Goal: Information Seeking & Learning: Learn about a topic

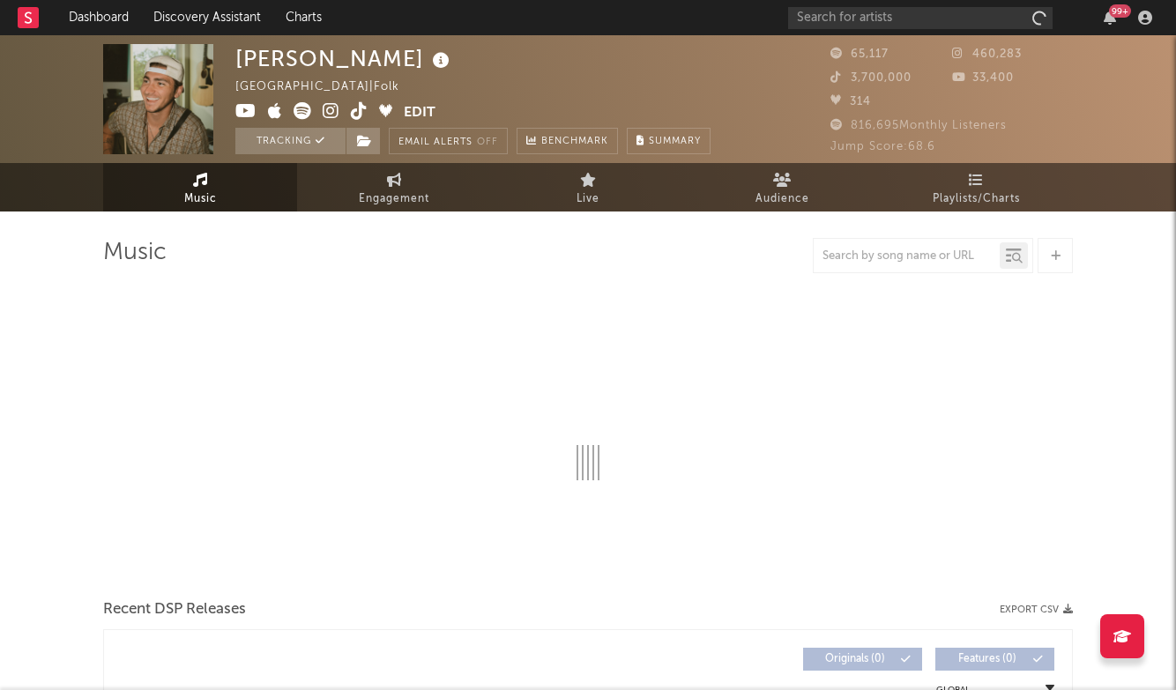
select select "6m"
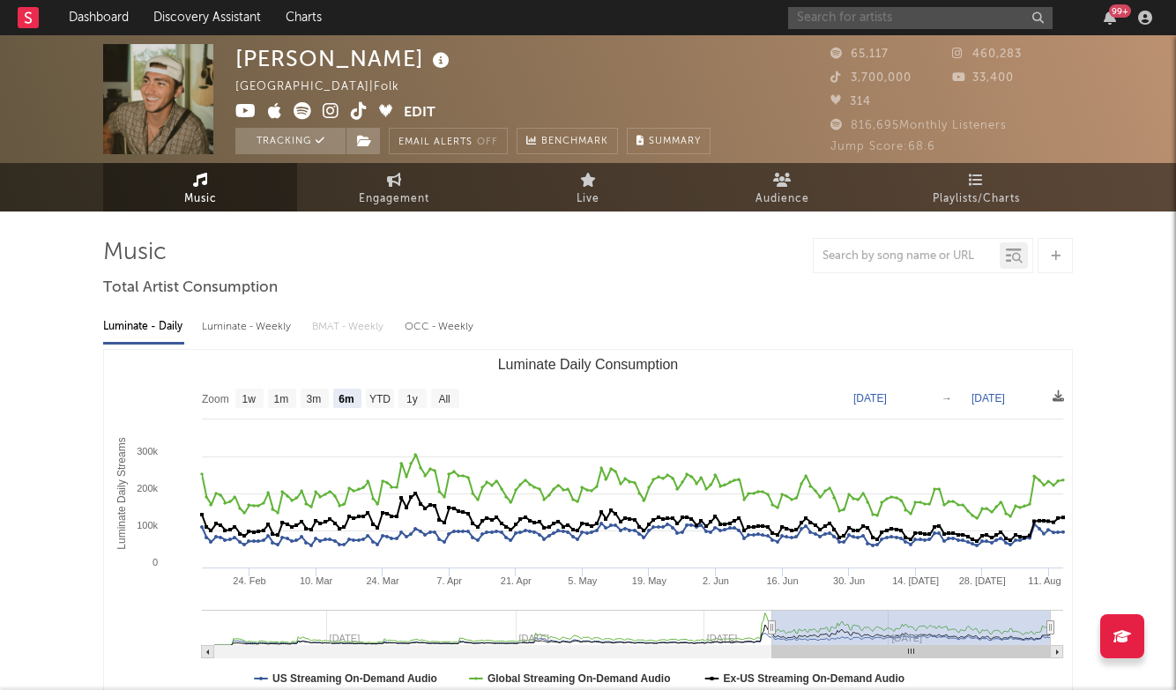
click at [921, 10] on input "text" at bounding box center [920, 18] width 264 height 22
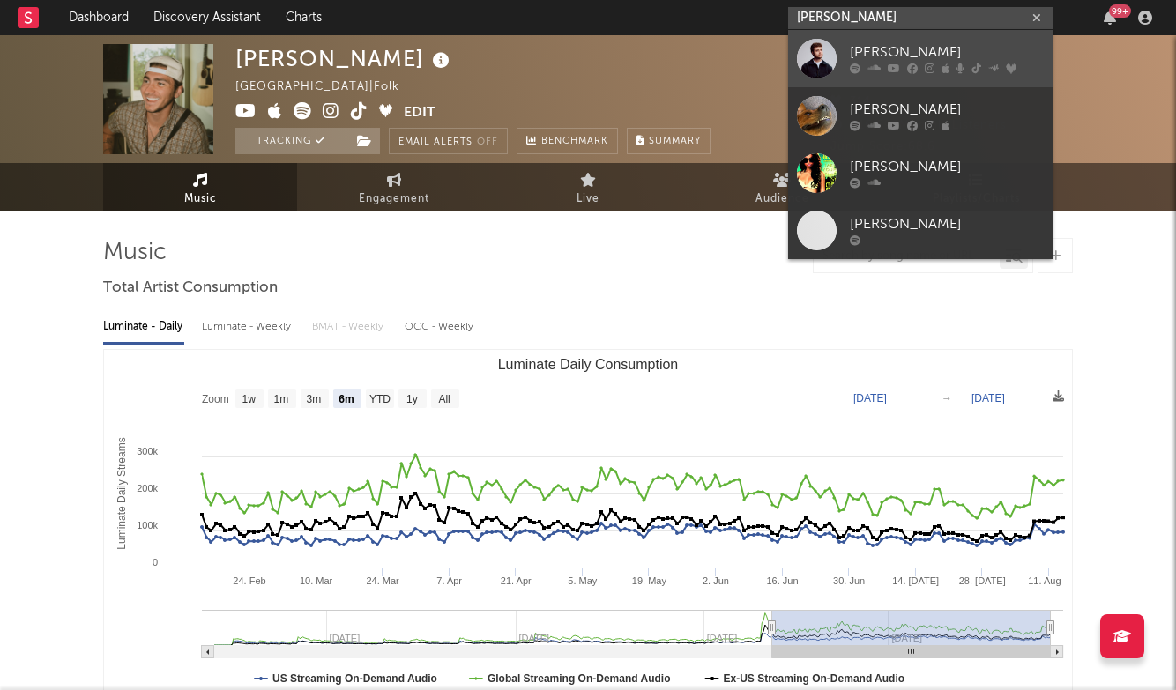
type input "Alex warren"
click at [922, 33] on link "Alex Warren" at bounding box center [920, 58] width 264 height 57
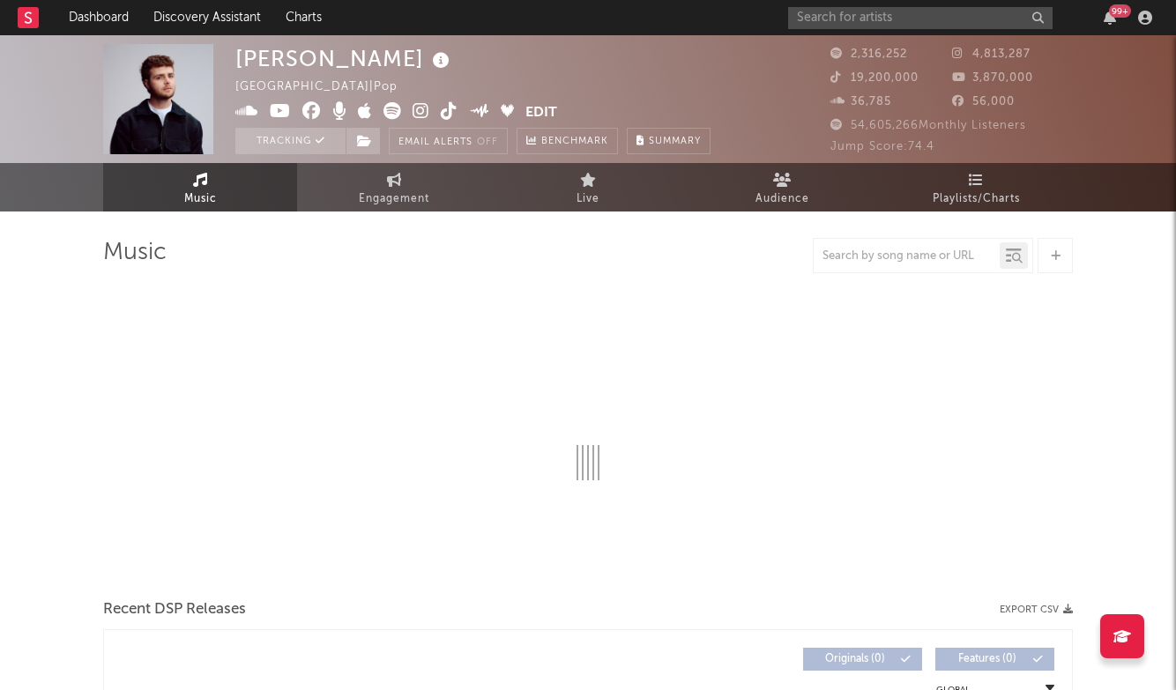
select select "6m"
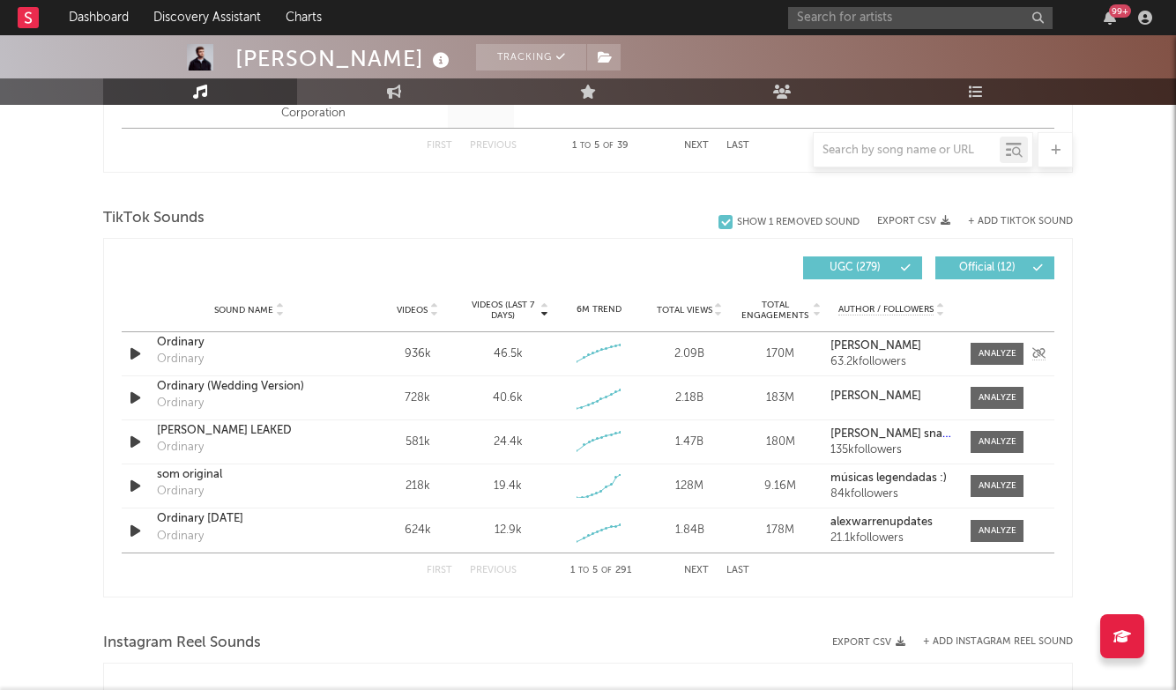
scroll to position [1116, 0]
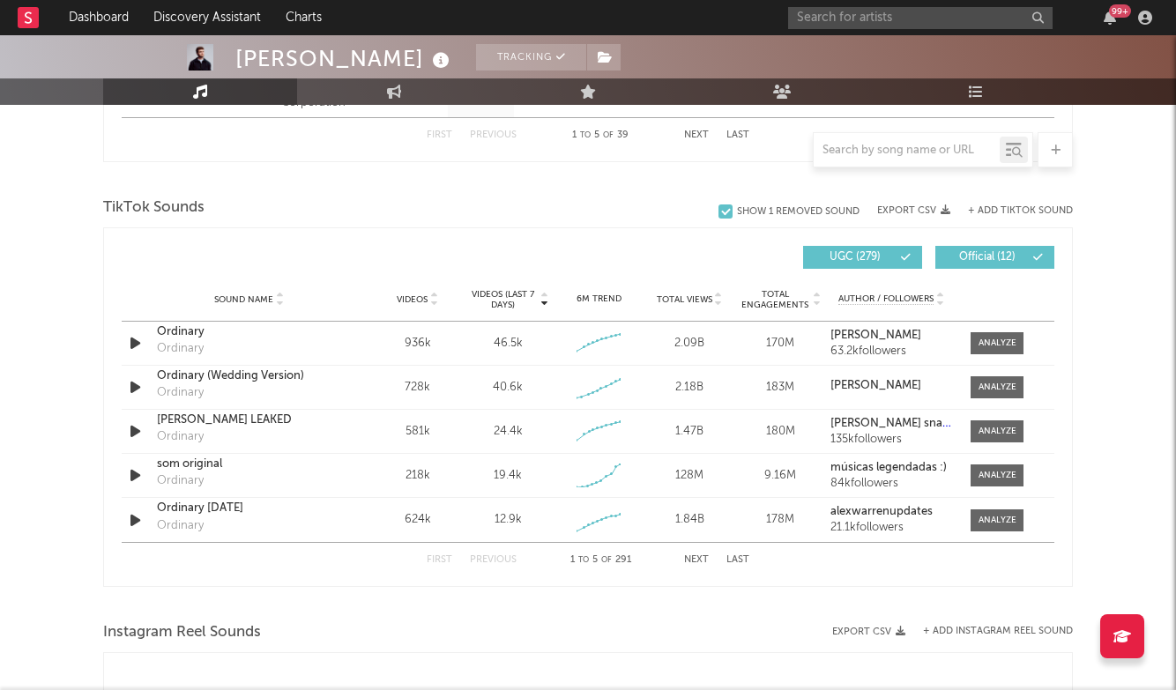
click at [703, 562] on button "Next" at bounding box center [696, 560] width 25 height 10
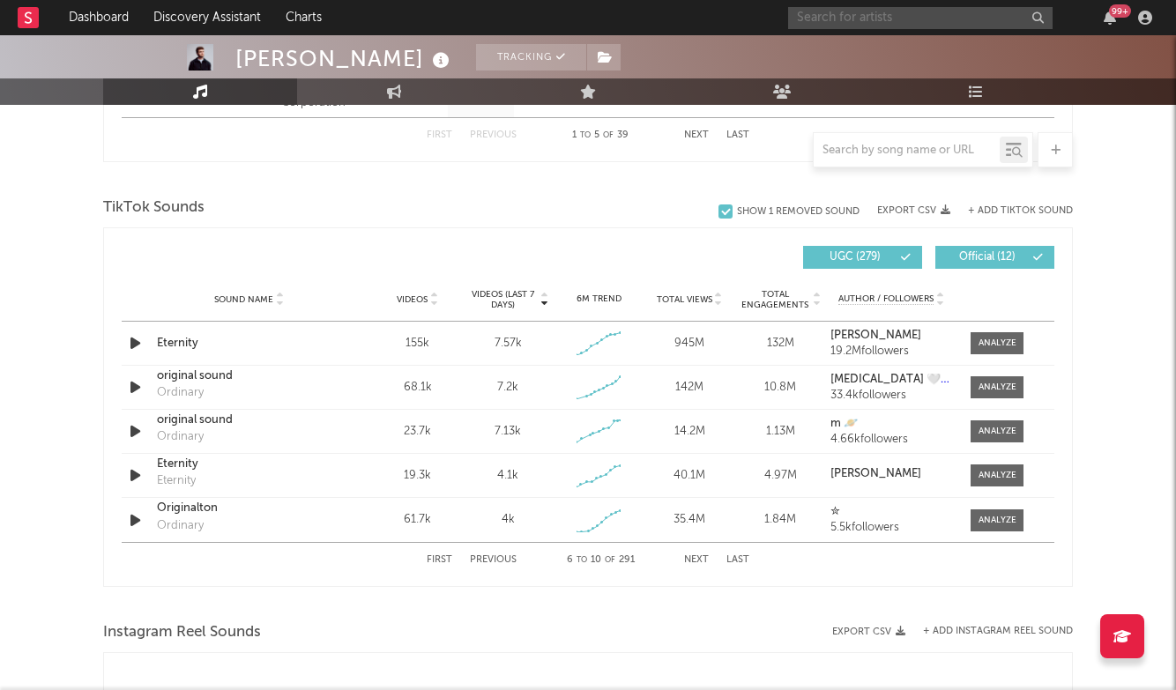
click at [896, 20] on input "text" at bounding box center [920, 18] width 264 height 22
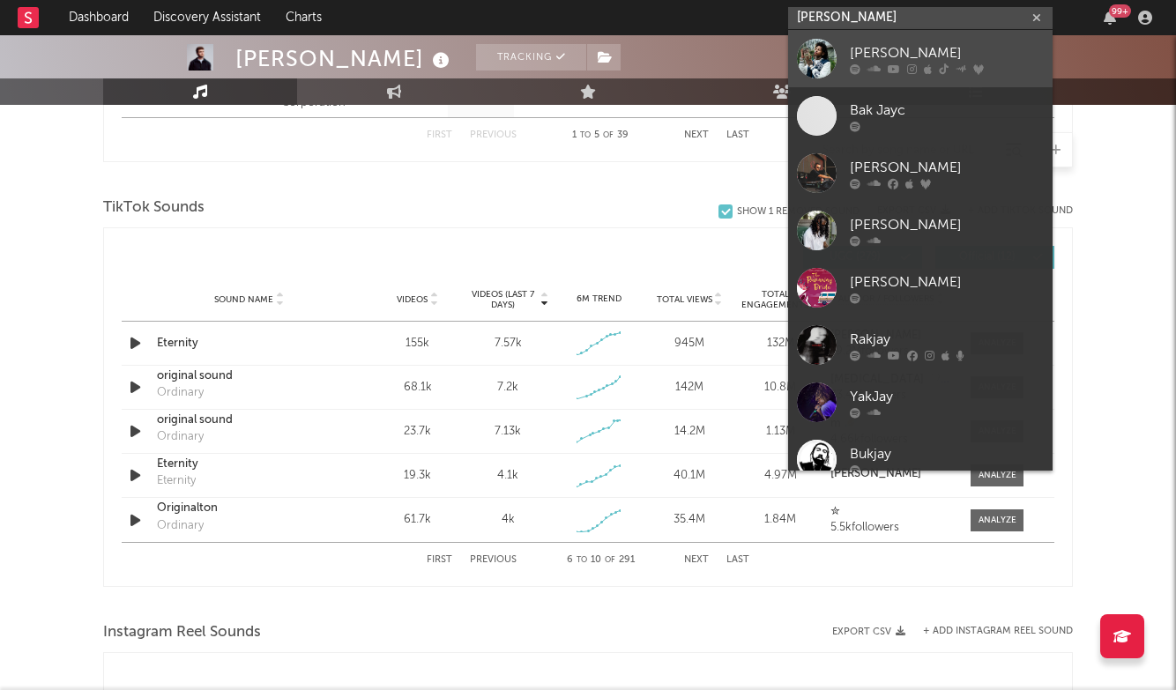
type input "bak jay"
click at [903, 48] on div "BAK Jay" at bounding box center [947, 52] width 194 height 21
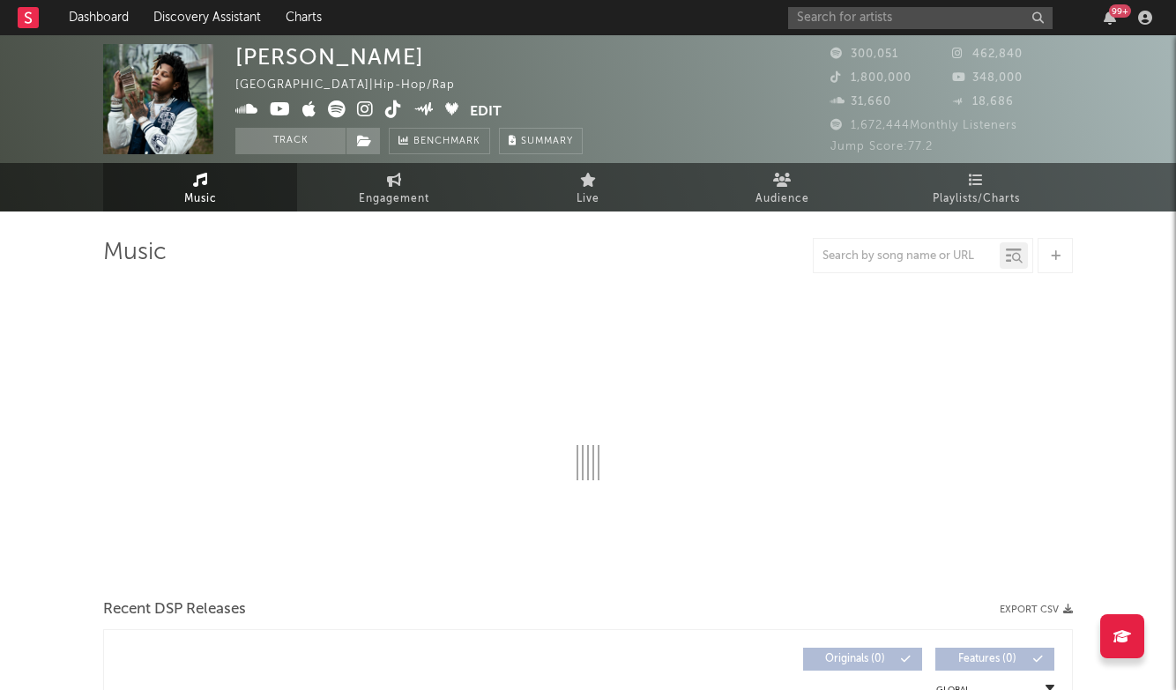
select select "6m"
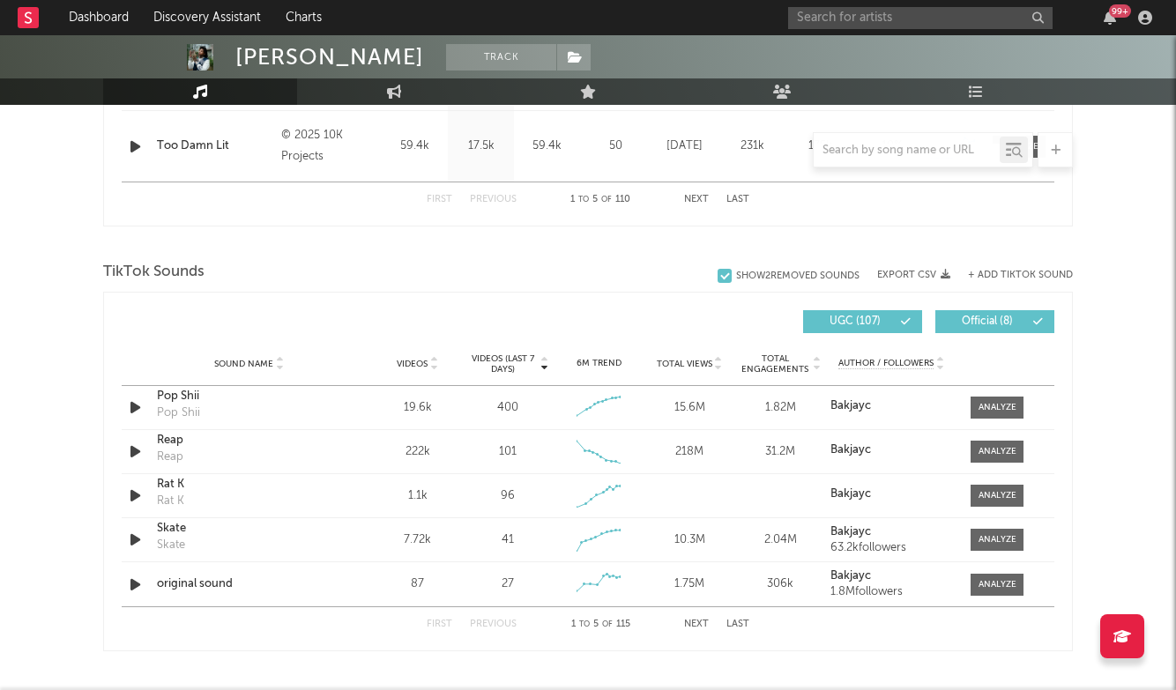
scroll to position [1049, 0]
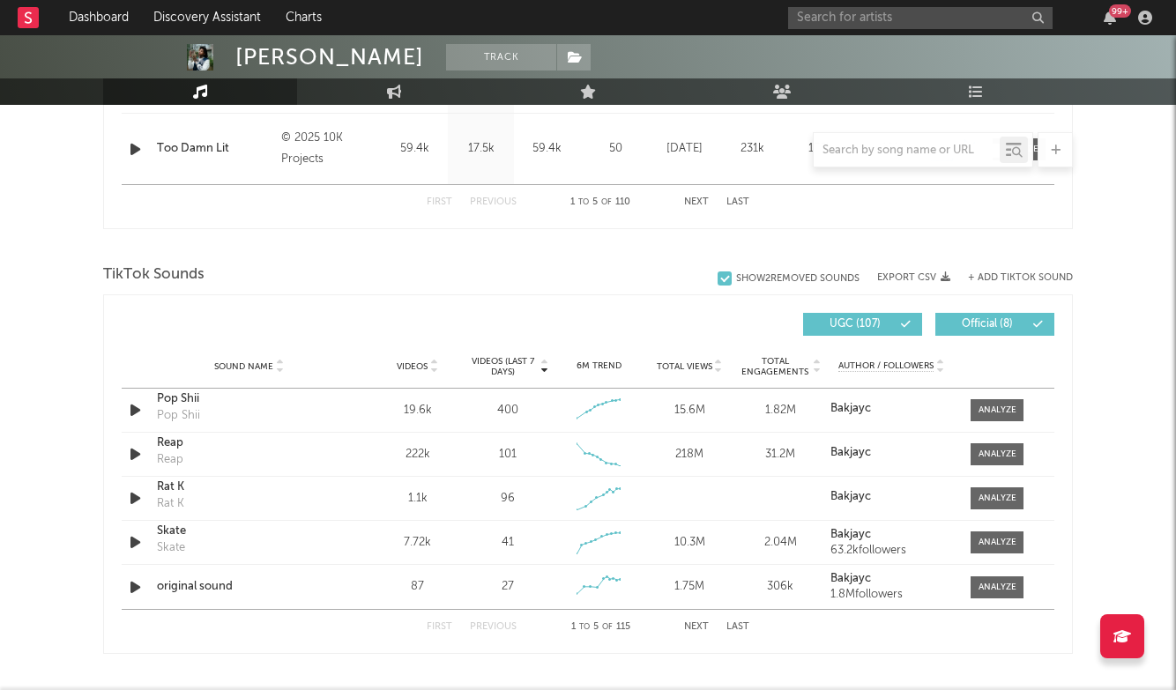
click at [1007, 272] on div "+ Add TikTok Sound" at bounding box center [1011, 278] width 123 height 18
click at [1022, 274] on button "+ Add TikTok Sound" at bounding box center [1020, 278] width 105 height 10
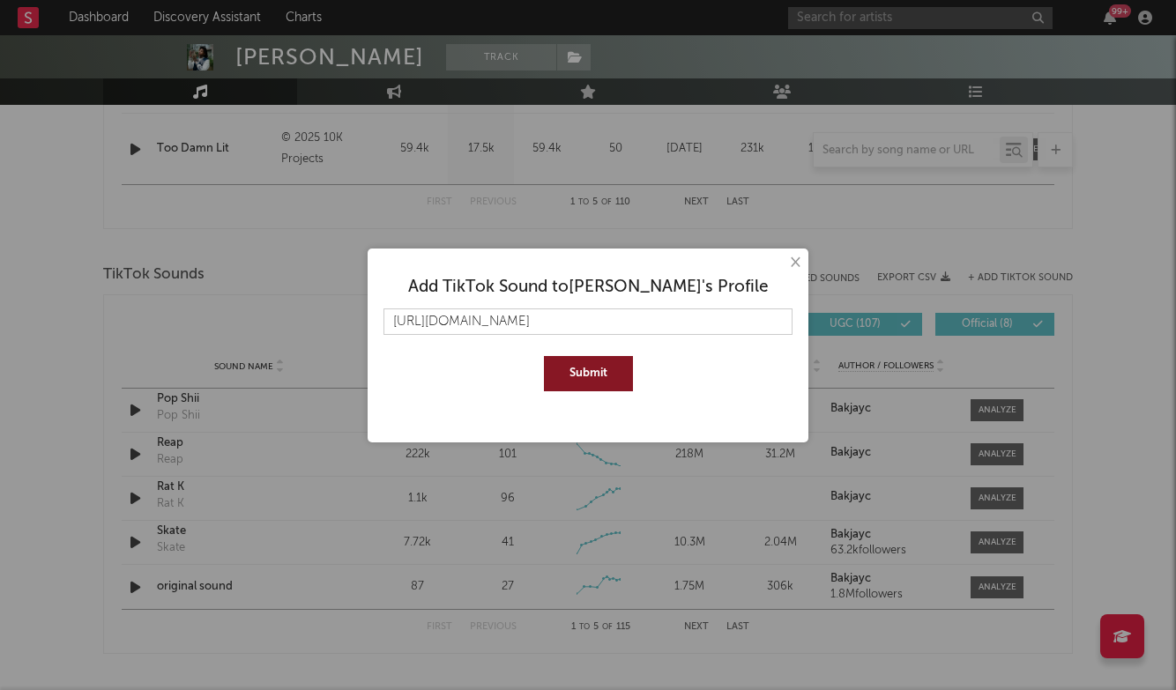
type input "https://www.tiktok.com/music/original-sound-7538232577832799007?is_from_webapp=…"
click at [618, 368] on button "Submit" at bounding box center [588, 373] width 89 height 35
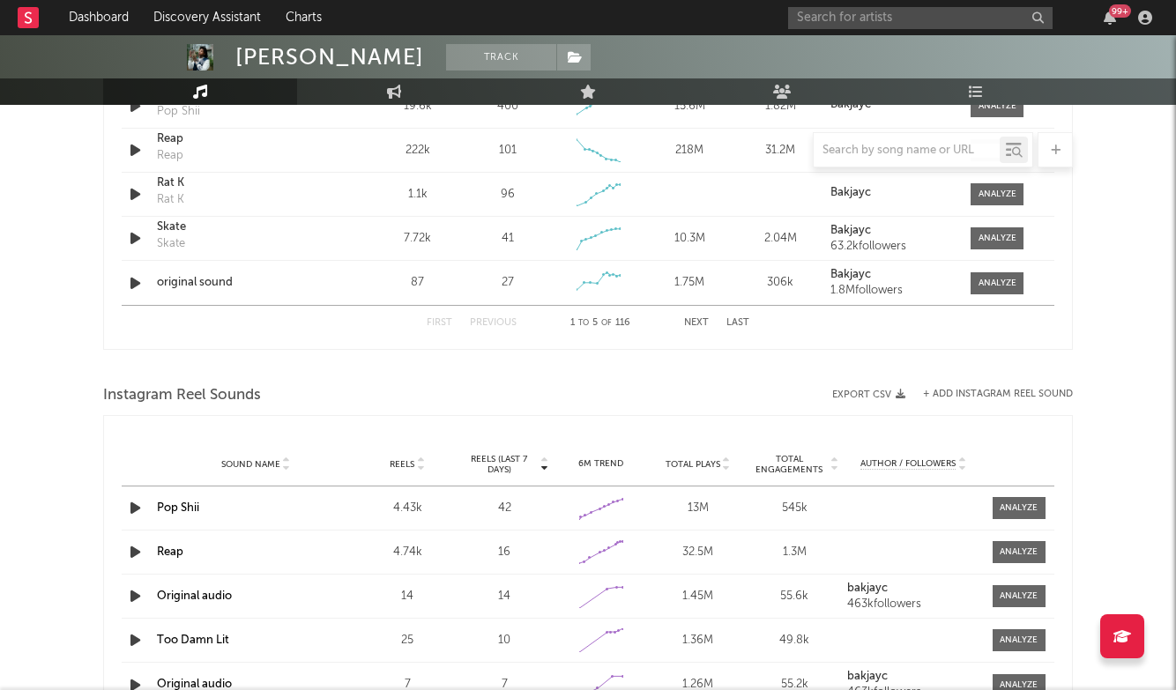
scroll to position [872, 0]
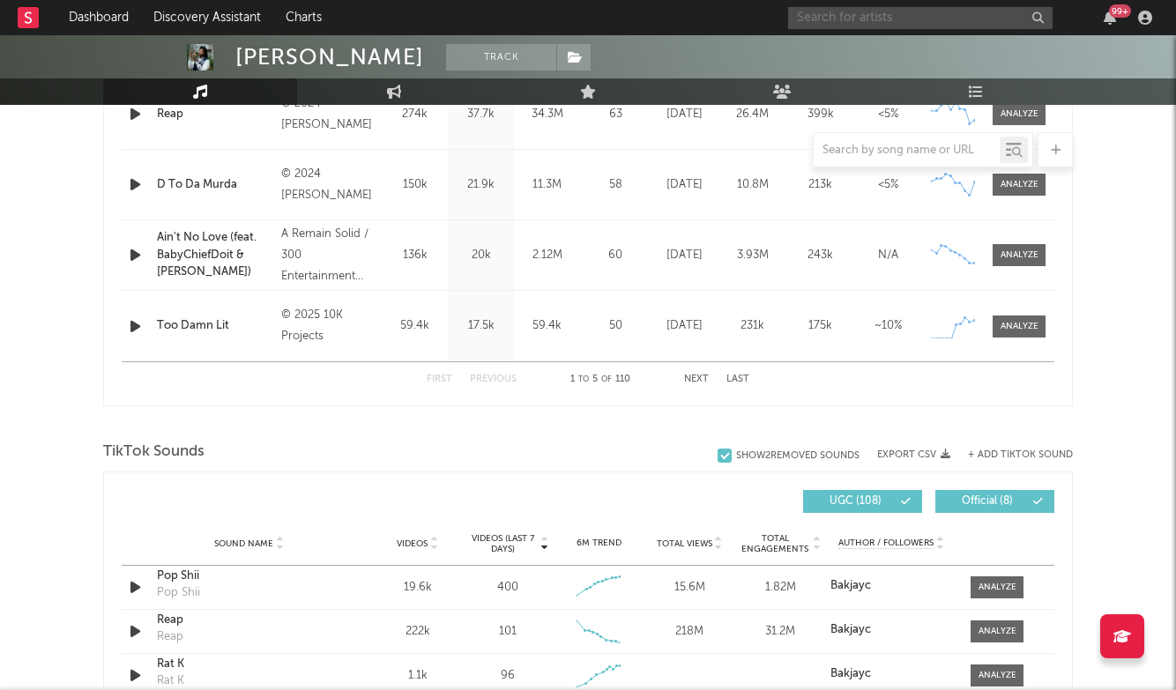
click at [878, 16] on input "text" at bounding box center [920, 18] width 264 height 22
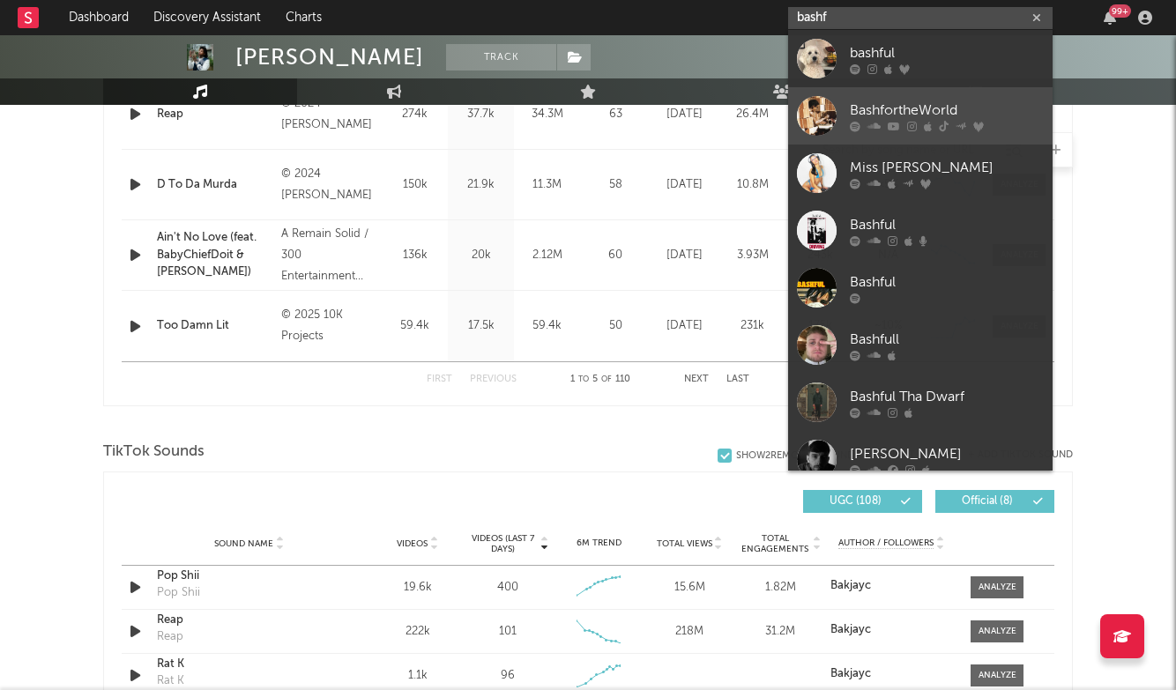
type input "bashf"
click at [891, 103] on div "BashfortheWorld" at bounding box center [947, 110] width 194 height 21
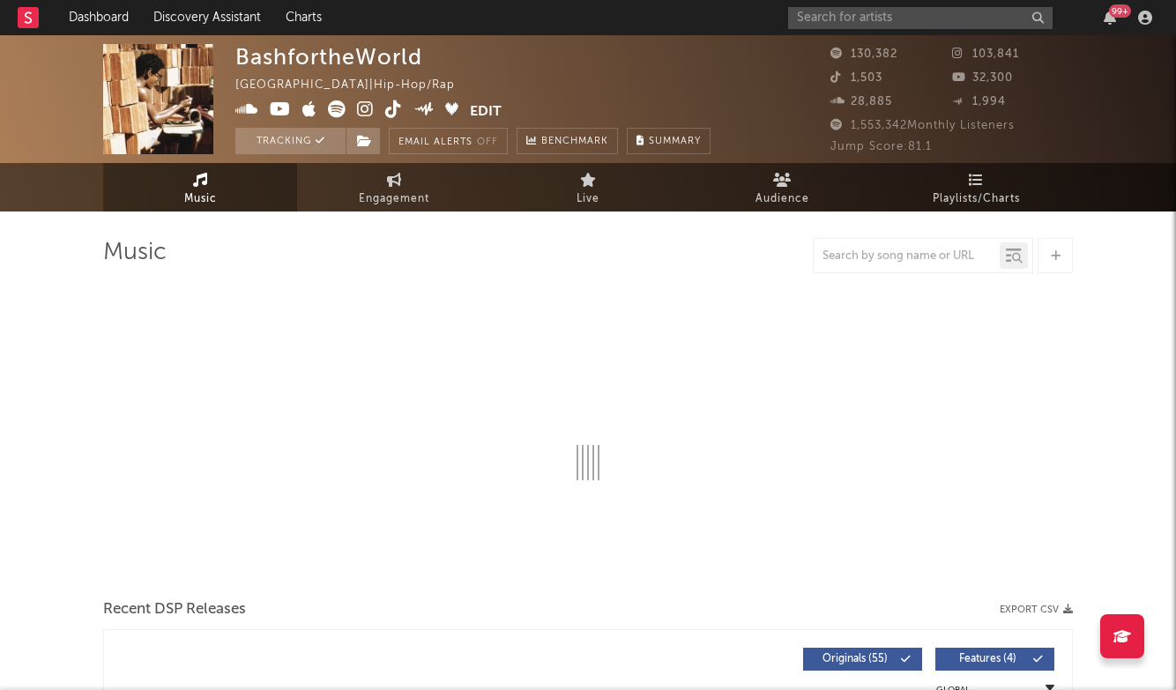
select select "6m"
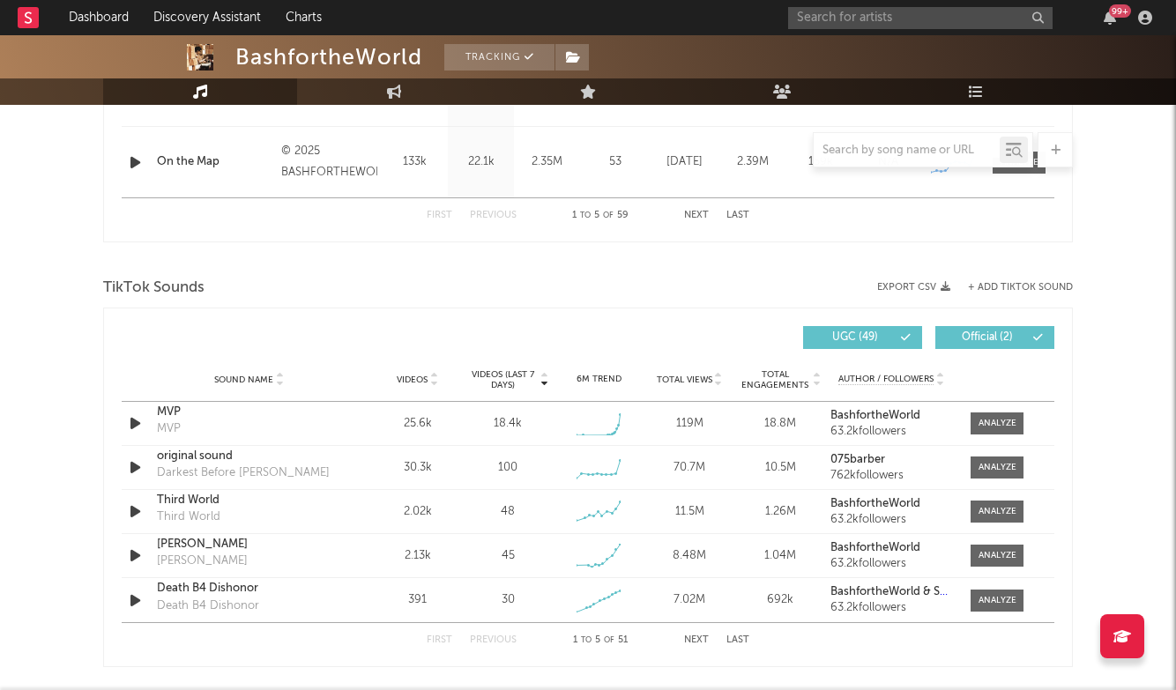
scroll to position [1037, 0]
click at [995, 508] on div at bounding box center [997, 510] width 38 height 13
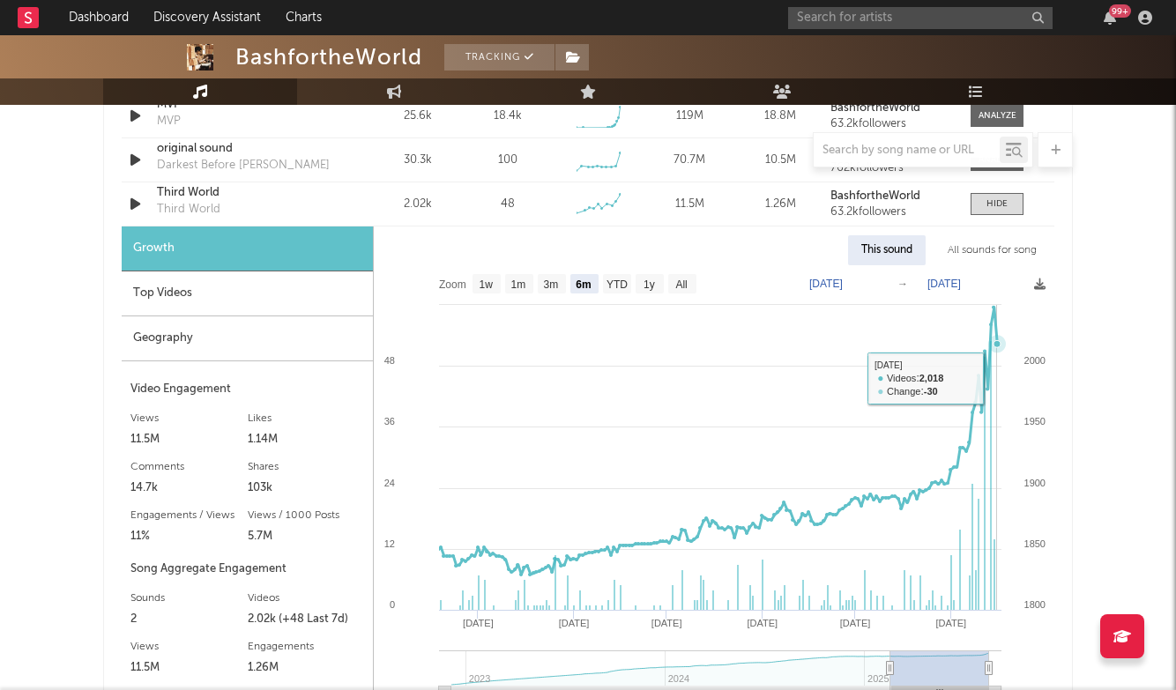
scroll to position [1344, 0]
click at [654, 286] on text "1y" at bounding box center [649, 284] width 11 height 12
select select "1y"
type input "2024-08-16"
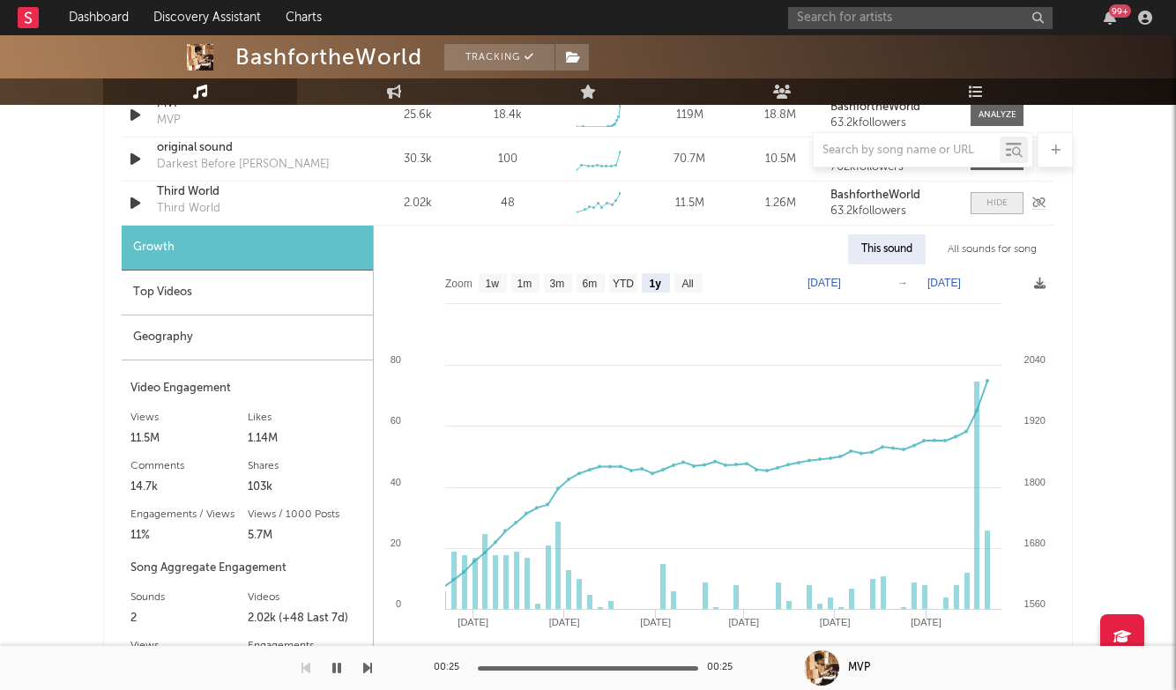
click at [989, 201] on div at bounding box center [996, 203] width 21 height 13
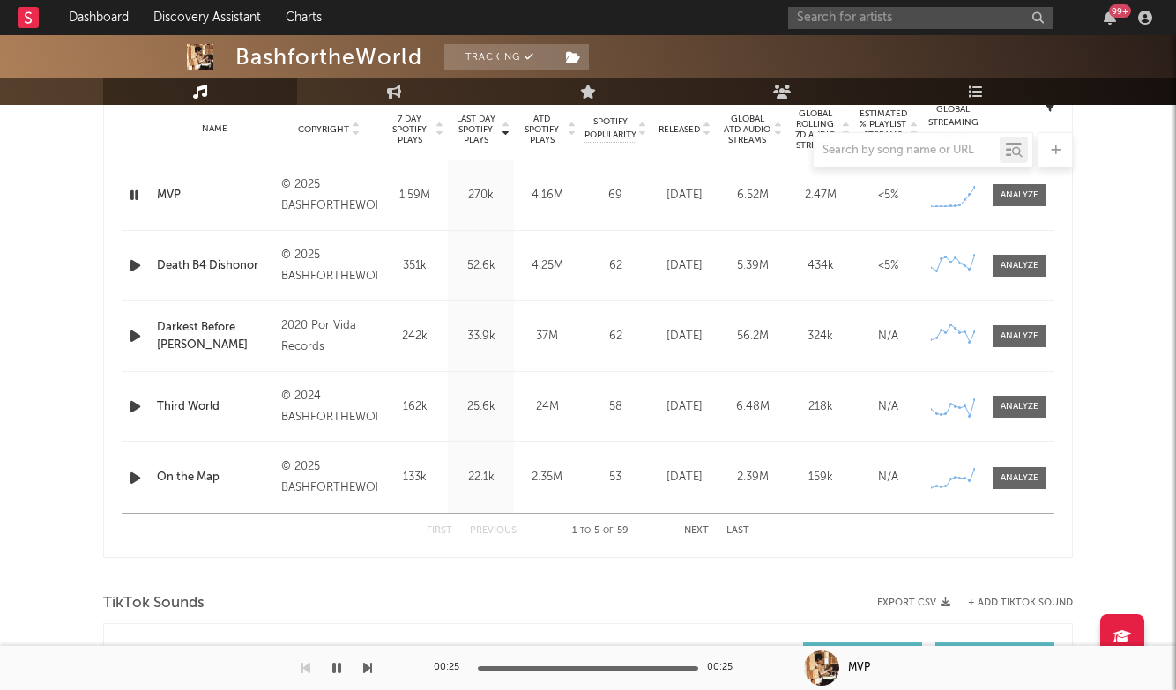
scroll to position [710, 0]
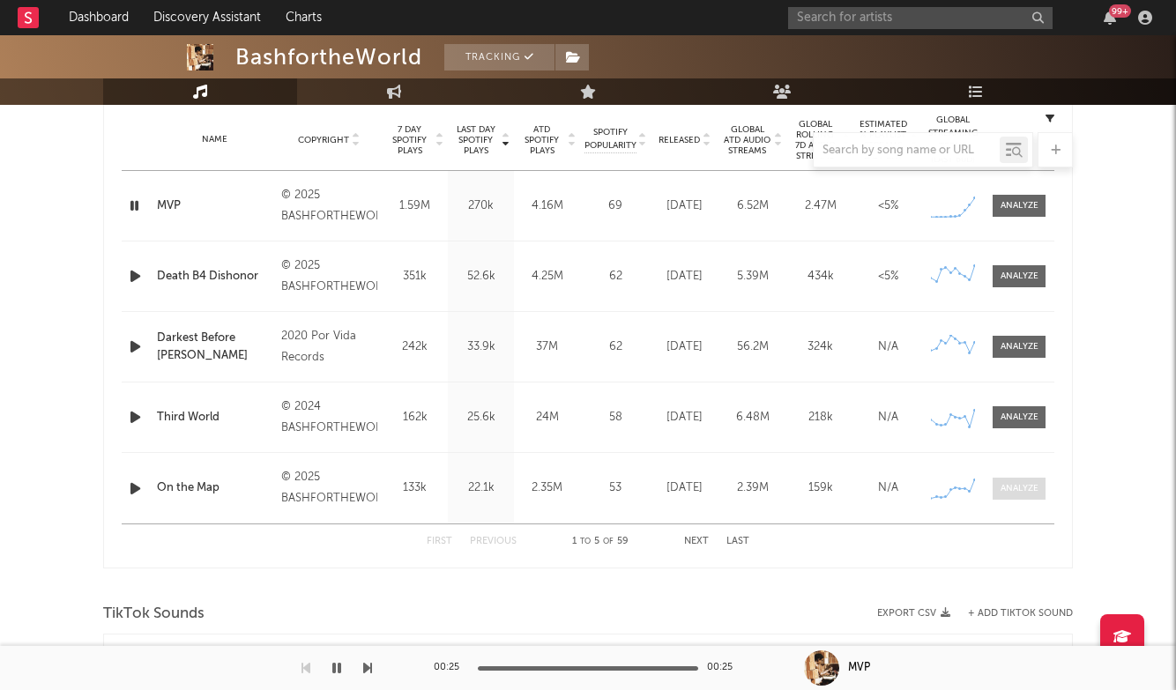
click at [1018, 485] on div at bounding box center [1020, 488] width 38 height 13
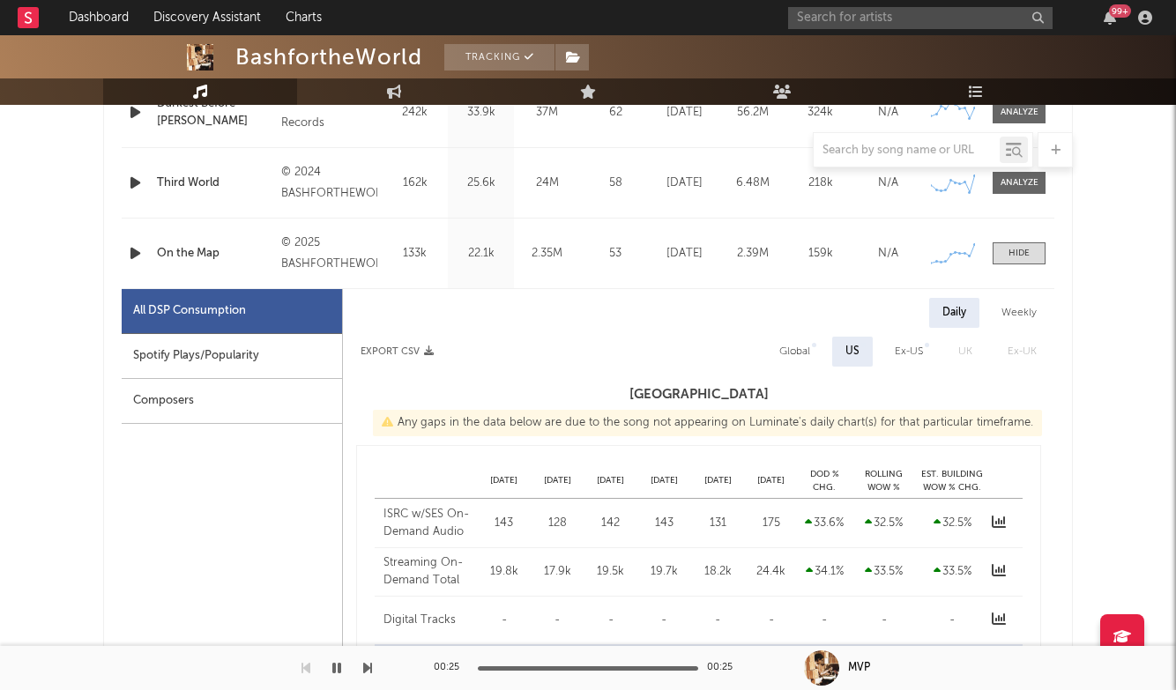
scroll to position [961, 0]
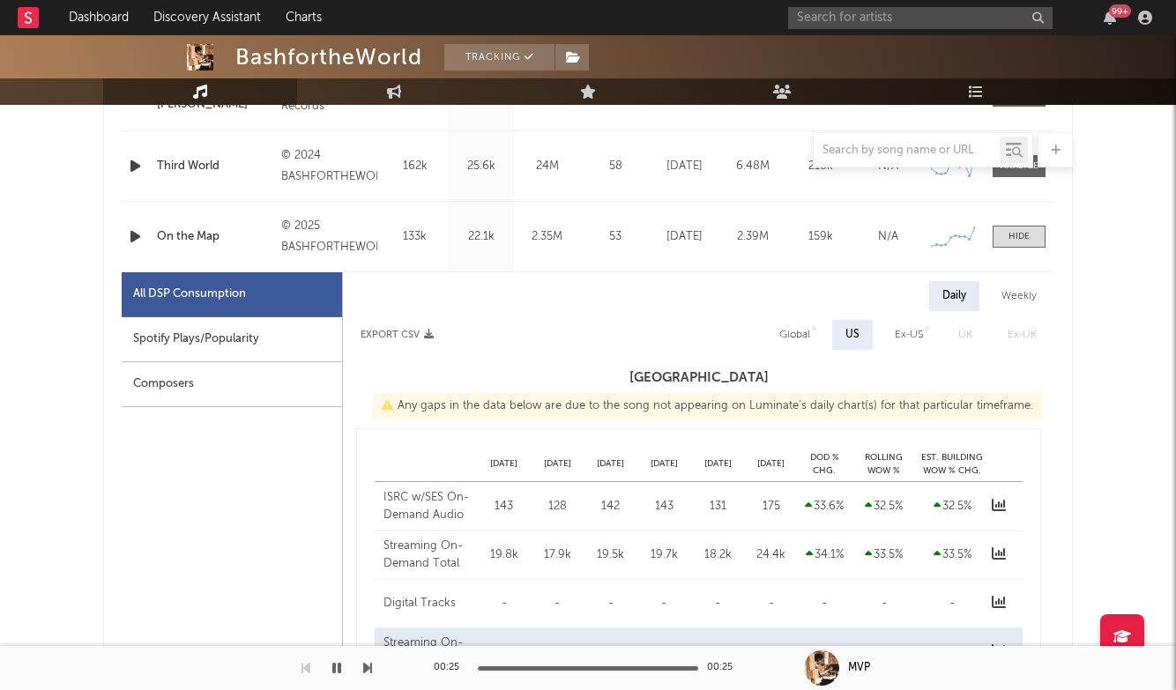
select select "6m"
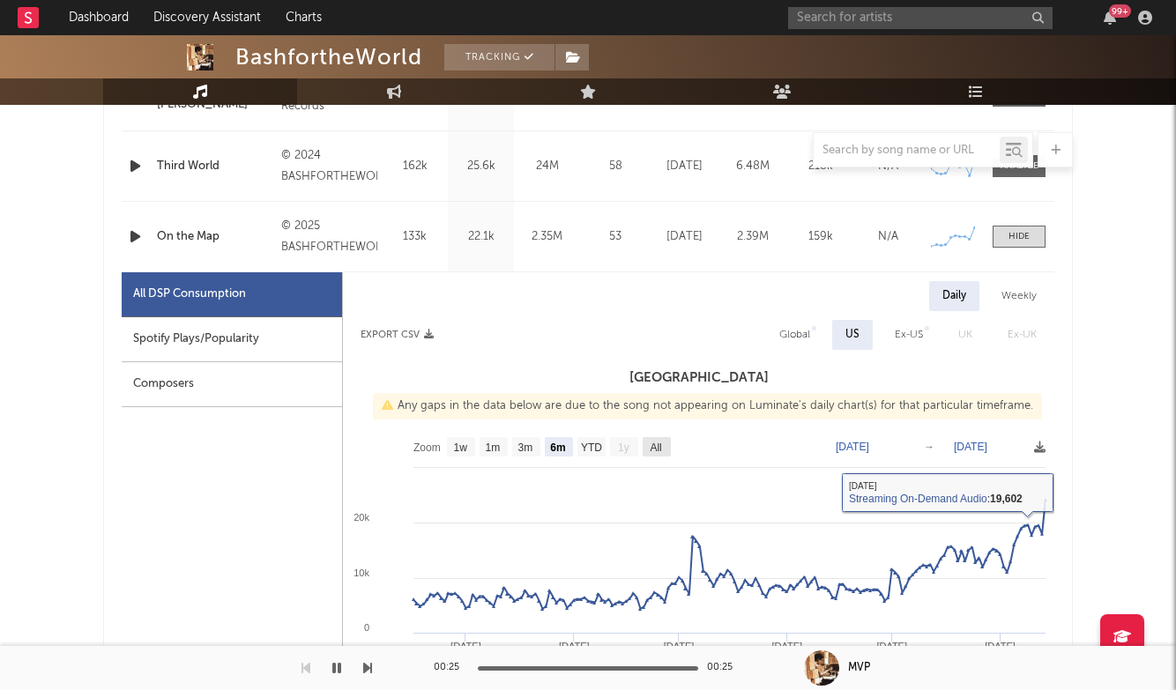
click at [653, 448] on text "All" at bounding box center [655, 448] width 11 height 12
select select "All"
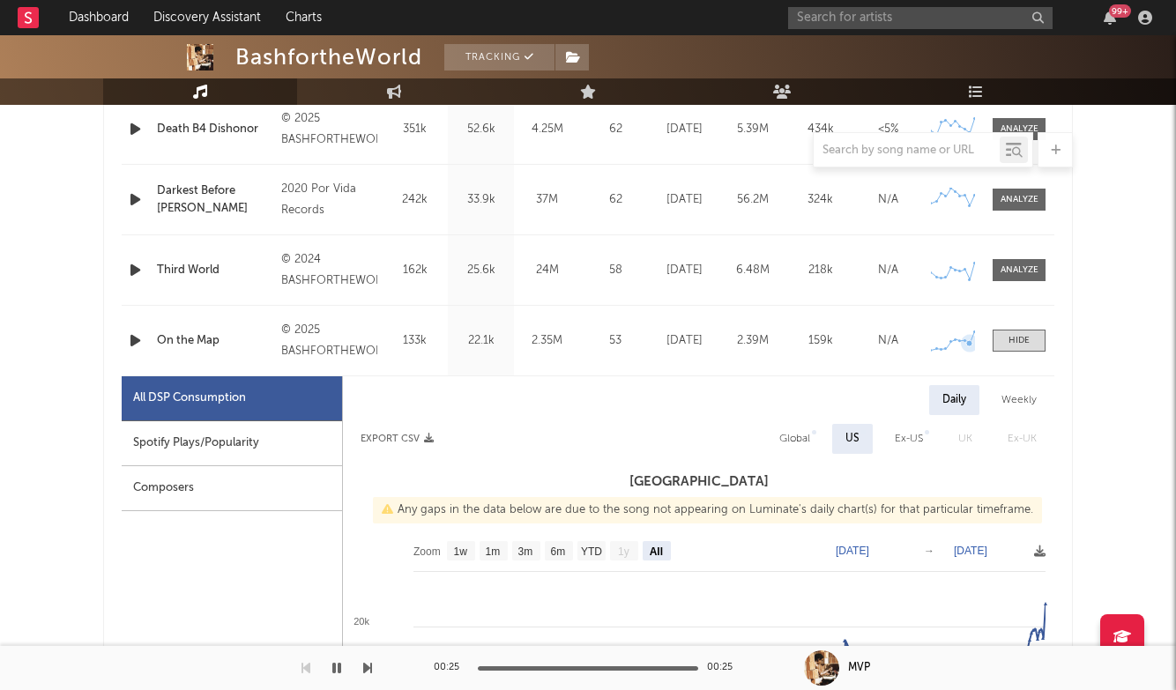
scroll to position [833, 0]
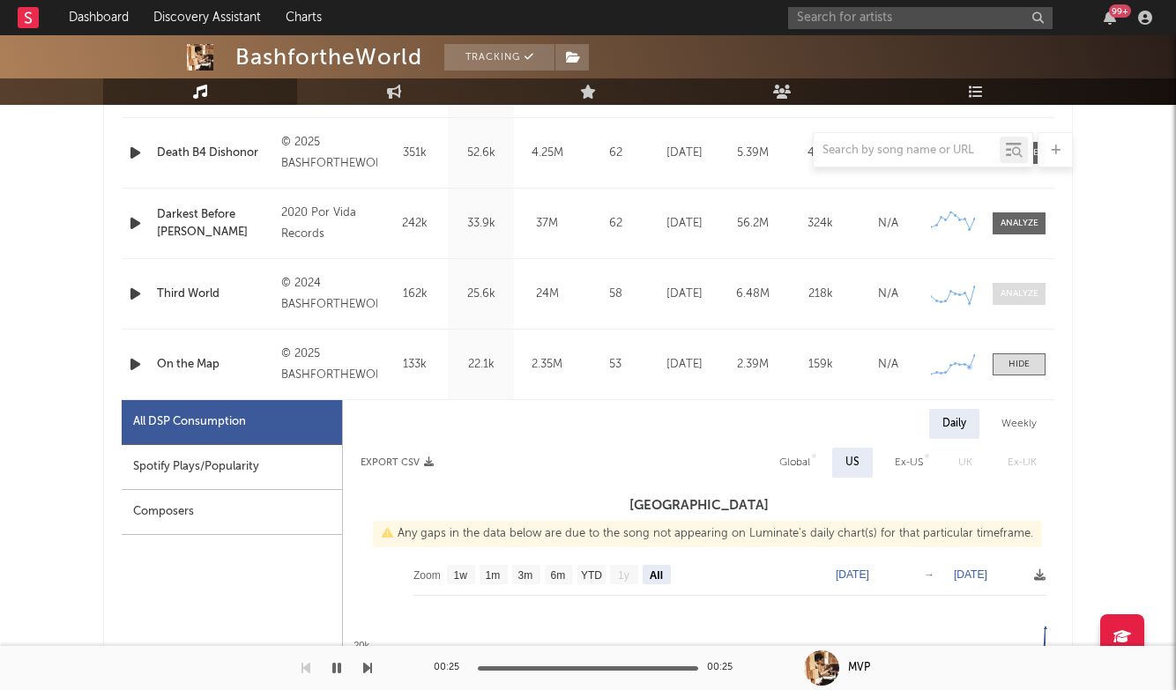
click at [1028, 295] on div at bounding box center [1020, 293] width 38 height 13
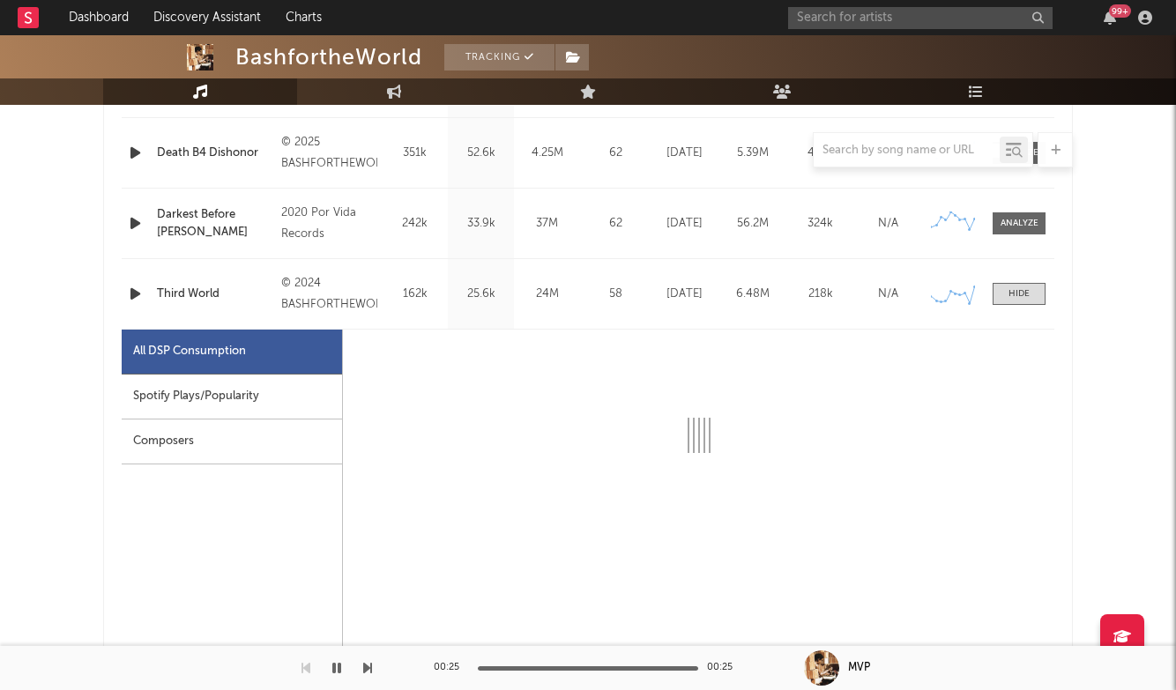
select select "6m"
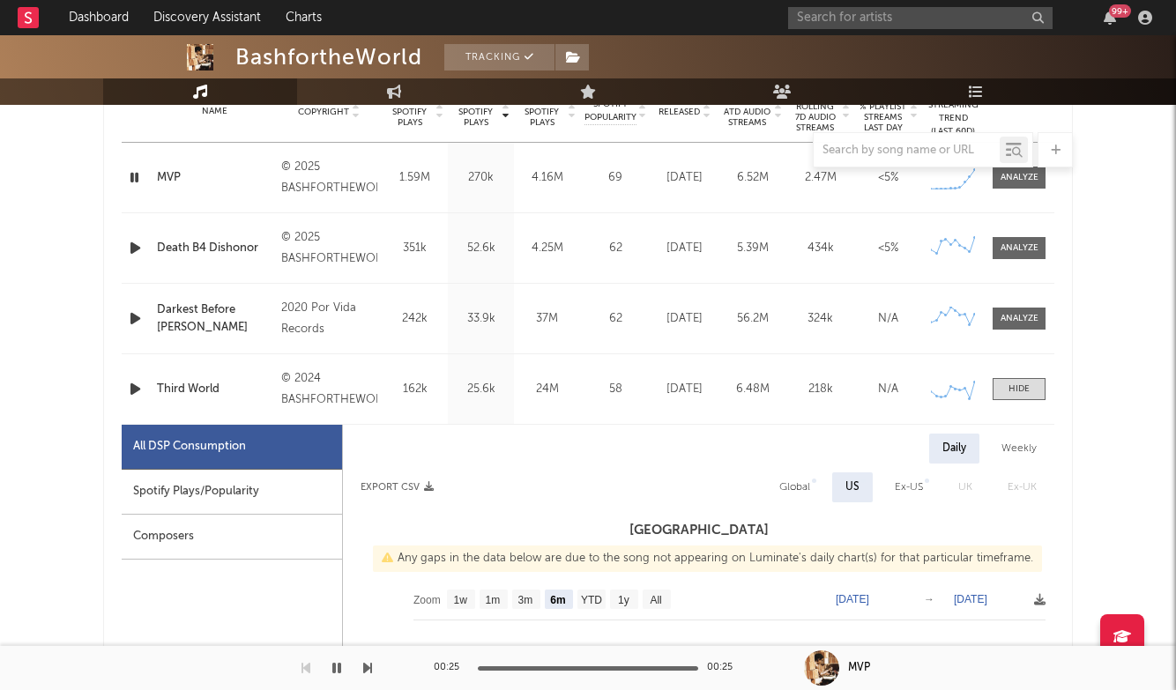
scroll to position [721, 0]
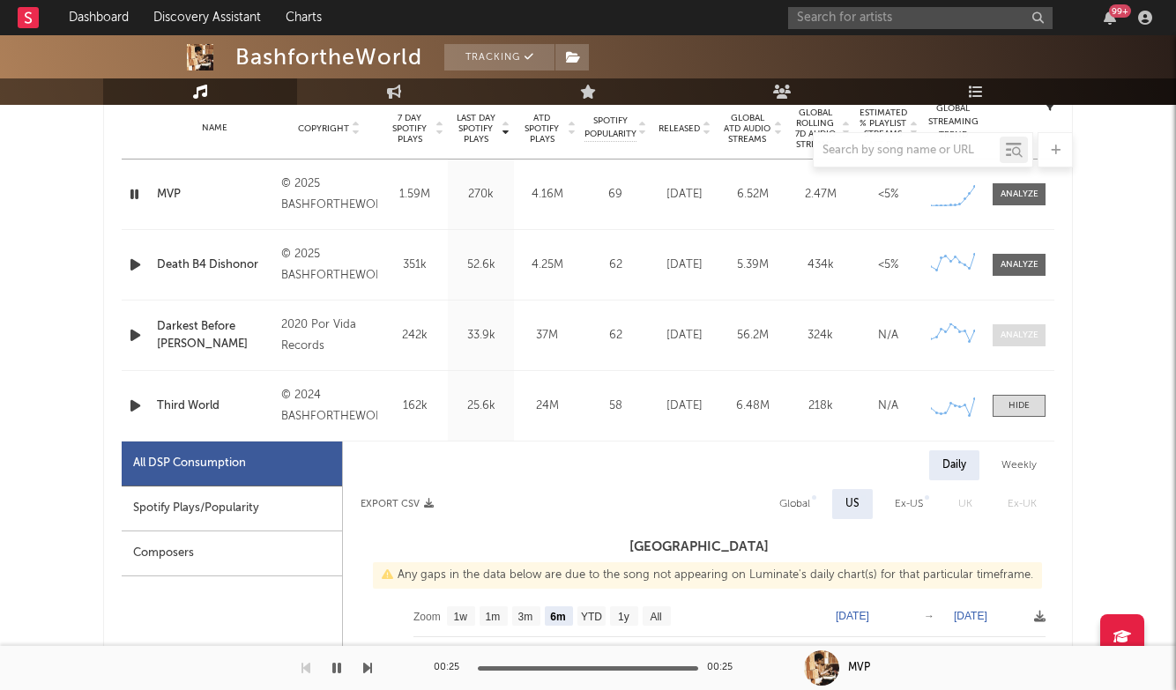
click at [1031, 332] on div at bounding box center [1020, 335] width 38 height 13
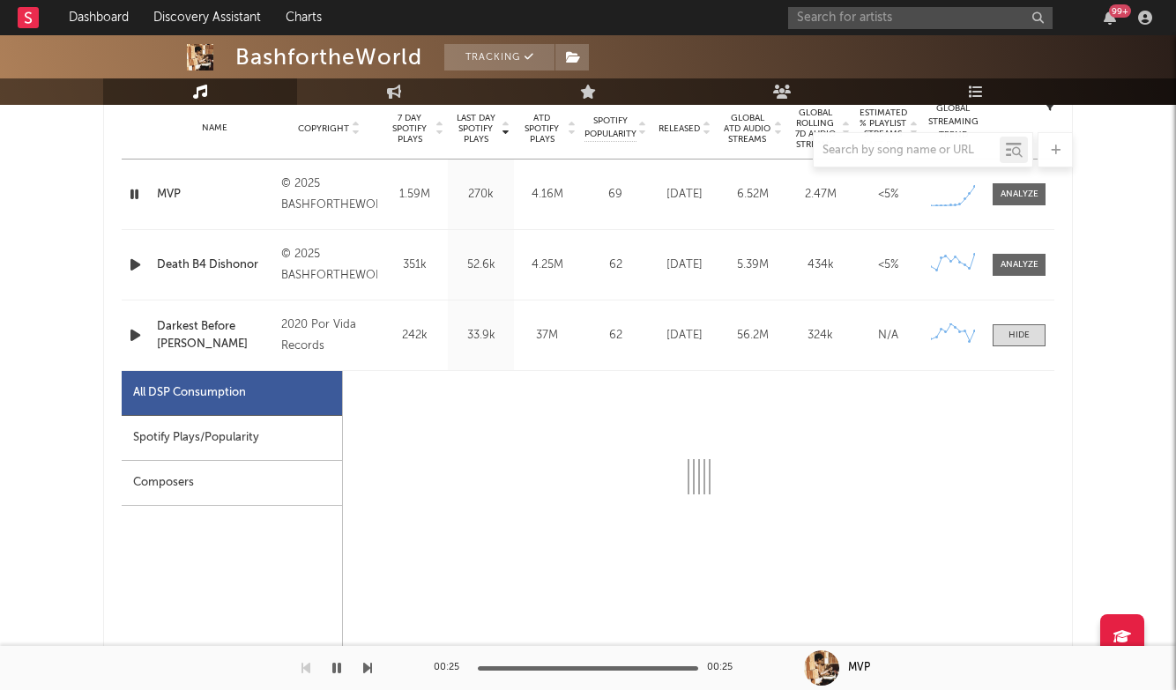
select select "6m"
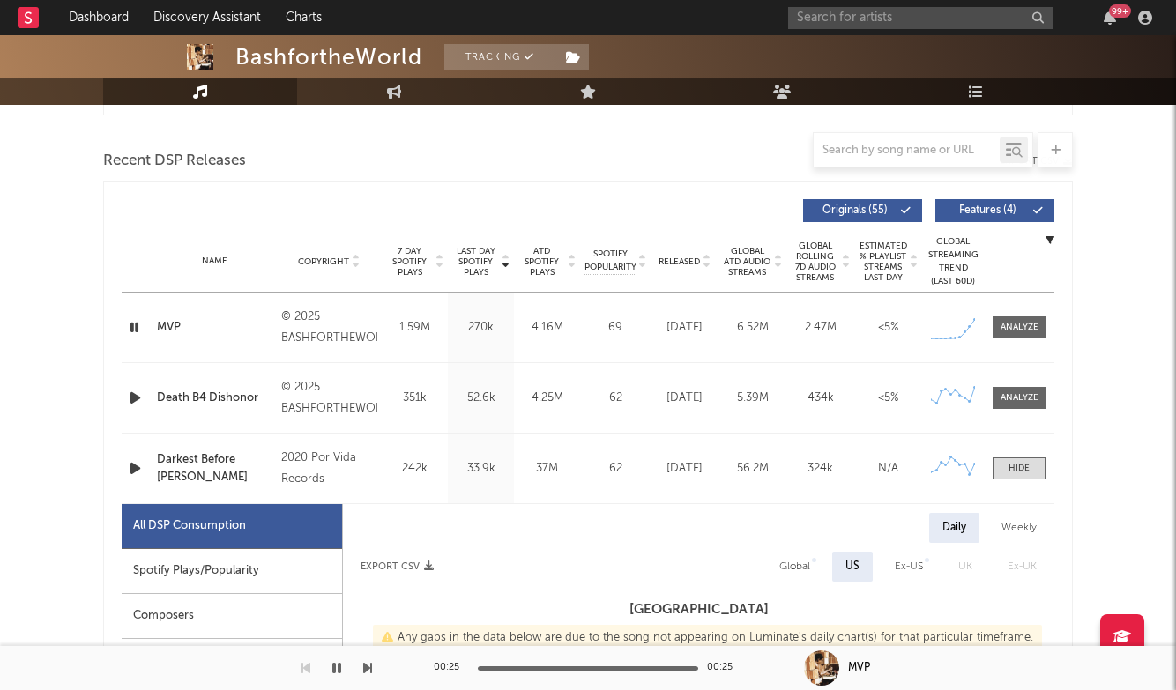
scroll to position [548, 0]
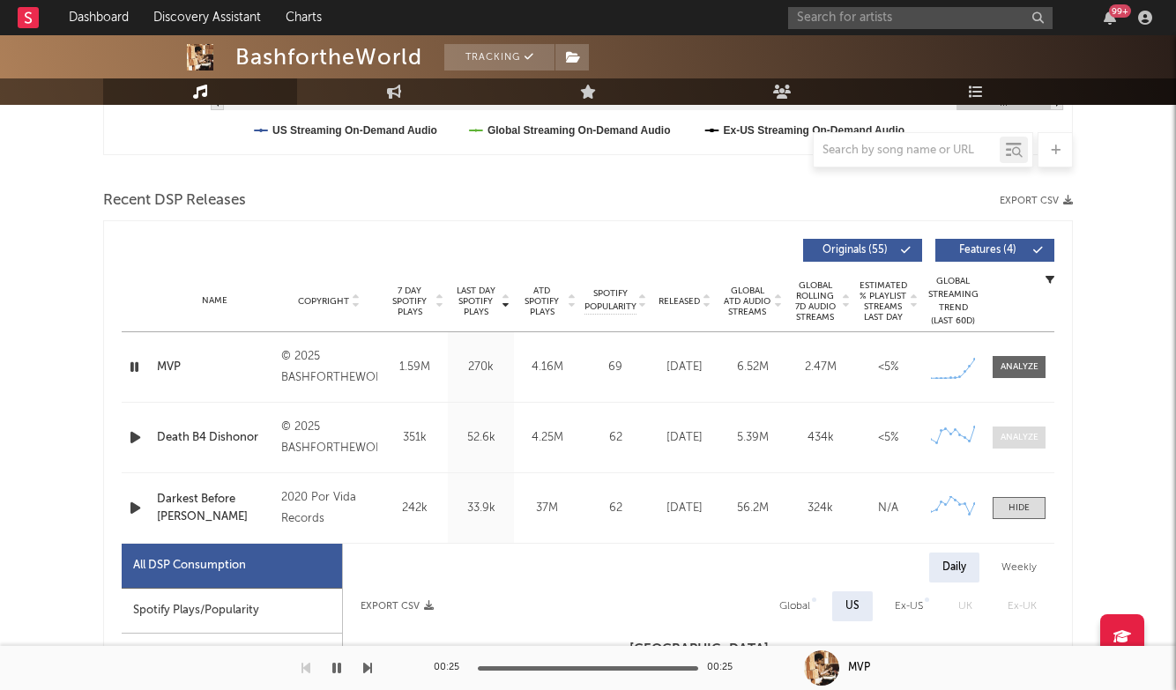
click at [1013, 439] on div at bounding box center [1020, 437] width 38 height 13
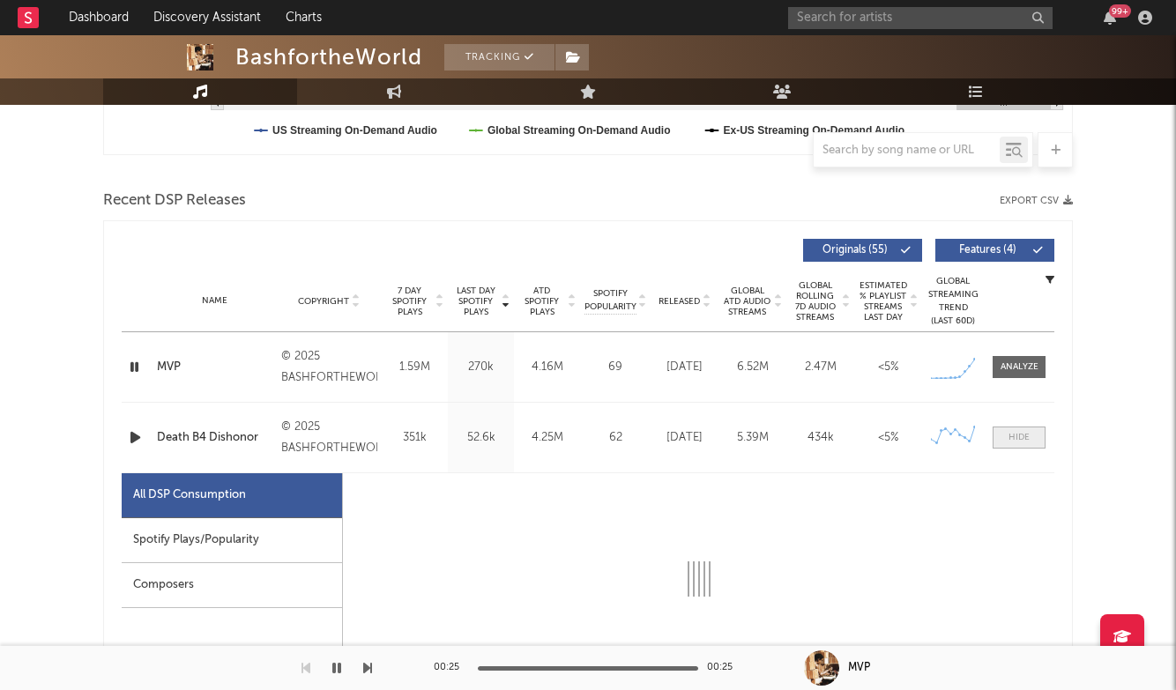
select select "1w"
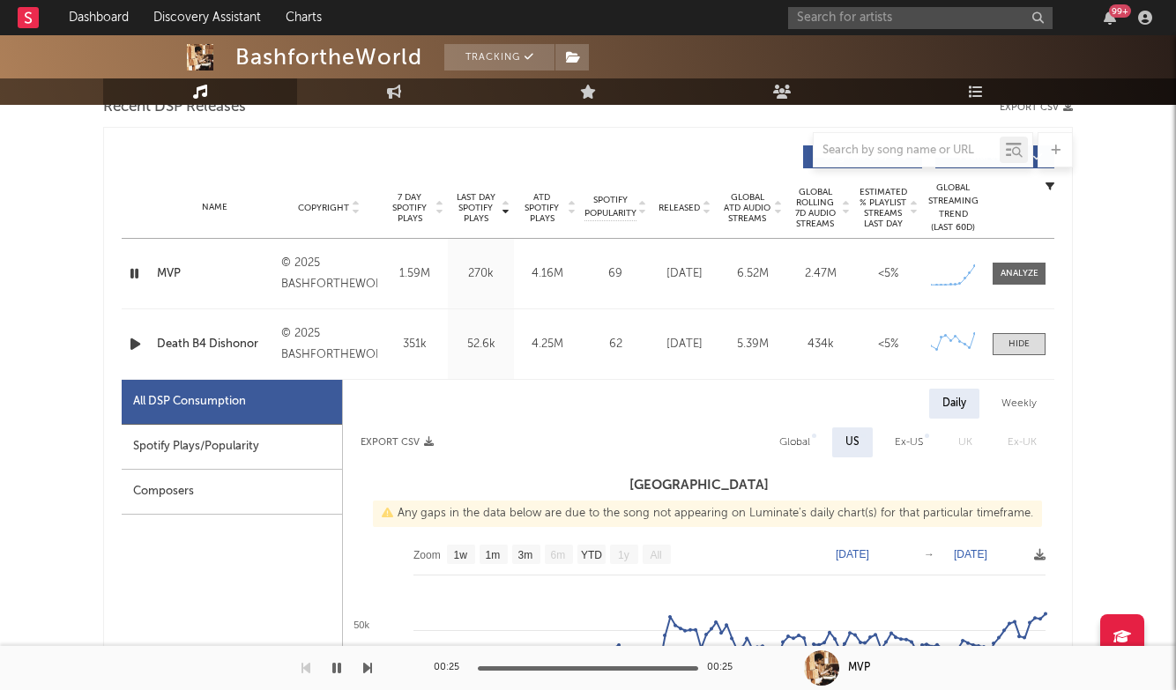
scroll to position [527, 0]
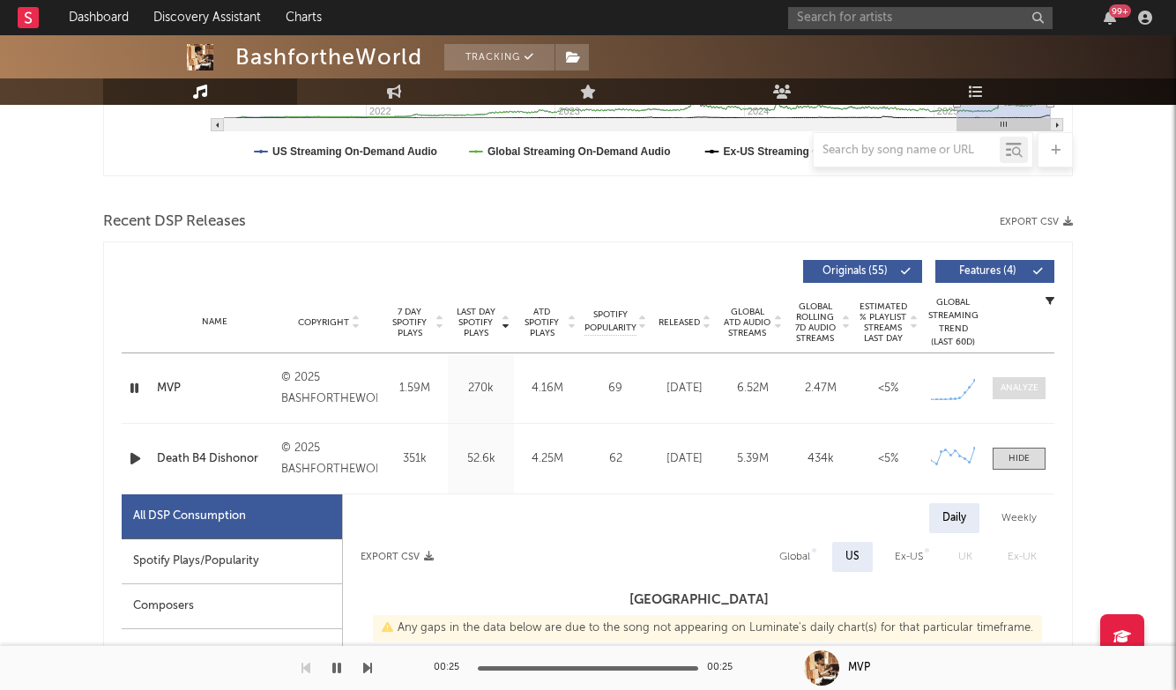
click at [1030, 391] on div at bounding box center [1020, 388] width 38 height 13
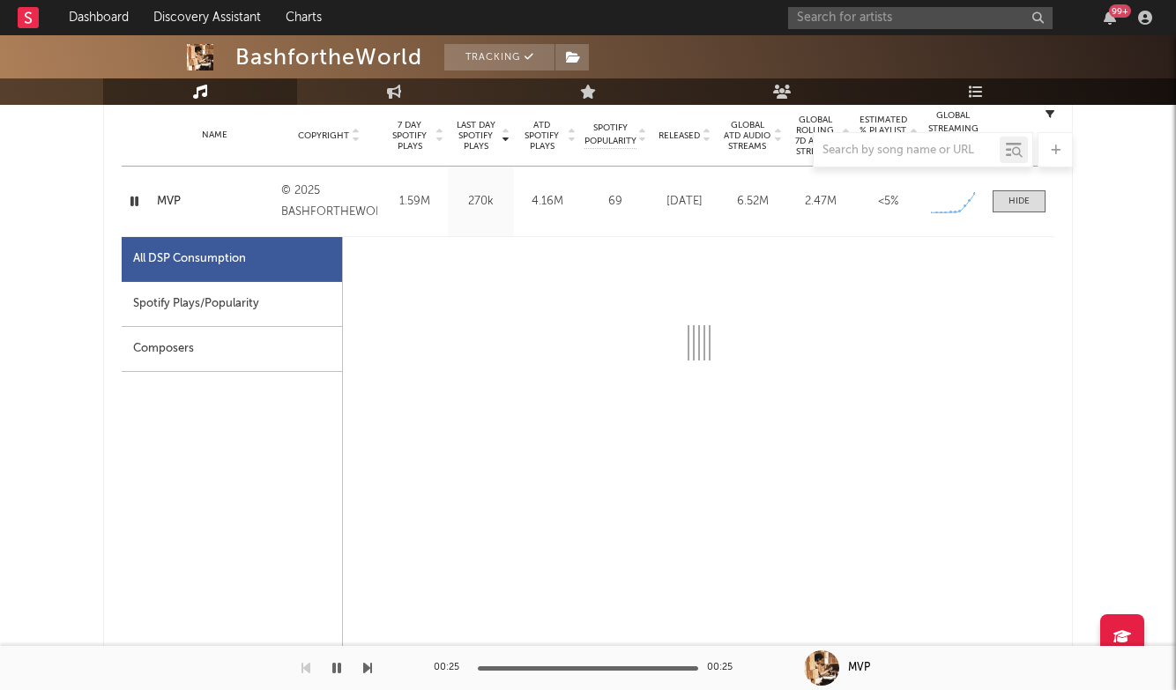
select select "1w"
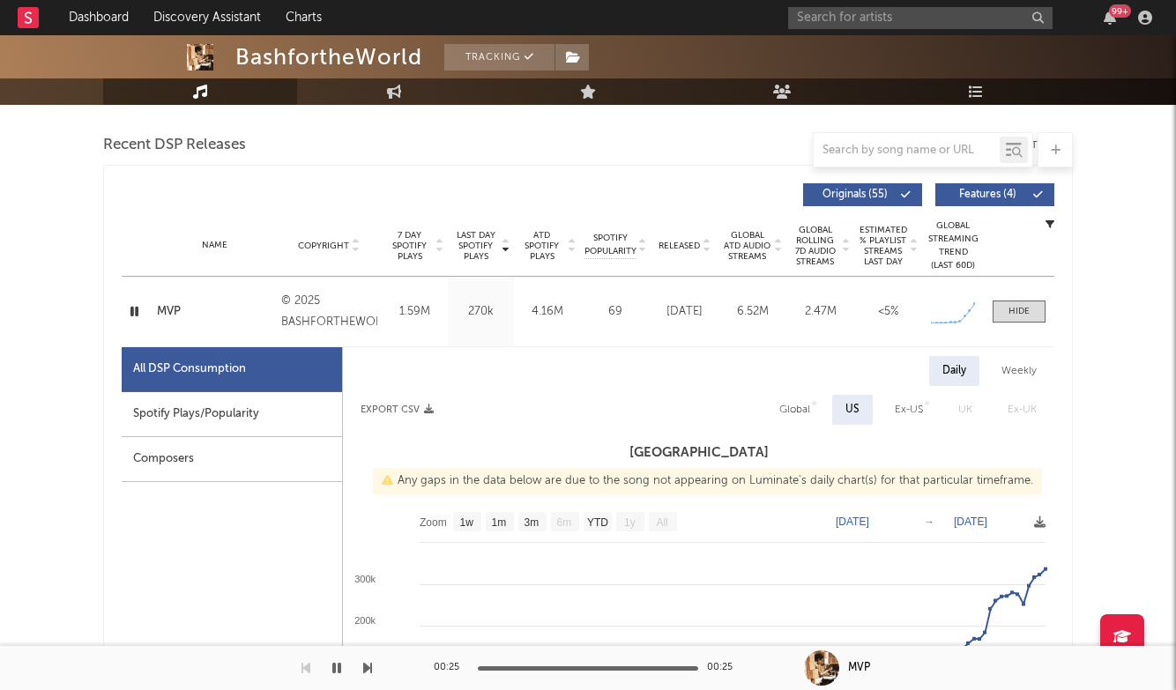
scroll to position [514, 0]
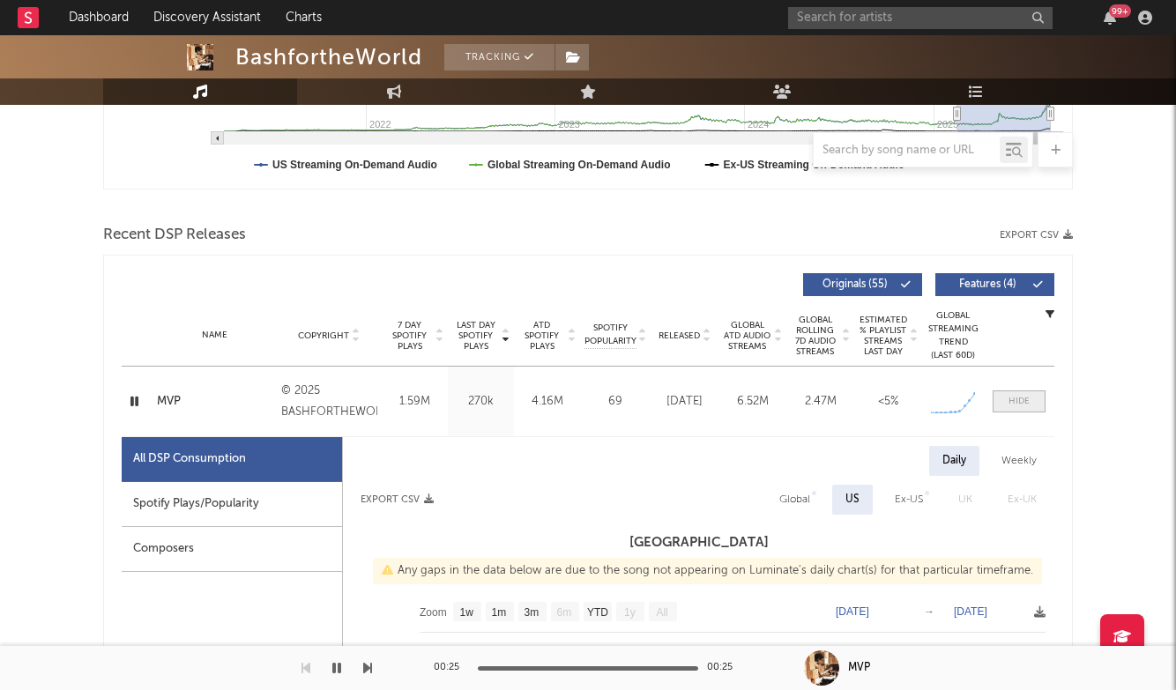
click at [1008, 398] on span at bounding box center [1019, 402] width 53 height 22
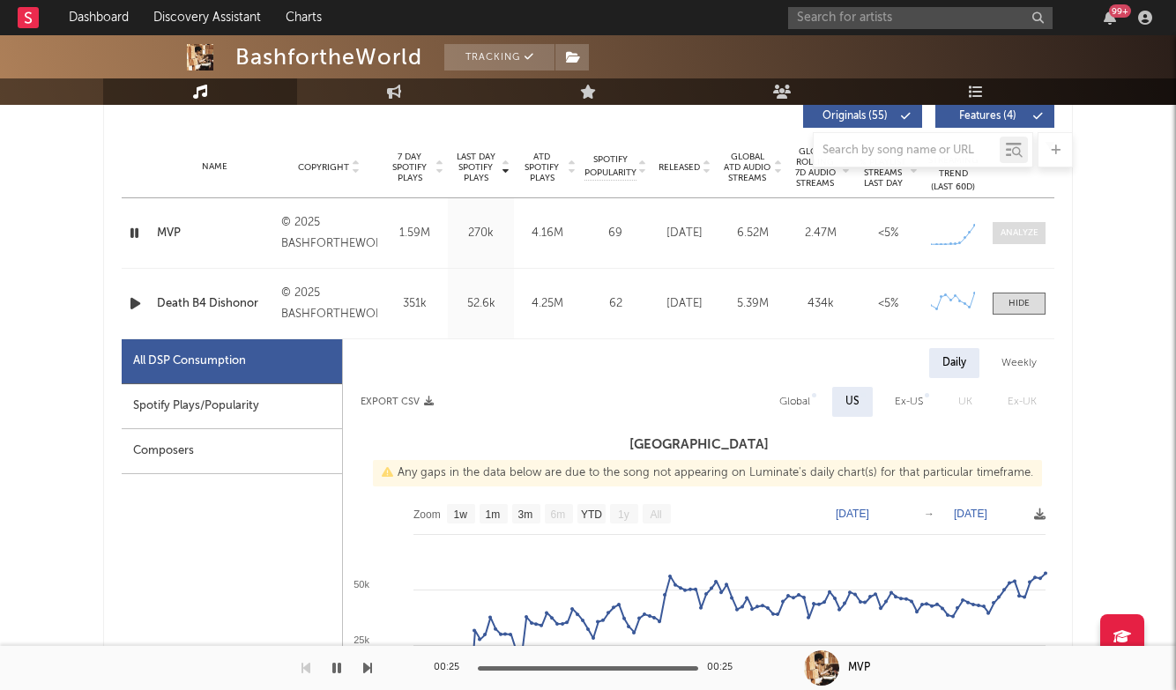
scroll to position [743, 0]
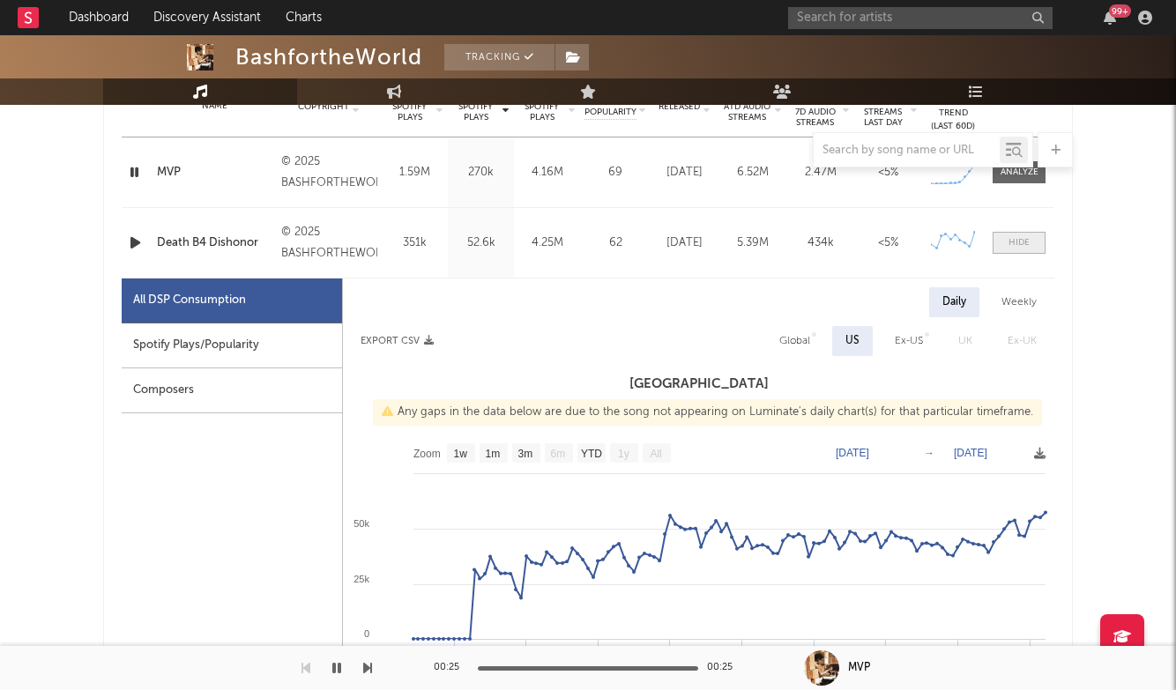
click at [1035, 239] on span at bounding box center [1019, 243] width 53 height 22
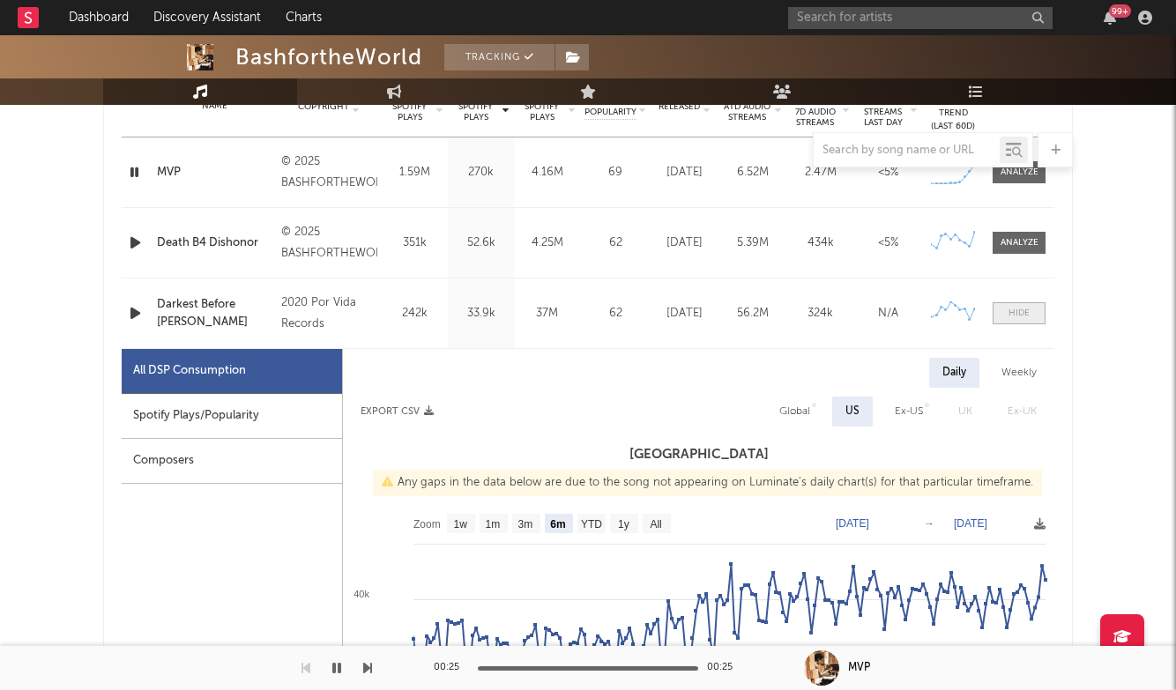
click at [1031, 303] on span at bounding box center [1019, 313] width 53 height 22
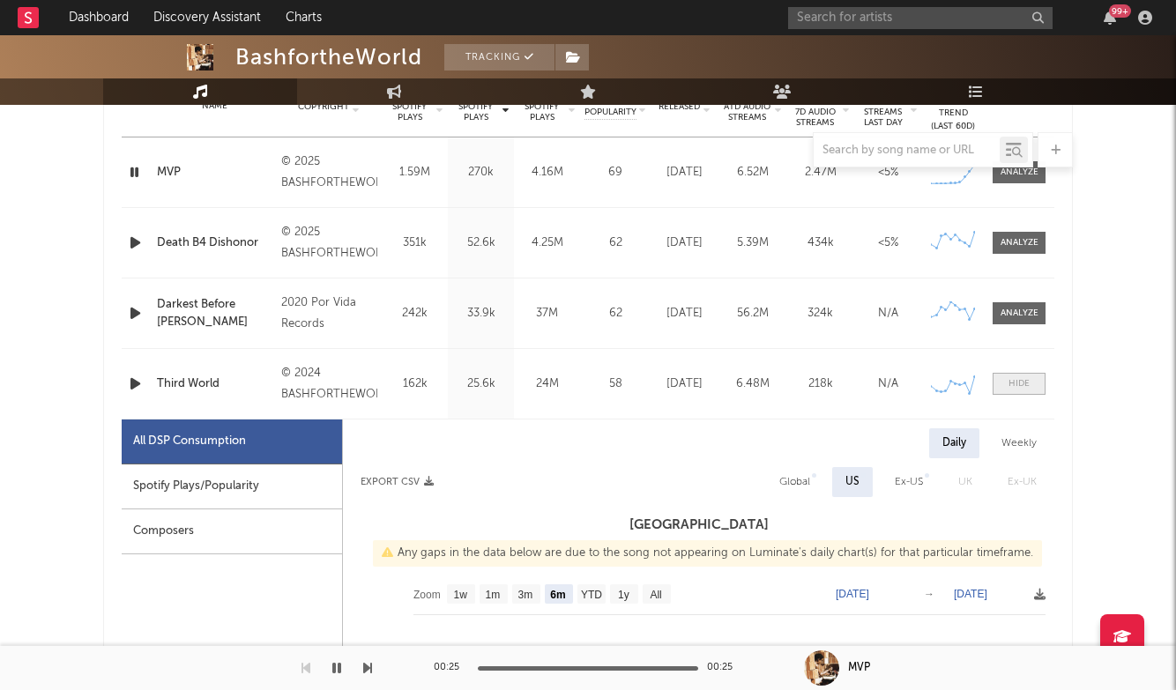
click at [1016, 376] on span at bounding box center [1019, 384] width 53 height 22
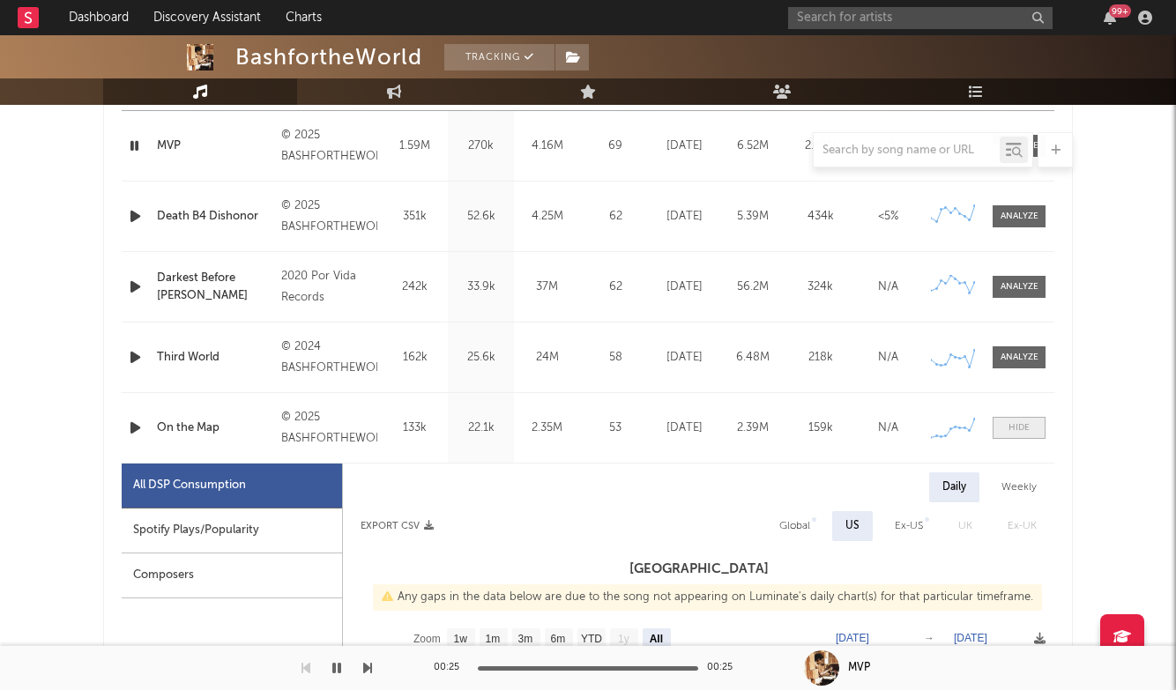
click at [1023, 420] on span at bounding box center [1019, 428] width 53 height 22
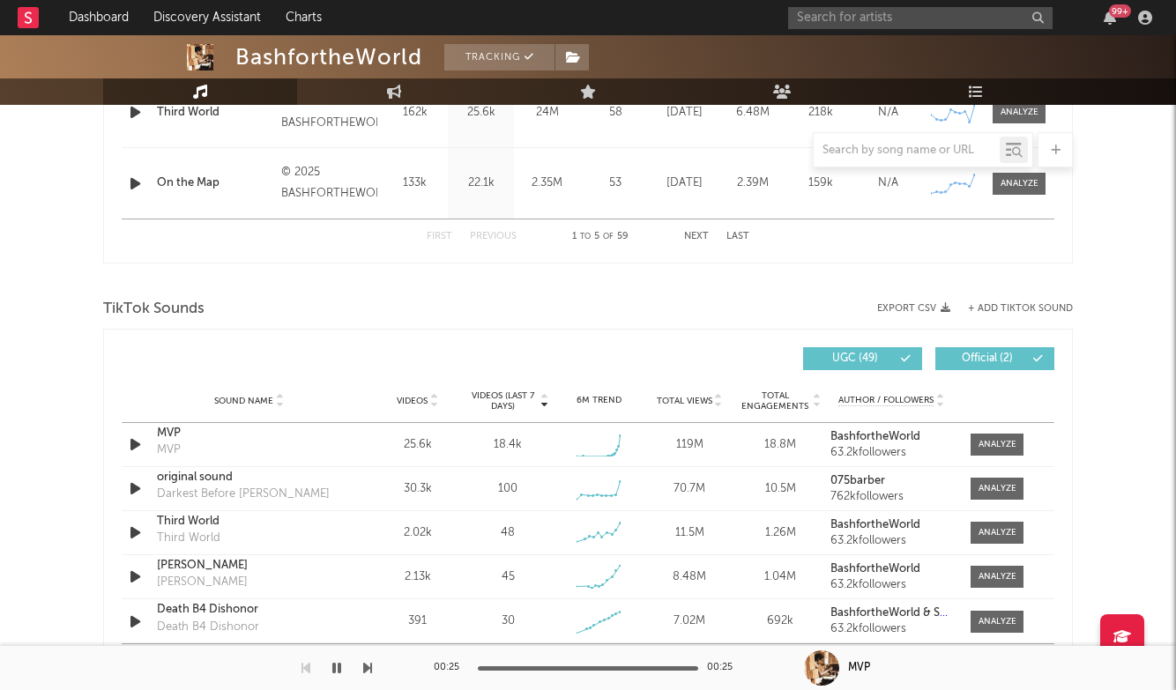
scroll to position [1089, 0]
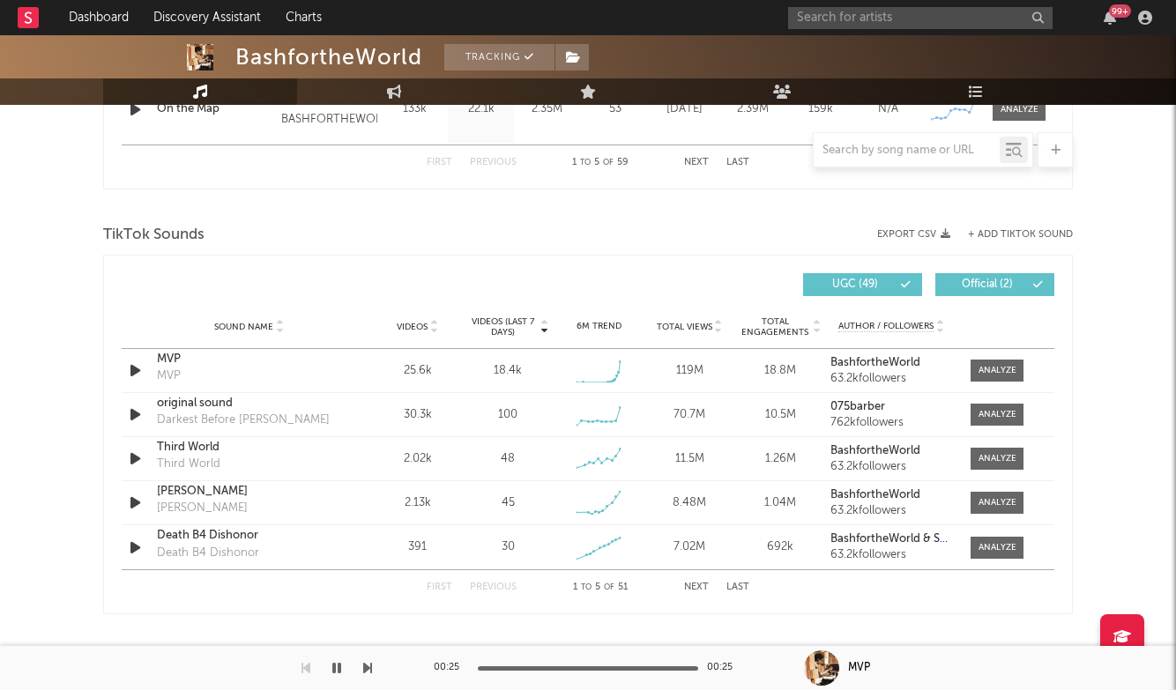
click at [703, 588] on button "Next" at bounding box center [696, 588] width 25 height 10
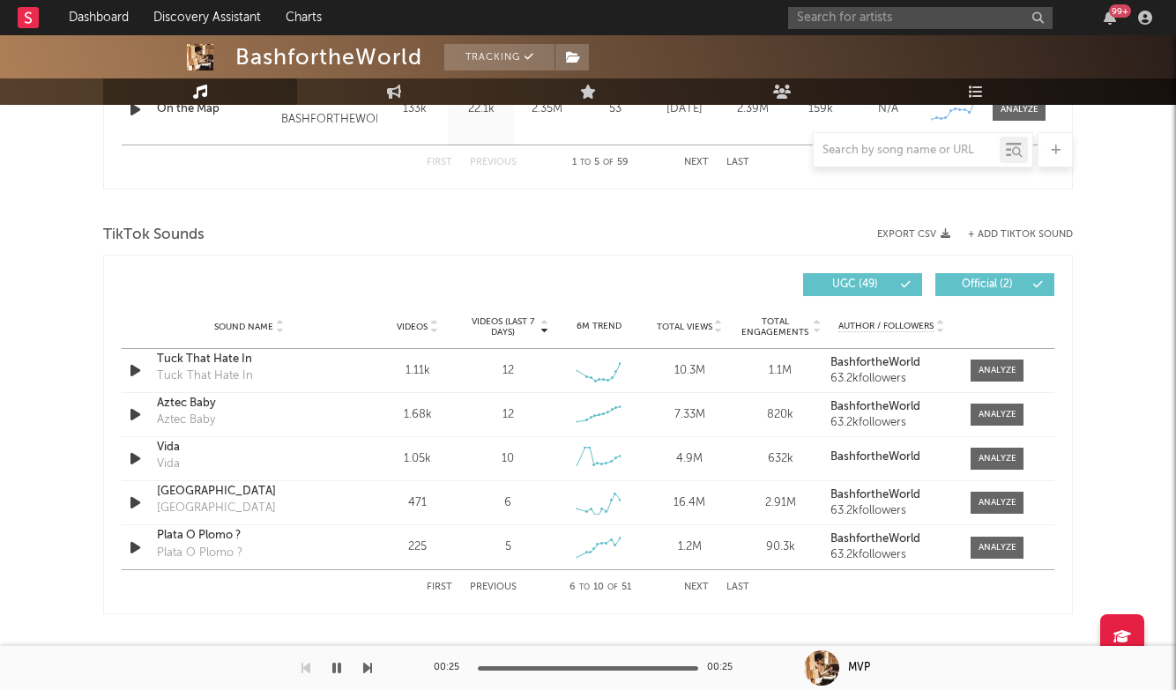
click at [703, 588] on button "Next" at bounding box center [696, 588] width 25 height 10
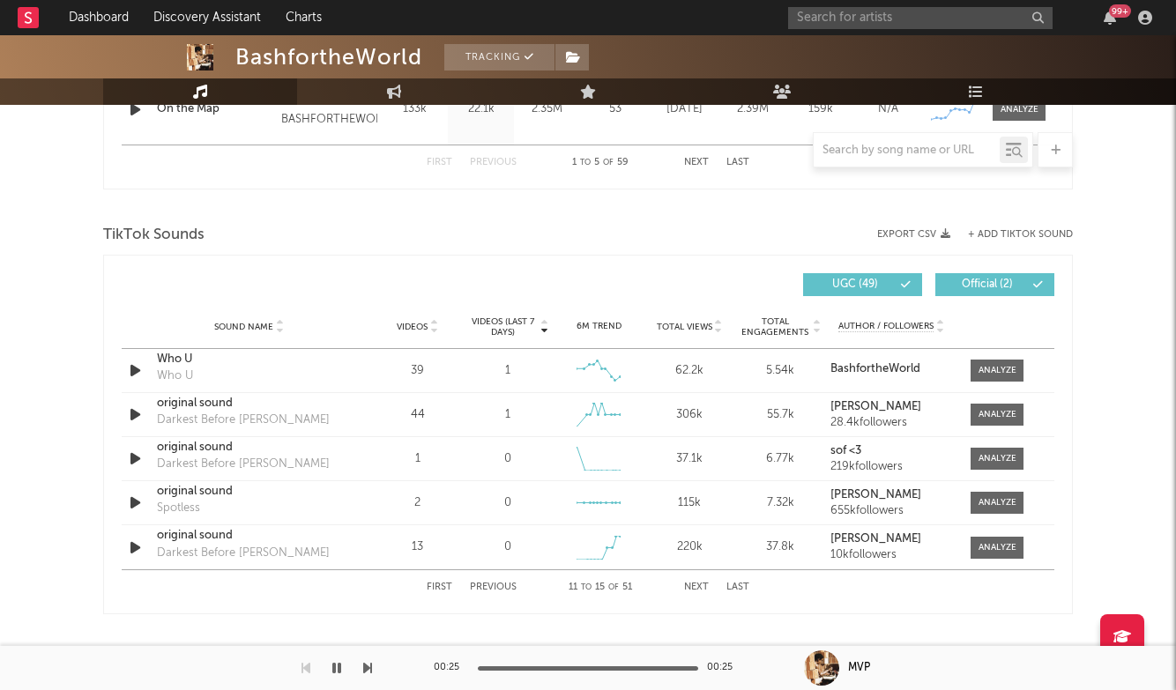
click at [703, 588] on button "Next" at bounding box center [696, 588] width 25 height 10
click at [1007, 232] on button "+ Add TikTok Sound" at bounding box center [1020, 235] width 105 height 10
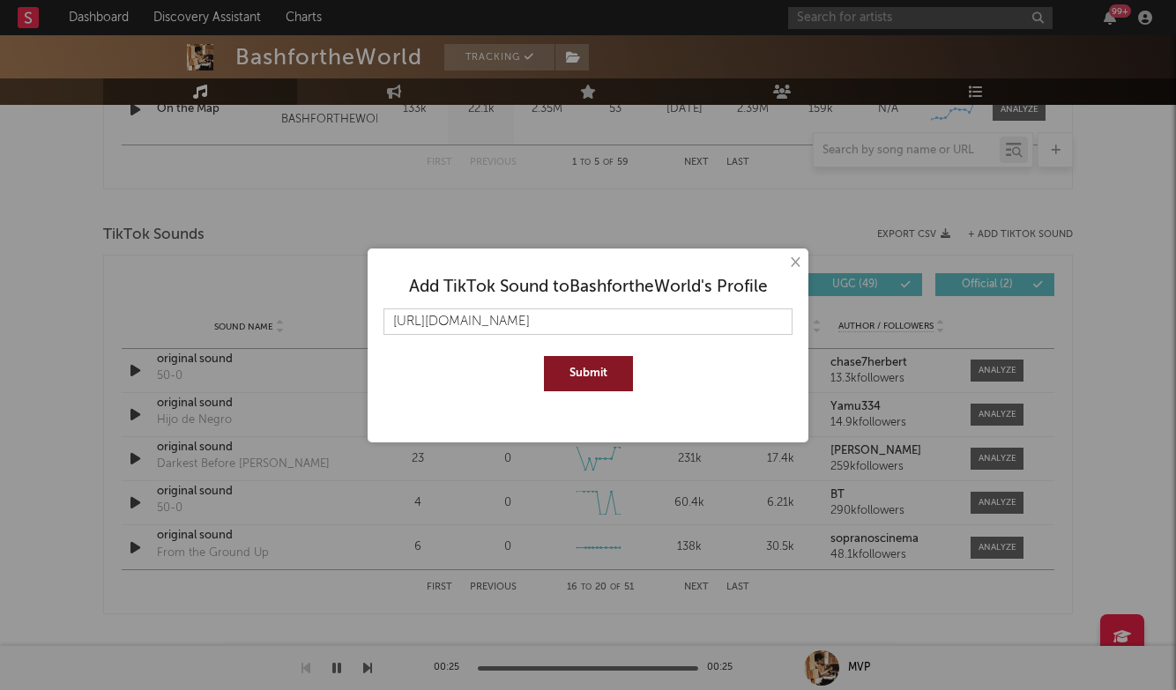
type input "https://www.tiktok.com/music/On-the-Map-7416377024716195856?is_from_webapp=1&se…"
click at [557, 368] on button "Submit" at bounding box center [588, 373] width 89 height 35
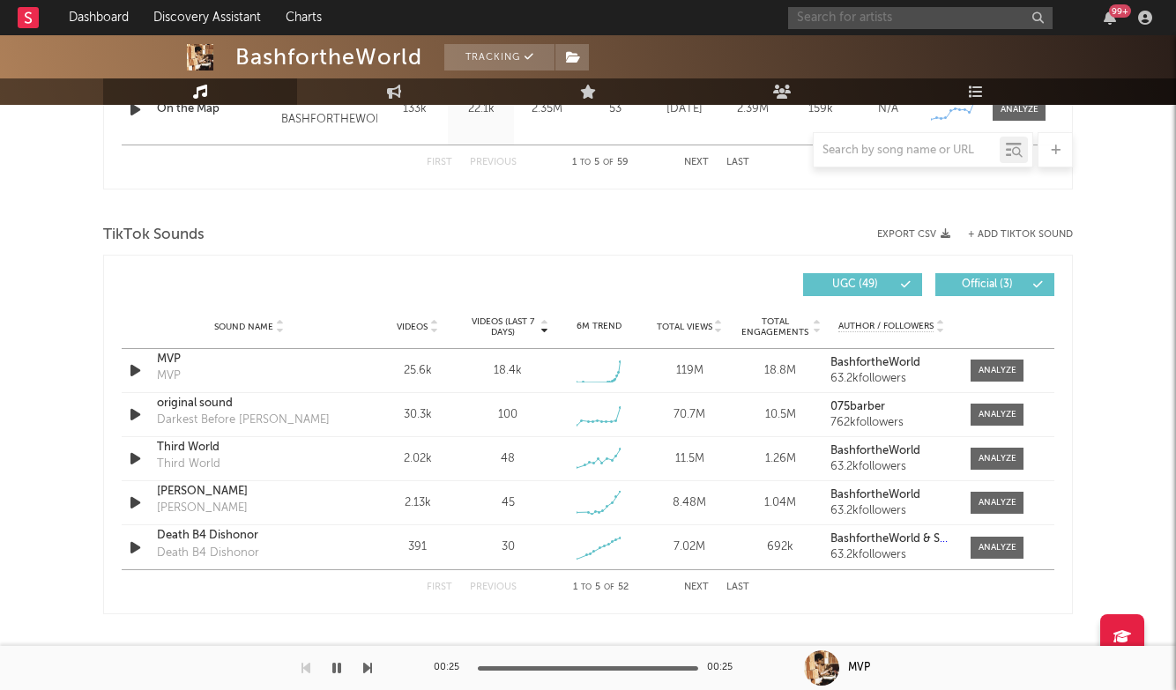
click at [875, 25] on input "text" at bounding box center [920, 18] width 264 height 22
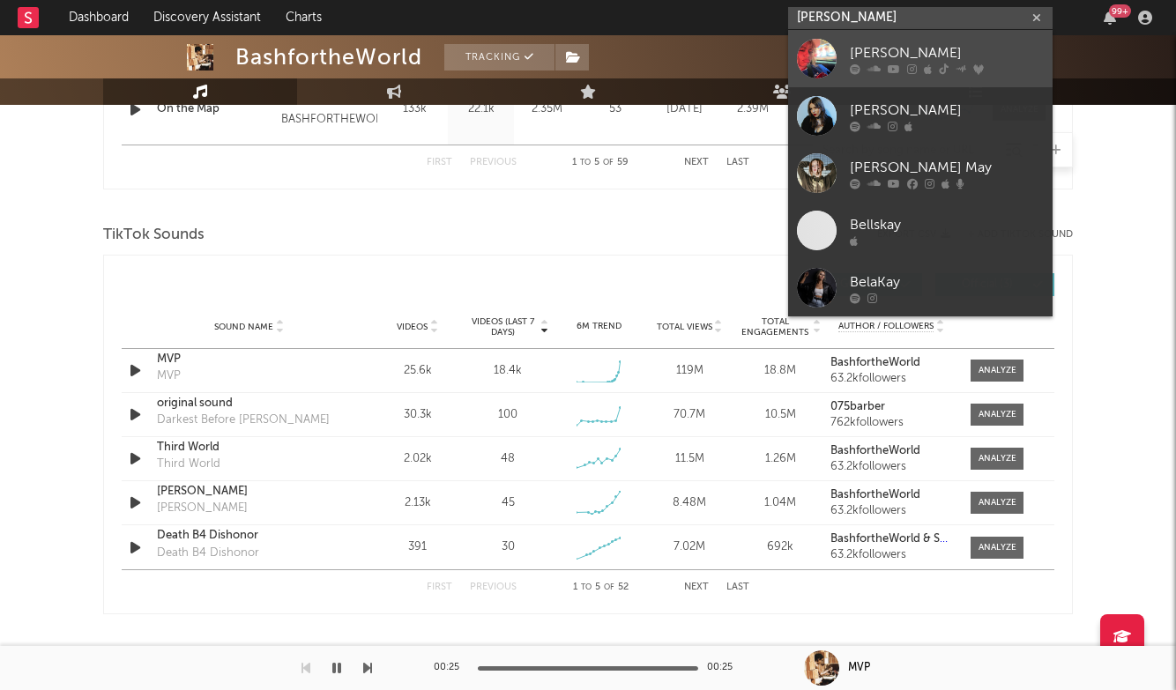
type input "Bella kay"
click at [901, 38] on link "Bella Kay" at bounding box center [920, 58] width 264 height 57
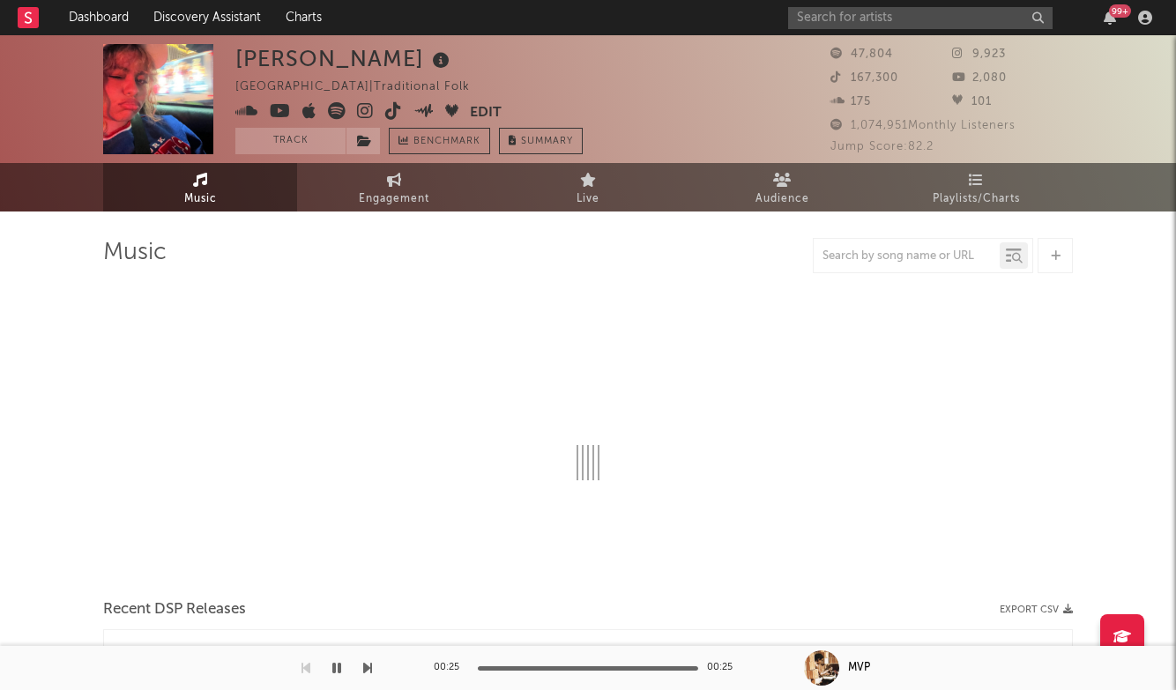
select select "1w"
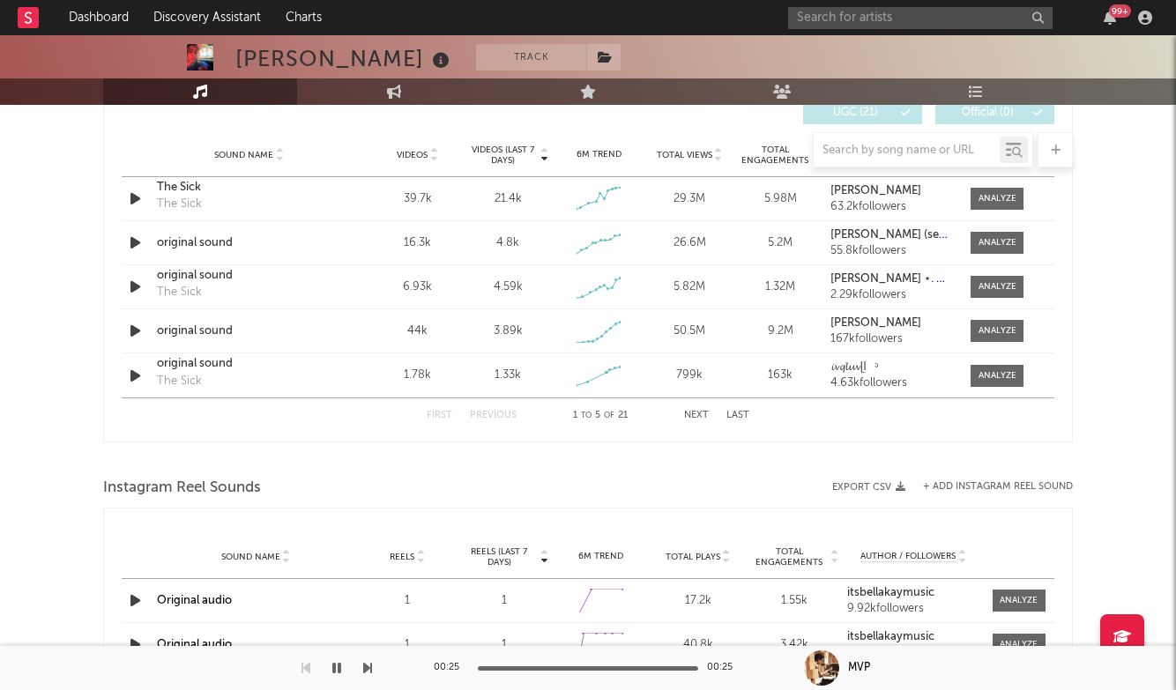
scroll to position [1045, 0]
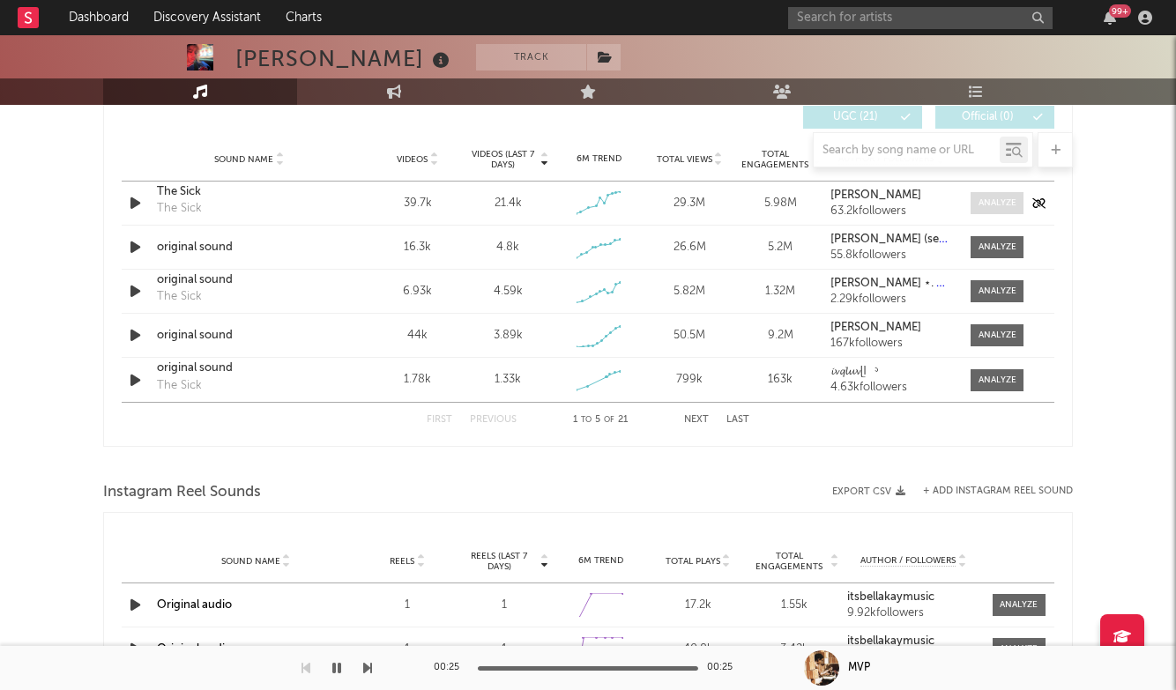
click at [1000, 205] on div at bounding box center [997, 203] width 38 height 13
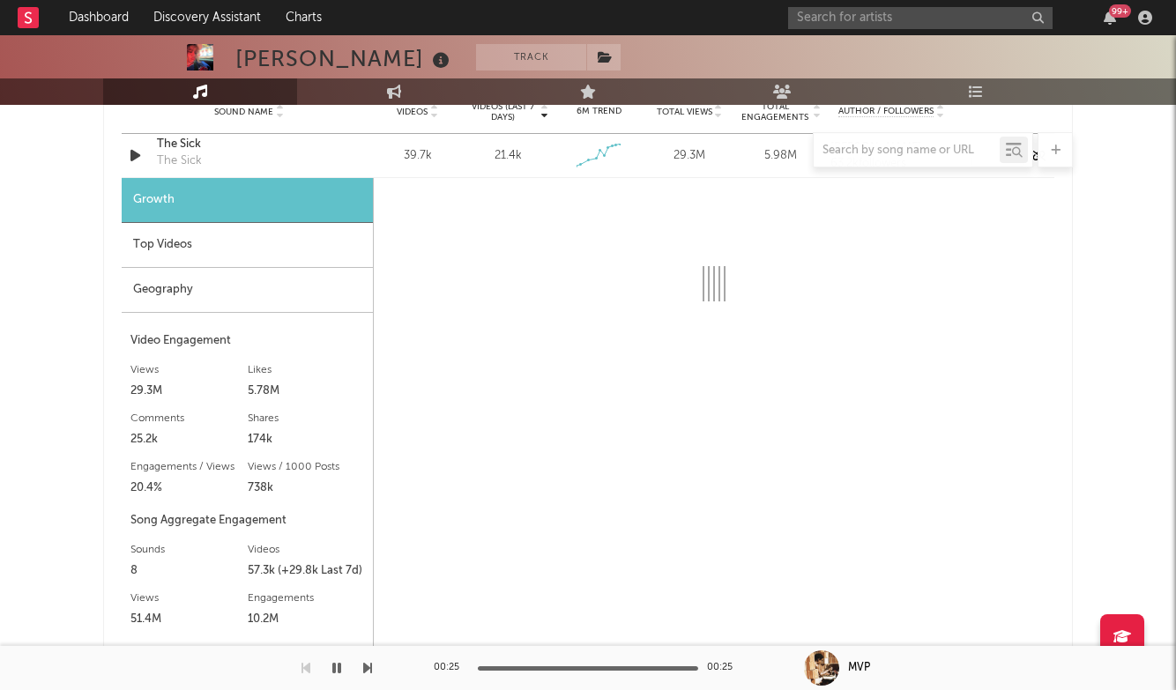
scroll to position [1094, 0]
select select "1w"
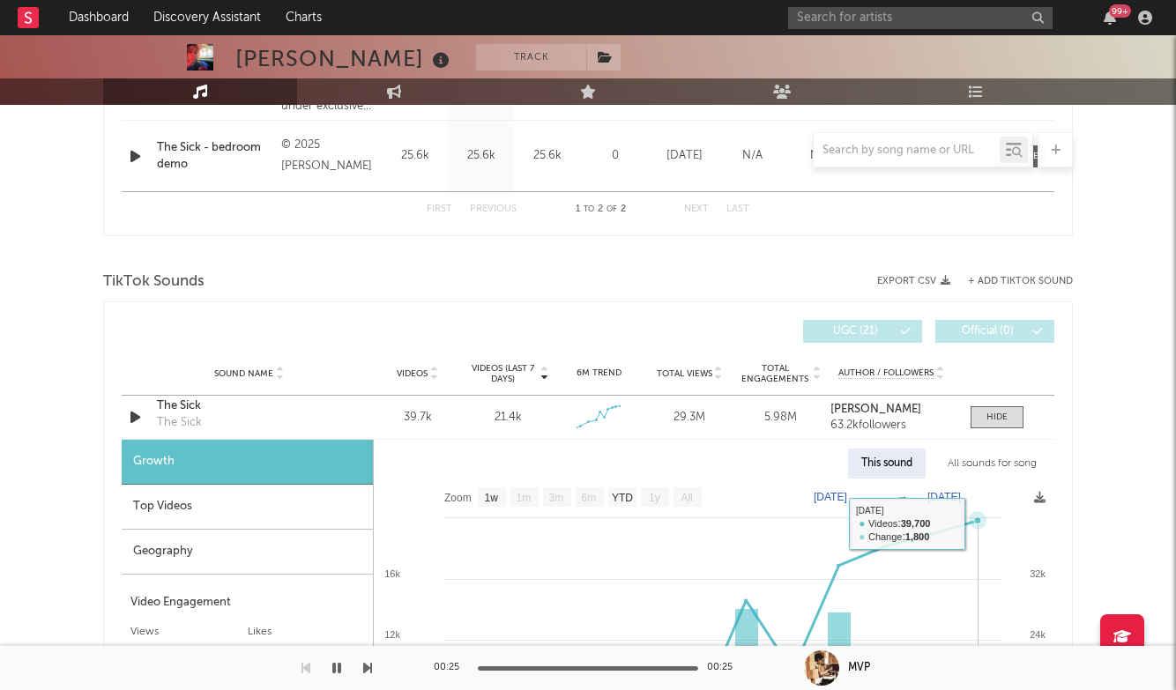
scroll to position [792, 0]
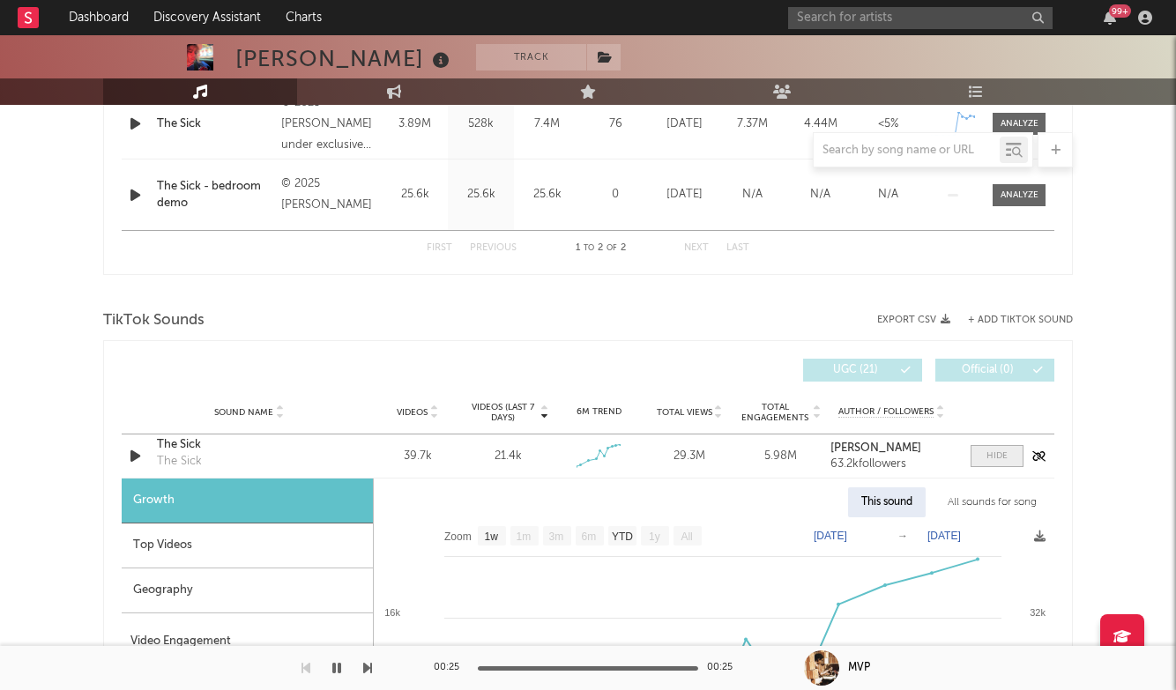
click at [1005, 451] on div at bounding box center [996, 456] width 21 height 13
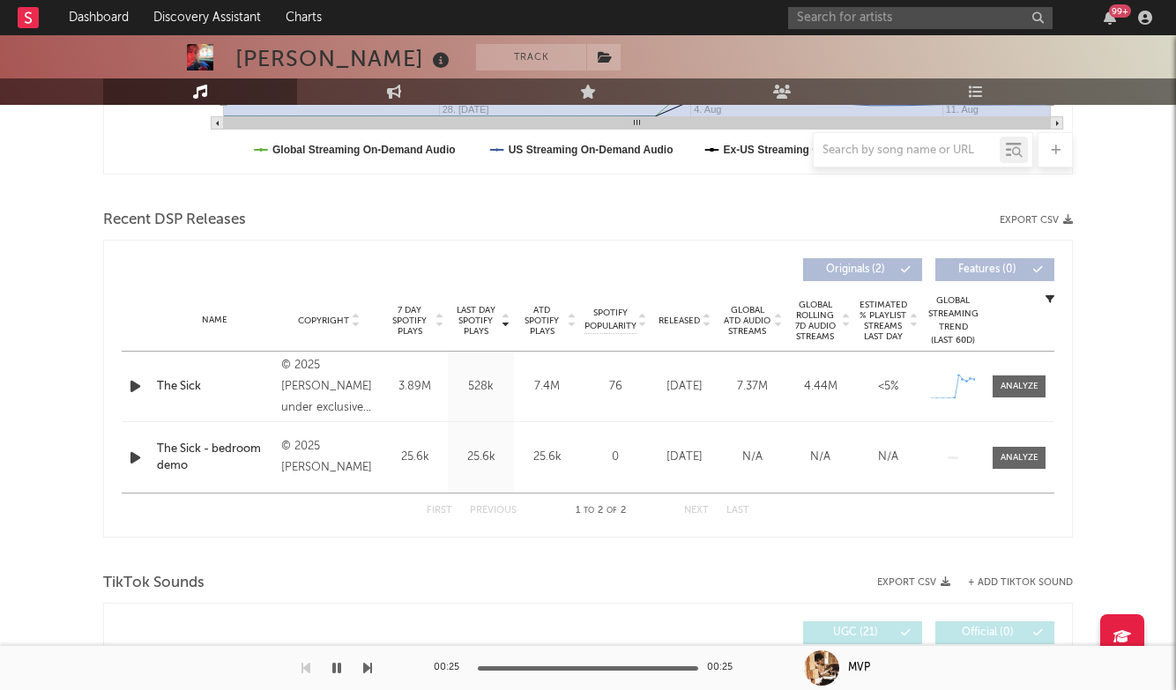
scroll to position [554, 0]
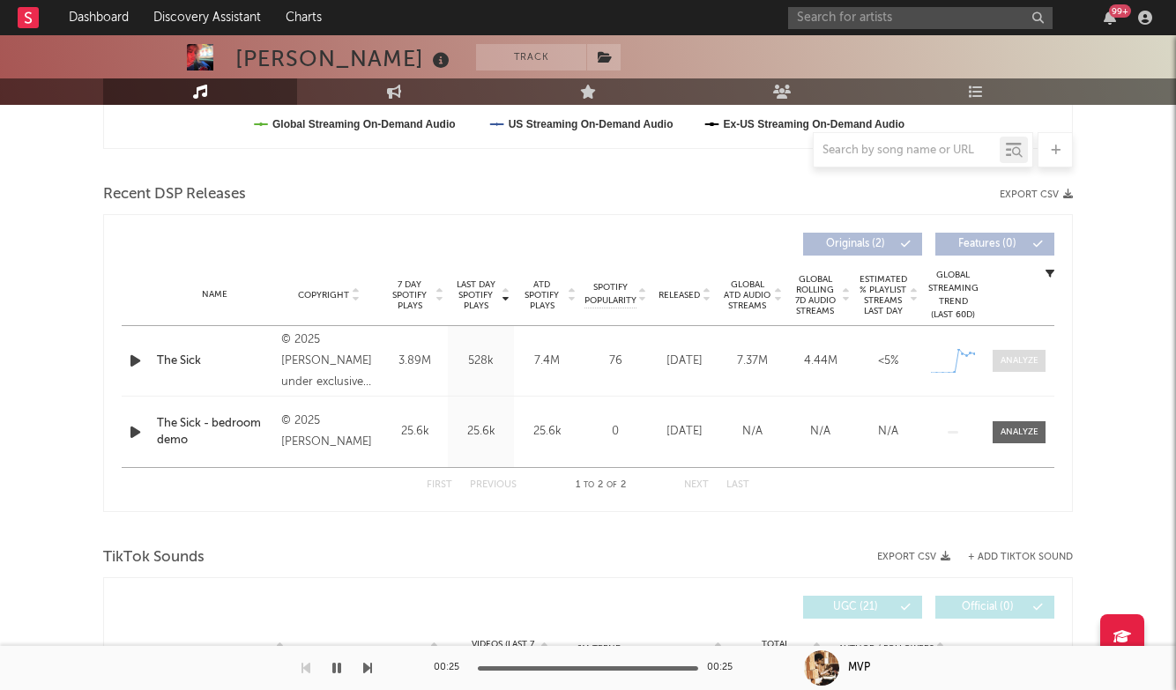
click at [1018, 366] on div at bounding box center [1020, 360] width 38 height 13
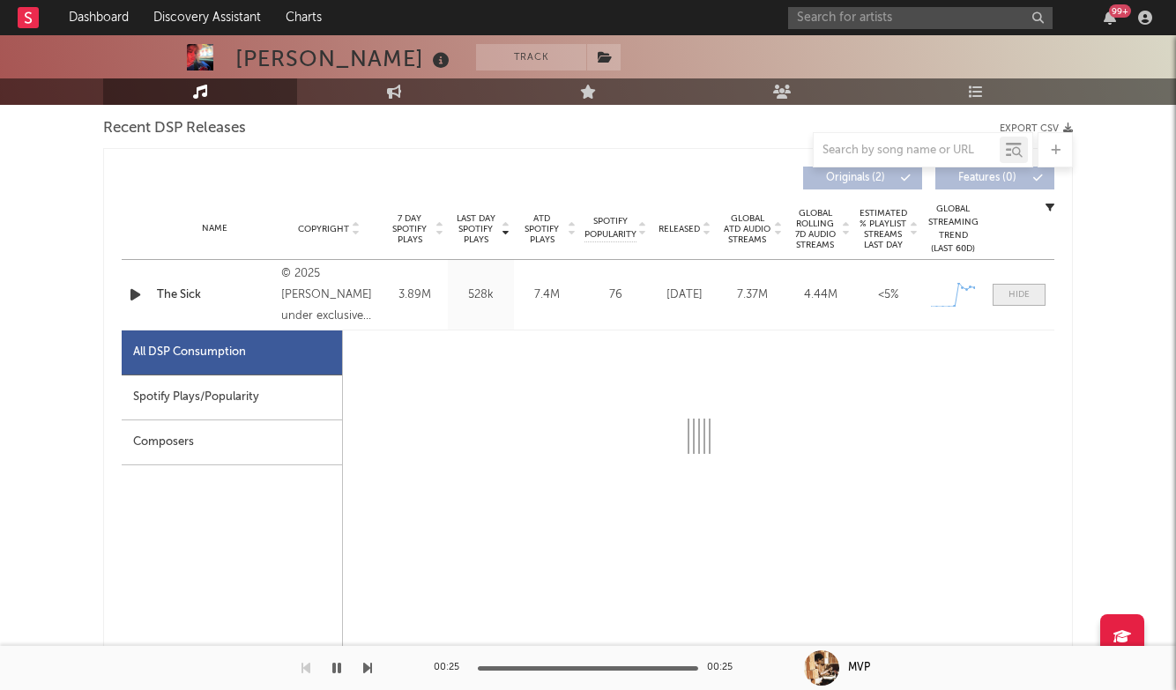
scroll to position [622, 0]
click at [1020, 284] on span at bounding box center [1019, 293] width 53 height 22
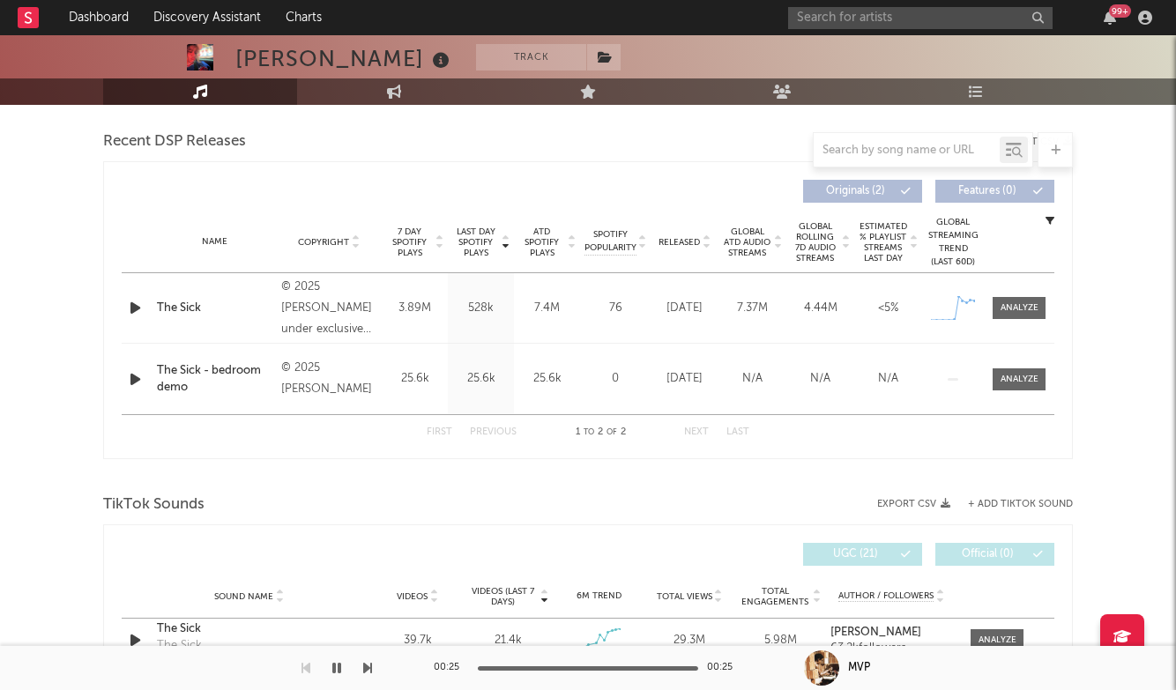
scroll to position [637, 0]
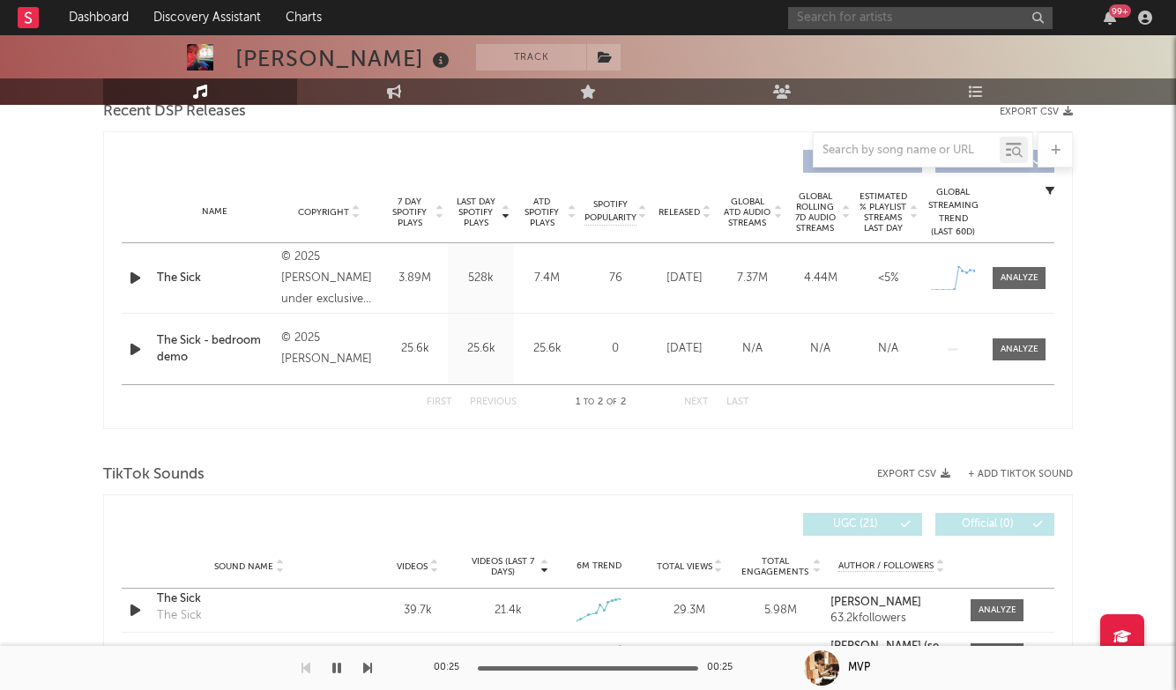
click at [897, 25] on input "text" at bounding box center [920, 18] width 264 height 22
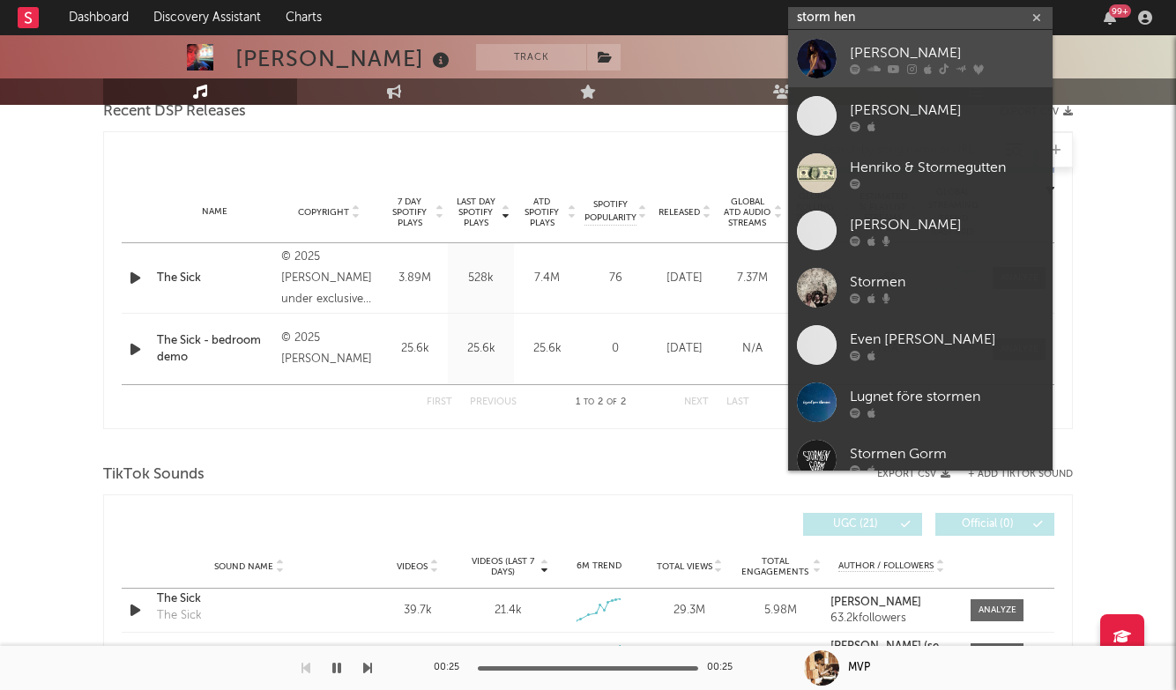
type input "storm hen"
click at [897, 39] on link "[PERSON_NAME]" at bounding box center [920, 58] width 264 height 57
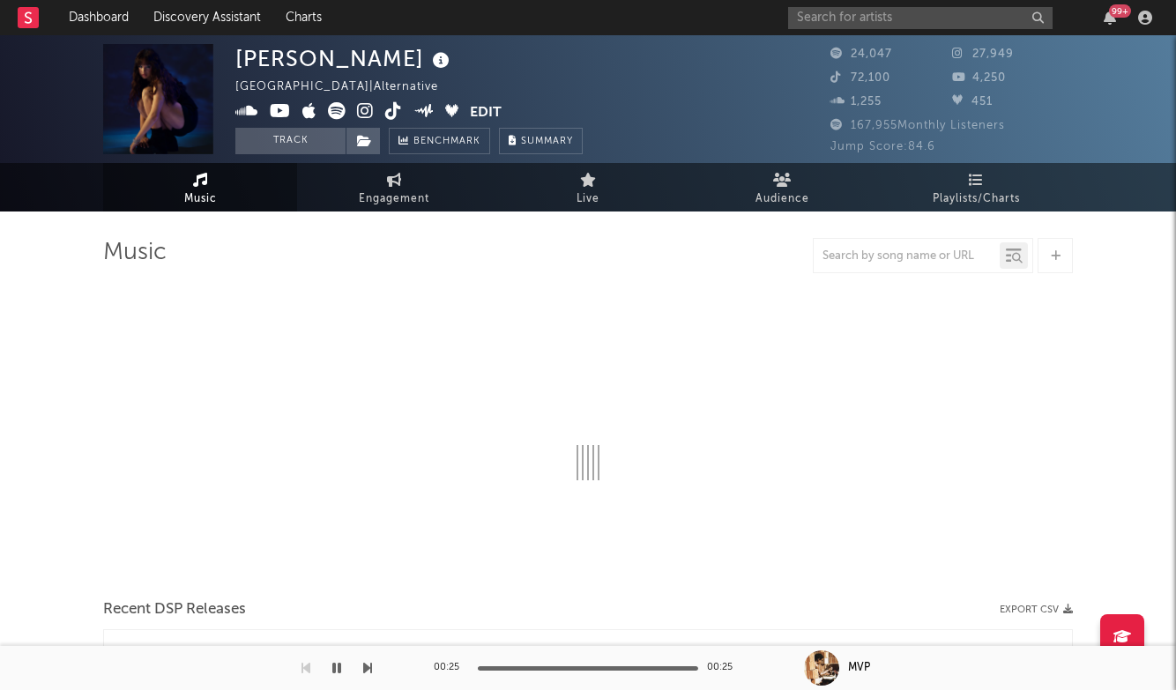
select select "6m"
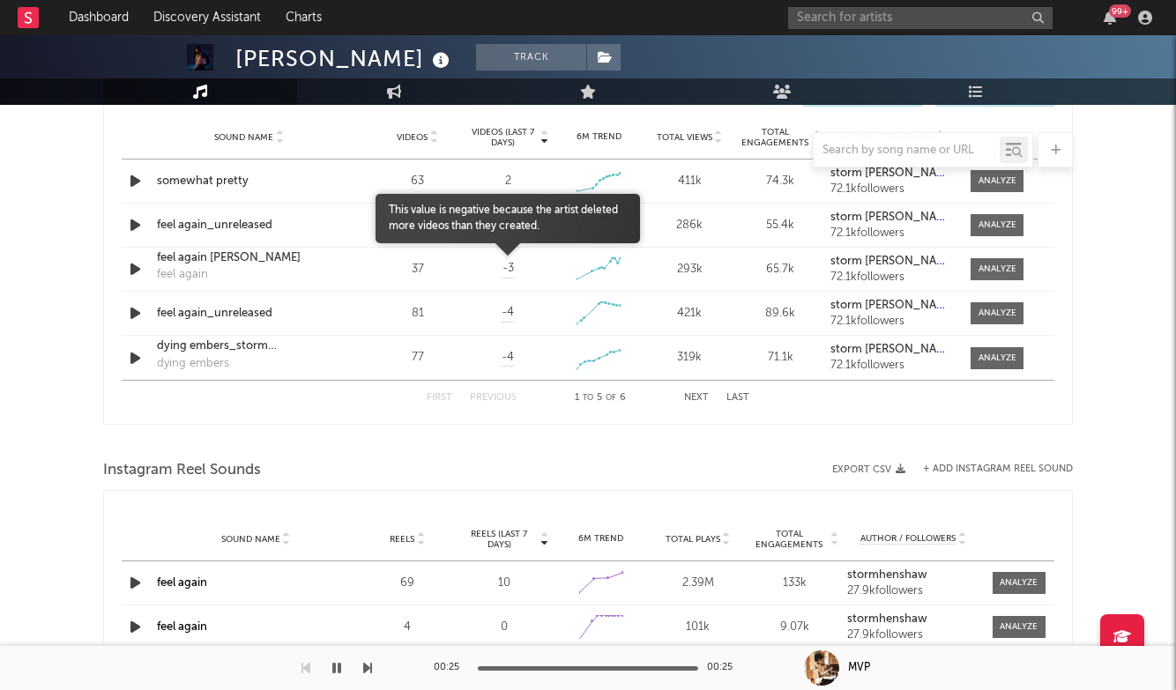
scroll to position [1204, 0]
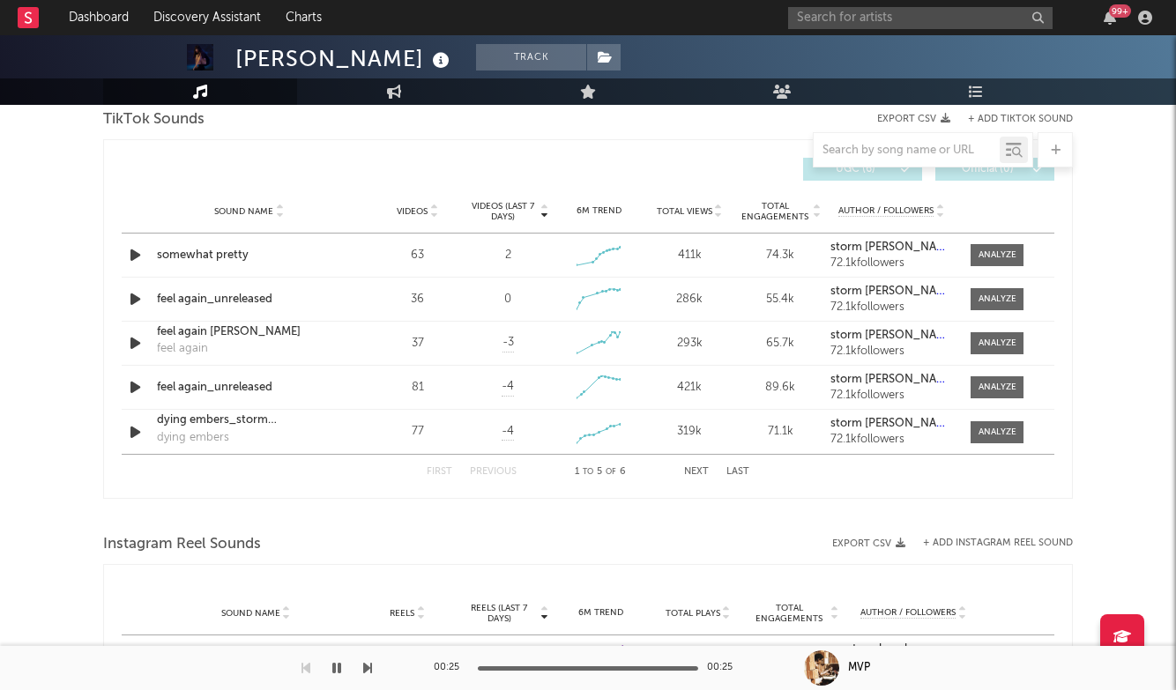
click at [411, 204] on div "Sound Name Videos Videos (last 7 days) Weekly Growth % 6M Trend Total Views Tot…" at bounding box center [588, 212] width 933 height 44
click at [427, 210] on span "Videos" at bounding box center [412, 211] width 31 height 11
click at [1009, 259] on div at bounding box center [997, 255] width 38 height 13
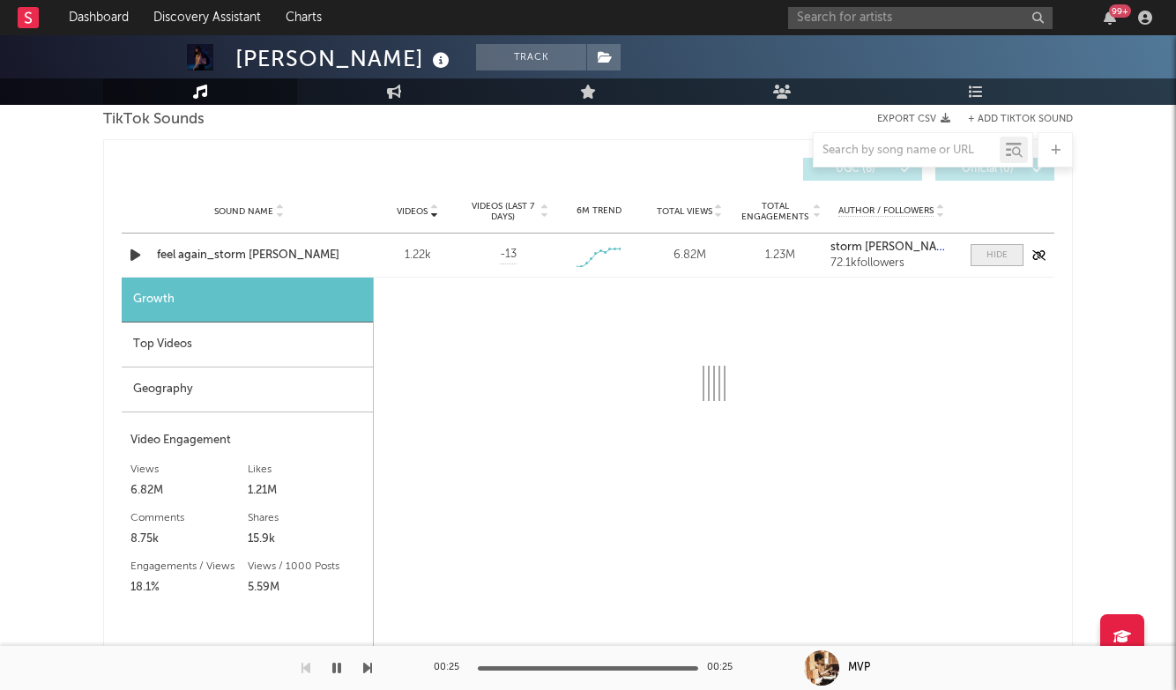
select select "1w"
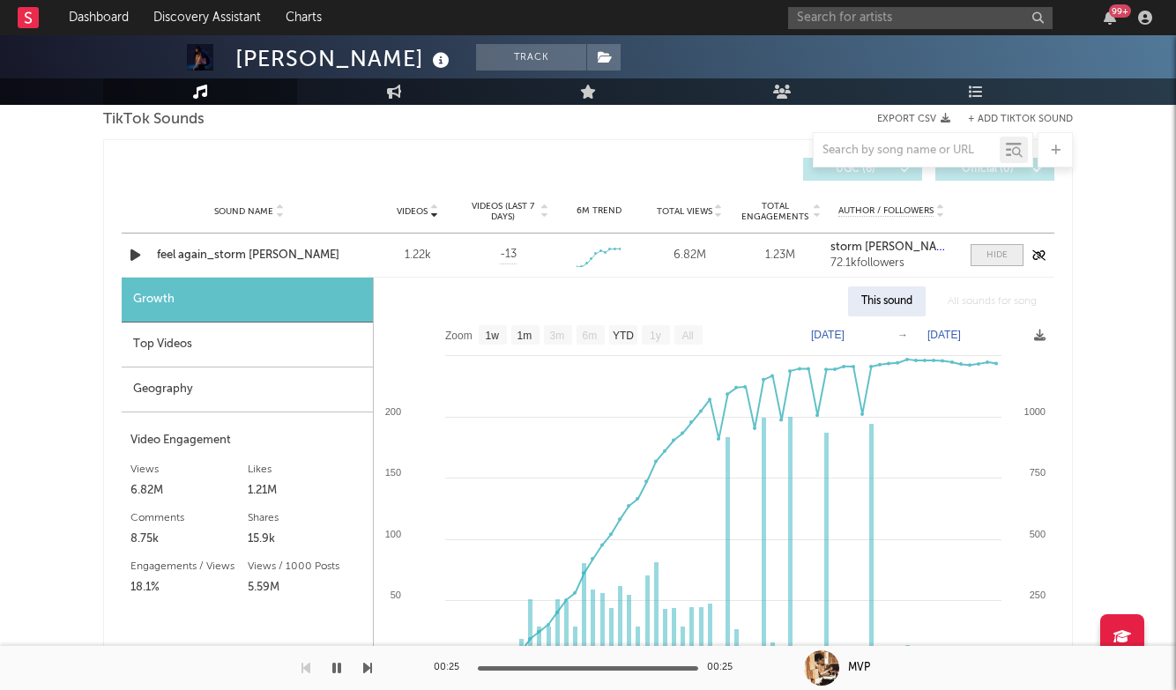
click at [995, 260] on div at bounding box center [996, 255] width 21 height 13
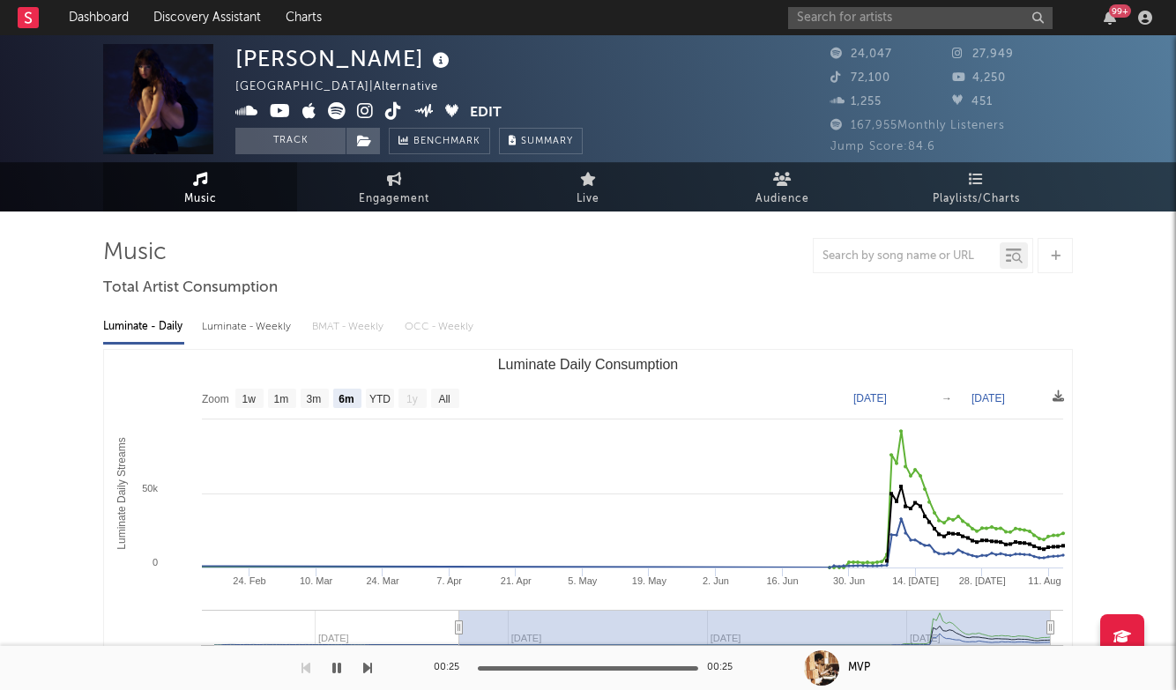
scroll to position [0, 0]
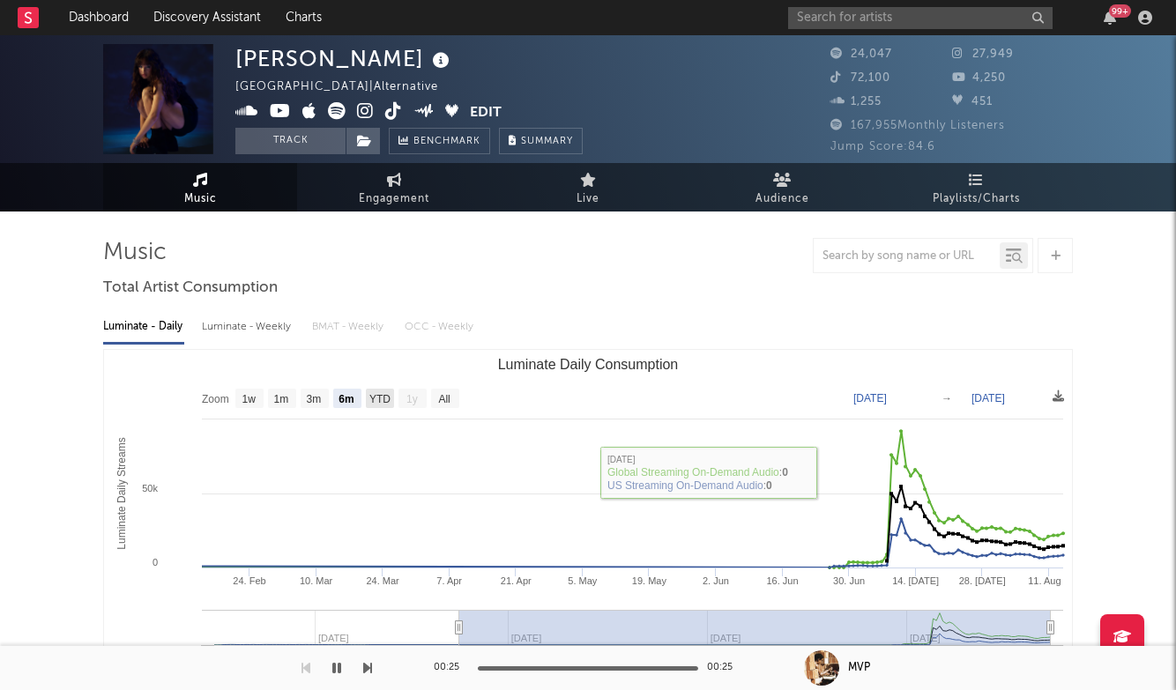
click at [389, 400] on text "YTD" at bounding box center [379, 399] width 21 height 12
select select "YTD"
type input "2025-01-01"
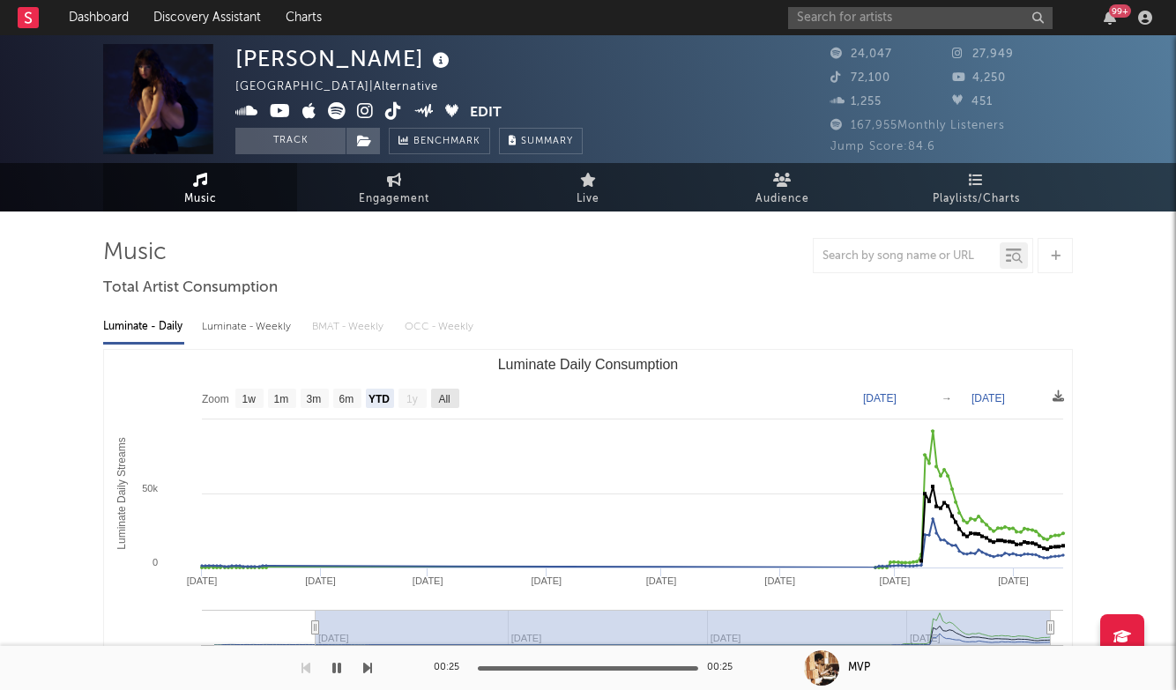
click at [449, 397] on text "All" at bounding box center [443, 399] width 11 height 12
select select "All"
type input "2024-12-01"
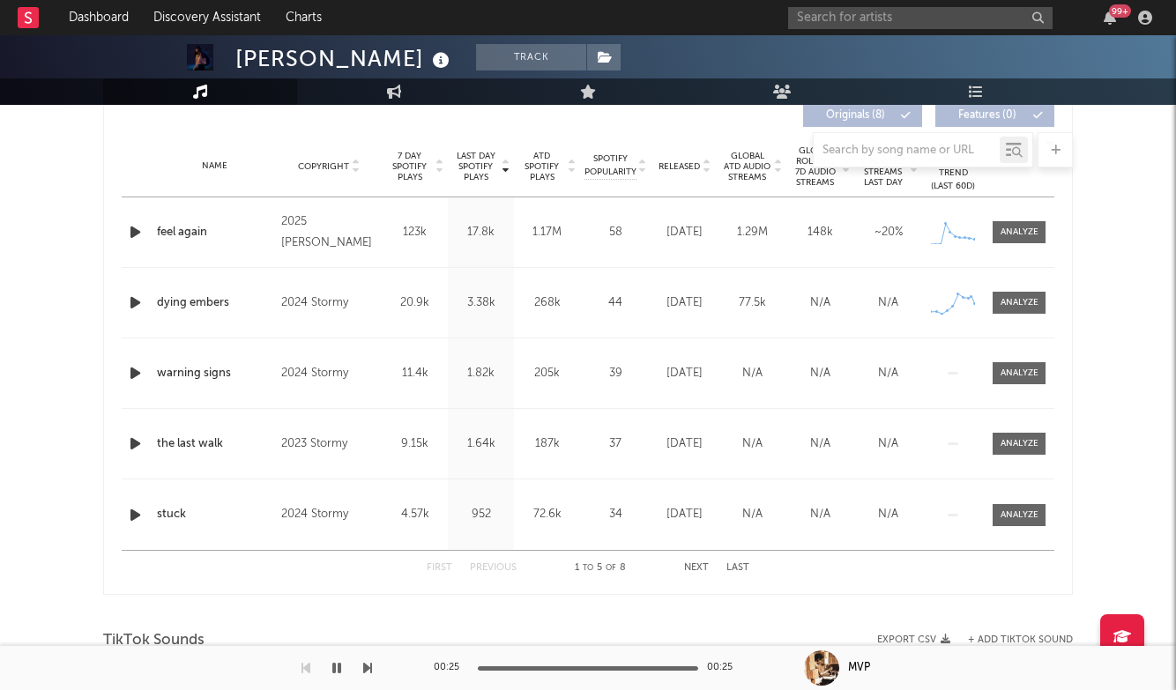
scroll to position [666, 0]
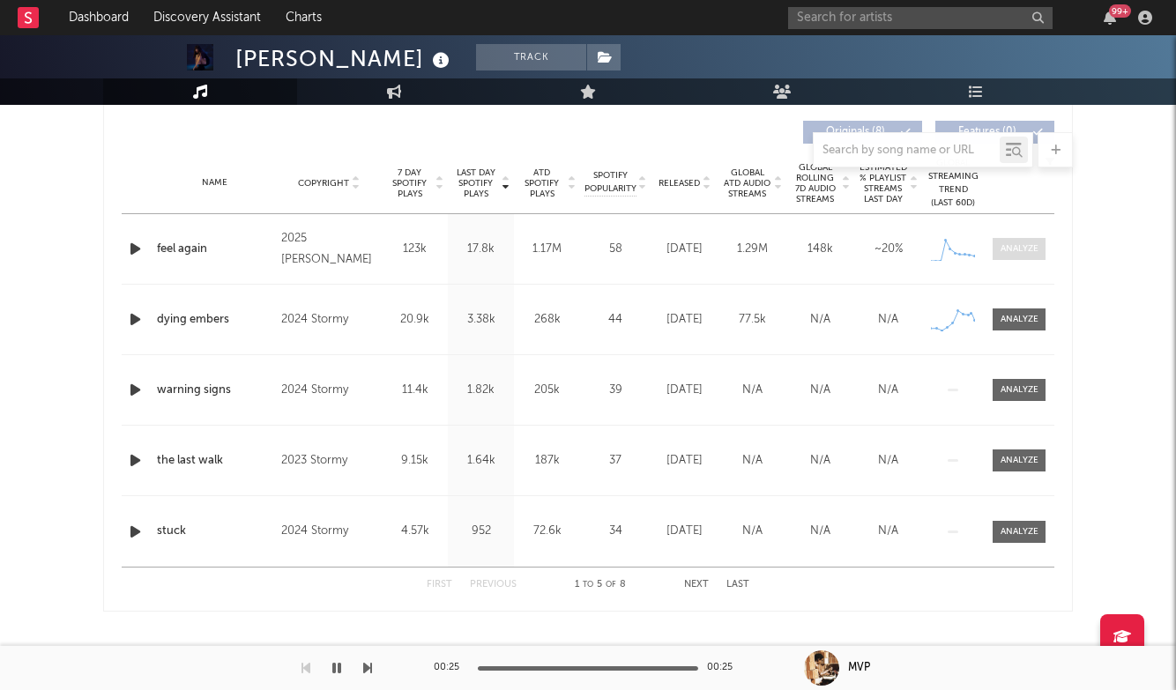
click at [1023, 246] on div at bounding box center [1020, 248] width 38 height 13
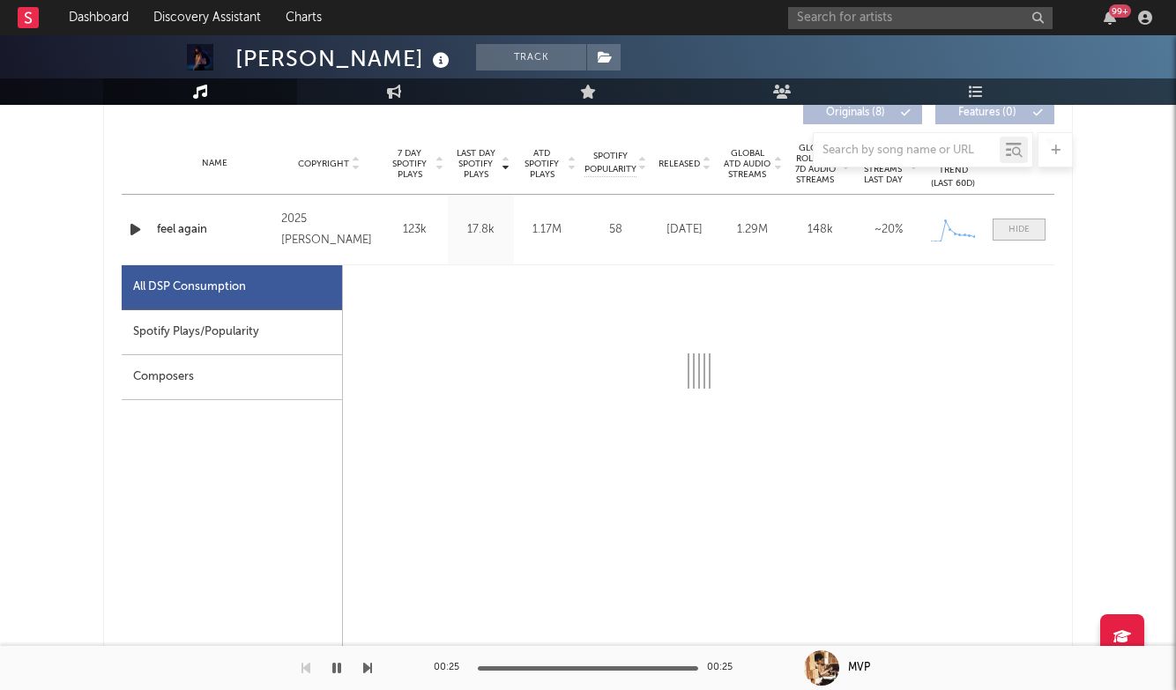
select select "1w"
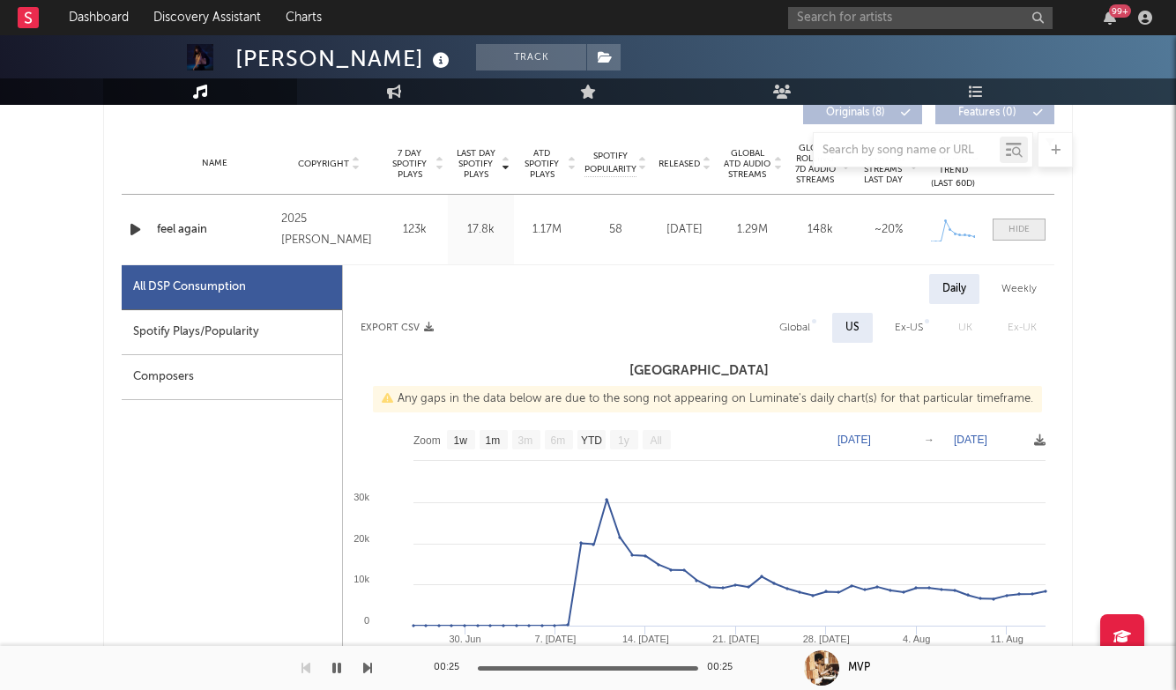
scroll to position [687, 0]
click at [1030, 244] on div "Name feel again Copyright 2025 Storm Henshaw Label Storm Henshaw Album Names fe…" at bounding box center [588, 229] width 933 height 70
click at [1019, 235] on span at bounding box center [1019, 229] width 53 height 22
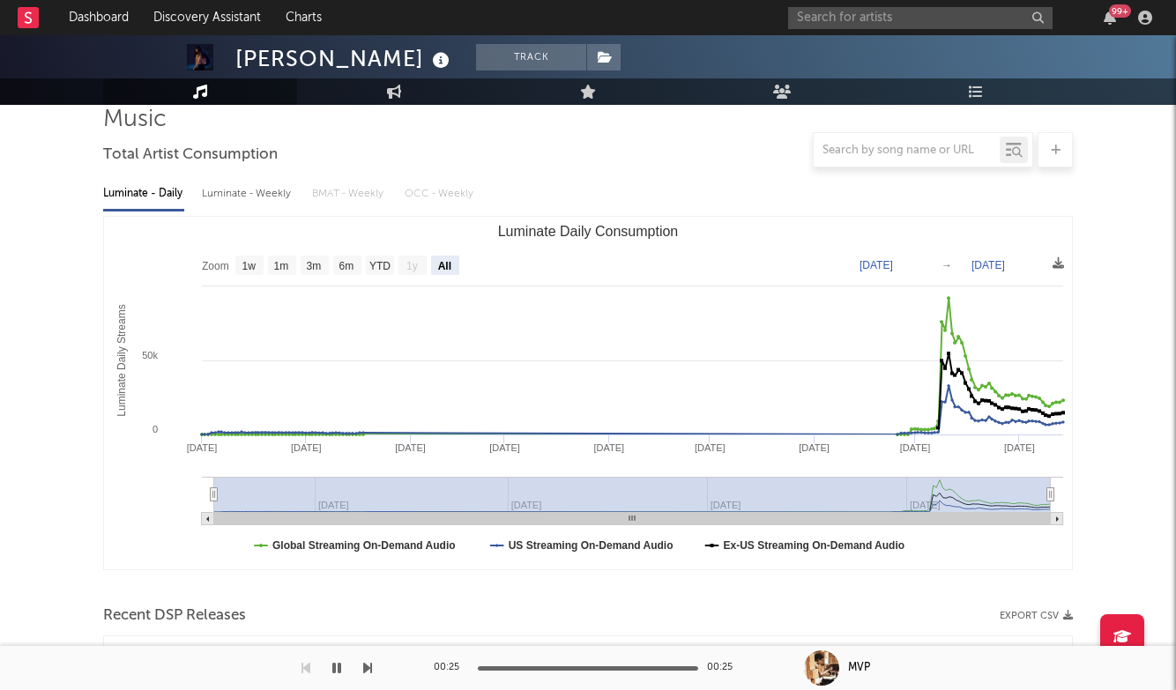
scroll to position [137, 0]
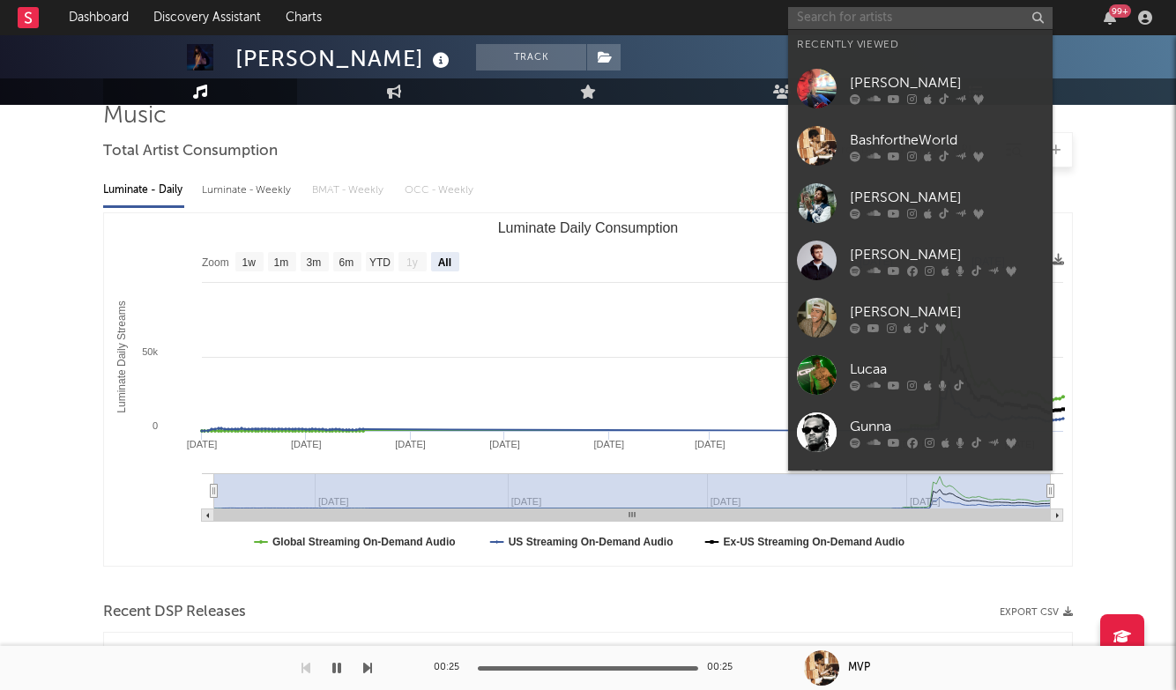
click at [904, 27] on input "text" at bounding box center [920, 18] width 264 height 22
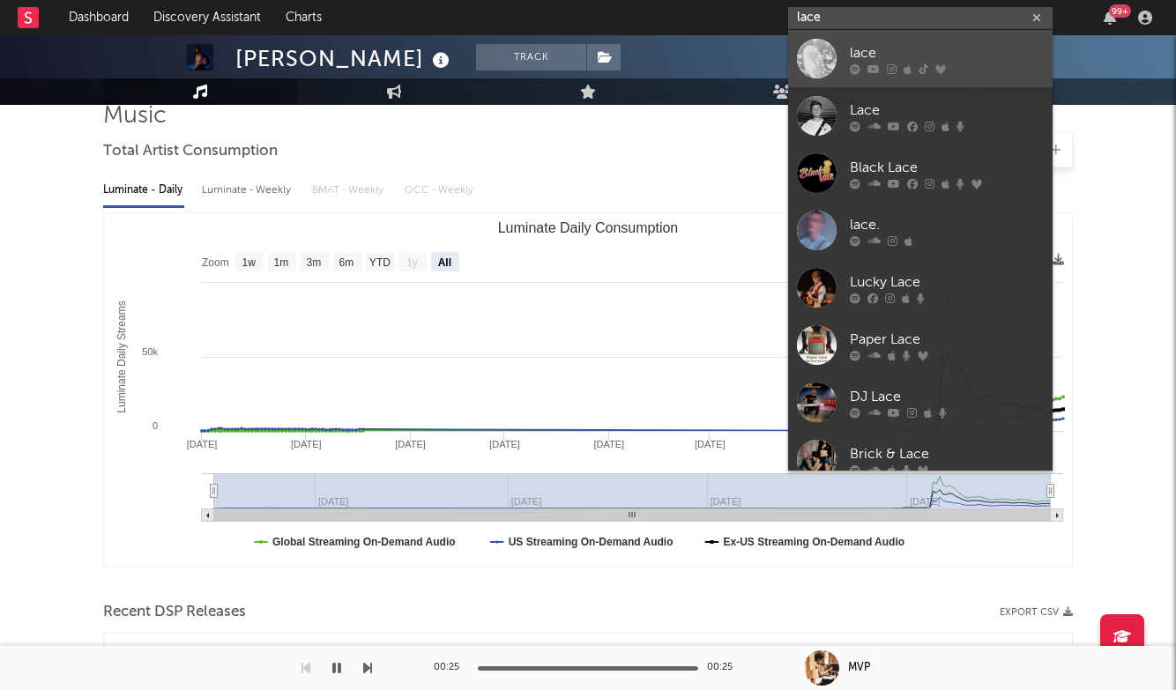
type input "lace"
click at [919, 46] on div "lace" at bounding box center [947, 52] width 194 height 21
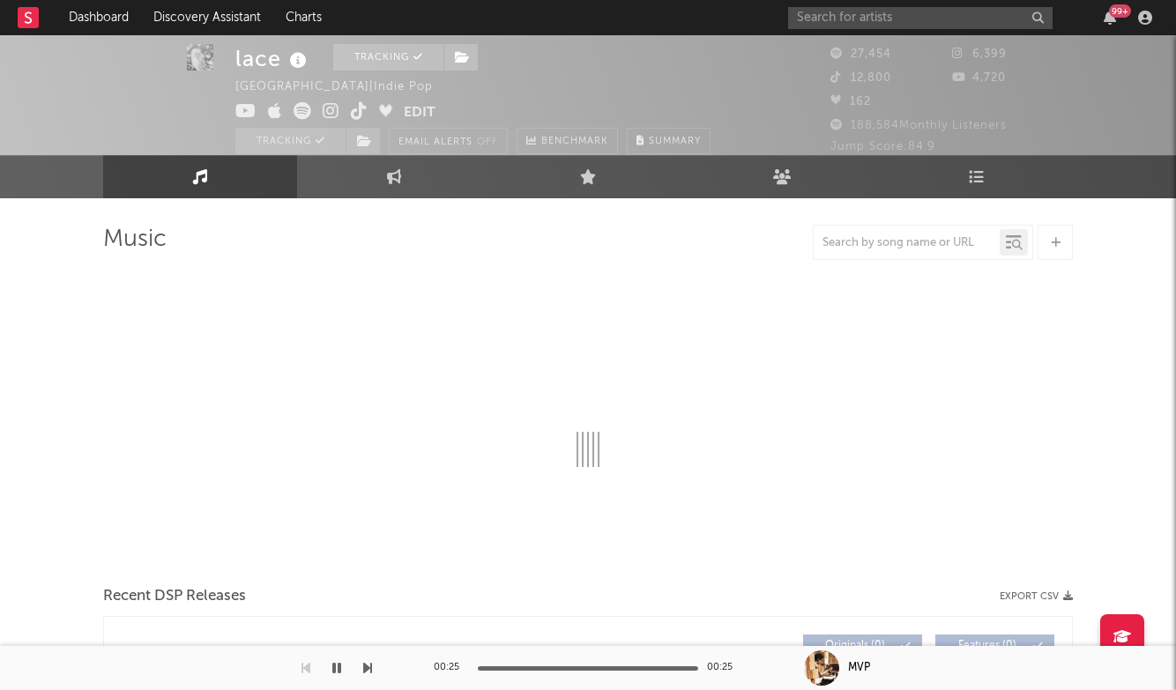
select select "6m"
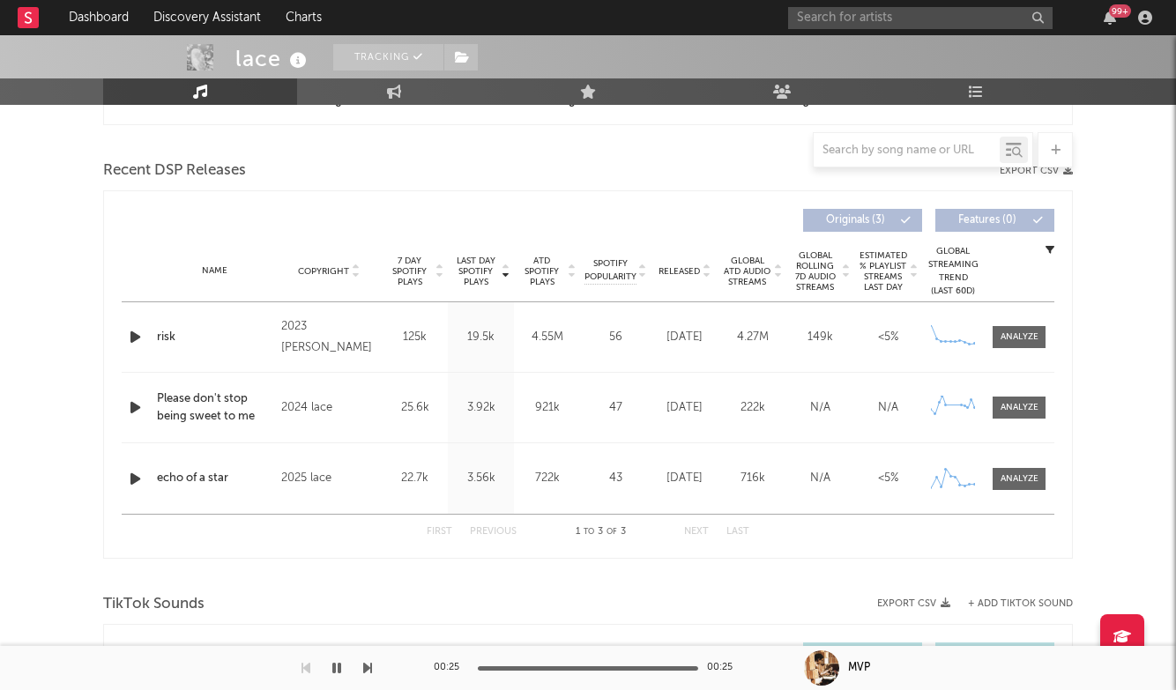
scroll to position [546, 0]
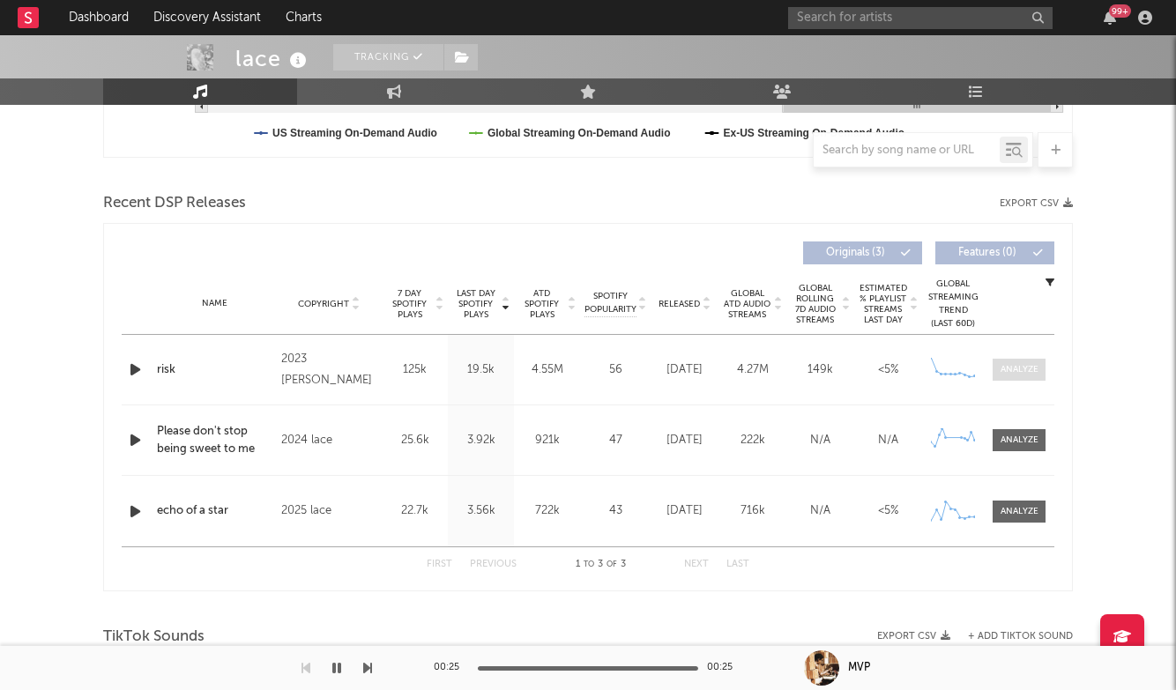
click at [1021, 369] on div at bounding box center [1020, 369] width 38 height 13
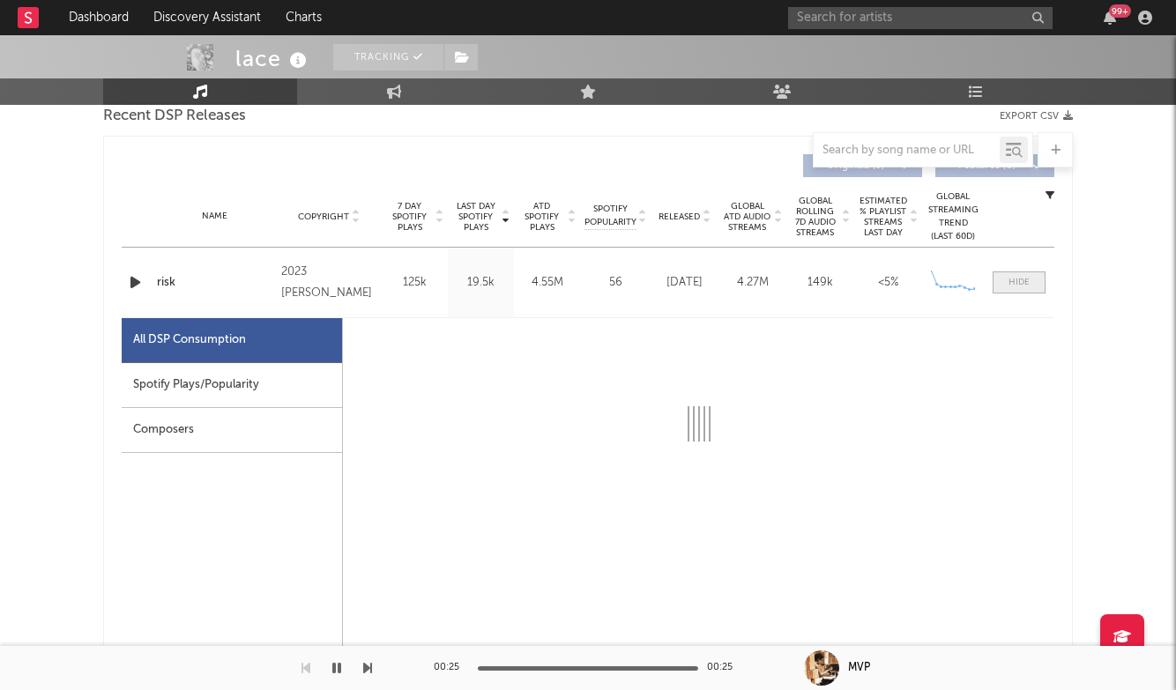
select select "6m"
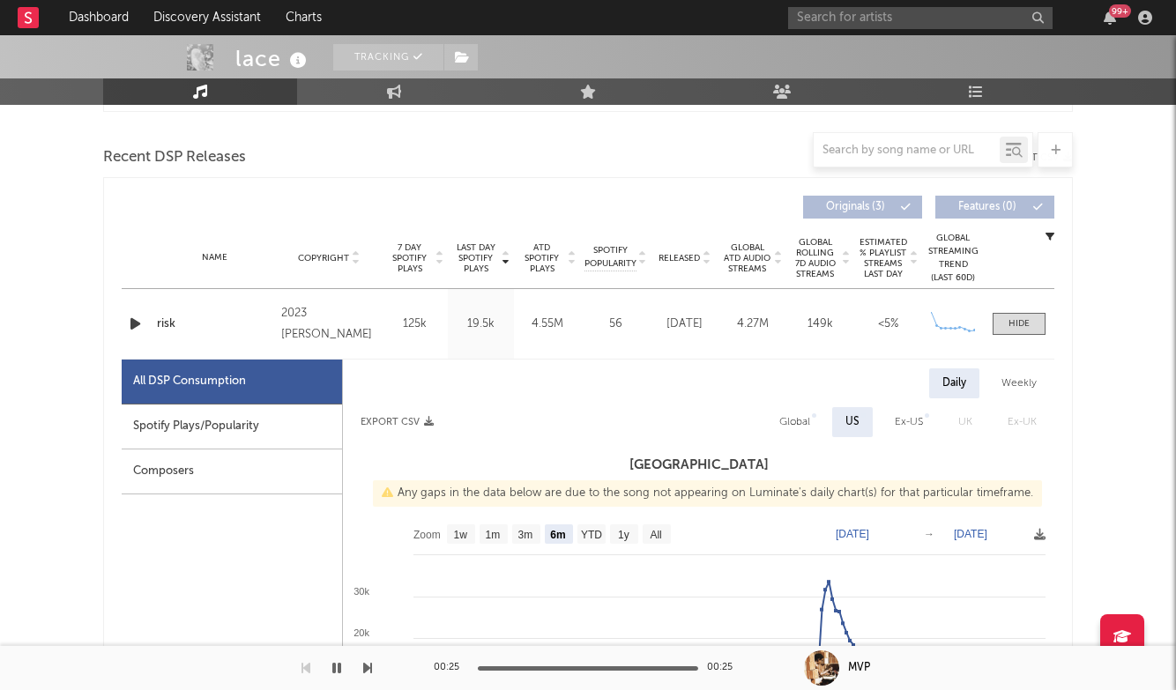
scroll to position [596, 0]
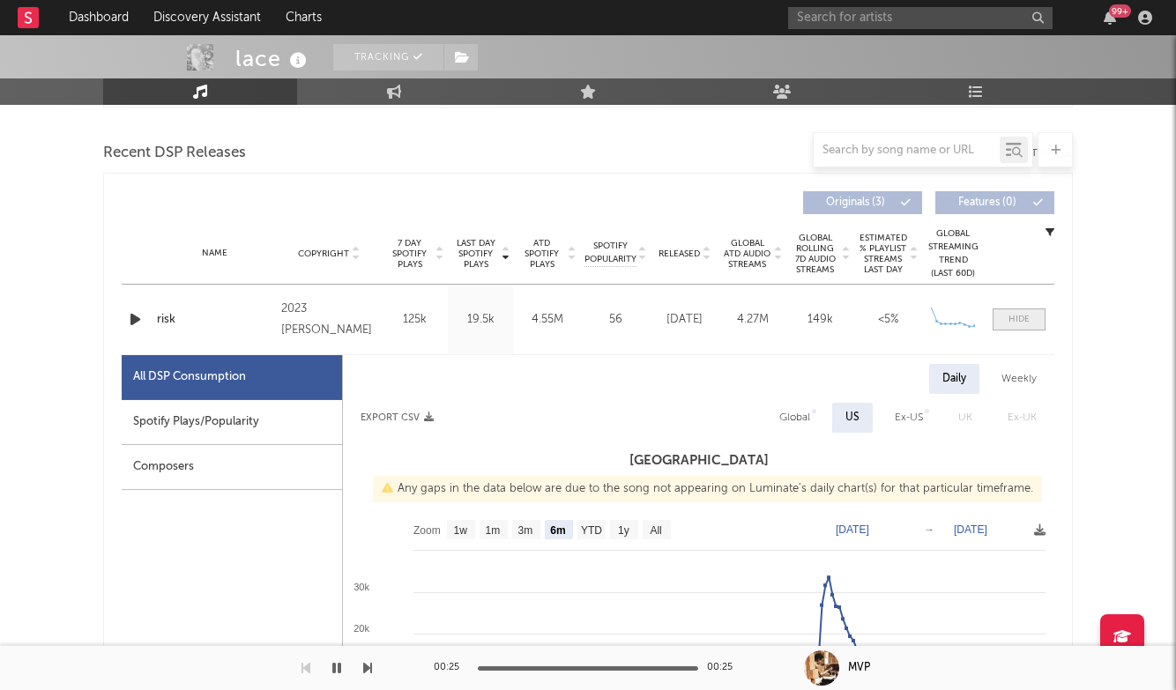
click at [1026, 327] on span at bounding box center [1019, 320] width 53 height 22
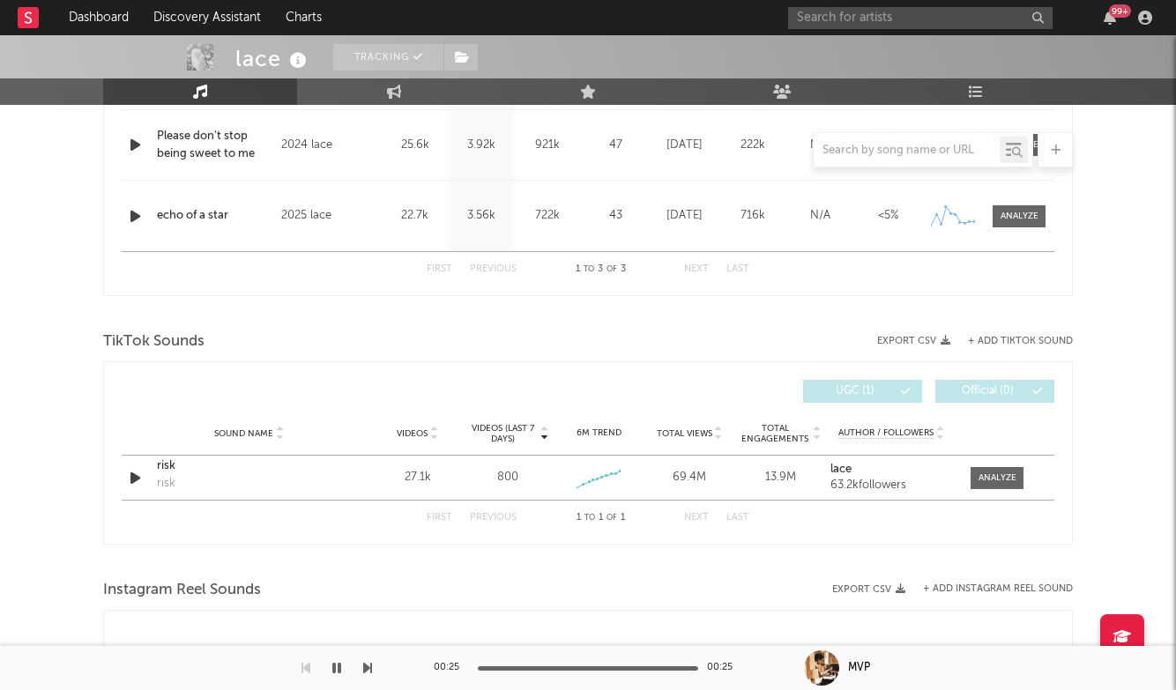
scroll to position [862, 0]
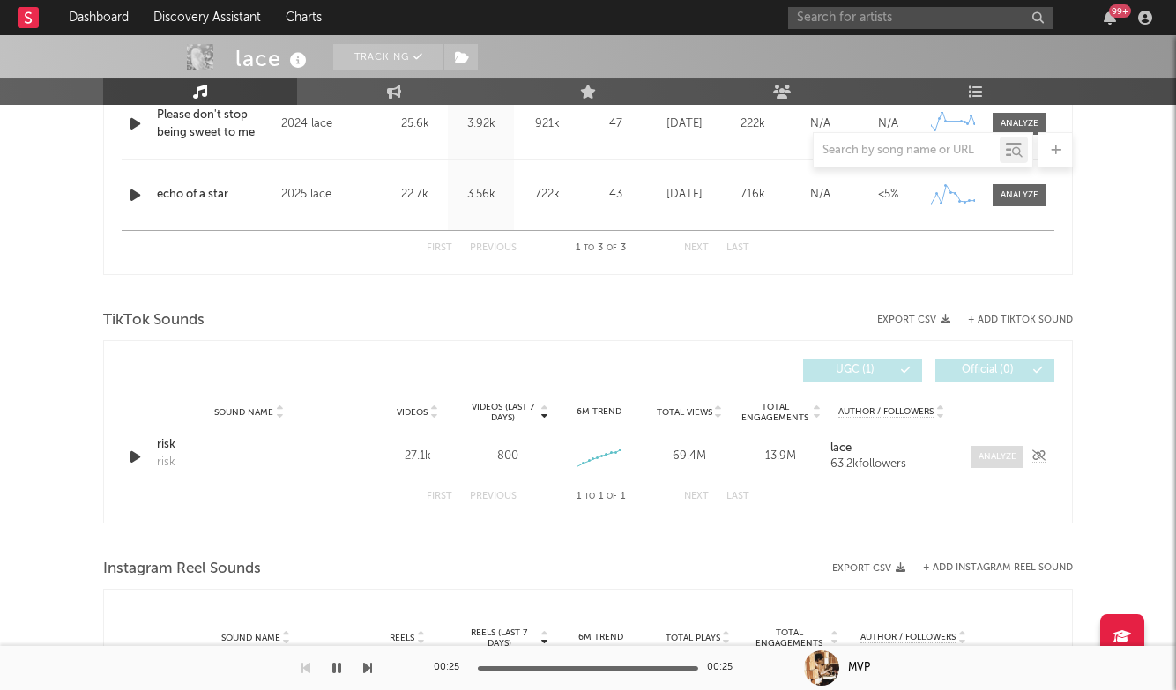
click at [986, 453] on div at bounding box center [997, 456] width 38 height 13
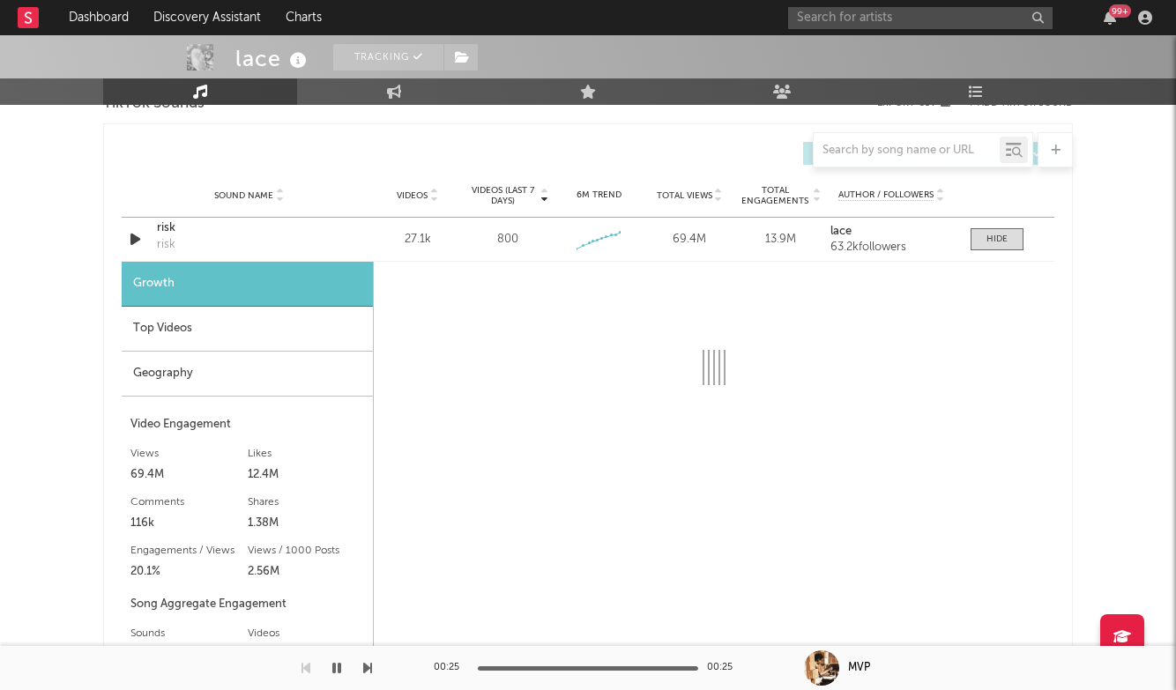
scroll to position [1080, 0]
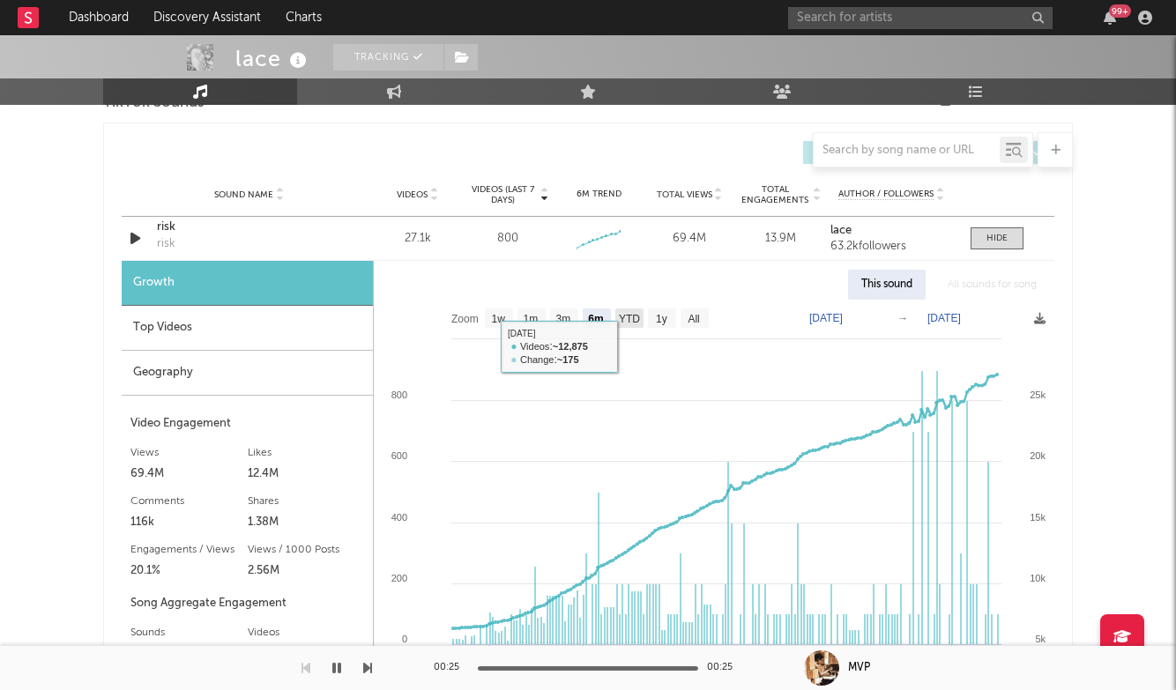
click at [627, 318] on text "YTD" at bounding box center [629, 319] width 21 height 12
select select "YTD"
type input "2025-01-01"
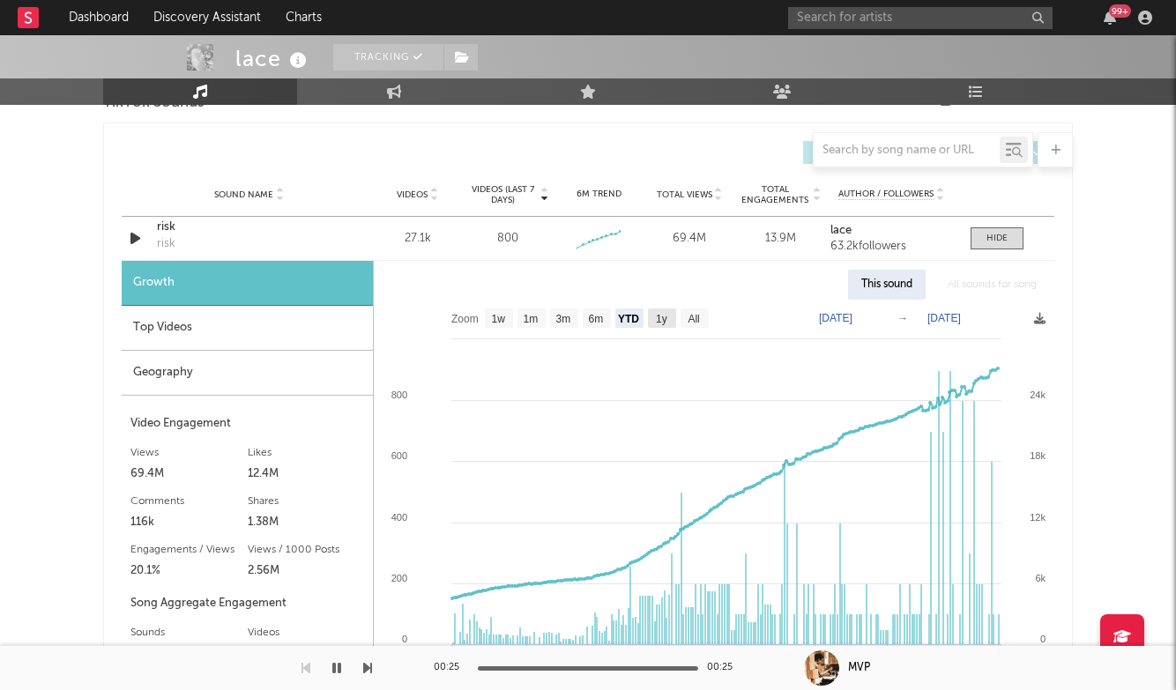
click at [655, 324] on rect at bounding box center [662, 318] width 28 height 19
select select "1y"
type input "2024-08-16"
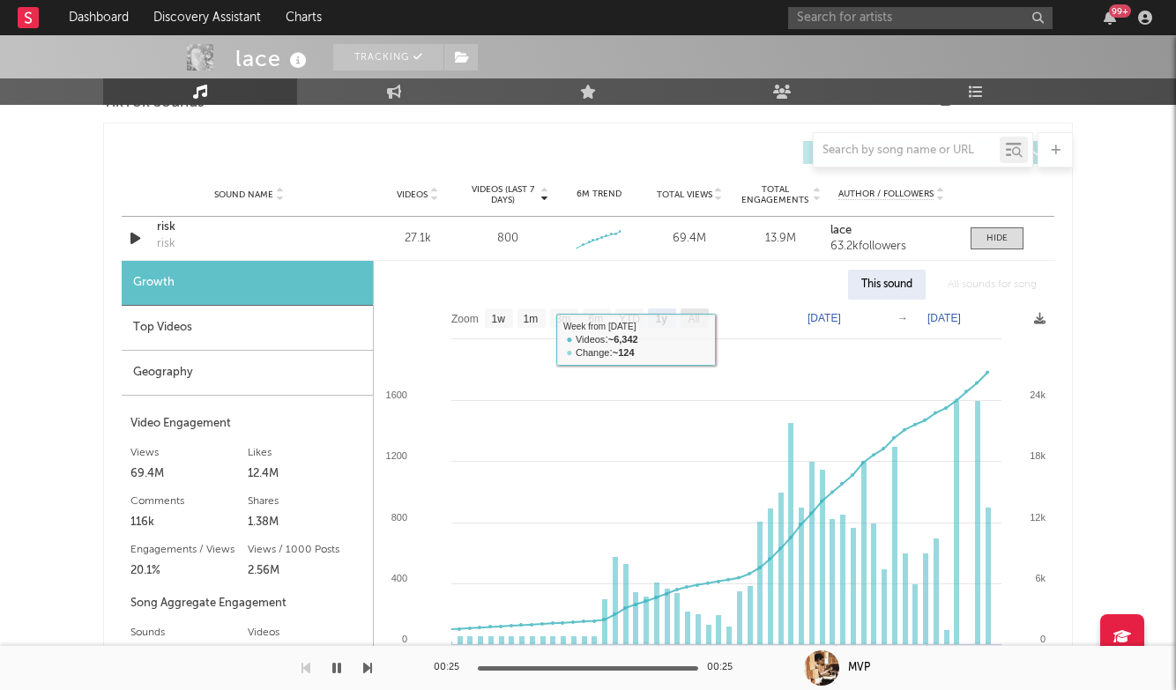
click at [692, 322] on text "All" at bounding box center [693, 319] width 11 height 12
select select "All"
type input "2024-02-05"
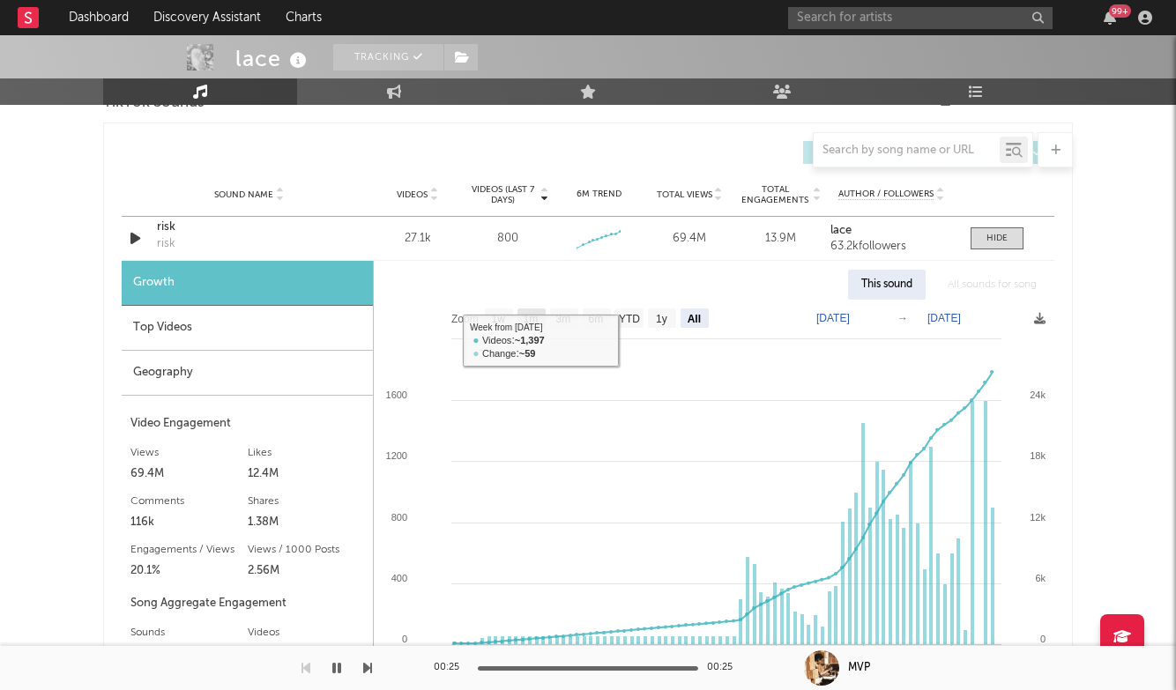
click at [532, 322] on text "1m" at bounding box center [531, 319] width 15 height 12
select select "1m"
type input "[DATE]"
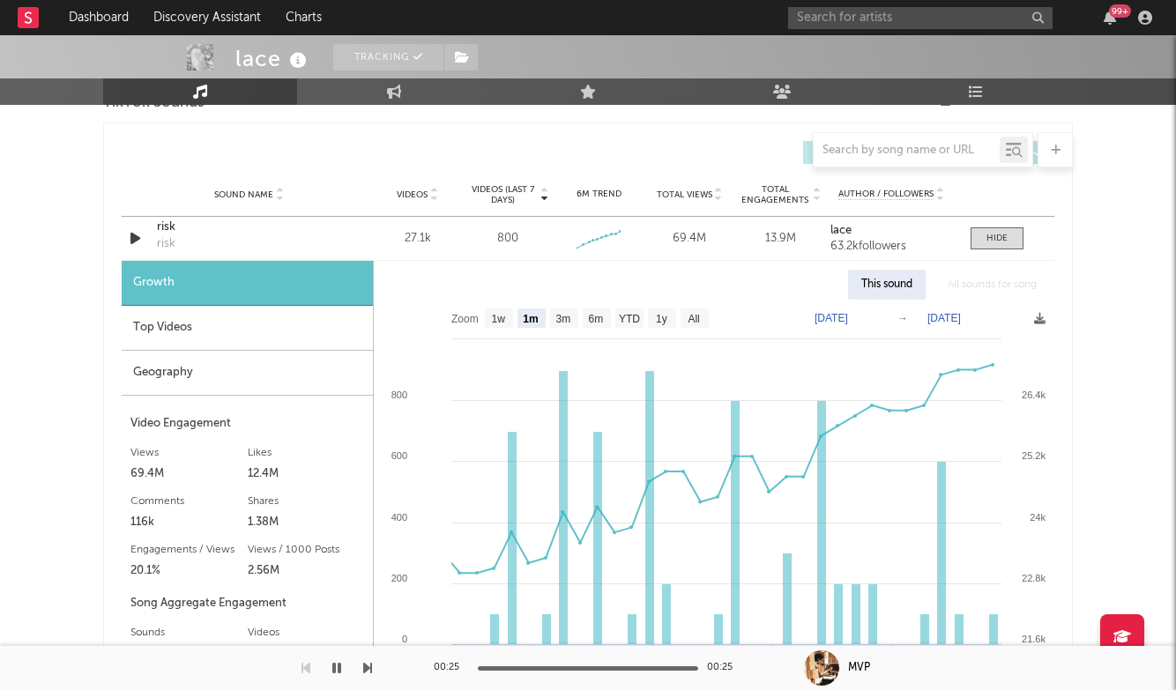
click at [190, 329] on div "Top Videos" at bounding box center [247, 328] width 251 height 45
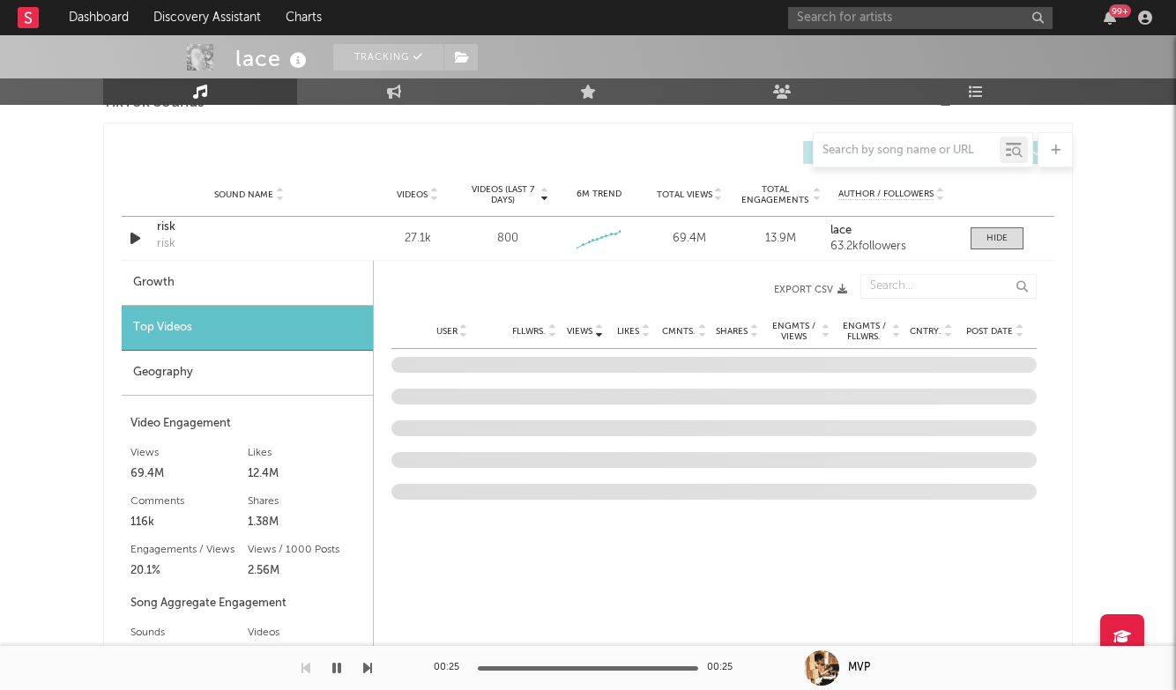
click at [996, 327] on span "Post Date" at bounding box center [989, 331] width 47 height 11
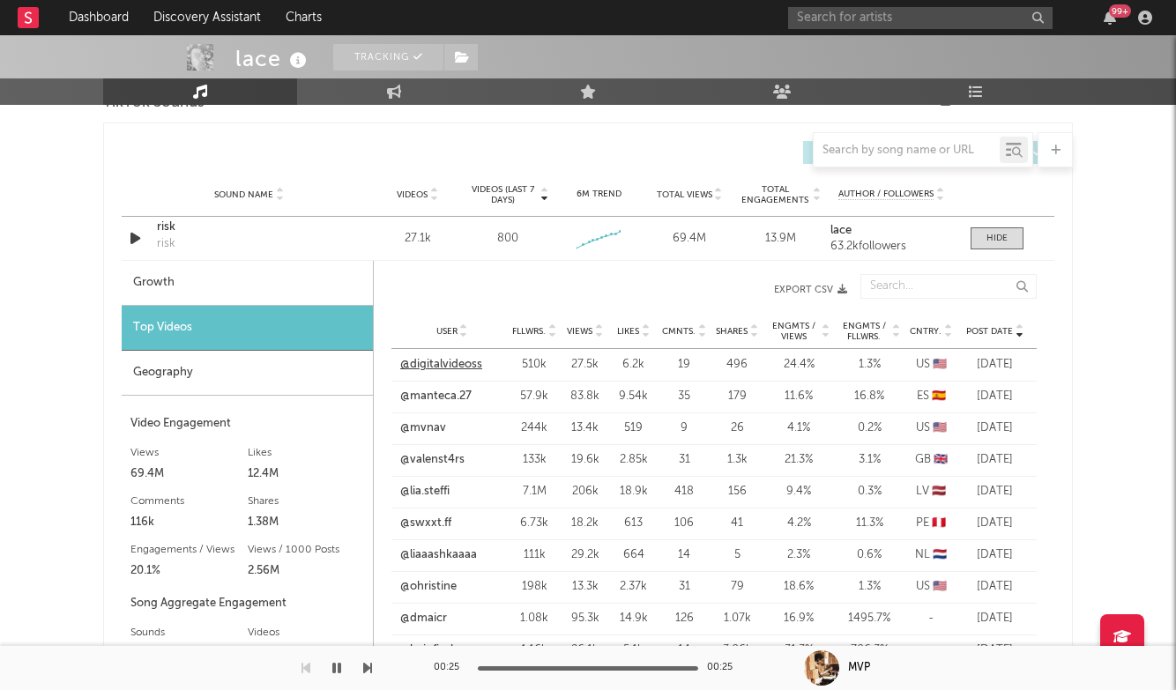
click at [466, 360] on link "@digitalvideoss" at bounding box center [441, 365] width 82 height 18
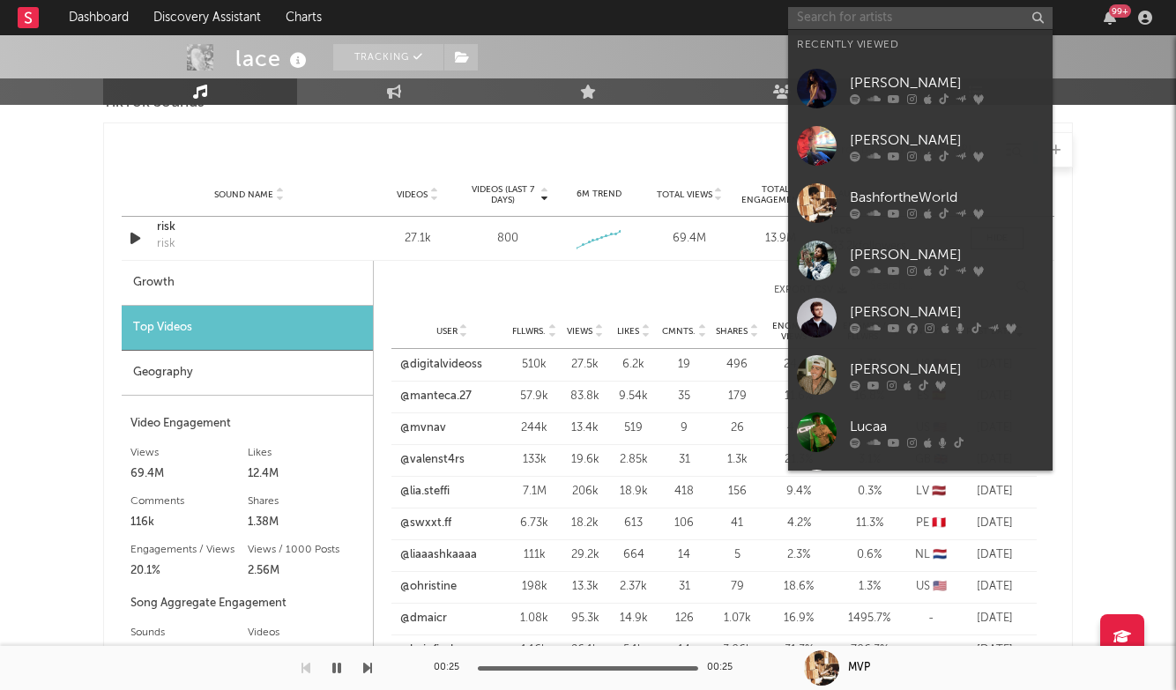
click at [863, 19] on input "text" at bounding box center [920, 18] width 264 height 22
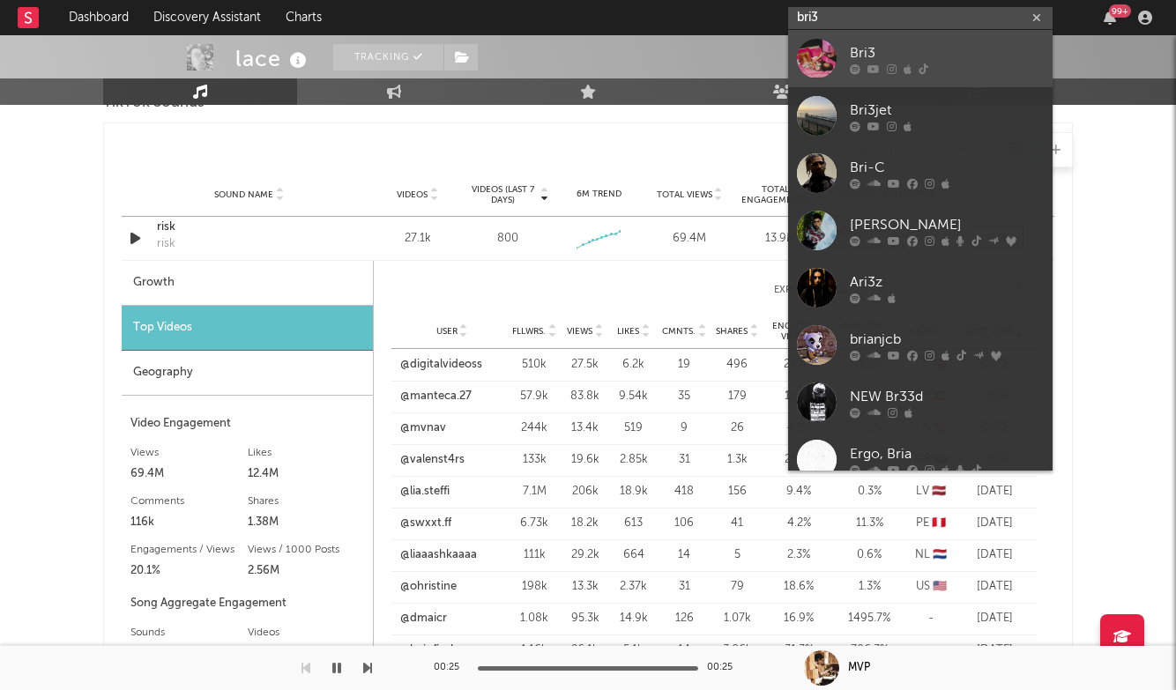
type input "bri3"
click at [880, 56] on div "Bri3" at bounding box center [947, 52] width 194 height 21
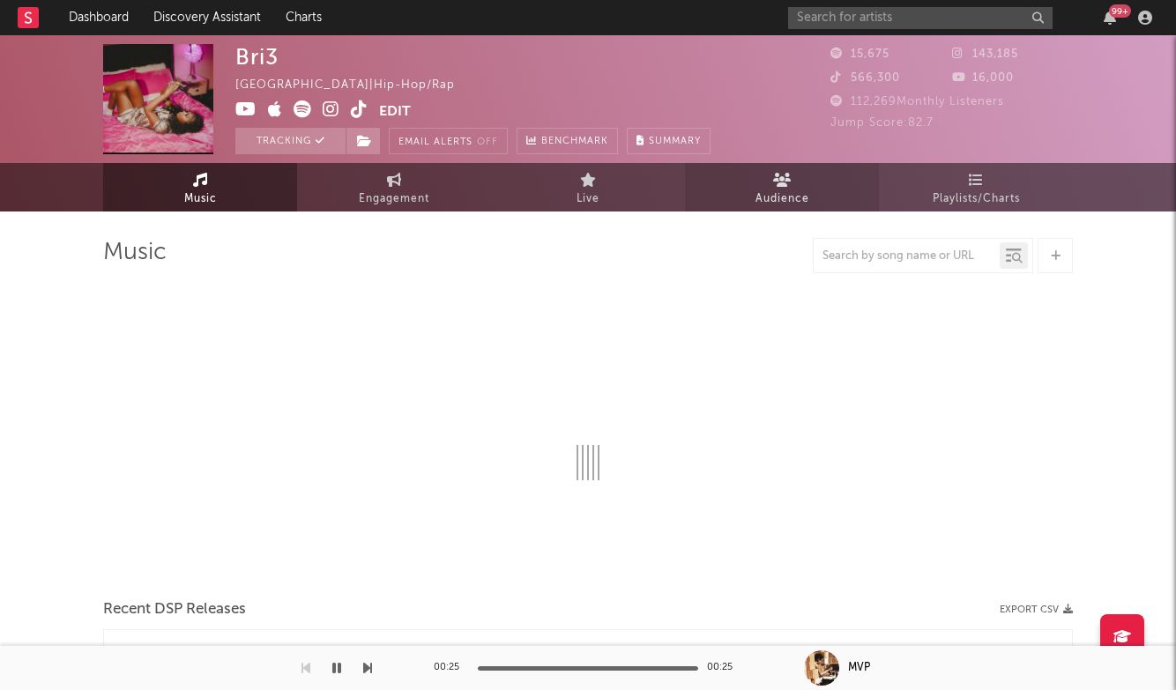
select select "6m"
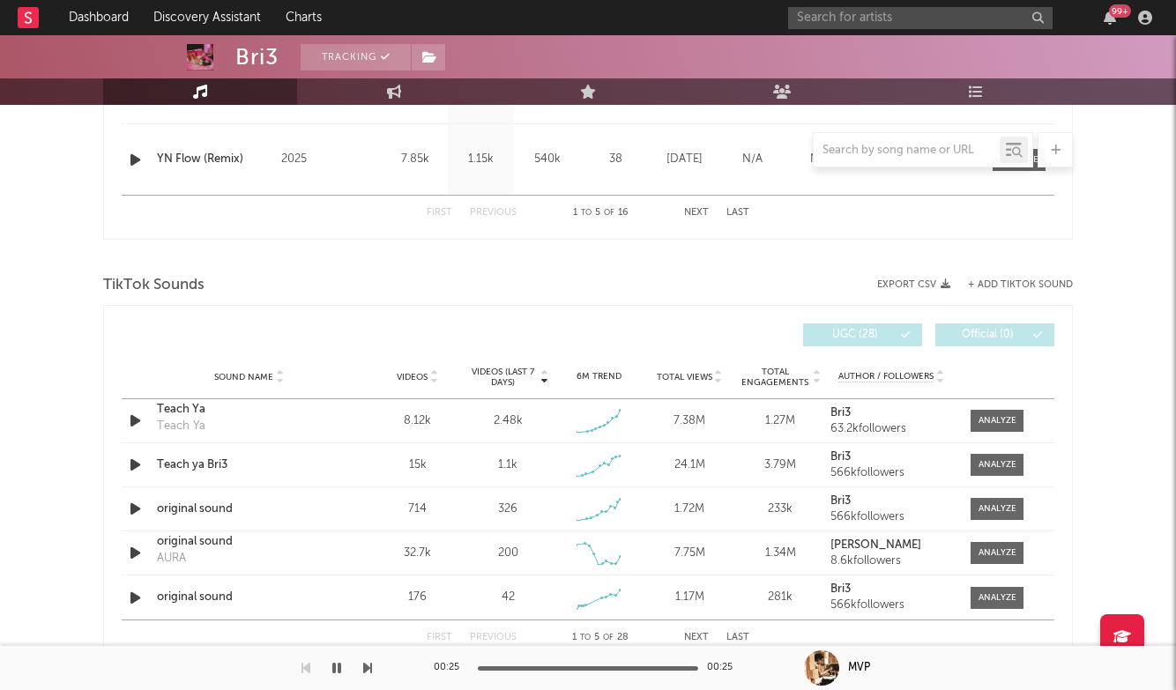
scroll to position [1045, 0]
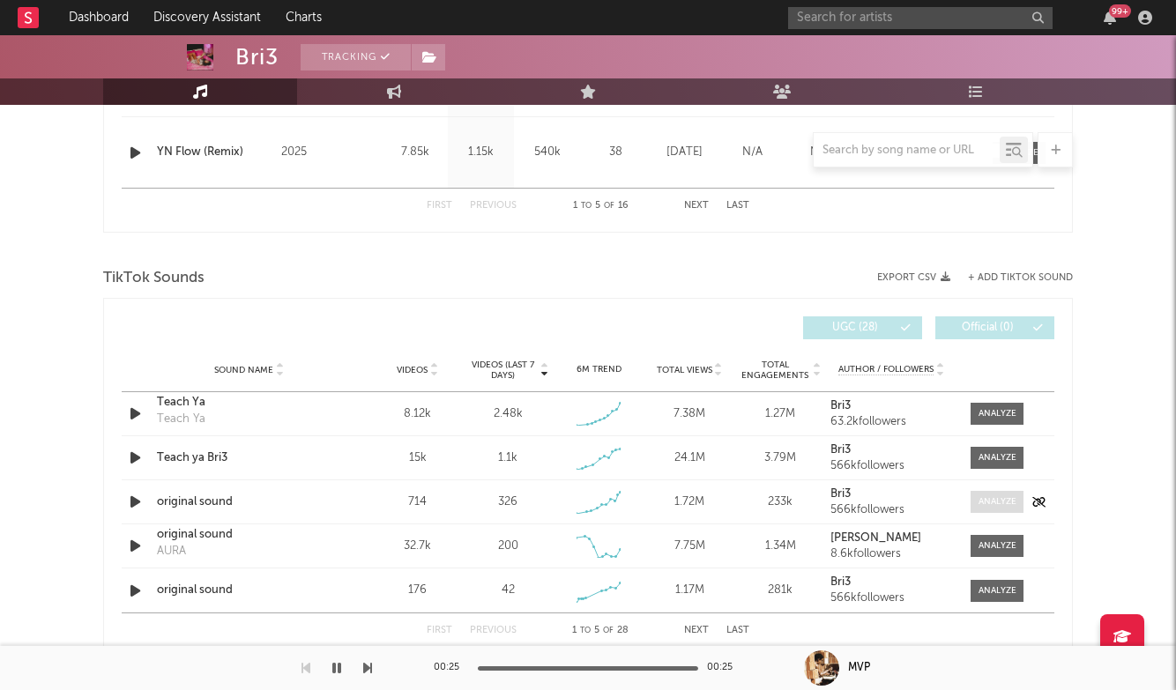
click at [987, 501] on div at bounding box center [997, 501] width 38 height 13
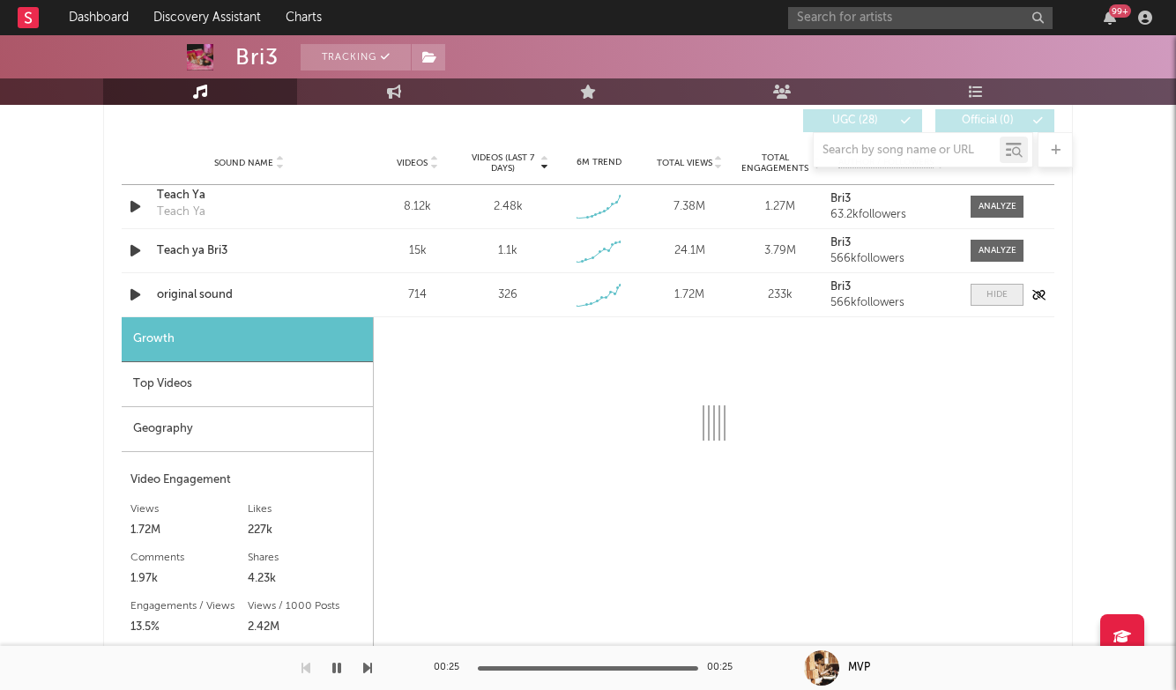
select select "1w"
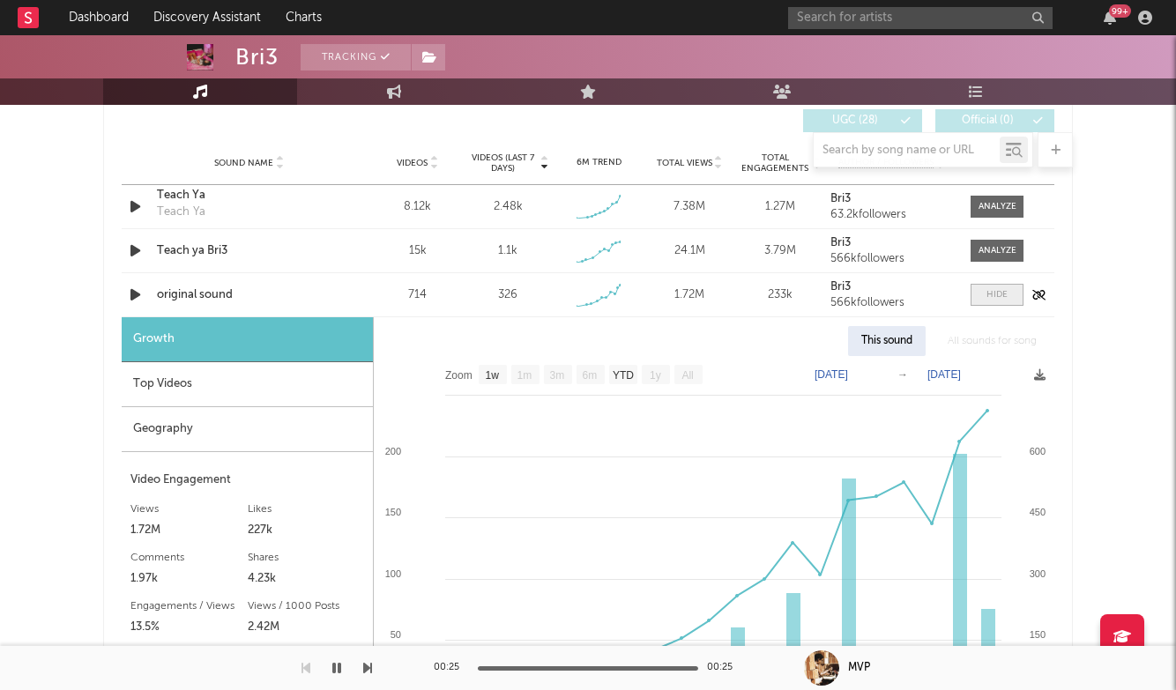
scroll to position [1308, 0]
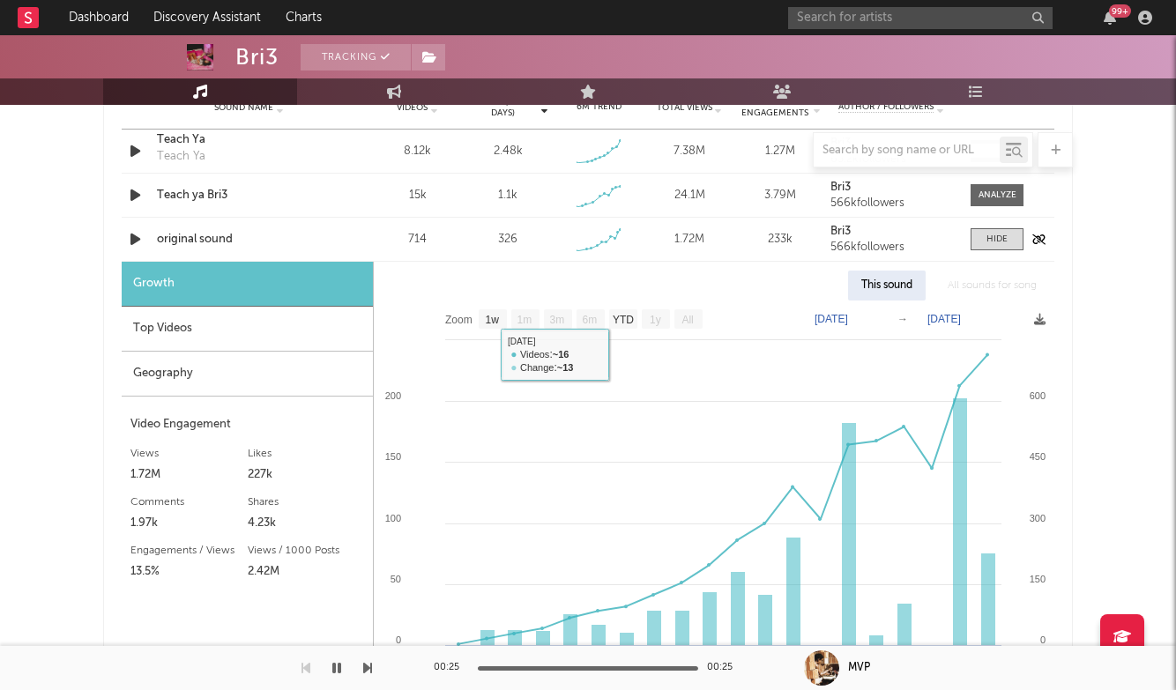
click at [179, 242] on div "original sound" at bounding box center [249, 240] width 184 height 18
click at [1001, 251] on div "Sound Name original sound Videos 714 Videos (last 7 days) 326 Weekly Growth % +…" at bounding box center [588, 239] width 933 height 43
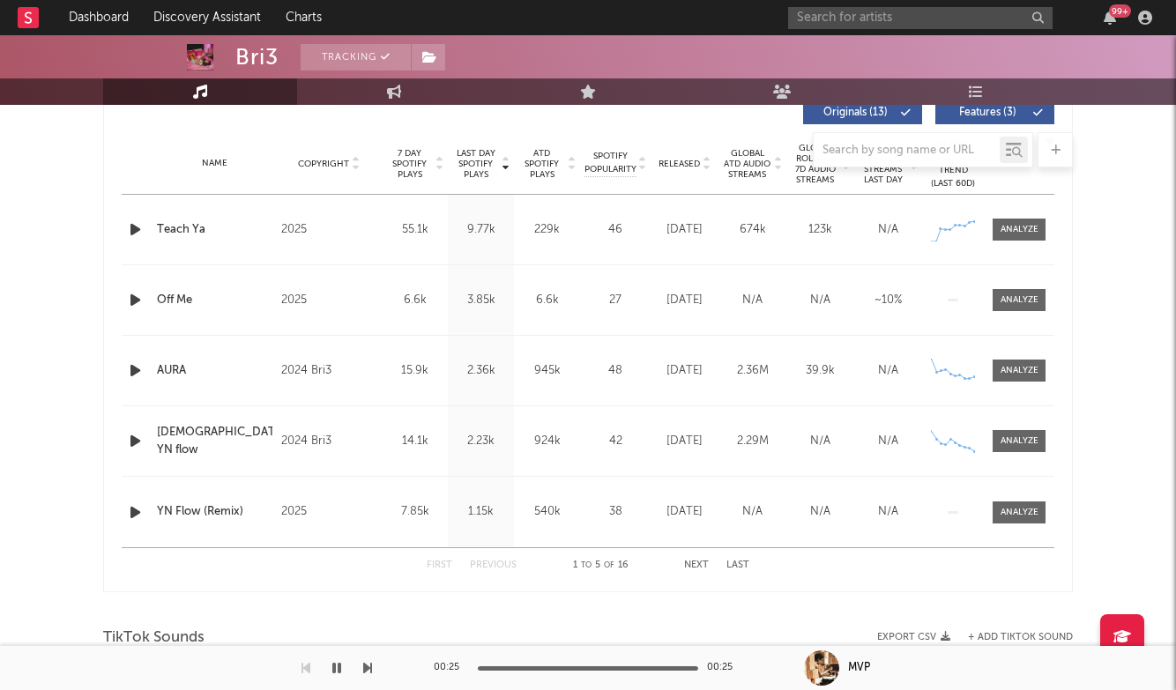
scroll to position [688, 0]
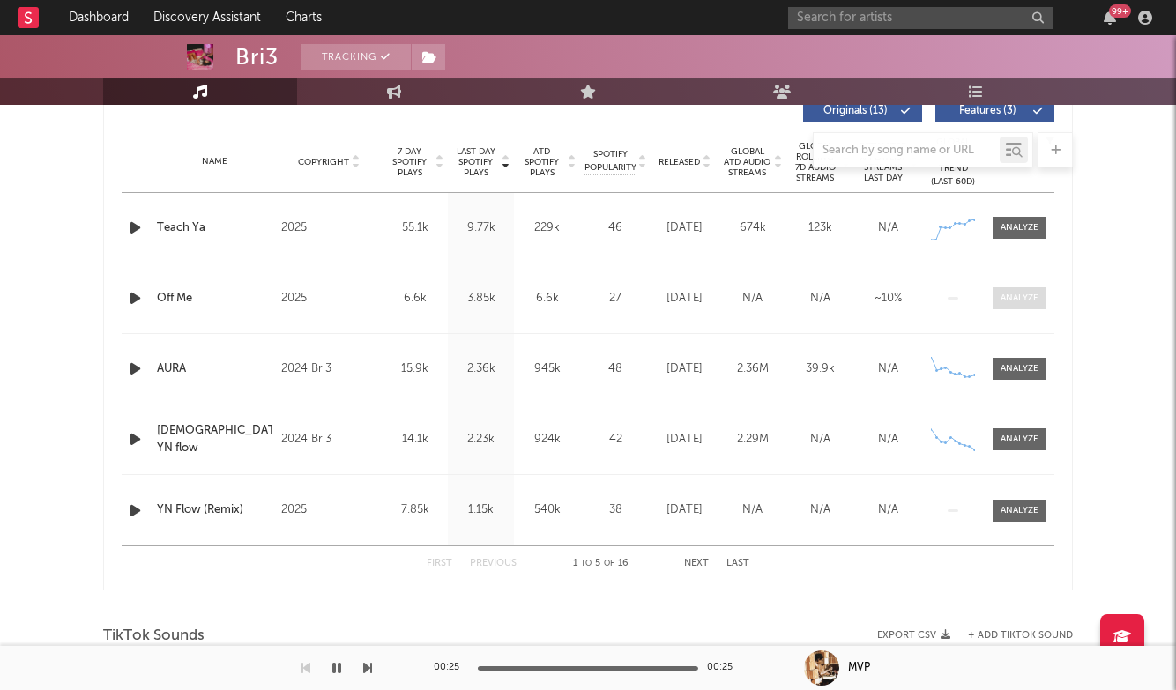
click at [1019, 292] on div at bounding box center [1020, 298] width 38 height 13
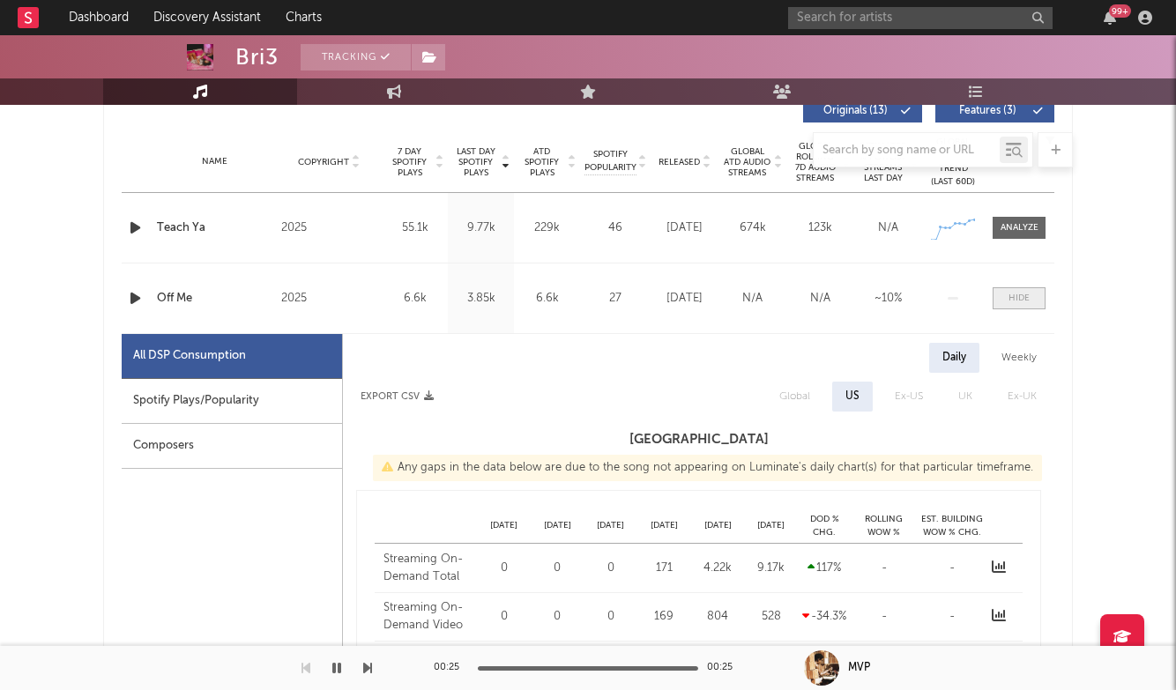
select select "1w"
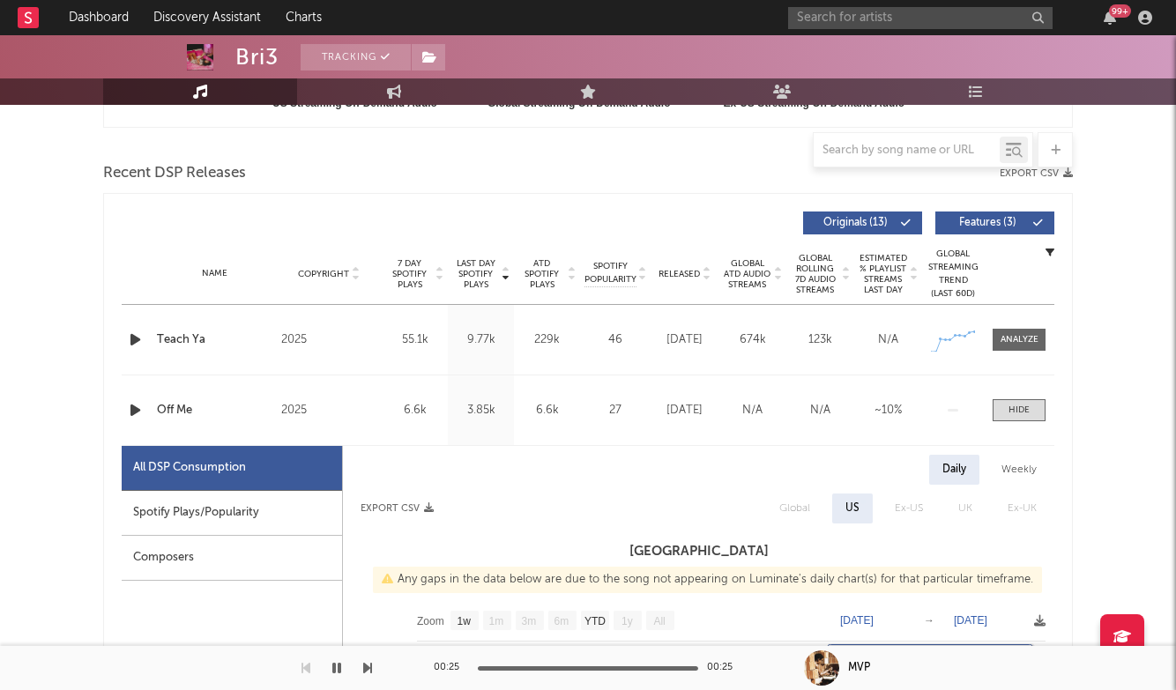
scroll to position [561, 0]
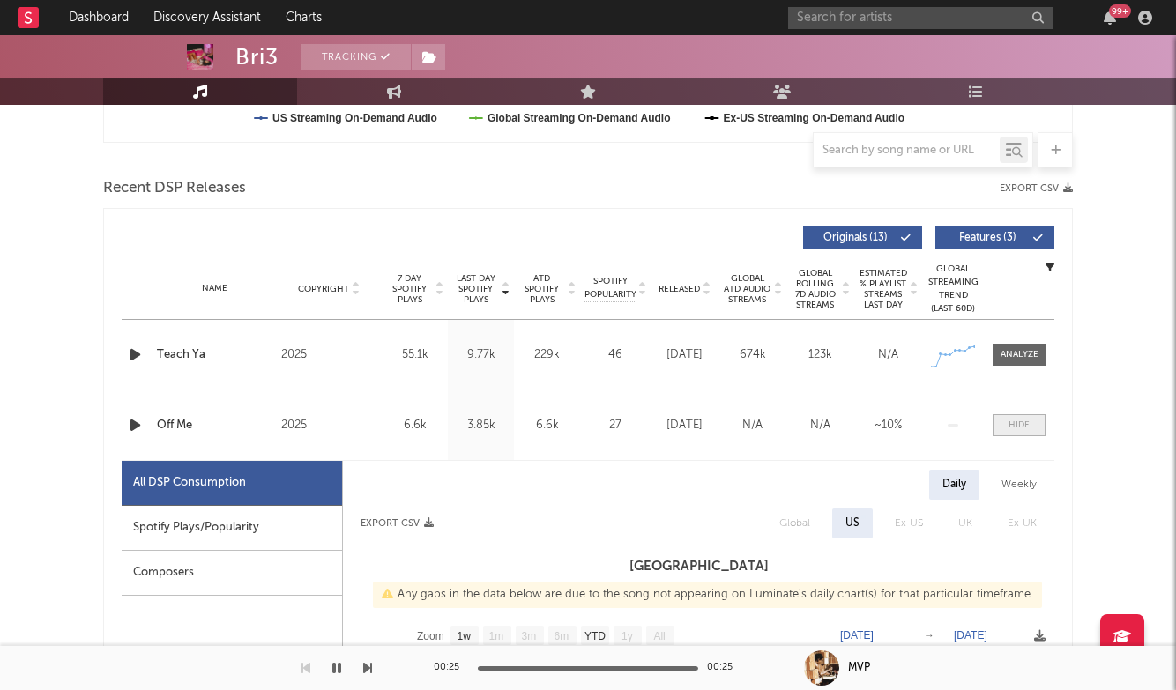
click at [1019, 426] on div at bounding box center [1018, 425] width 21 height 13
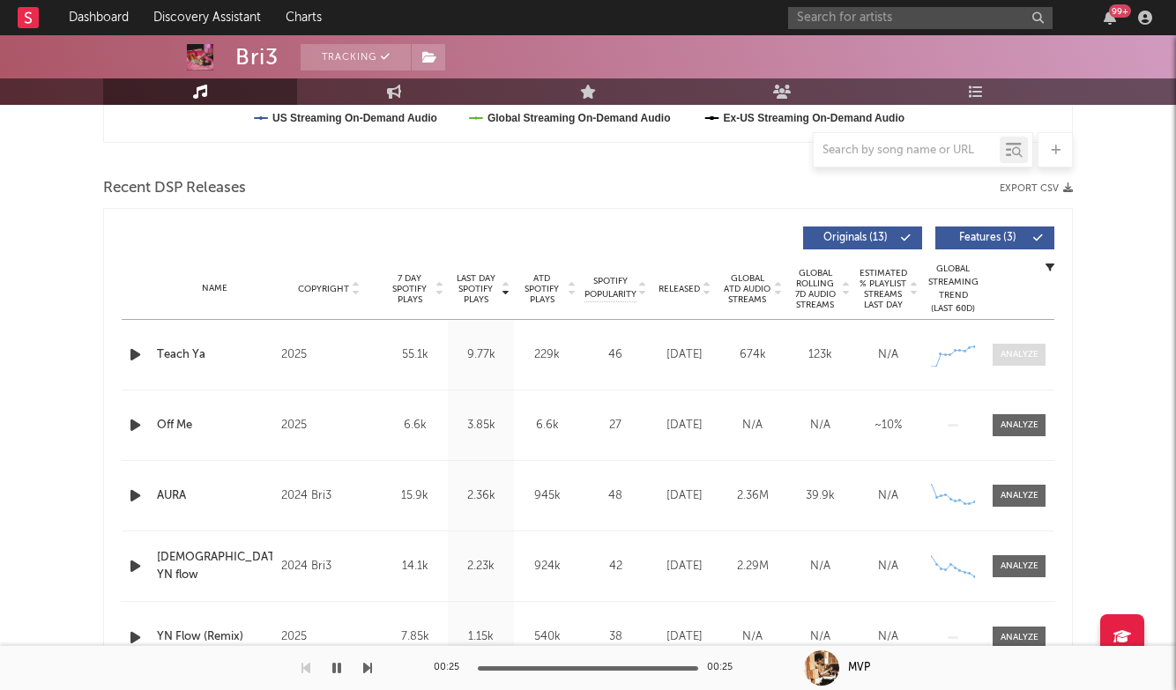
click at [1018, 364] on span at bounding box center [1019, 355] width 53 height 22
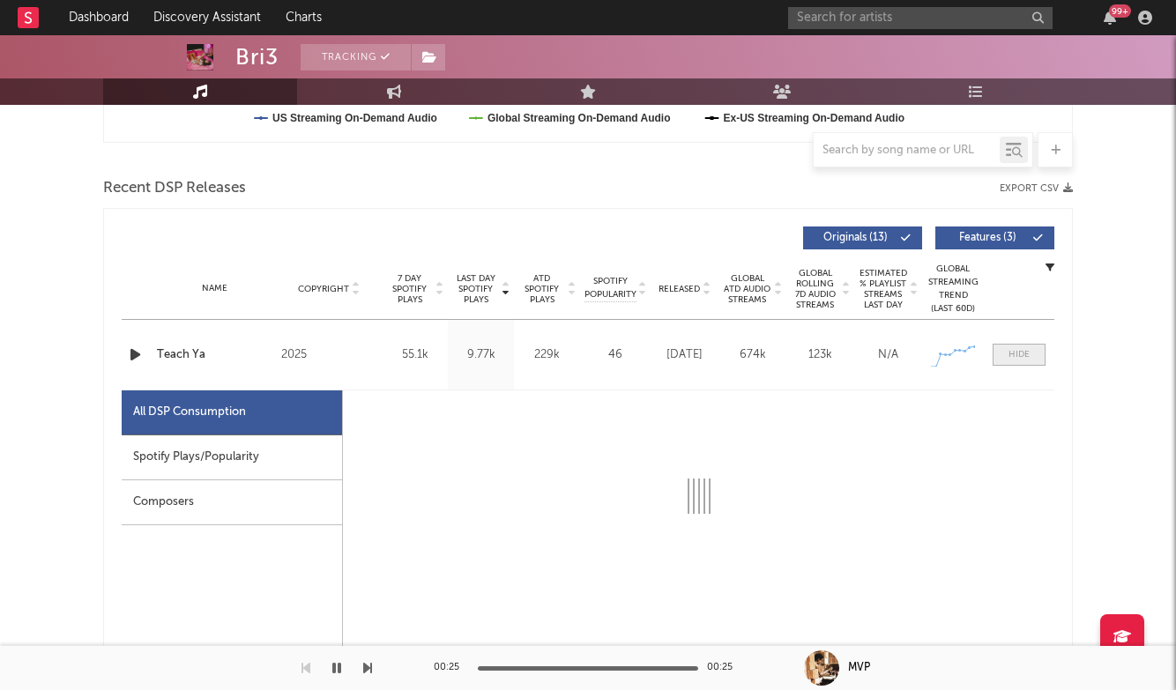
select select "1w"
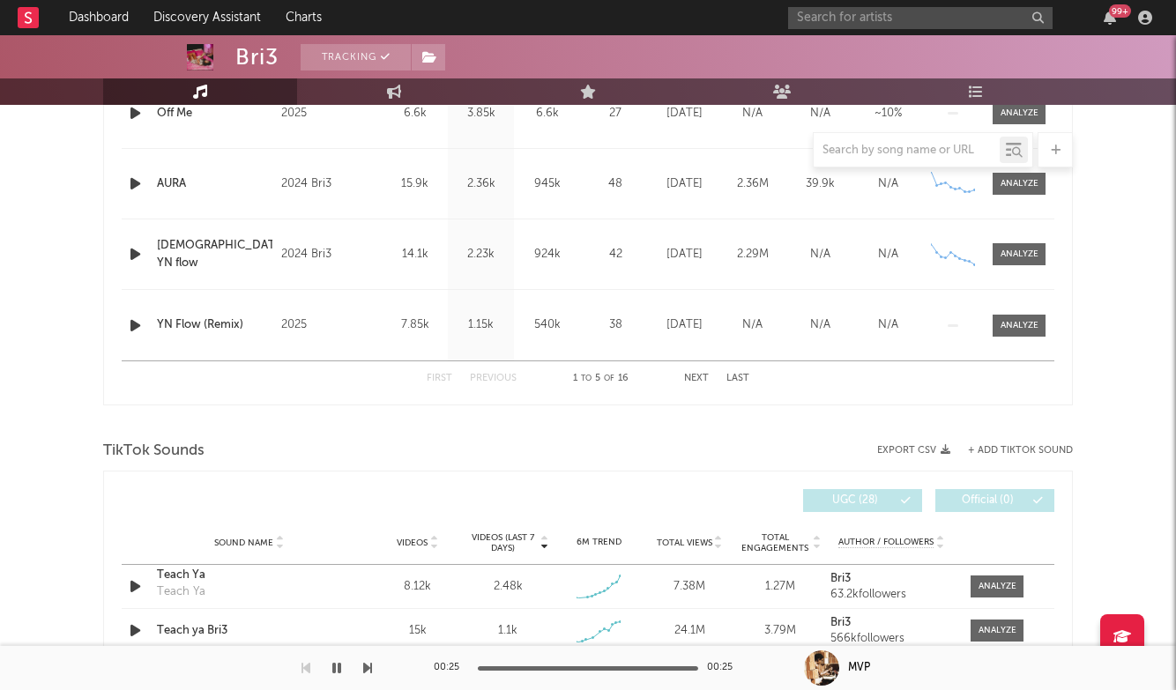
scroll to position [1906, 0]
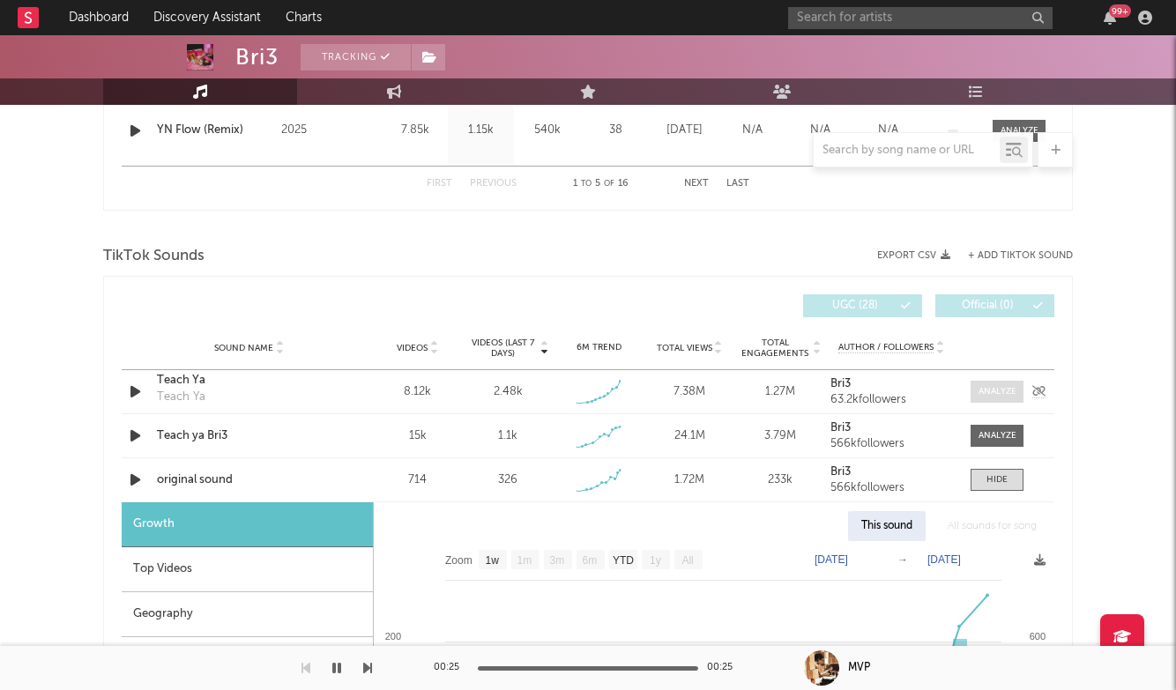
click at [1001, 396] on div at bounding box center [997, 391] width 38 height 13
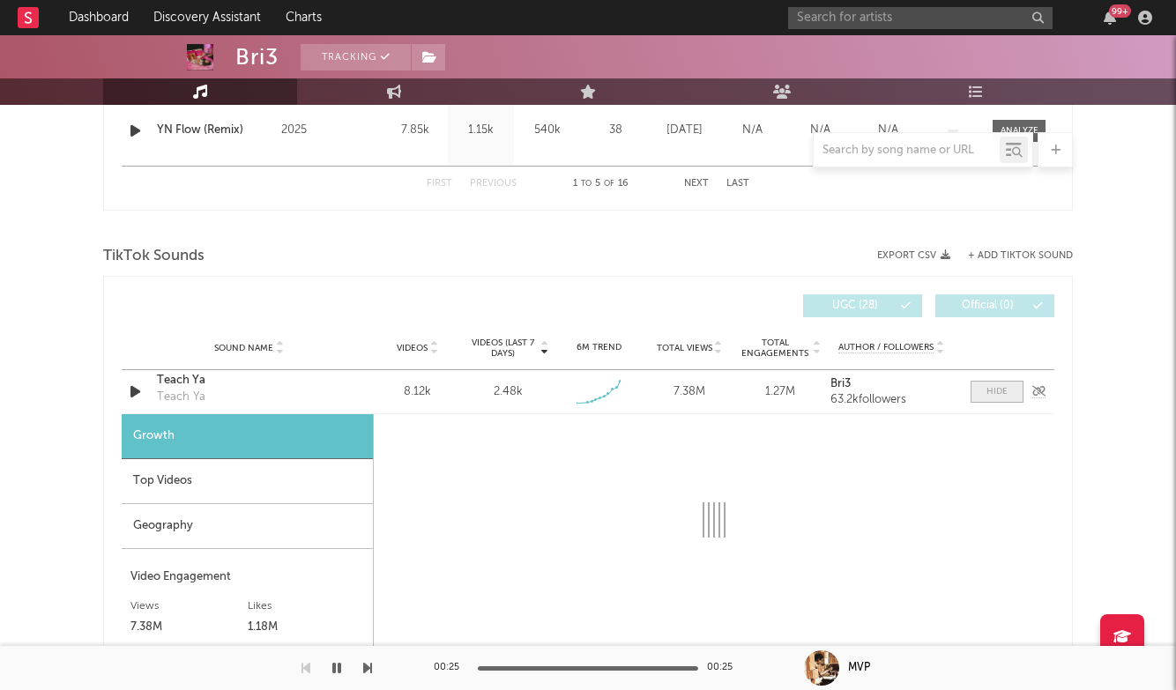
scroll to position [1973, 0]
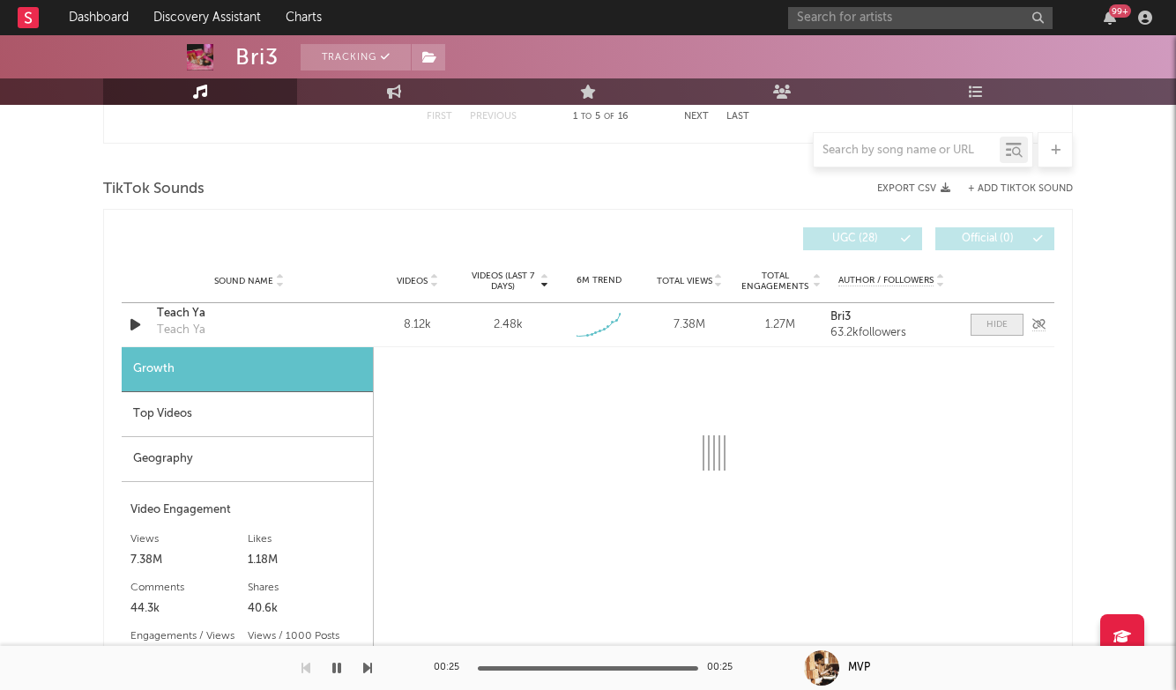
select select "1w"
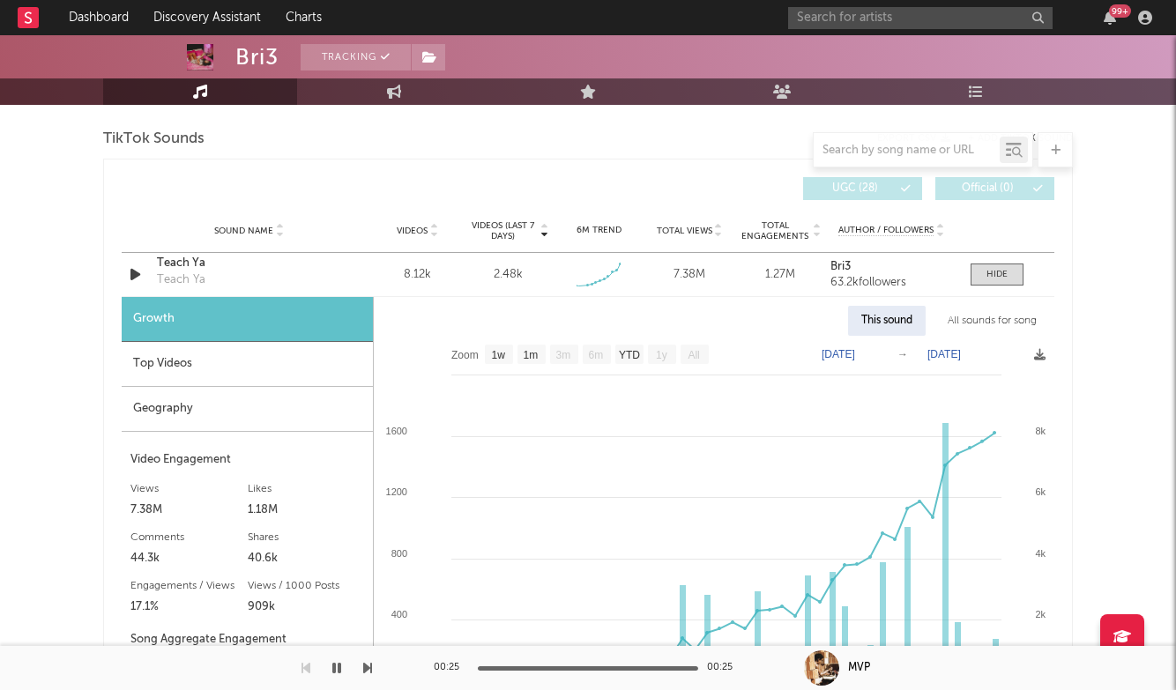
scroll to position [2077, 0]
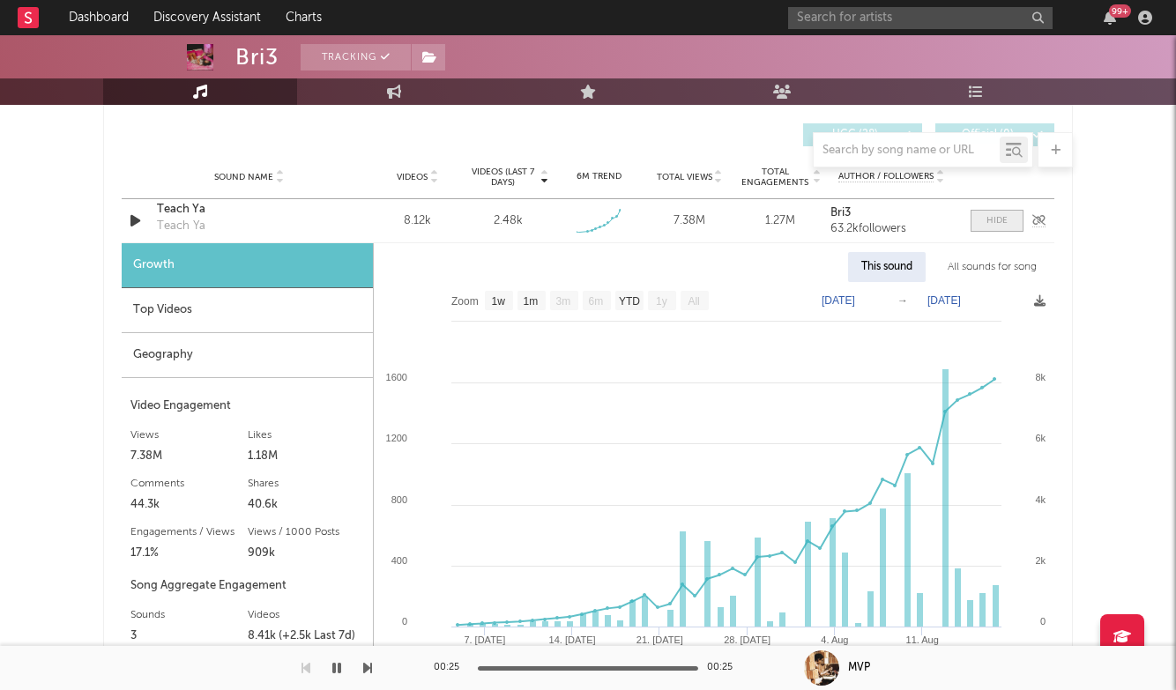
click at [990, 216] on div at bounding box center [996, 220] width 21 height 13
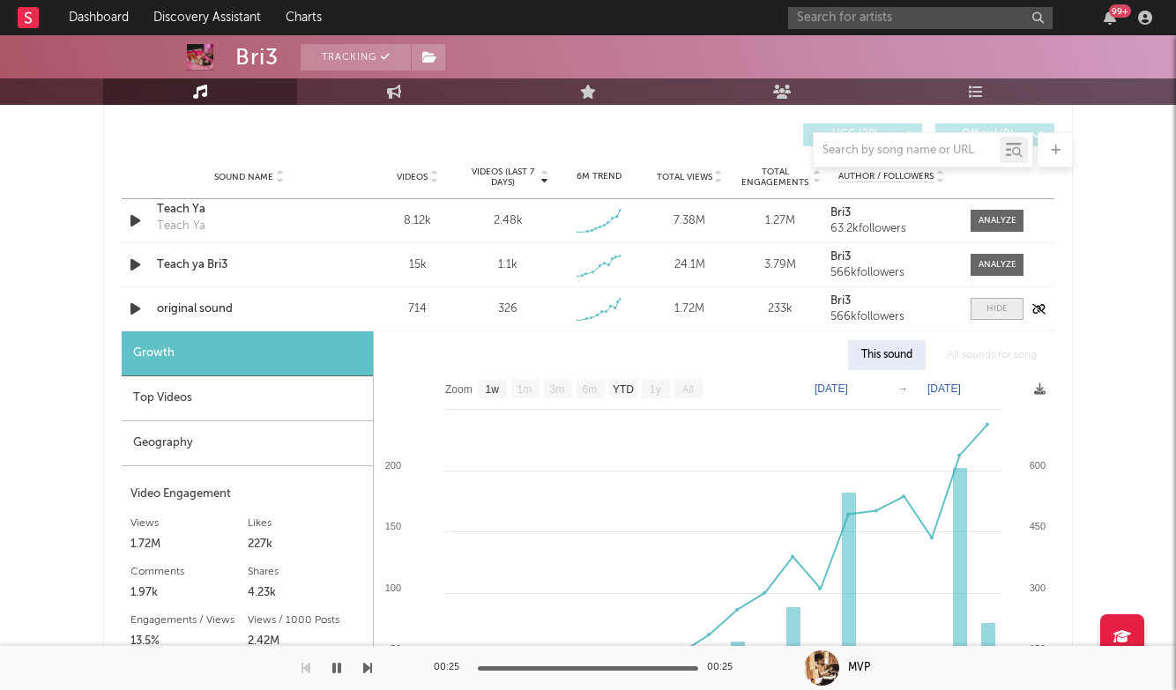
click at [1010, 313] on span at bounding box center [997, 309] width 53 height 22
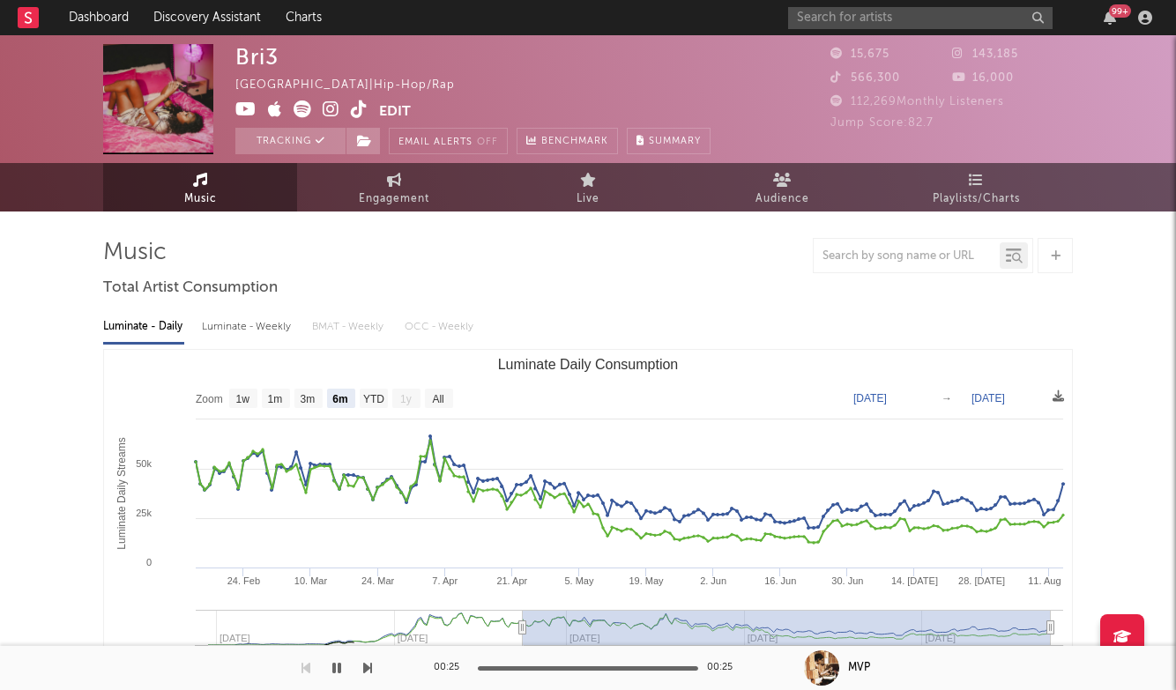
scroll to position [0, 0]
click at [908, 22] on input "text" at bounding box center [920, 18] width 264 height 22
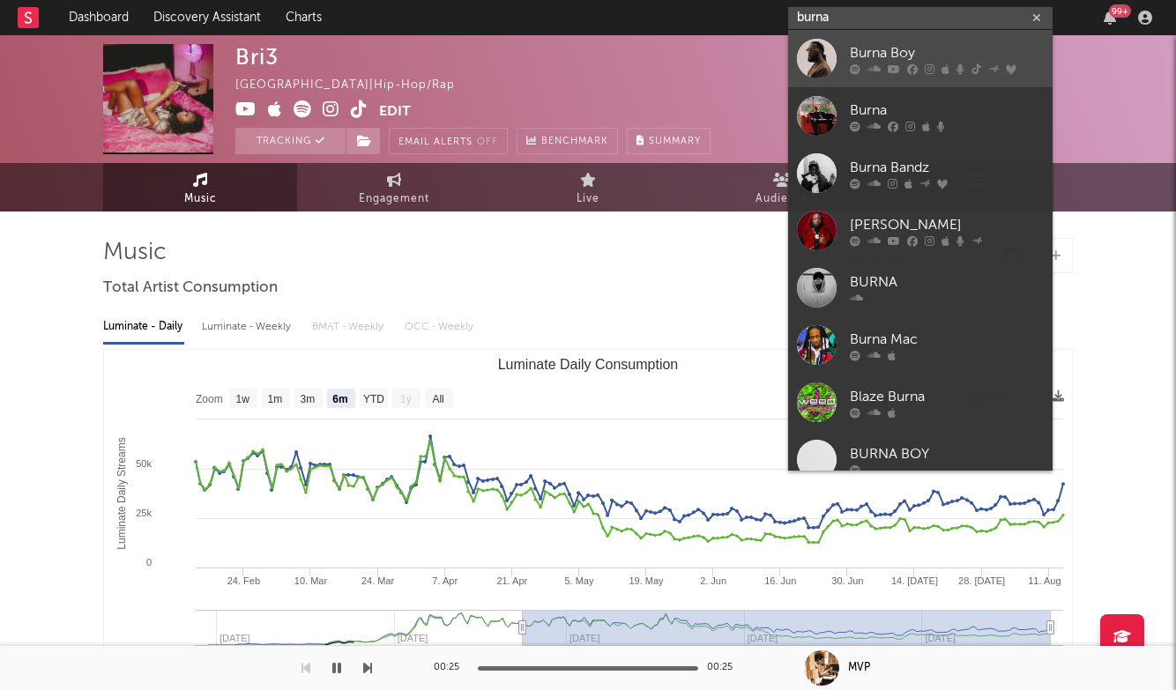
type input "burna"
click at [894, 33] on link "Burna Boy" at bounding box center [920, 58] width 264 height 57
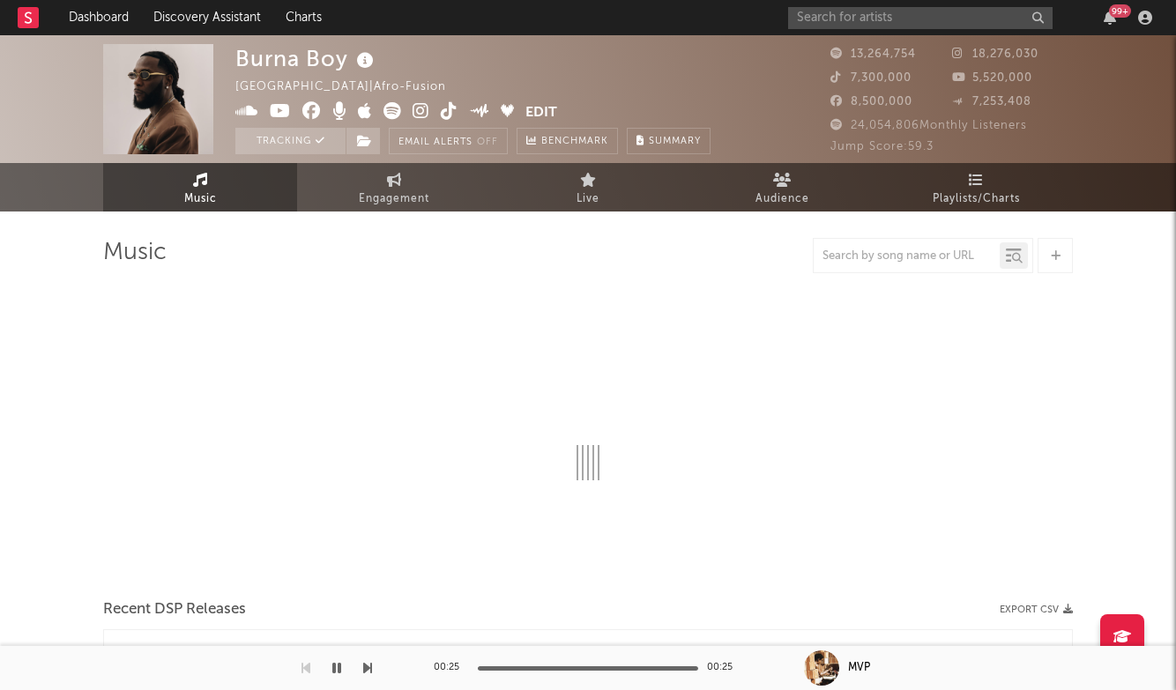
select select "6m"
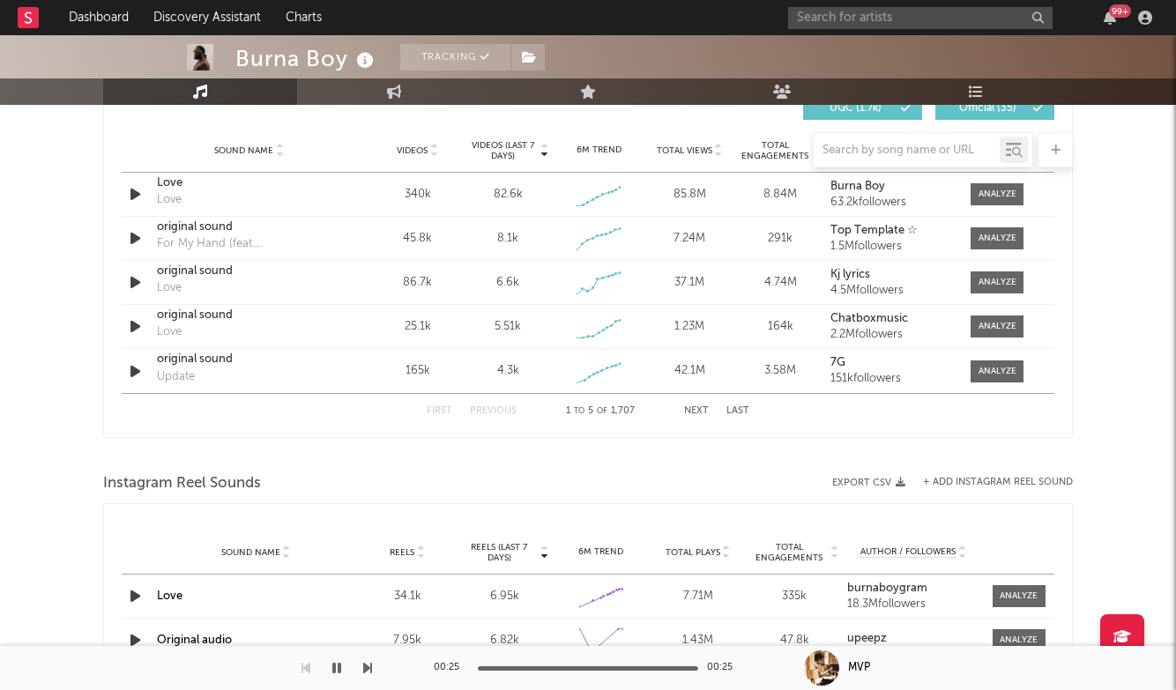
scroll to position [1230, 0]
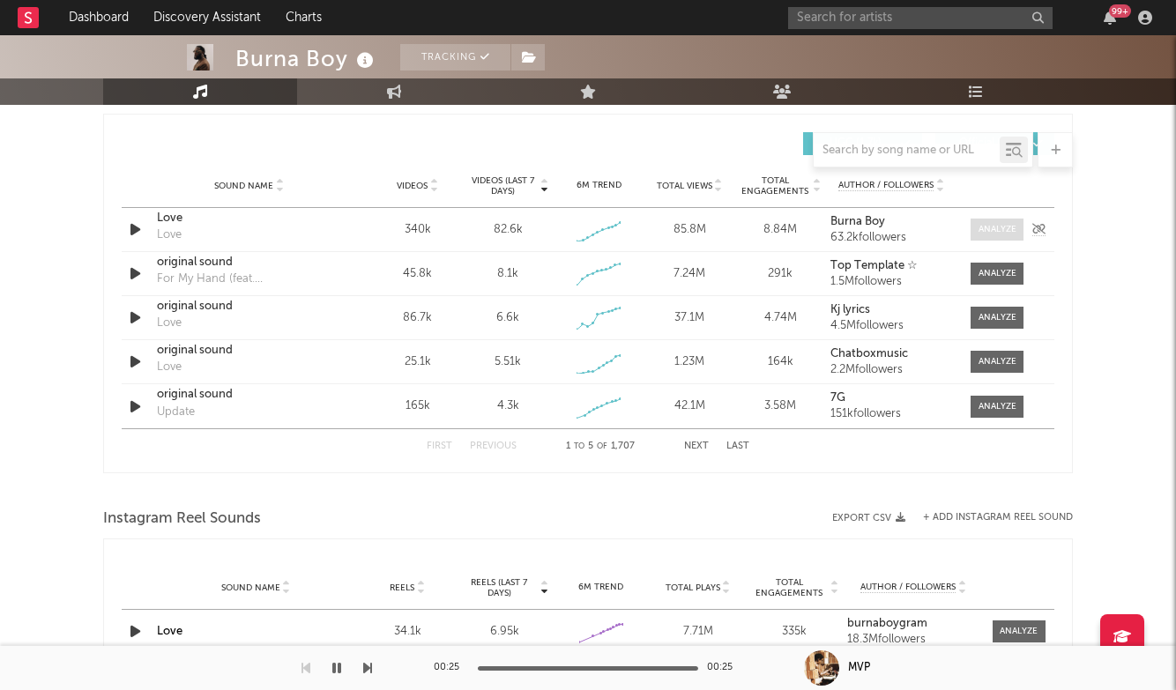
click at [997, 226] on div at bounding box center [997, 229] width 38 height 13
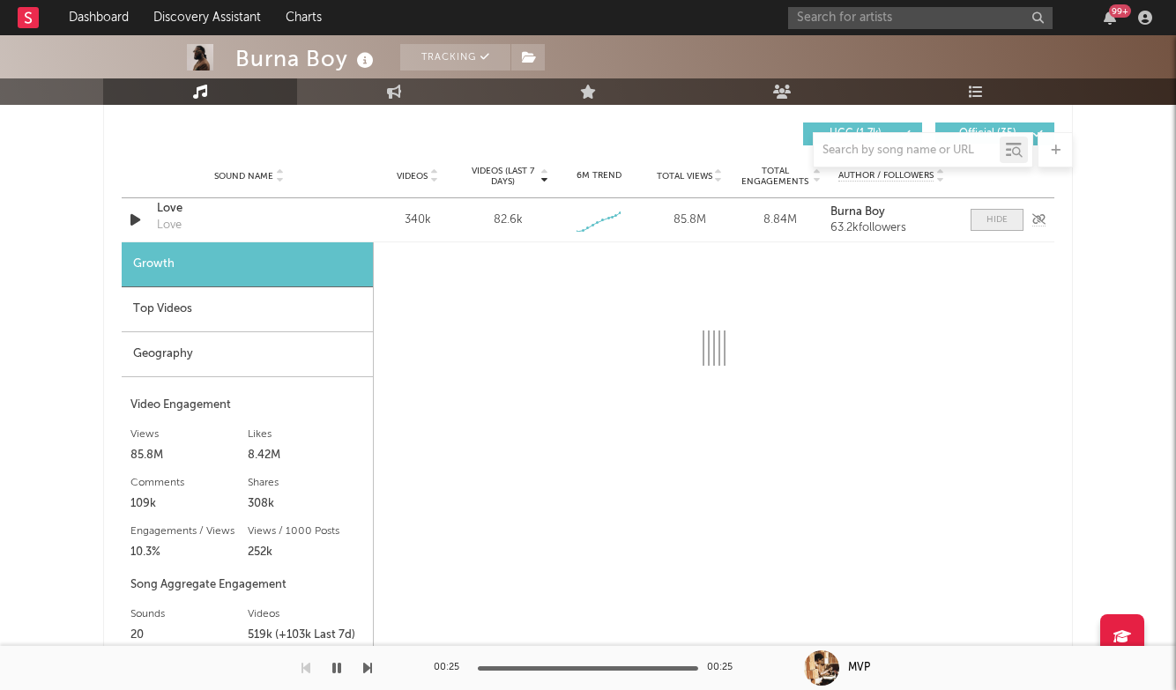
select select "1w"
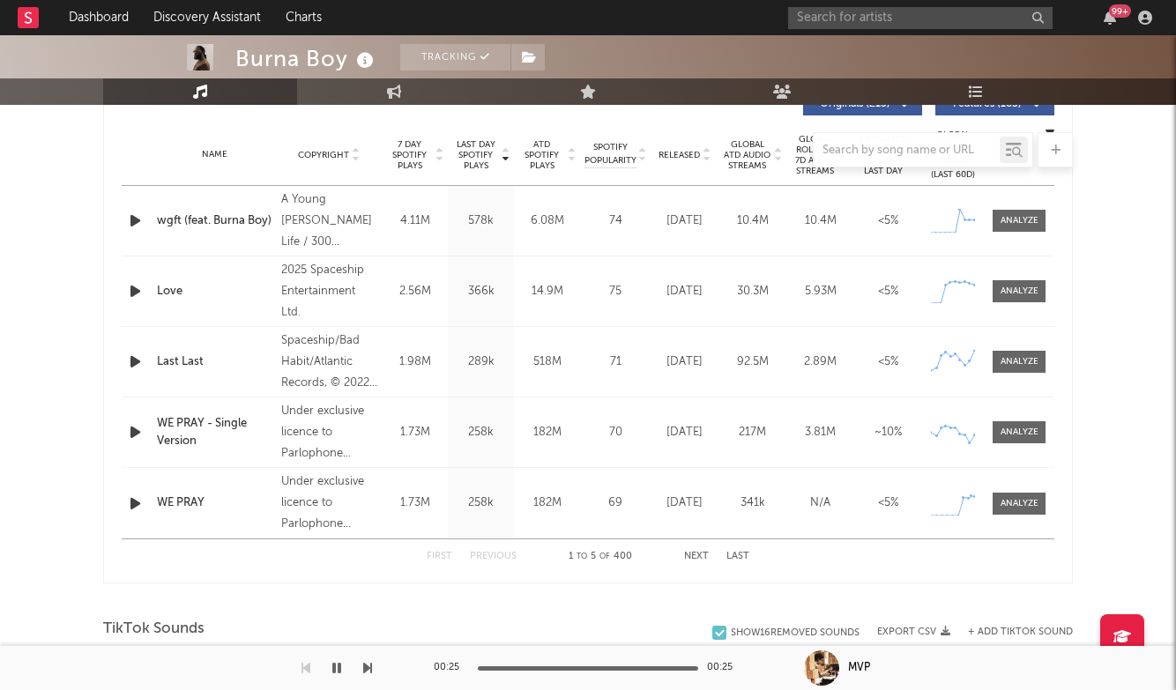
scroll to position [658, 0]
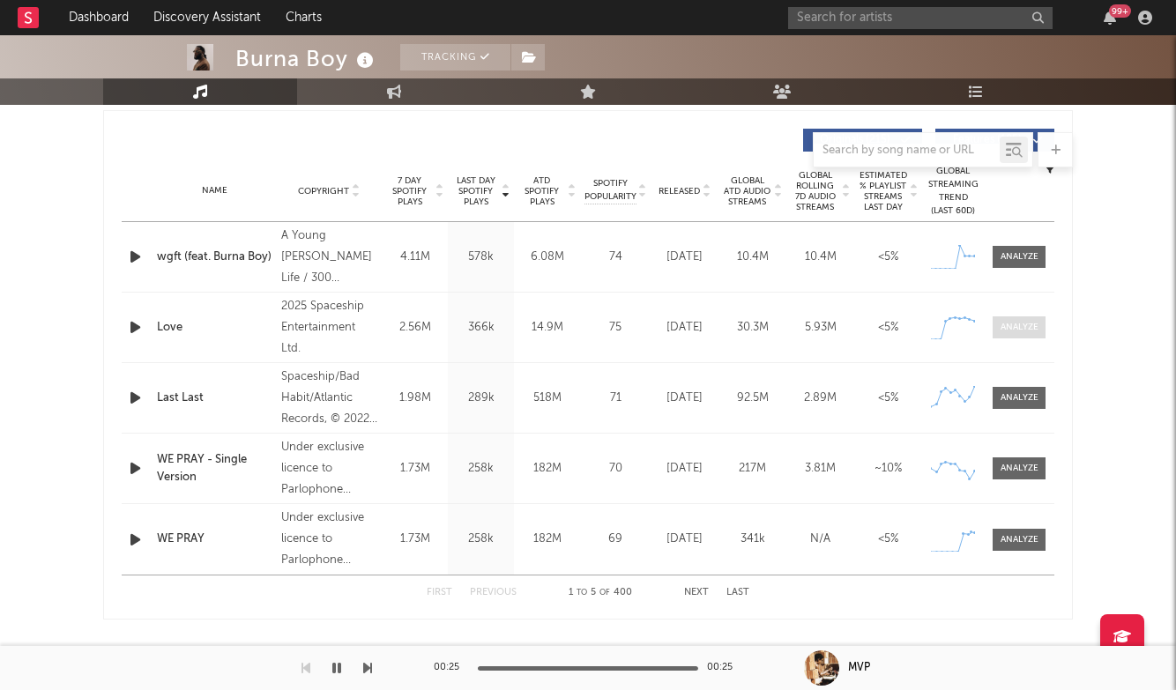
click at [998, 323] on span at bounding box center [1019, 327] width 53 height 22
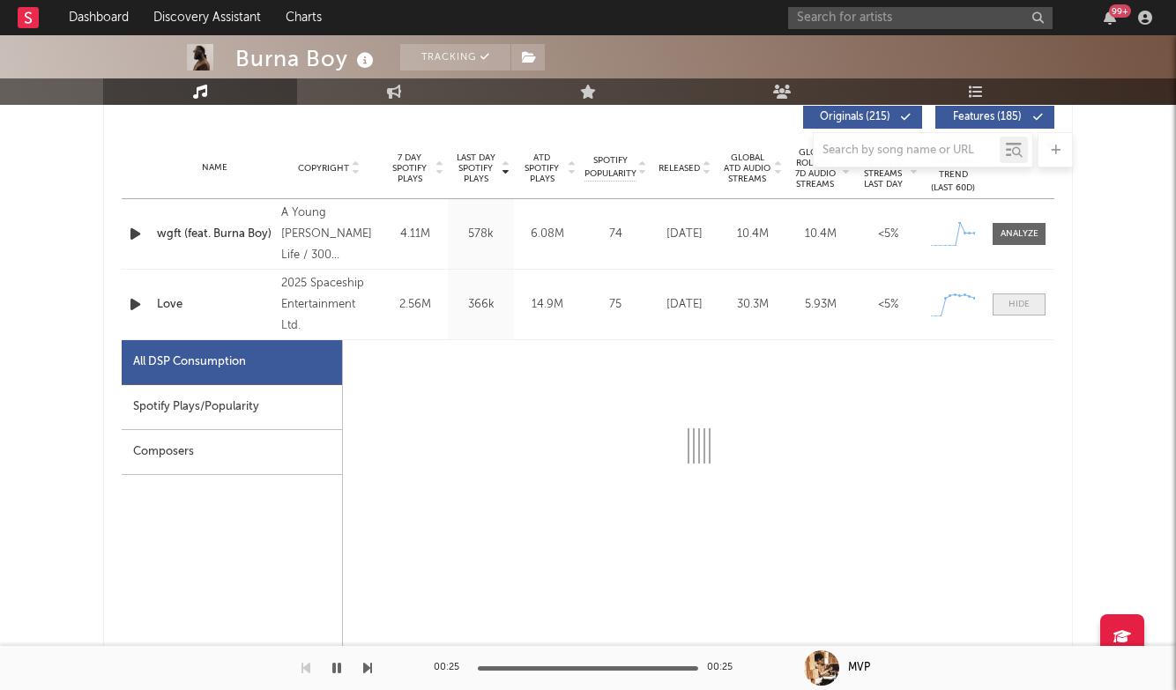
scroll to position [688, 0]
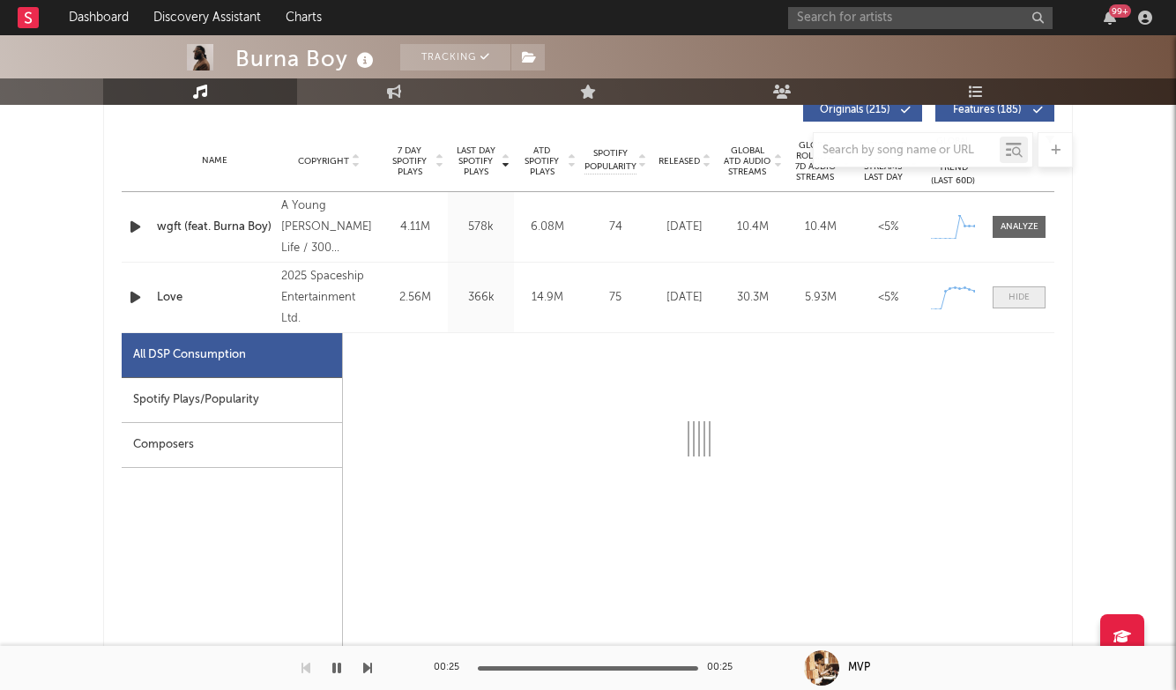
select select "1w"
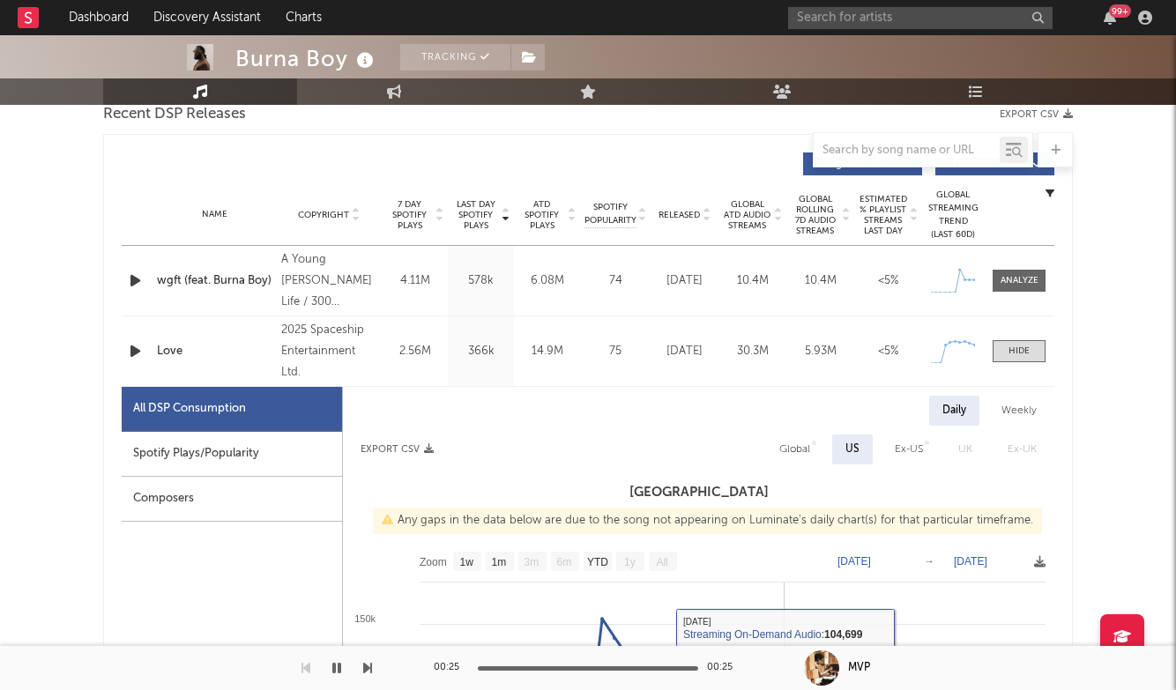
scroll to position [569, 0]
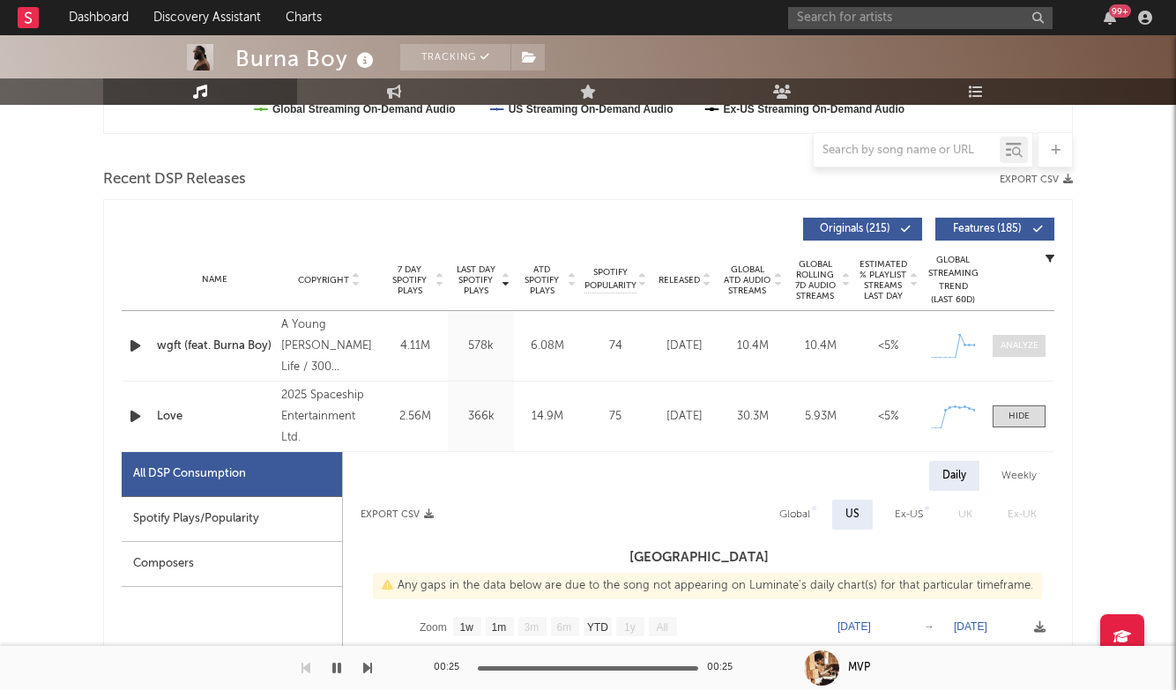
click at [1019, 342] on div at bounding box center [1020, 345] width 38 height 13
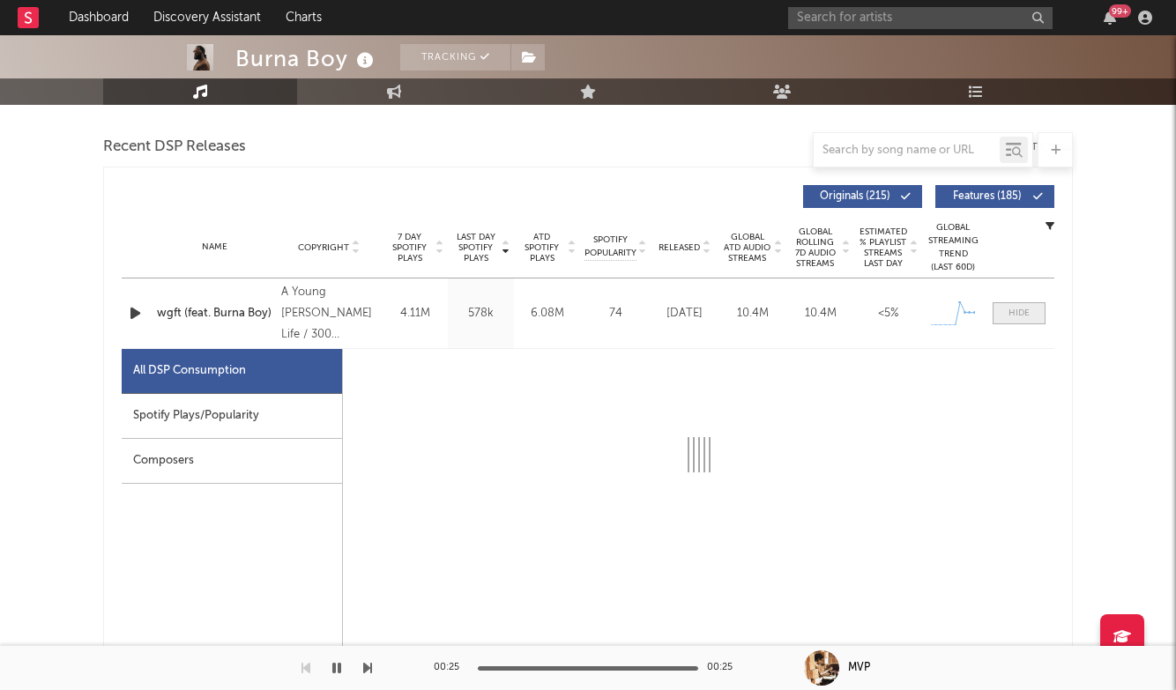
select select "1w"
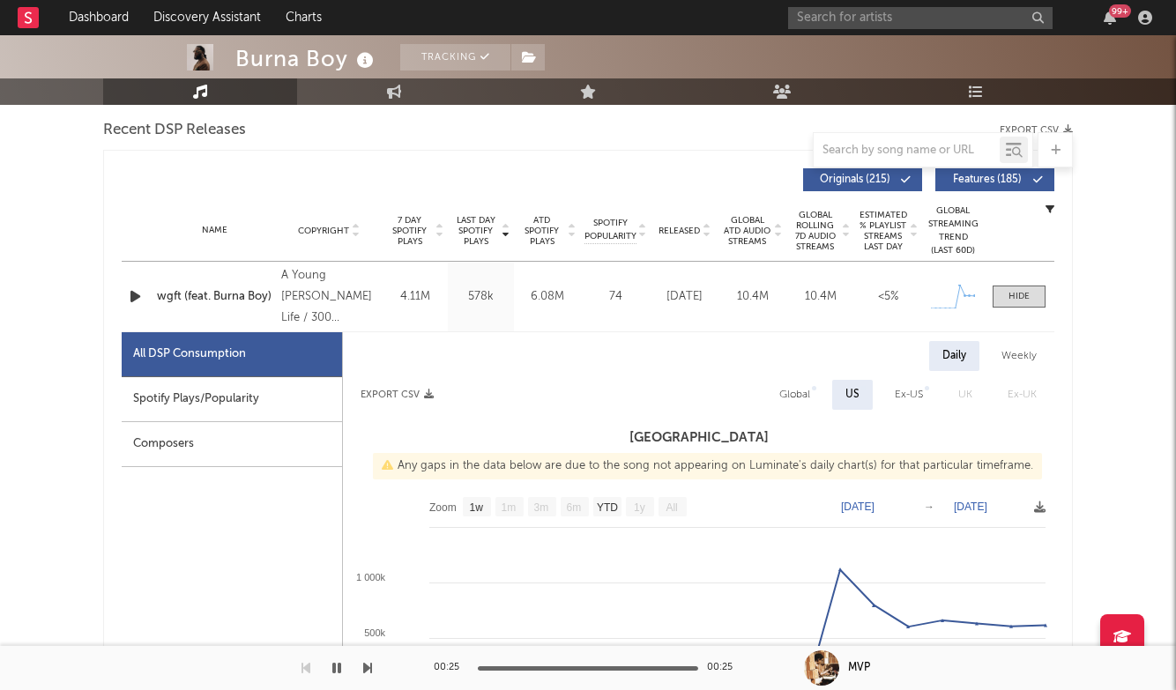
scroll to position [621, 0]
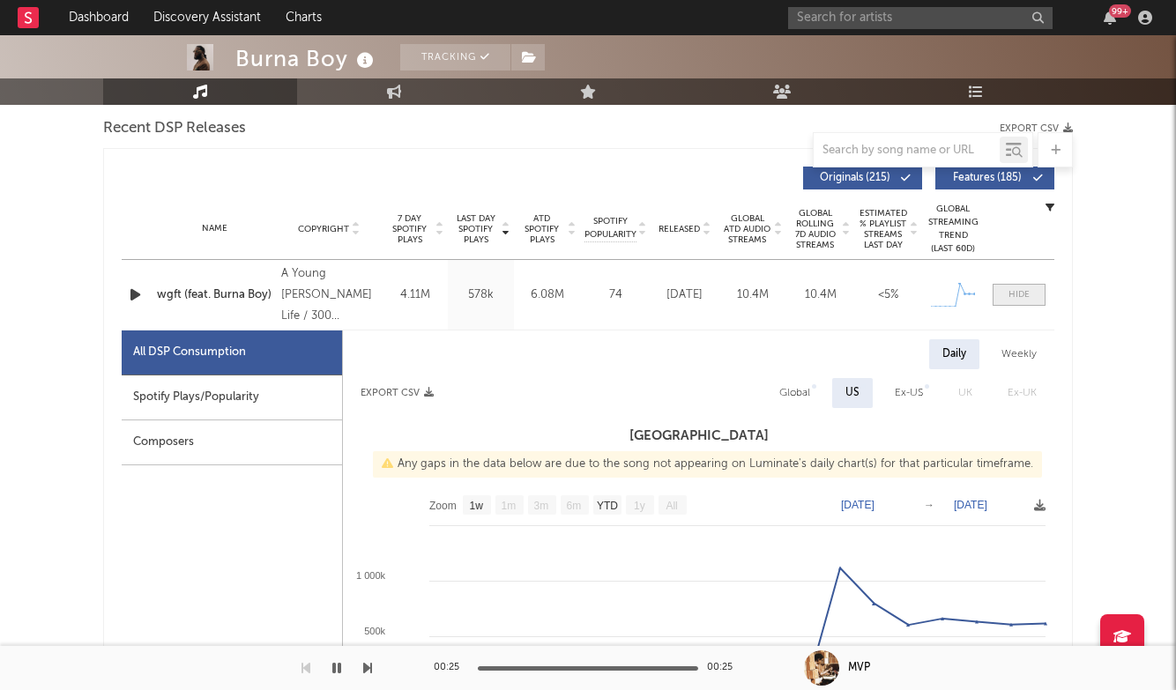
click at [1004, 289] on span at bounding box center [1019, 295] width 53 height 22
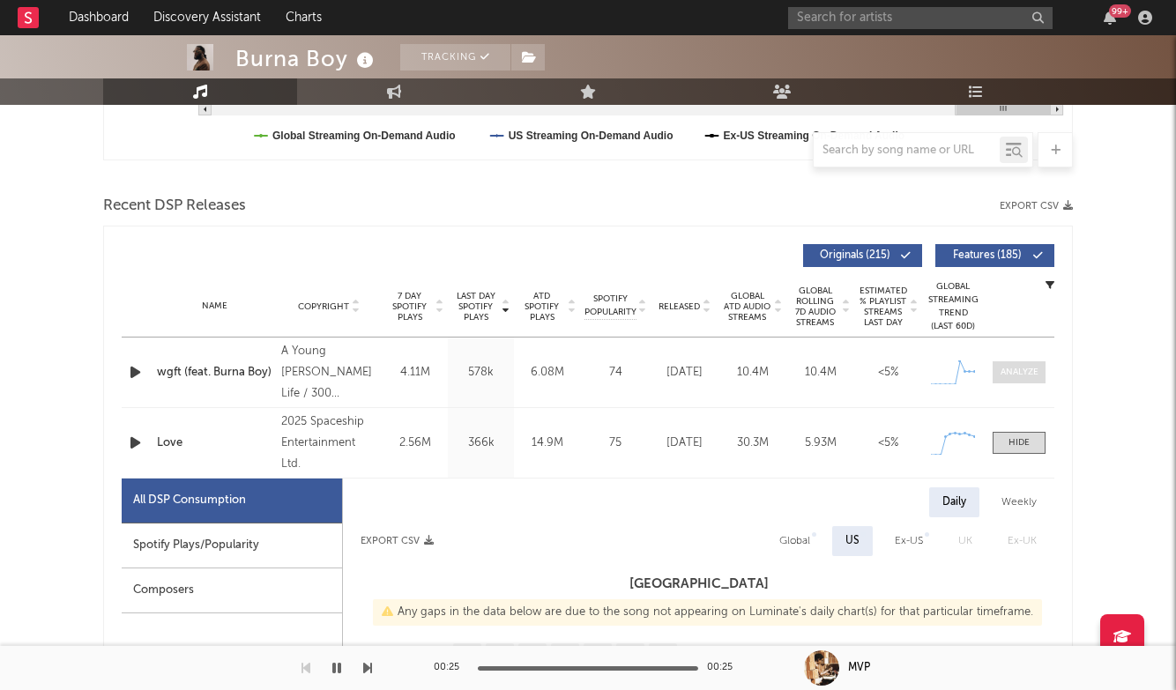
scroll to position [539, 0]
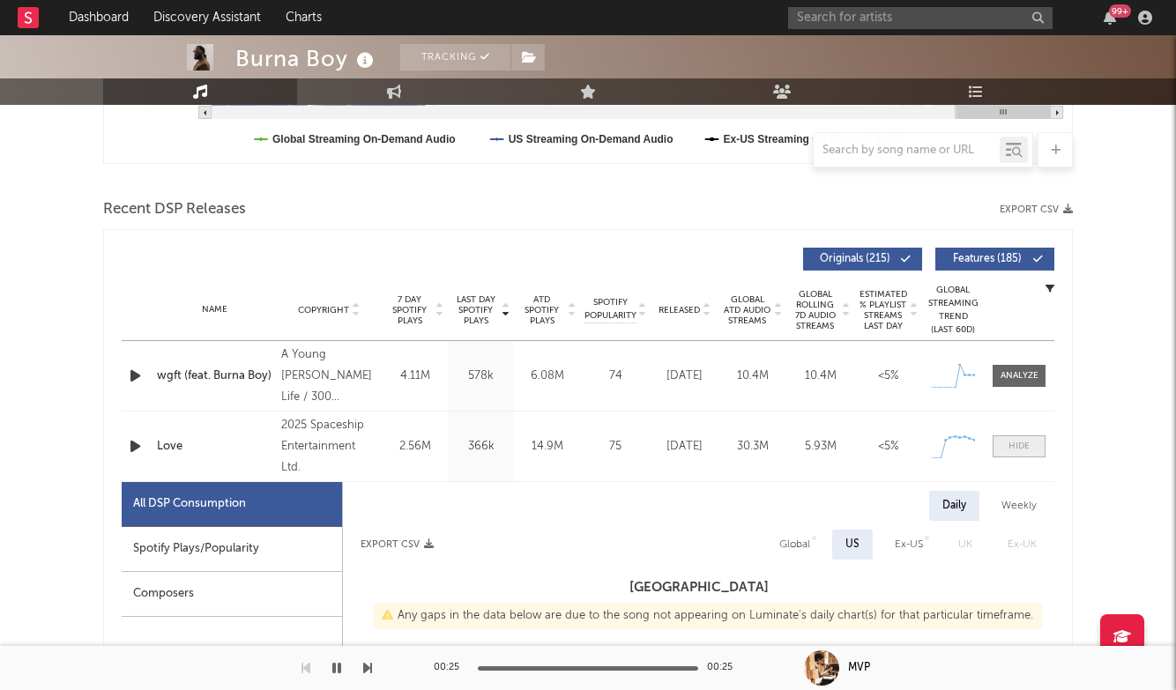
click at [1016, 448] on div at bounding box center [1018, 446] width 21 height 13
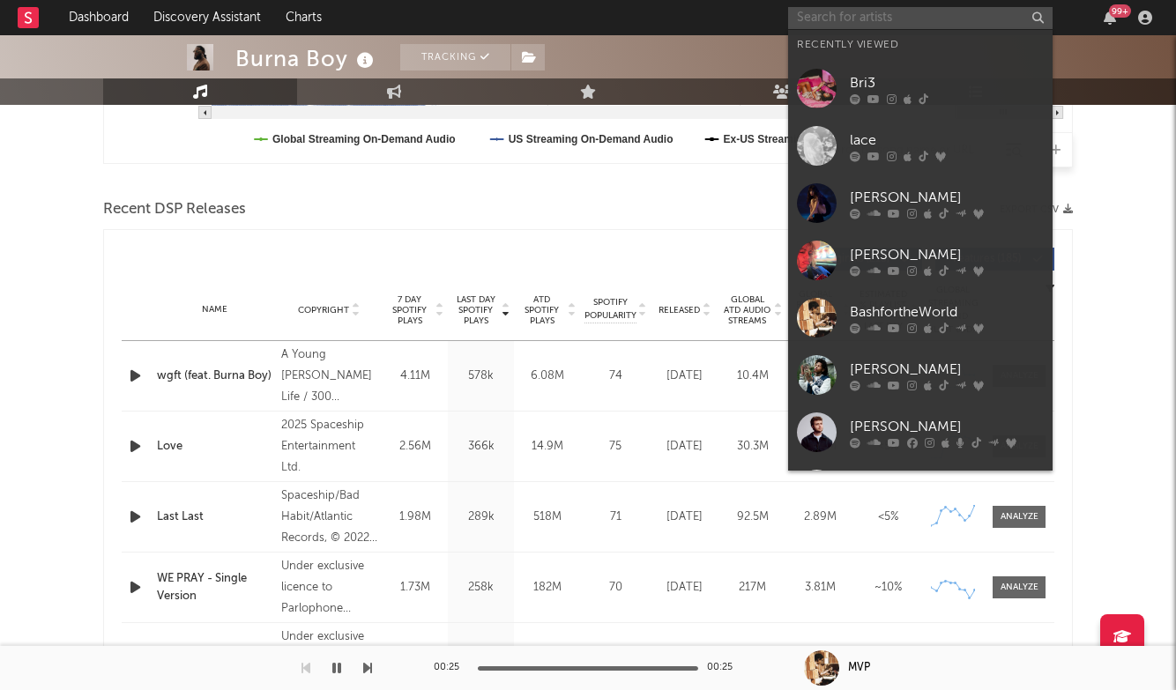
click at [865, 9] on input "text" at bounding box center [920, 18] width 264 height 22
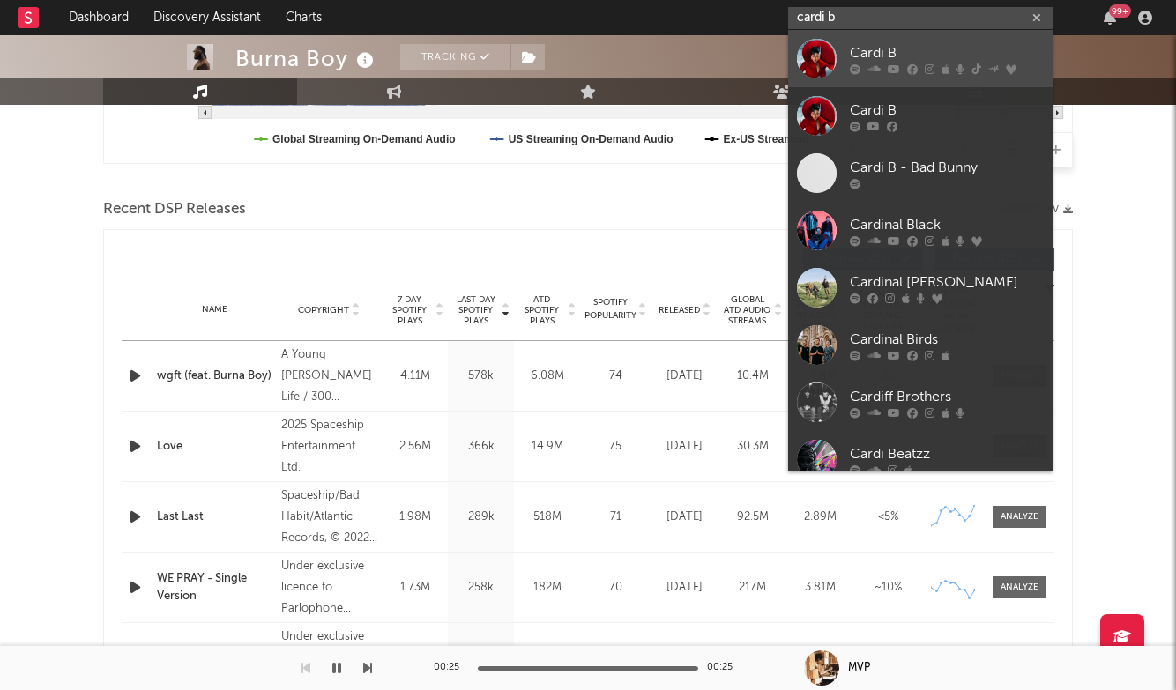
type input "cardi b"
click at [920, 44] on div "Cardi B" at bounding box center [947, 52] width 194 height 21
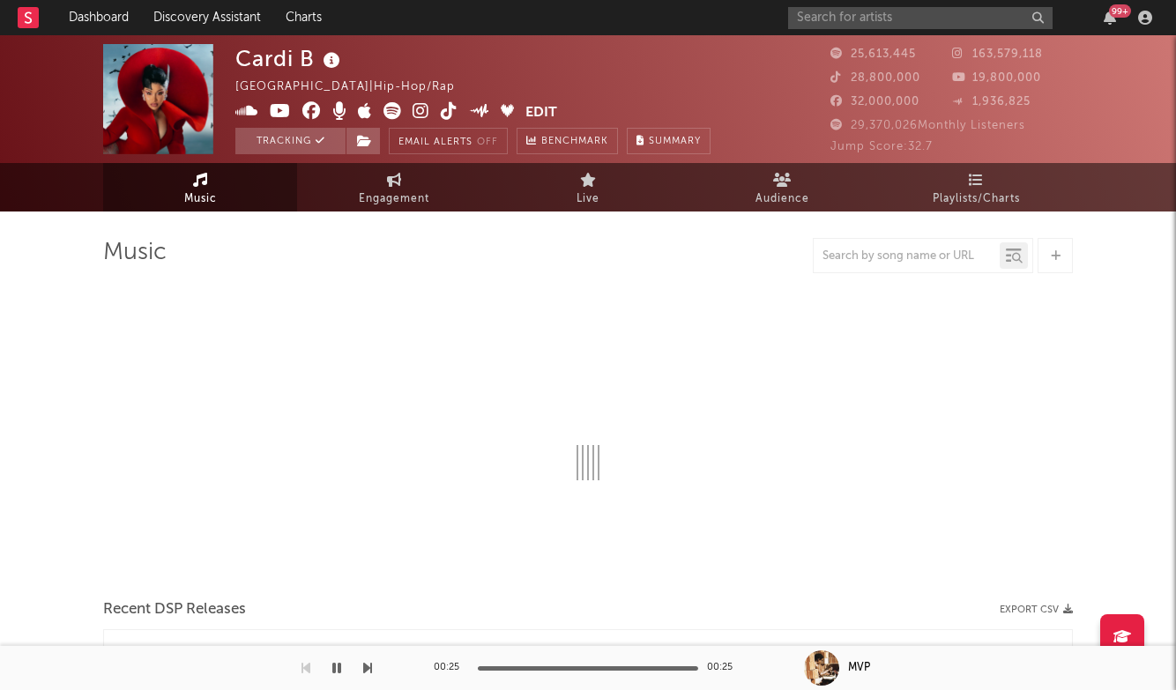
select select "6m"
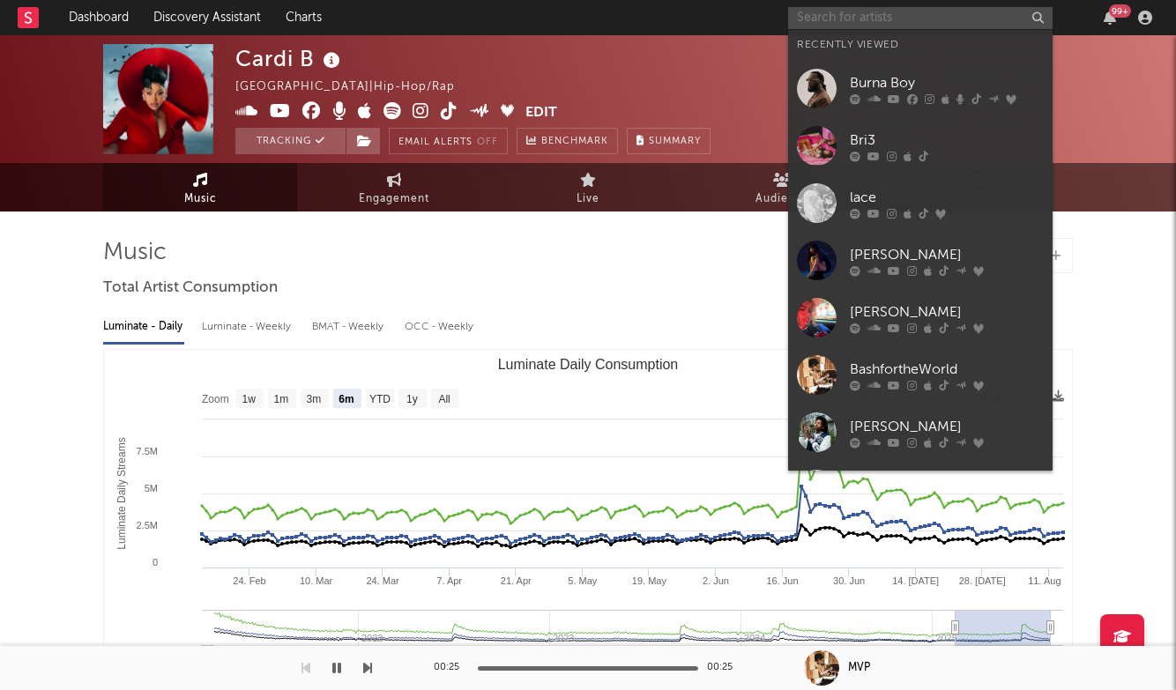
click at [837, 26] on input "text" at bounding box center [920, 18] width 264 height 22
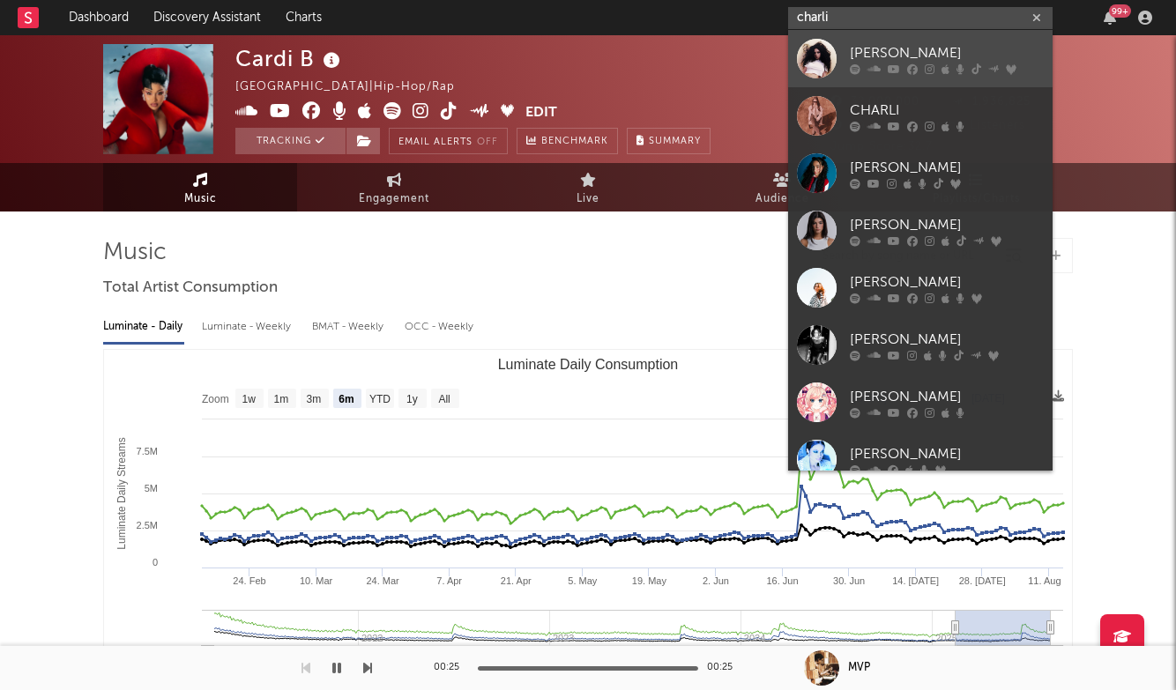
type input "charli"
click at [872, 49] on div "[PERSON_NAME]" at bounding box center [947, 52] width 194 height 21
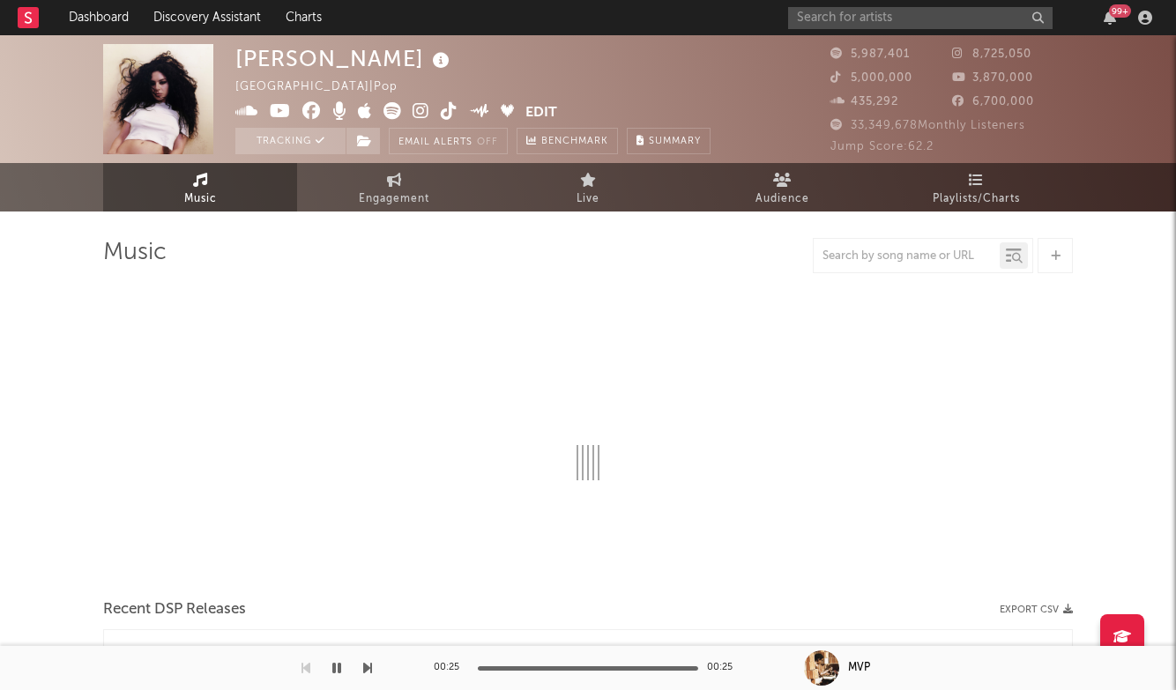
select select "6m"
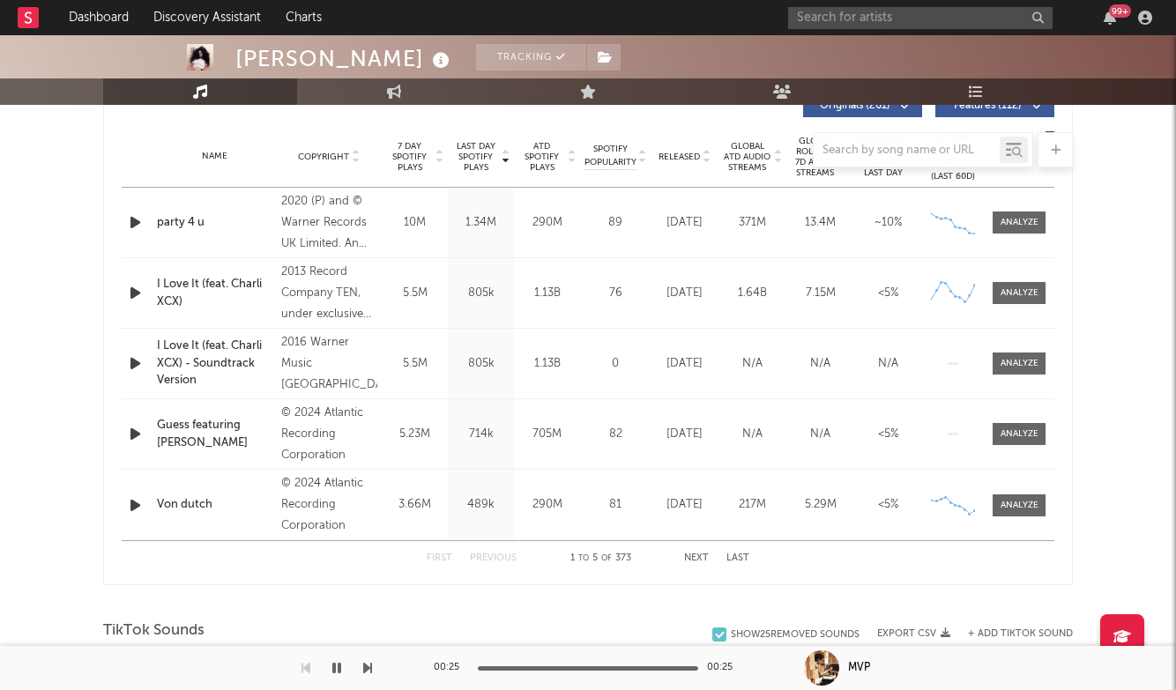
scroll to position [683, 0]
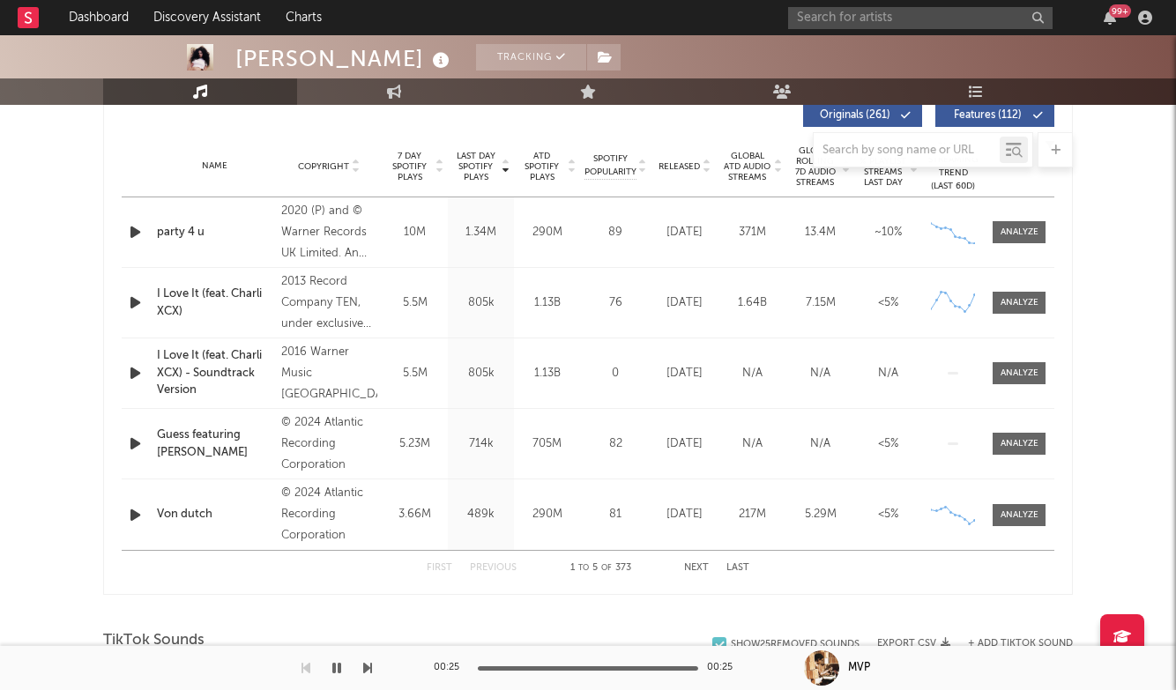
click at [696, 566] on button "Next" at bounding box center [696, 568] width 25 height 10
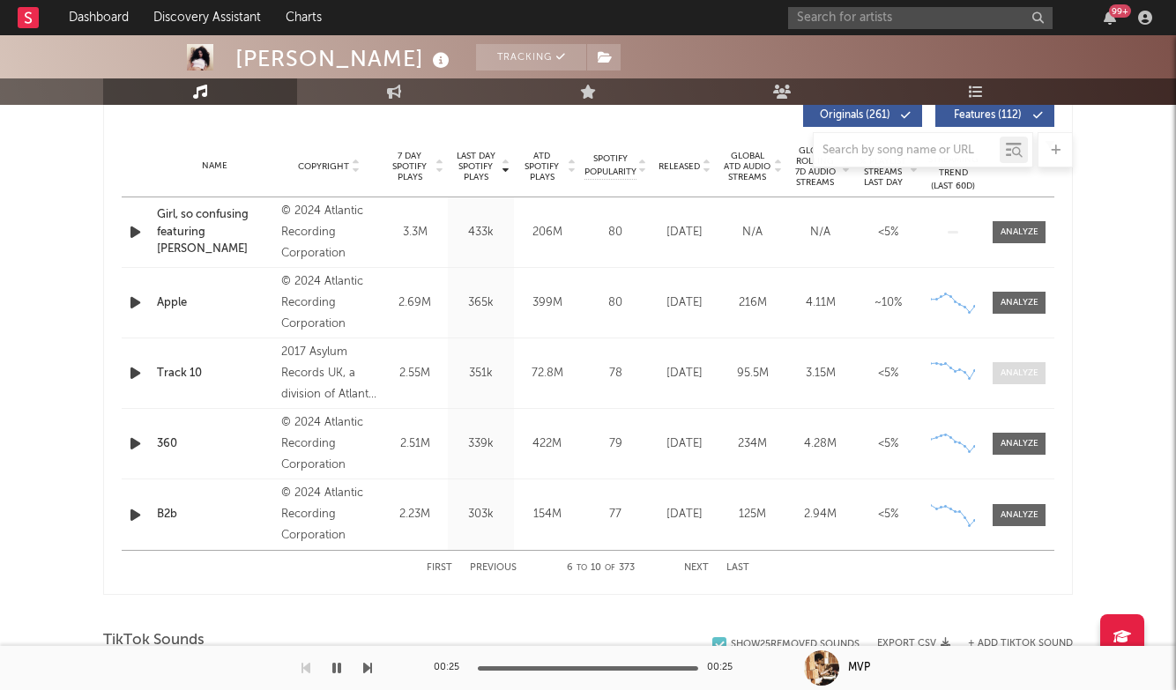
click at [1016, 376] on div at bounding box center [1020, 373] width 38 height 13
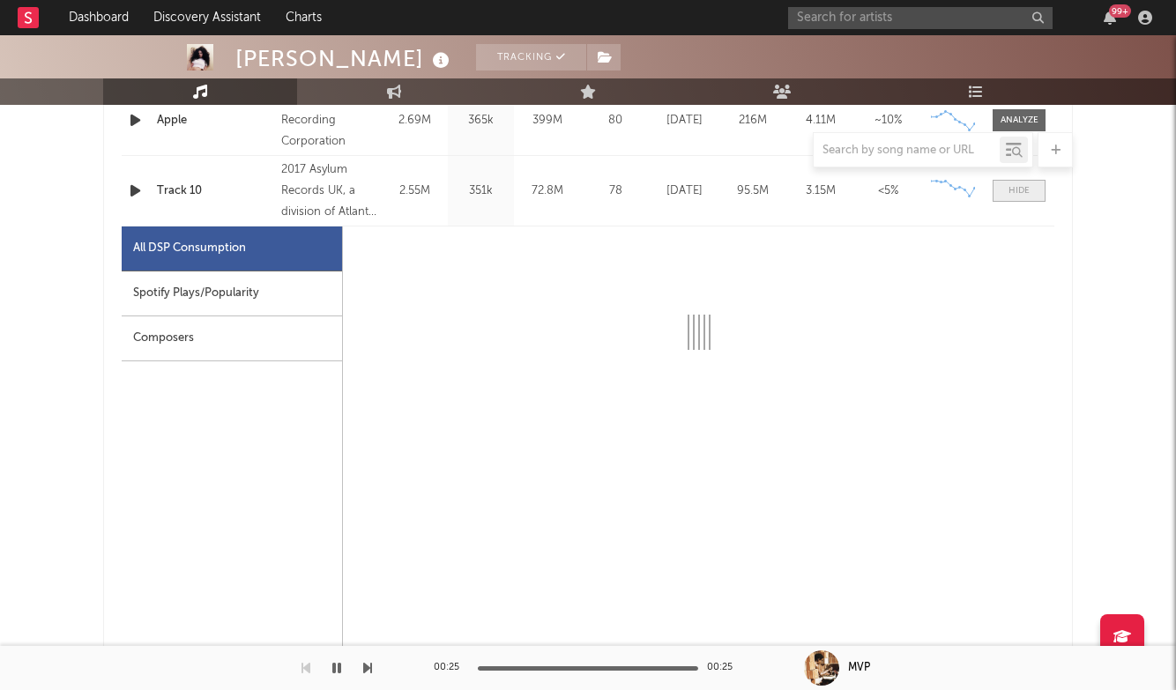
scroll to position [865, 0]
select select "6m"
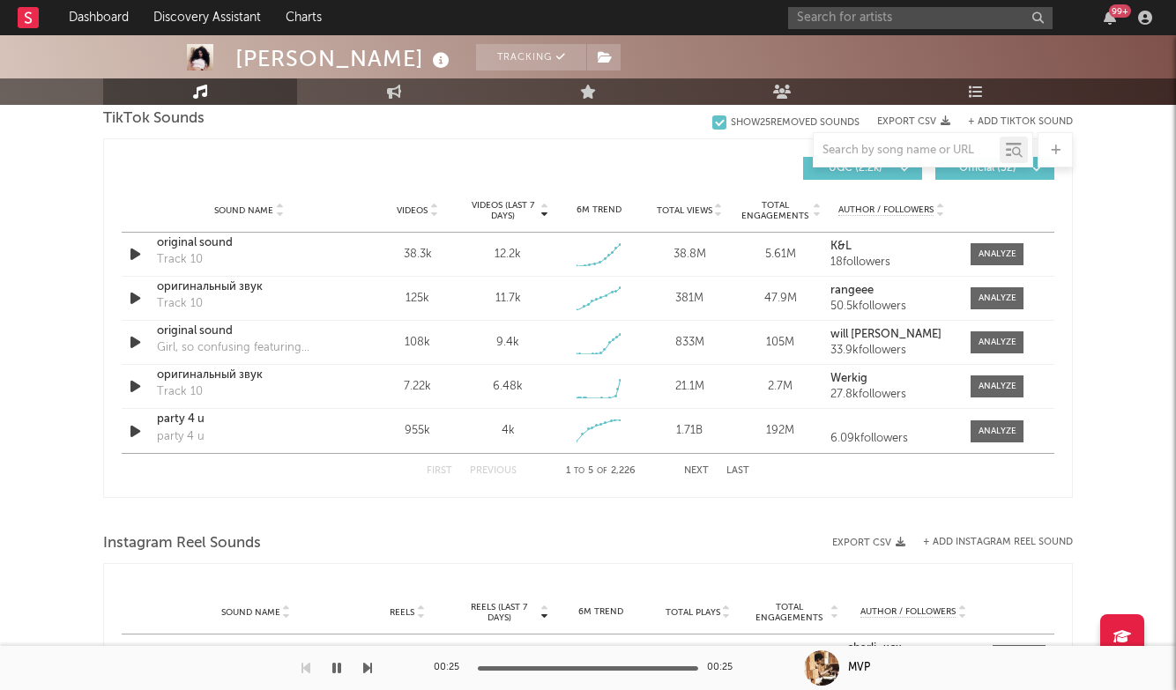
scroll to position [2039, 0]
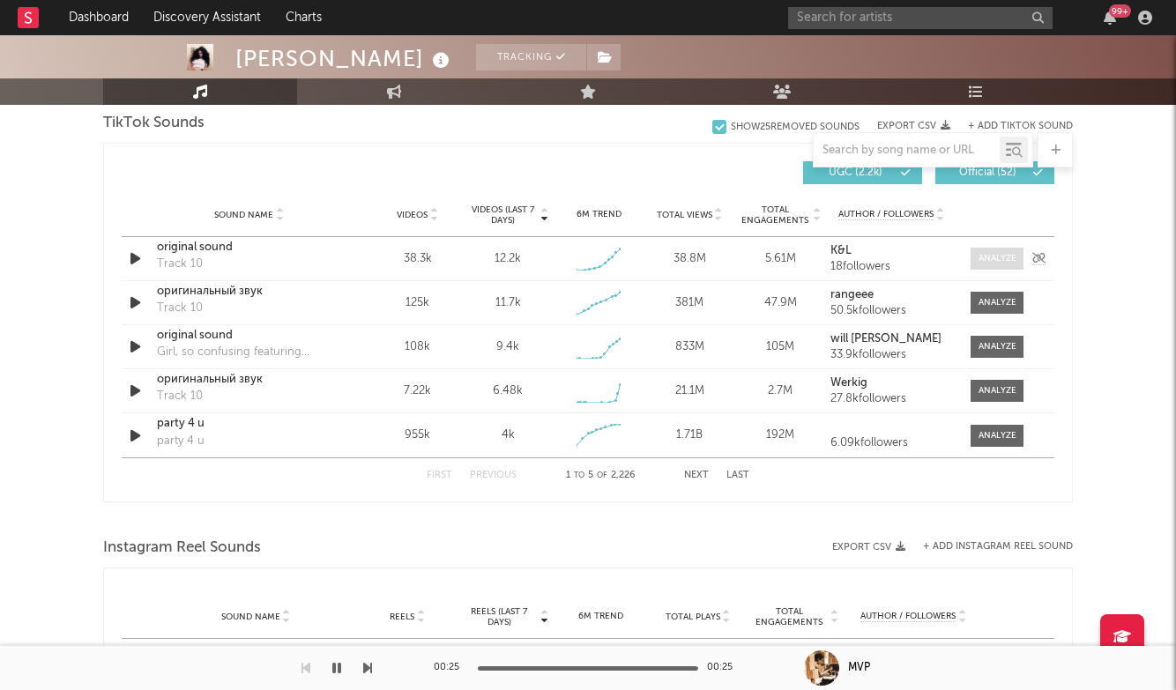
click at [1004, 254] on div at bounding box center [997, 258] width 38 height 13
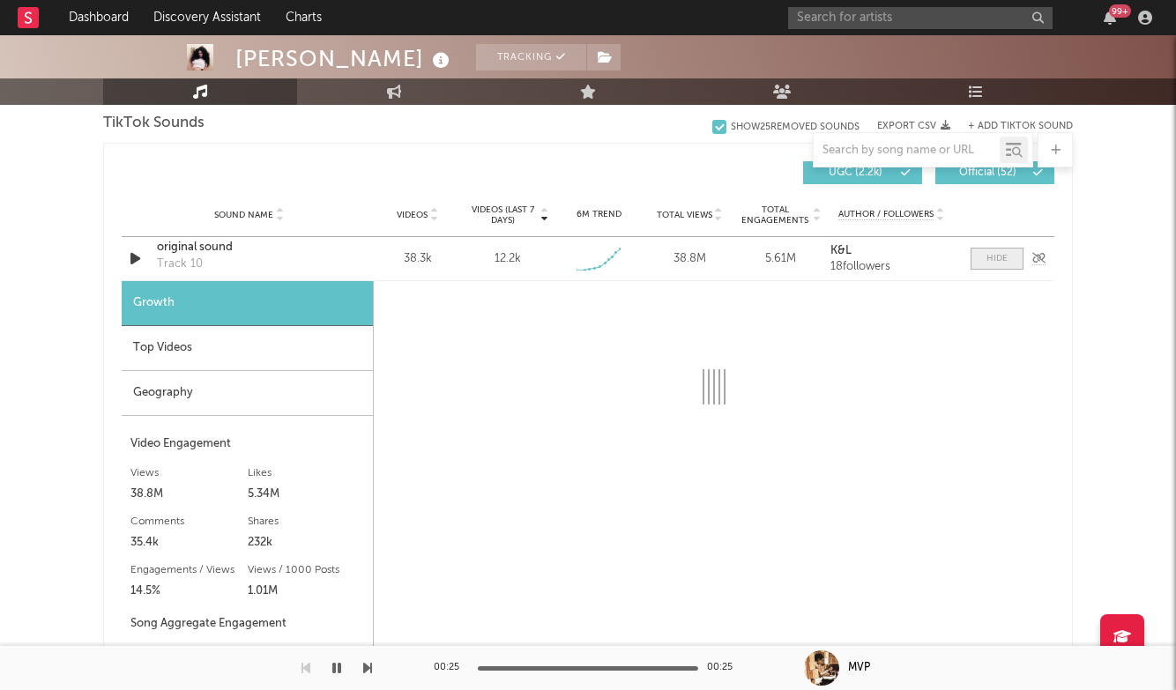
select select "1w"
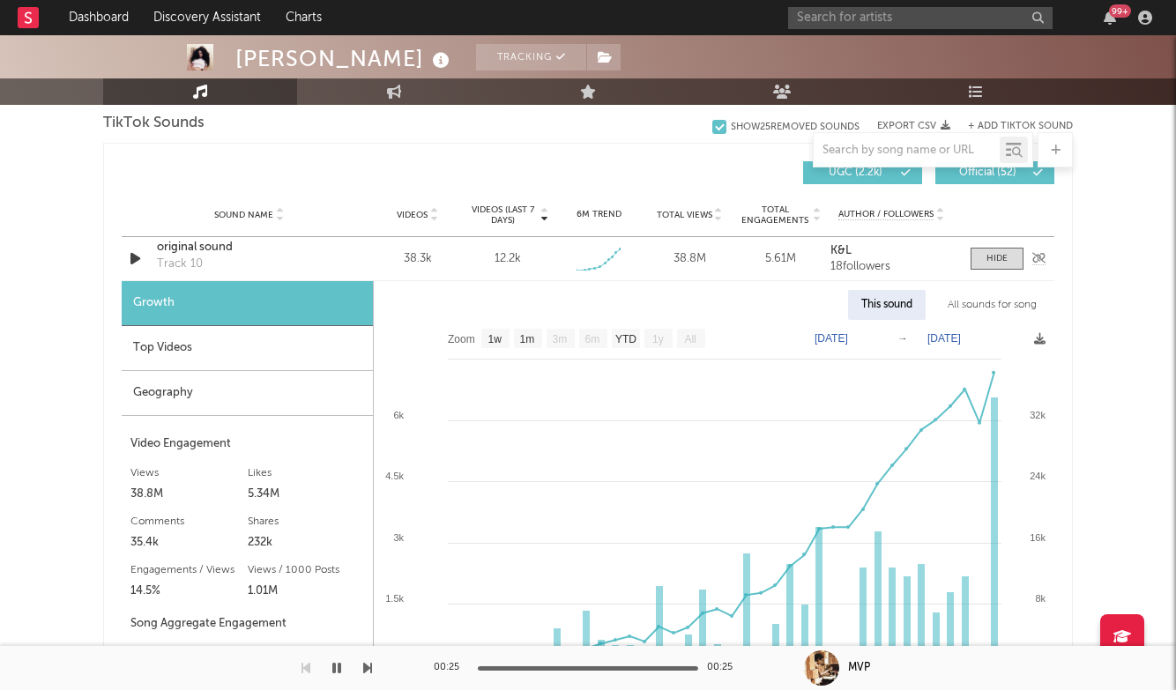
click at [202, 246] on div "original sound" at bounding box center [249, 248] width 184 height 18
click at [998, 244] on div "Sound Name original sound Track 10 Videos 38.3k Videos (last 7 days) 12.2k Week…" at bounding box center [588, 258] width 933 height 43
click at [998, 261] on div at bounding box center [996, 258] width 21 height 13
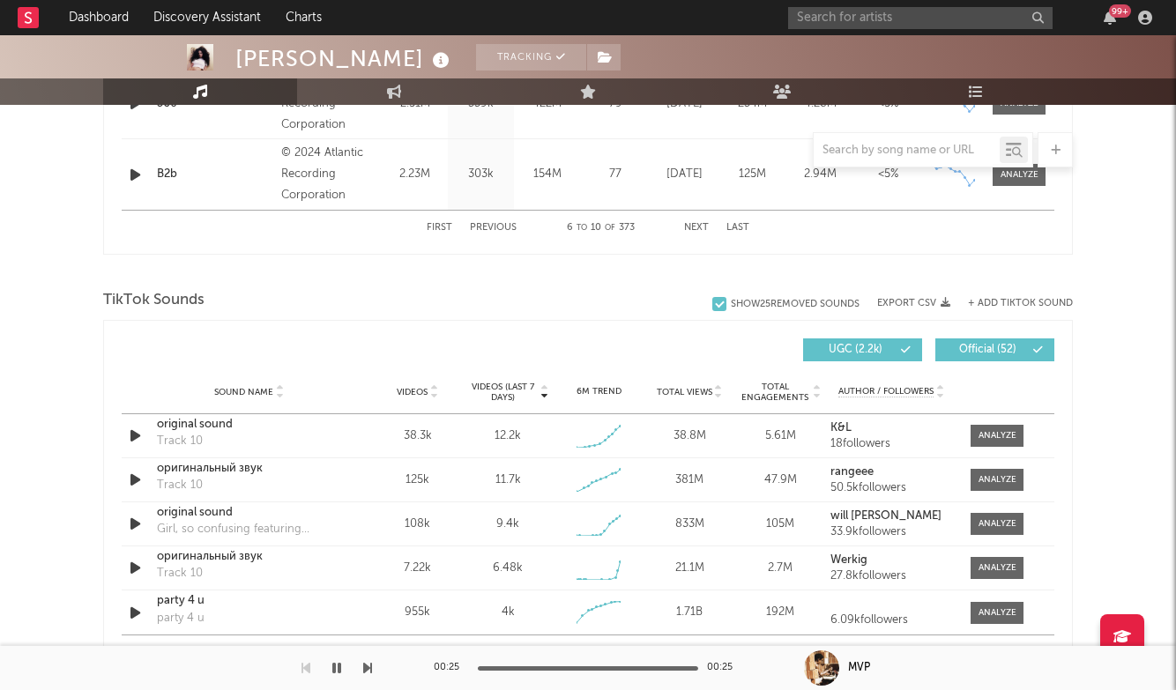
scroll to position [1860, 0]
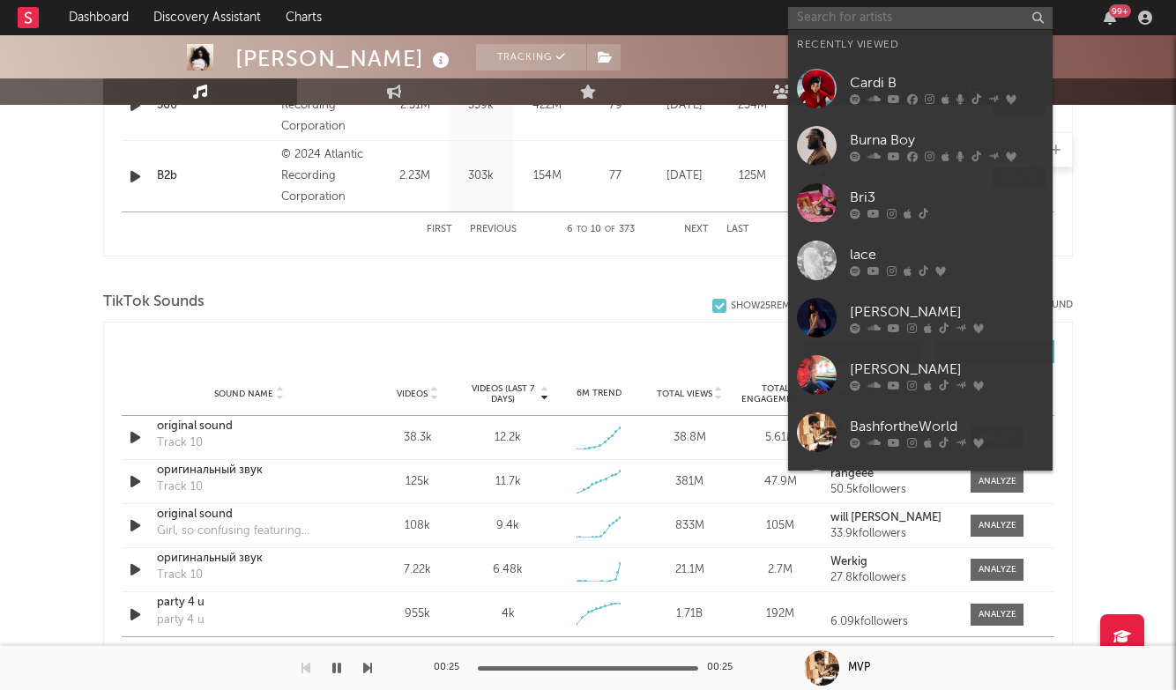
click at [866, 19] on input "text" at bounding box center [920, 18] width 264 height 22
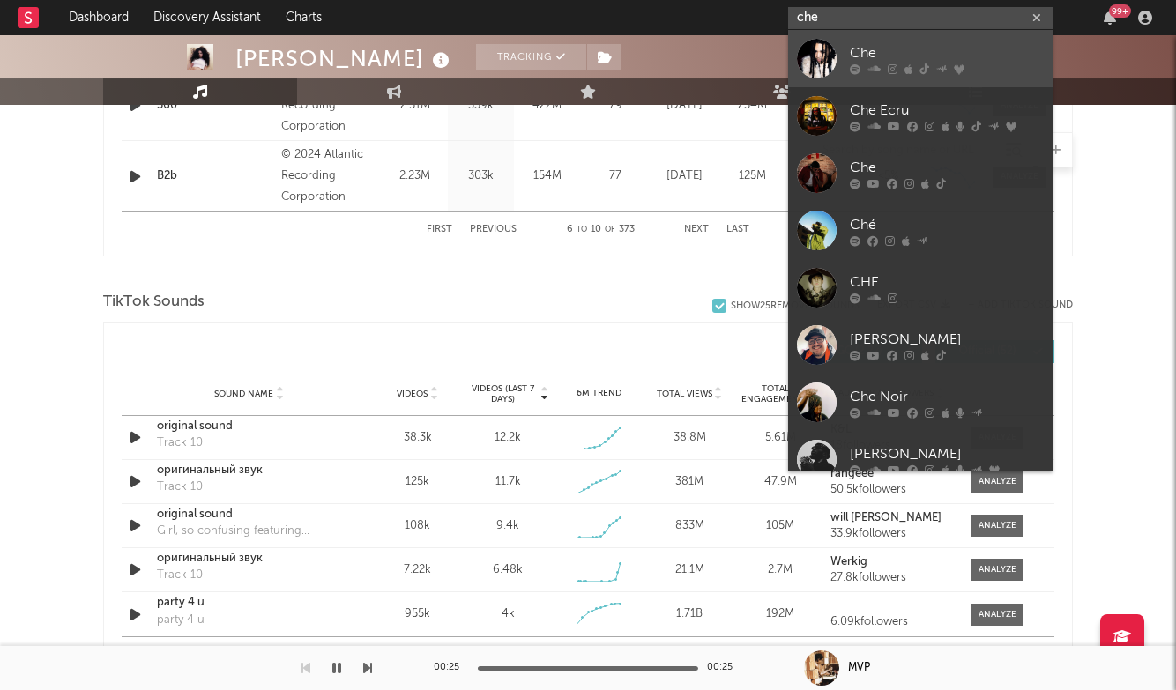
type input "che"
click at [860, 38] on link "Che" at bounding box center [920, 58] width 264 height 57
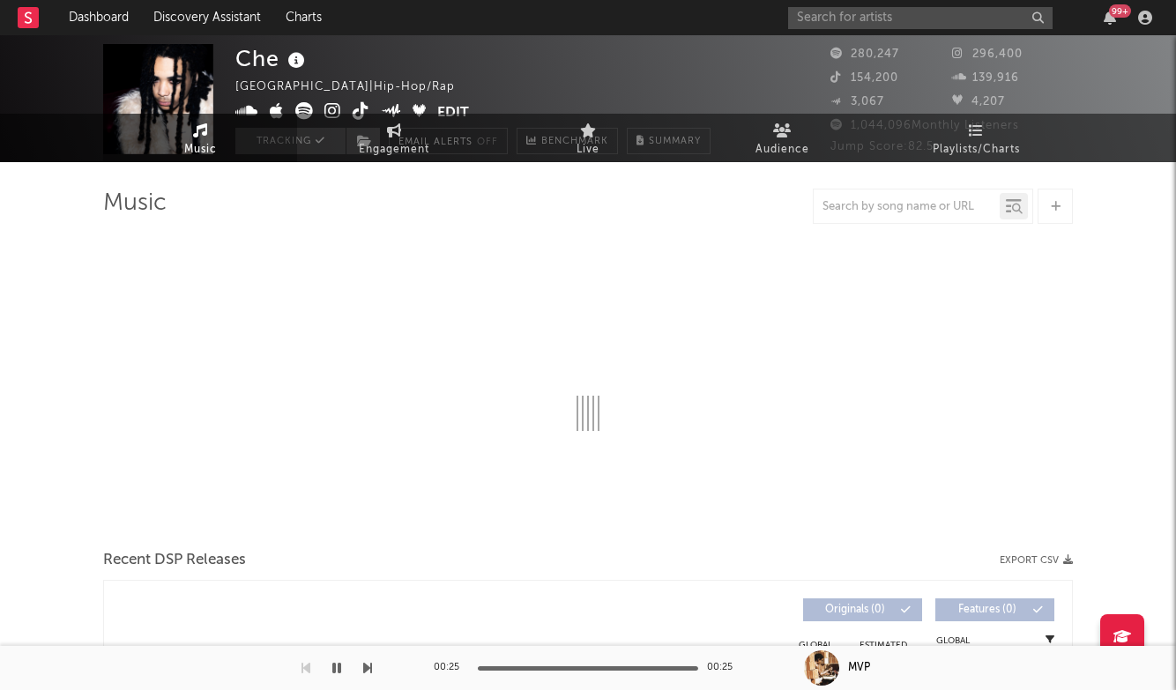
select select "6m"
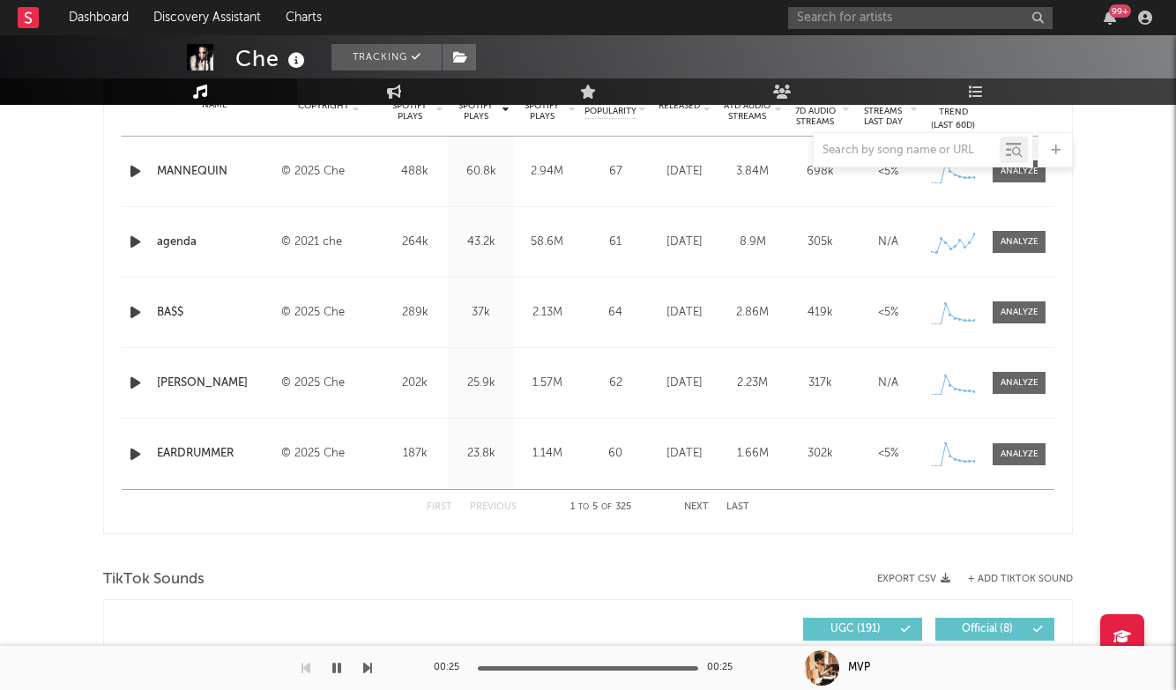
scroll to position [738, 0]
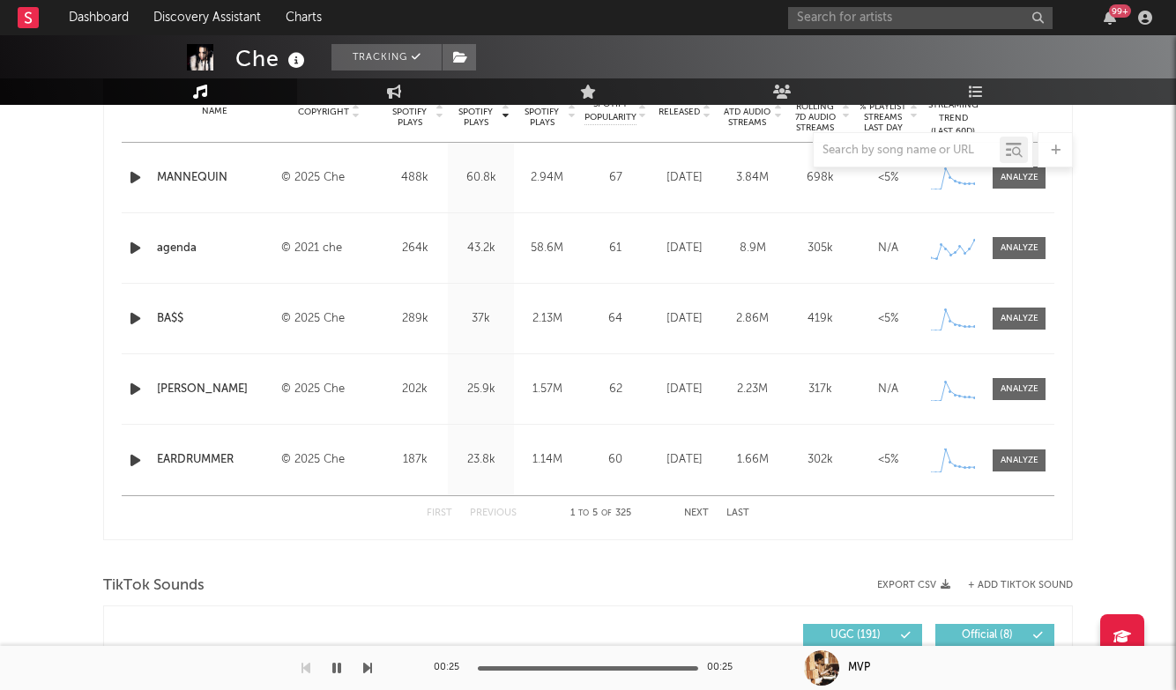
click at [704, 508] on div "First Previous 1 to 5 of 325 Next Last" at bounding box center [588, 513] width 323 height 34
click at [696, 511] on button "Next" at bounding box center [696, 514] width 25 height 10
click at [505, 507] on div "First Previous 11 to 15 of 325 Next Last" at bounding box center [588, 513] width 323 height 34
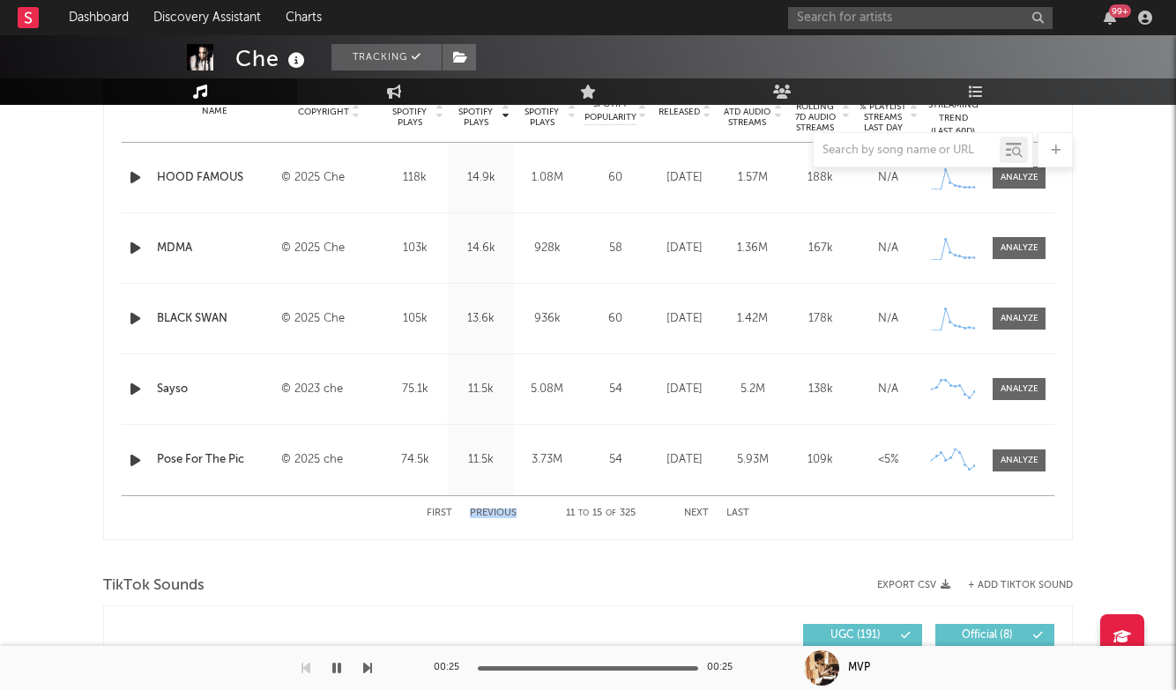
click at [496, 513] on button "Previous" at bounding box center [493, 514] width 47 height 10
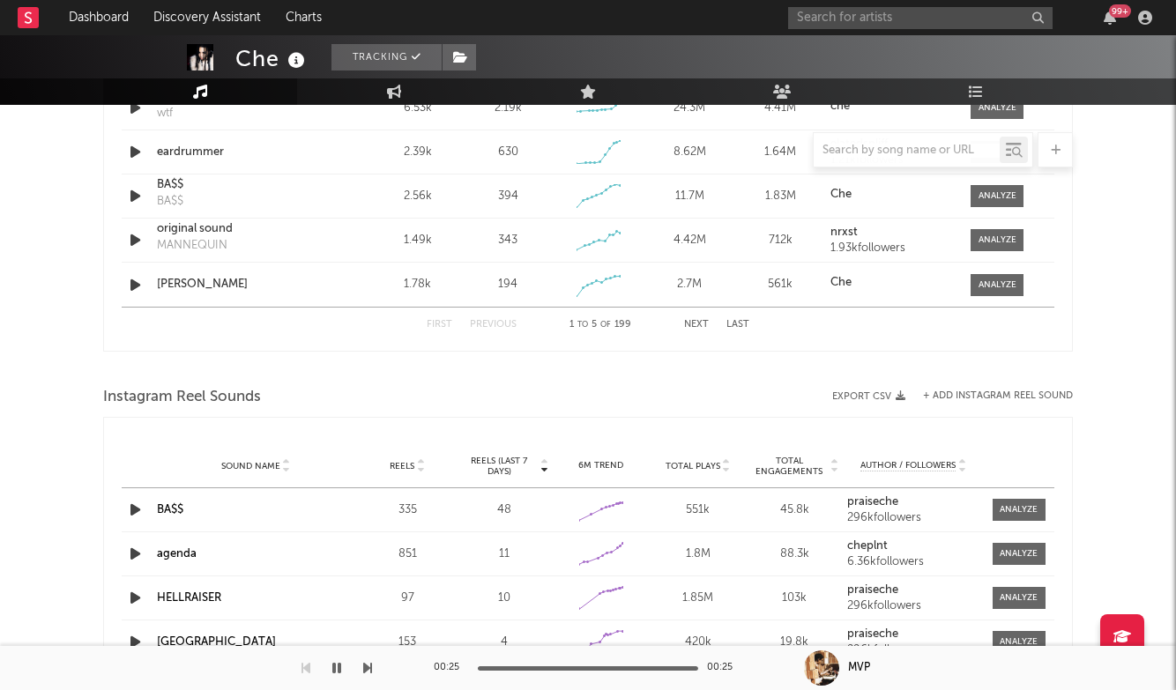
scroll to position [1236, 0]
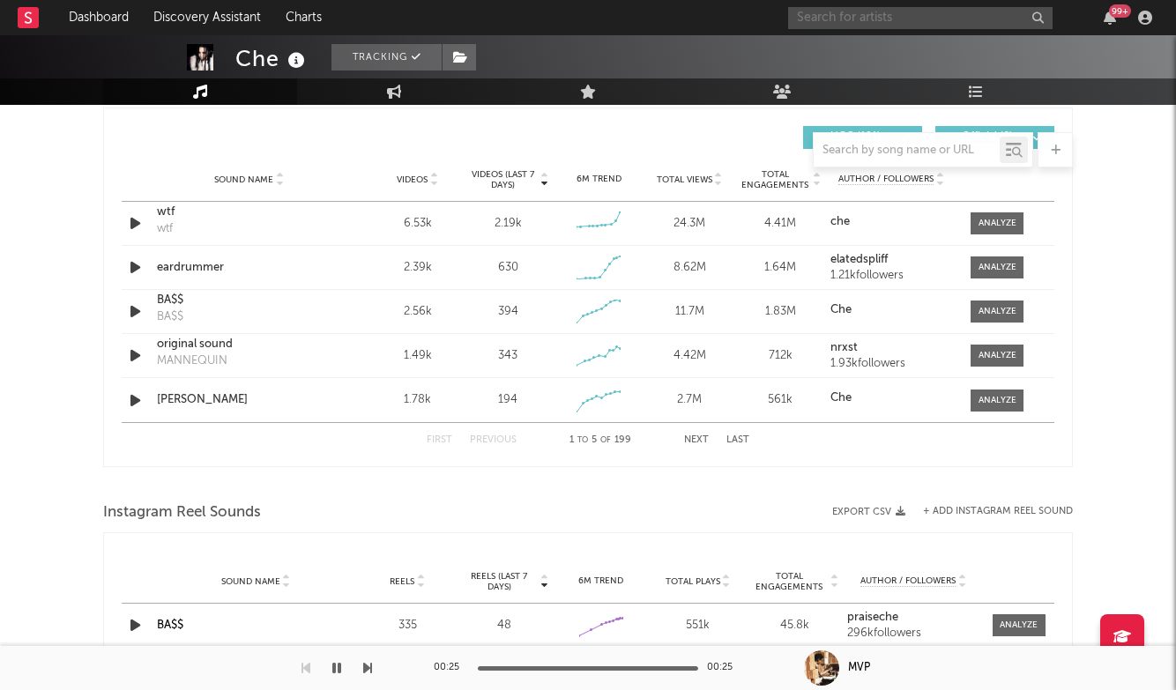
click at [866, 17] on input "text" at bounding box center [920, 18] width 264 height 22
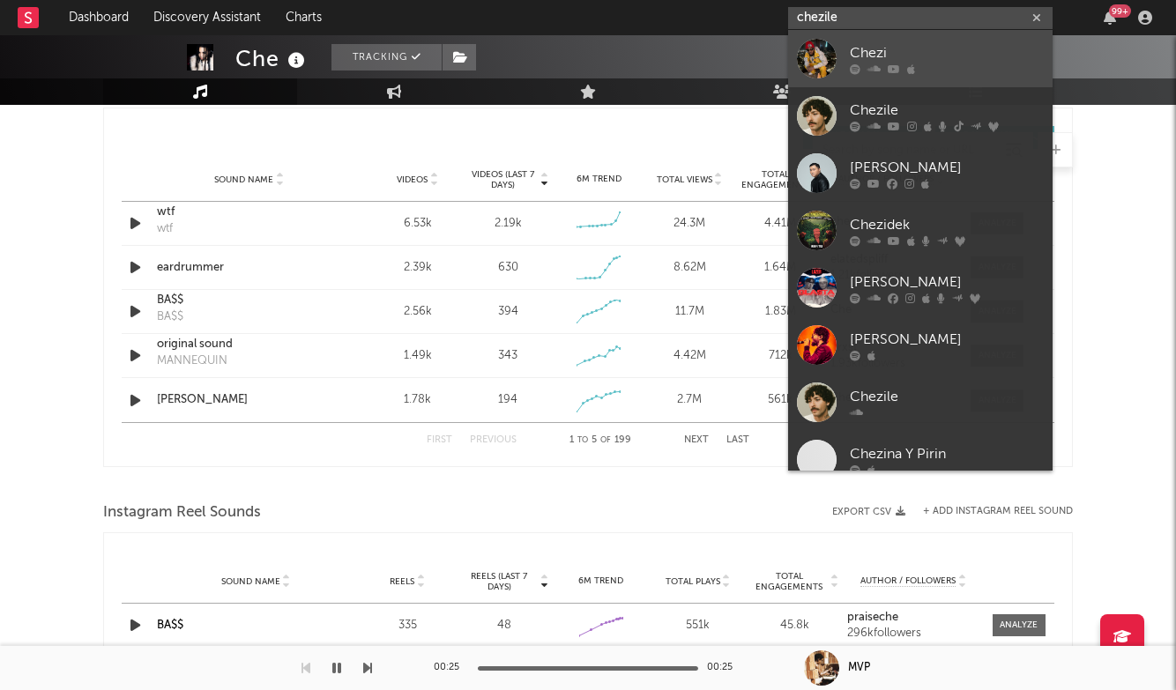
type input "chezile"
click at [904, 42] on div "Chezi" at bounding box center [947, 52] width 194 height 21
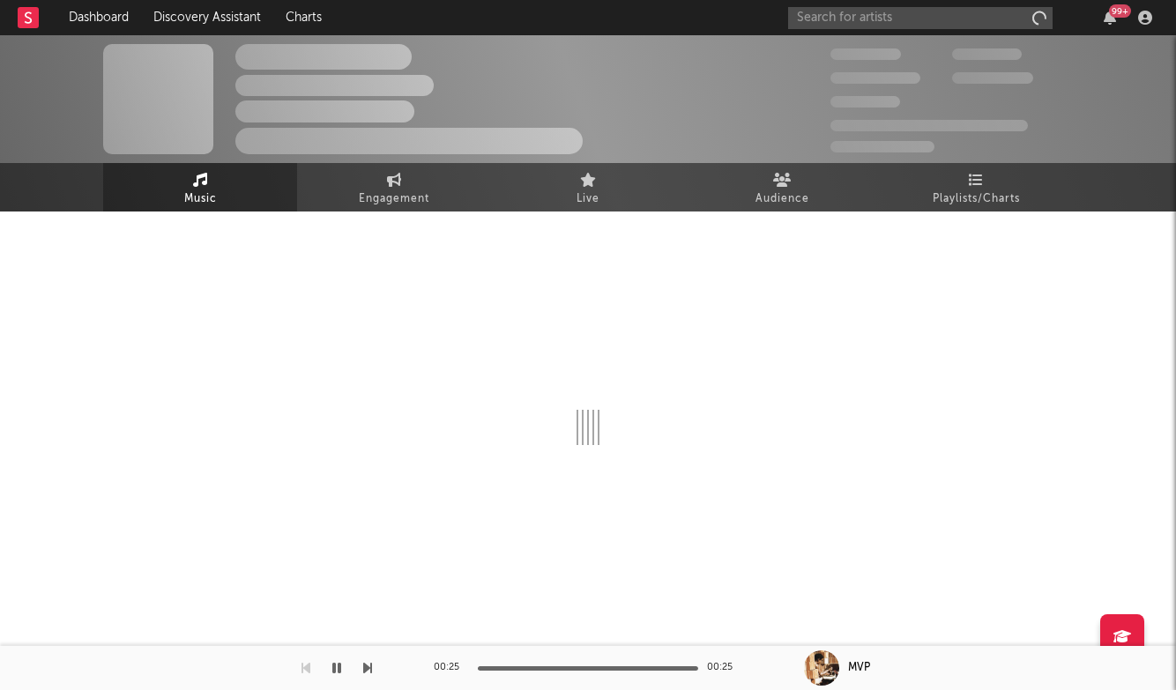
click at [904, 42] on div "The Artist Name Unknown Location | Shoegaze Edit Track Benchmark Summary 300,00…" at bounding box center [588, 99] width 1176 height 128
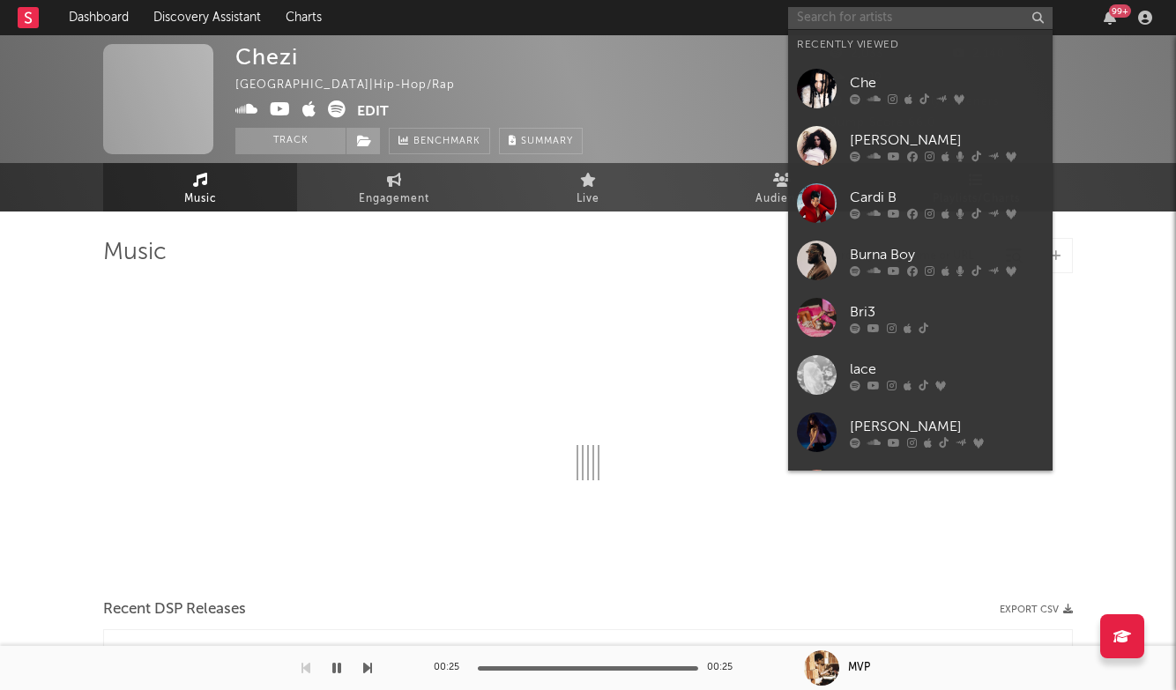
click at [876, 14] on input "text" at bounding box center [920, 18] width 264 height 22
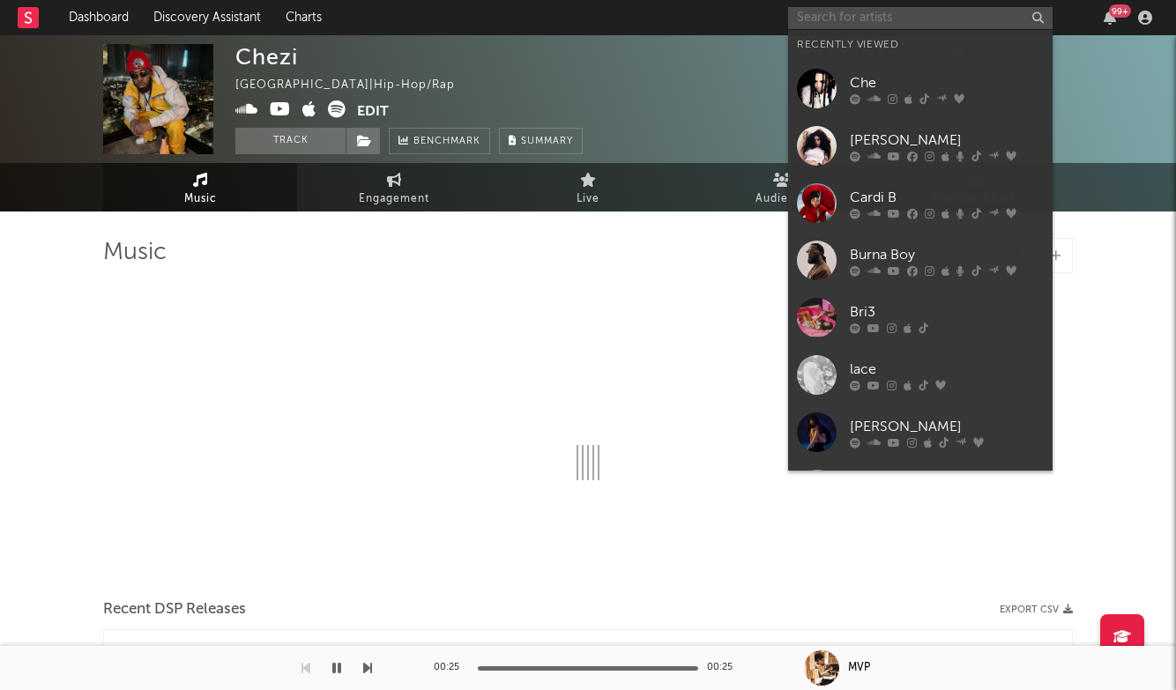
type input "z"
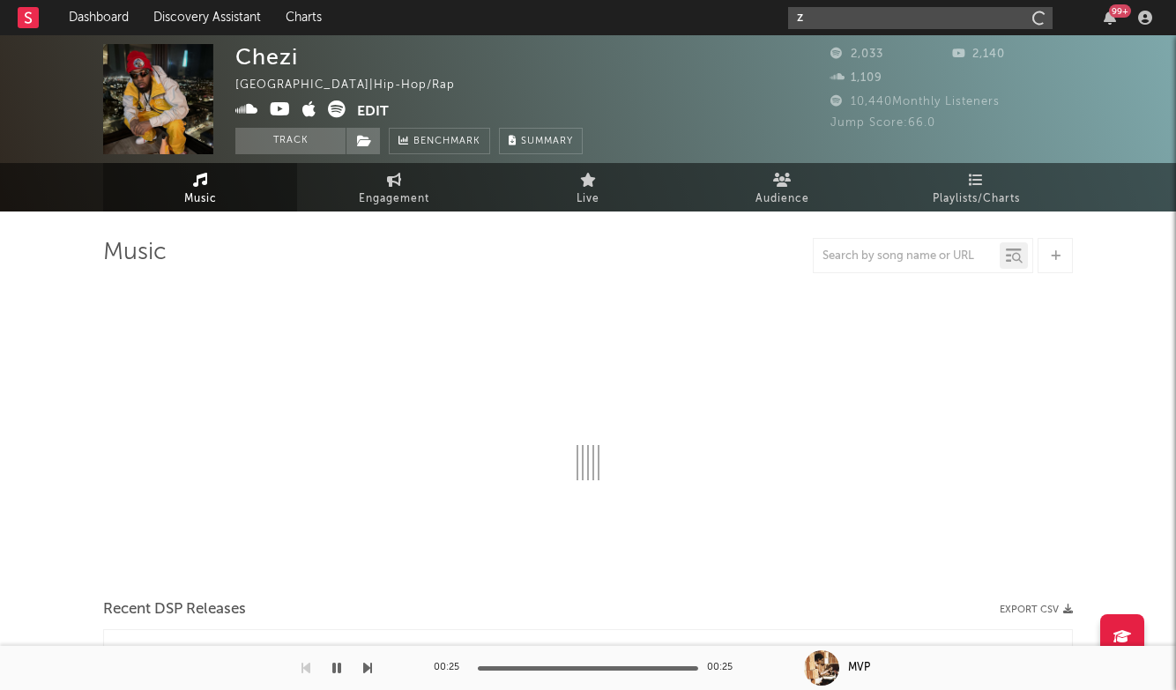
select select "6m"
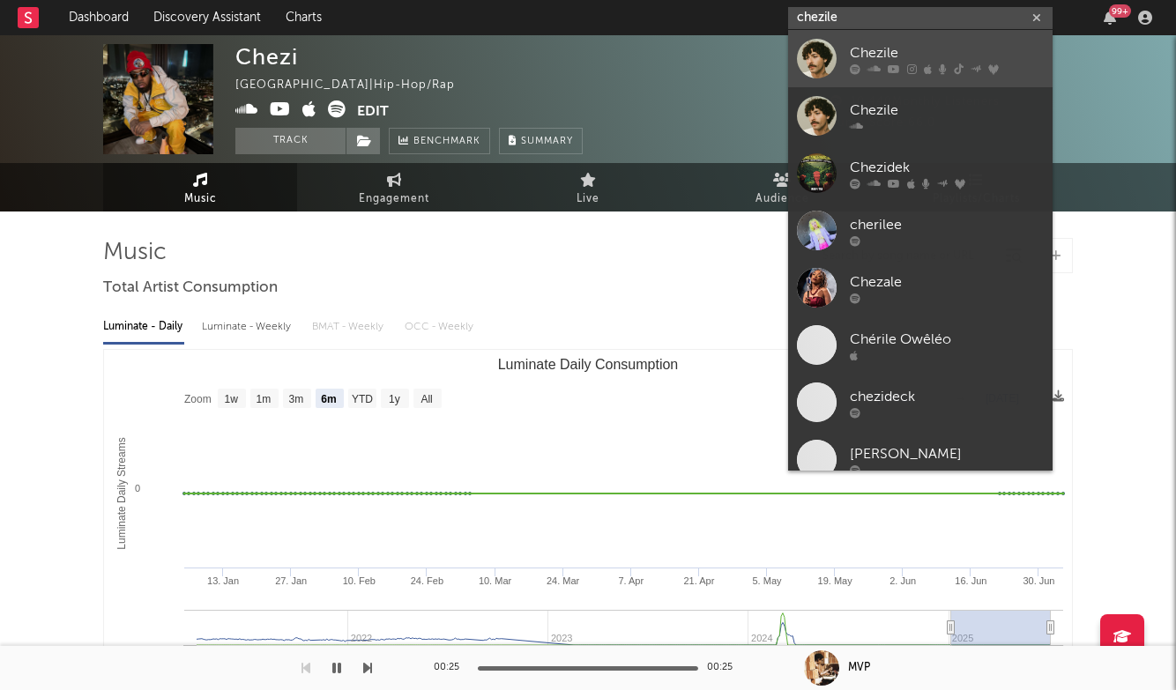
type input "chezile"
click at [904, 43] on div "Chezile" at bounding box center [947, 52] width 194 height 21
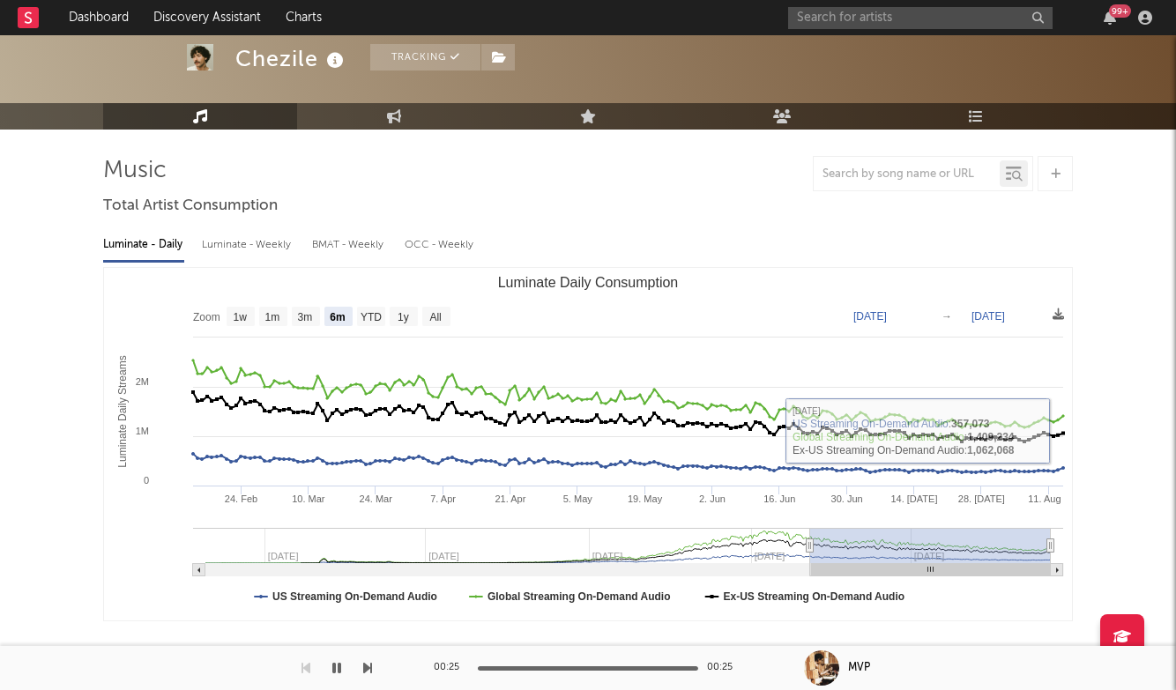
scroll to position [83, 0]
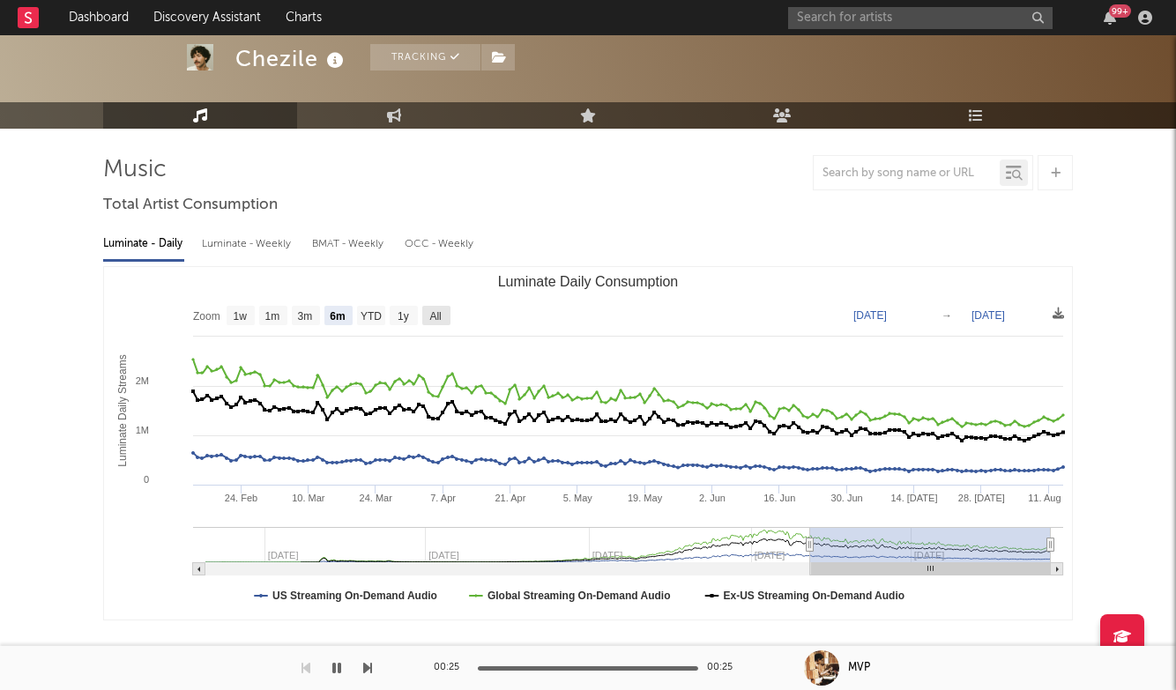
click at [439, 316] on text "All" at bounding box center [434, 316] width 11 height 12
select select "All"
type input "2023-11-17"
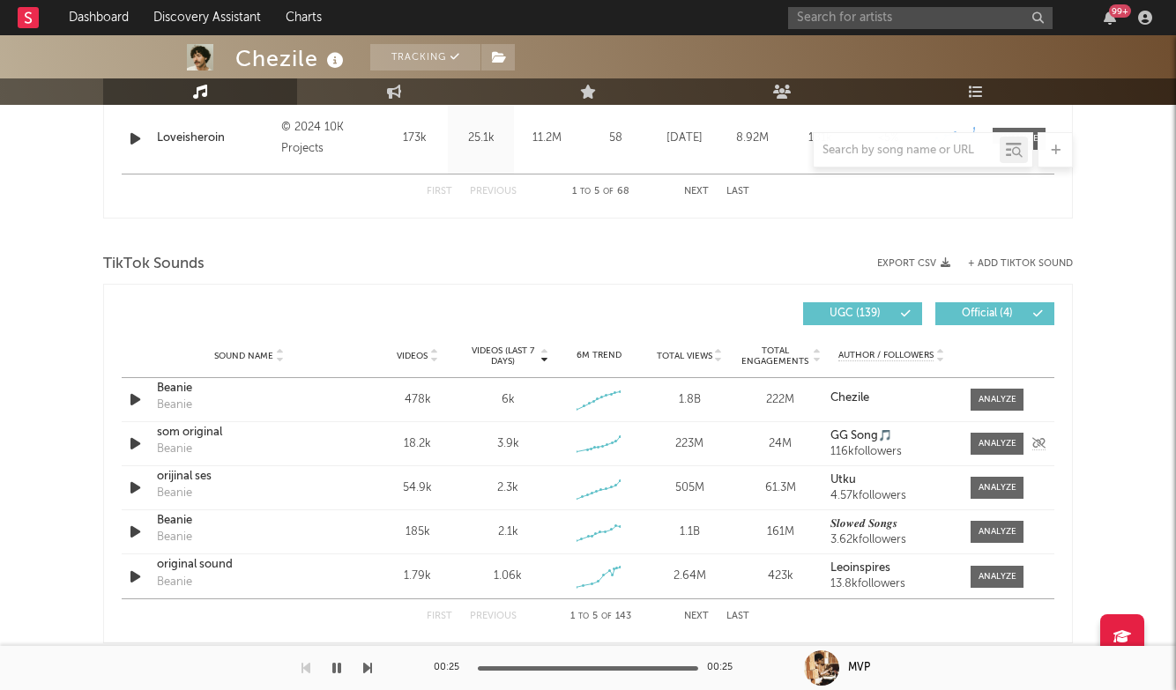
scroll to position [1062, 0]
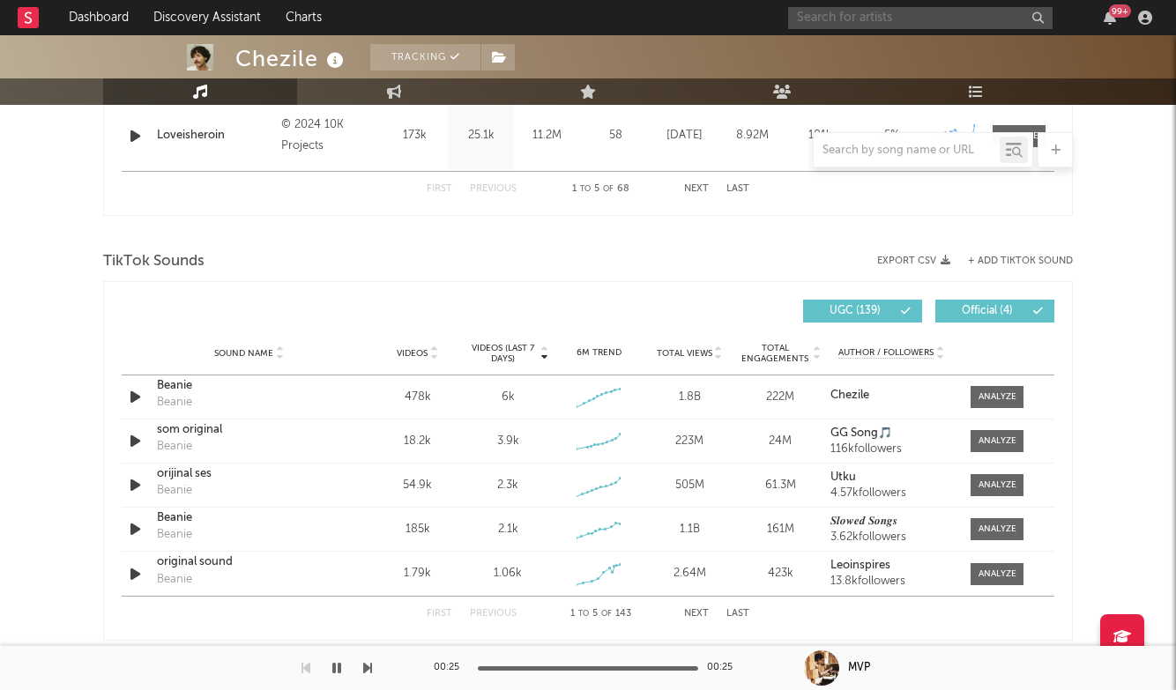
click at [842, 20] on input "text" at bounding box center [920, 18] width 264 height 22
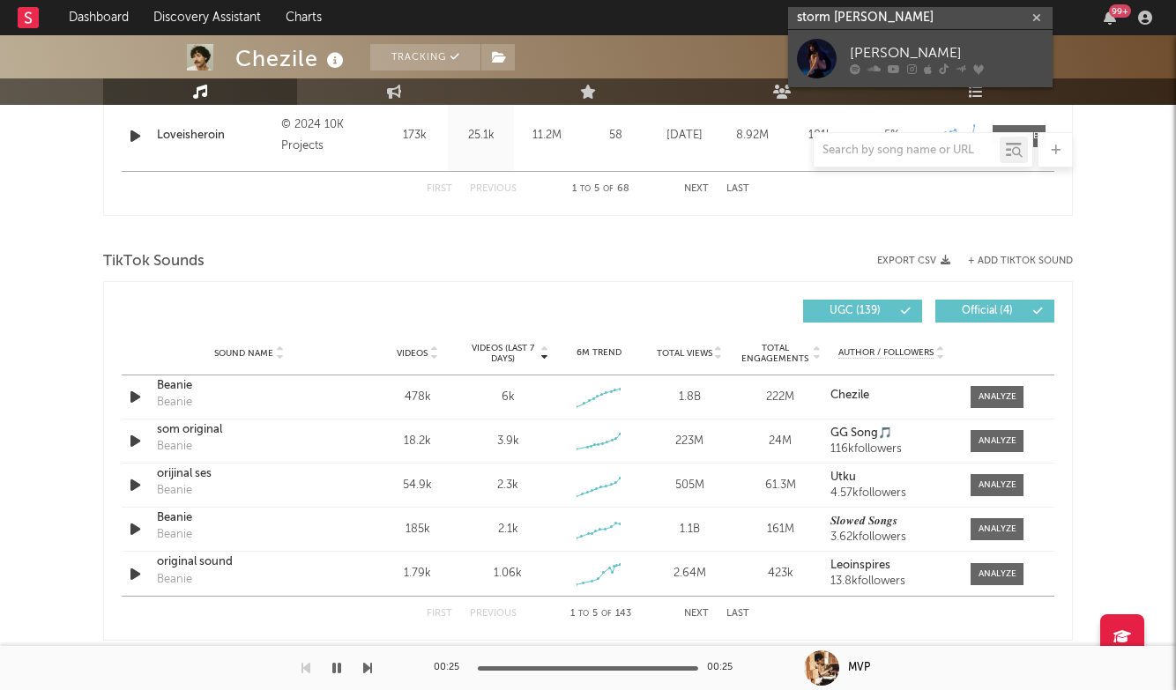
type input "storm henshaw"
click at [922, 57] on div "[PERSON_NAME]" at bounding box center [947, 52] width 194 height 21
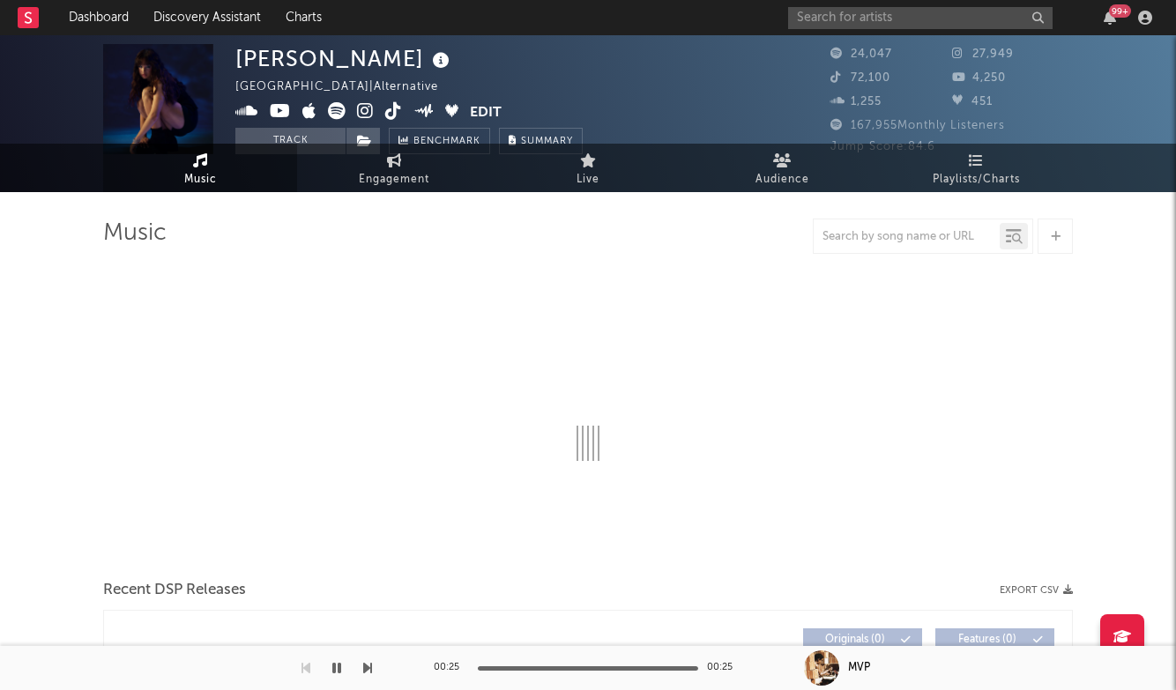
select select "6m"
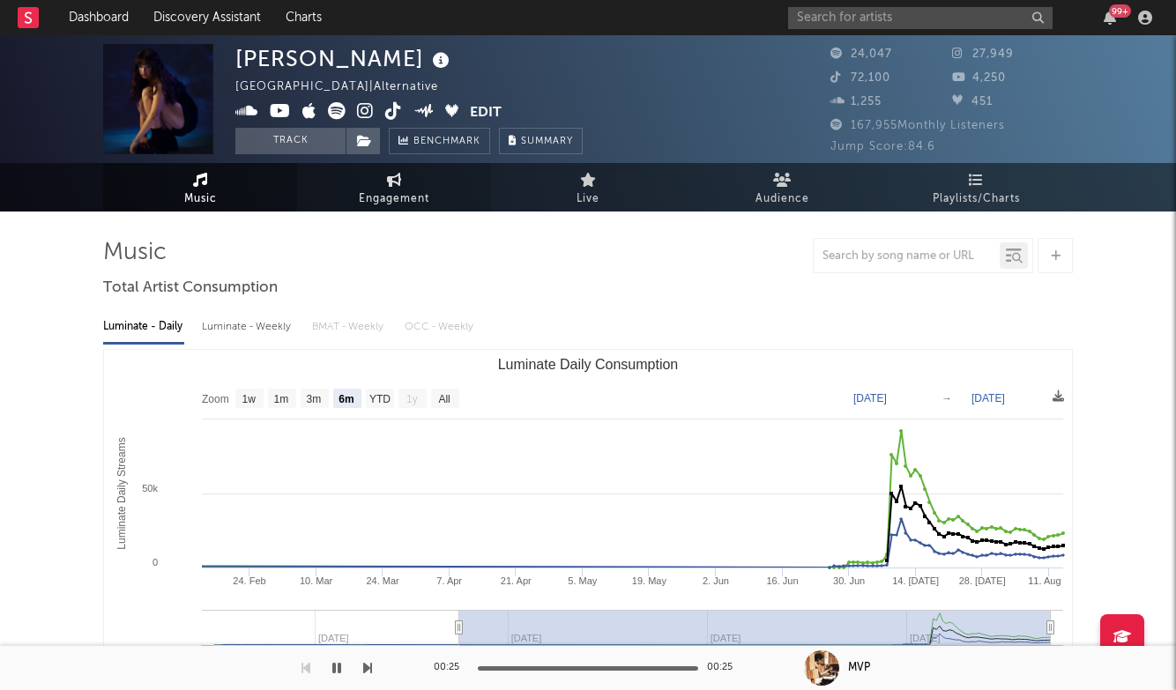
click at [400, 193] on span "Engagement" at bounding box center [394, 199] width 71 height 21
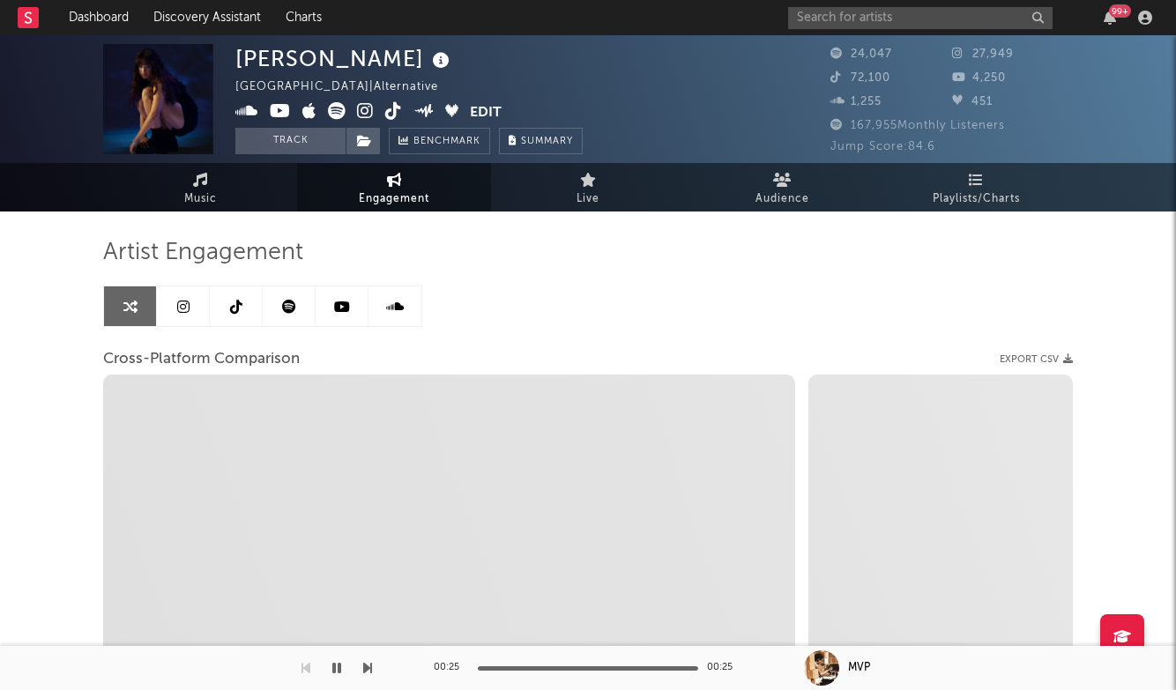
select select "1w"
click at [813, 185] on link "Audience" at bounding box center [782, 187] width 194 height 48
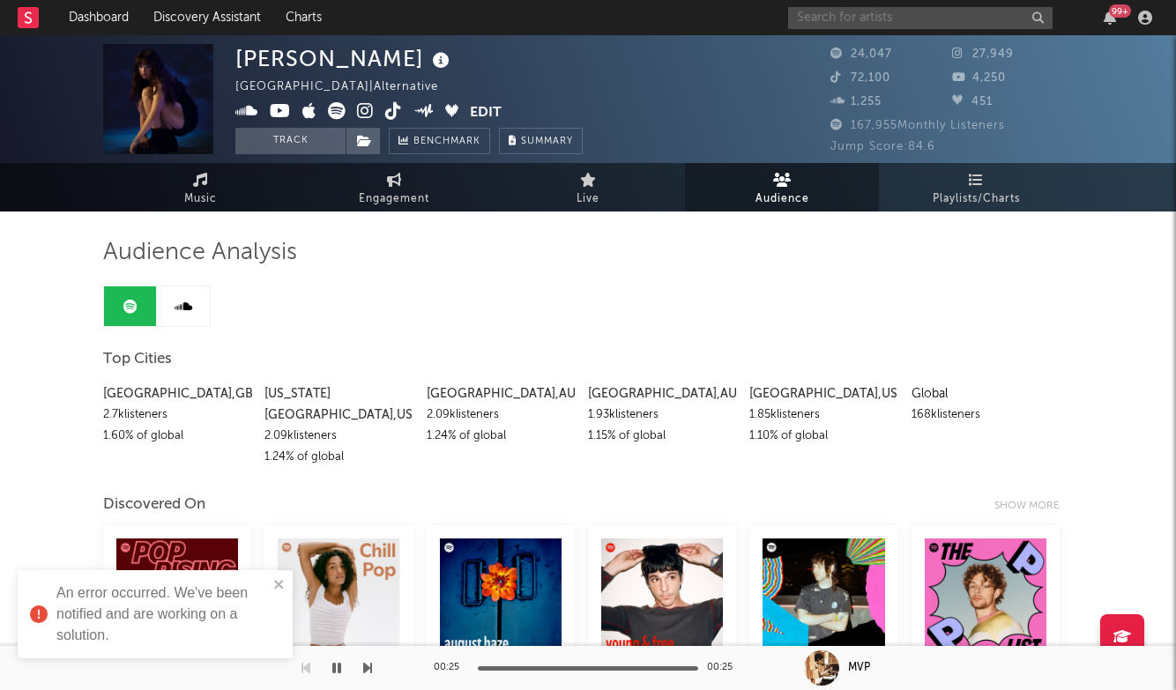
click at [916, 26] on input "text" at bounding box center [920, 18] width 264 height 22
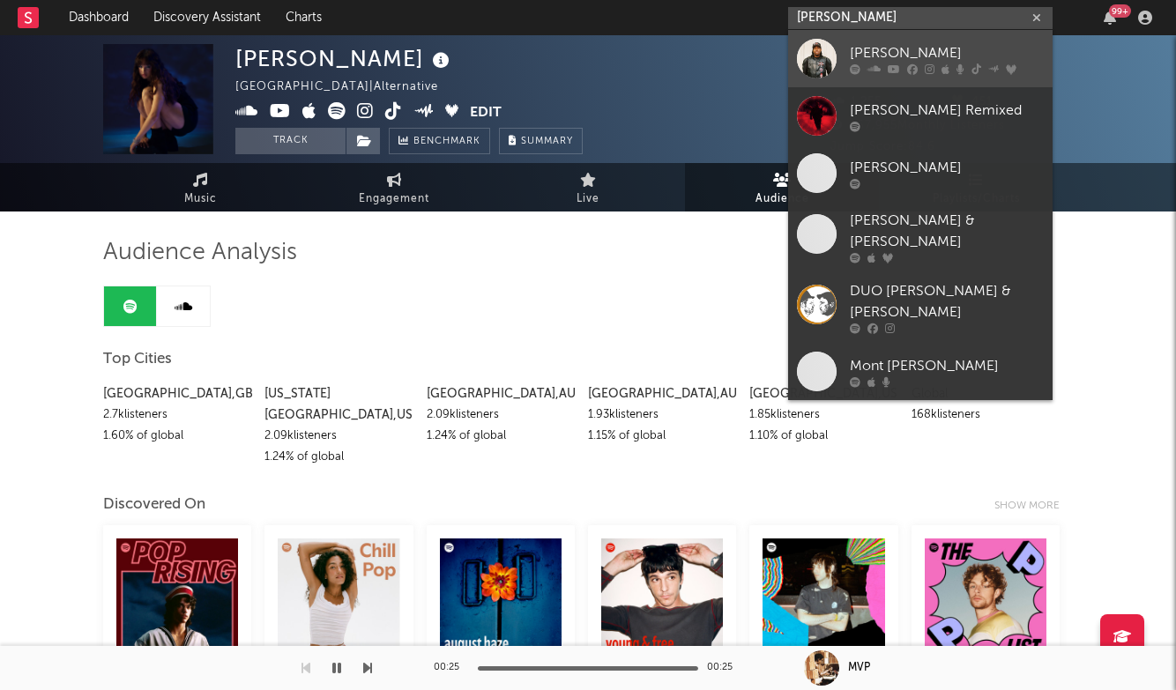
type input "don toliver"
click at [886, 46] on div "[PERSON_NAME]" at bounding box center [947, 52] width 194 height 21
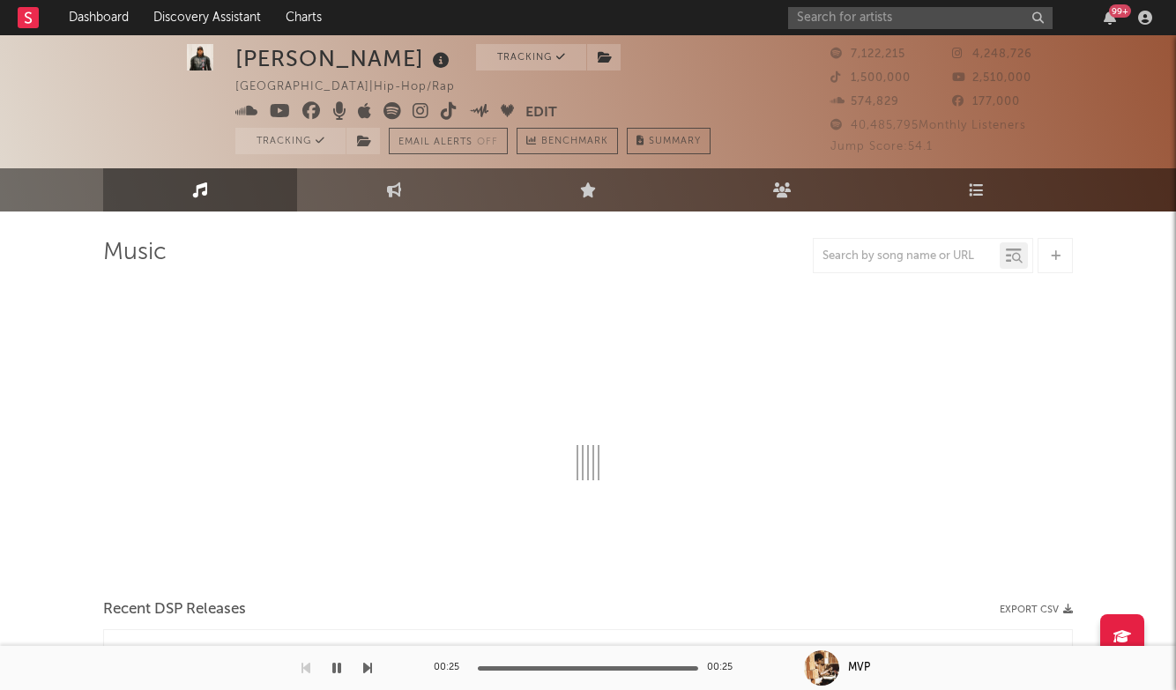
scroll to position [46, 0]
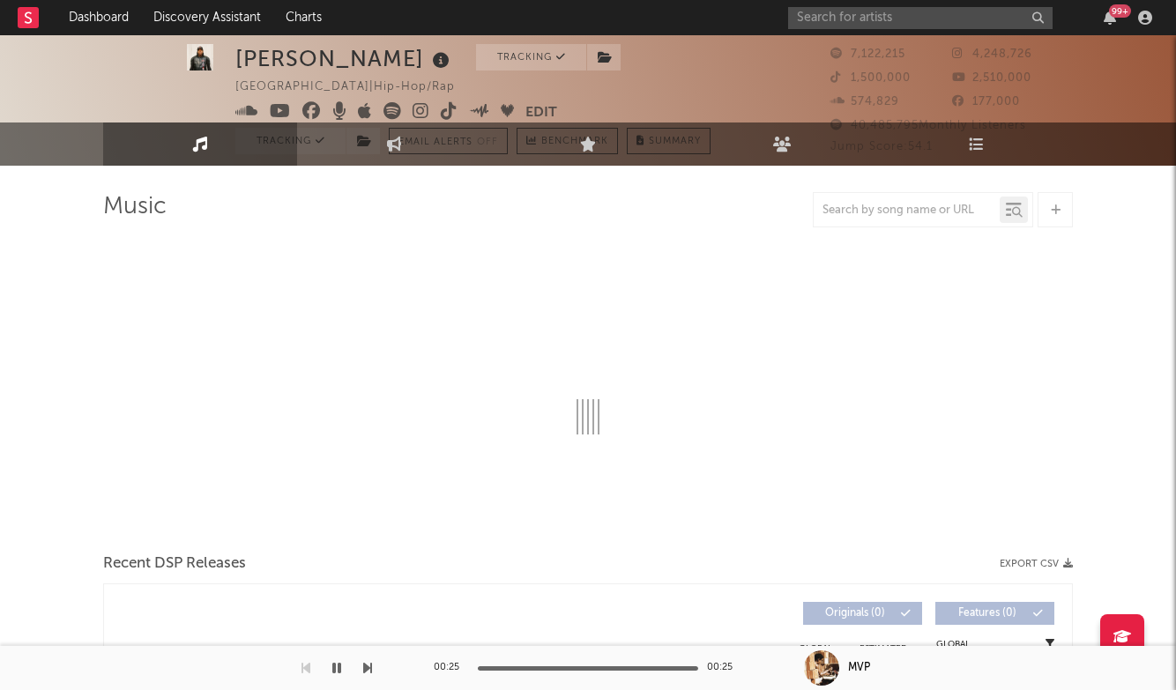
select select "6m"
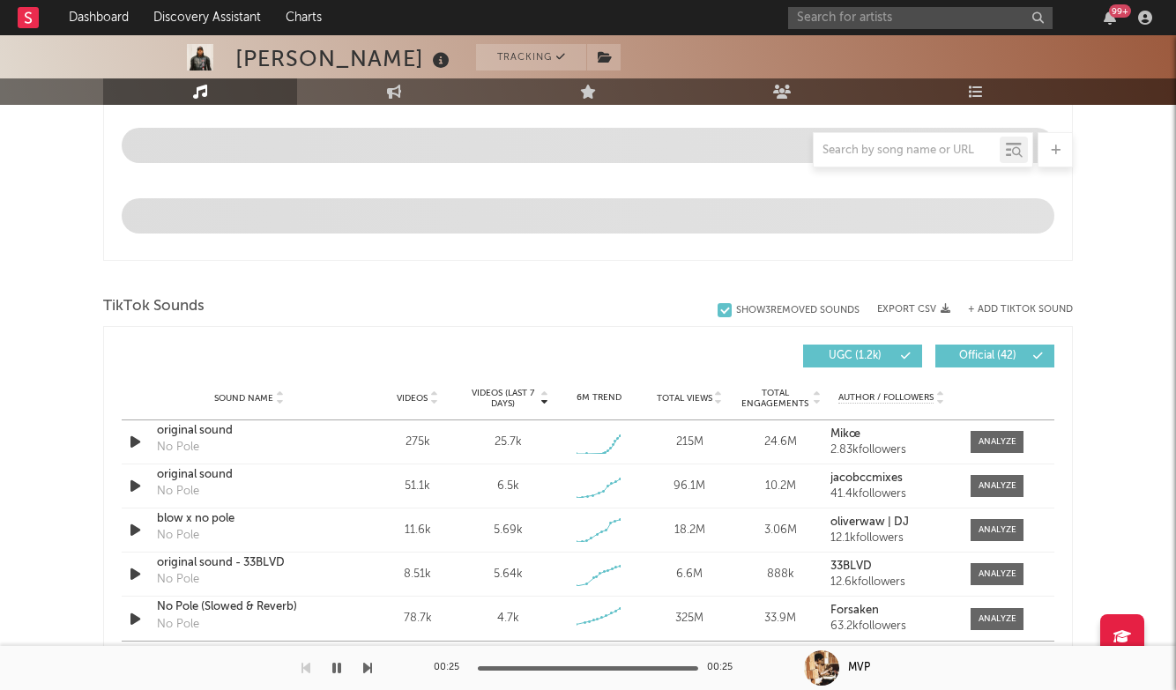
scroll to position [990, 0]
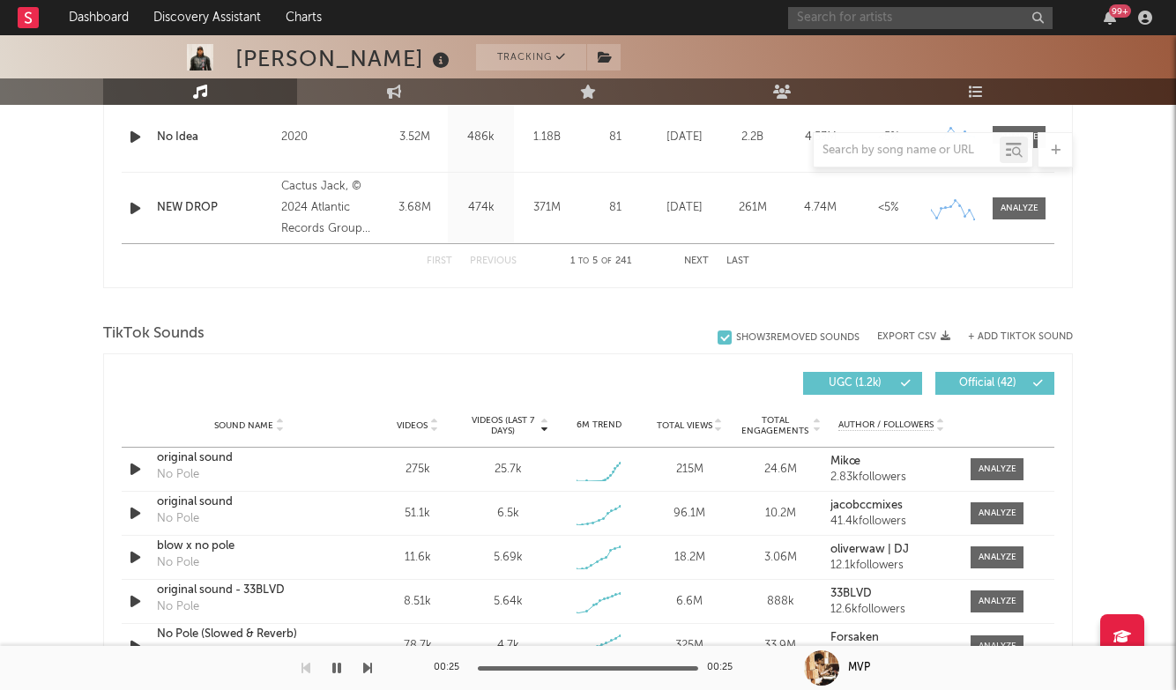
click at [861, 26] on input "text" at bounding box center [920, 18] width 264 height 22
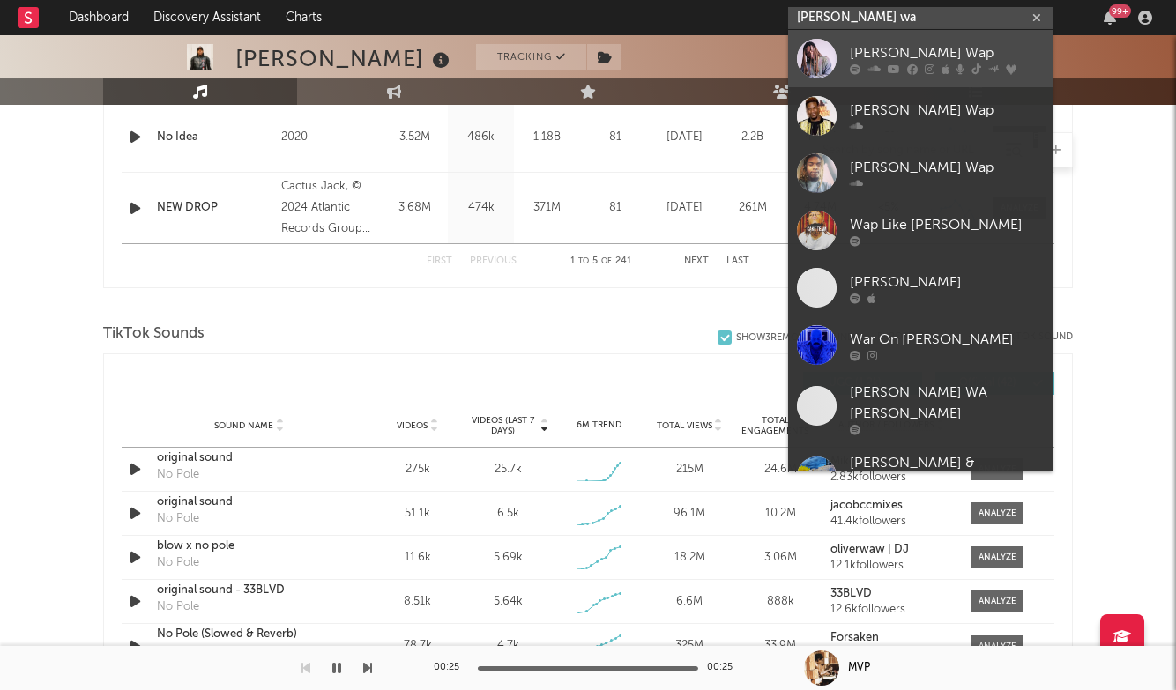
type input "fetty wa"
click at [949, 51] on div "[PERSON_NAME] Wap" at bounding box center [947, 52] width 194 height 21
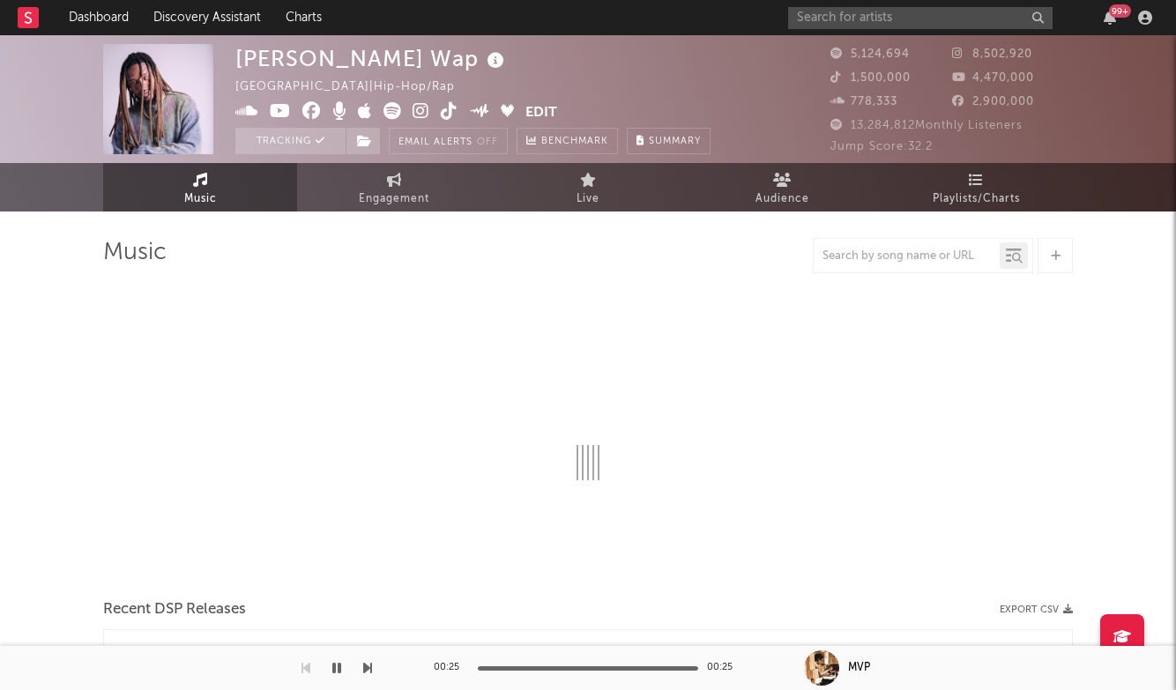
select select "6m"
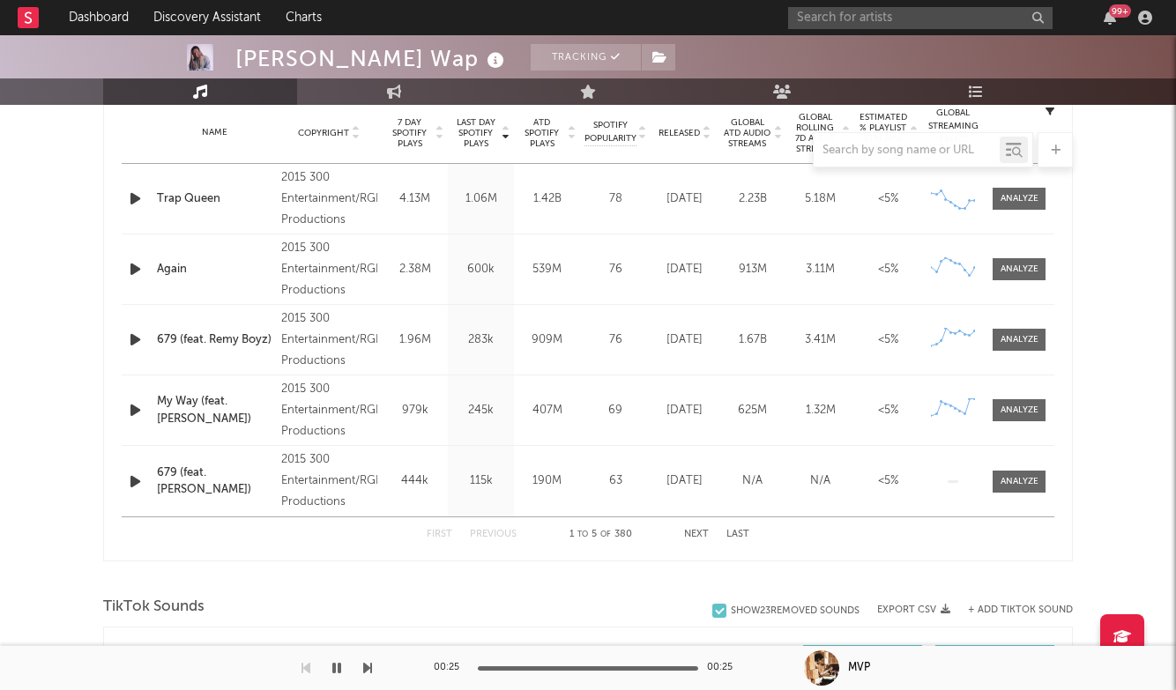
scroll to position [709, 0]
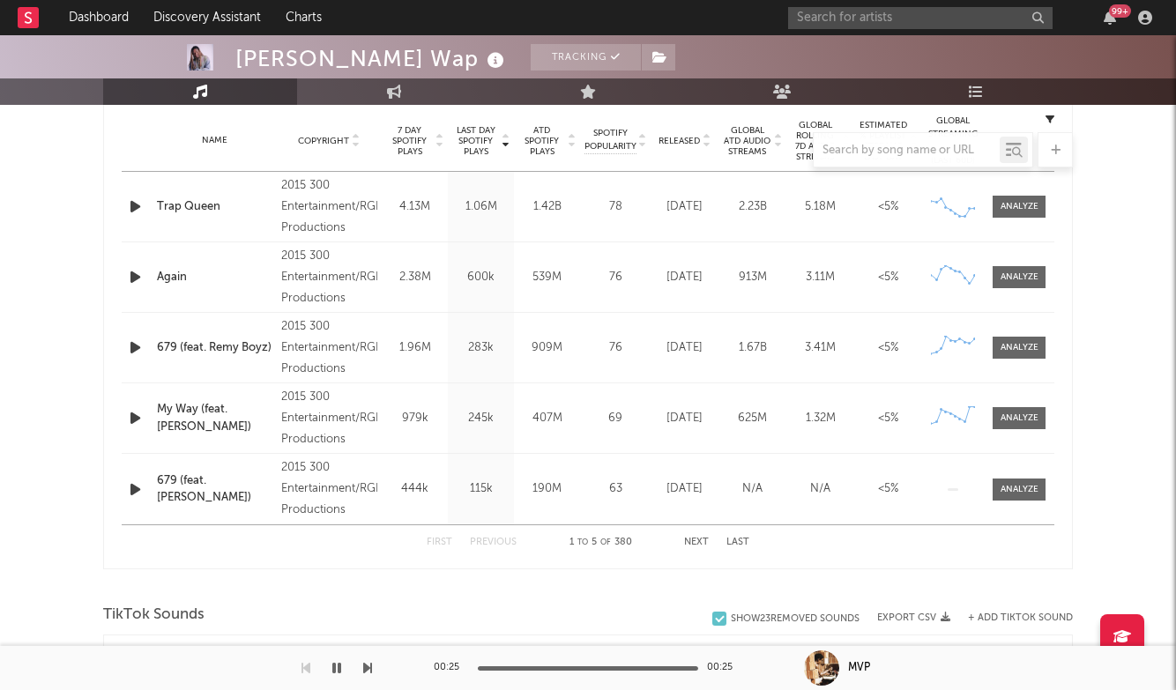
click at [696, 537] on div "First Previous 1 to 5 of 380 Next Last" at bounding box center [588, 542] width 323 height 34
click at [703, 537] on div "First Previous 1 to 5 of 380 Next Last" at bounding box center [588, 542] width 323 height 34
click at [698, 545] on button "Next" at bounding box center [696, 543] width 25 height 10
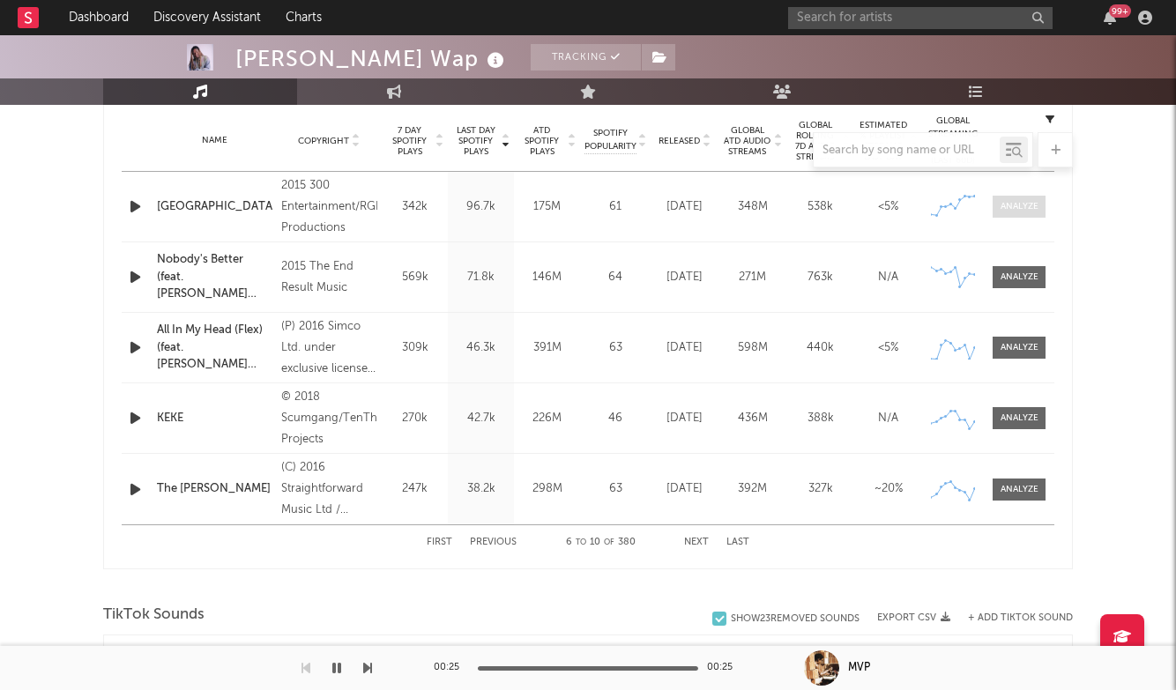
click at [1023, 205] on div at bounding box center [1020, 206] width 38 height 13
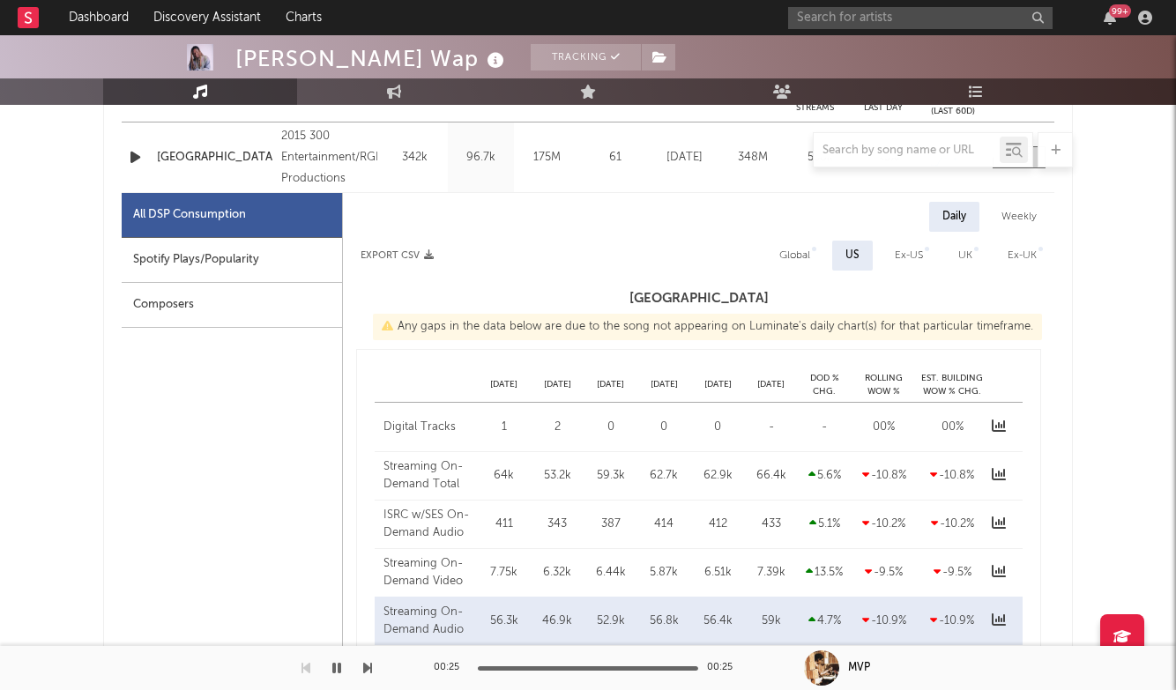
select select "6m"
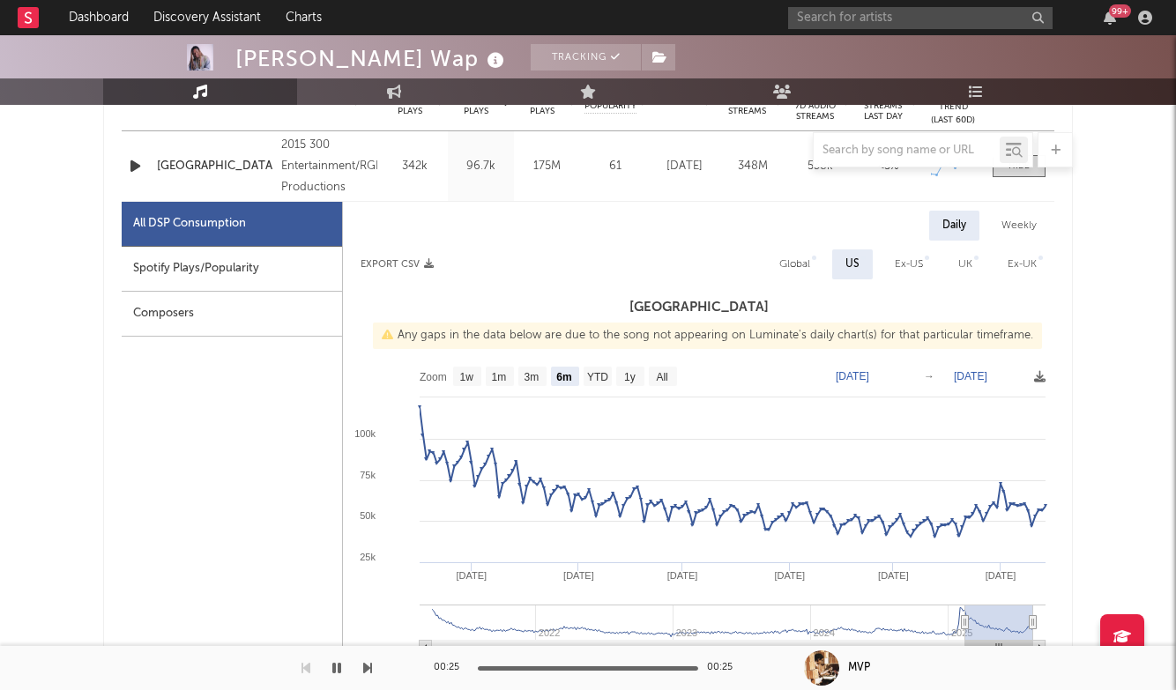
scroll to position [747, 0]
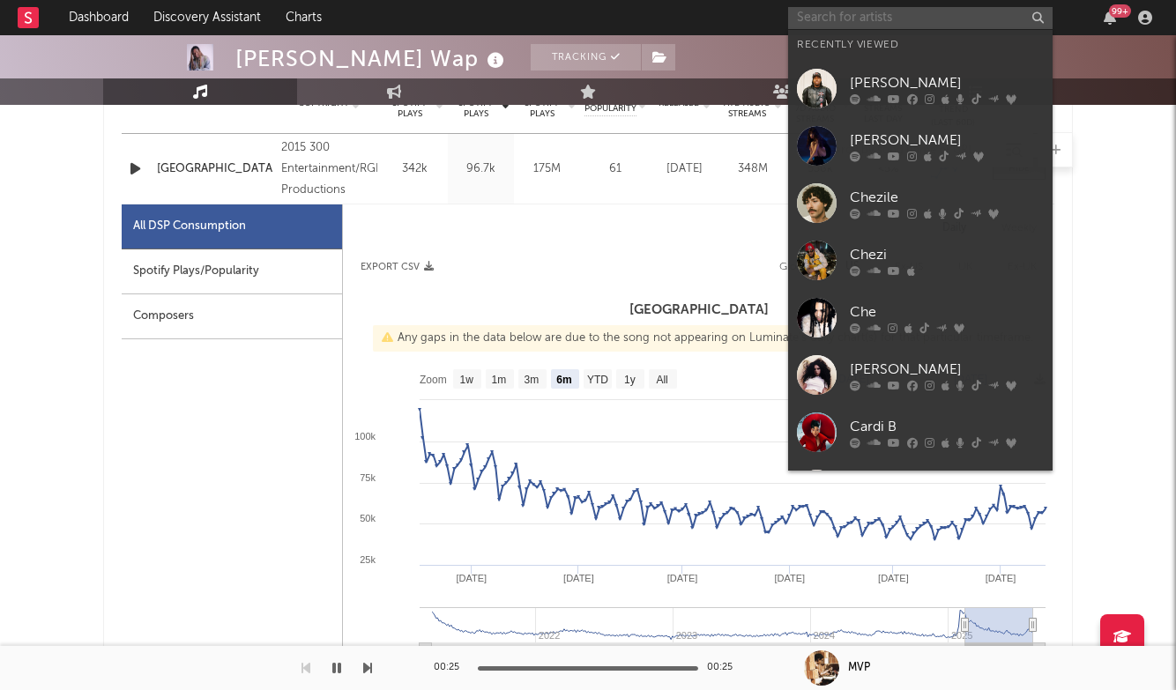
click at [828, 14] on input "text" at bounding box center [920, 18] width 264 height 22
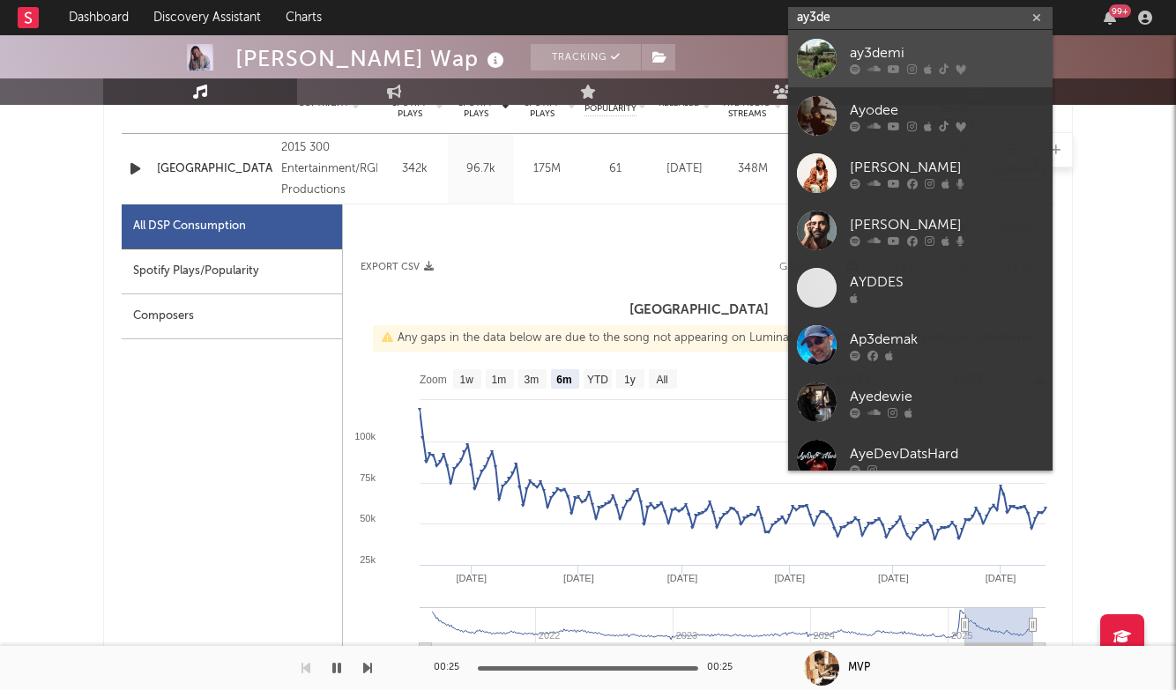
type input "ay3de"
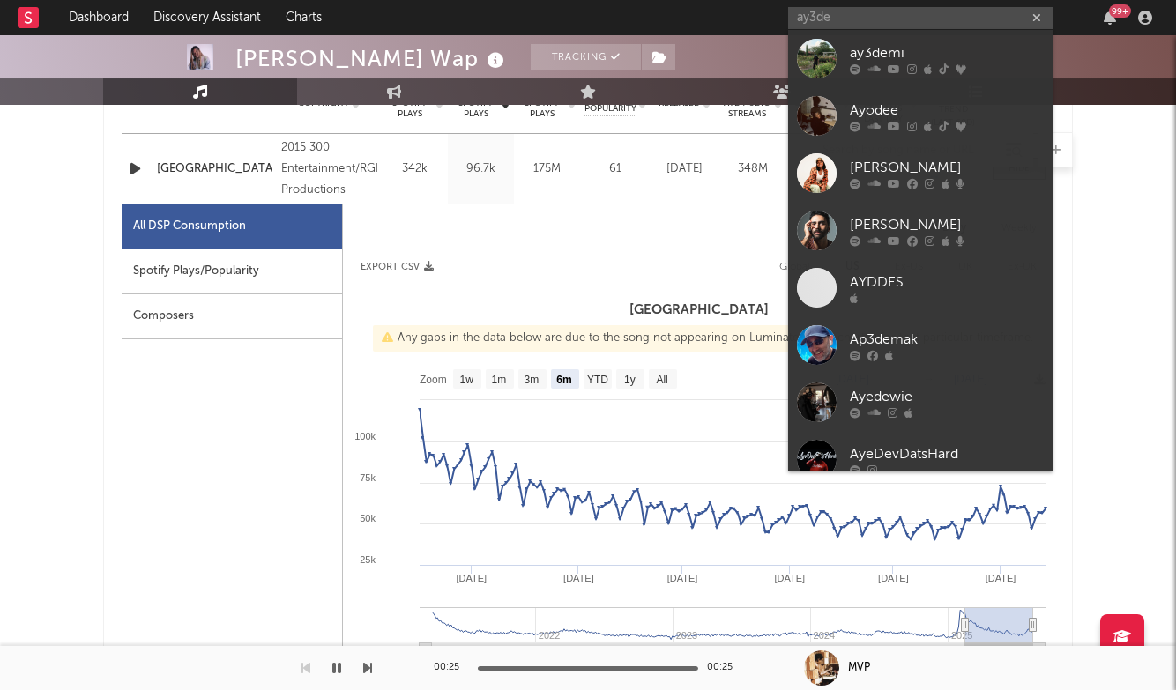
click at [904, 30] on link "ay3demi" at bounding box center [920, 58] width 264 height 57
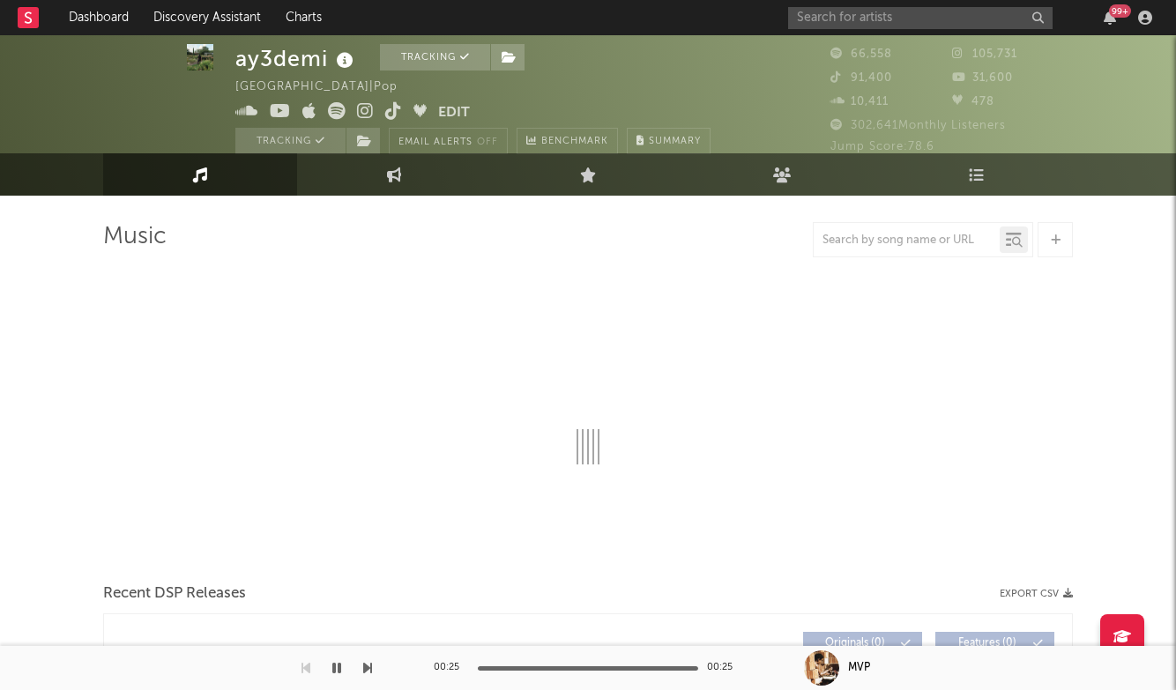
scroll to position [14, 0]
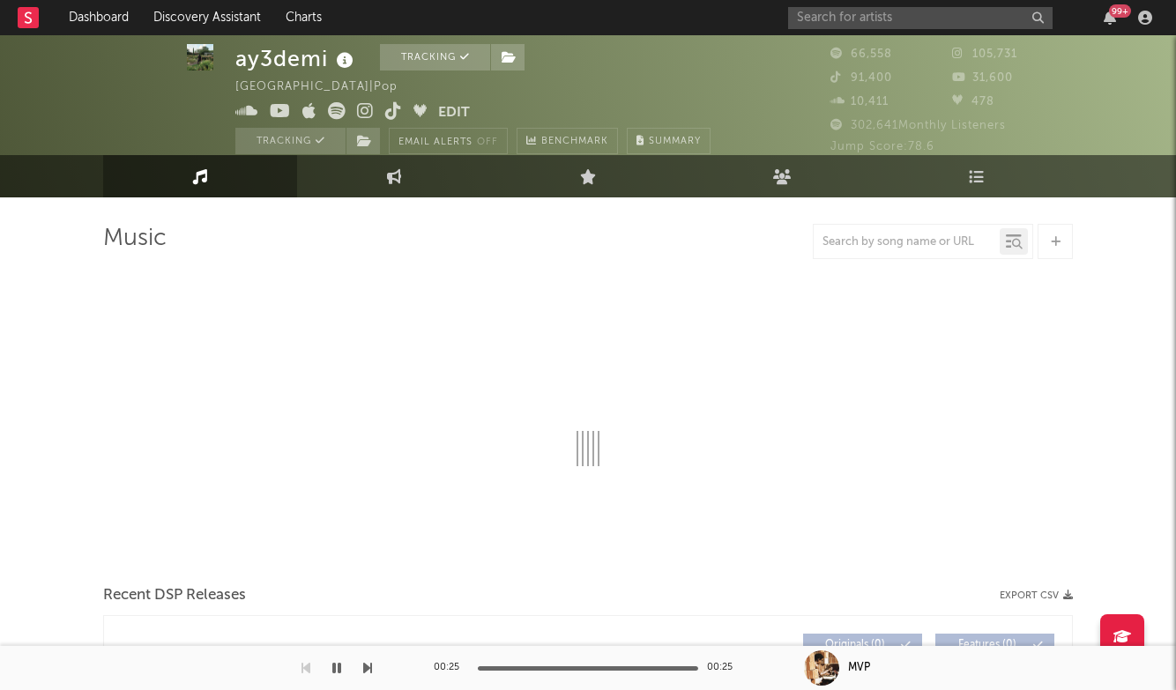
select select "6m"
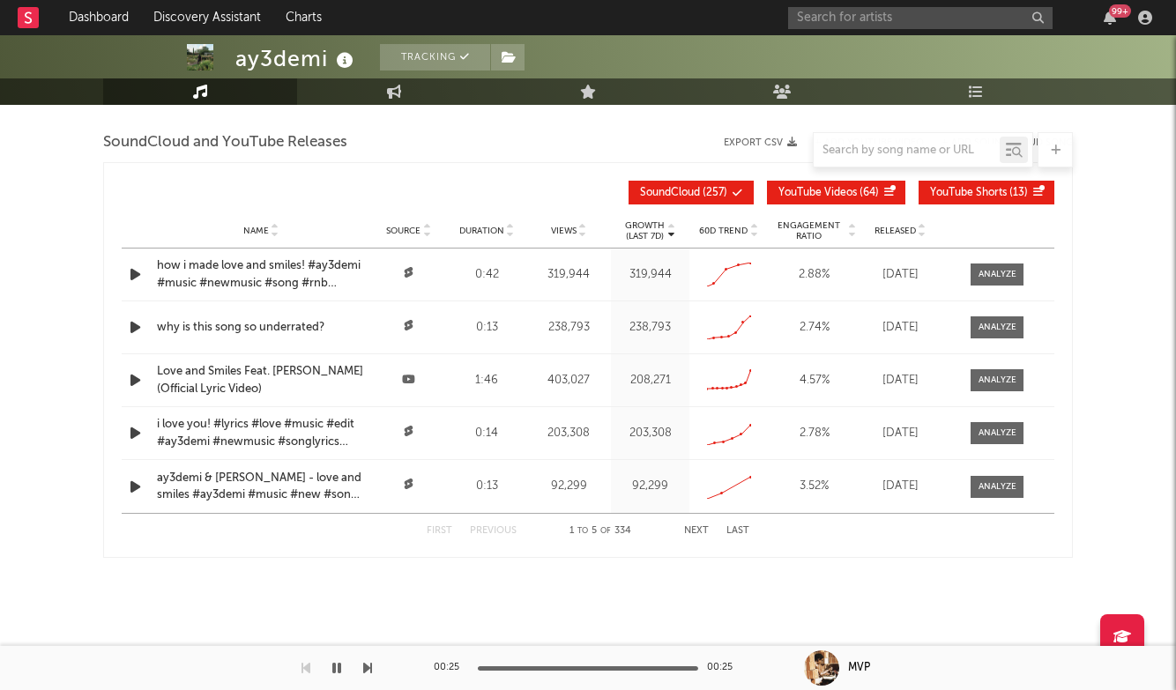
scroll to position [2008, 0]
click at [989, 279] on div at bounding box center [997, 274] width 38 height 13
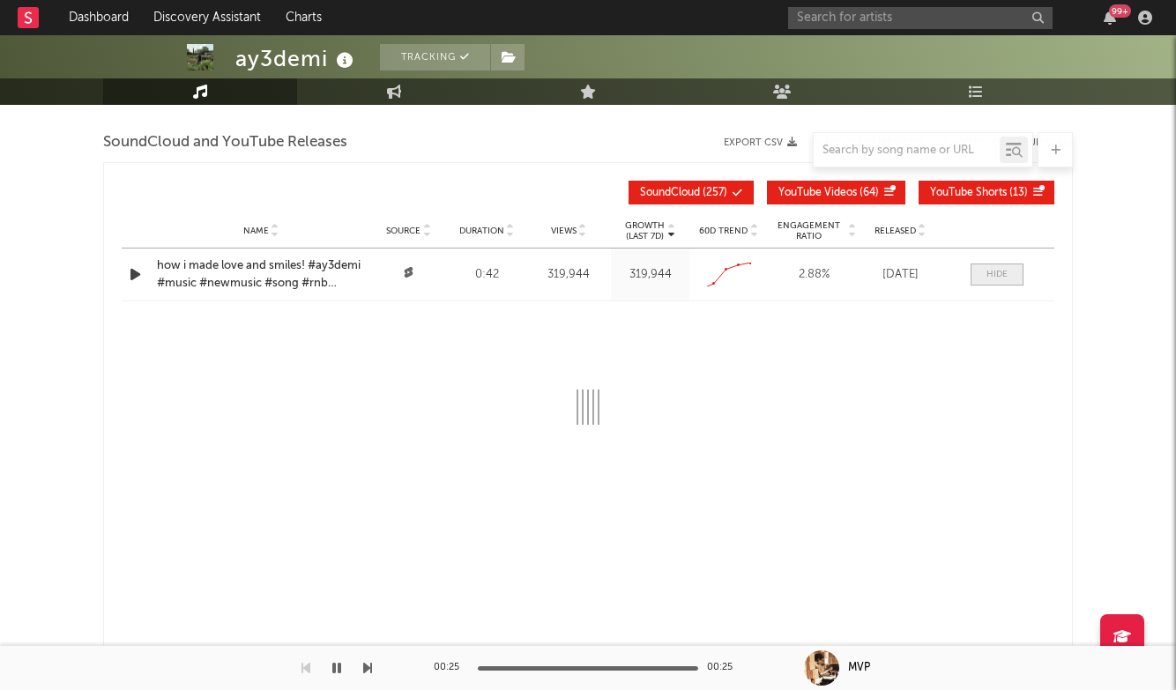
select select "All"
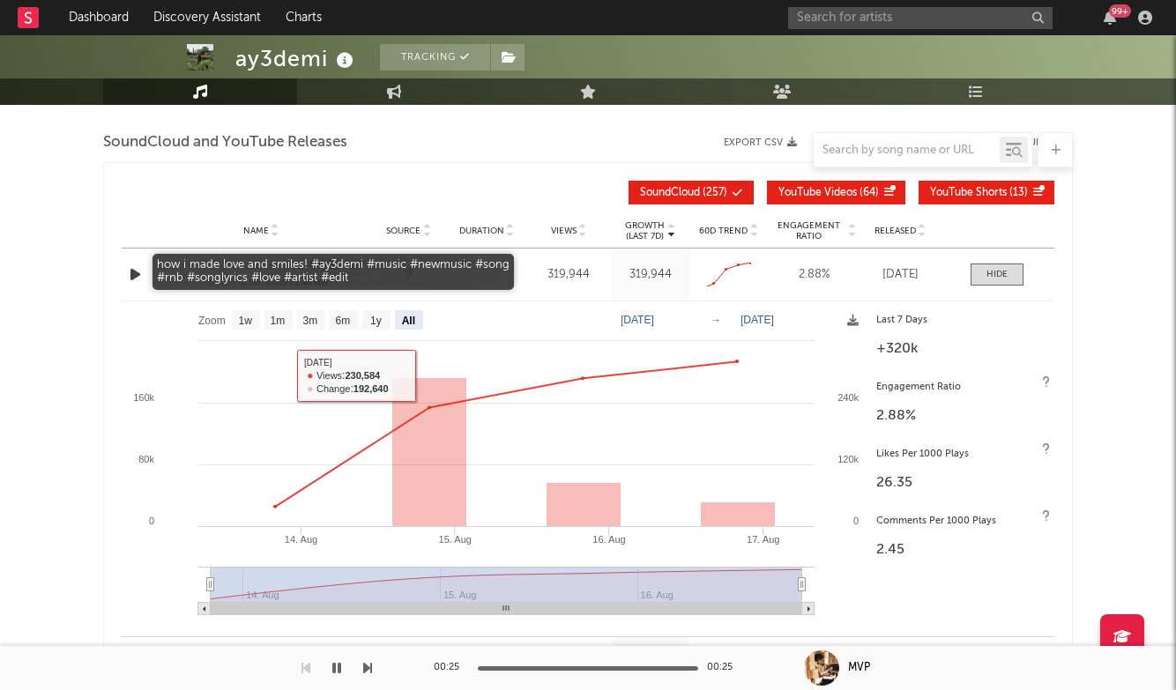
click at [171, 266] on div "how i made love and smiles! #ay3demi #music #newmusic #song #rnb #songlyrics #l…" at bounding box center [261, 274] width 208 height 34
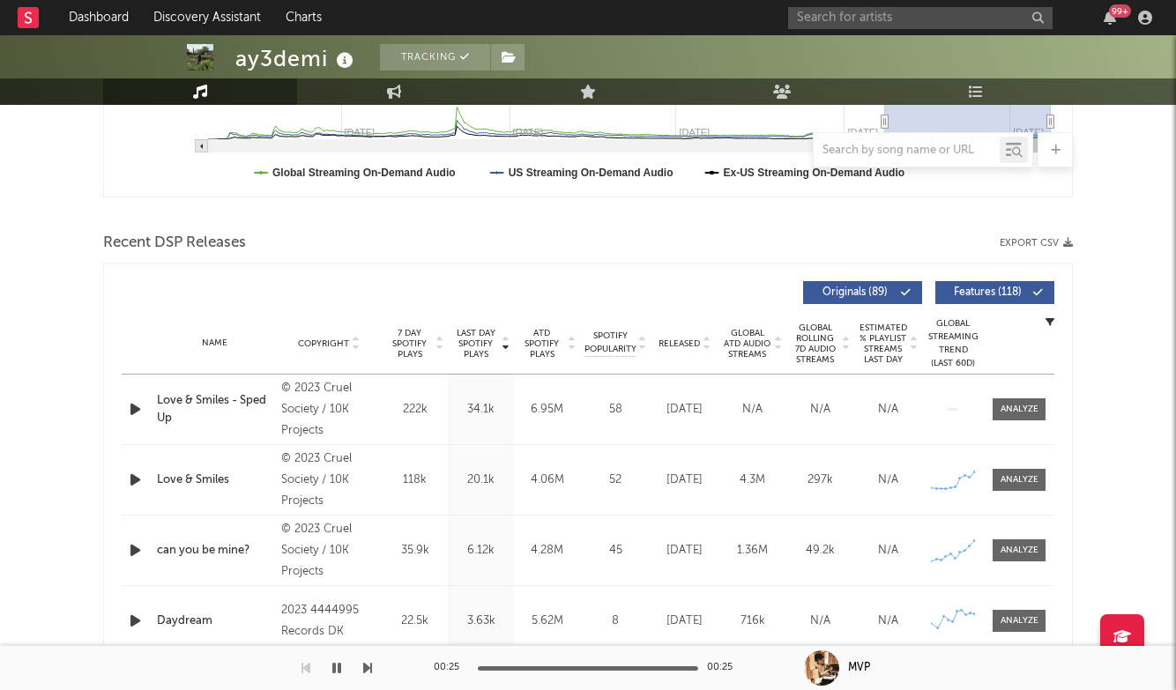
scroll to position [492, 0]
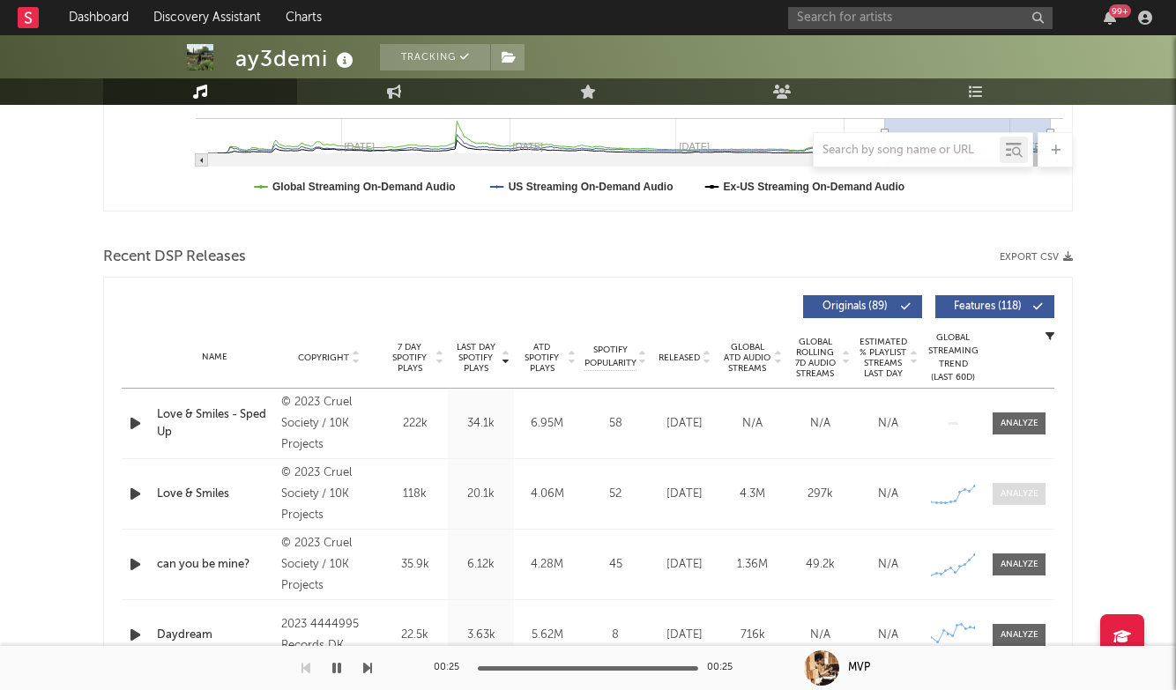
click at [1017, 487] on span at bounding box center [1019, 494] width 53 height 22
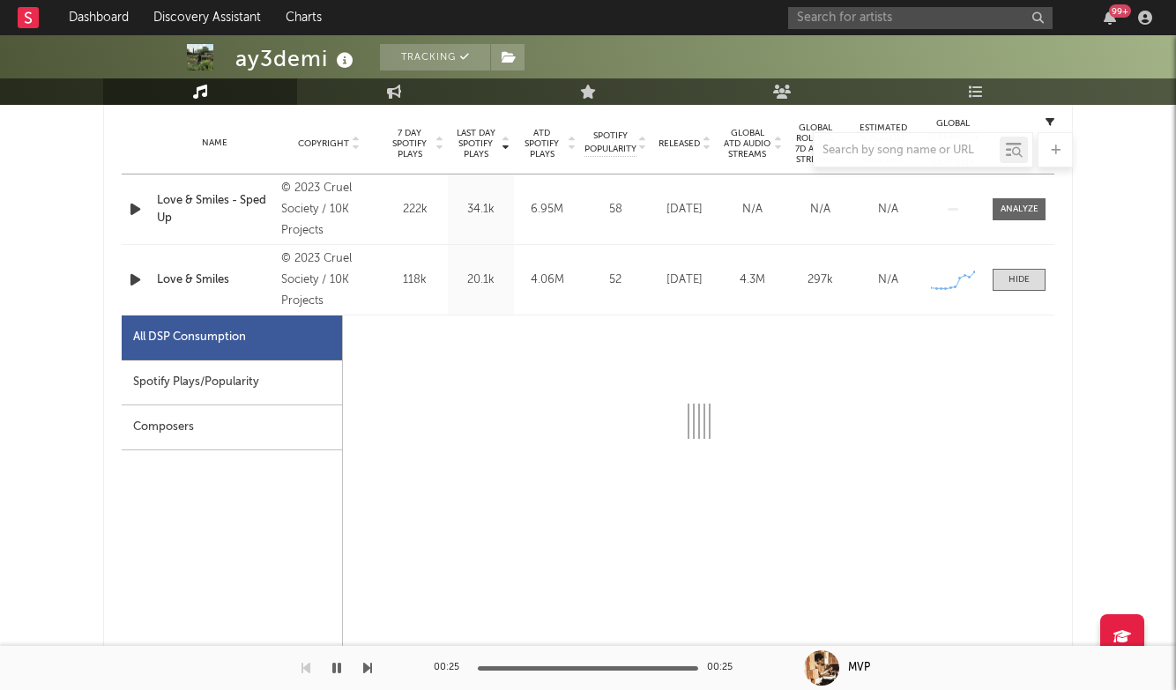
select select "6m"
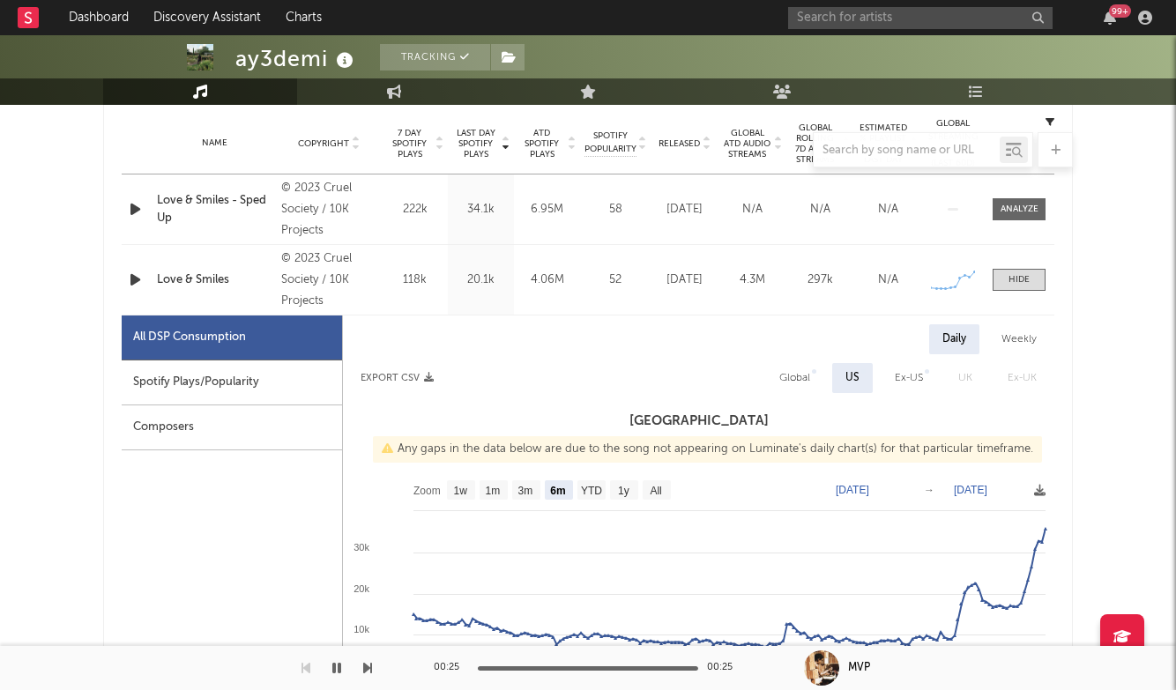
scroll to position [803, 0]
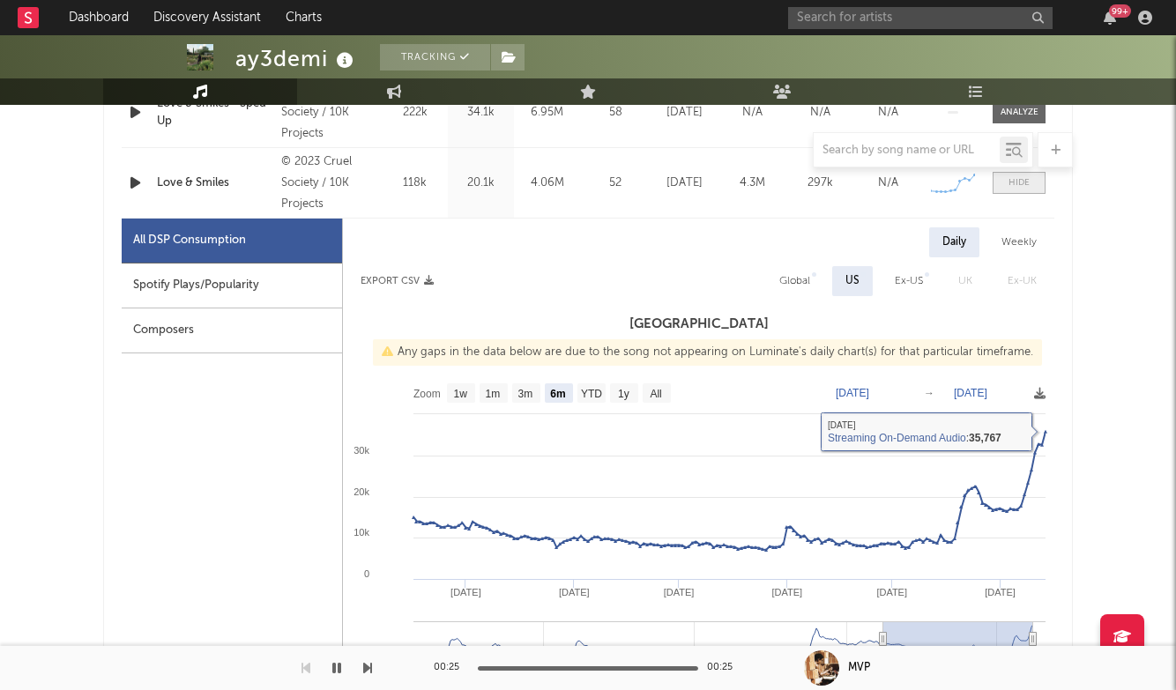
click at [1022, 187] on div at bounding box center [1018, 182] width 21 height 13
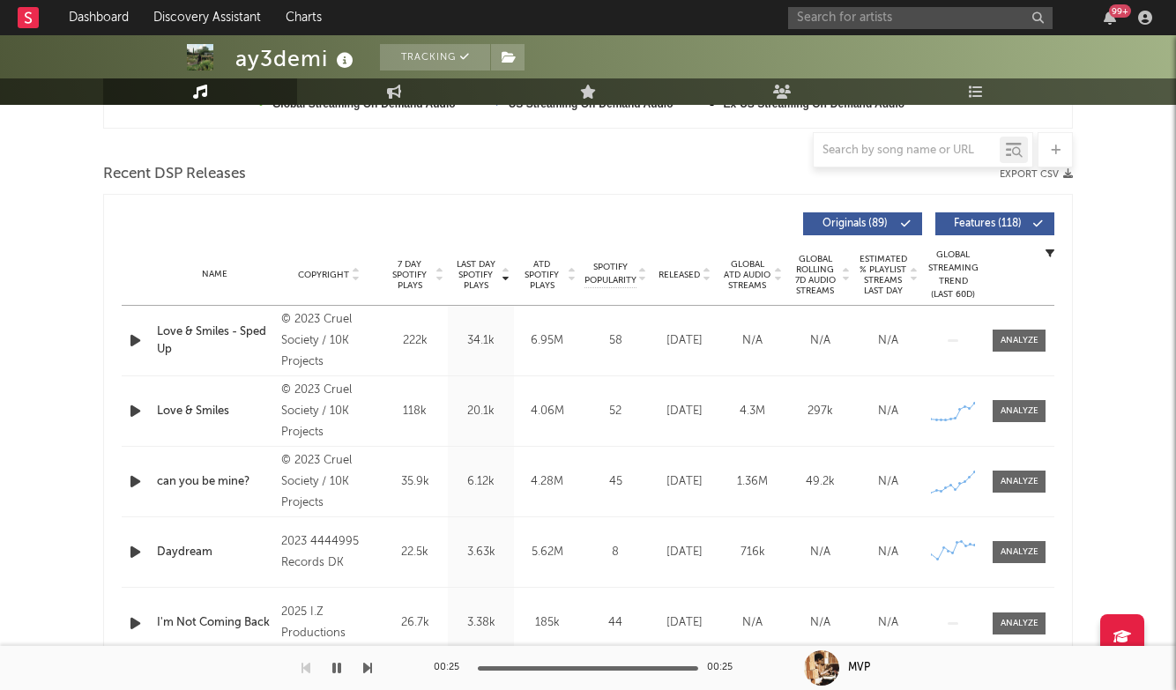
scroll to position [572, 0]
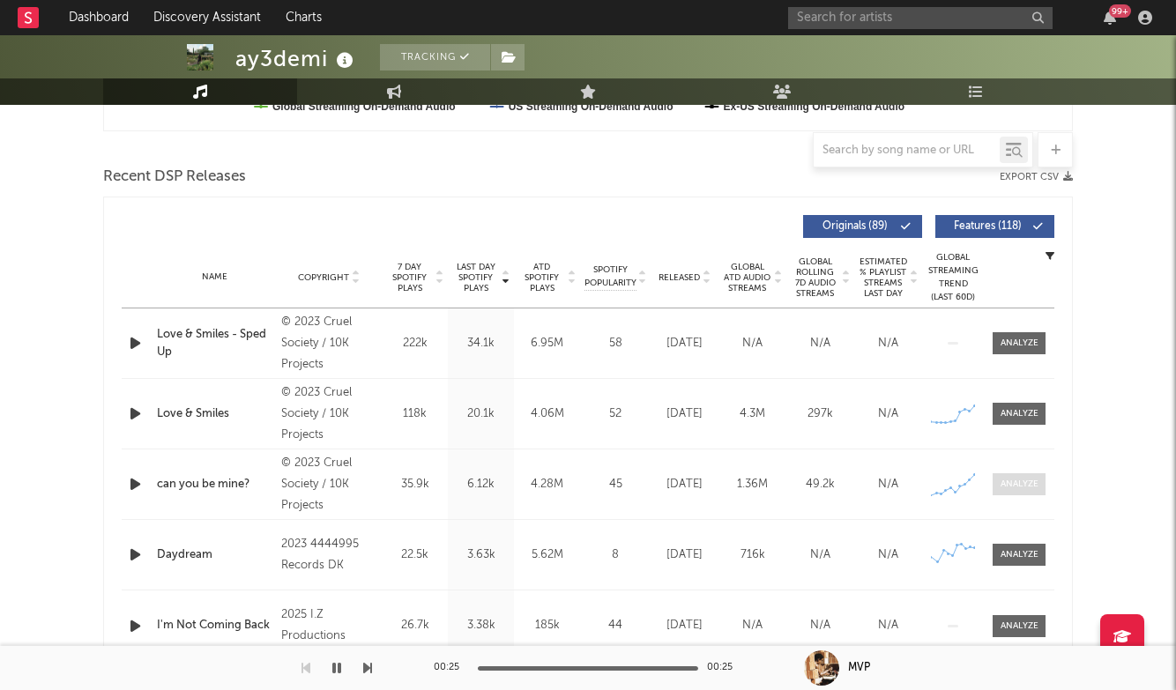
click at [1001, 494] on span at bounding box center [1019, 484] width 53 height 22
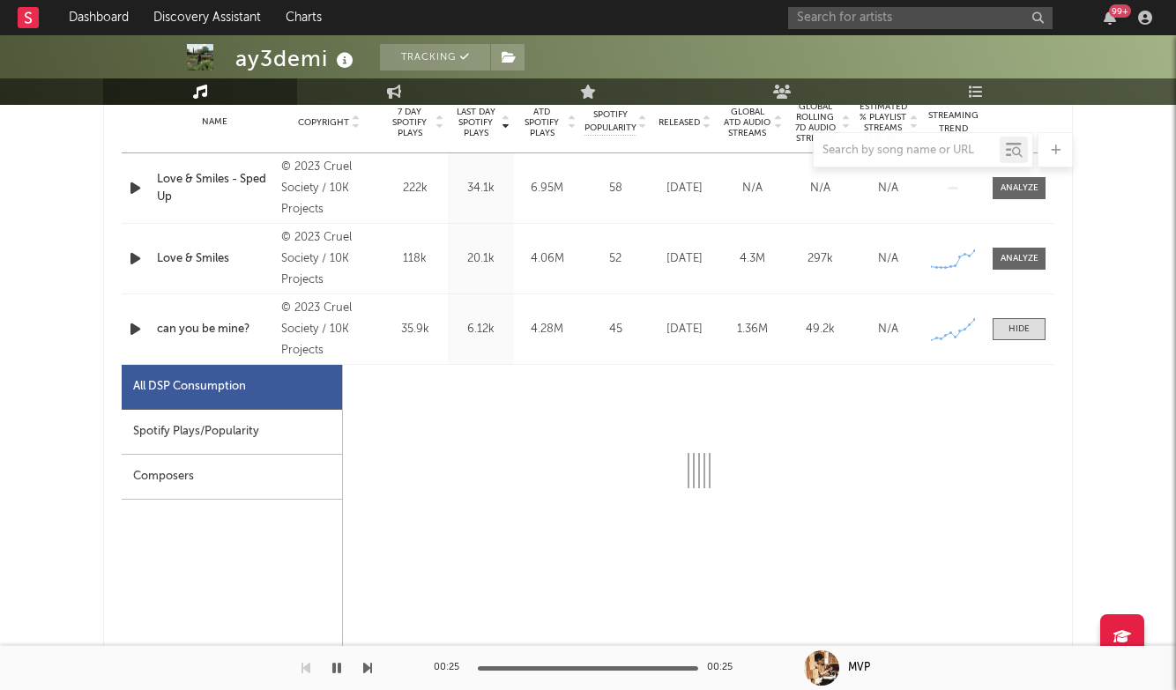
select select "6m"
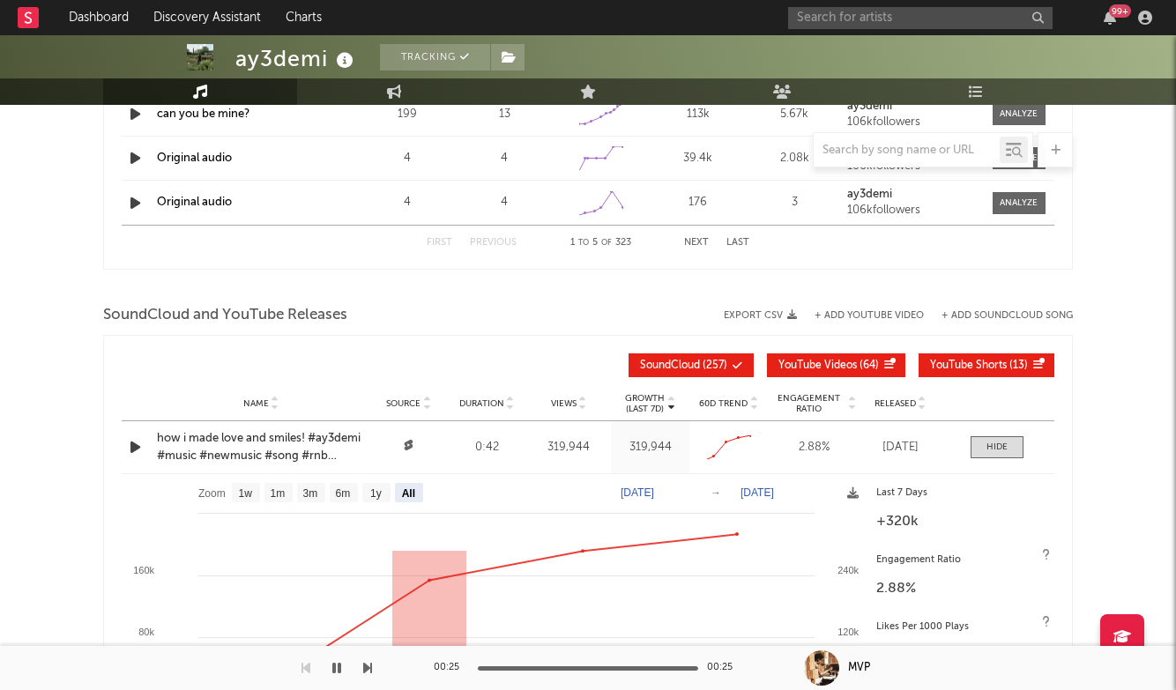
scroll to position [2719, 0]
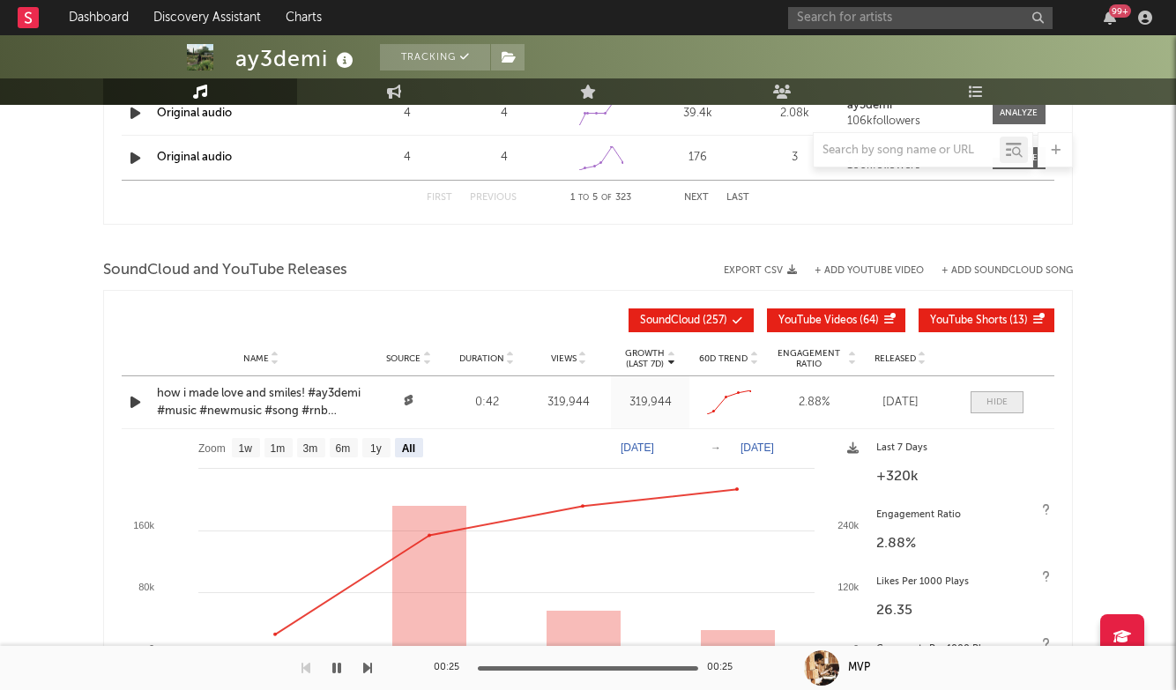
click at [1003, 403] on div at bounding box center [996, 402] width 21 height 13
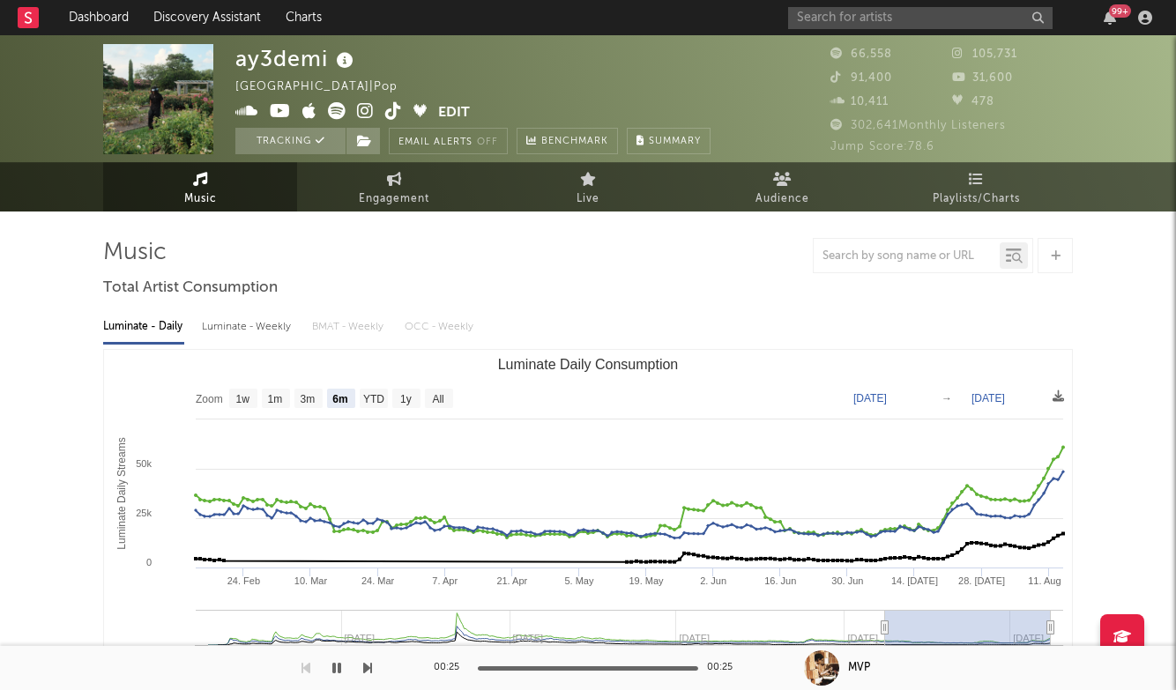
scroll to position [0, 0]
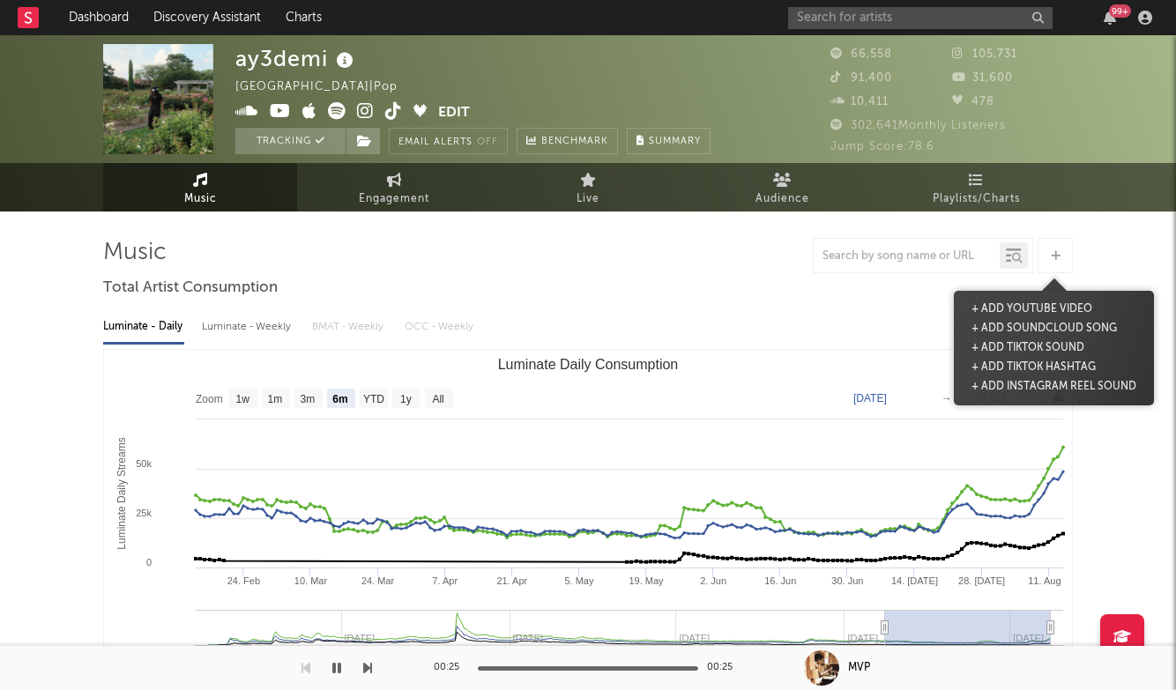
click at [1038, 264] on span at bounding box center [1053, 255] width 40 height 35
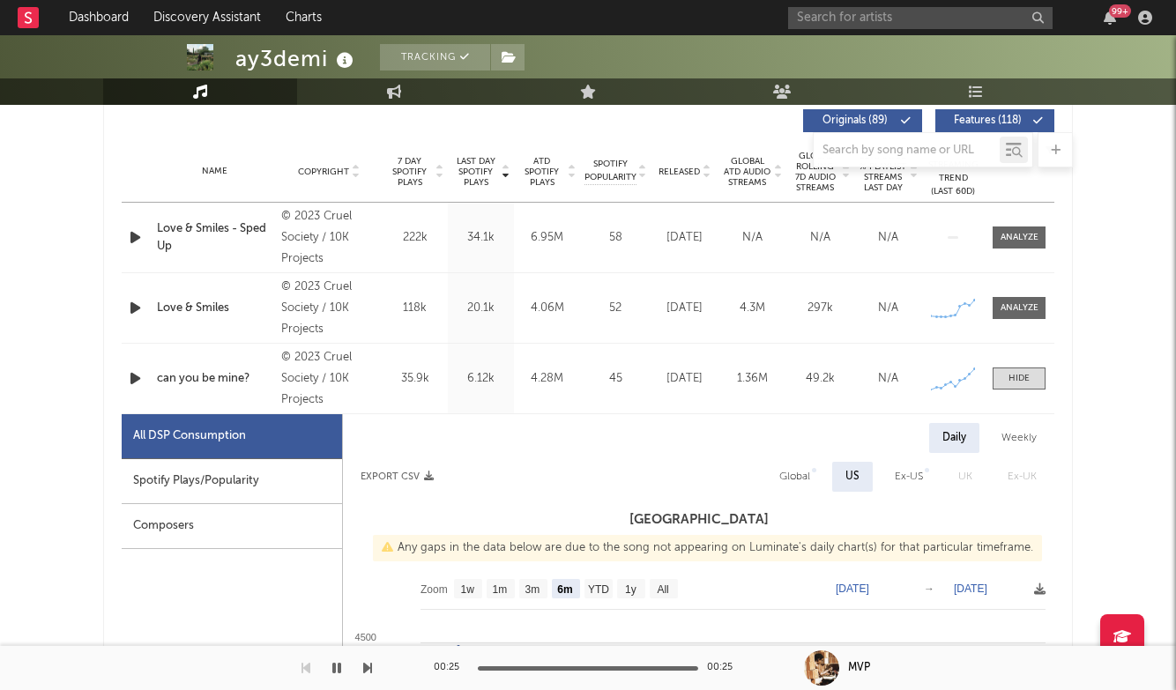
scroll to position [691, 0]
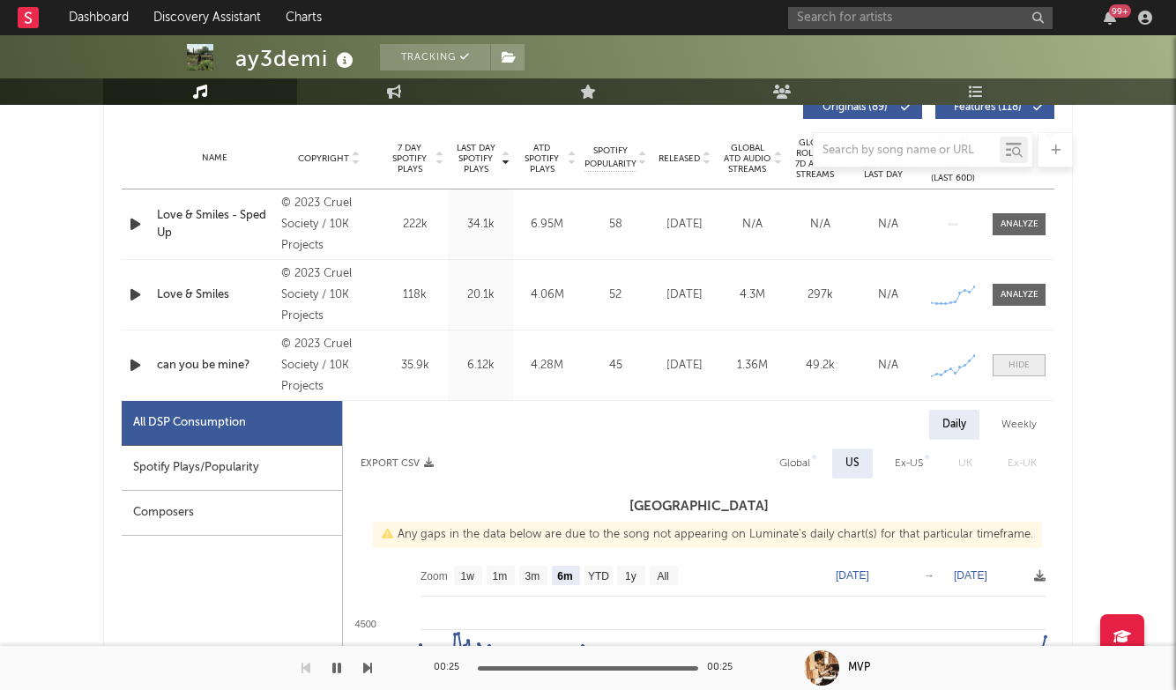
click at [1021, 362] on div at bounding box center [1018, 365] width 21 height 13
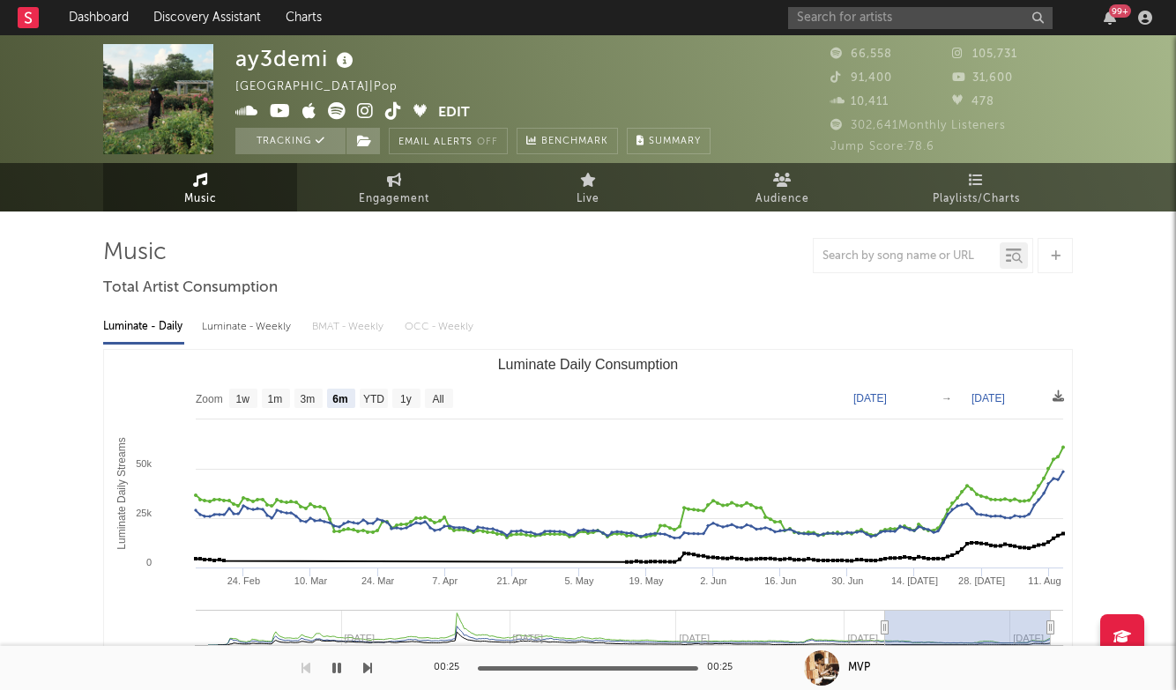
scroll to position [0, 0]
click at [827, 10] on input "text" at bounding box center [920, 18] width 264 height 22
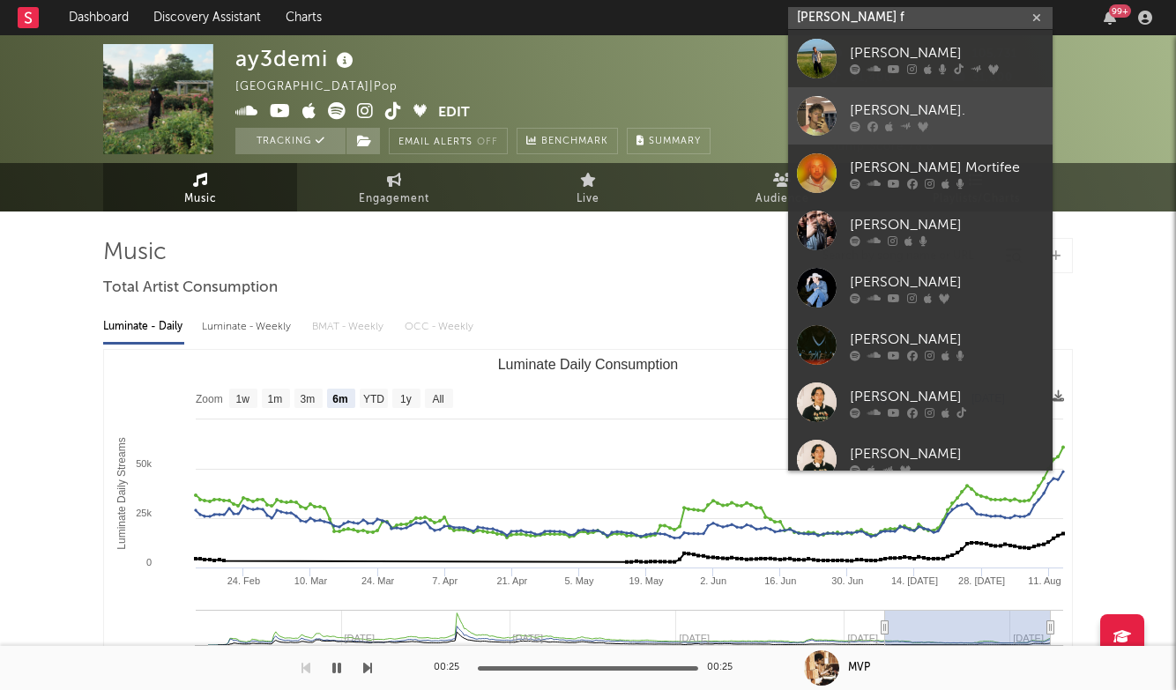
type input "[PERSON_NAME] f"
click at [897, 108] on div "[PERSON_NAME]." at bounding box center [947, 110] width 194 height 21
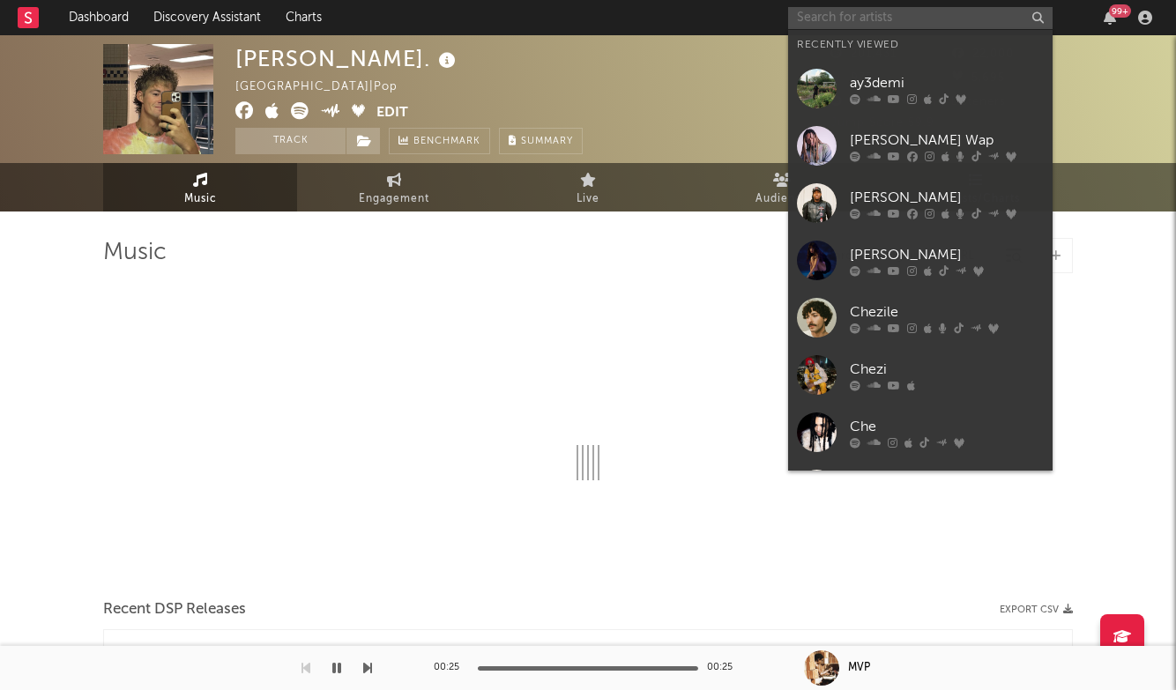
click at [872, 12] on input "text" at bounding box center [920, 18] width 264 height 22
type input "i"
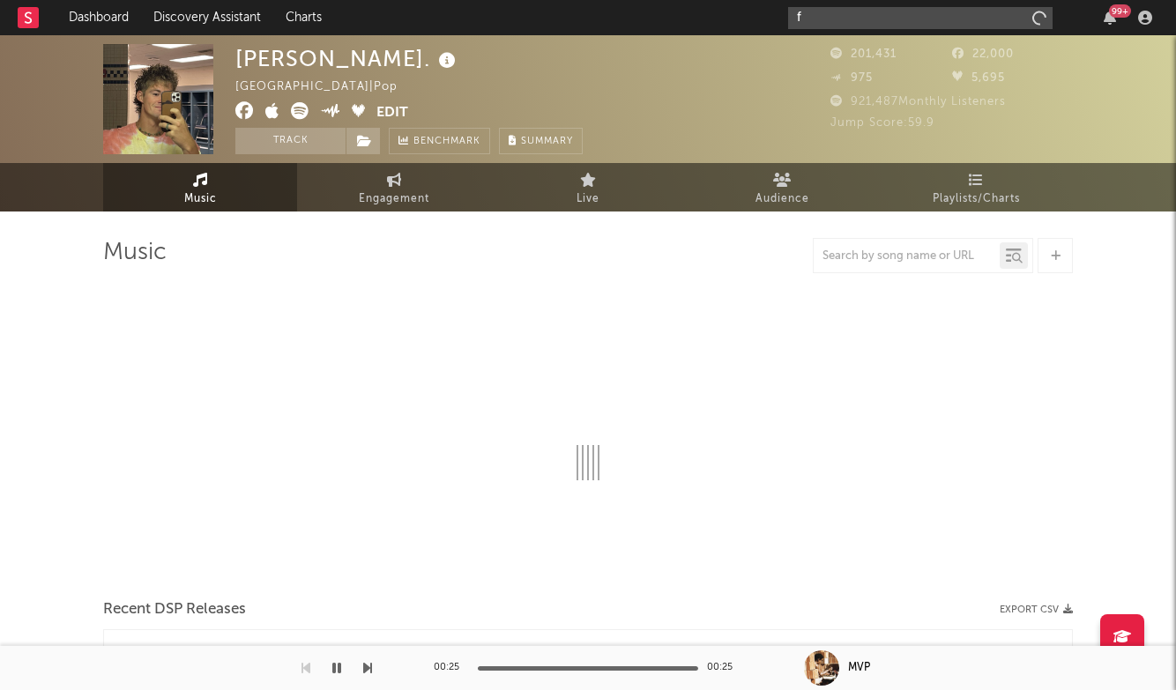
type input "fo"
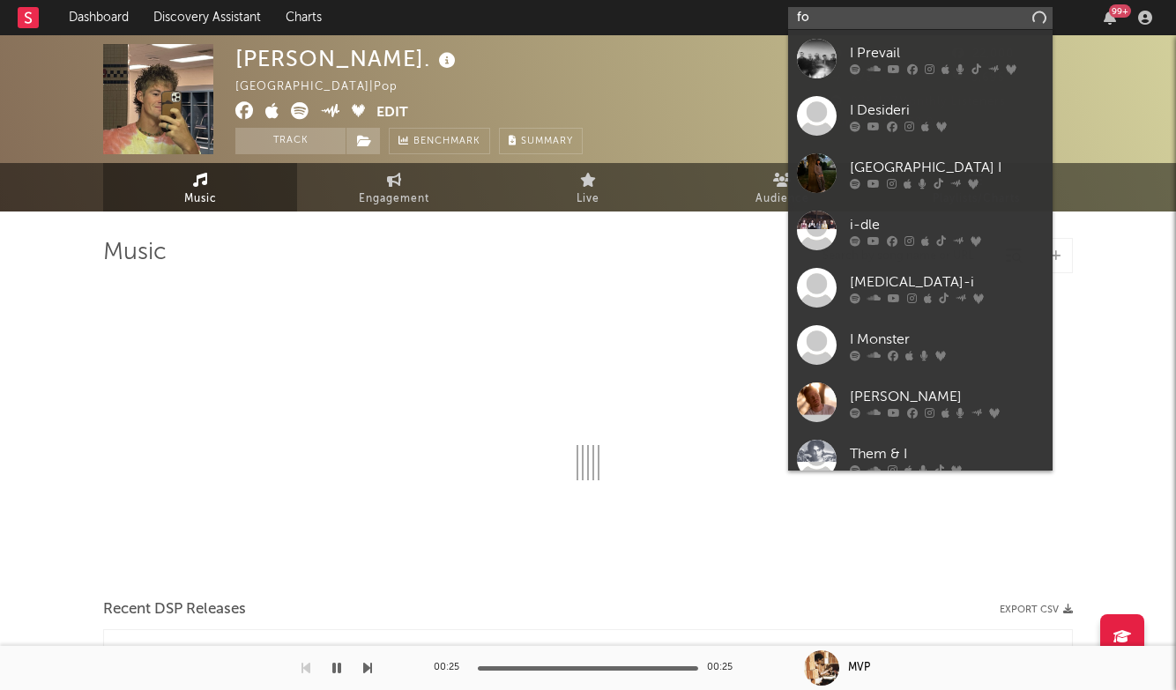
select select "6m"
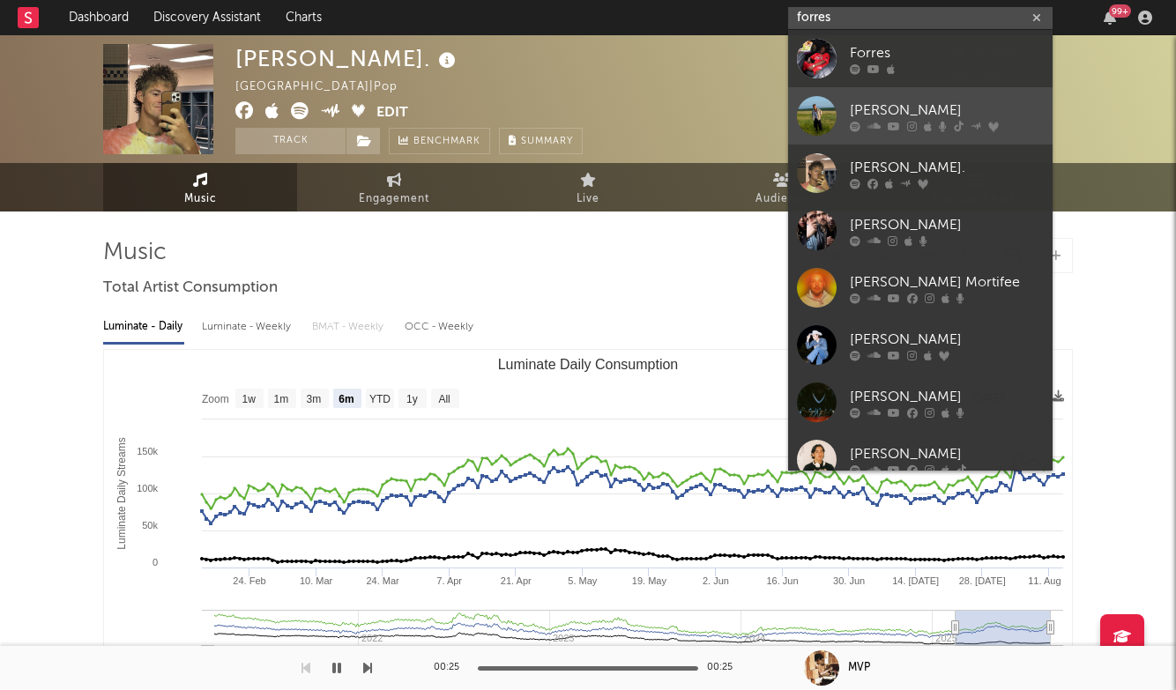
type input "forres"
click at [893, 111] on div "[PERSON_NAME]" at bounding box center [947, 110] width 194 height 21
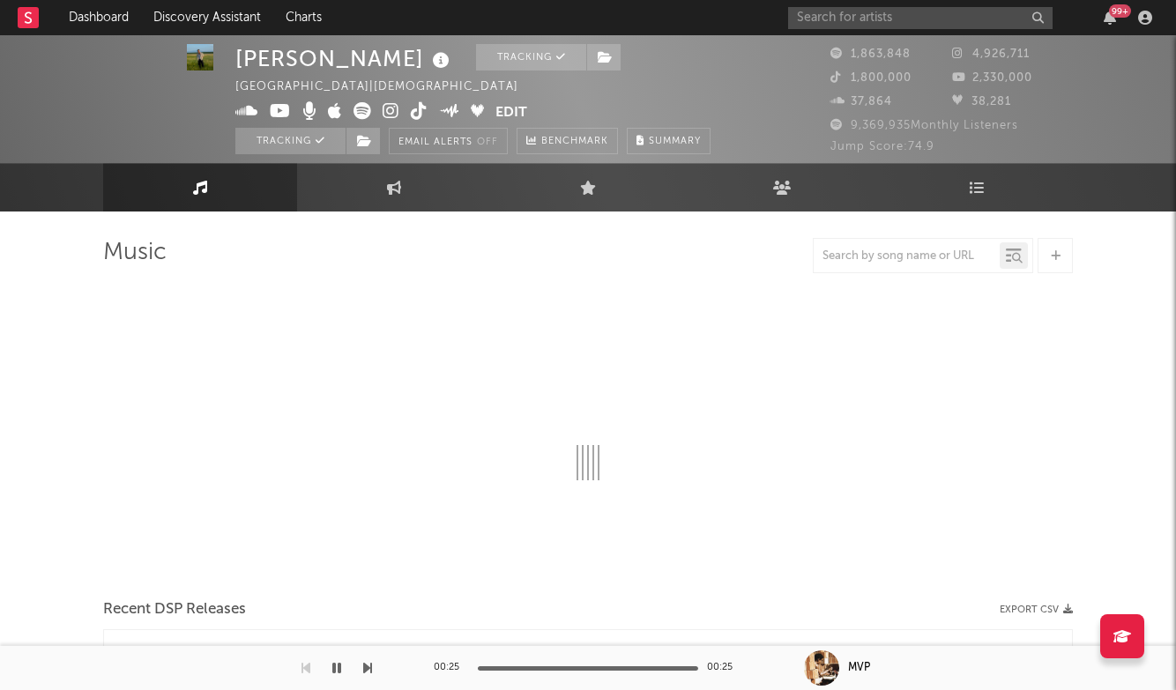
scroll to position [4, 0]
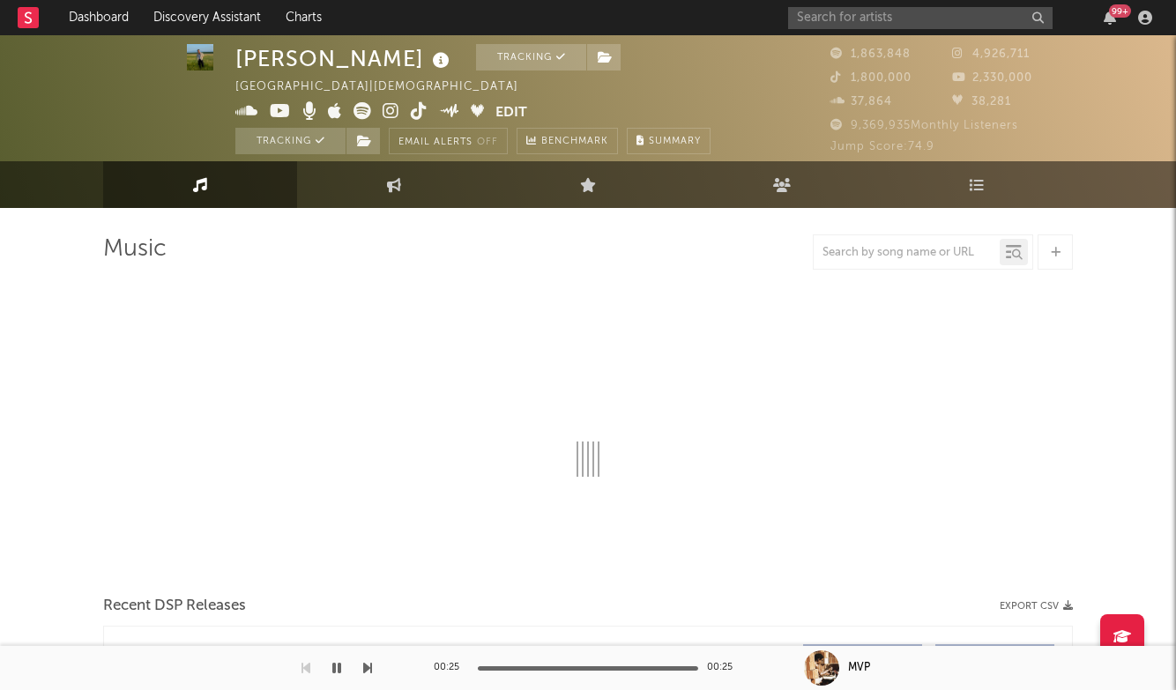
select select "6m"
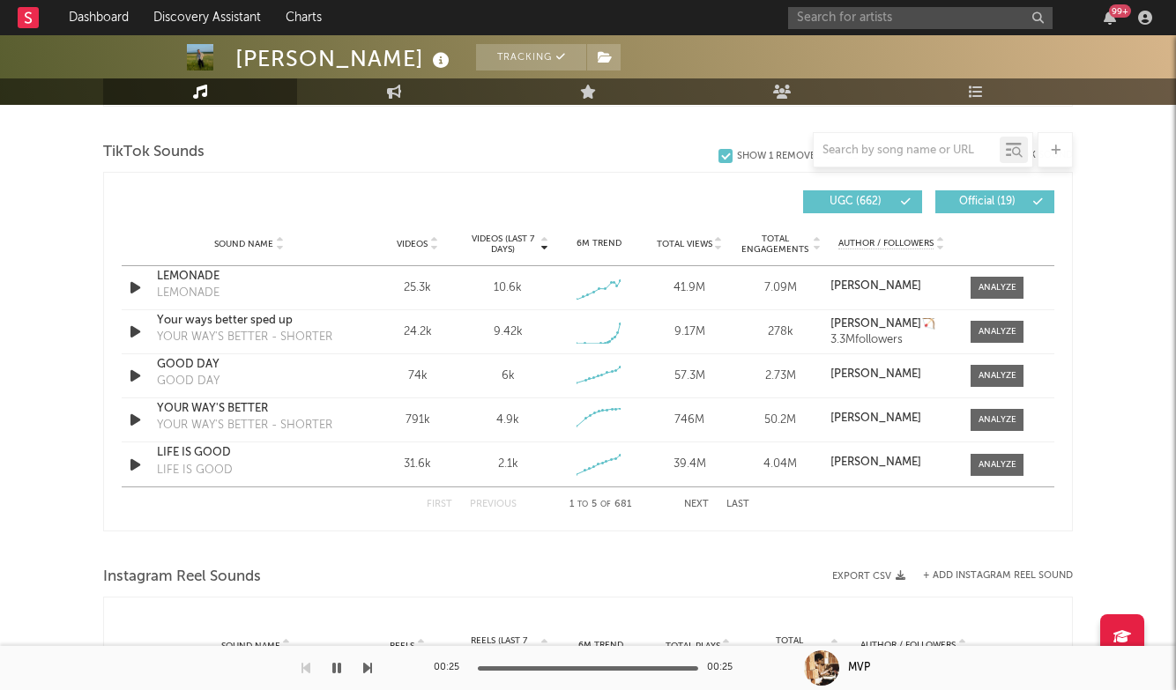
scroll to position [1139, 0]
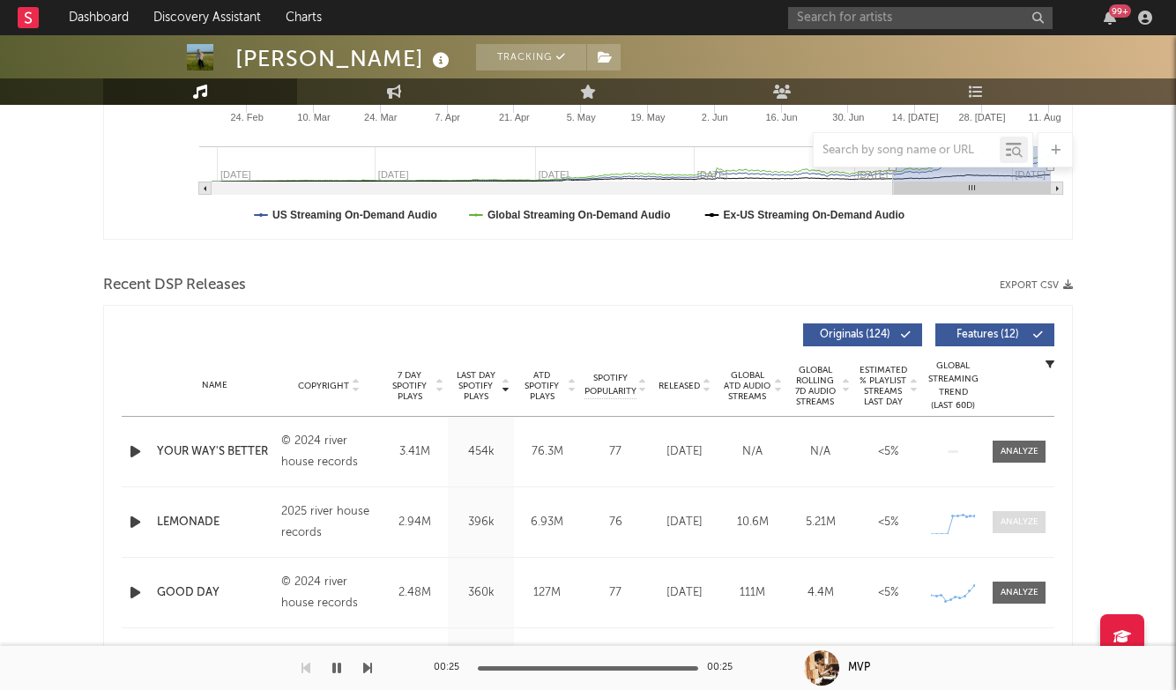
click at [1001, 518] on div at bounding box center [1020, 522] width 38 height 13
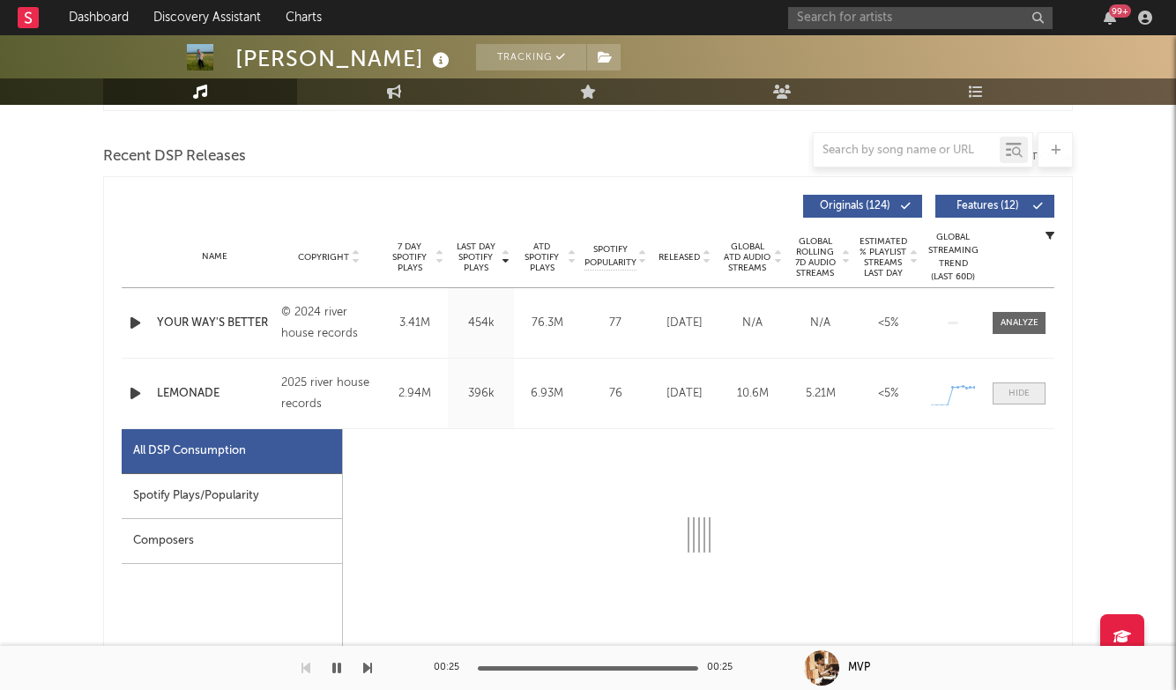
select select "1w"
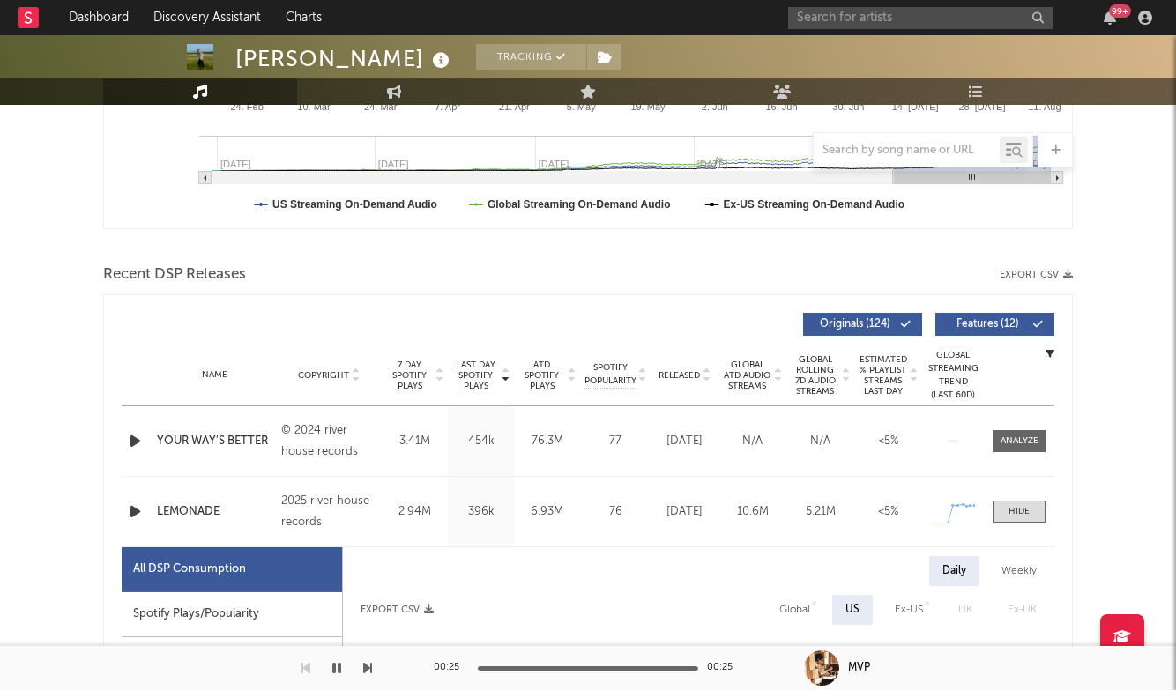
scroll to position [424, 0]
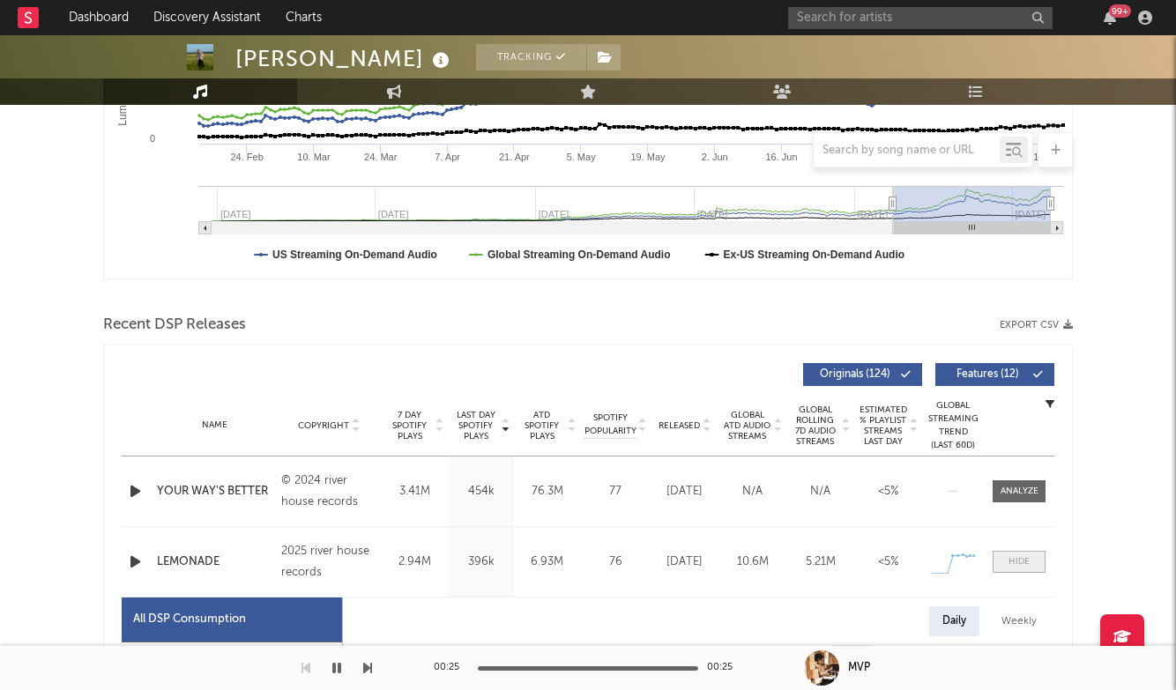
click at [1023, 562] on div at bounding box center [1018, 561] width 21 height 13
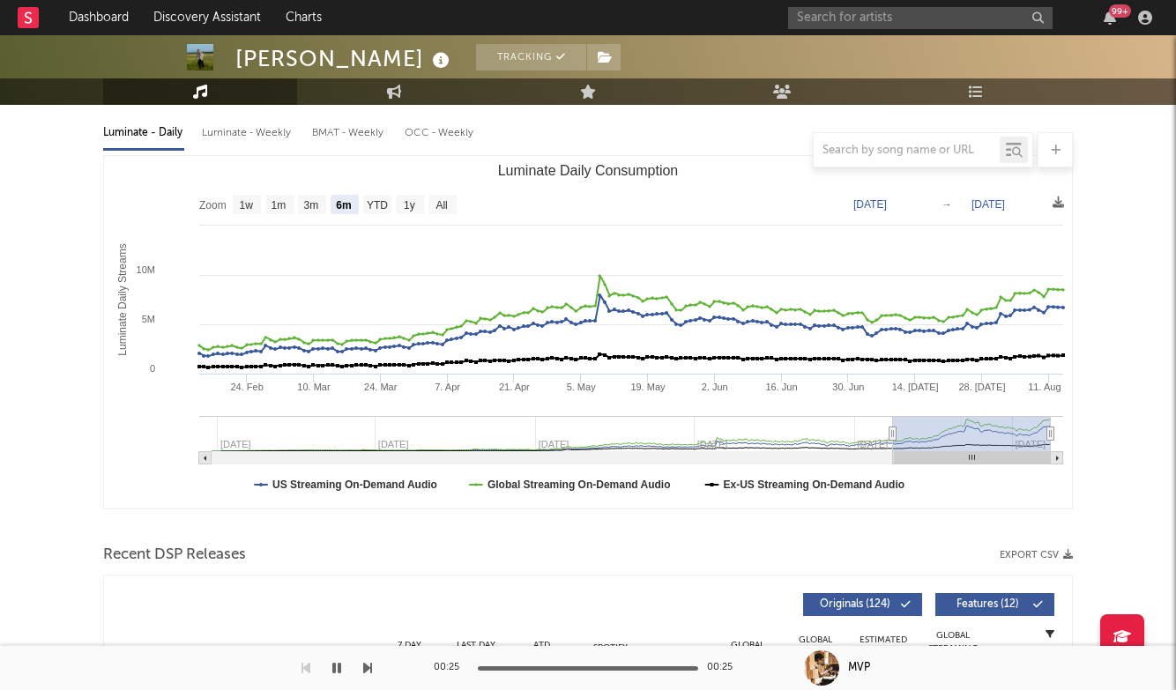
scroll to position [242, 0]
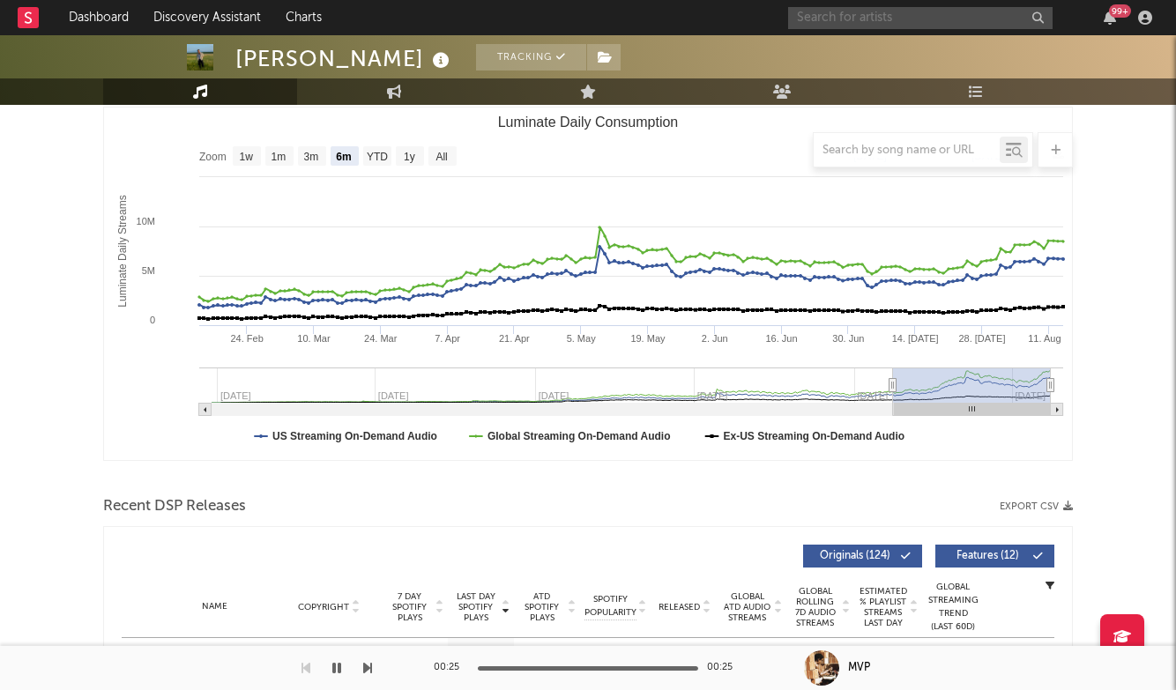
click at [840, 19] on input "text" at bounding box center [920, 18] width 264 height 22
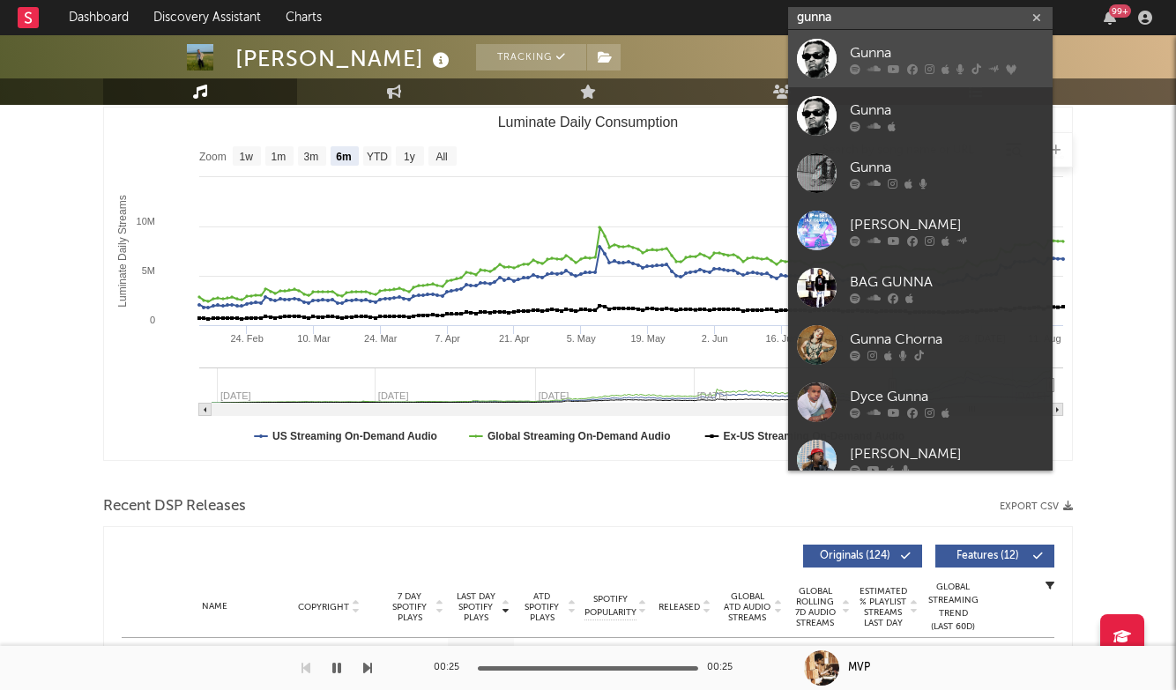
type input "gunna"
click at [885, 46] on div "Gunna" at bounding box center [947, 52] width 194 height 21
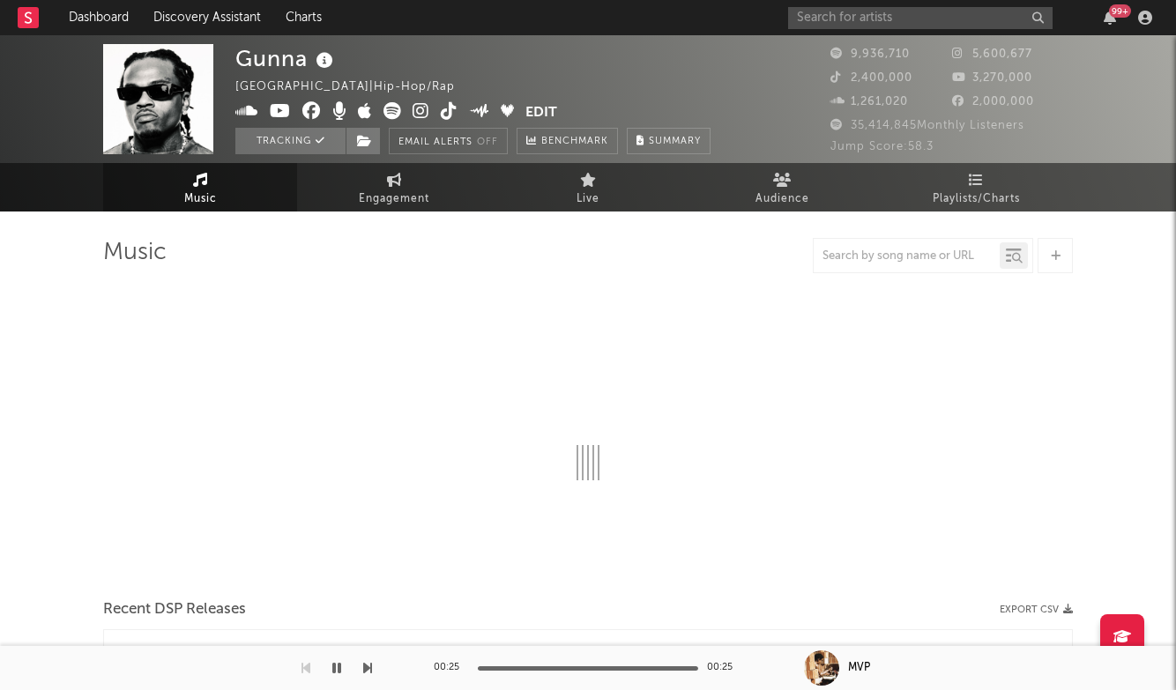
select select "6m"
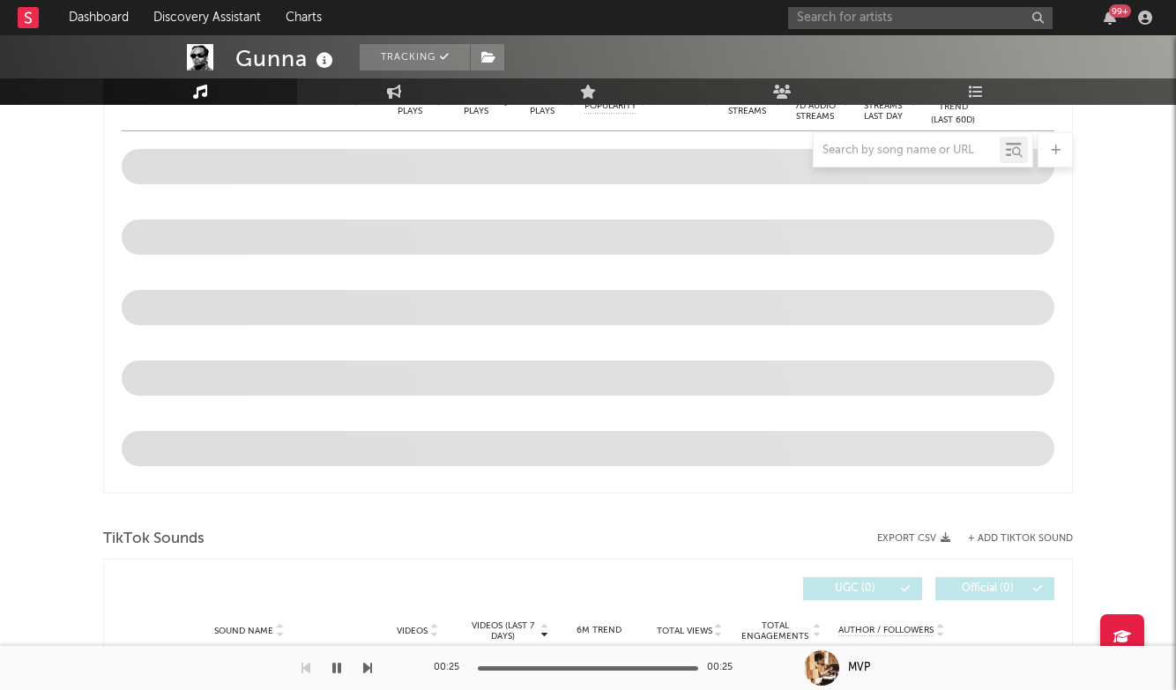
scroll to position [1137, 0]
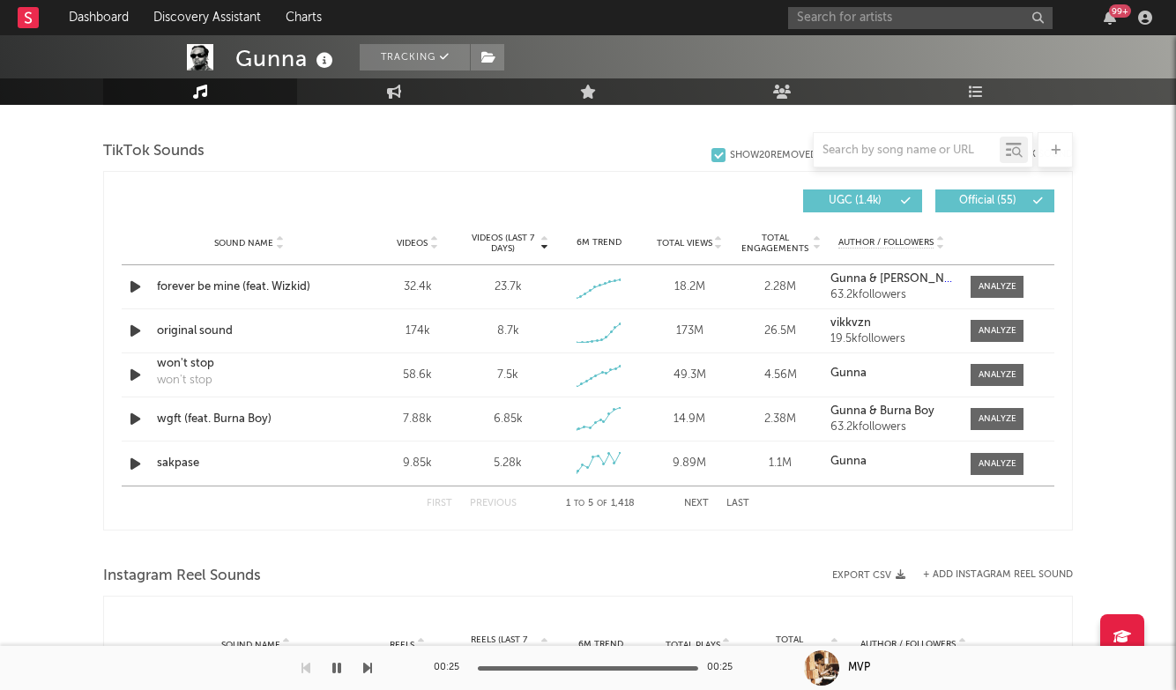
click at [694, 502] on button "Next" at bounding box center [696, 504] width 25 height 10
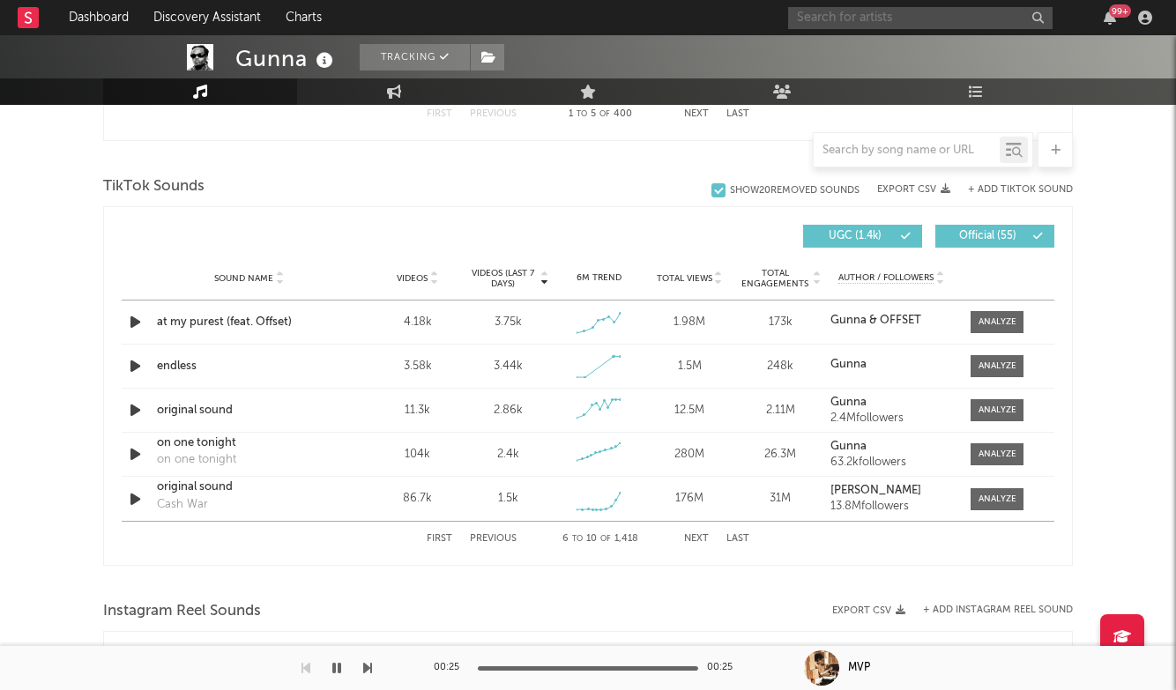
click at [861, 19] on input "text" at bounding box center [920, 18] width 264 height 22
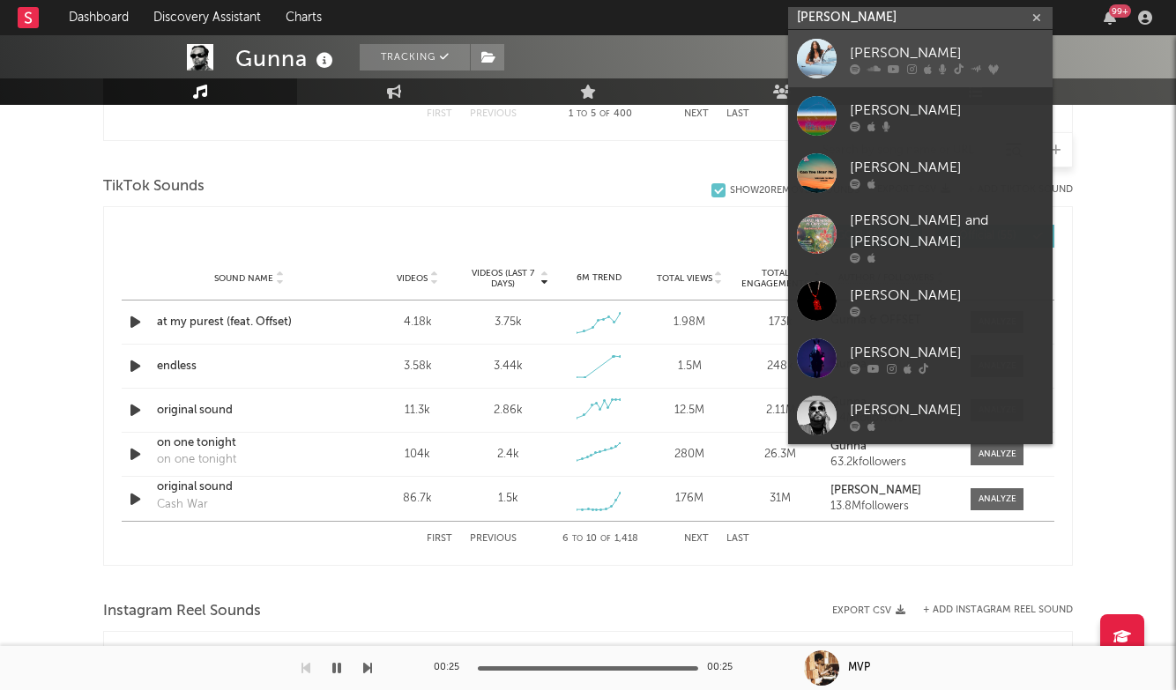
type input "[PERSON_NAME]"
click at [919, 58] on div "[PERSON_NAME]" at bounding box center [947, 52] width 194 height 21
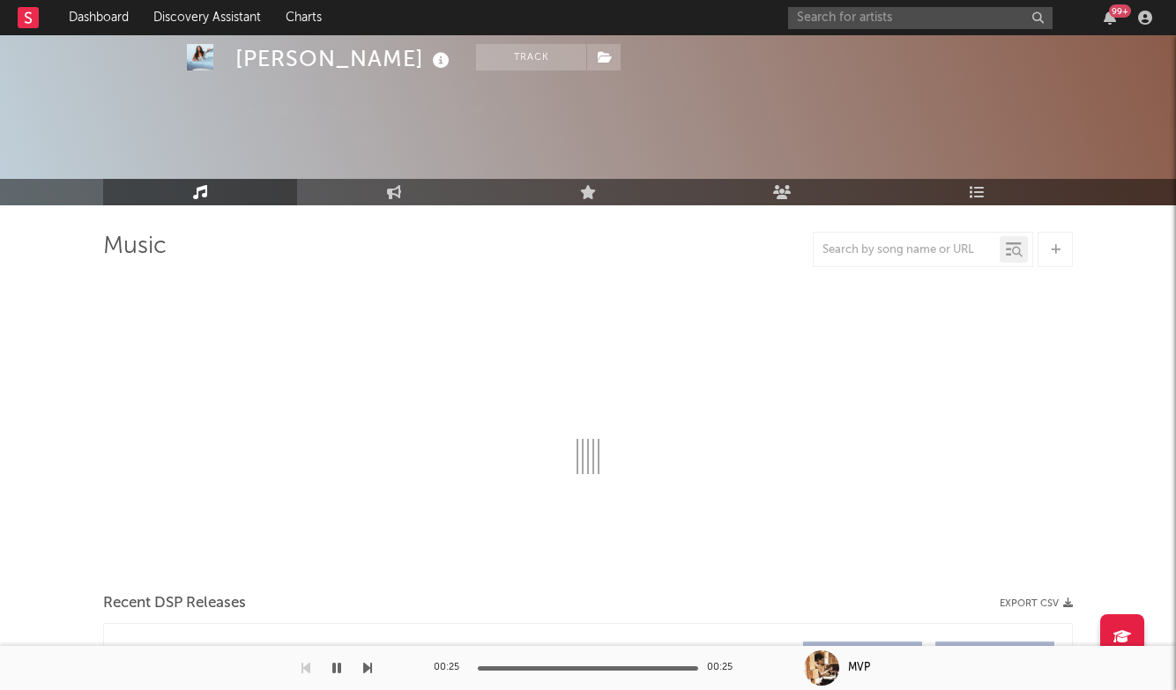
select select "6m"
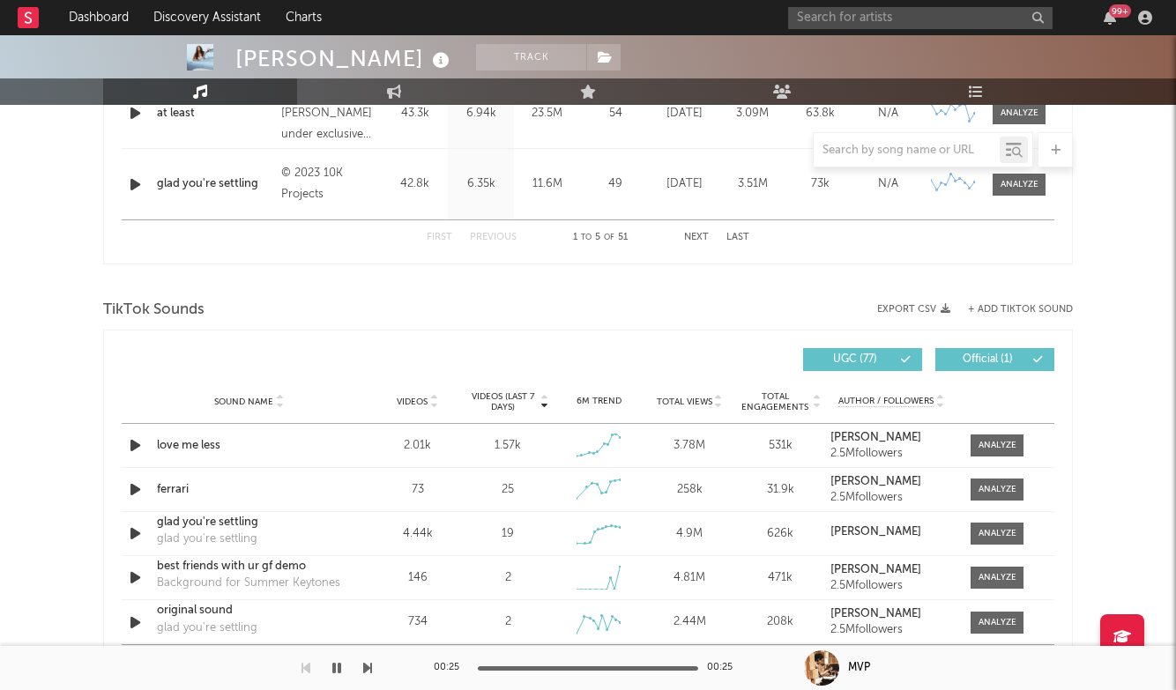
scroll to position [1035, 0]
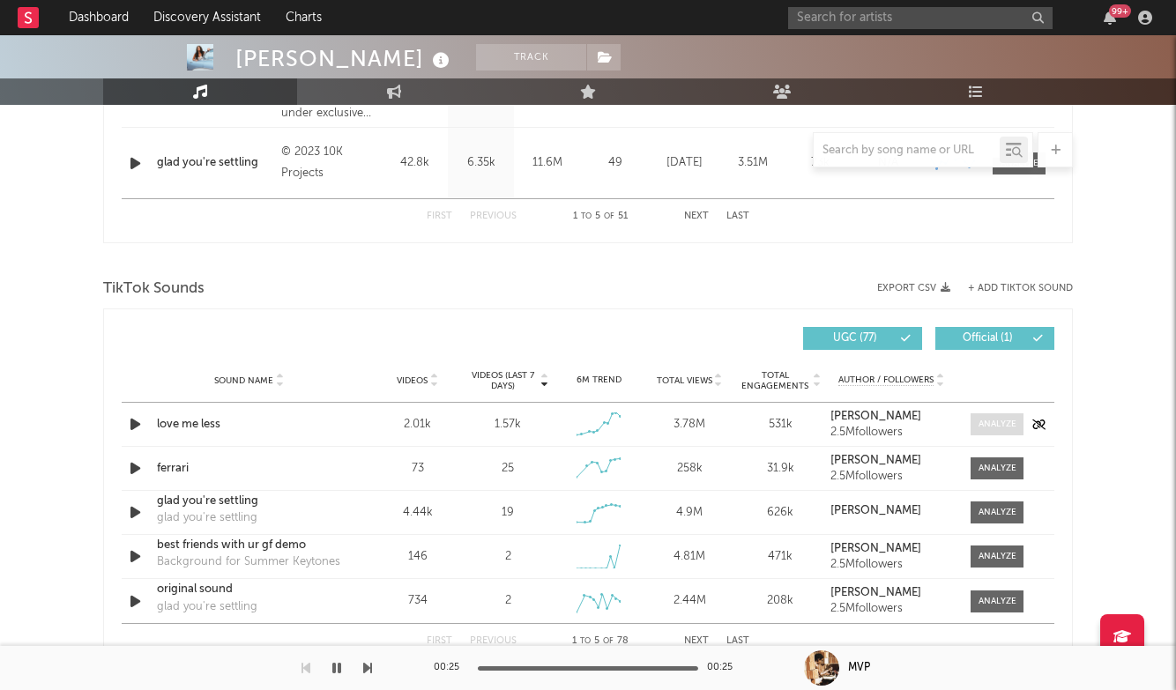
click at [1004, 420] on div at bounding box center [997, 424] width 38 height 13
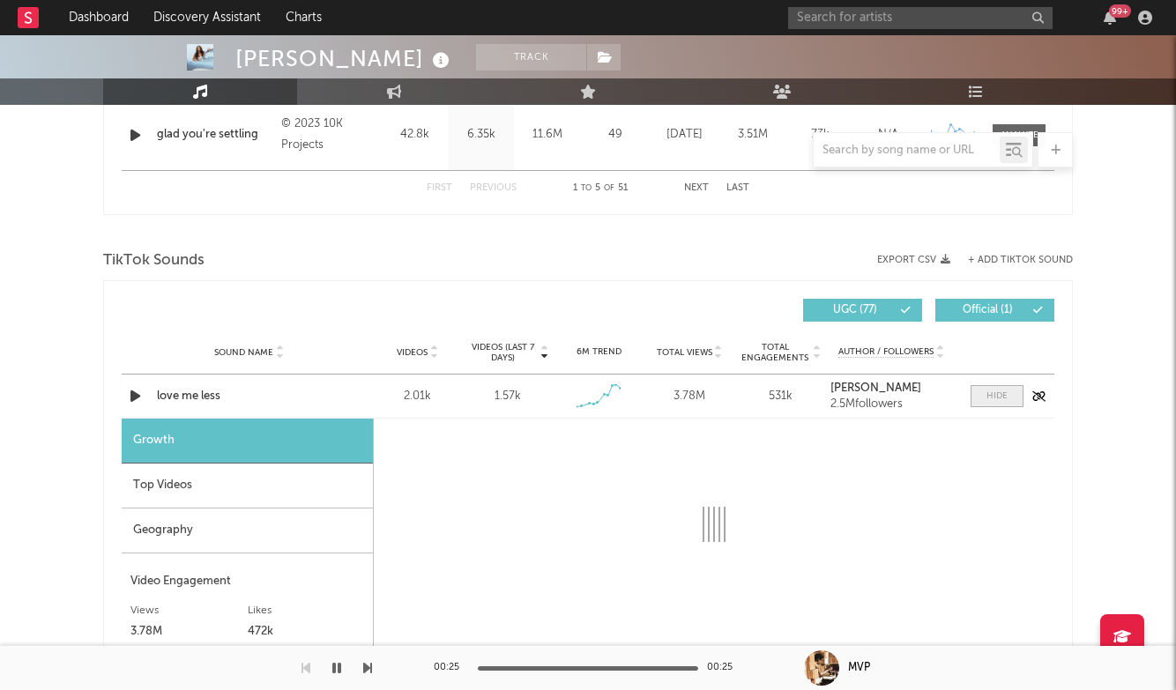
scroll to position [1074, 0]
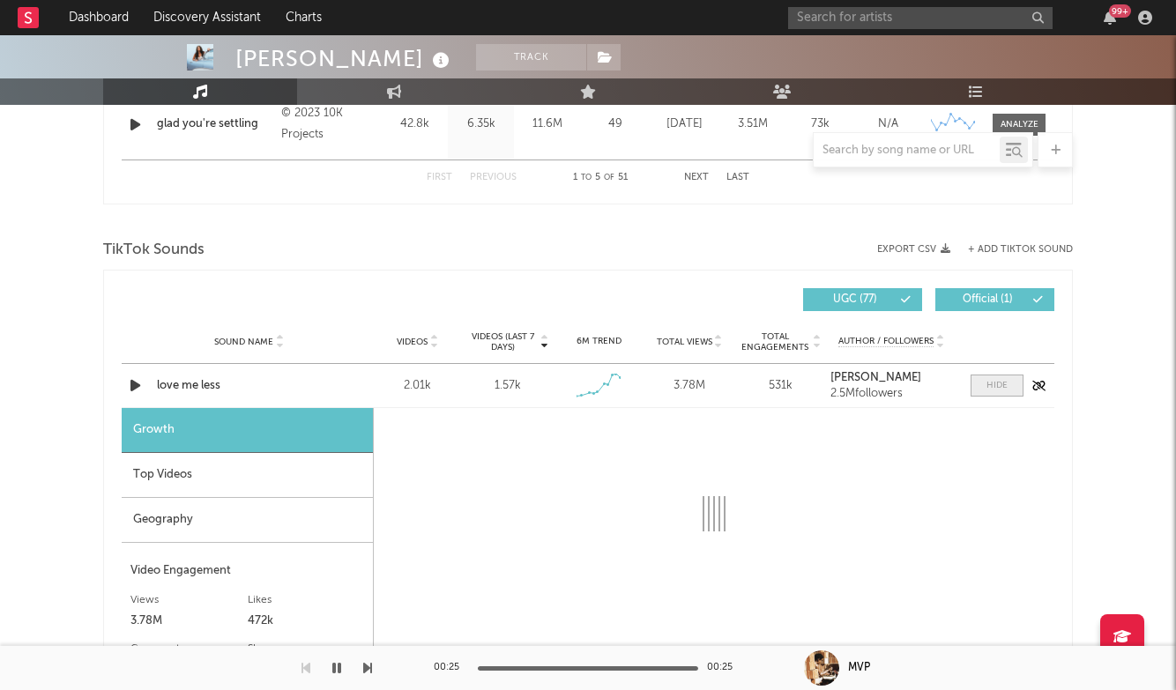
select select "1w"
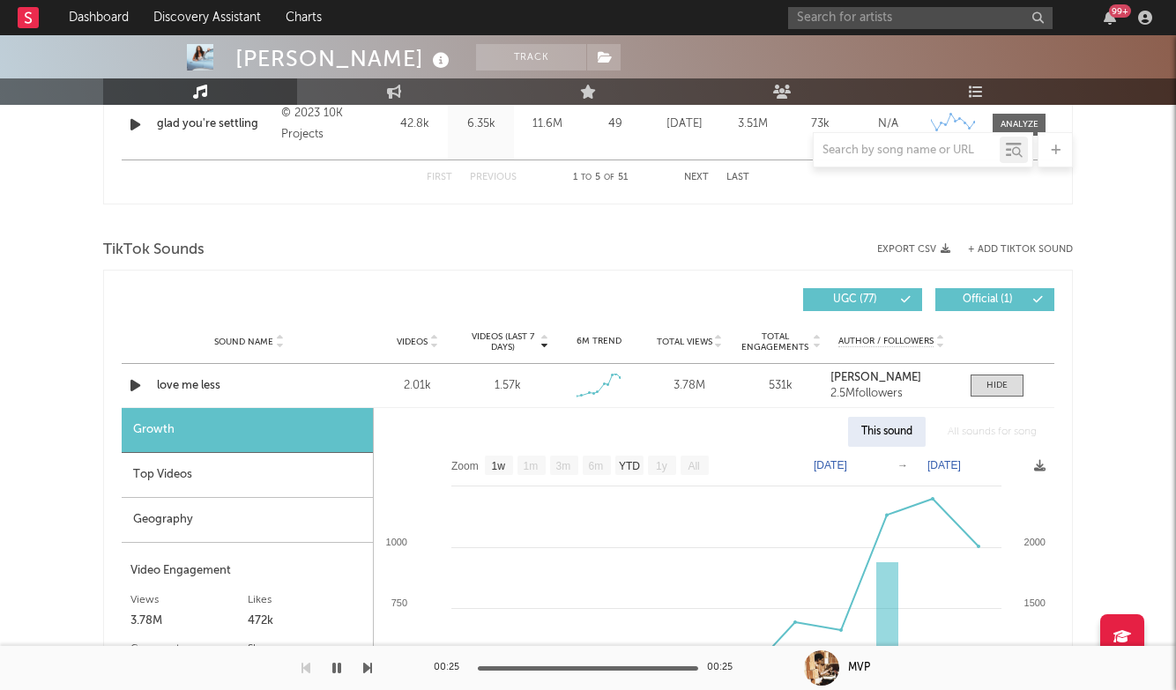
click at [994, 361] on div "Sound Name Videos Videos (last 7 days) Weekly Growth % 6M Trend Total Views Tot…" at bounding box center [588, 342] width 933 height 44
click at [998, 388] on div at bounding box center [996, 385] width 21 height 13
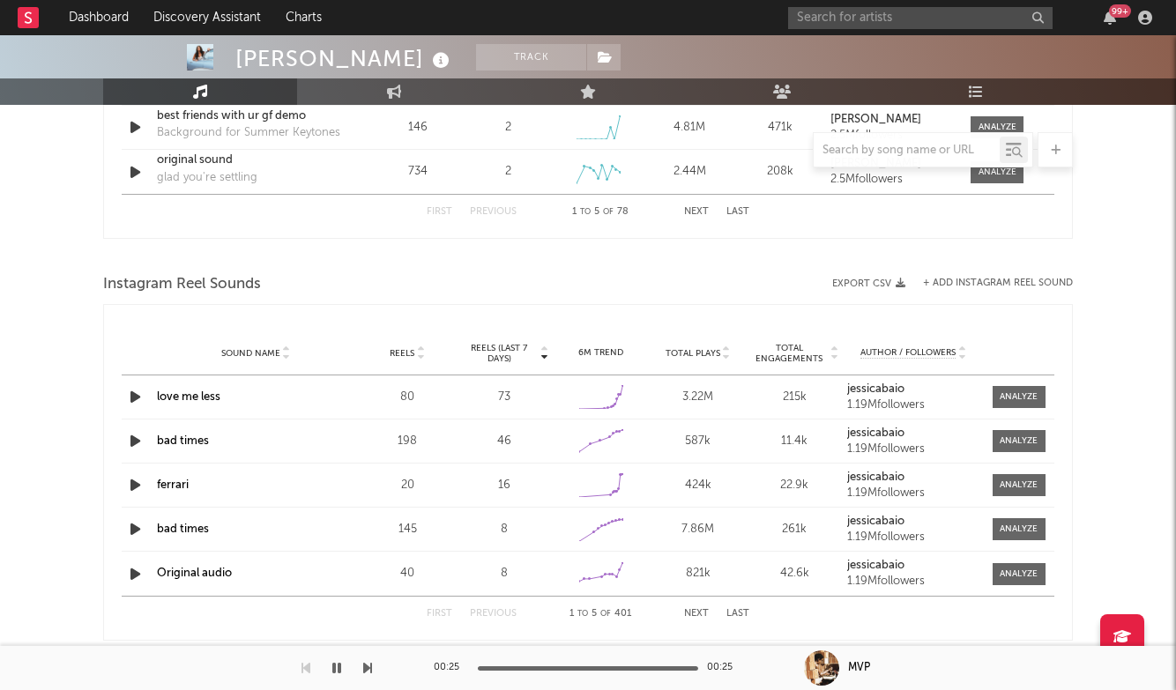
scroll to position [1575, 0]
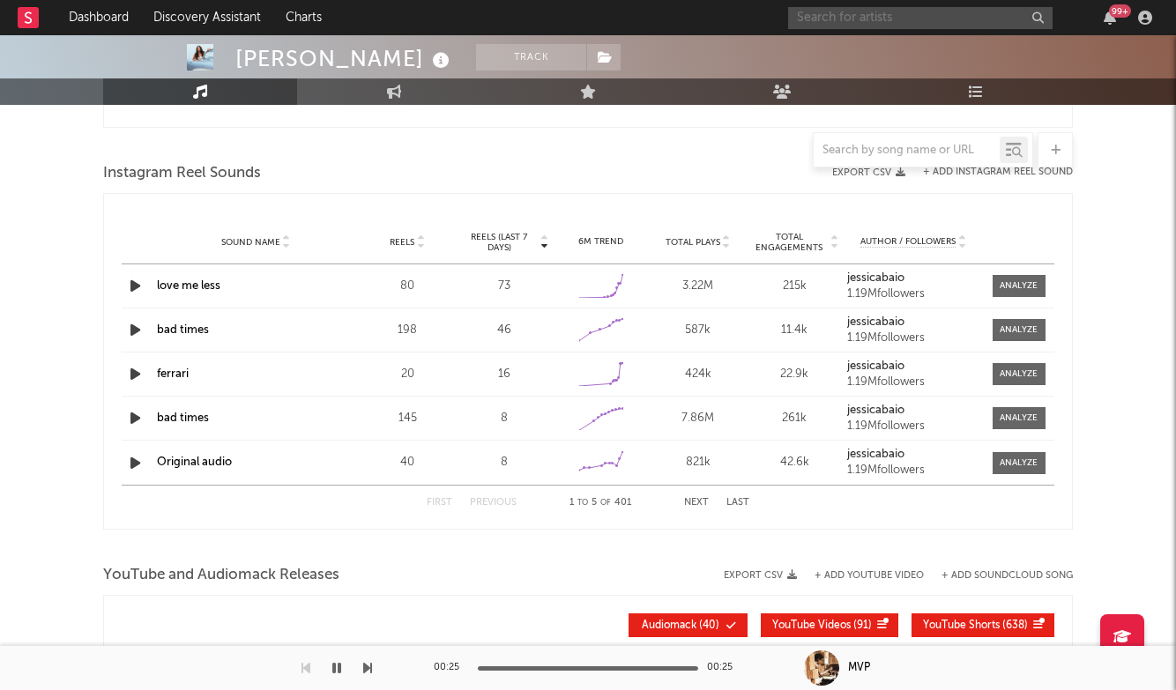
click at [875, 26] on input "text" at bounding box center [920, 18] width 264 height 22
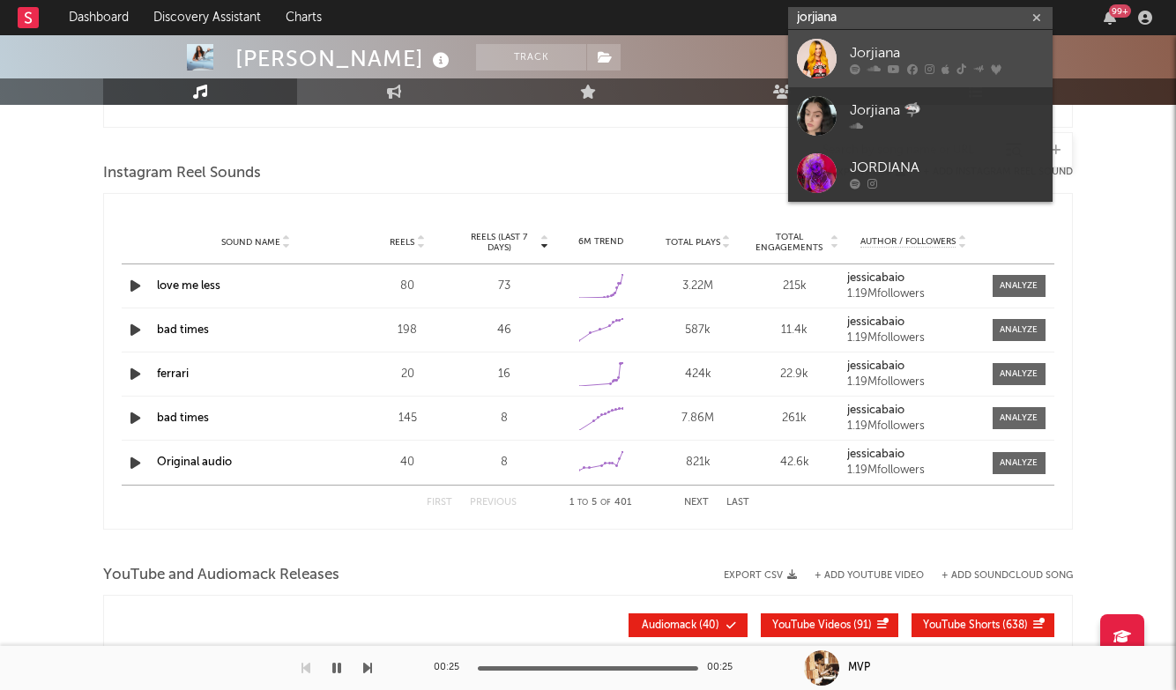
type input "jorjiana"
click at [893, 42] on div "Jorjiana" at bounding box center [947, 52] width 194 height 21
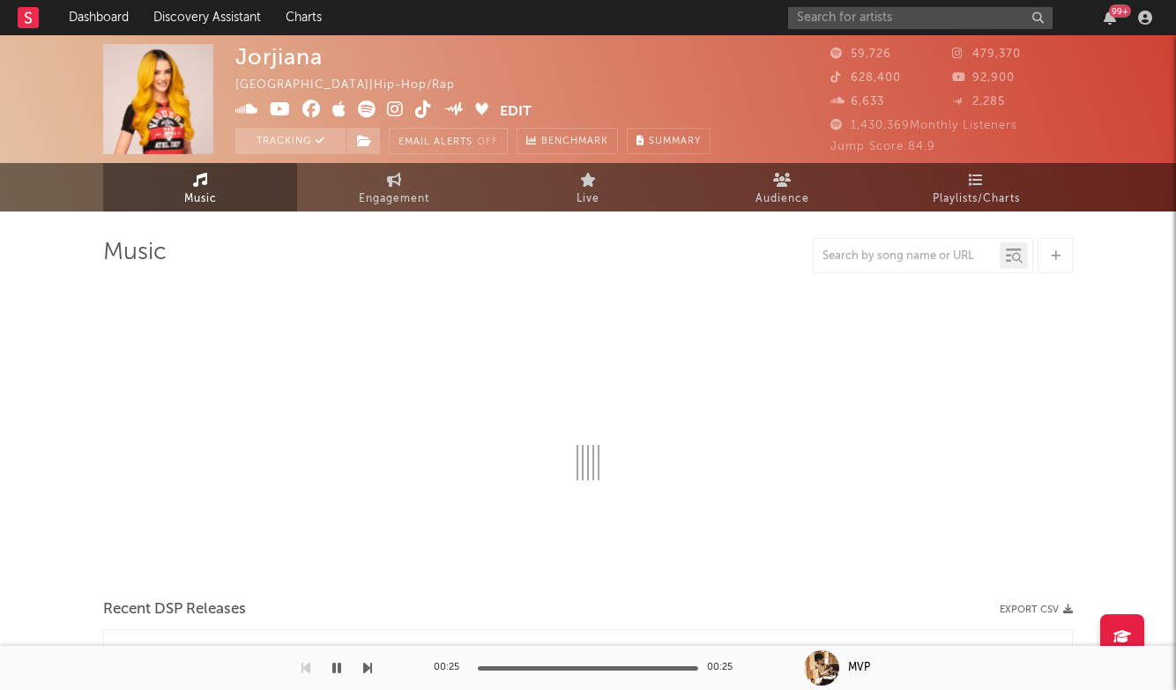
select select "6m"
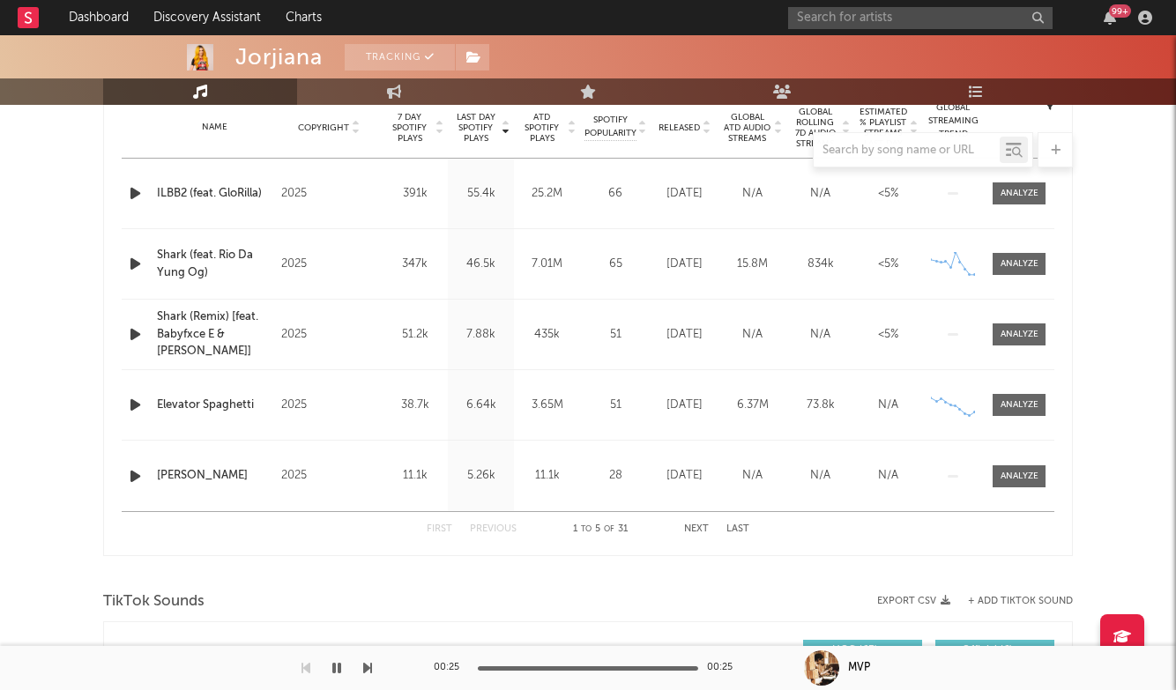
scroll to position [720, 0]
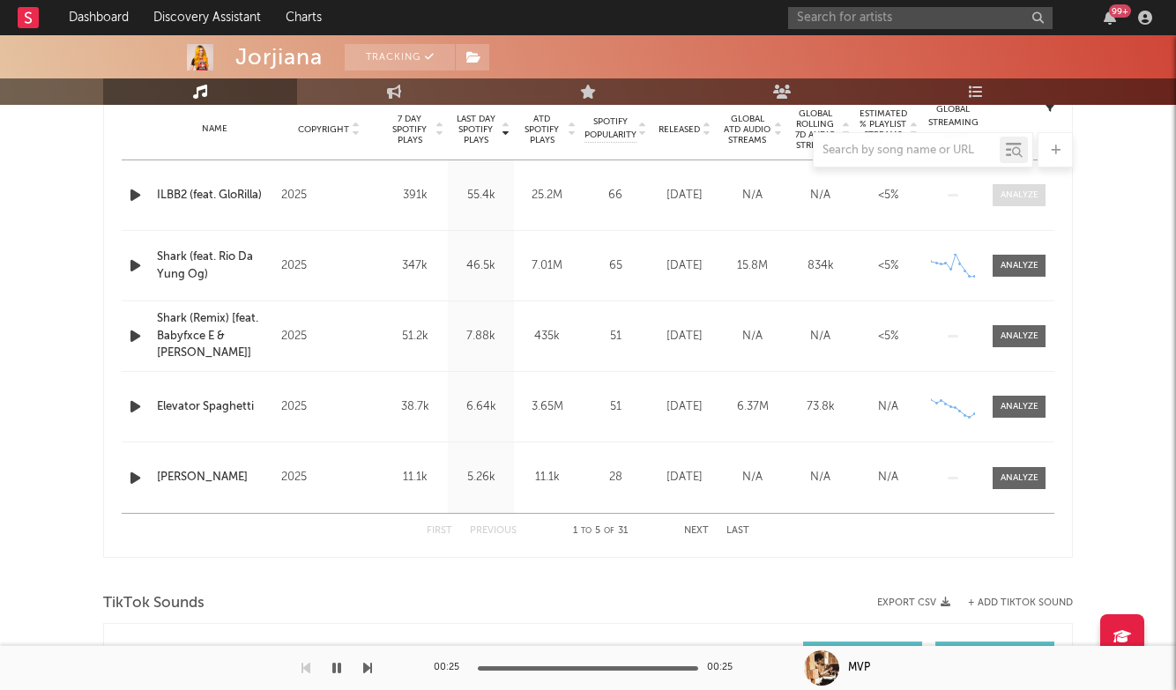
click at [1023, 202] on span at bounding box center [1019, 195] width 53 height 22
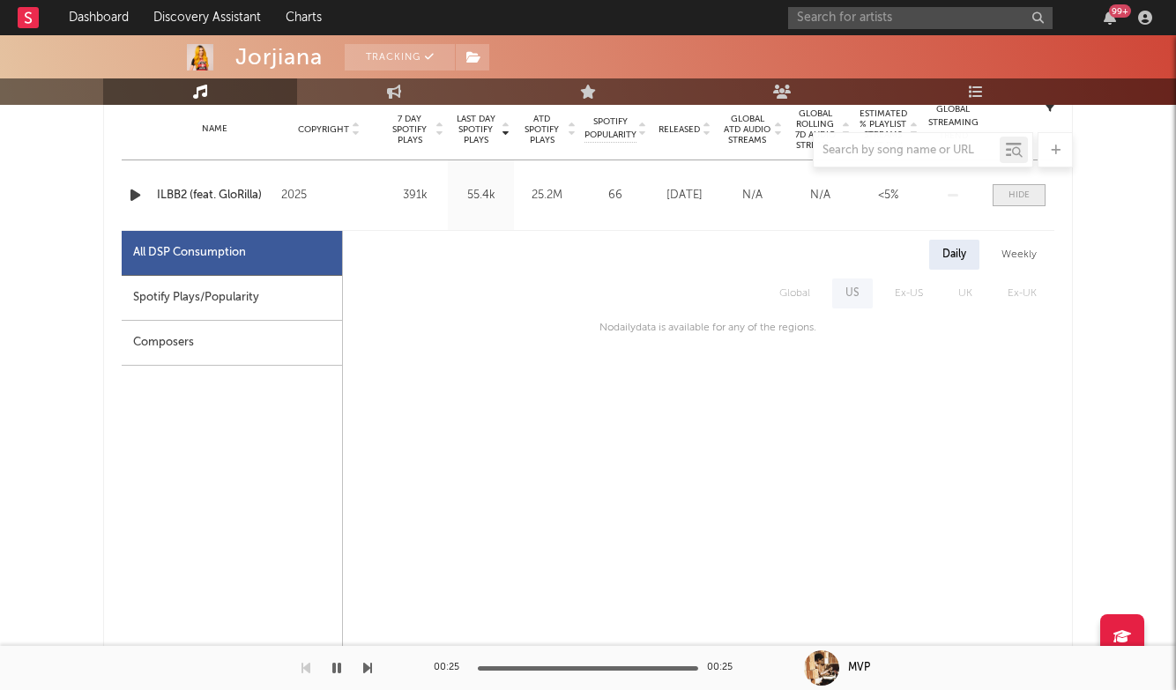
click at [1027, 190] on div at bounding box center [1018, 195] width 21 height 13
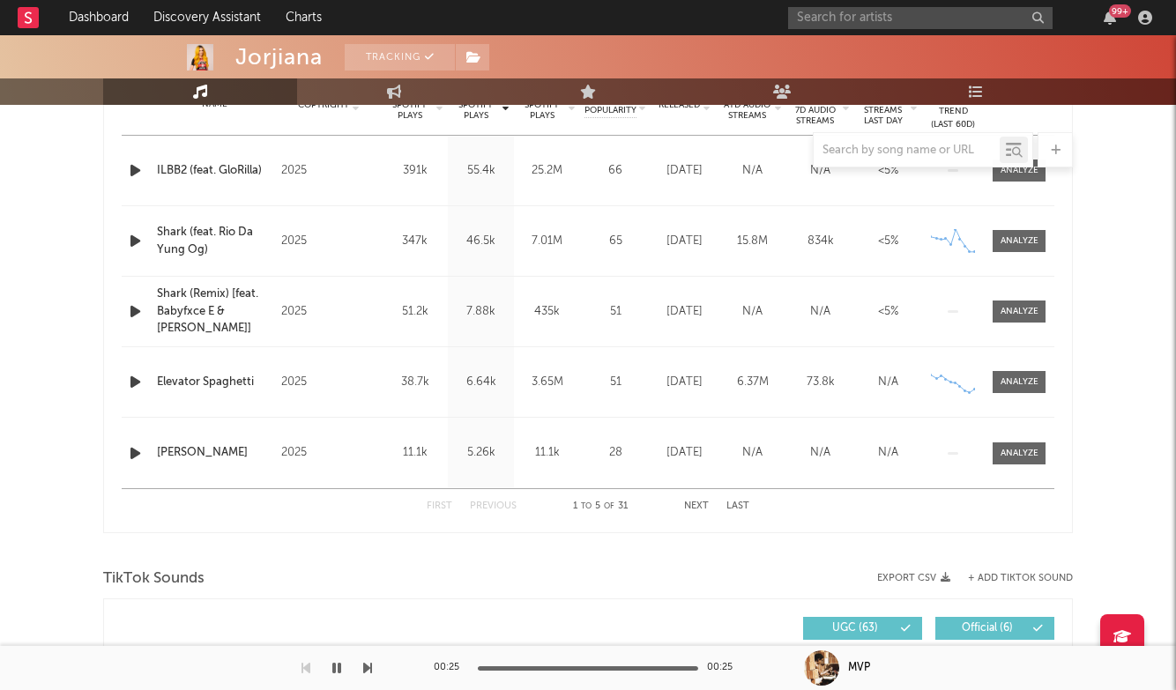
scroll to position [610, 0]
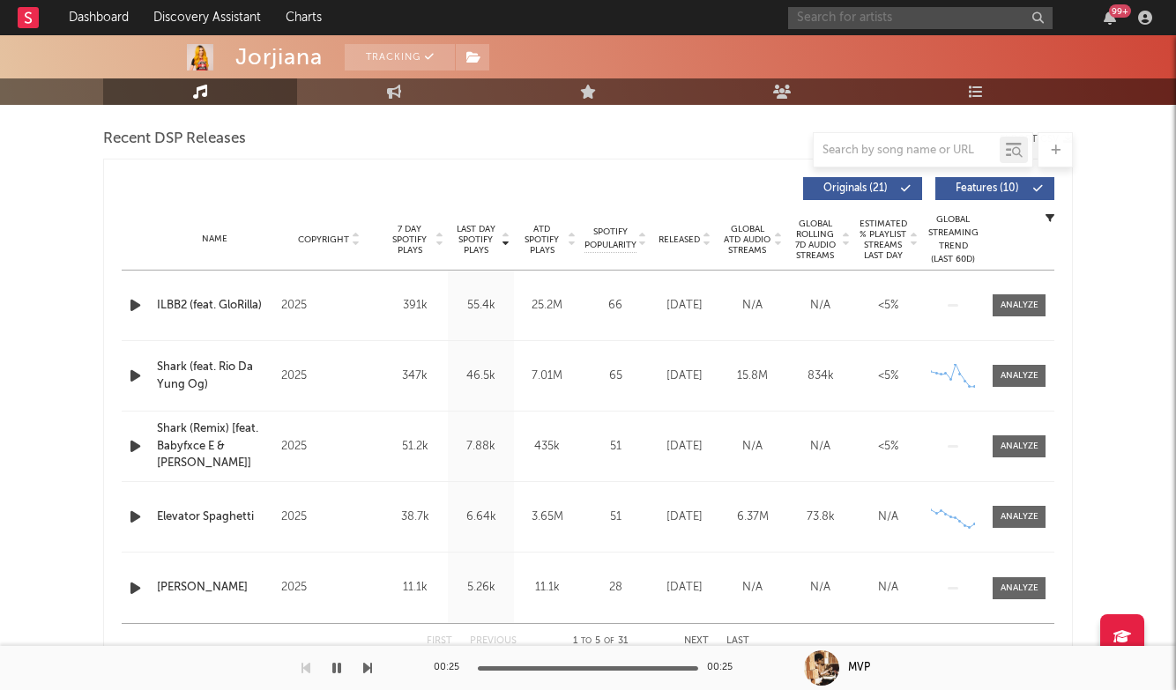
click at [858, 20] on input "text" at bounding box center [920, 18] width 264 height 22
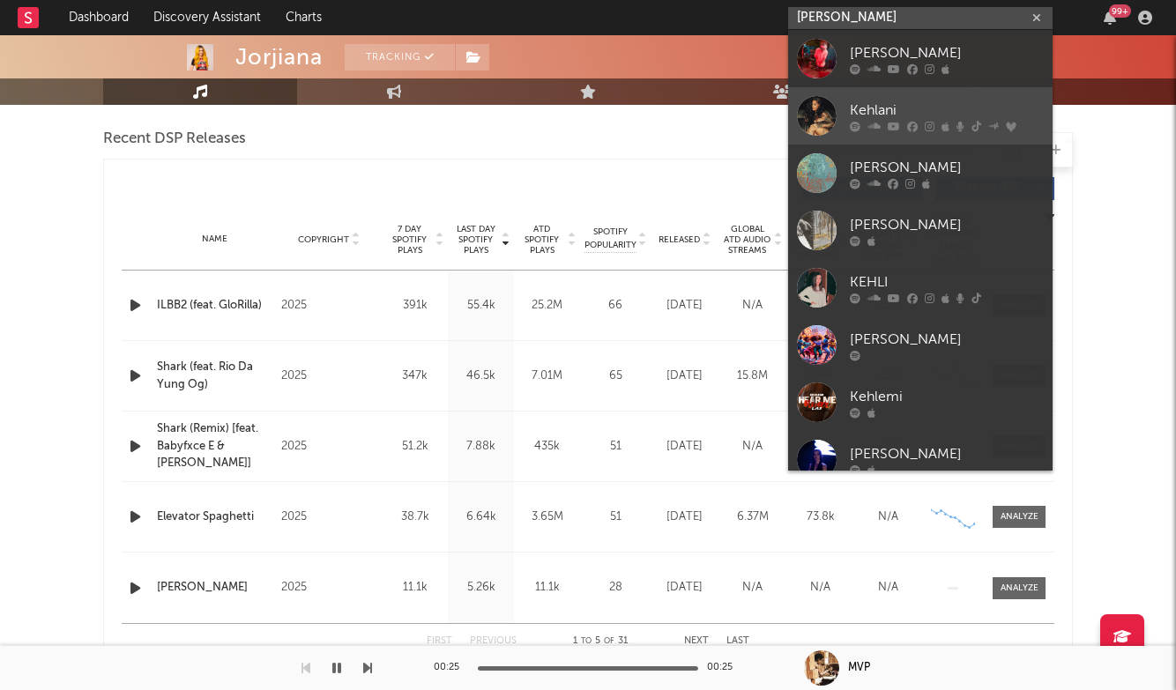
type input "[PERSON_NAME]"
click at [896, 116] on div "Kehlani" at bounding box center [947, 110] width 194 height 21
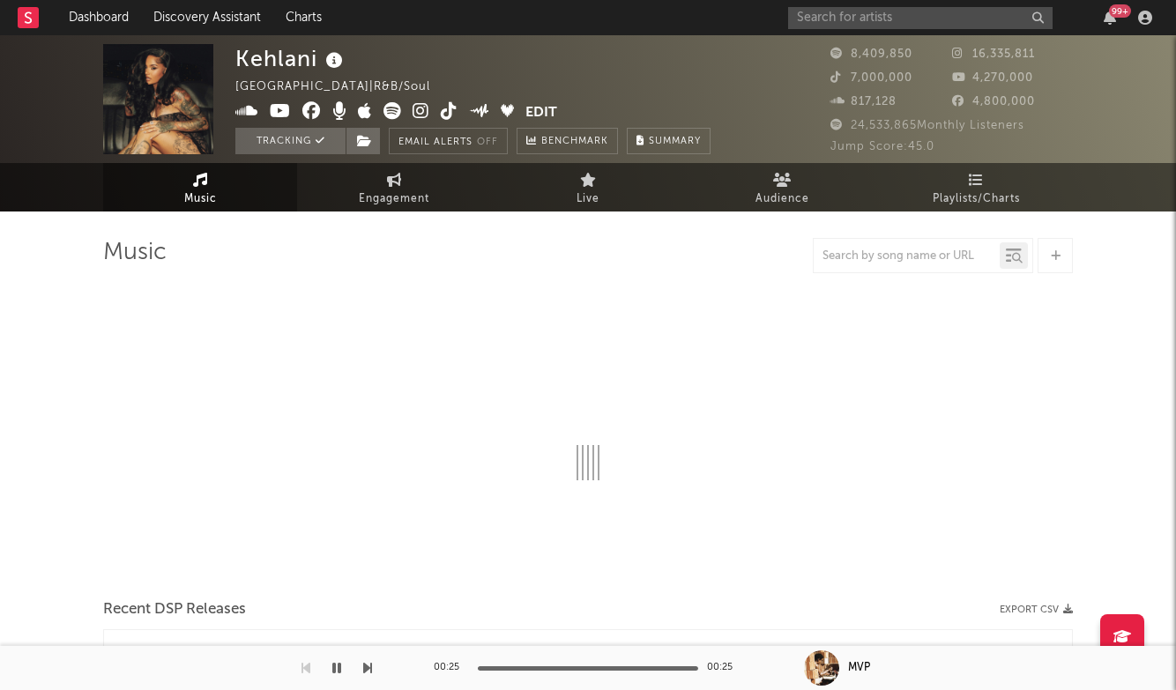
select select "6m"
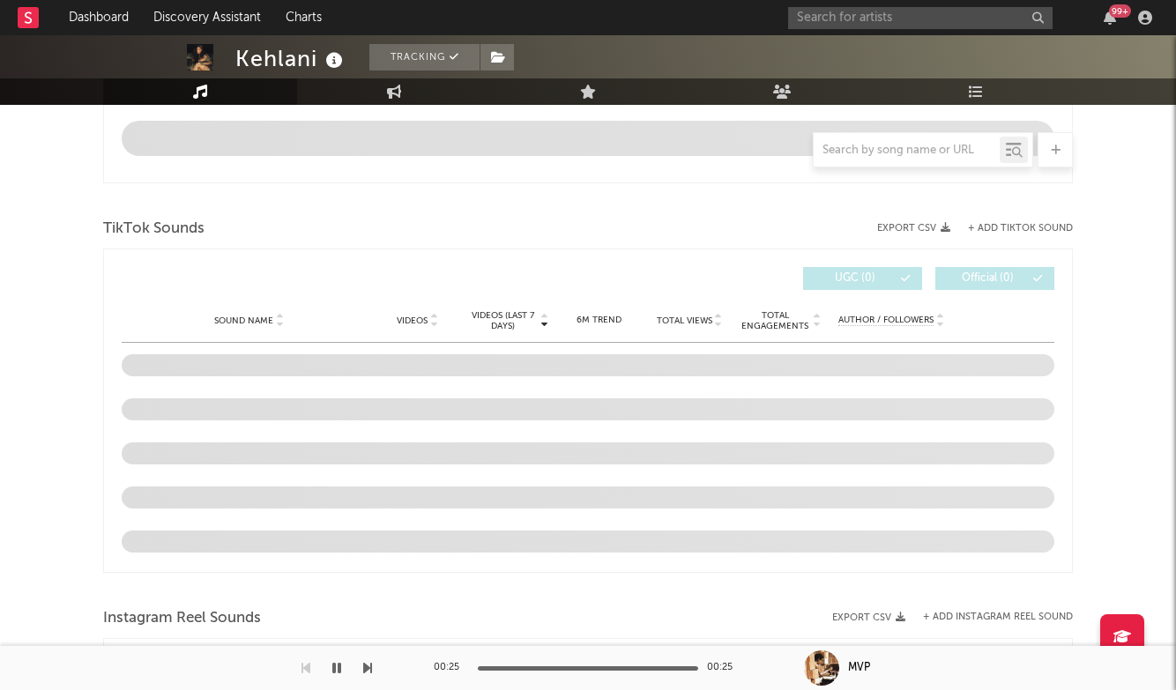
scroll to position [1064, 0]
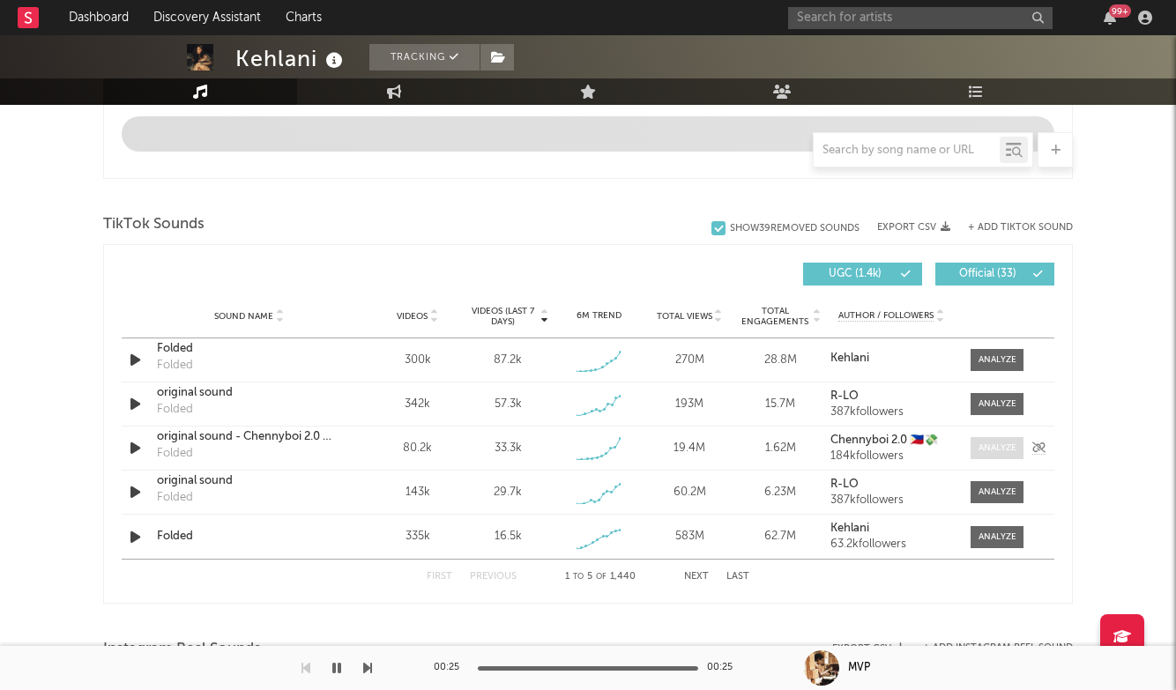
click at [997, 443] on div at bounding box center [997, 448] width 38 height 13
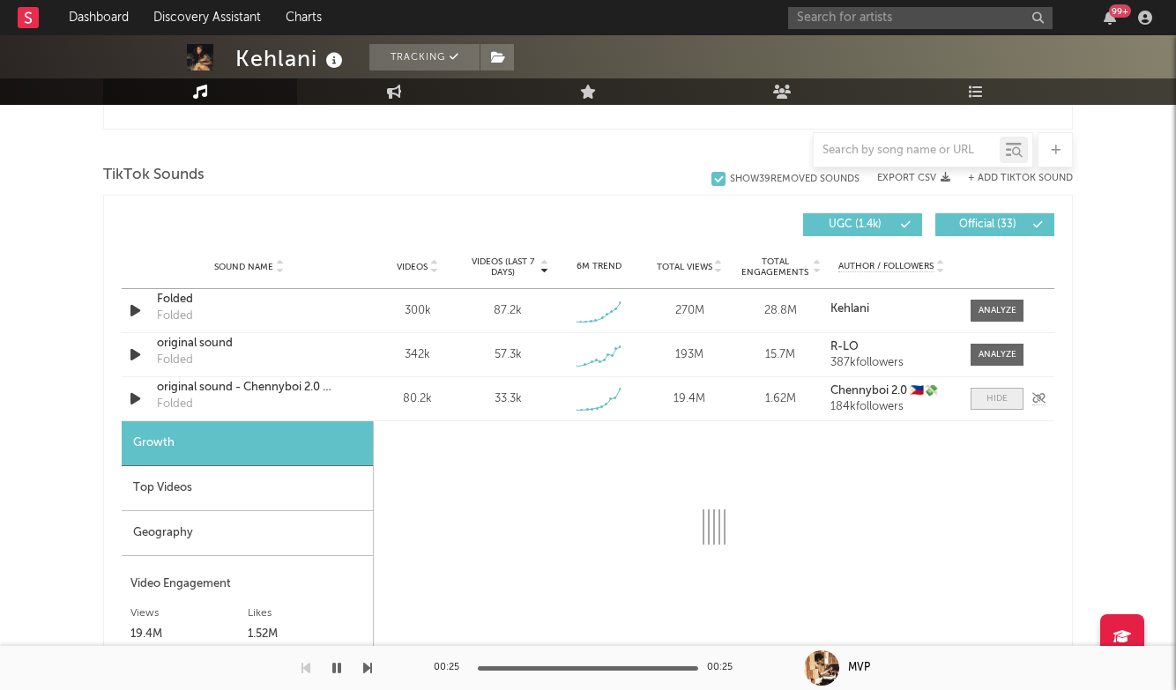
scroll to position [1244, 0]
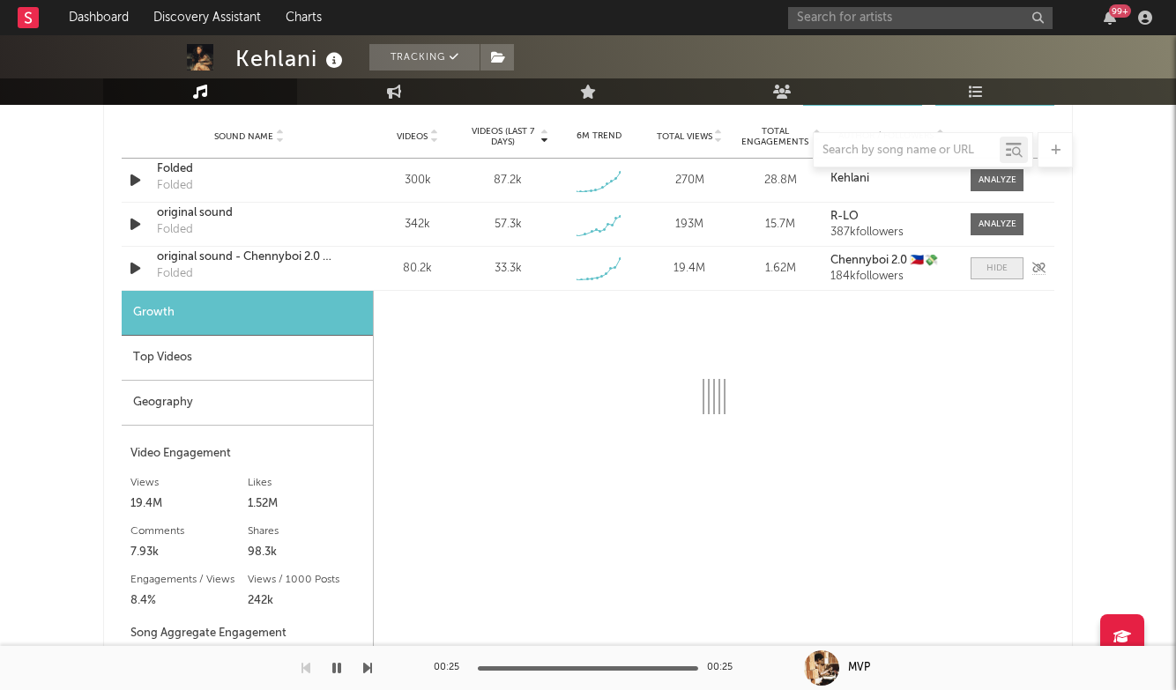
select select "1w"
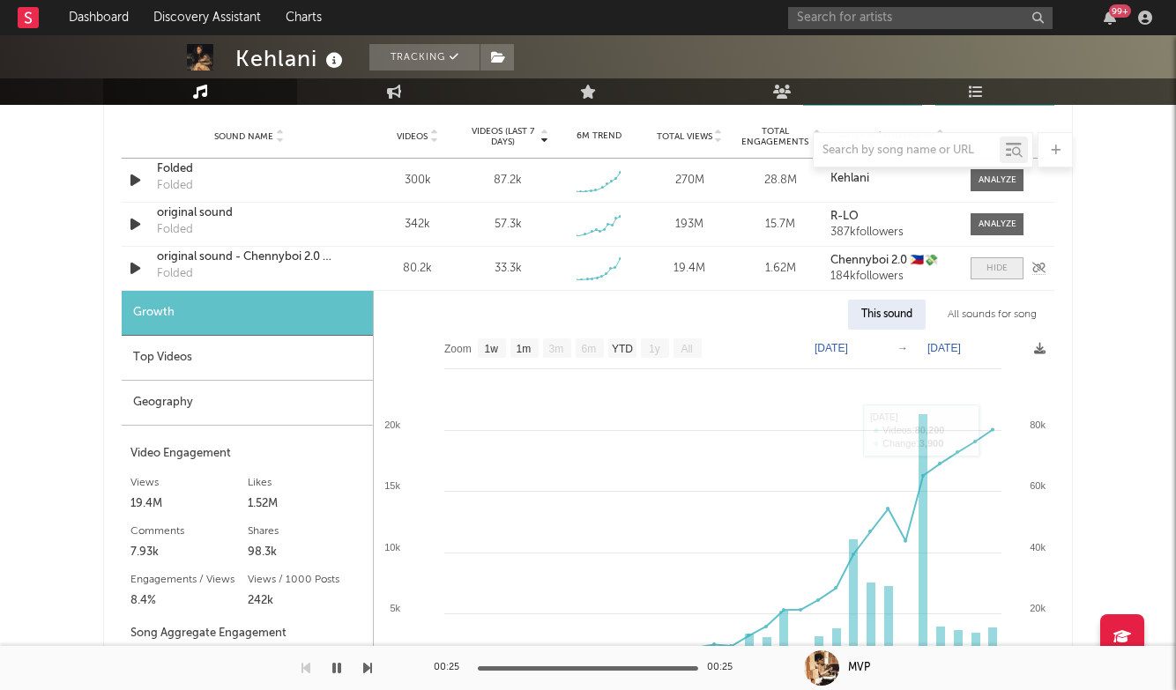
click at [998, 265] on div at bounding box center [996, 268] width 21 height 13
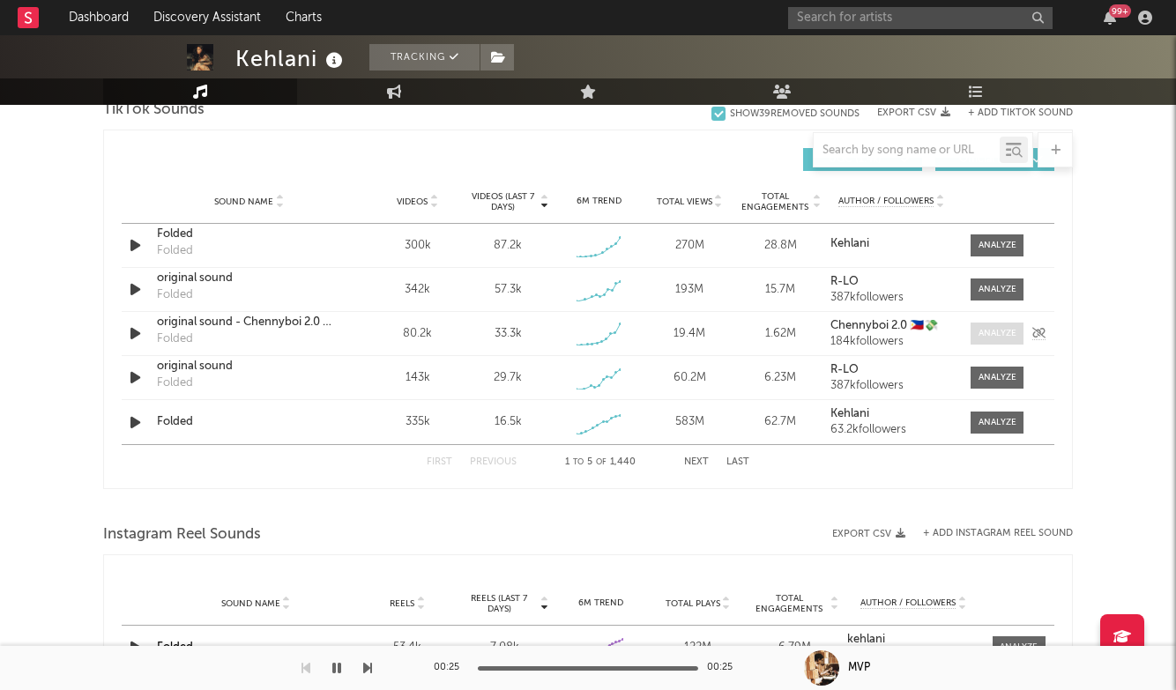
scroll to position [1176, 0]
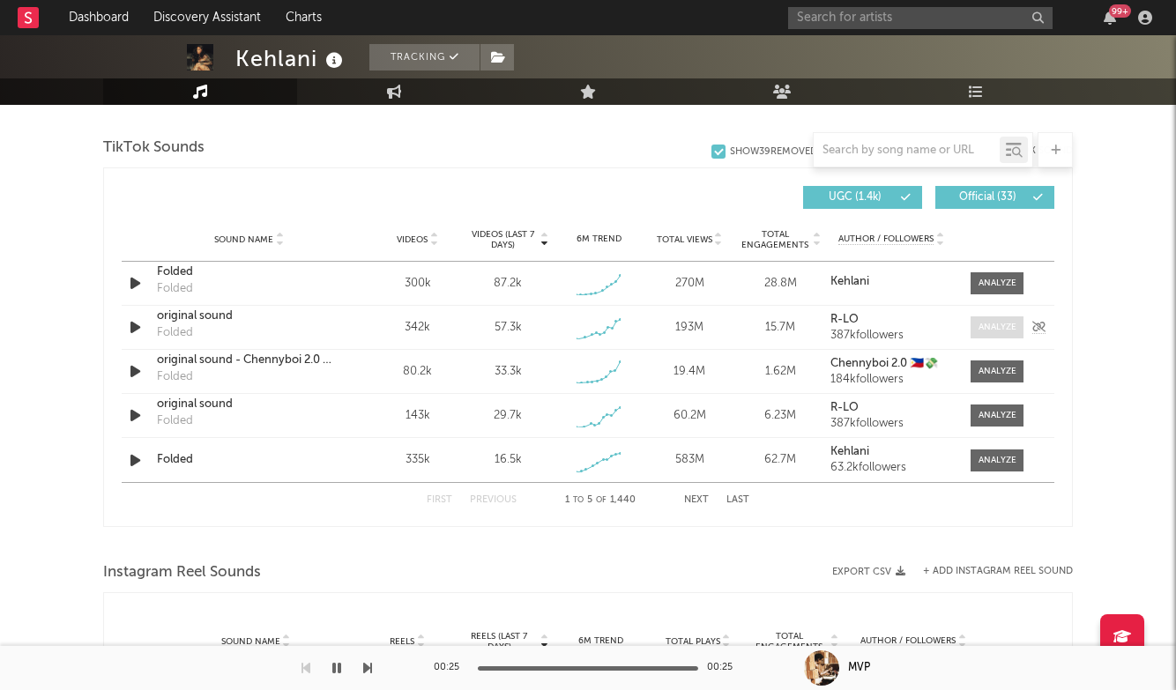
click at [978, 336] on span at bounding box center [997, 327] width 53 height 22
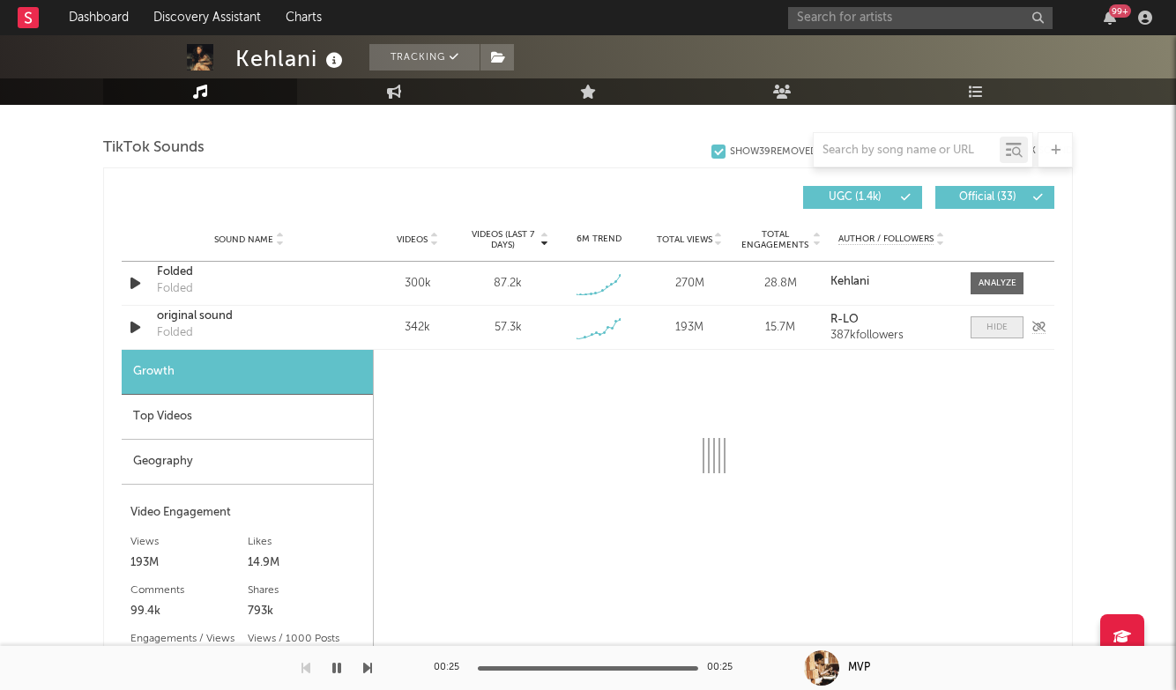
select select "1w"
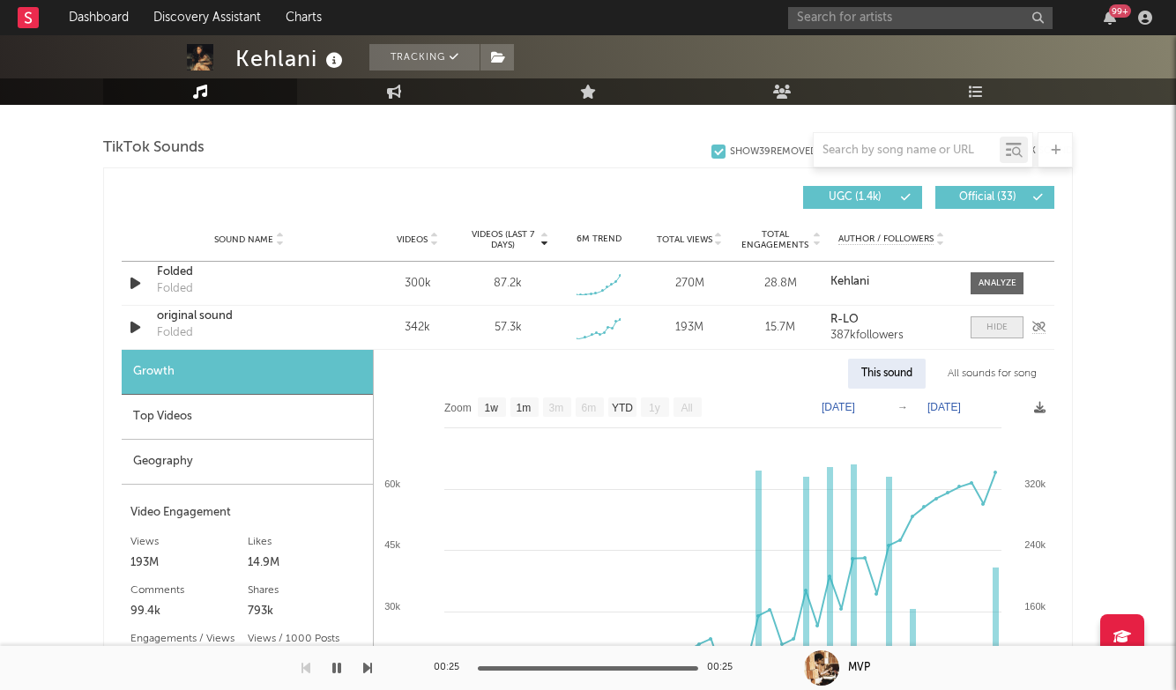
click at [988, 335] on span at bounding box center [997, 327] width 53 height 22
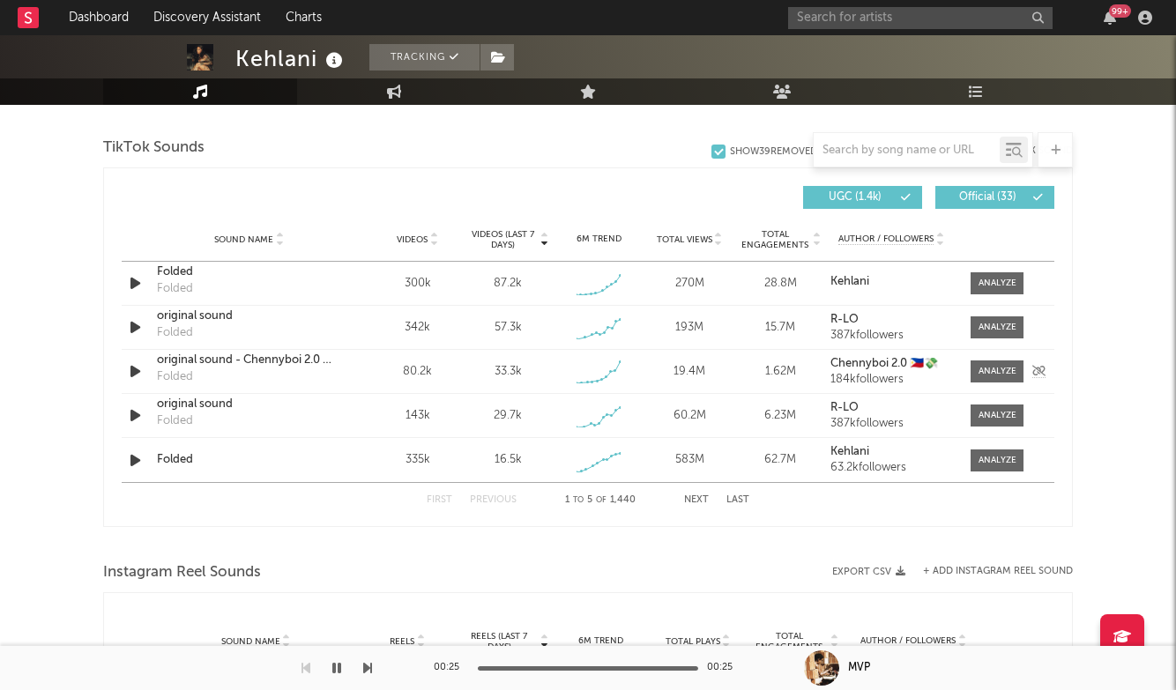
click at [1005, 387] on div "Sound Name original sound - [PERSON_NAME] 2.0 🇵🇭💸 Folded Videos 80.2k Videos (l…" at bounding box center [588, 371] width 933 height 43
click at [1005, 371] on div at bounding box center [997, 371] width 38 height 13
select select "1w"
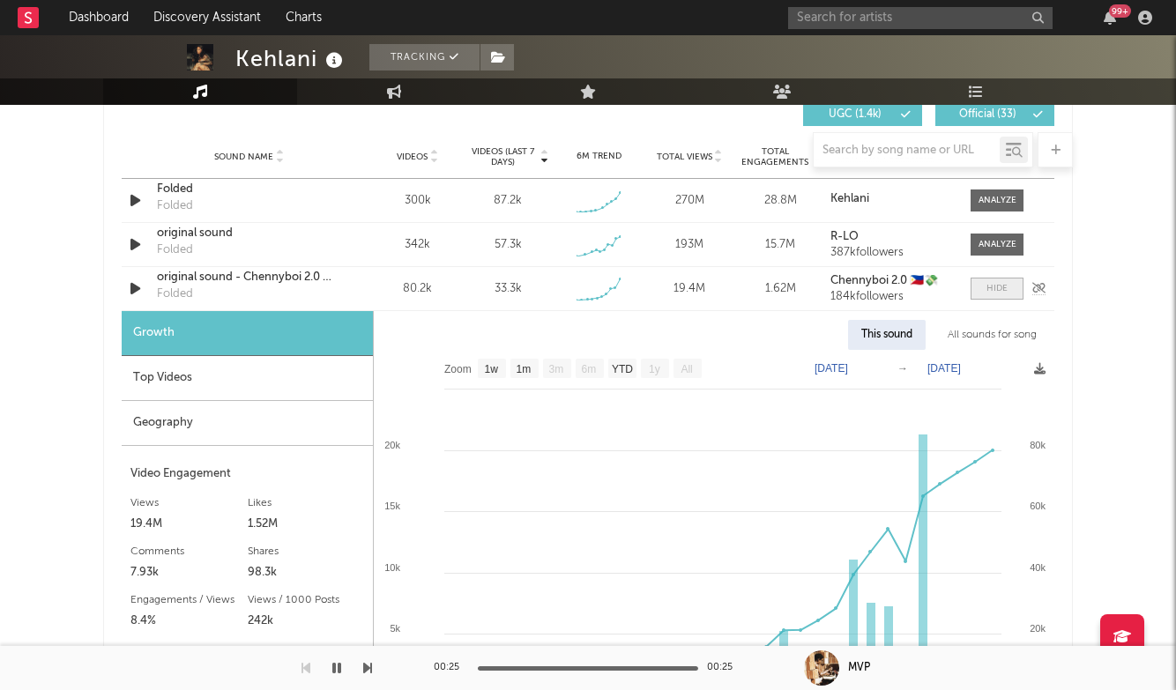
scroll to position [1270, 0]
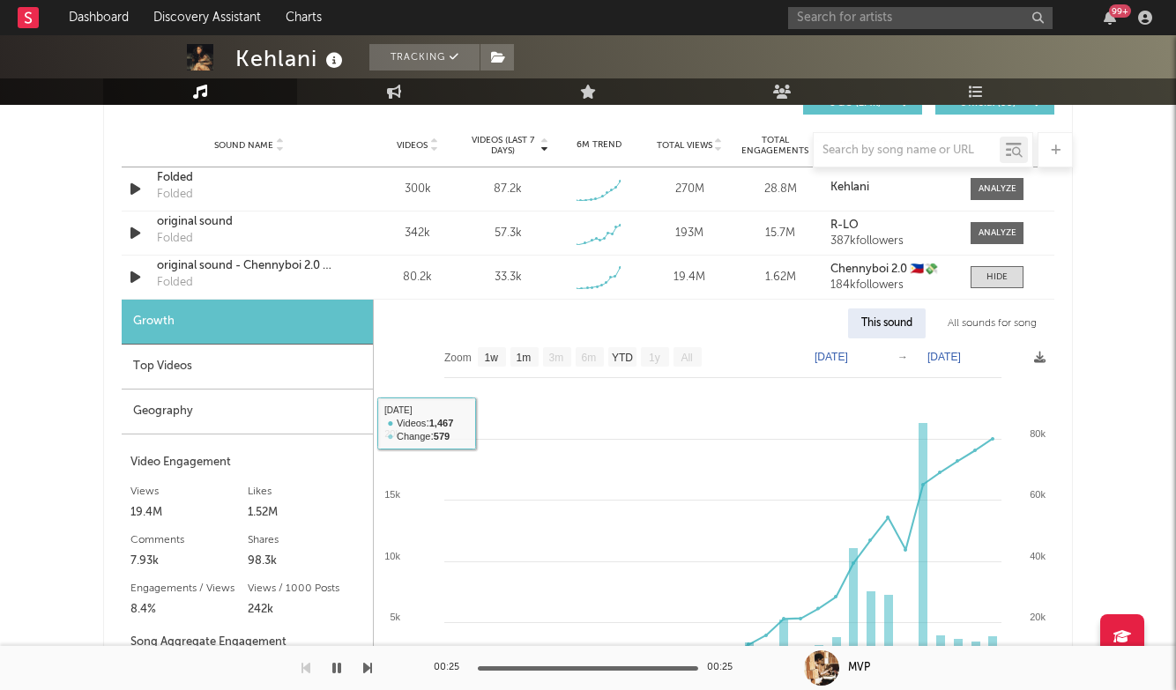
click at [220, 383] on div "Top Videos" at bounding box center [247, 367] width 251 height 45
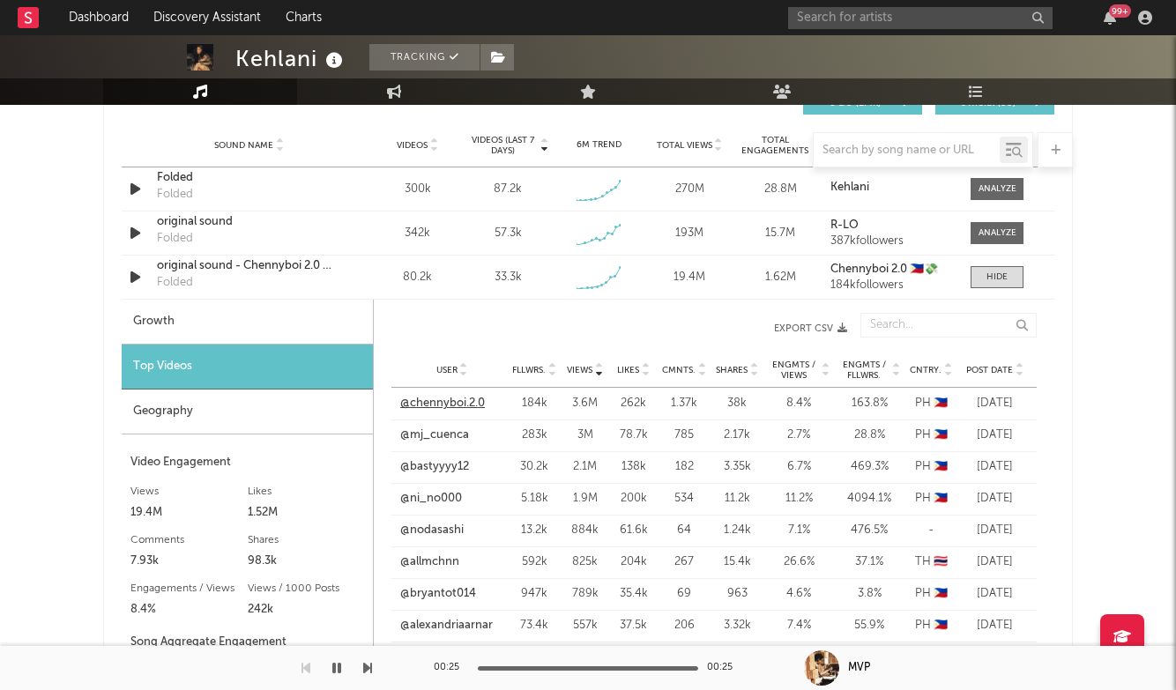
click at [448, 402] on link "@chennyboi.2.0" at bounding box center [442, 404] width 85 height 18
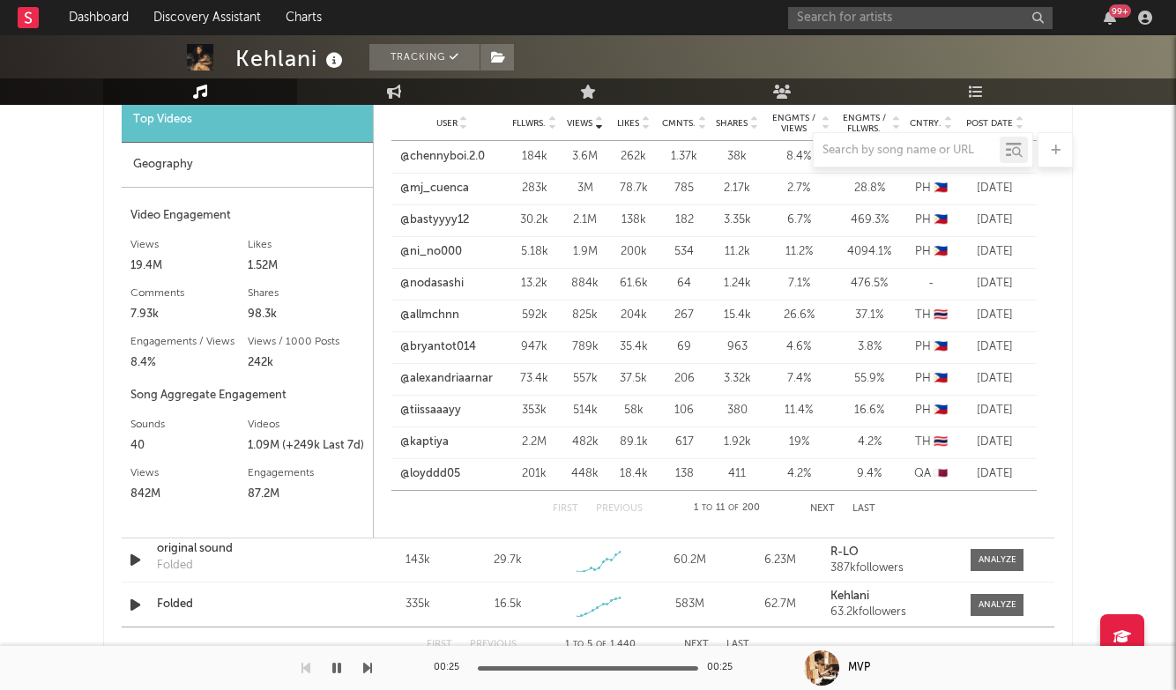
scroll to position [1499, 0]
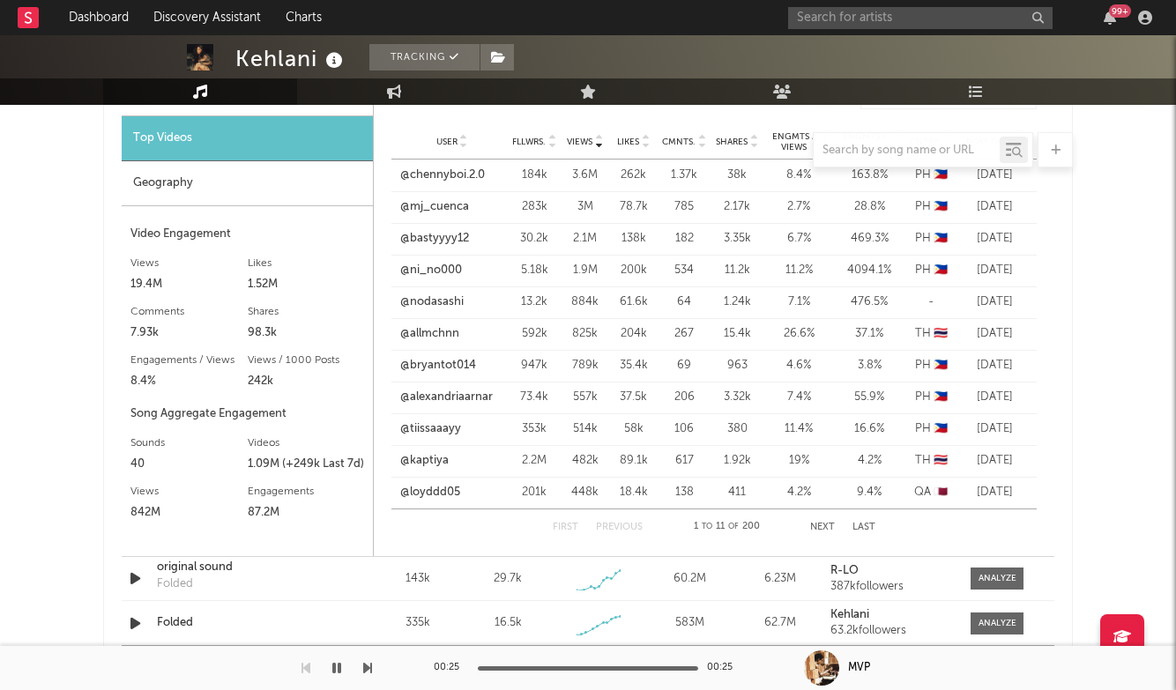
click at [542, 139] on div at bounding box center [588, 149] width 970 height 35
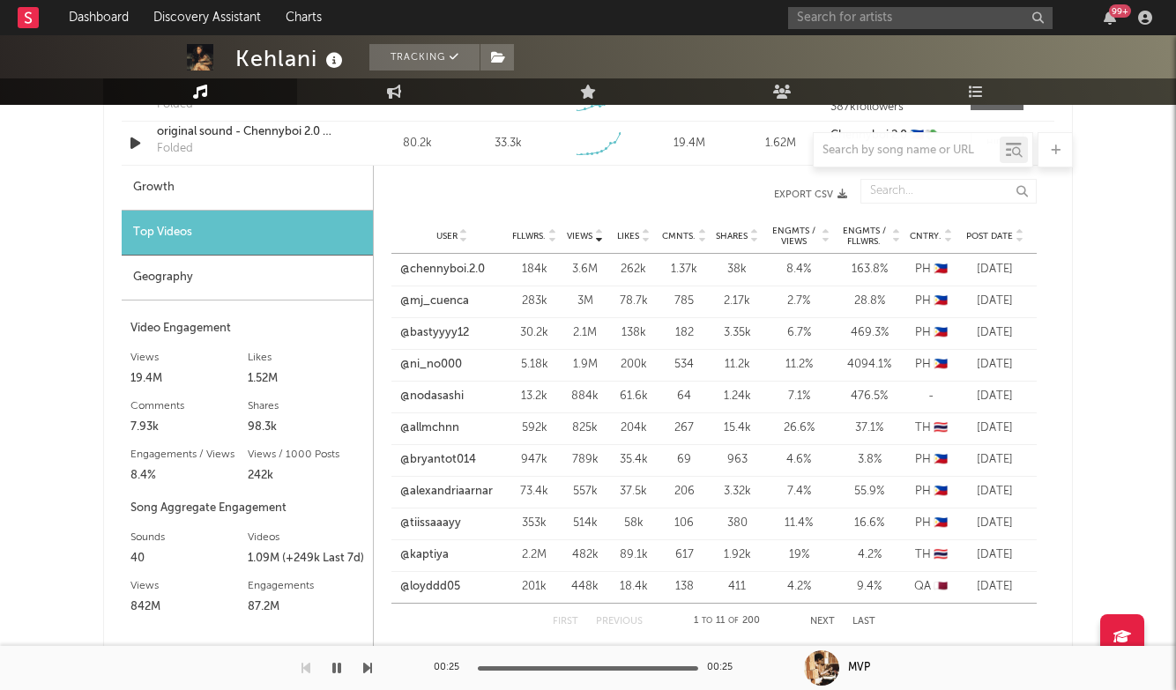
scroll to position [1399, 0]
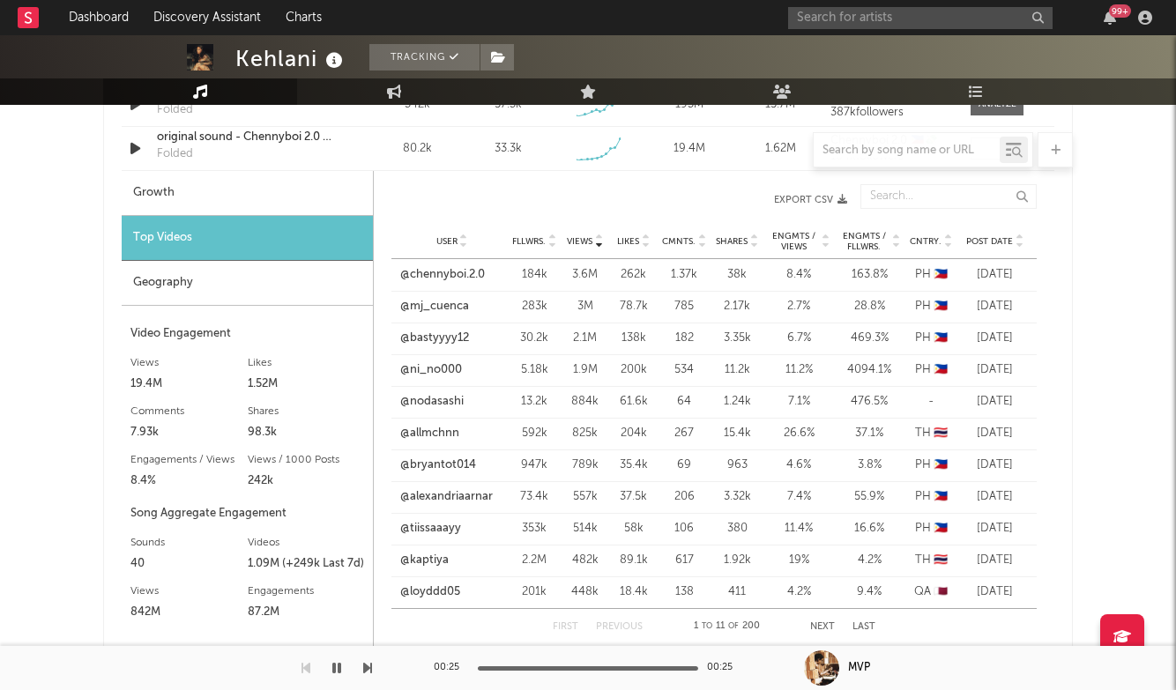
click at [538, 242] on span "Fllwrs." at bounding box center [528, 241] width 33 height 11
click at [590, 238] on span "Views" at bounding box center [580, 241] width 26 height 11
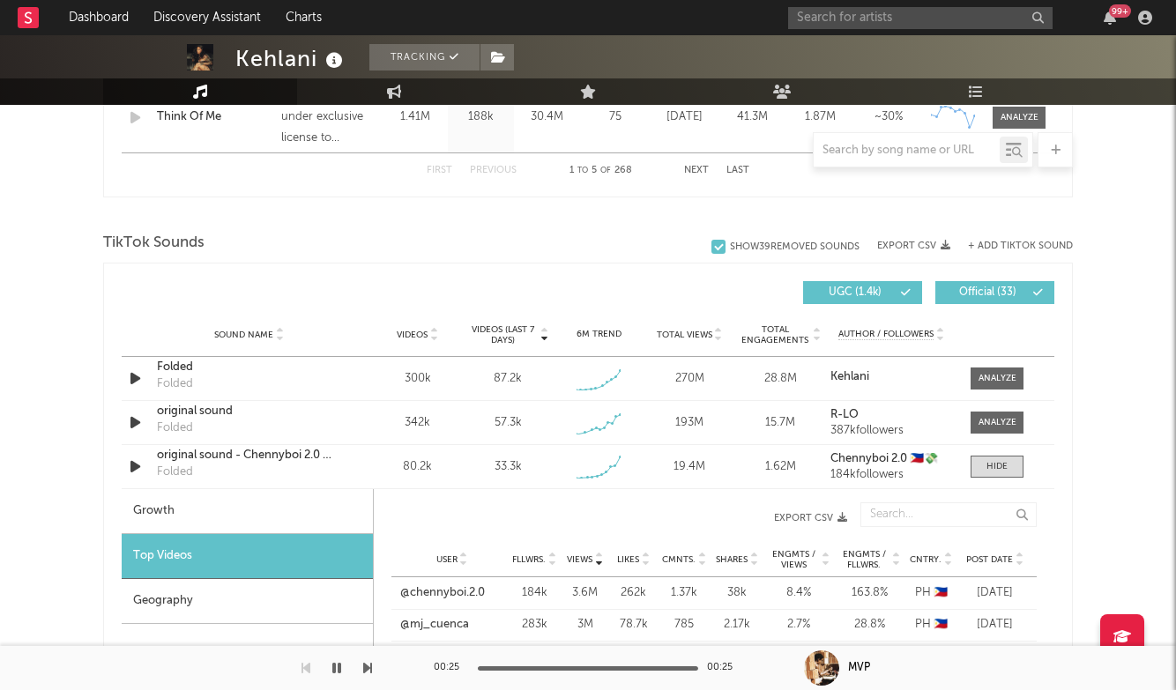
scroll to position [1060, 0]
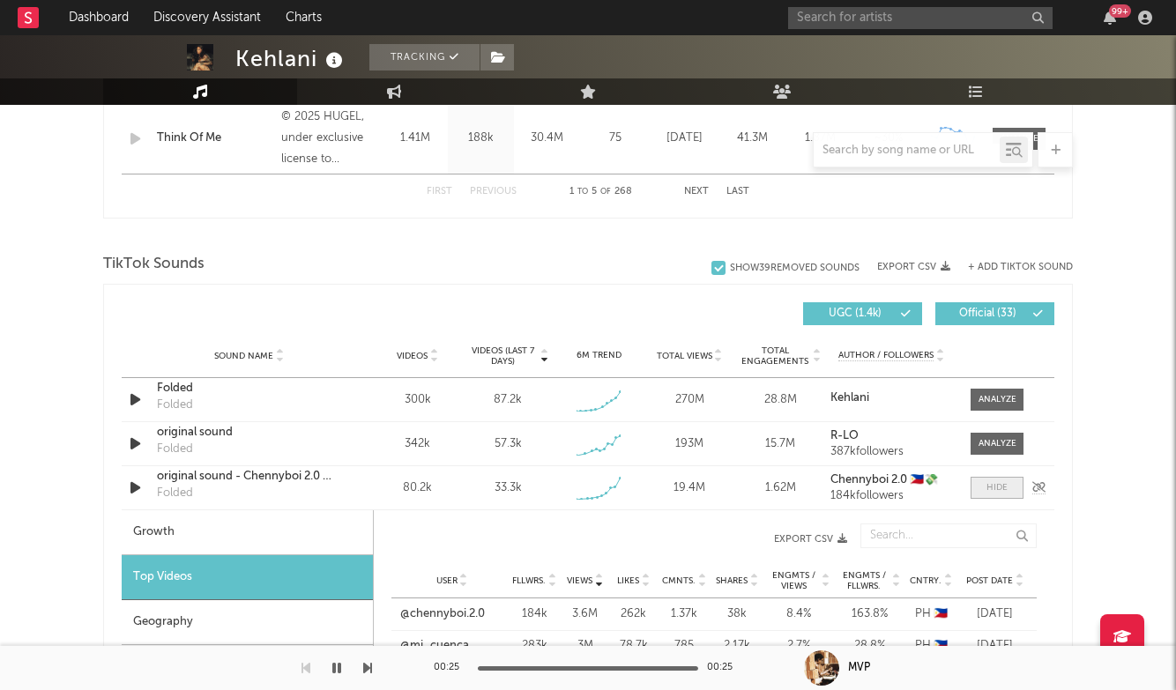
click at [982, 482] on span at bounding box center [997, 488] width 53 height 22
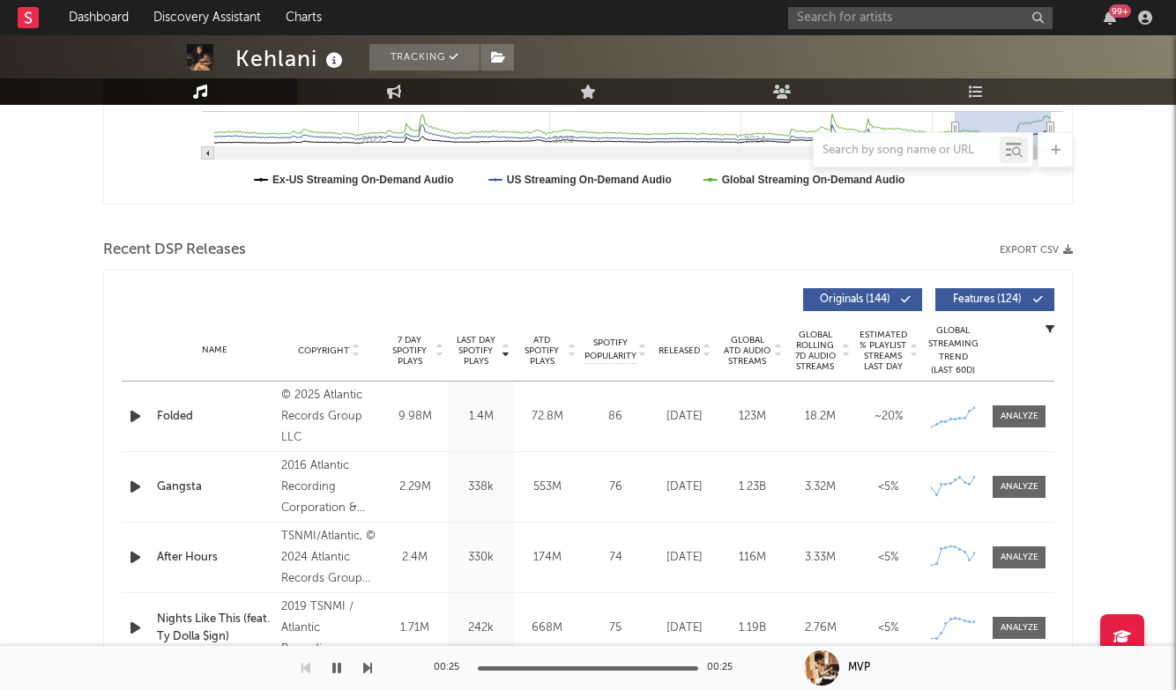
scroll to position [492, 0]
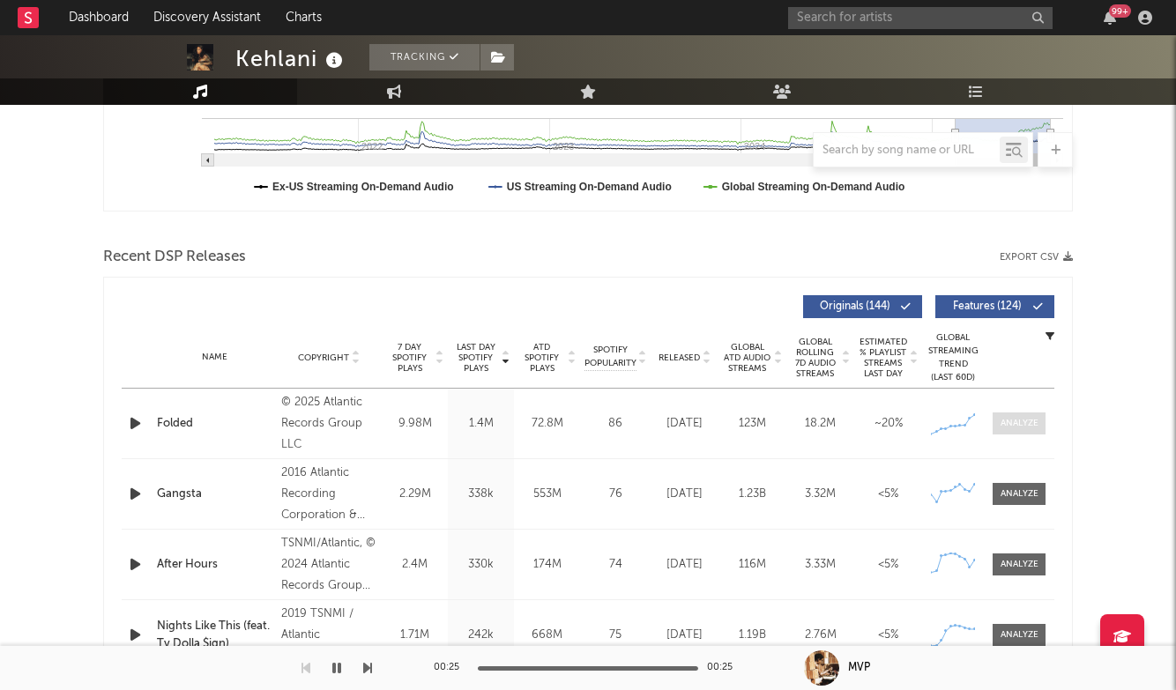
click at [1012, 420] on div at bounding box center [1020, 423] width 38 height 13
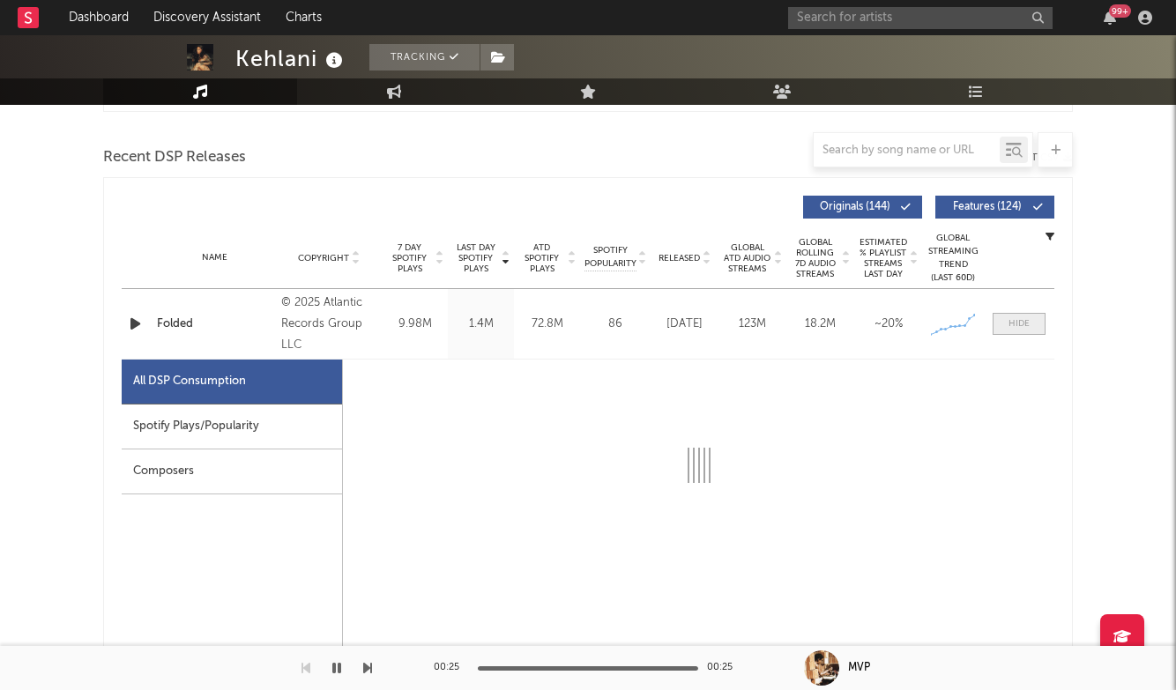
select select "1w"
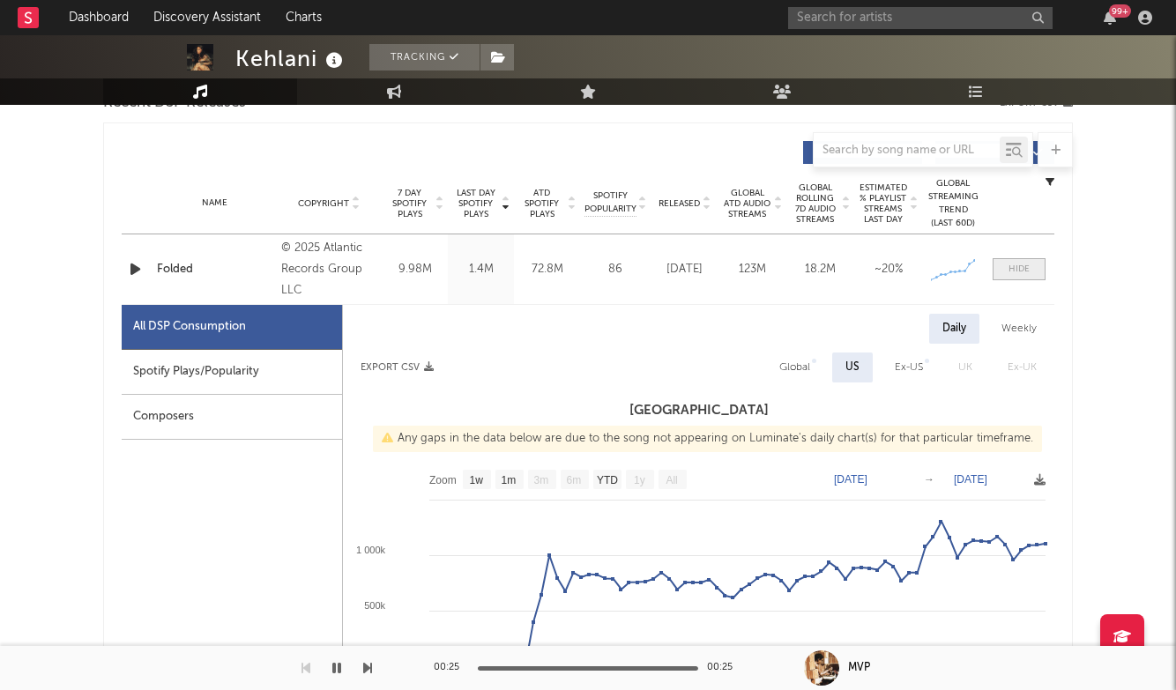
scroll to position [648, 0]
click at [1023, 272] on div at bounding box center [1018, 267] width 21 height 13
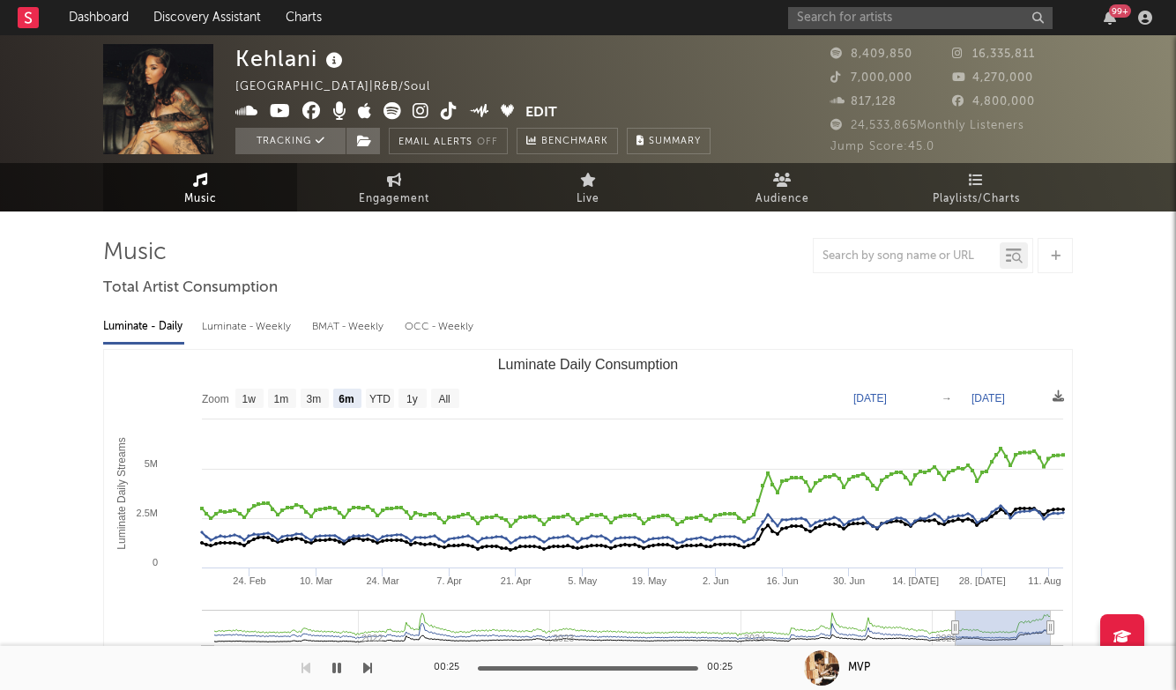
scroll to position [0, 0]
click at [845, 23] on input "text" at bounding box center [920, 18] width 264 height 22
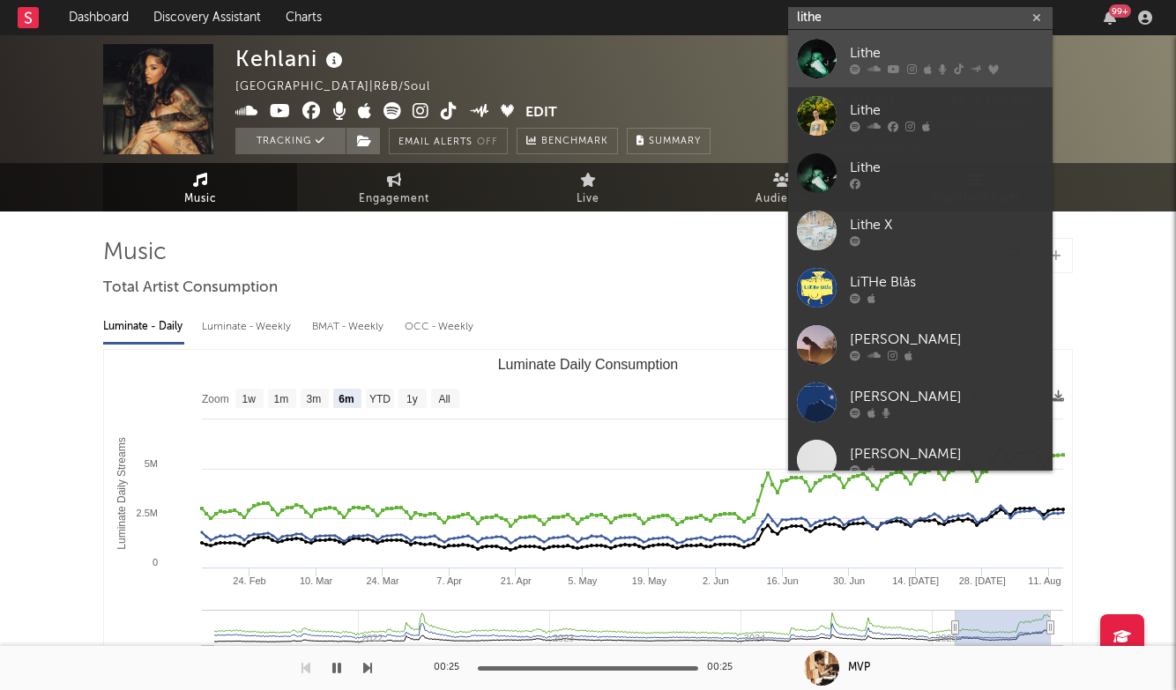
type input "lithe"
click at [869, 48] on div "Lithe" at bounding box center [947, 52] width 194 height 21
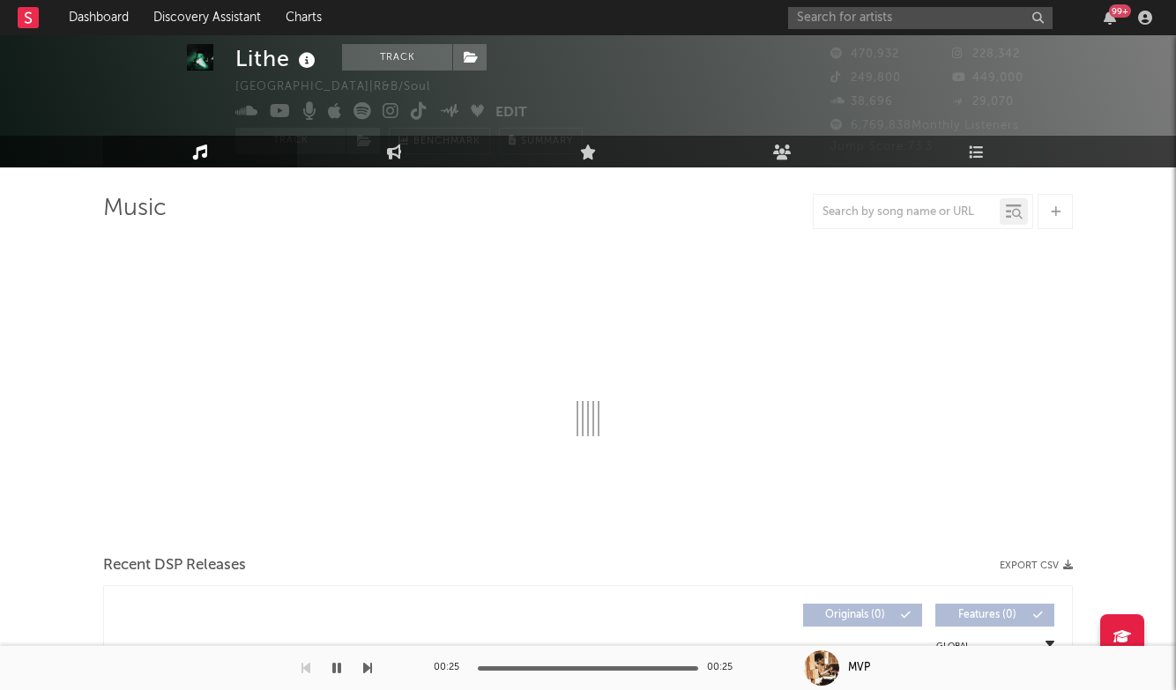
scroll to position [37, 0]
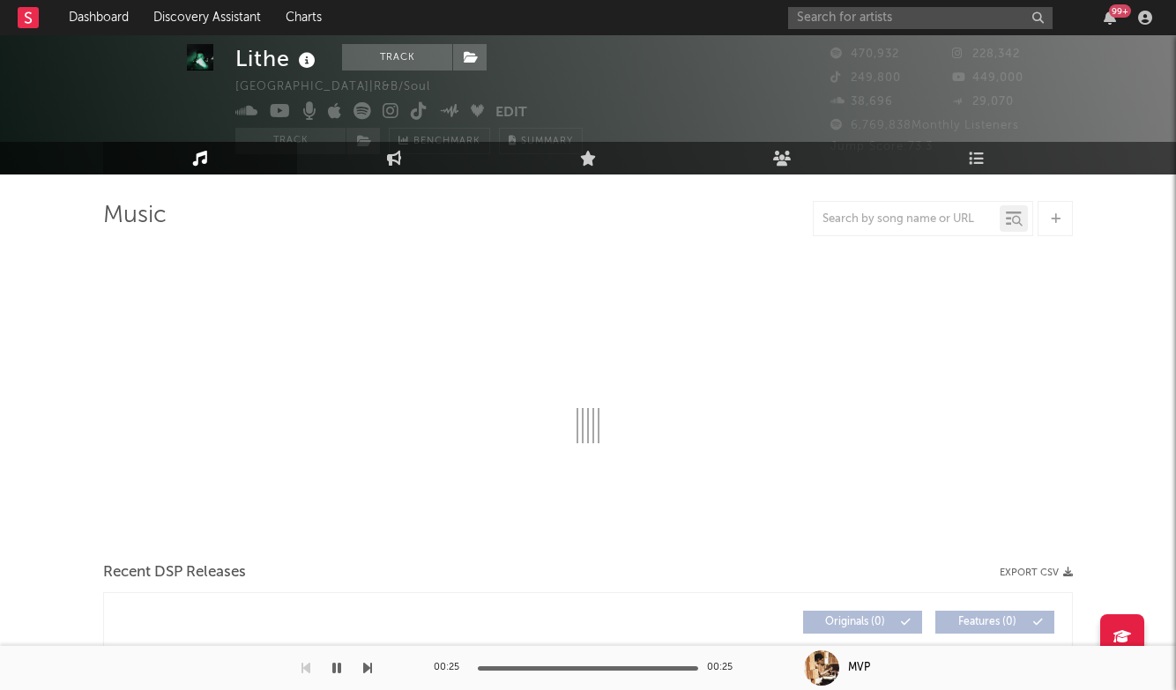
select select "6m"
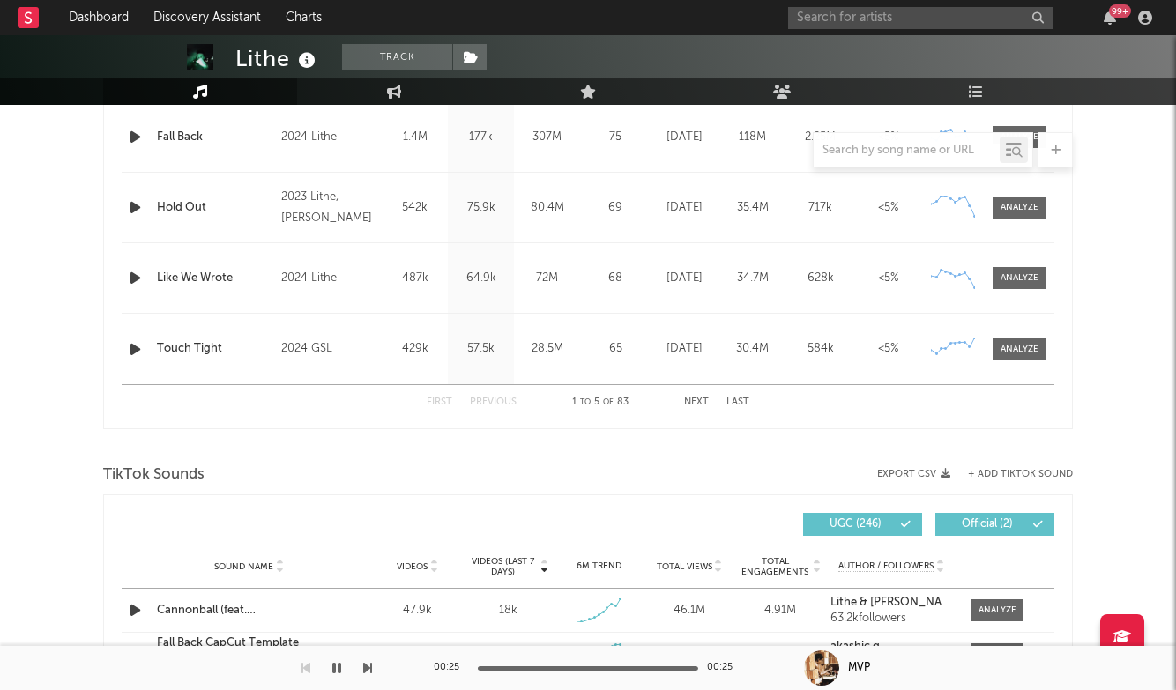
scroll to position [940, 0]
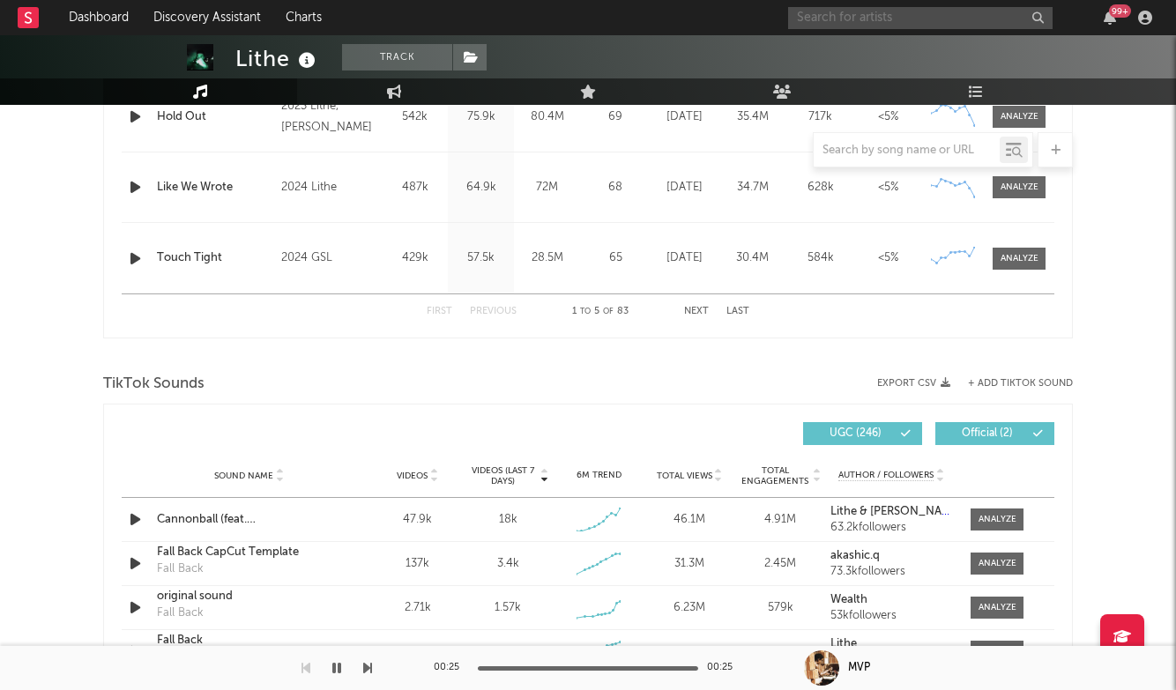
click at [894, 22] on input "text" at bounding box center [920, 18] width 264 height 22
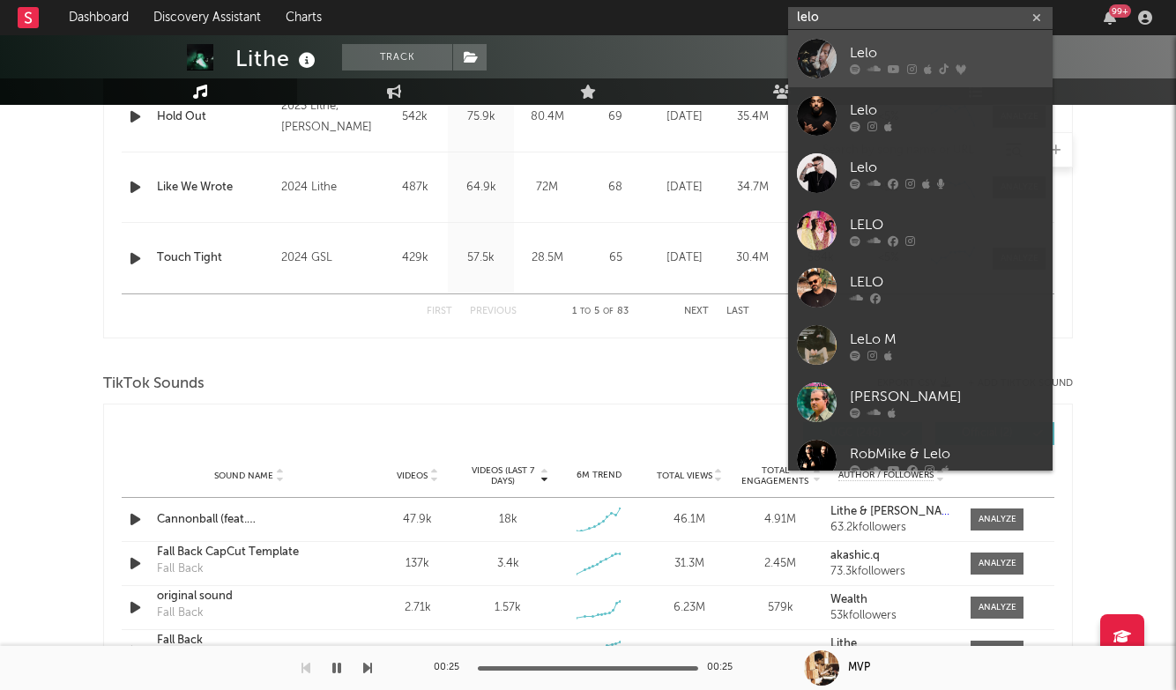
type input "lelo"
click at [903, 51] on div "Lelo" at bounding box center [947, 52] width 194 height 21
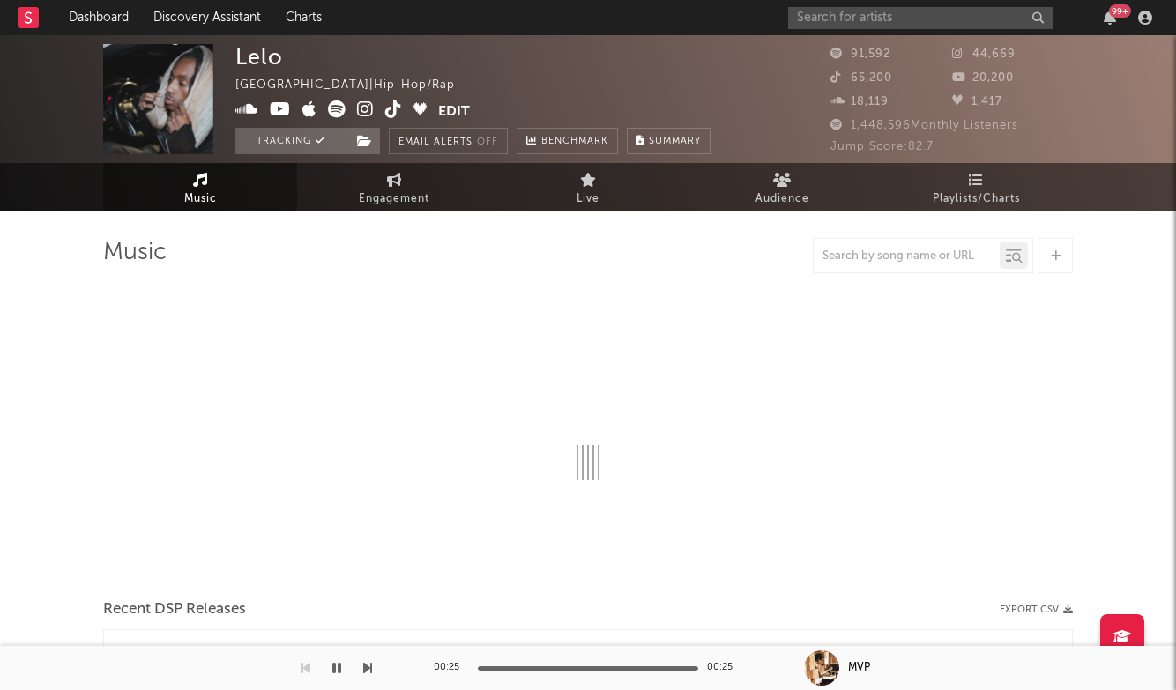
select select "6m"
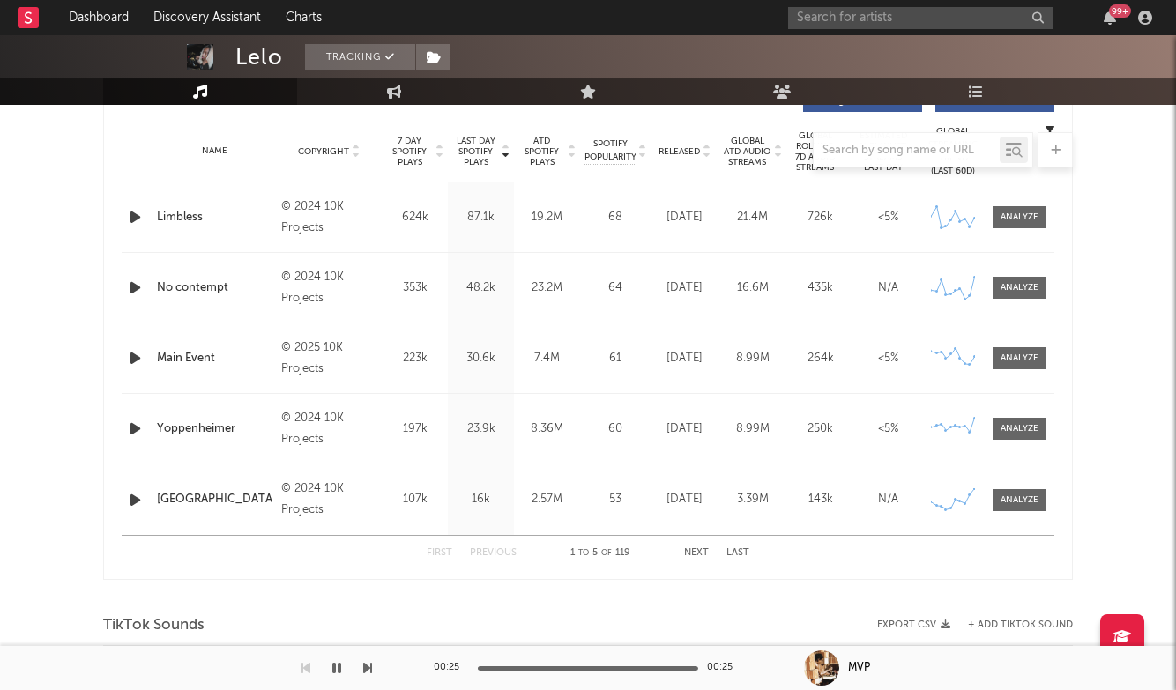
scroll to position [699, 0]
click at [1017, 287] on div at bounding box center [1020, 286] width 38 height 13
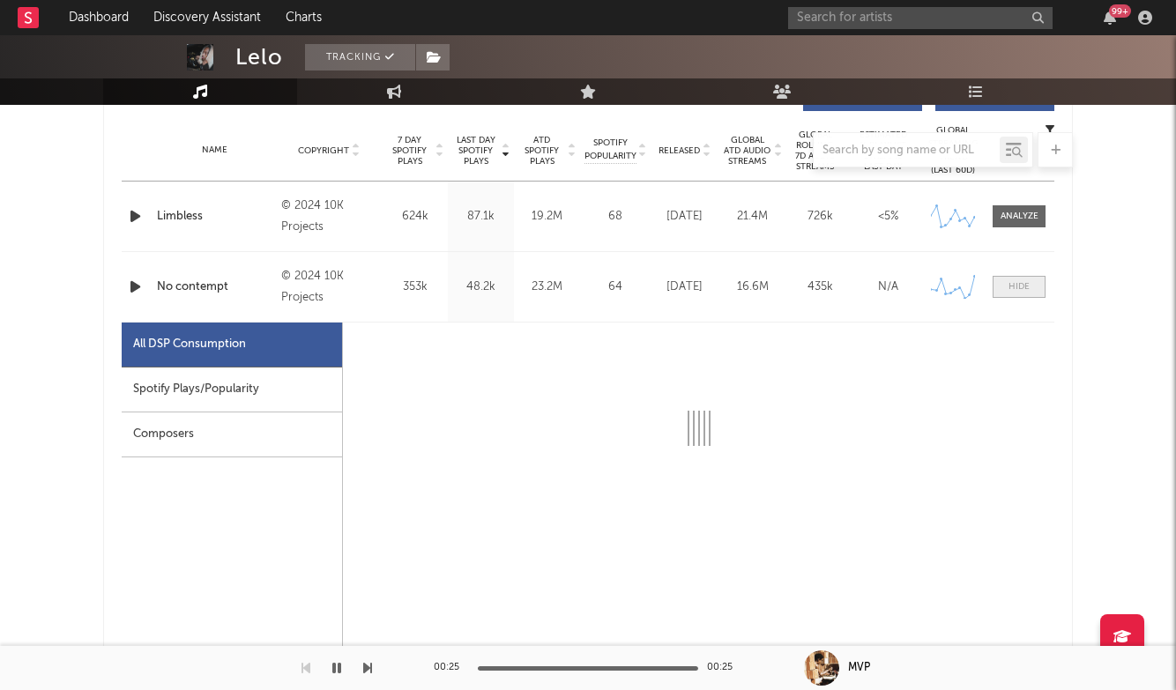
select select "6m"
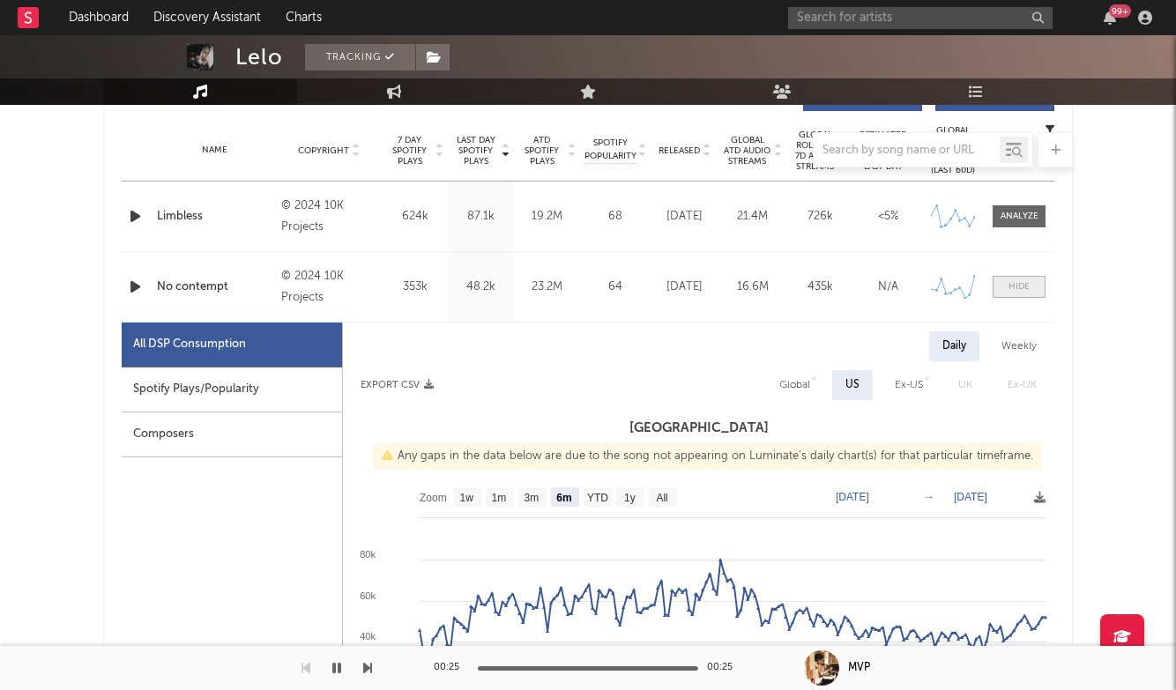
click at [1020, 288] on div at bounding box center [1018, 286] width 21 height 13
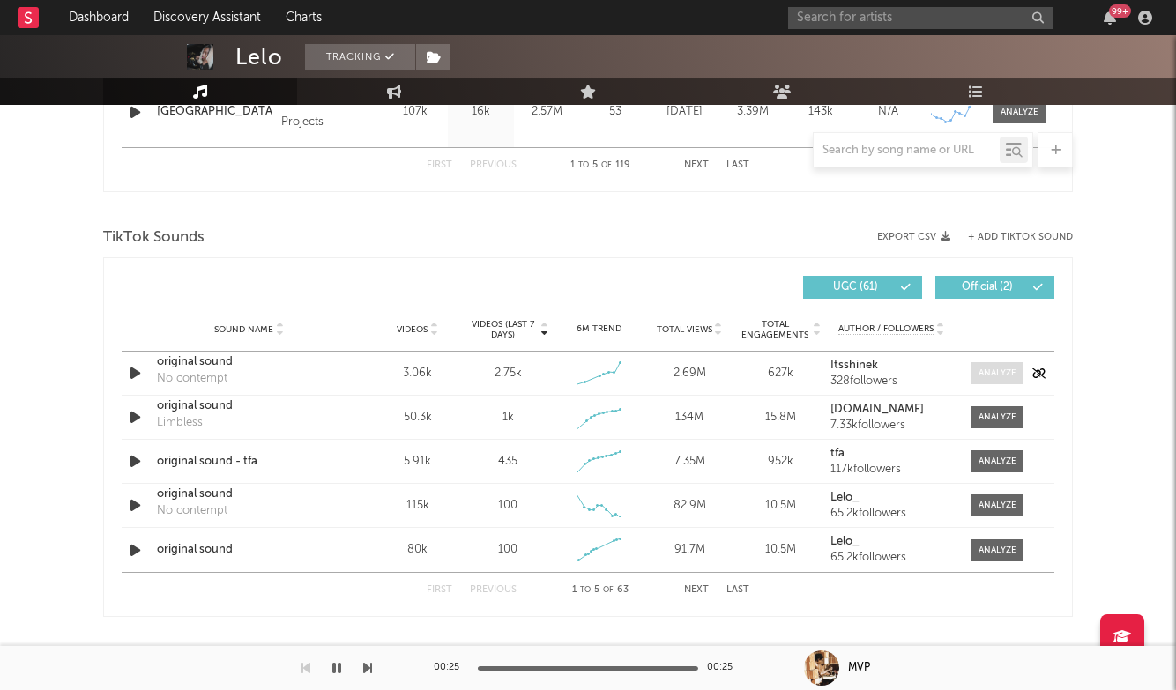
scroll to position [1088, 0]
click at [1012, 368] on div at bounding box center [997, 371] width 38 height 13
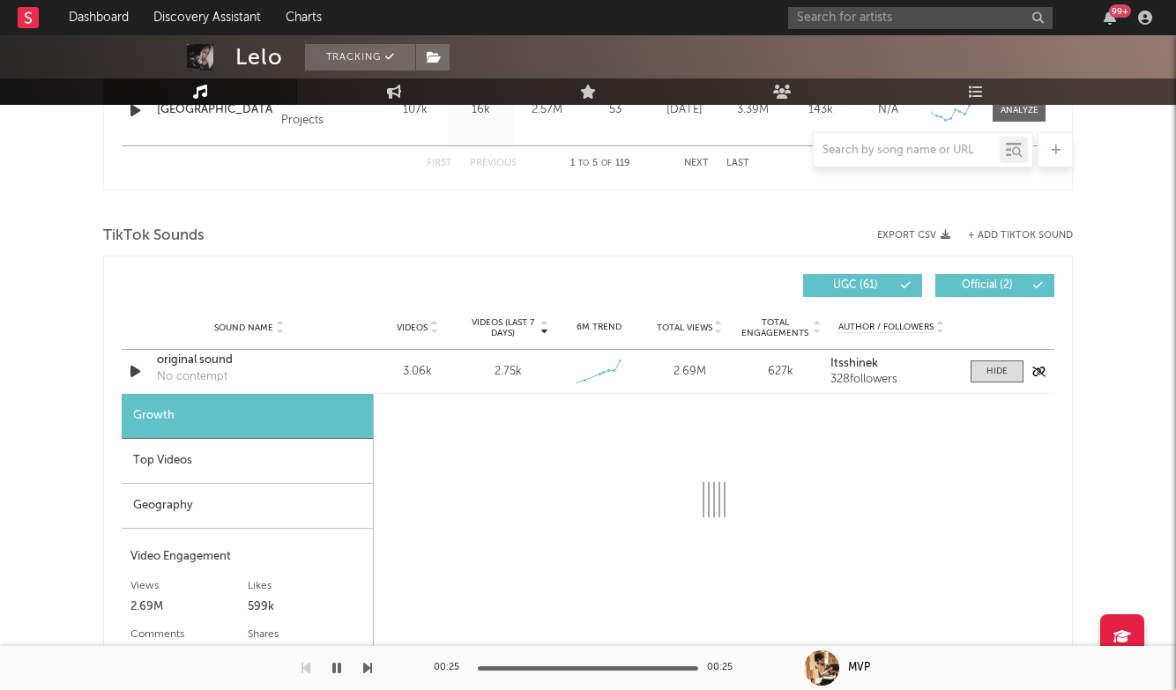
select select "1w"
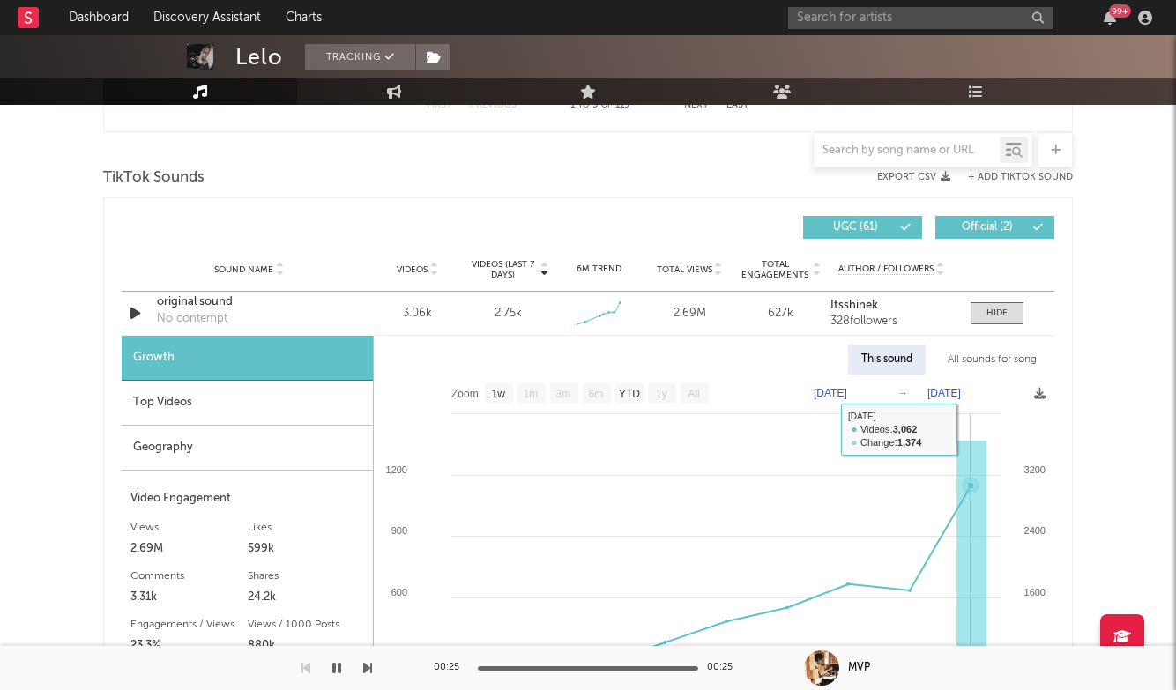
scroll to position [1149, 0]
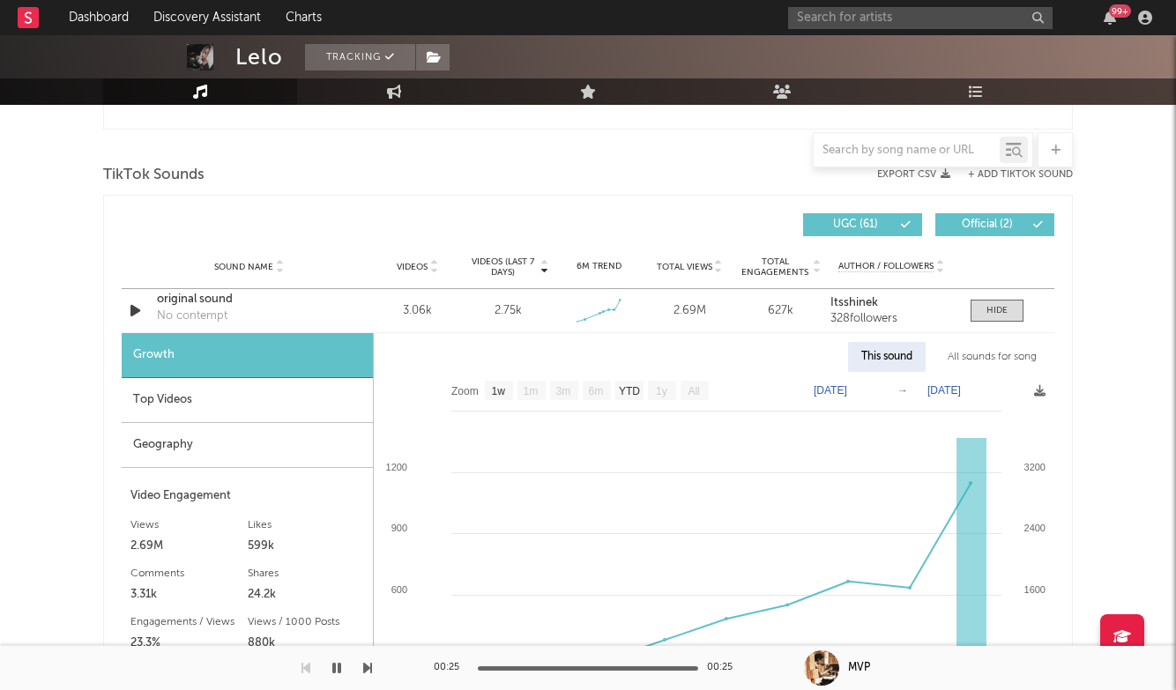
click at [218, 393] on div "Top Videos" at bounding box center [247, 400] width 251 height 45
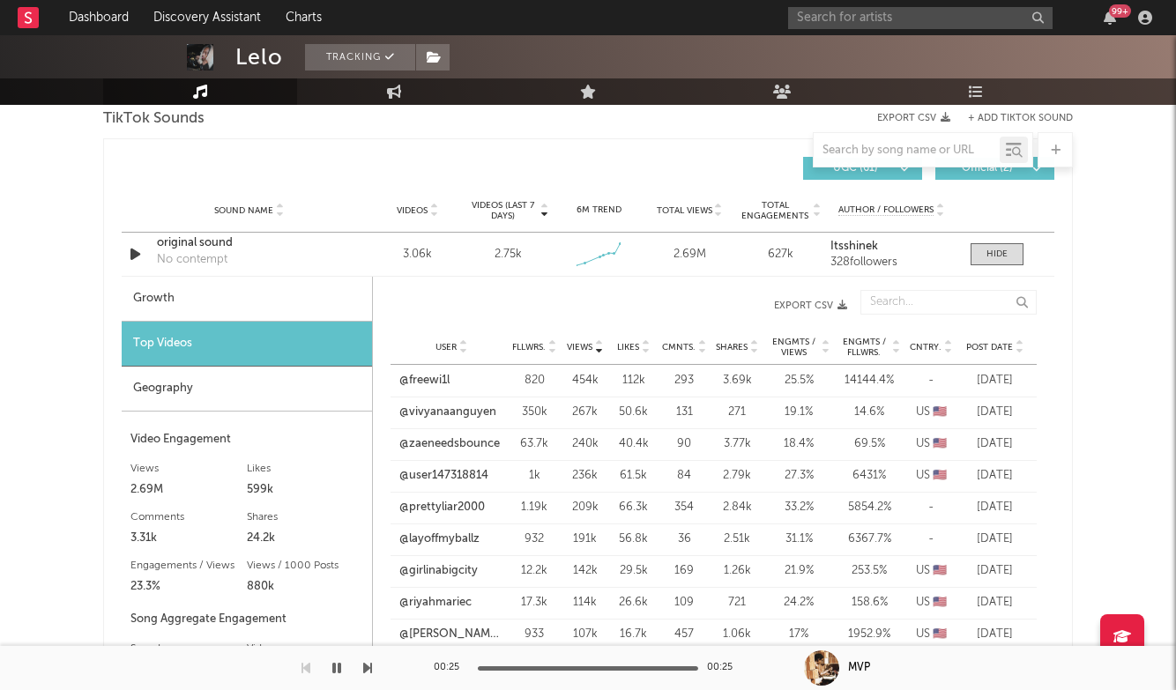
scroll to position [1220, 0]
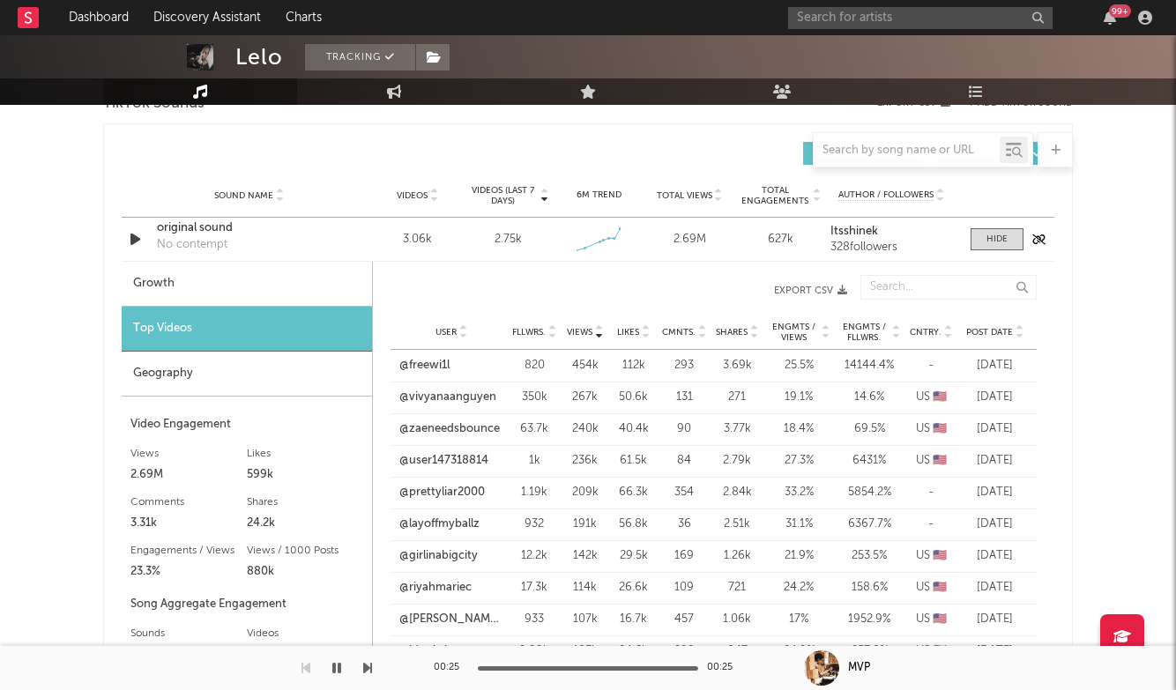
click at [205, 223] on div "original sound" at bounding box center [249, 228] width 184 height 18
click at [1001, 240] on div at bounding box center [996, 239] width 21 height 13
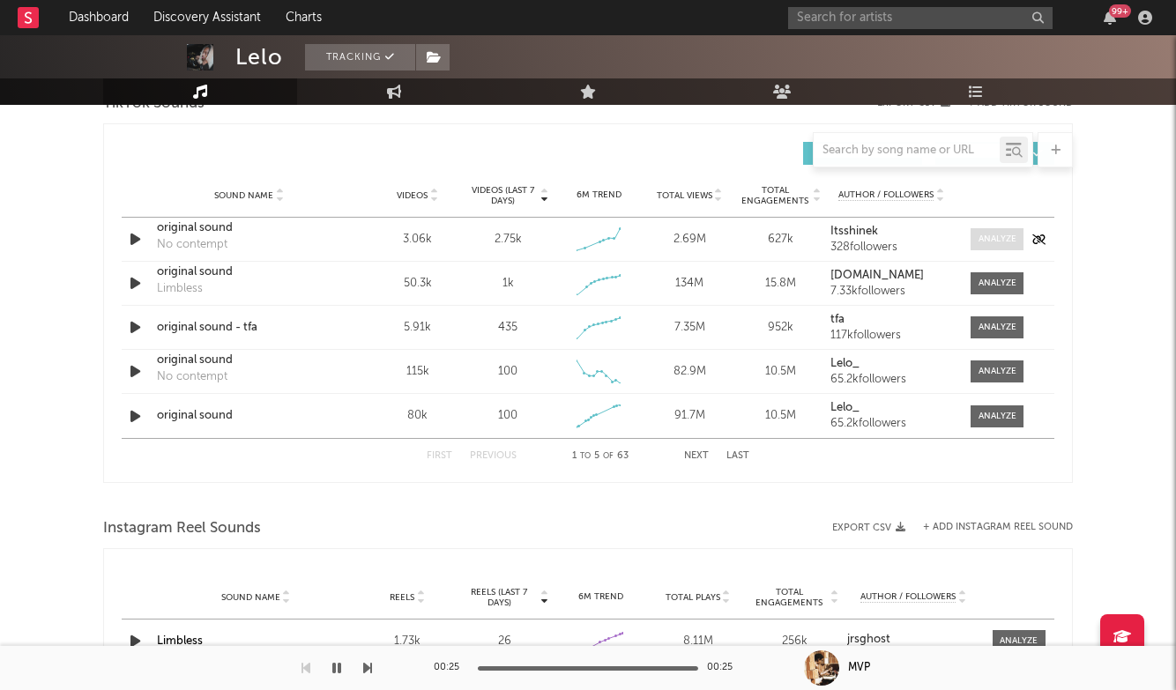
click at [1001, 240] on div at bounding box center [997, 239] width 38 height 13
select select "1w"
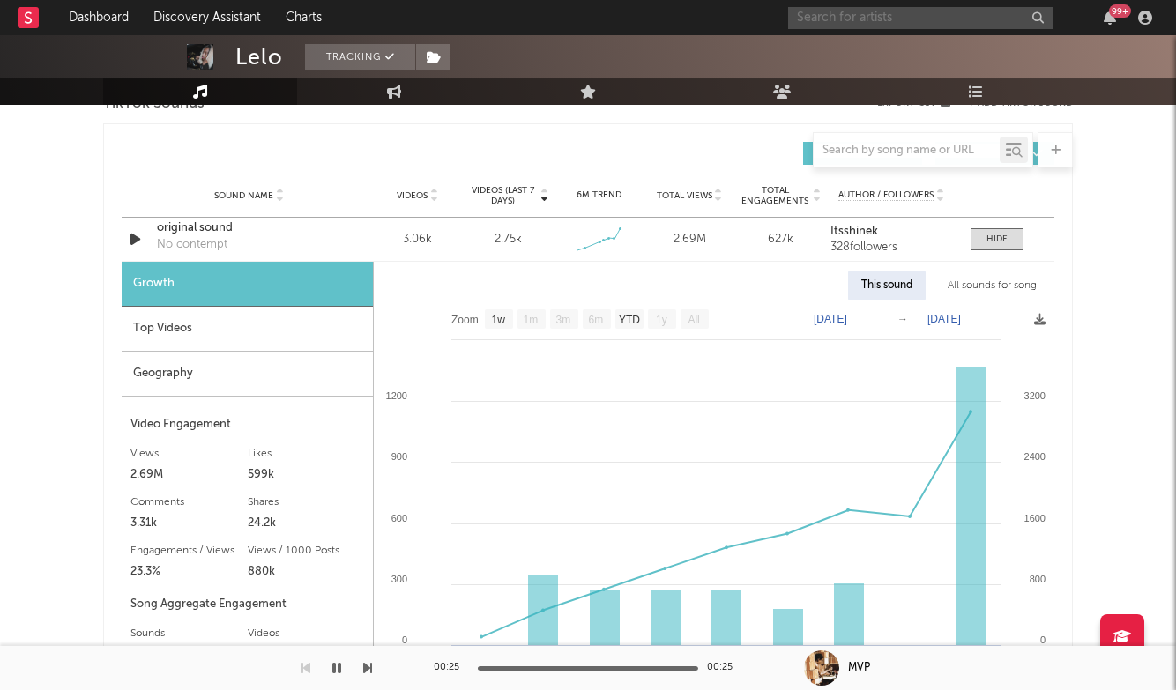
click at [867, 26] on input "text" at bounding box center [920, 18] width 264 height 22
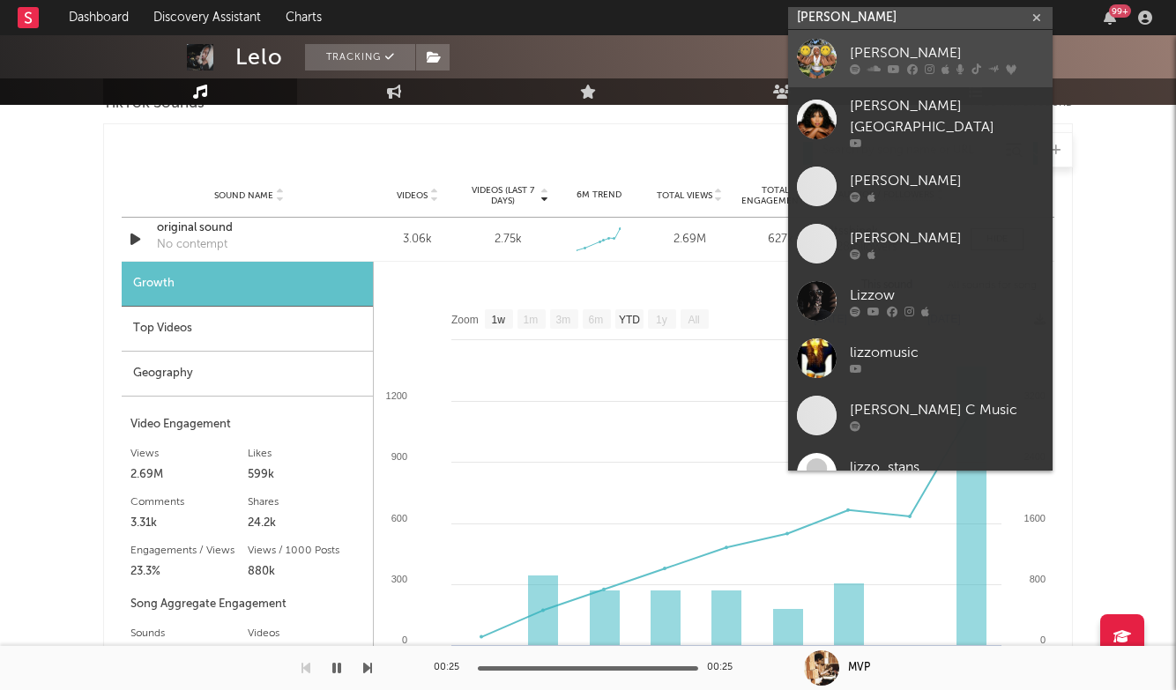
type input "[PERSON_NAME]"
click at [903, 39] on link "[PERSON_NAME]" at bounding box center [920, 58] width 264 height 57
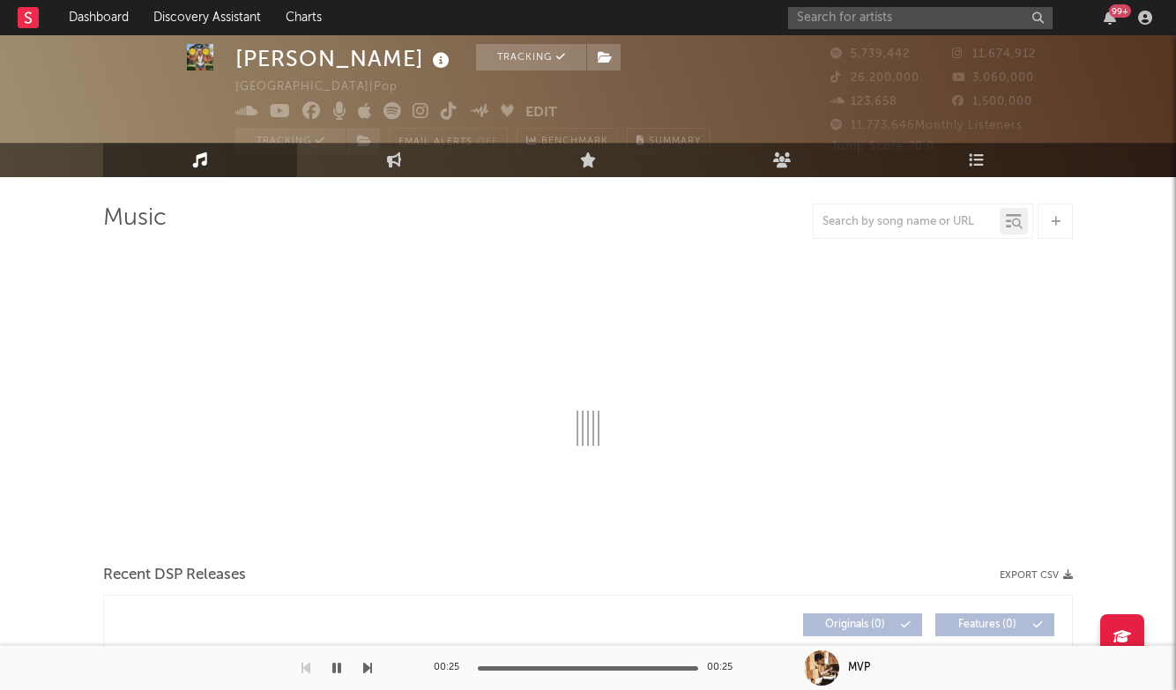
select select "6m"
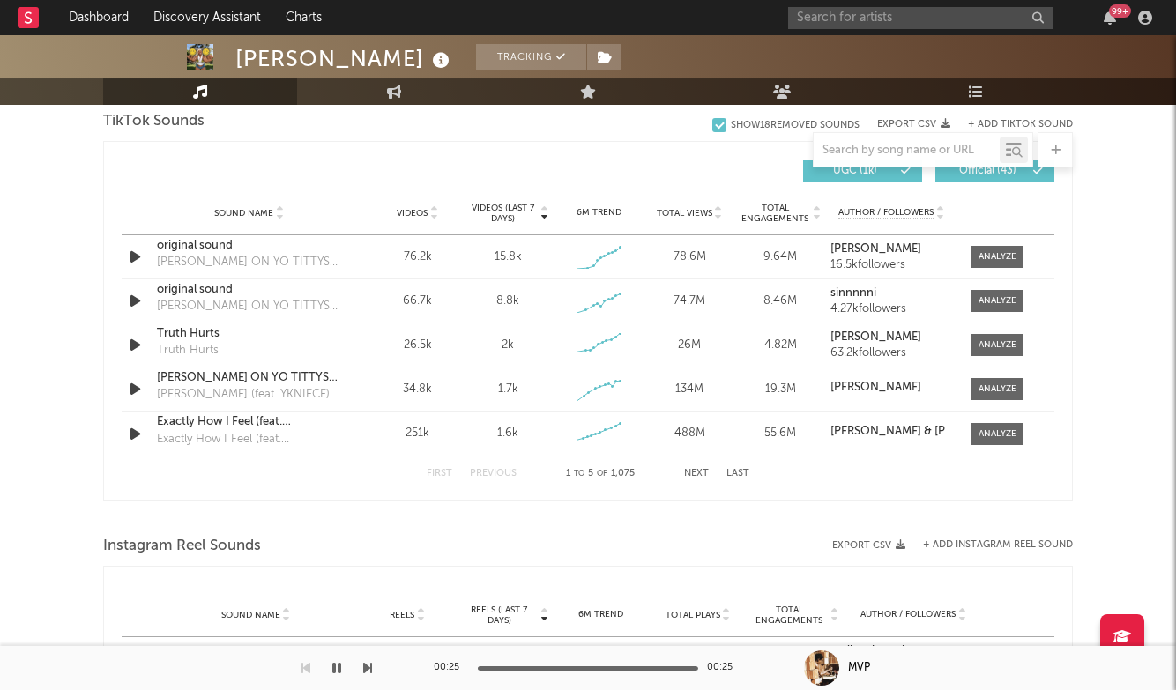
scroll to position [1168, 0]
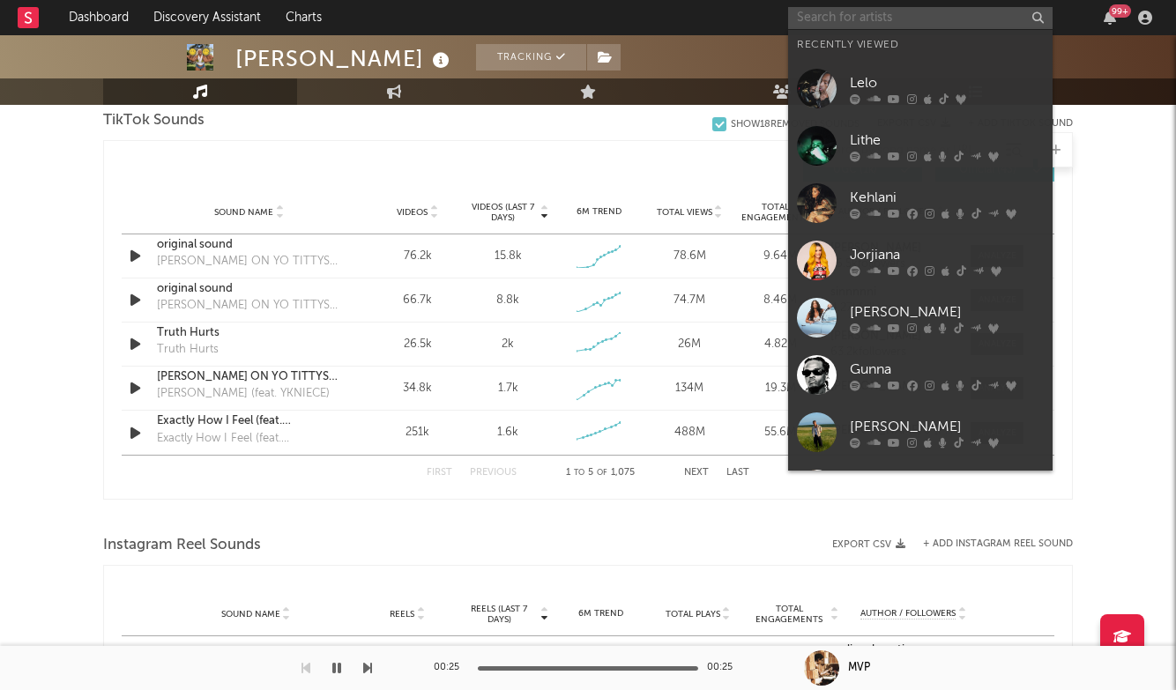
click at [853, 18] on input "text" at bounding box center [920, 18] width 264 height 22
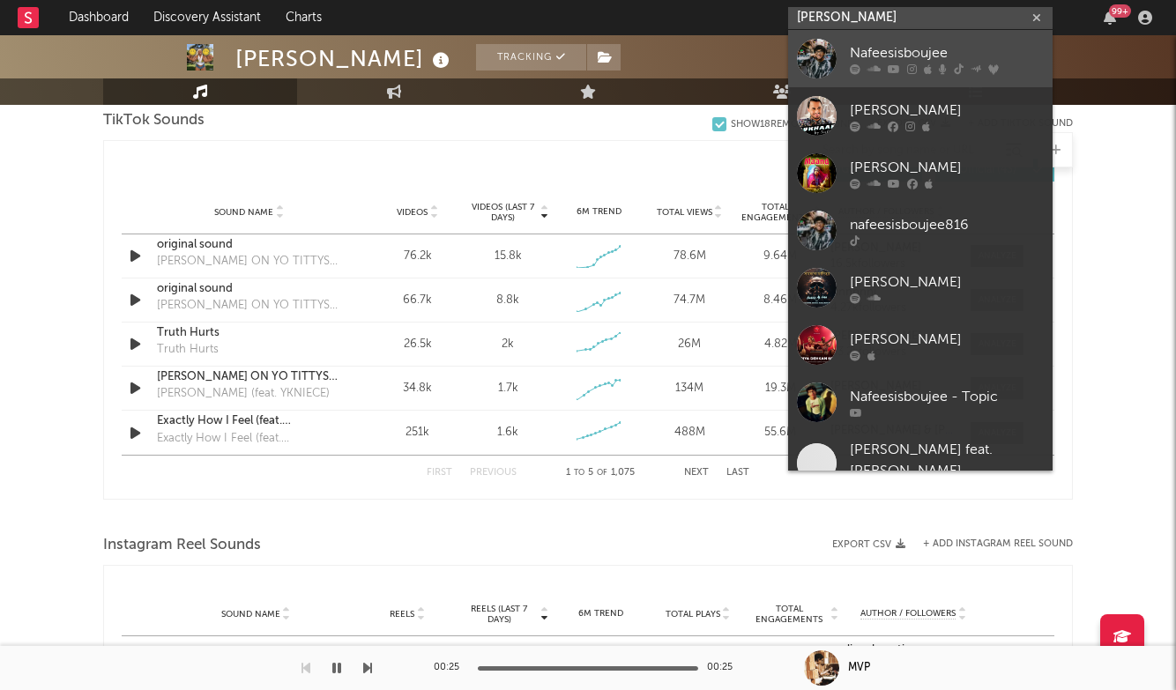
type input "[PERSON_NAME]"
click at [902, 46] on div "Nafeesisboujee" at bounding box center [947, 52] width 194 height 21
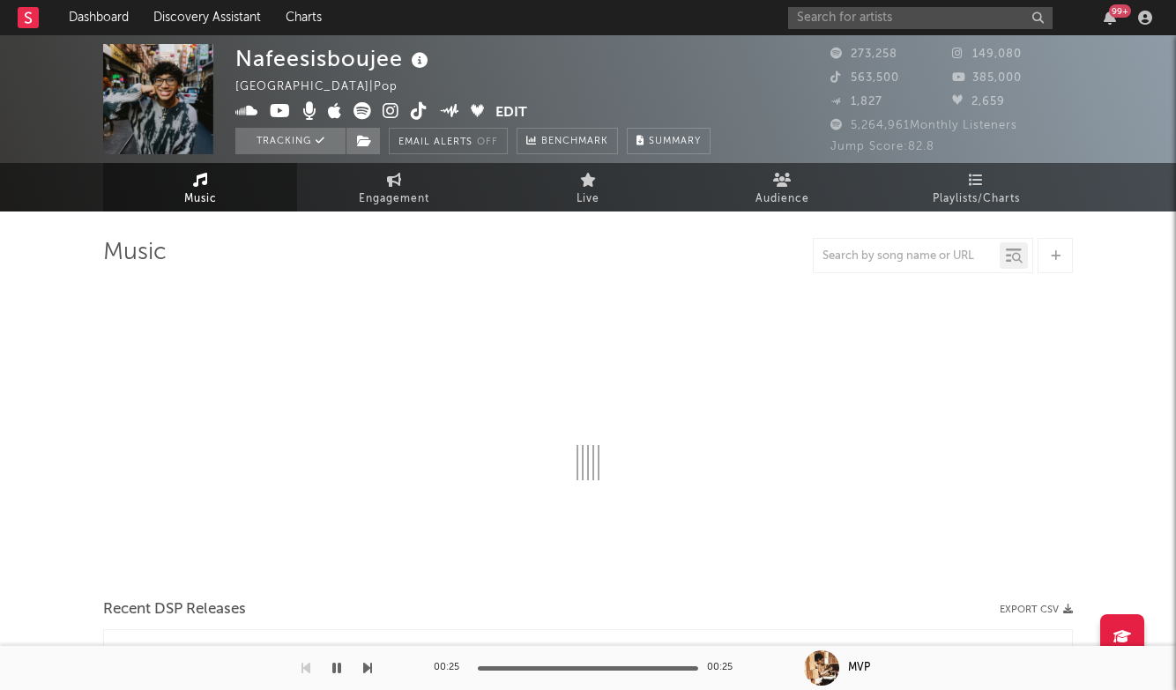
select select "6m"
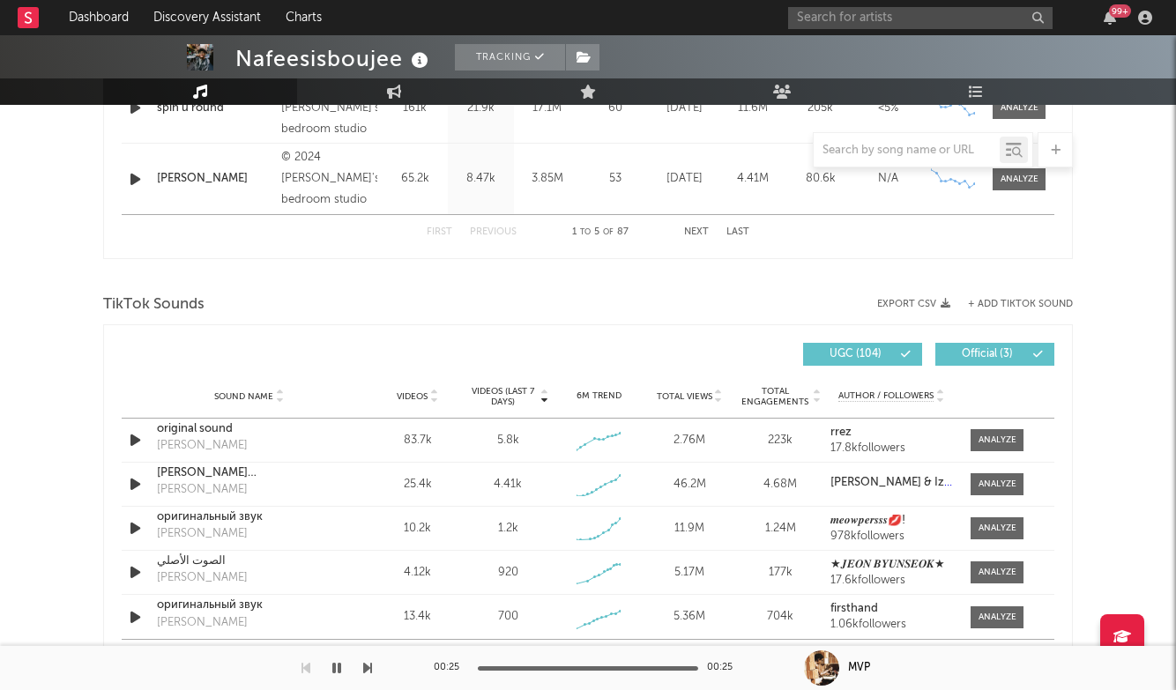
scroll to position [1061, 0]
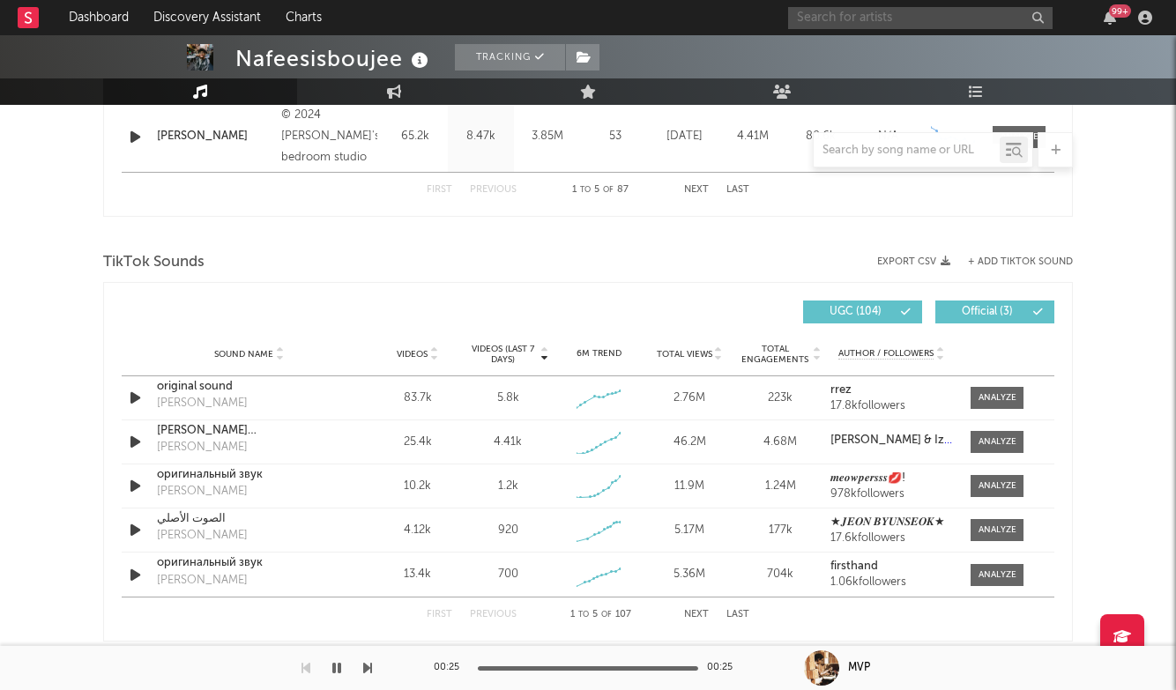
click at [802, 15] on input "text" at bounding box center [920, 18] width 264 height 22
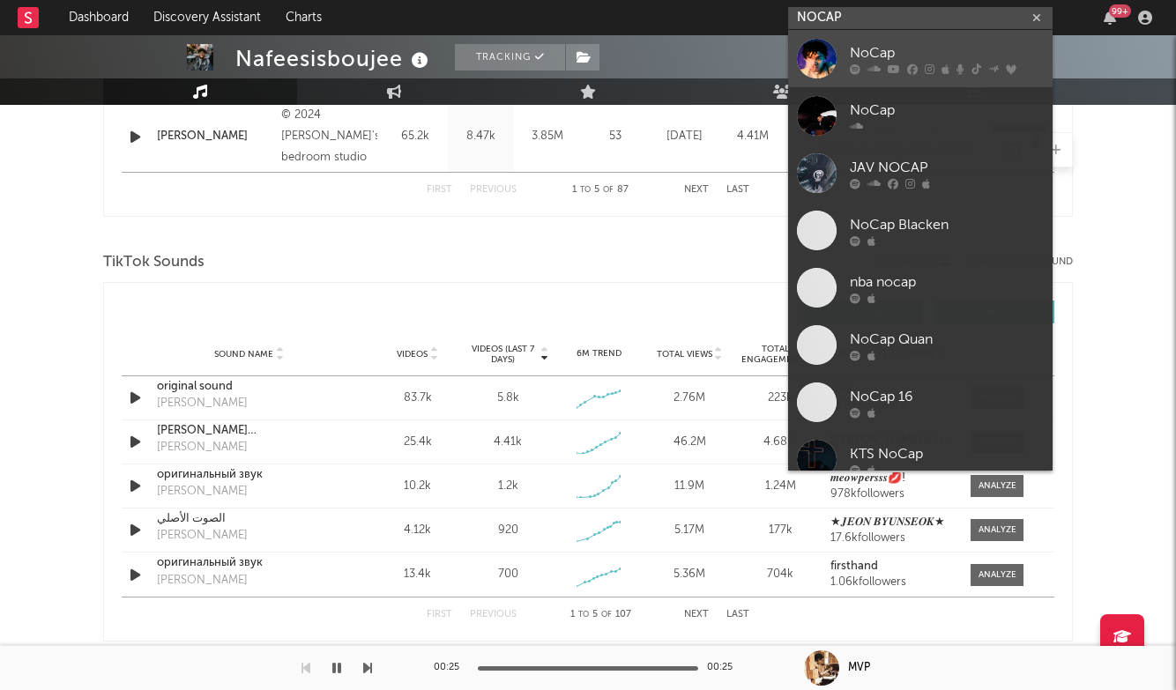
type input "NOCAP"
click at [882, 51] on div "NoCap" at bounding box center [947, 52] width 194 height 21
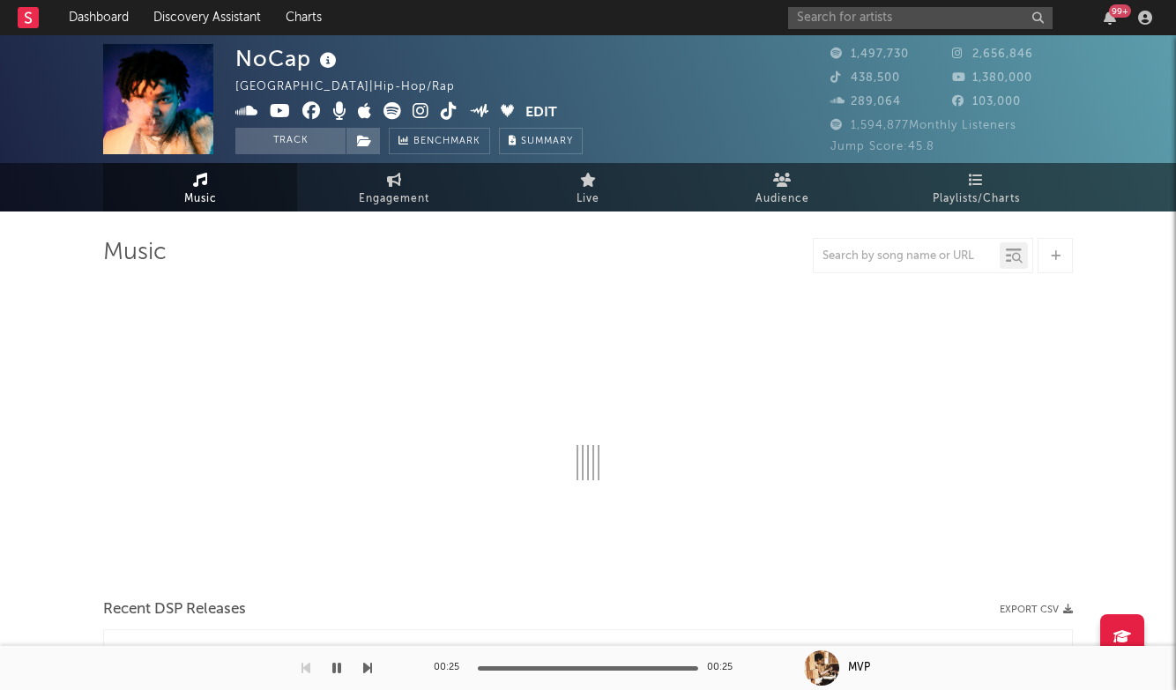
select select "6m"
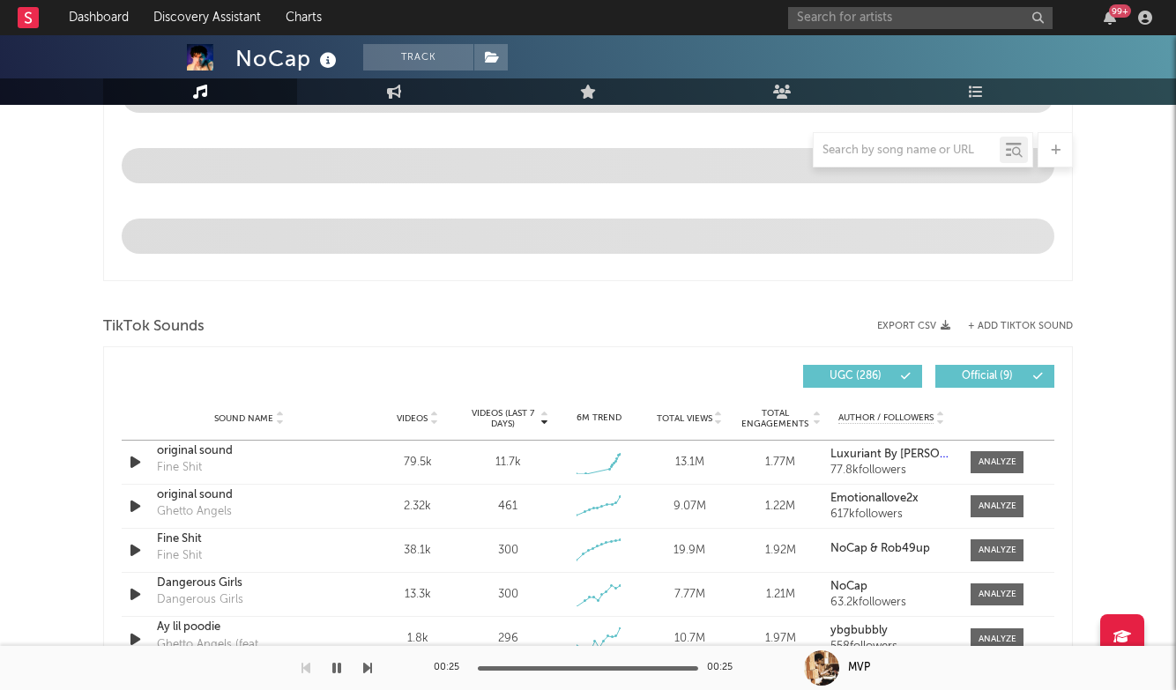
scroll to position [966, 0]
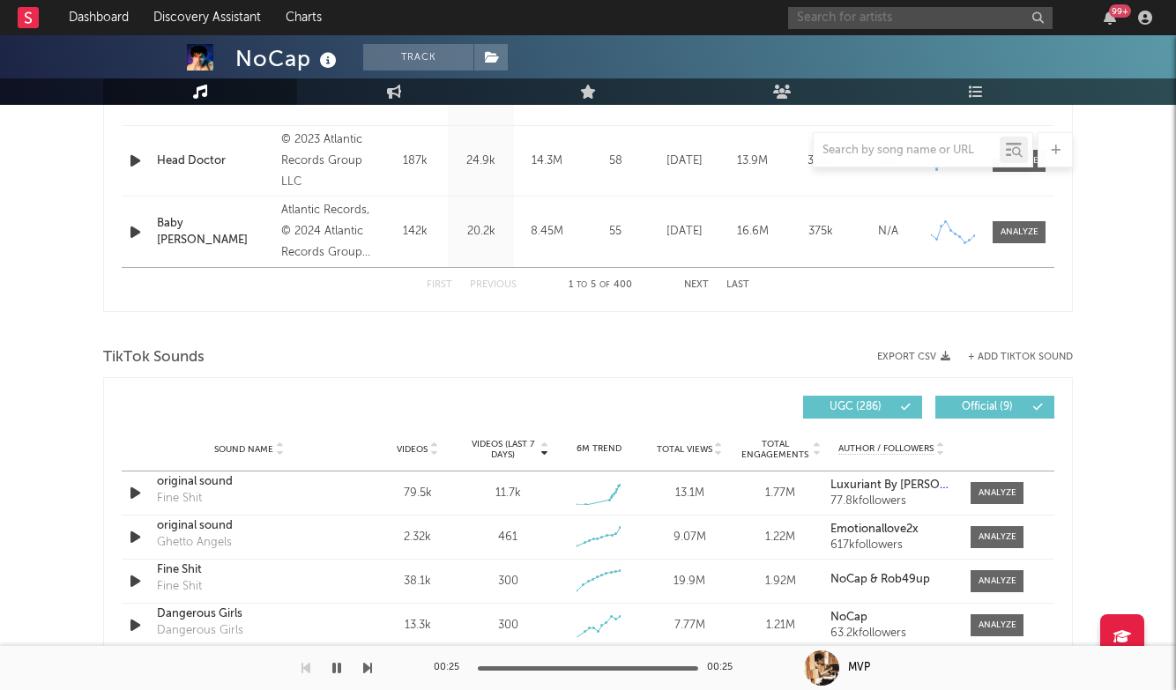
click at [834, 22] on input "text" at bounding box center [920, 18] width 264 height 22
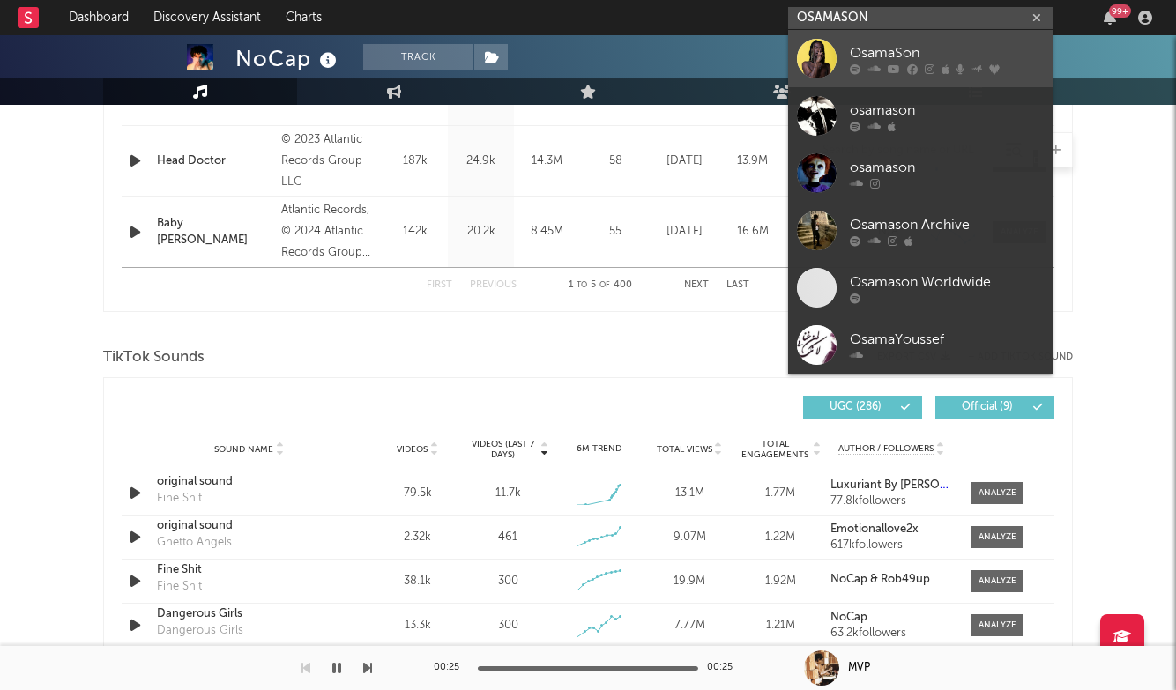
type input "OSAMASON"
click at [919, 53] on div "OsamaSon" at bounding box center [947, 52] width 194 height 21
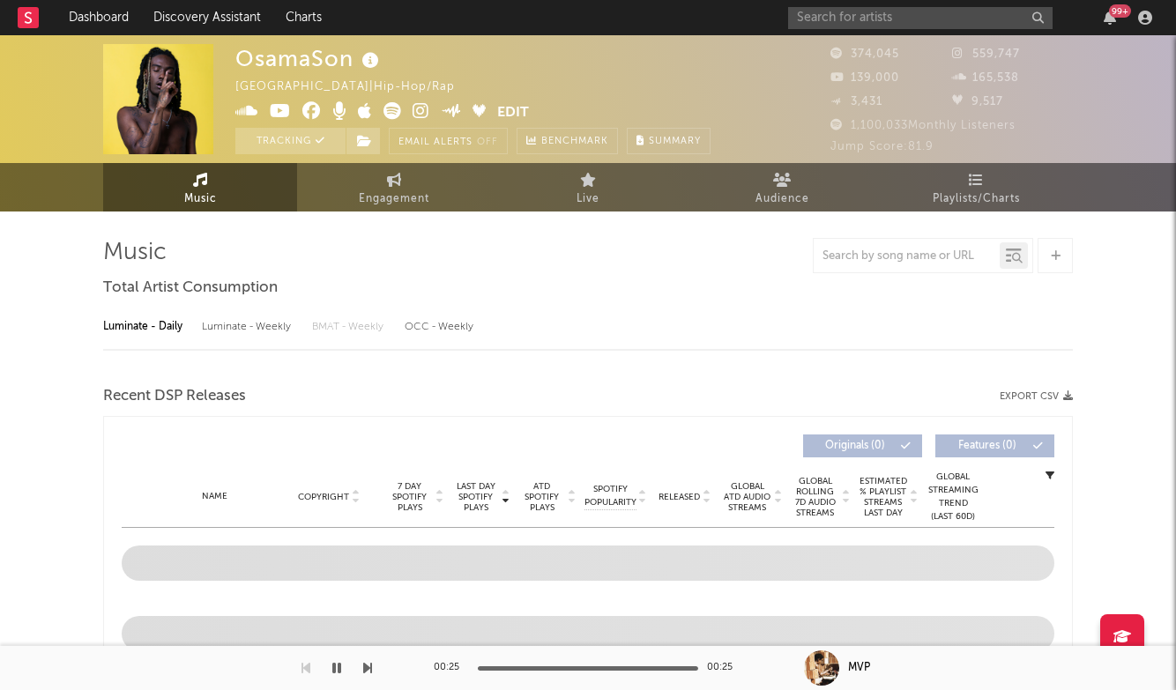
select select "6m"
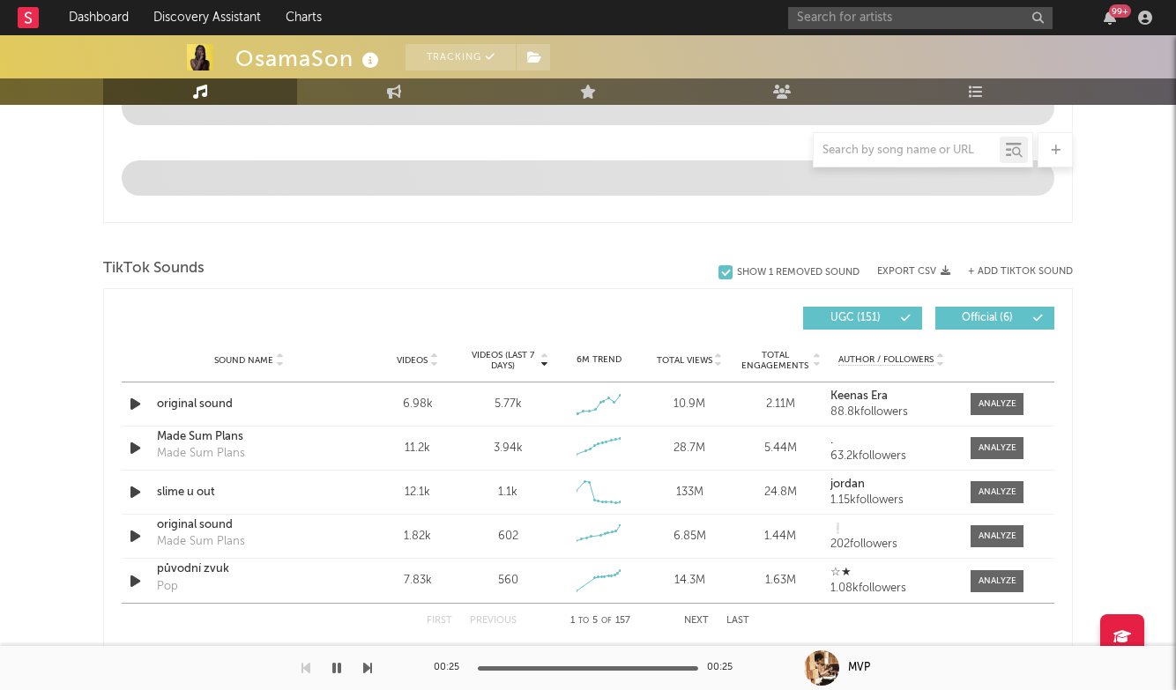
scroll to position [1064, 0]
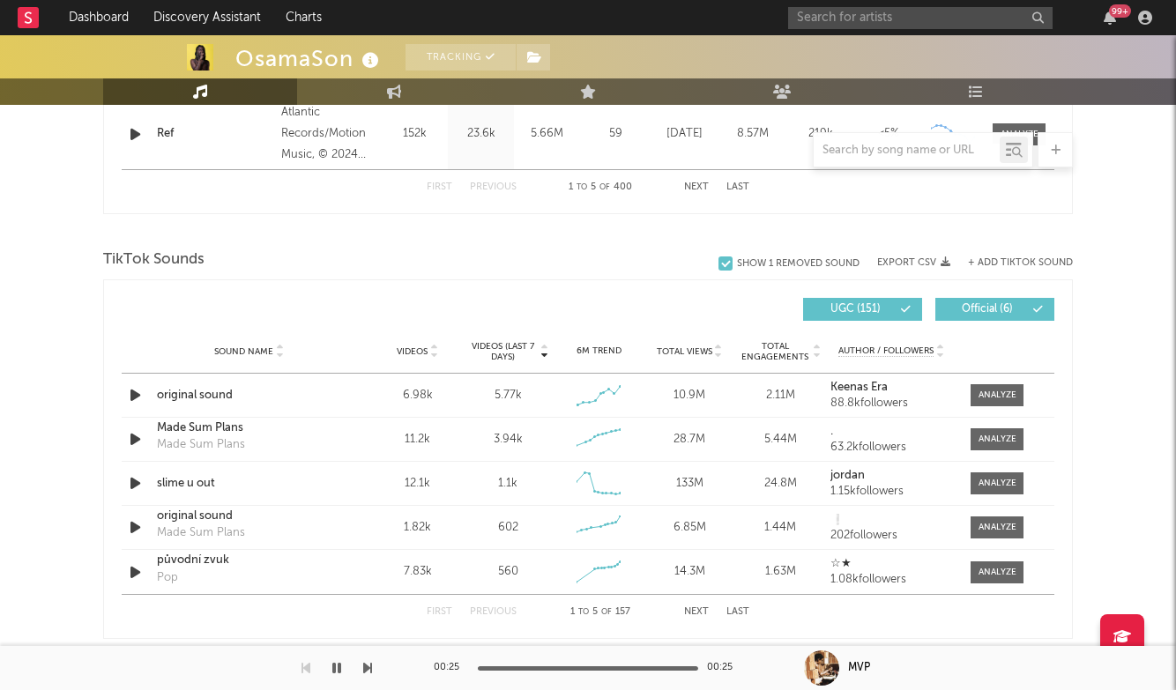
click at [733, 610] on button "Last" at bounding box center [737, 612] width 23 height 10
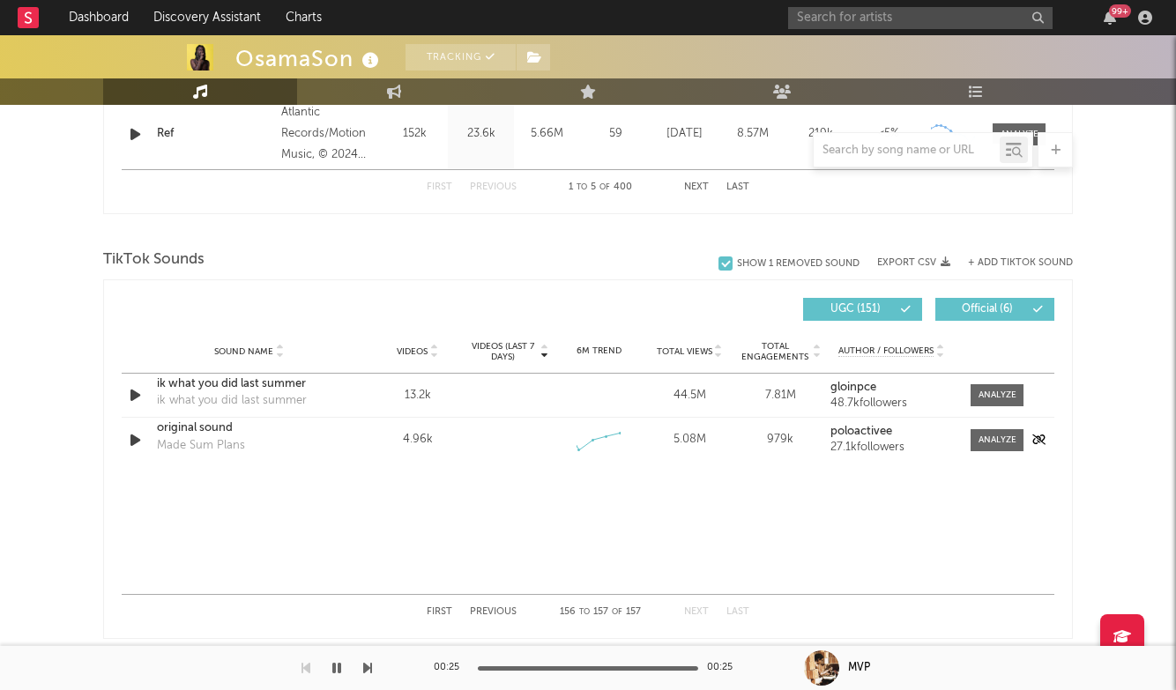
click at [961, 436] on div at bounding box center [992, 440] width 71 height 22
click at [1003, 437] on div at bounding box center [997, 440] width 38 height 13
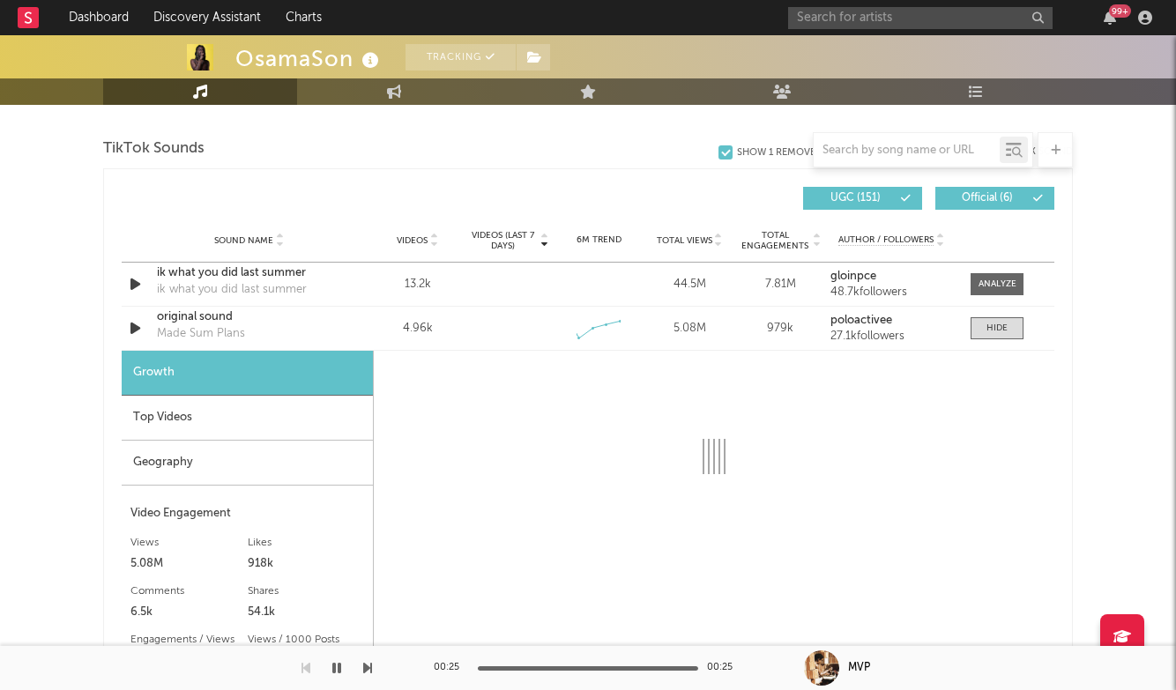
select select "6m"
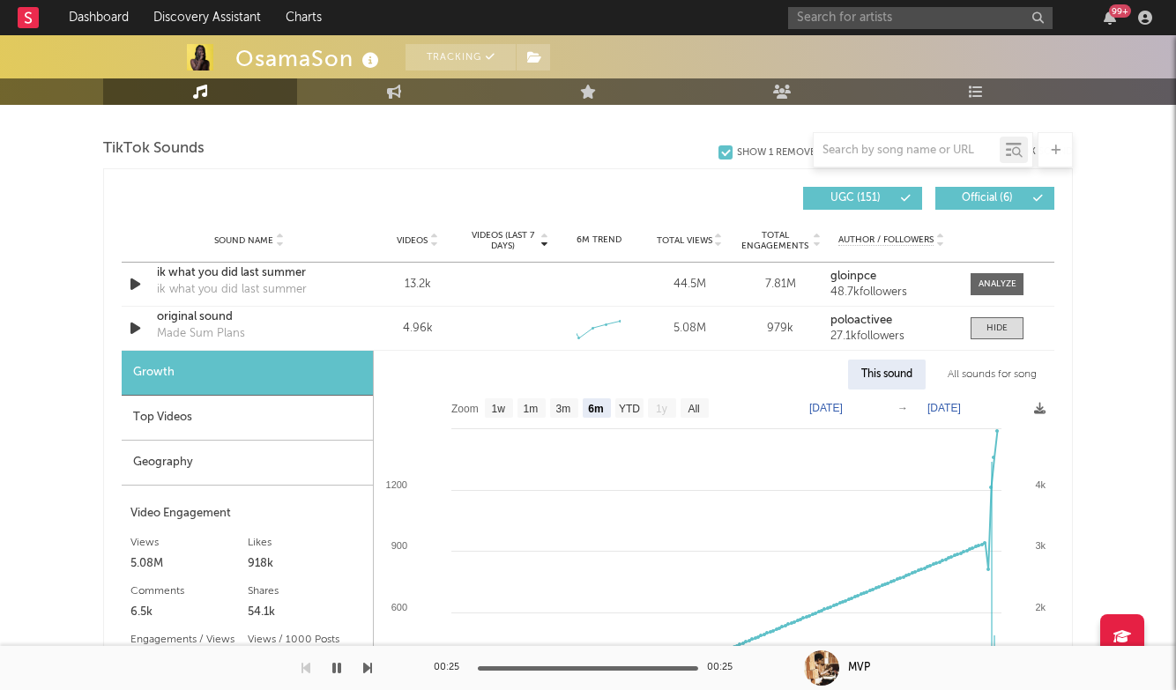
scroll to position [1207, 0]
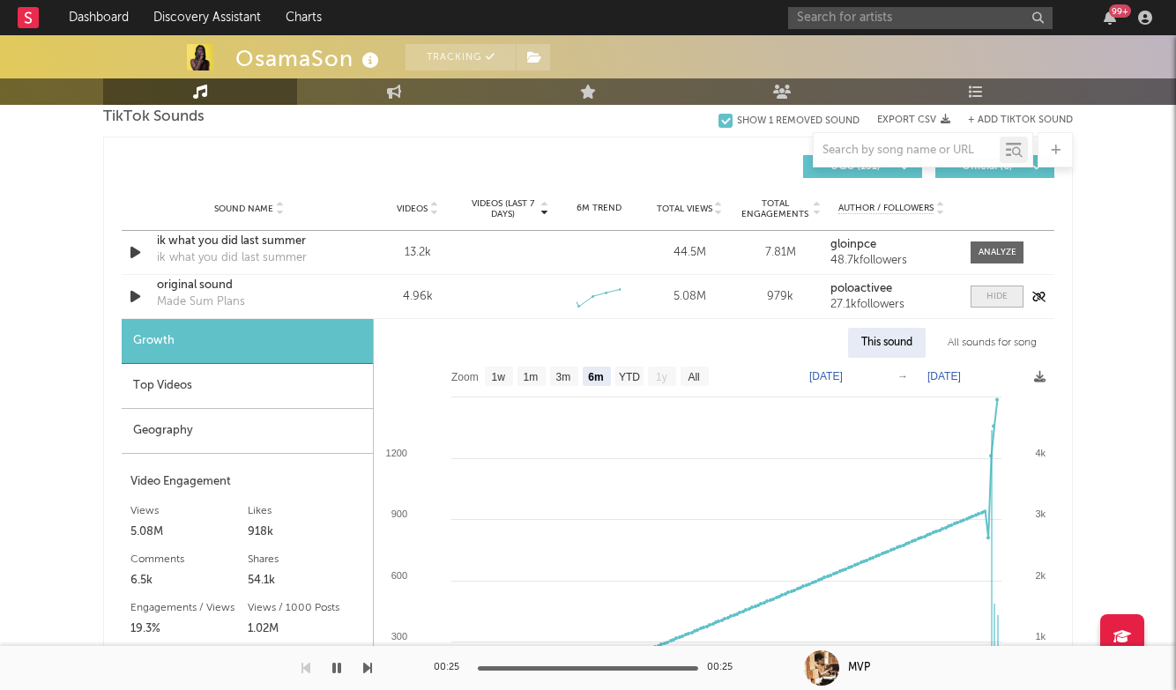
click at [997, 287] on span at bounding box center [997, 297] width 53 height 22
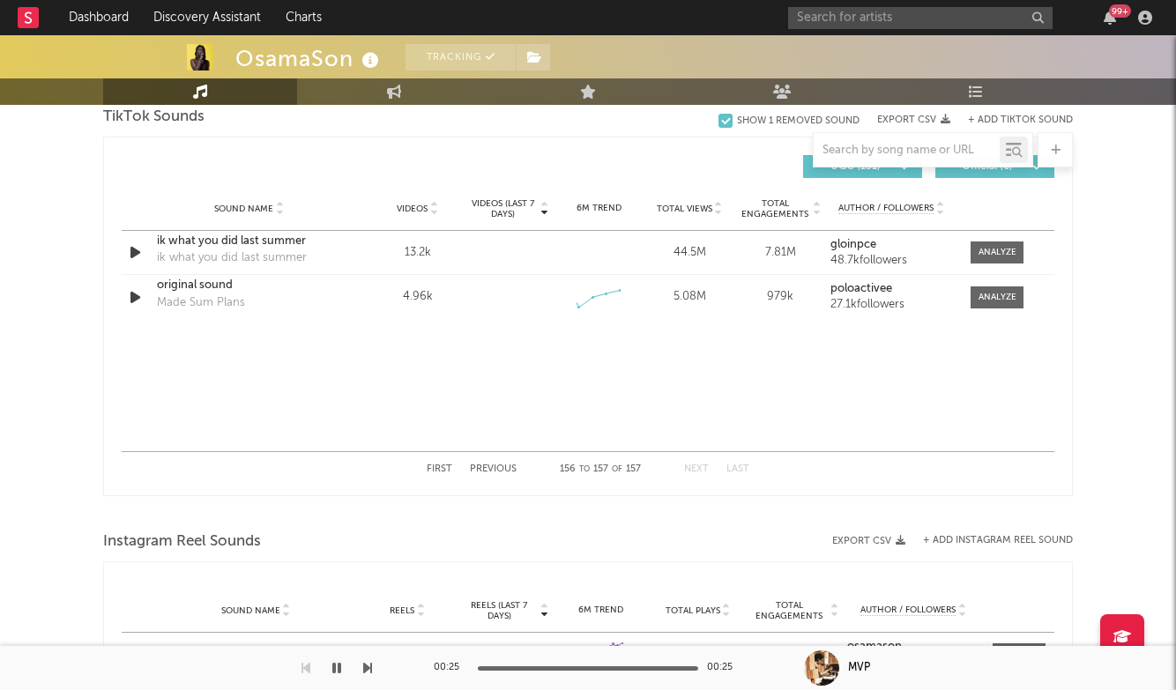
click at [492, 465] on button "Previous" at bounding box center [493, 470] width 47 height 10
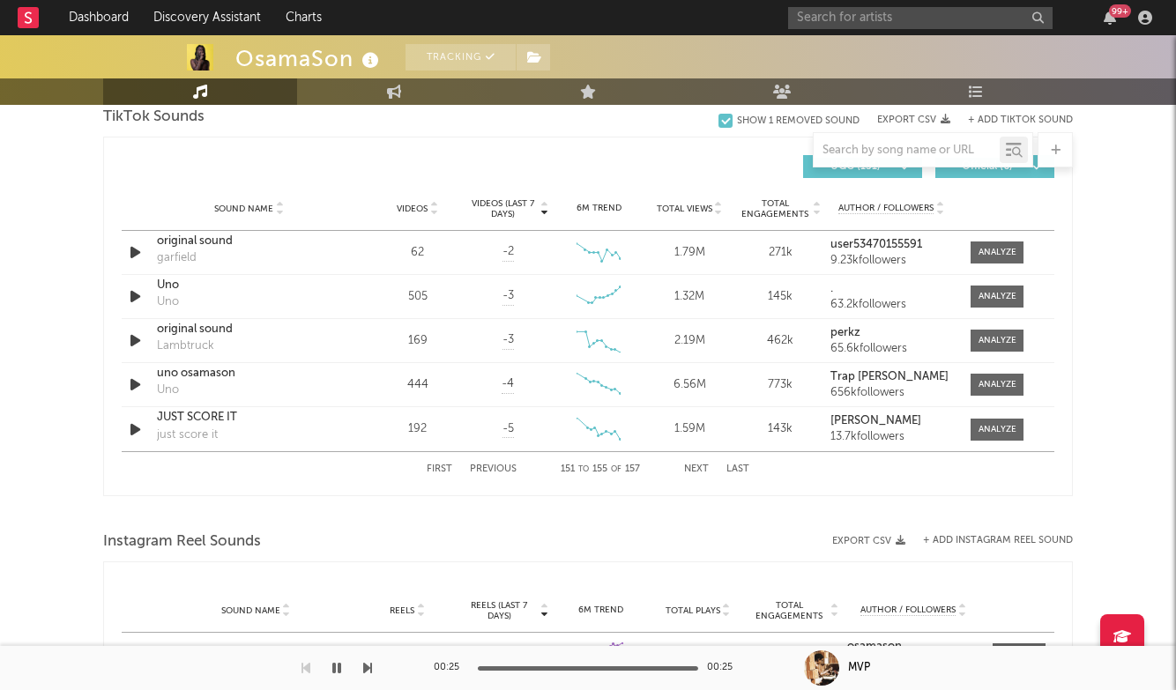
click at [442, 472] on button "First" at bounding box center [440, 470] width 26 height 10
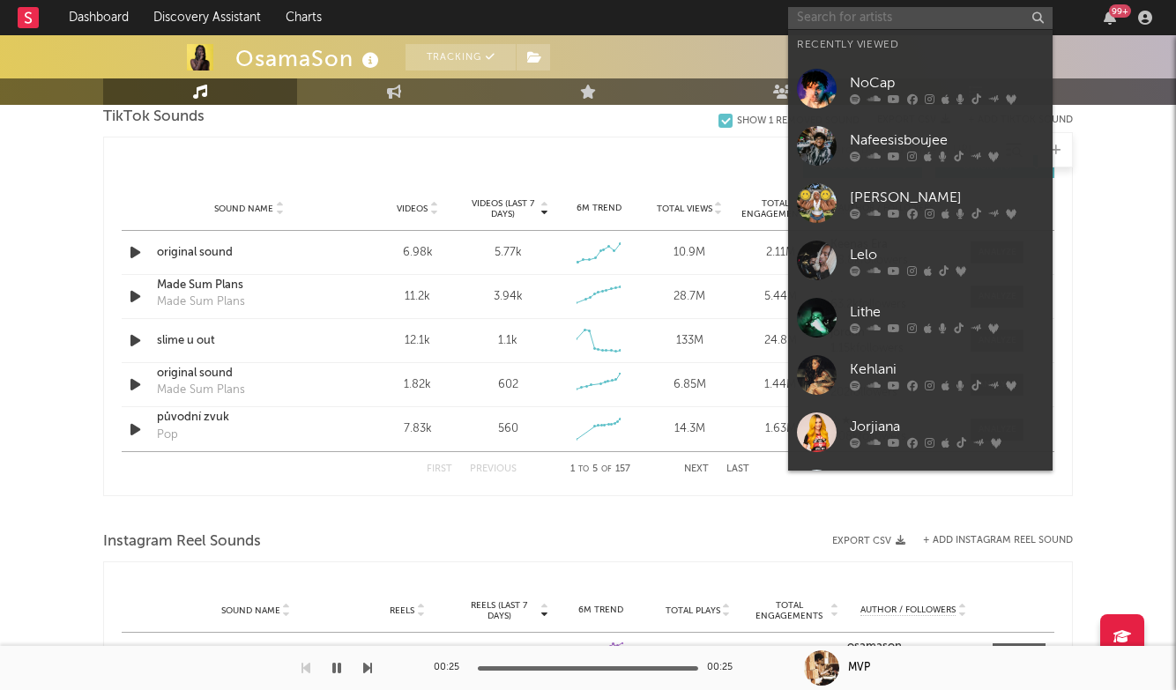
click at [923, 22] on input "text" at bounding box center [920, 18] width 264 height 22
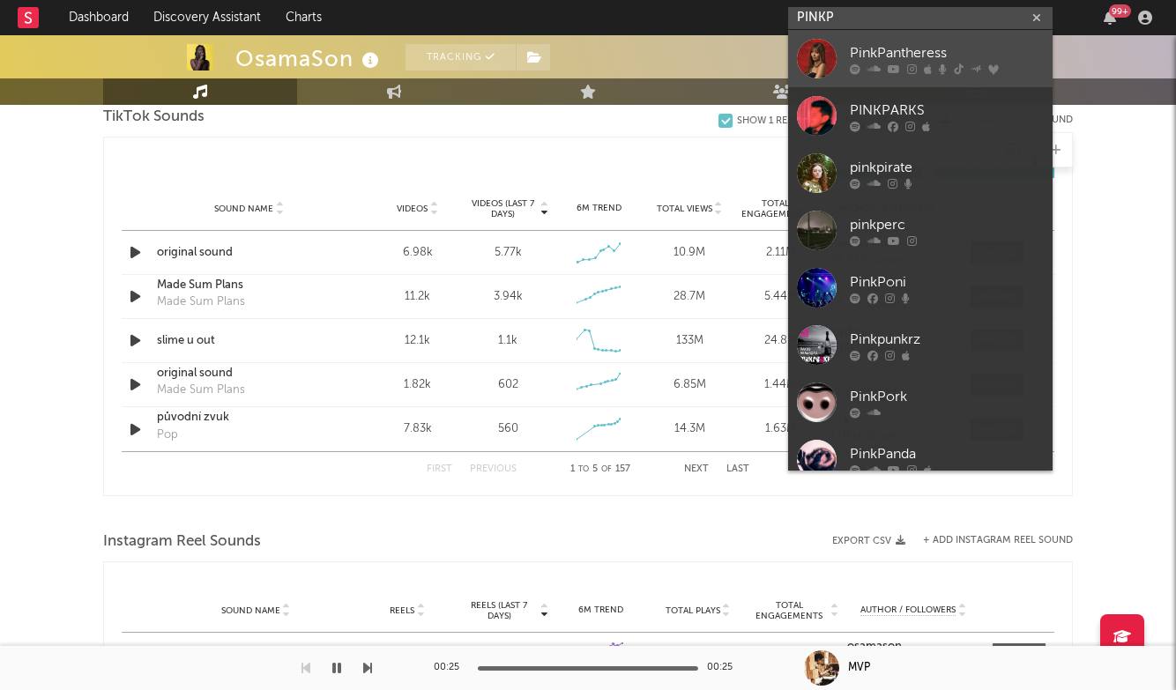
type input "PINKP"
click at [954, 42] on div "PinkPantheress" at bounding box center [947, 52] width 194 height 21
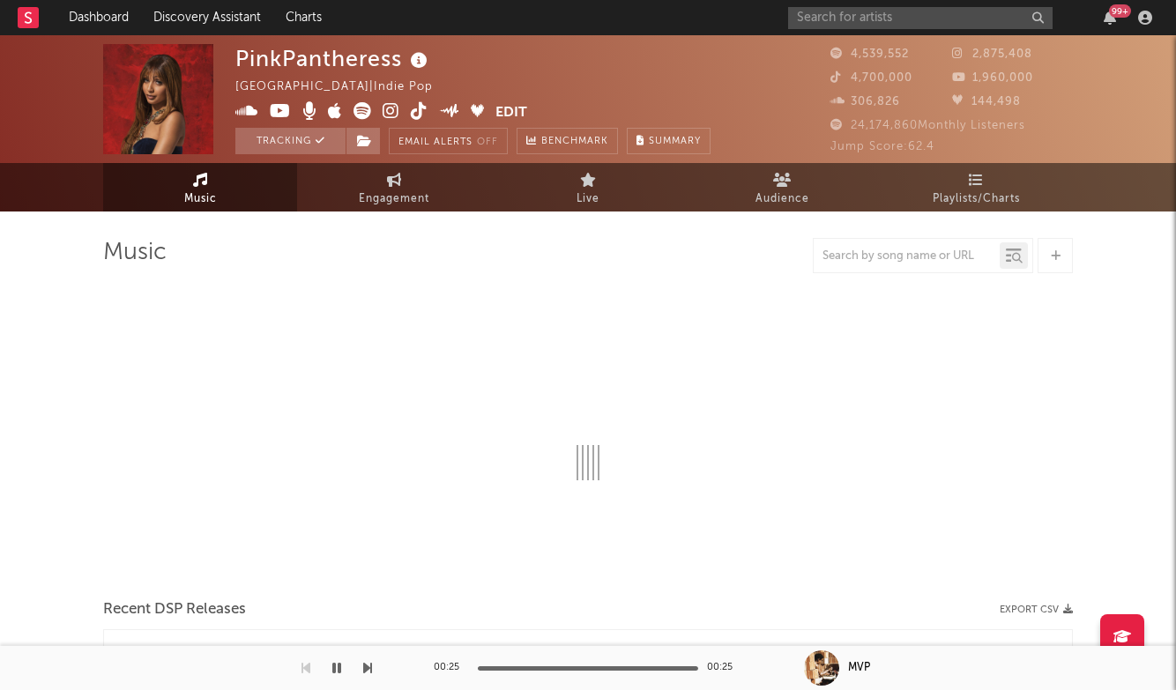
select select "6m"
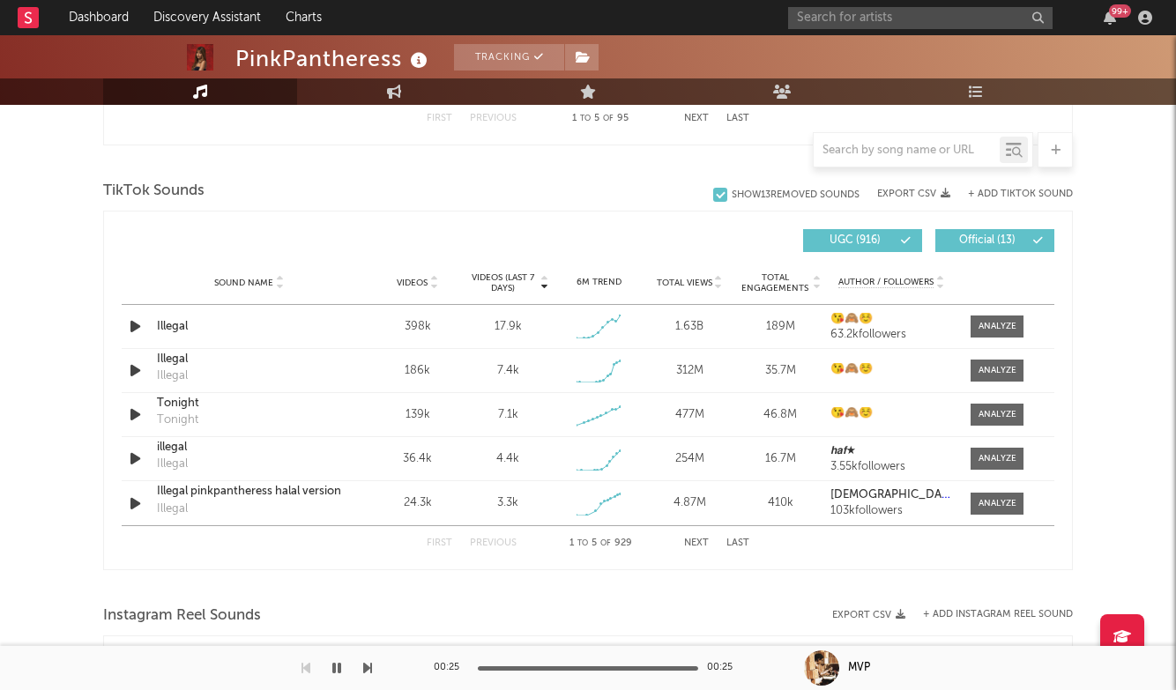
scroll to position [1136, 0]
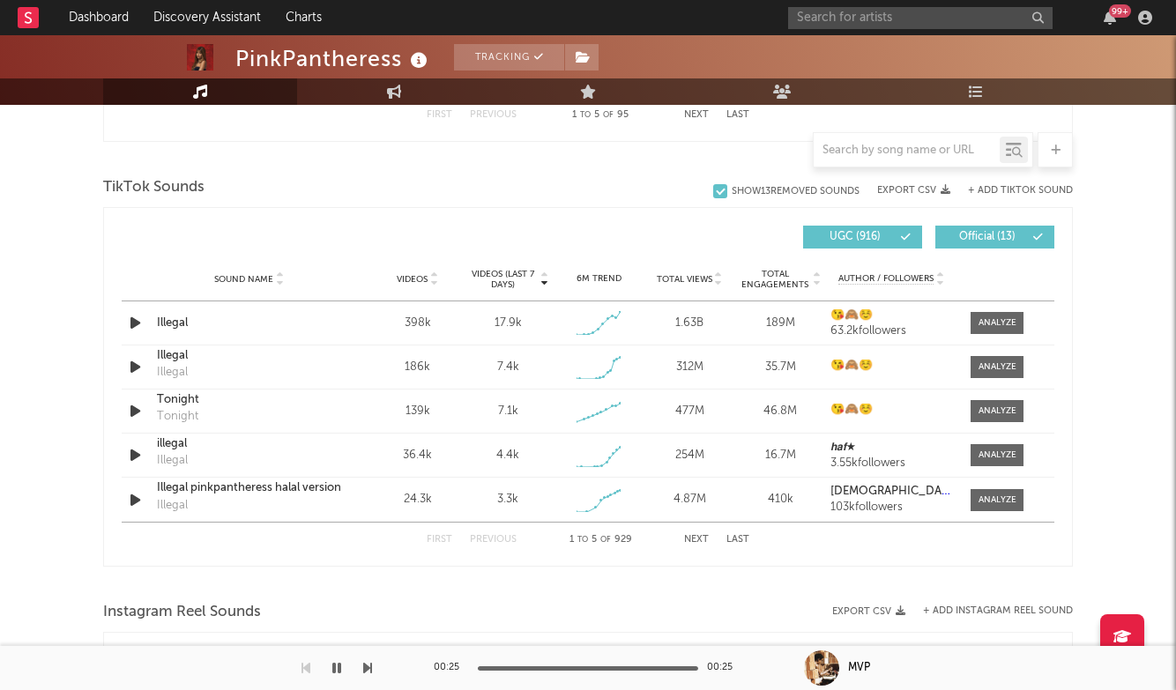
click at [695, 539] on button "Next" at bounding box center [696, 540] width 25 height 10
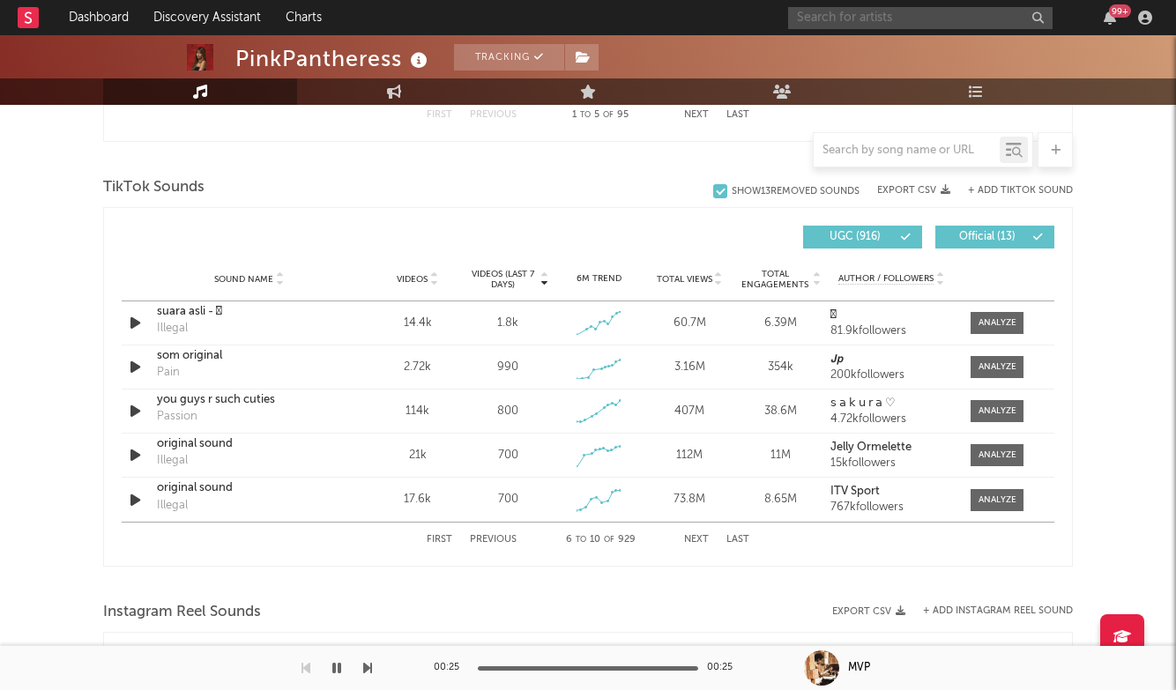
click at [881, 10] on input "text" at bounding box center [920, 18] width 264 height 22
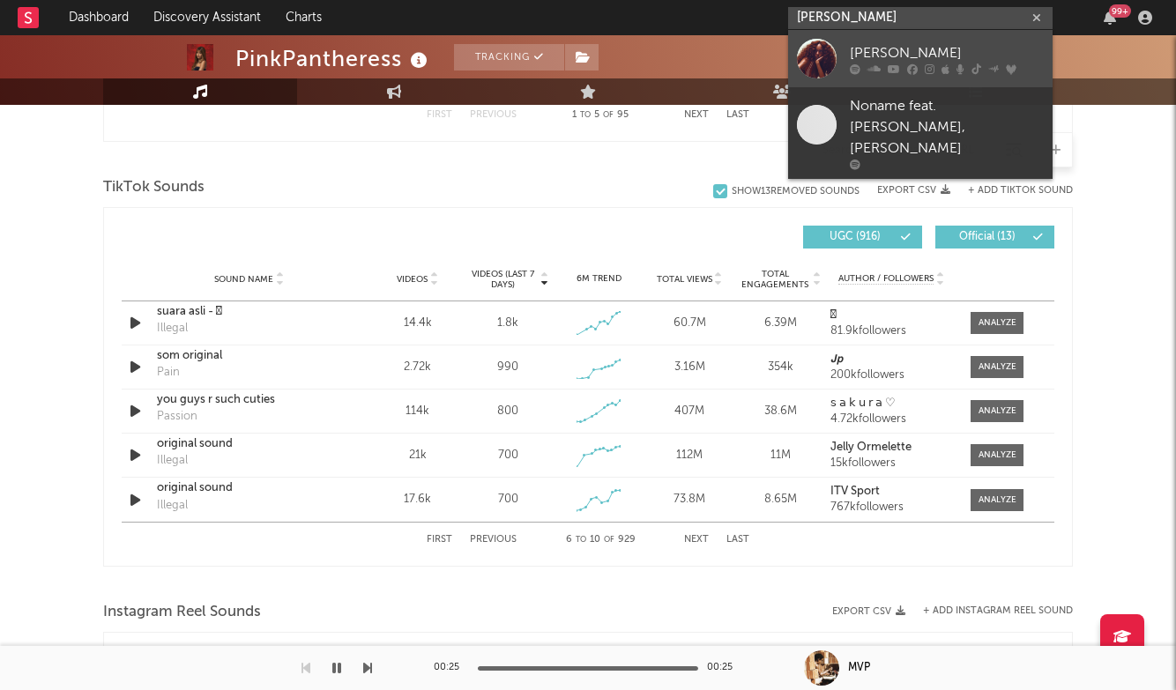
type input "[PERSON_NAME]"
click at [895, 38] on link "[PERSON_NAME]" at bounding box center [920, 58] width 264 height 57
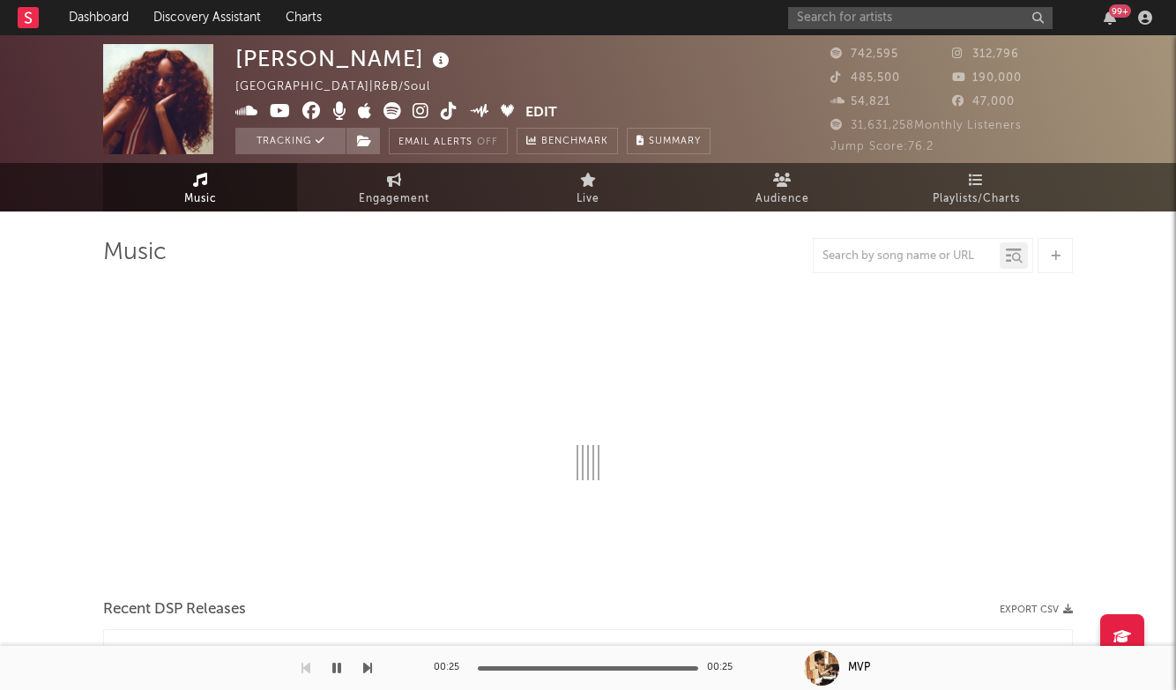
select select "6m"
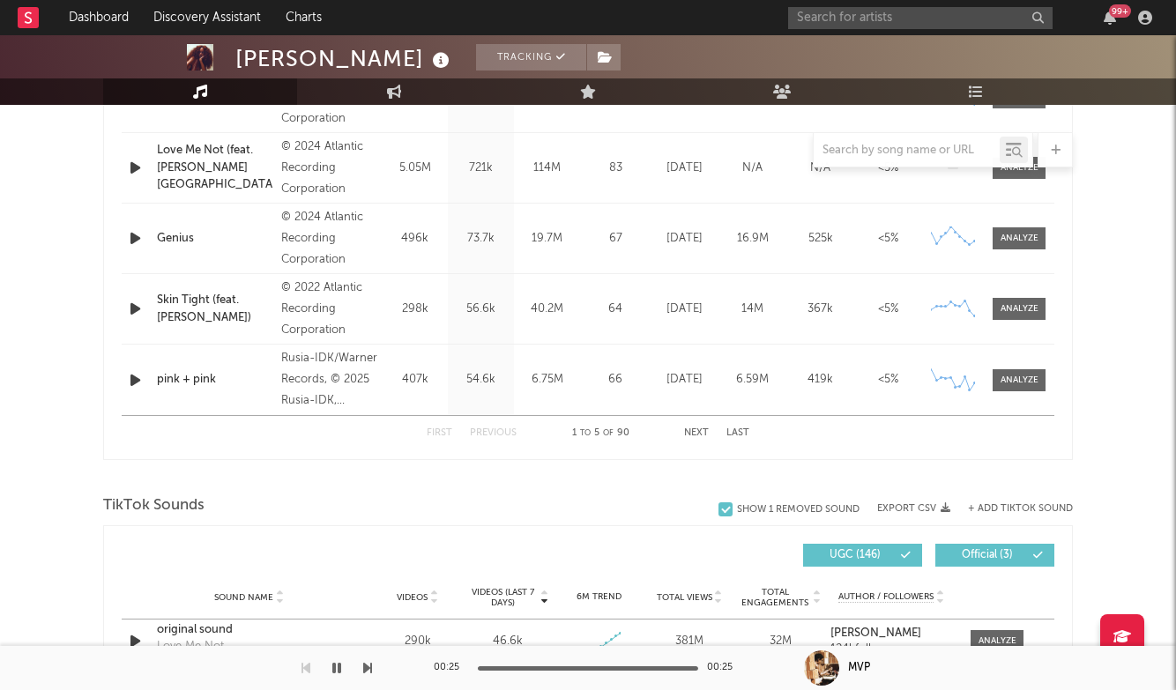
scroll to position [1049, 0]
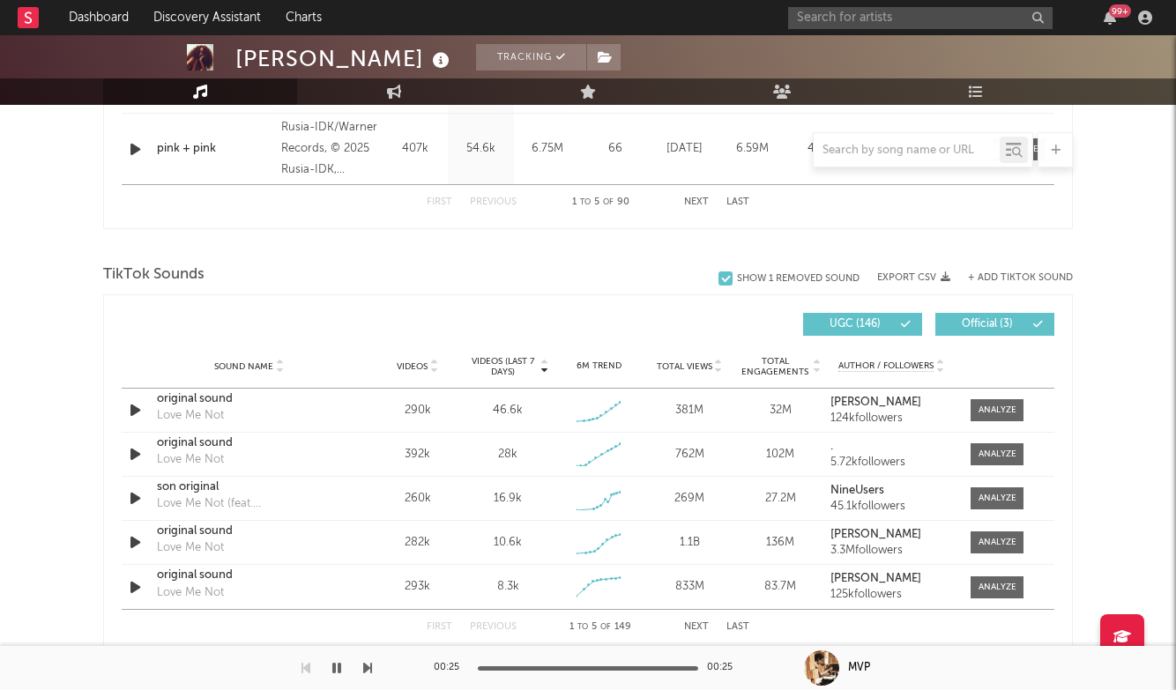
click at [992, 406] on body "Dashboard Discovery Assistant Charts 99 + Notifications Settings Mark all as re…" at bounding box center [588, 430] width 1176 height 2889
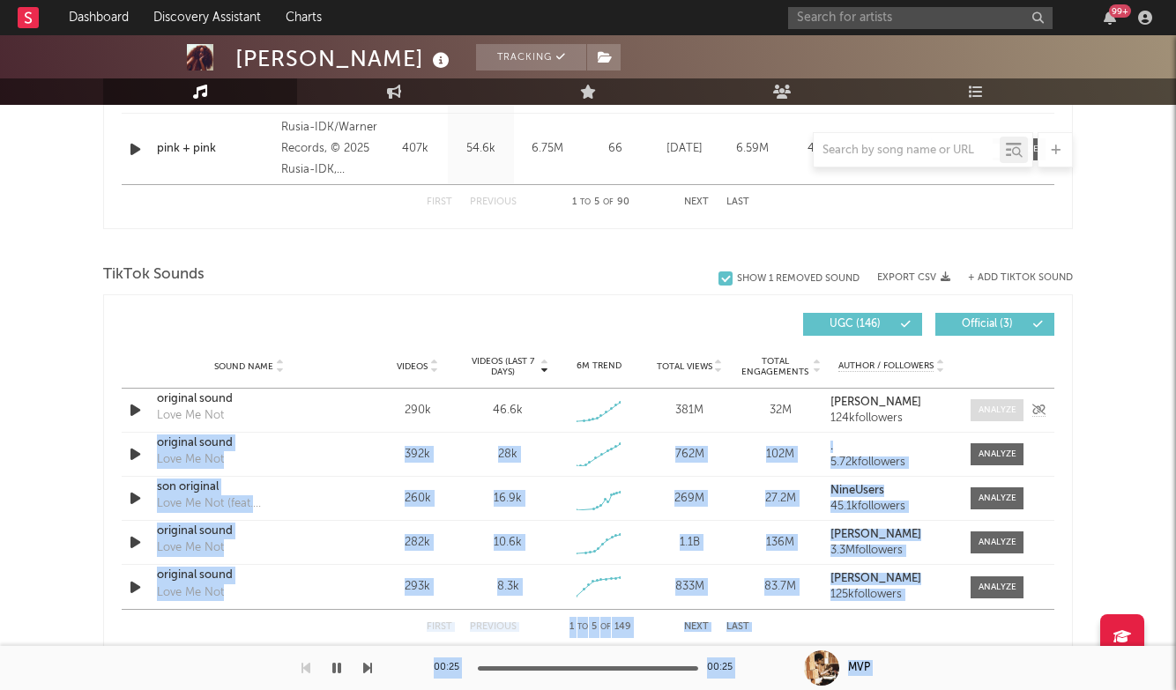
click at [1002, 406] on div at bounding box center [997, 410] width 38 height 13
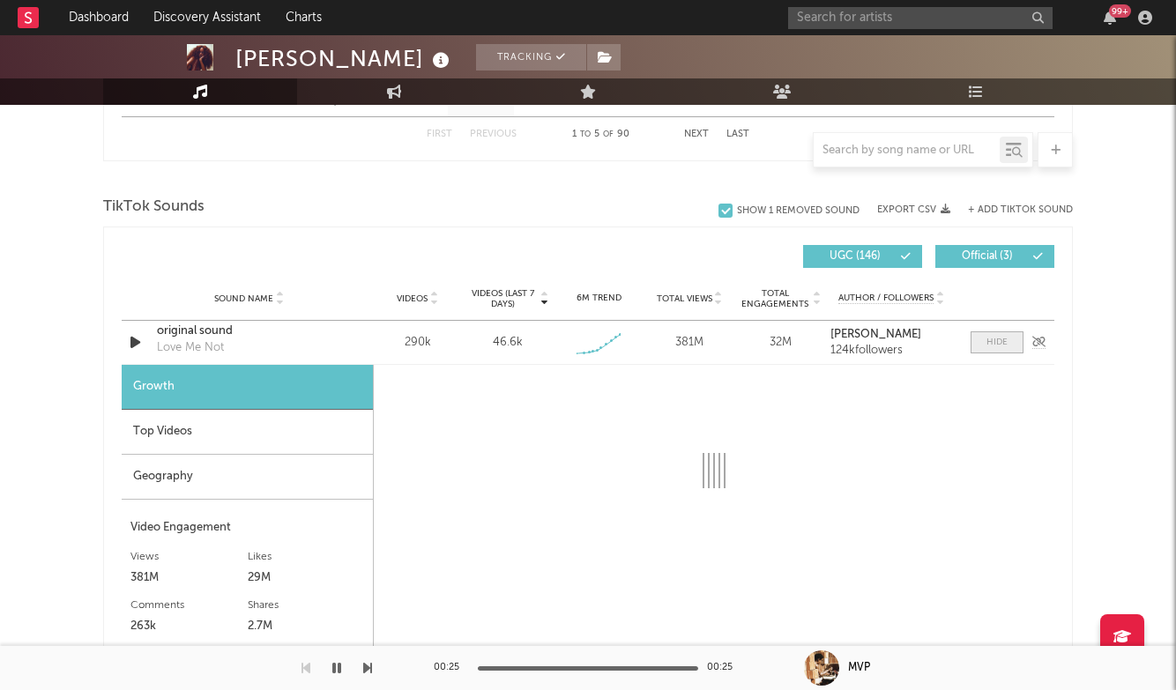
scroll to position [1118, 0]
select select "1w"
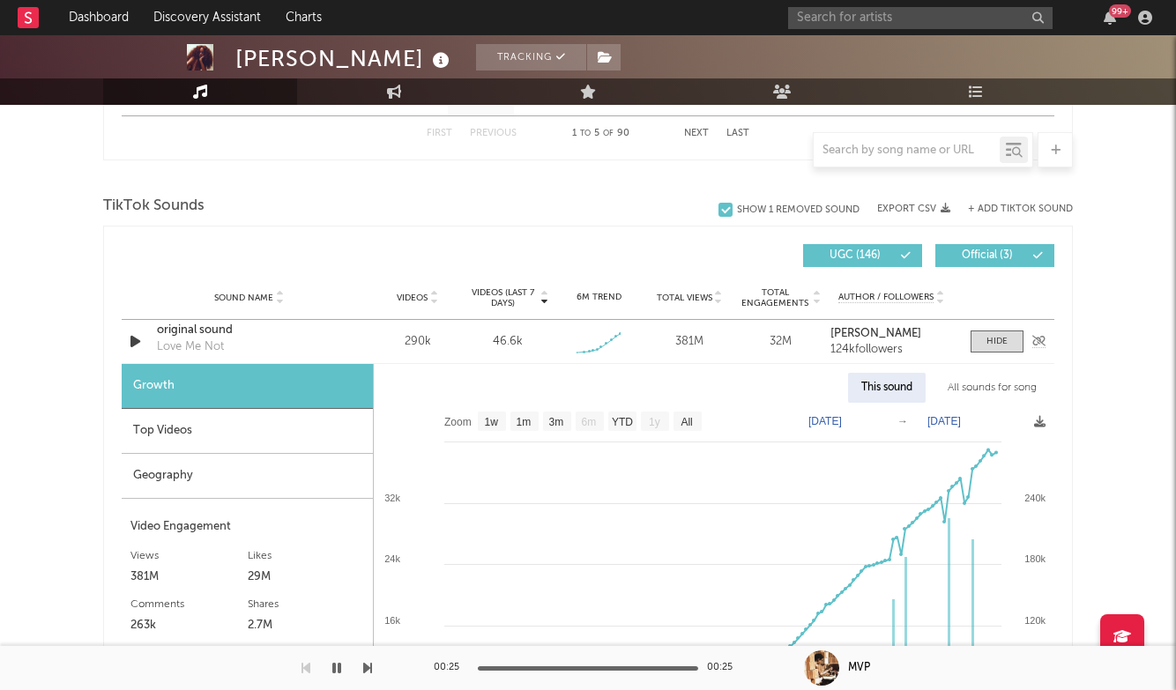
click at [223, 330] on div "original sound" at bounding box center [249, 331] width 184 height 18
click at [1000, 340] on div at bounding box center [996, 341] width 21 height 13
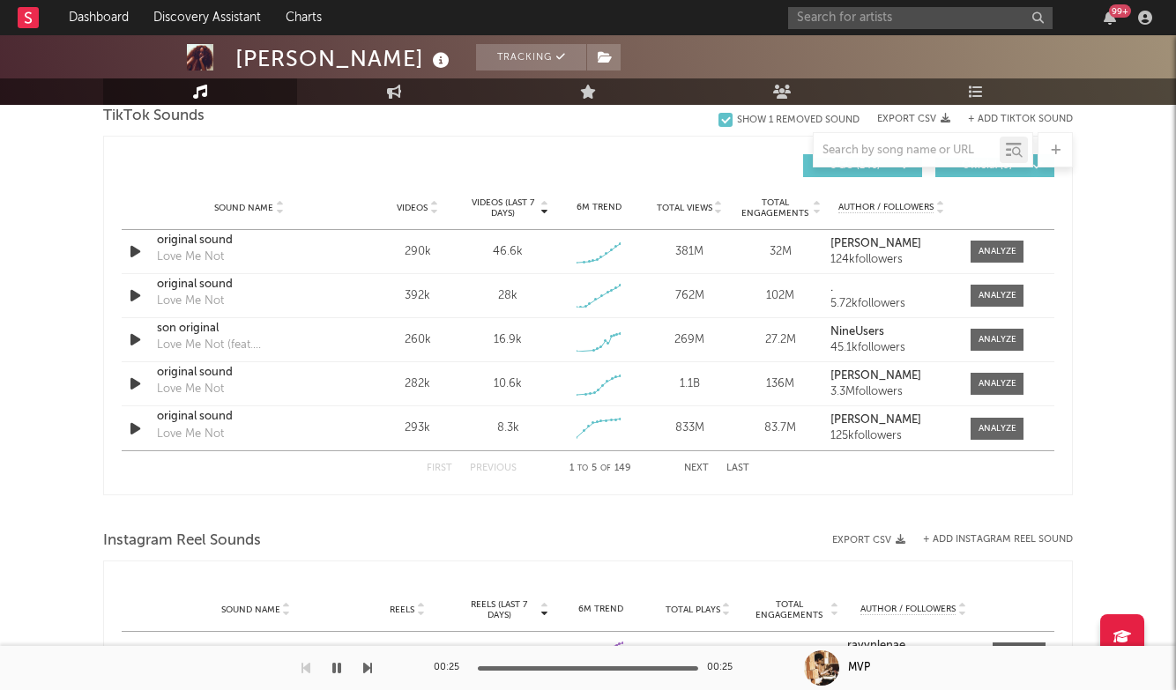
scroll to position [1180, 0]
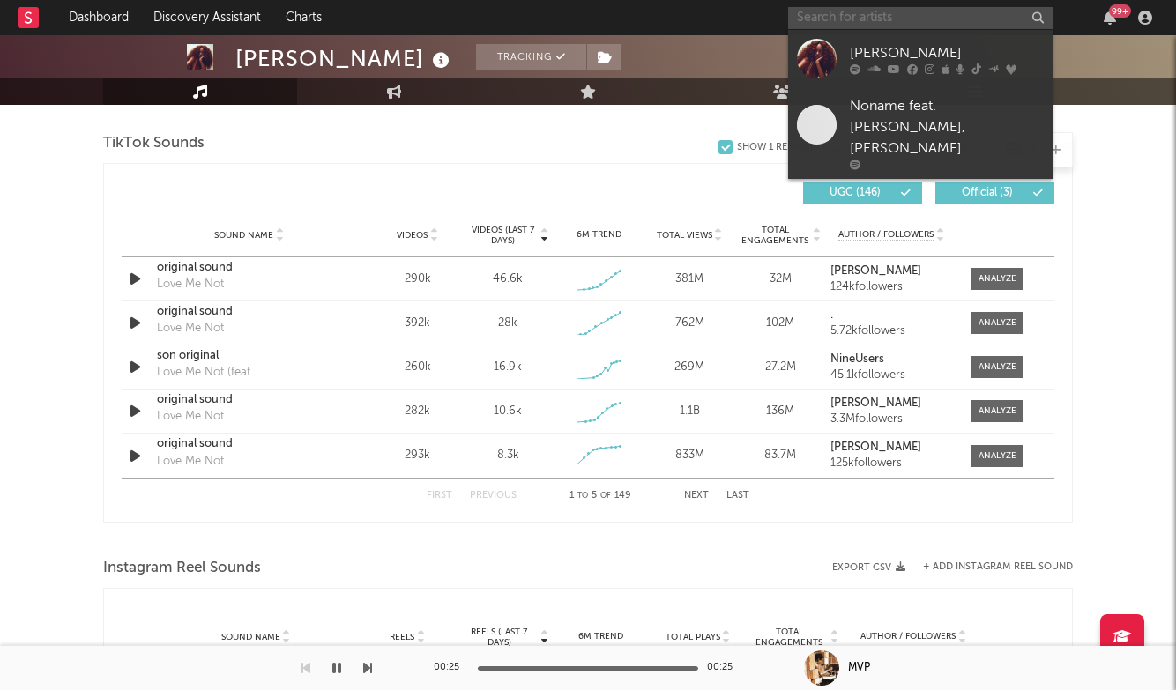
click at [866, 11] on input "text" at bounding box center [920, 18] width 264 height 22
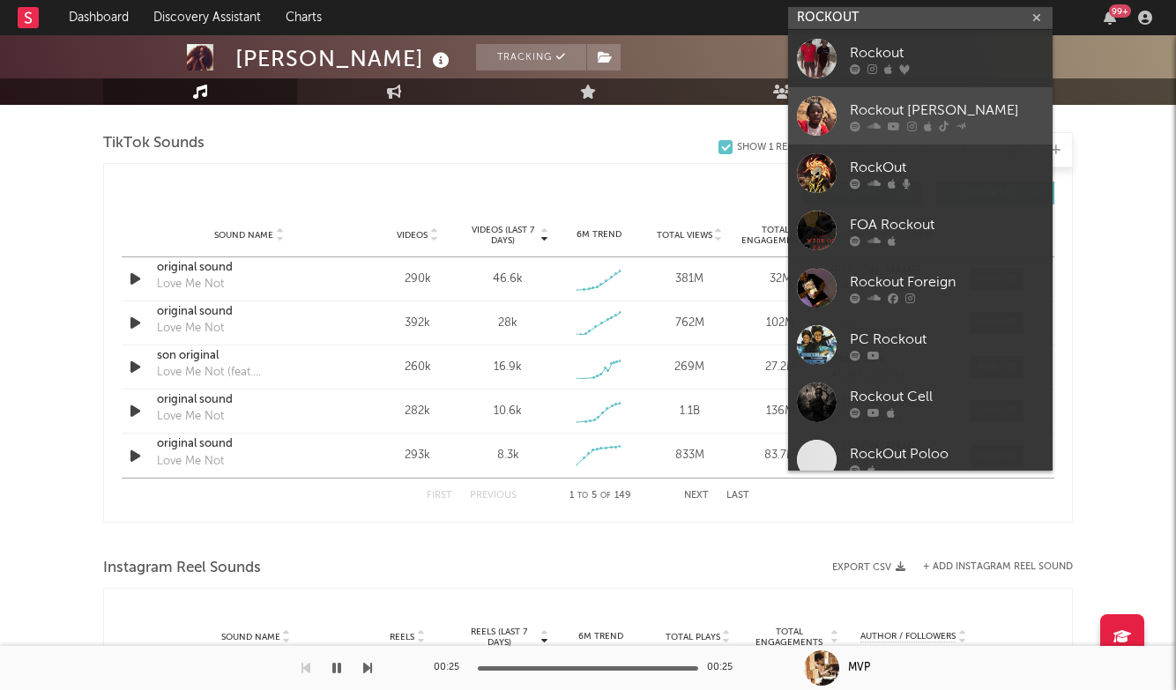
type input "ROCKOUT"
click at [944, 112] on div "Rockout [PERSON_NAME]" at bounding box center [947, 110] width 194 height 21
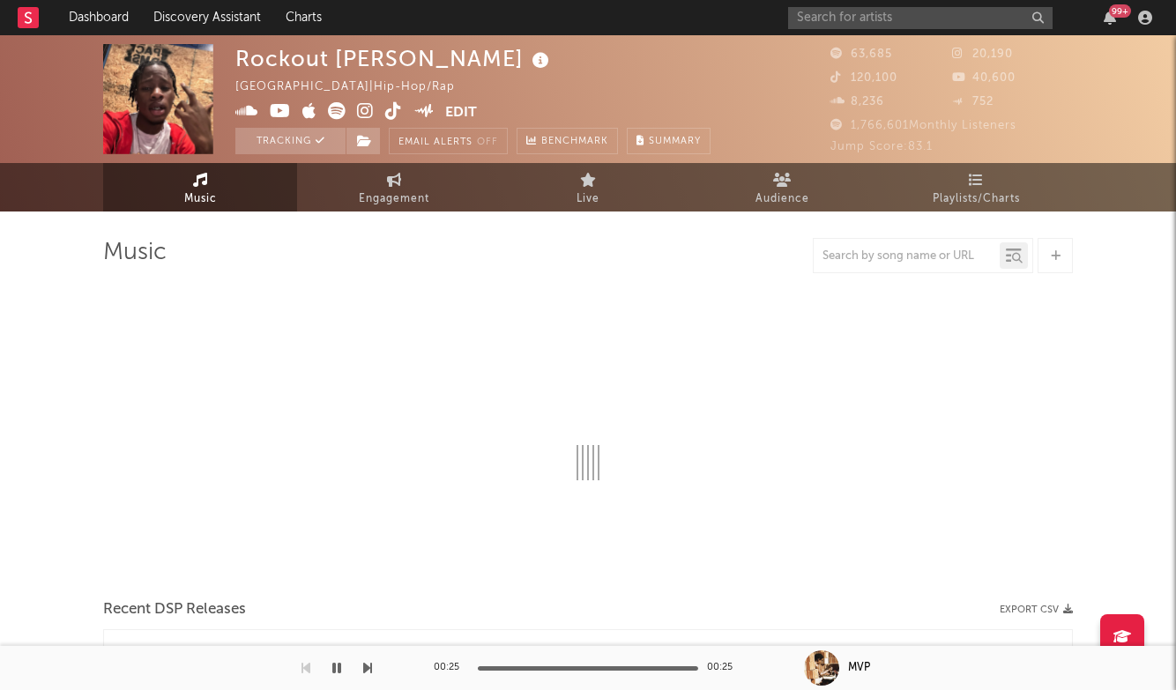
select select "6m"
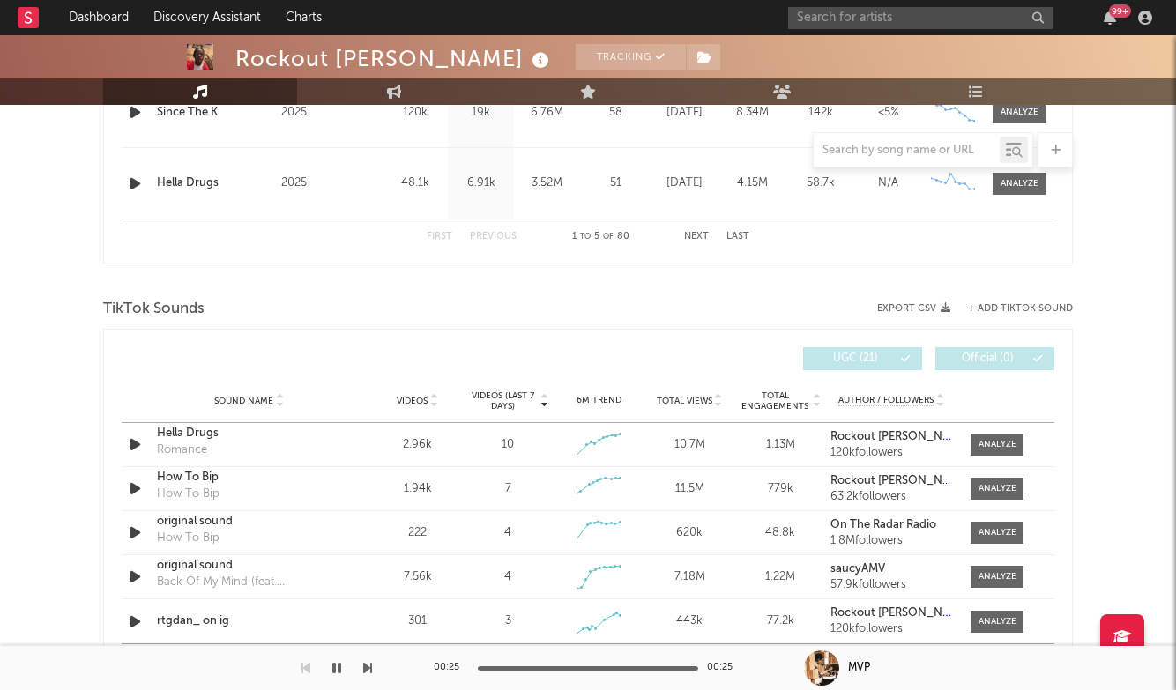
scroll to position [1114, 0]
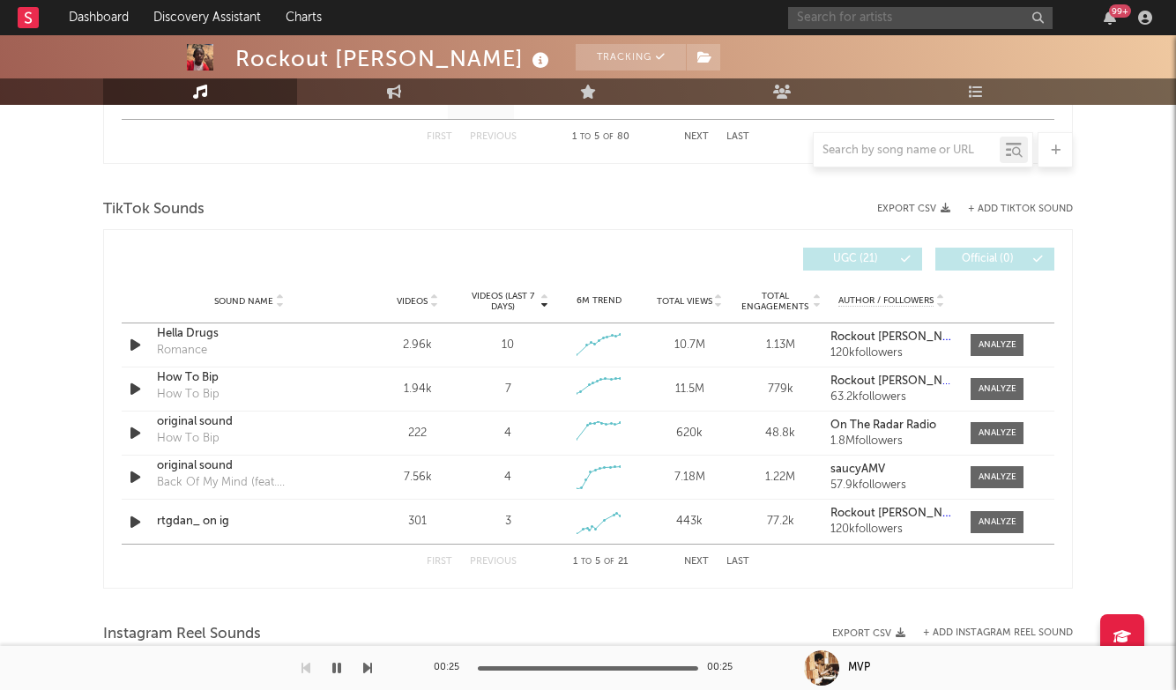
click at [822, 11] on input "text" at bounding box center [920, 18] width 264 height 22
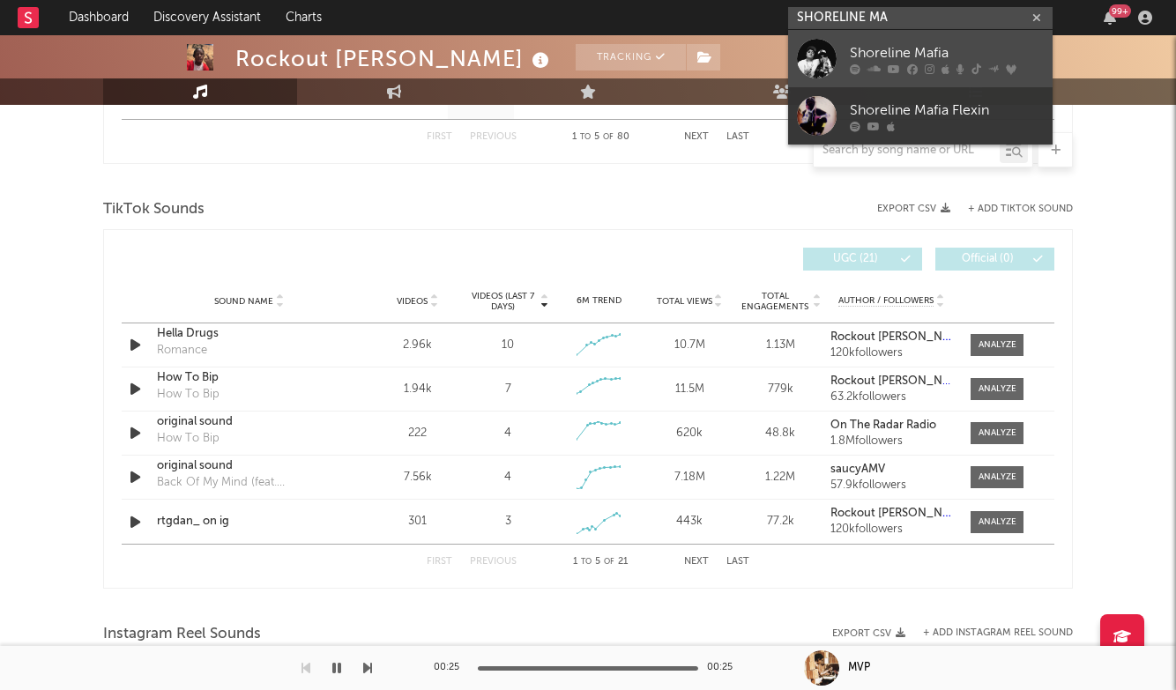
type input "SHORELINE MA"
click at [911, 54] on div "Shoreline Mafia" at bounding box center [947, 52] width 194 height 21
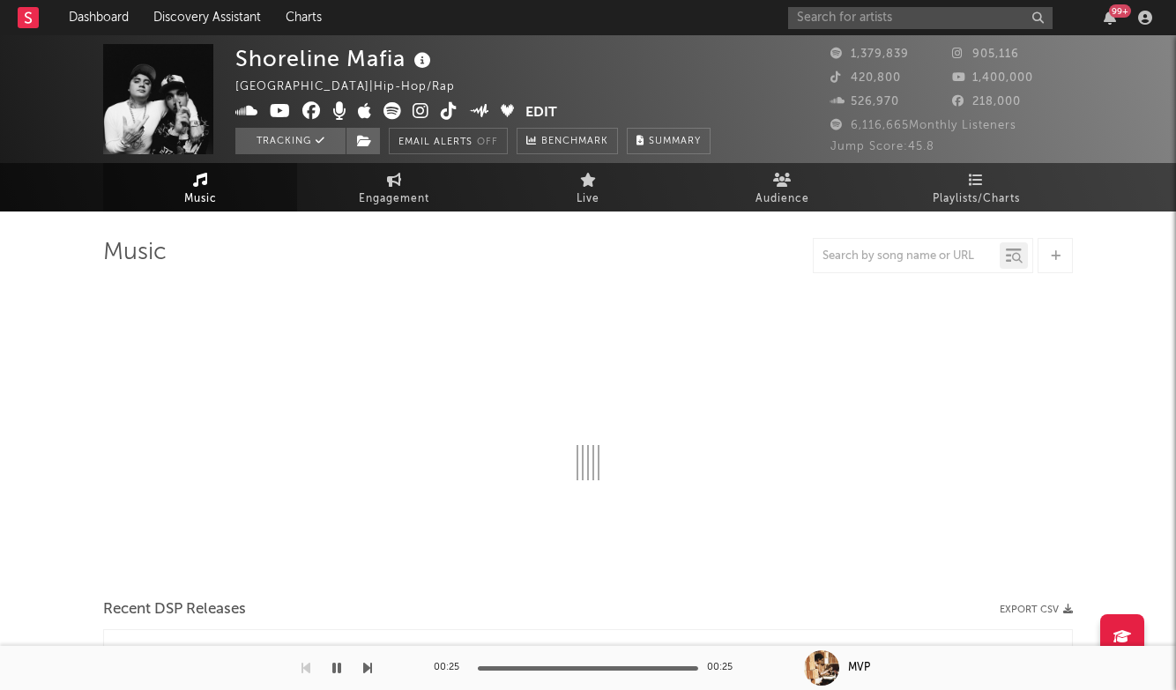
select select "6m"
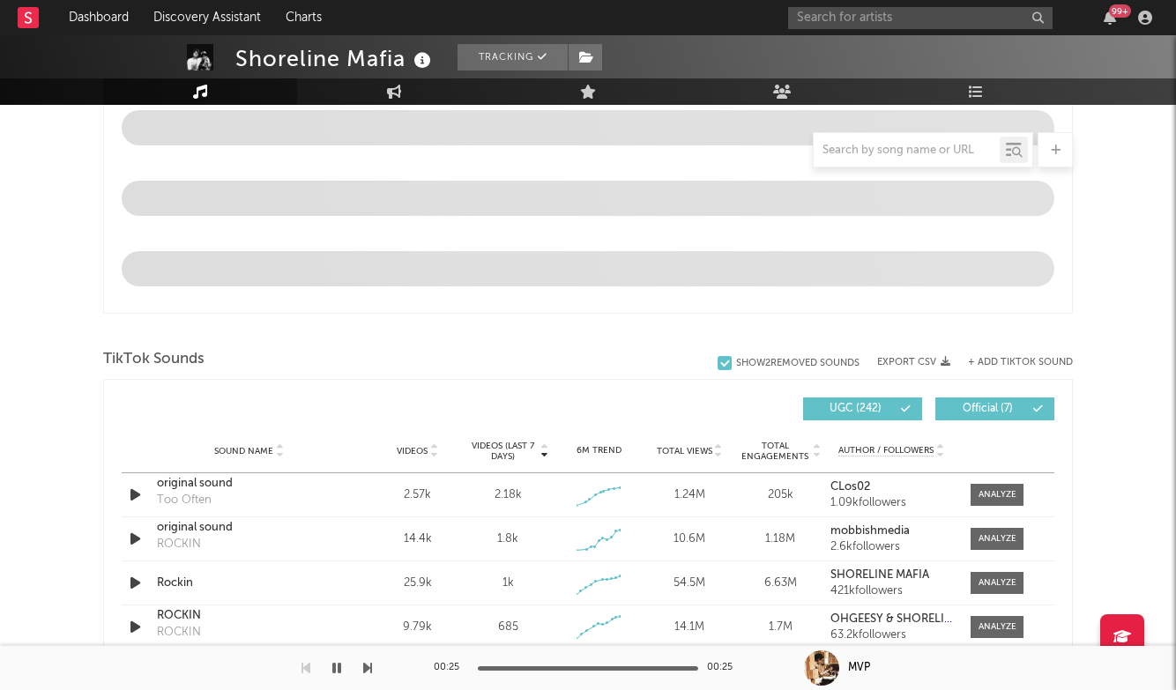
scroll to position [936, 0]
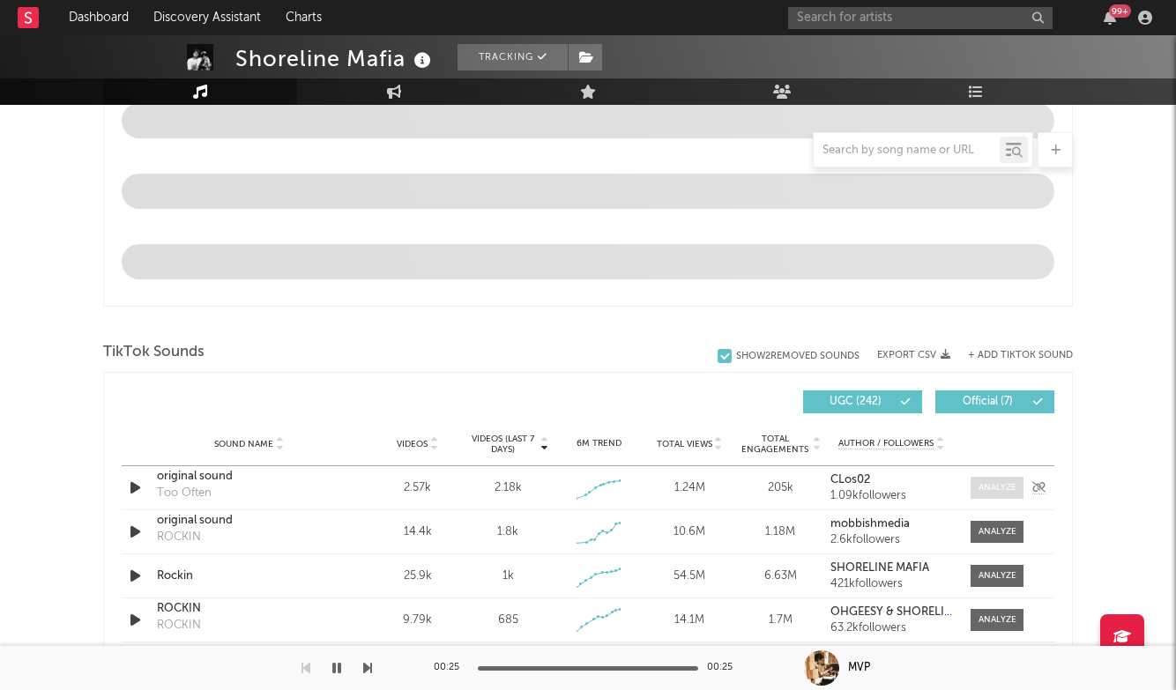
click at [1006, 488] on div at bounding box center [997, 487] width 38 height 13
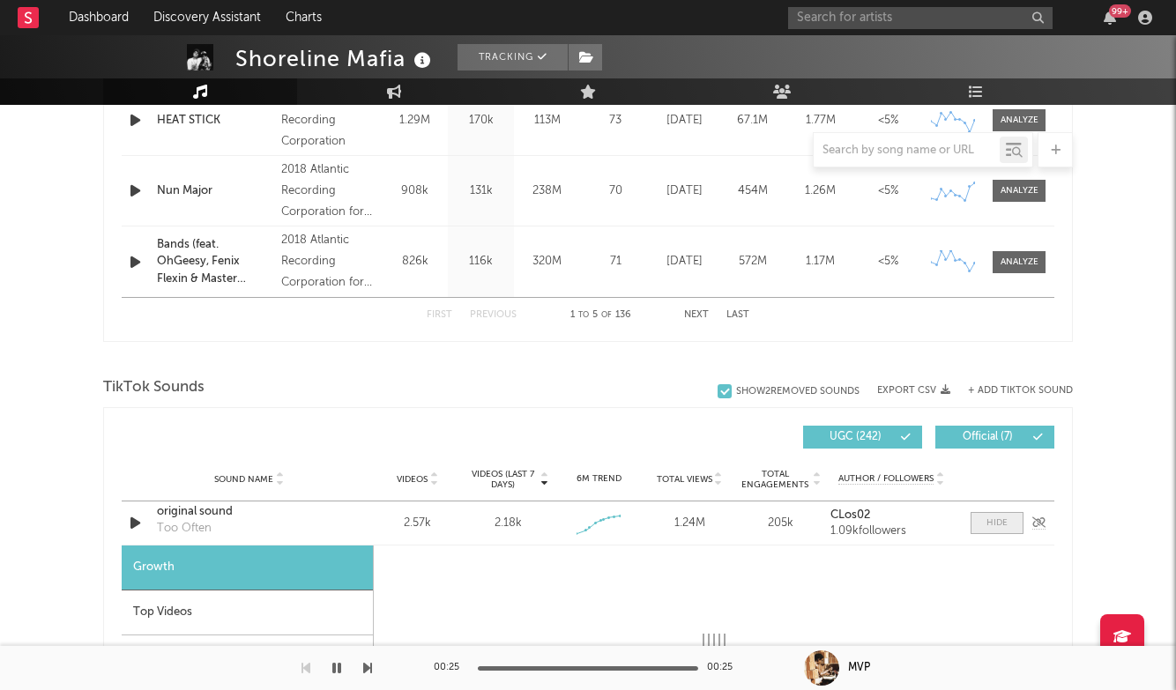
scroll to position [1094, 0]
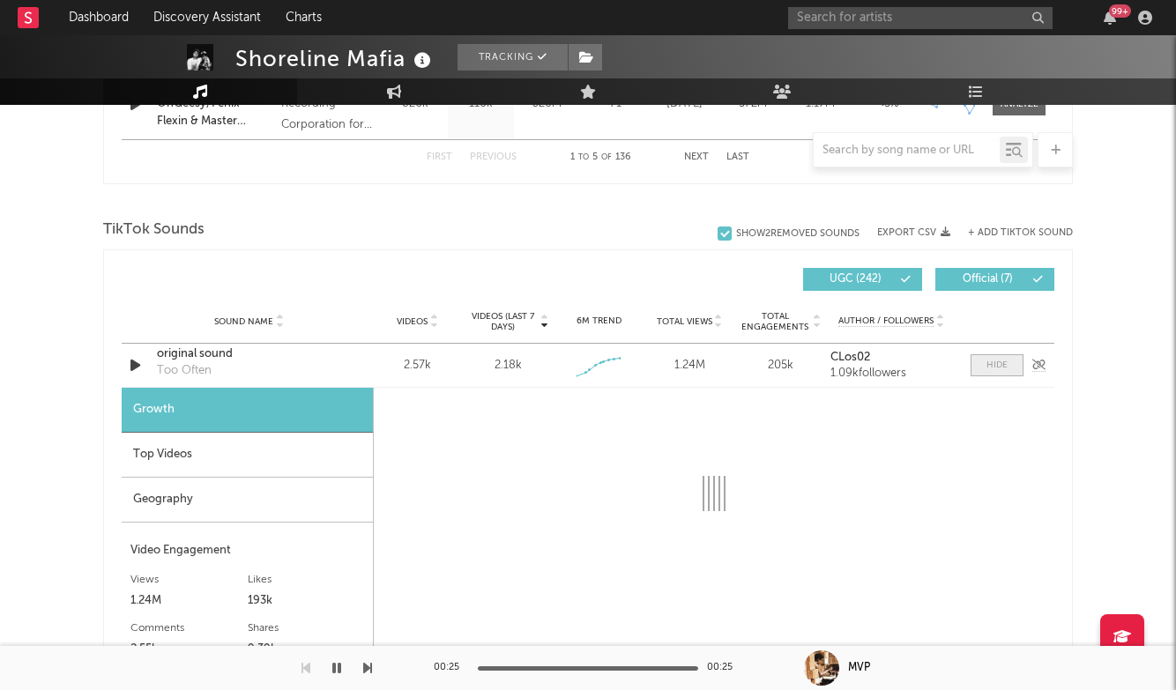
select select "1w"
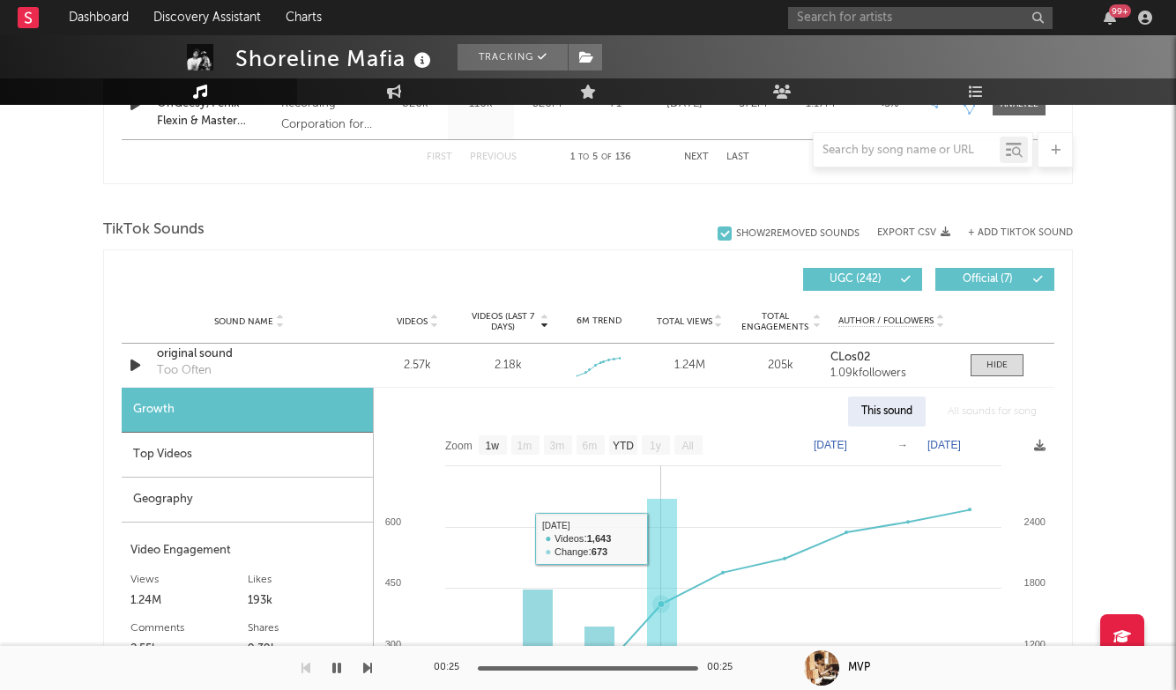
scroll to position [1066, 0]
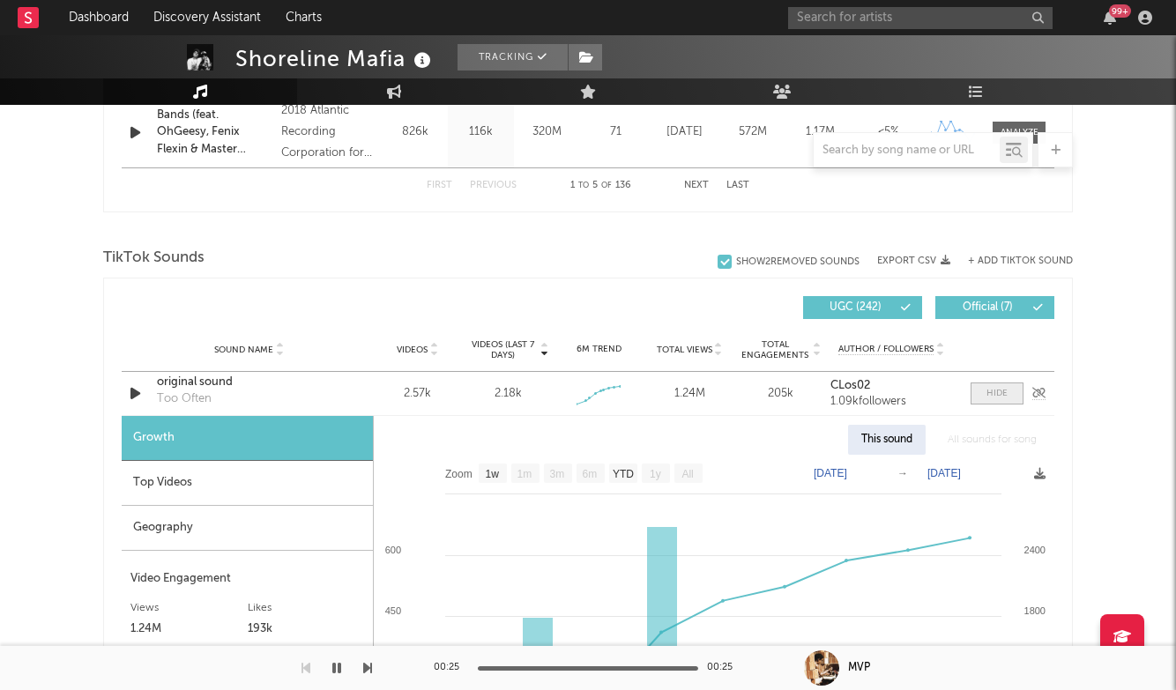
click at [999, 386] on span at bounding box center [997, 394] width 53 height 22
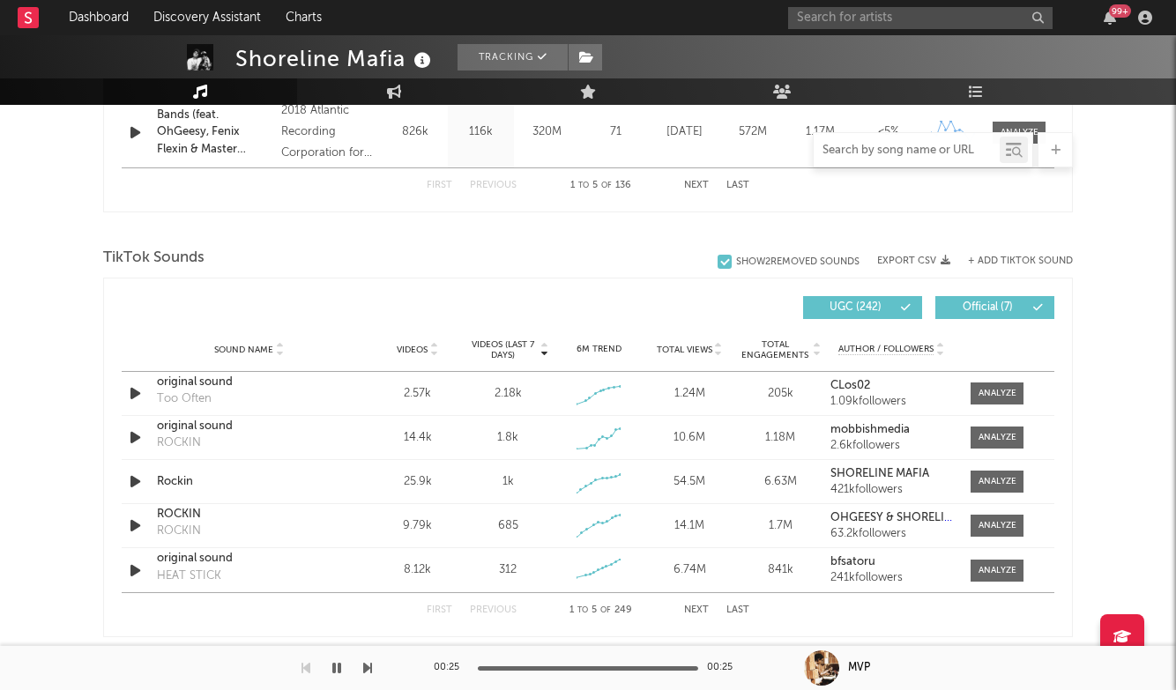
click at [912, 152] on input "text" at bounding box center [907, 151] width 186 height 14
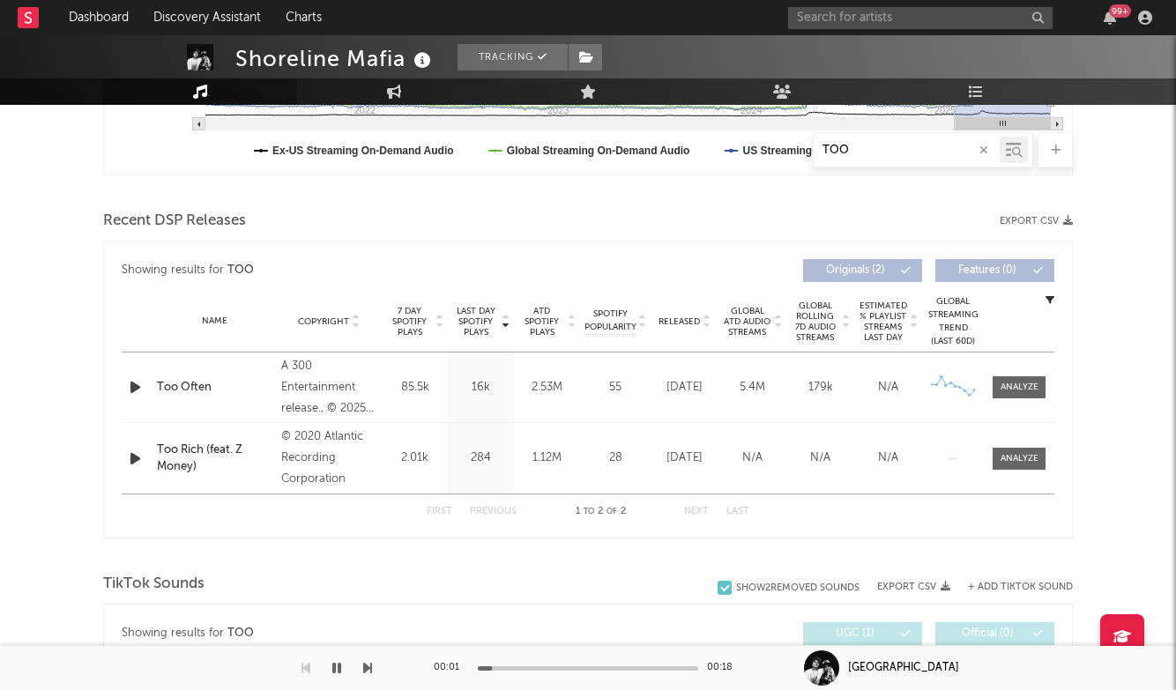
scroll to position [527, 0]
type input "TOO"
click at [1001, 389] on div at bounding box center [1020, 388] width 38 height 13
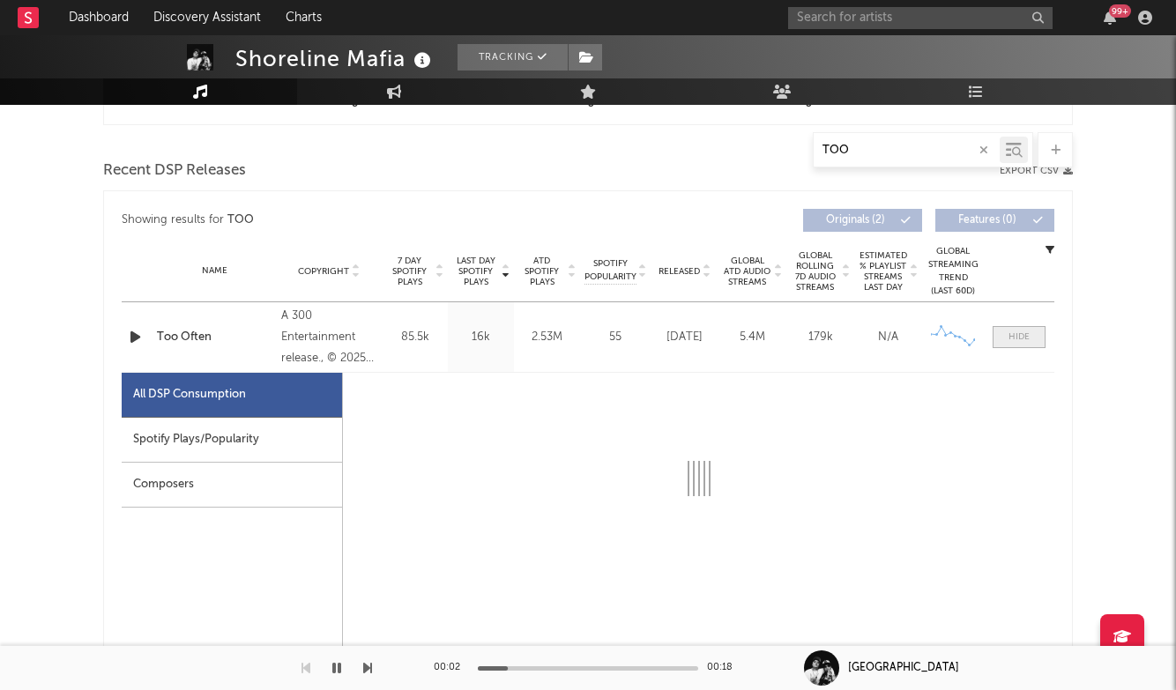
scroll to position [681, 0]
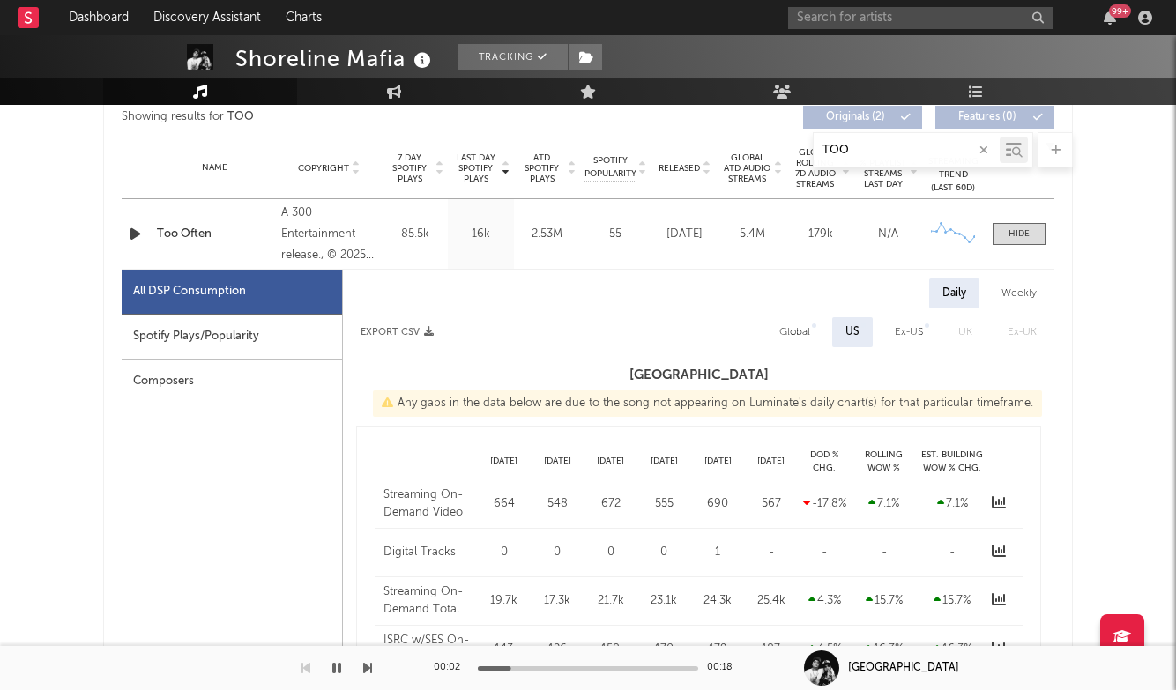
select select "1w"
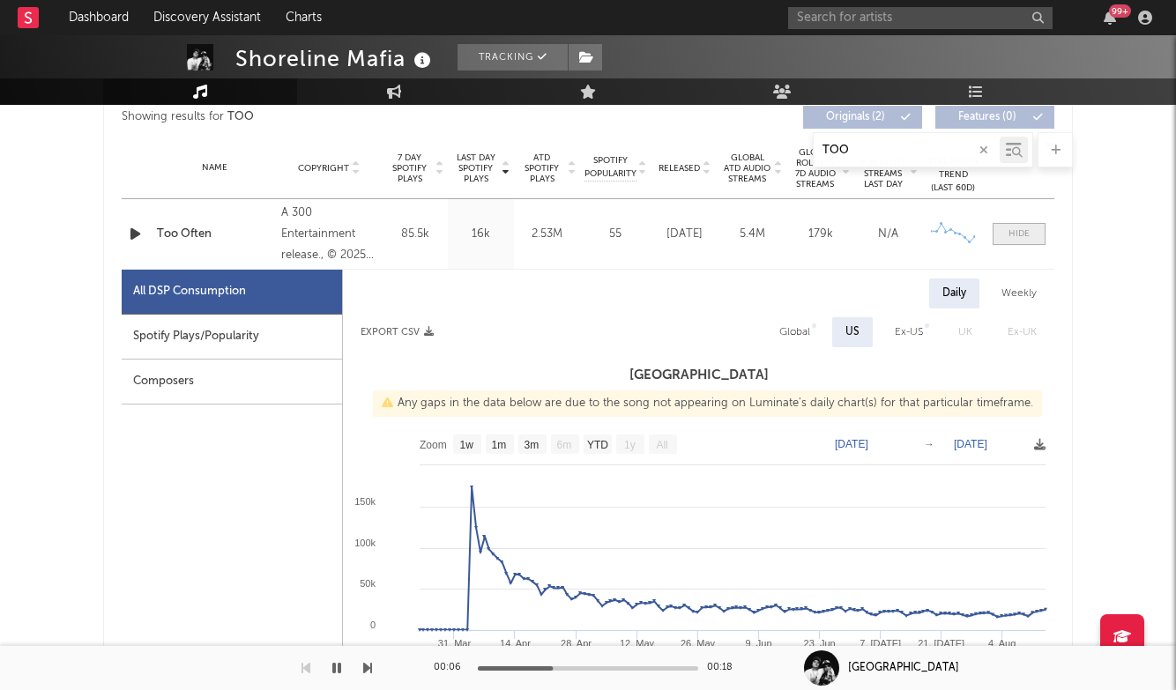
click at [1016, 233] on div at bounding box center [1018, 233] width 21 height 13
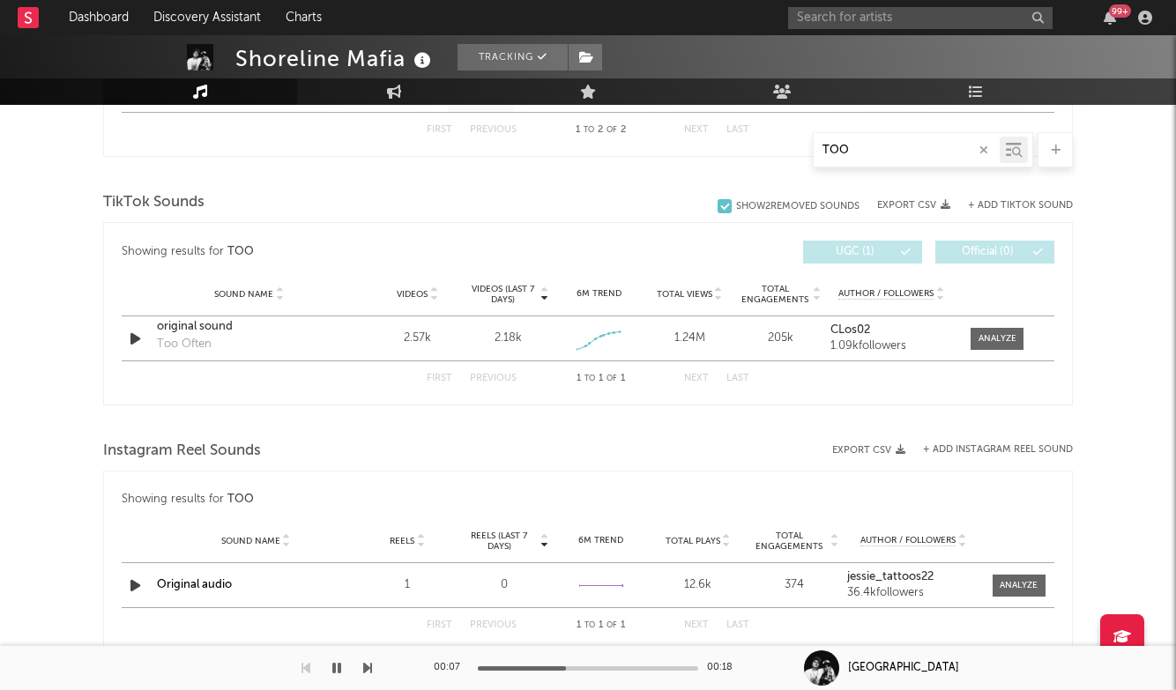
scroll to position [959, 0]
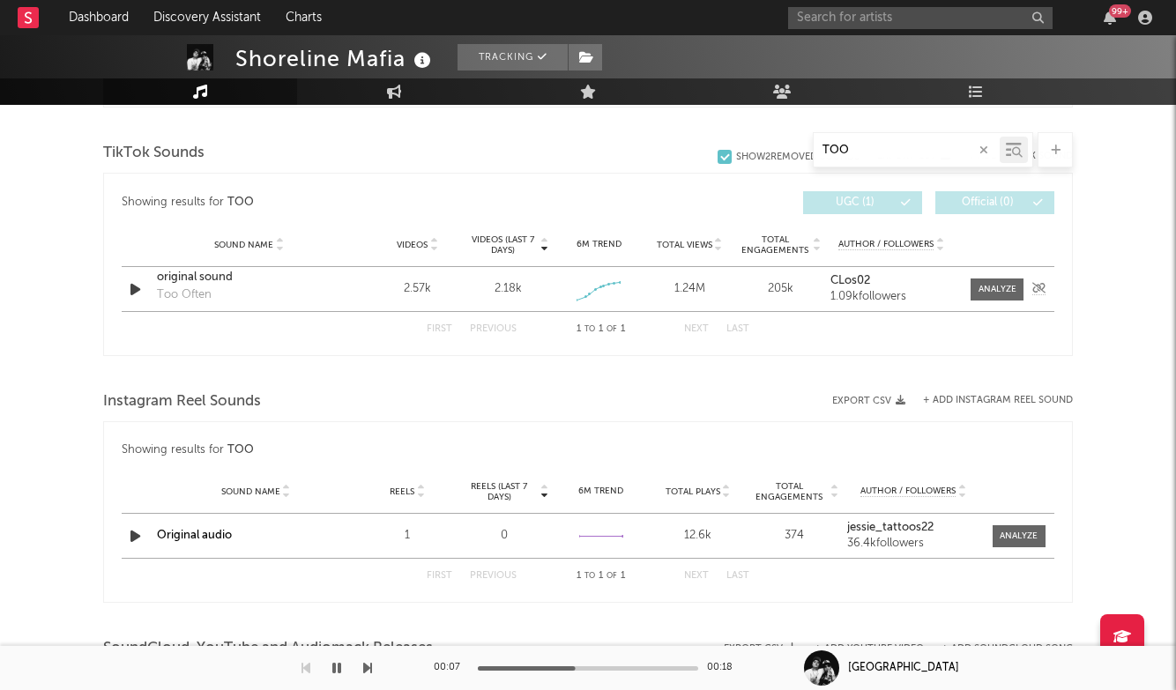
click at [983, 272] on div "Sound Name original sound Too Often Videos 2.57k Videos (last 7 days) 2.18k Wee…" at bounding box center [588, 289] width 933 height 44
click at [983, 284] on div at bounding box center [997, 289] width 38 height 13
select select "1w"
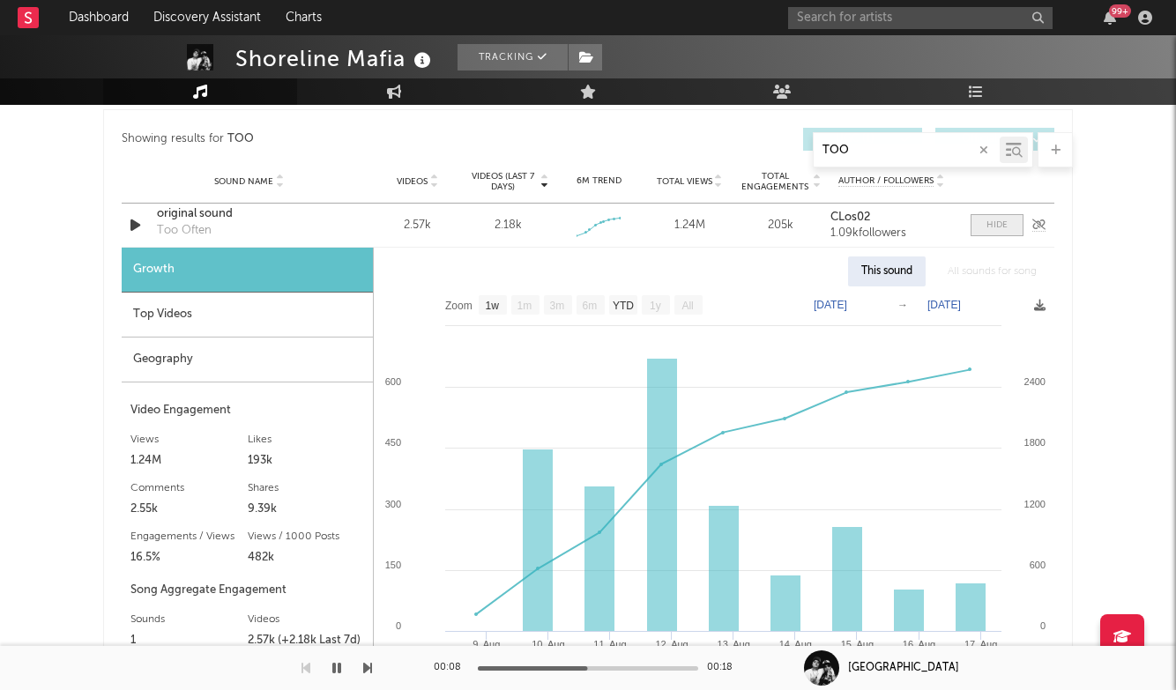
scroll to position [1054, 0]
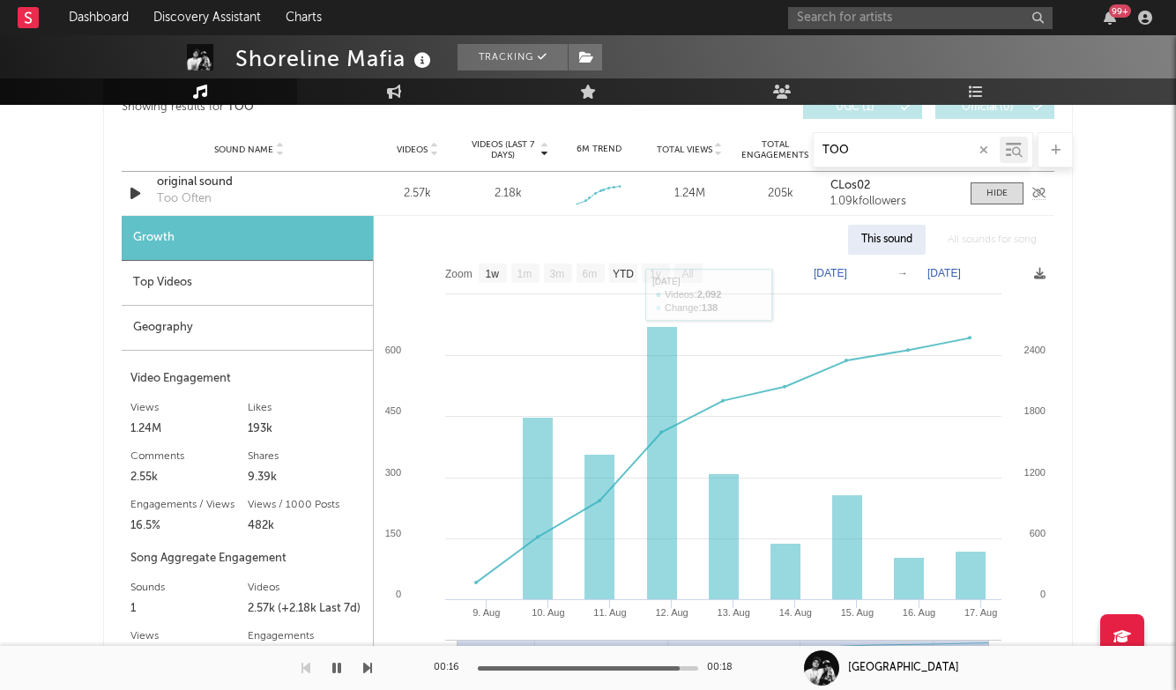
click at [171, 182] on div "original sound" at bounding box center [249, 183] width 184 height 18
click at [222, 299] on div "Top Videos" at bounding box center [247, 283] width 251 height 45
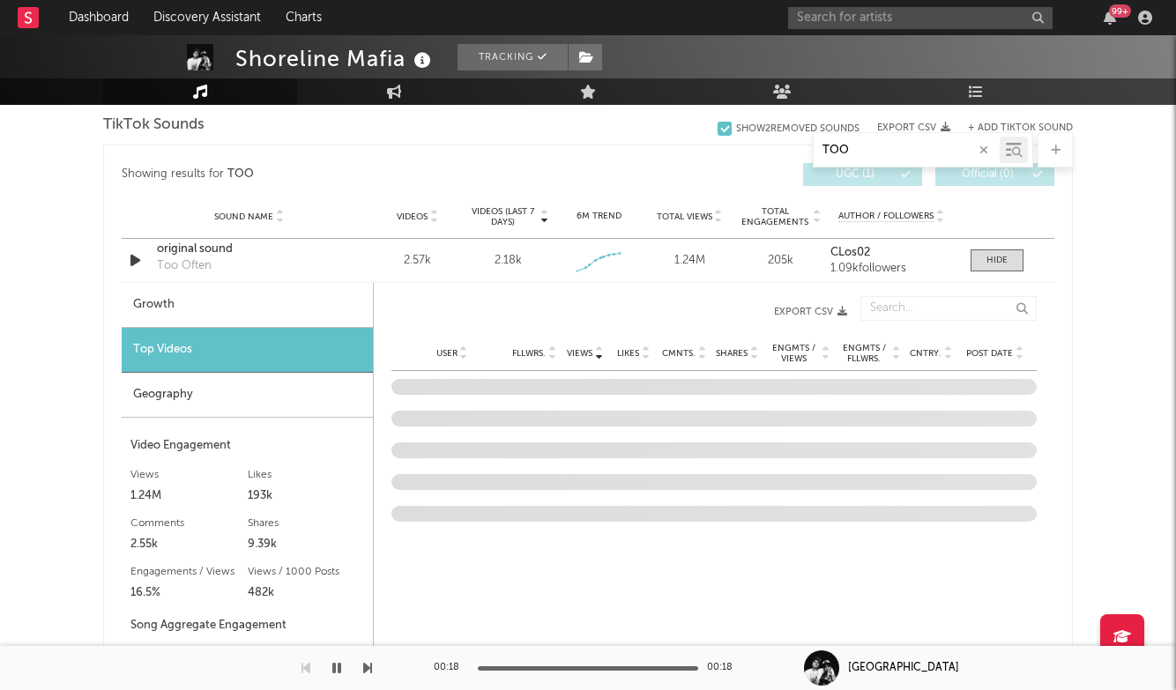
scroll to position [986, 0]
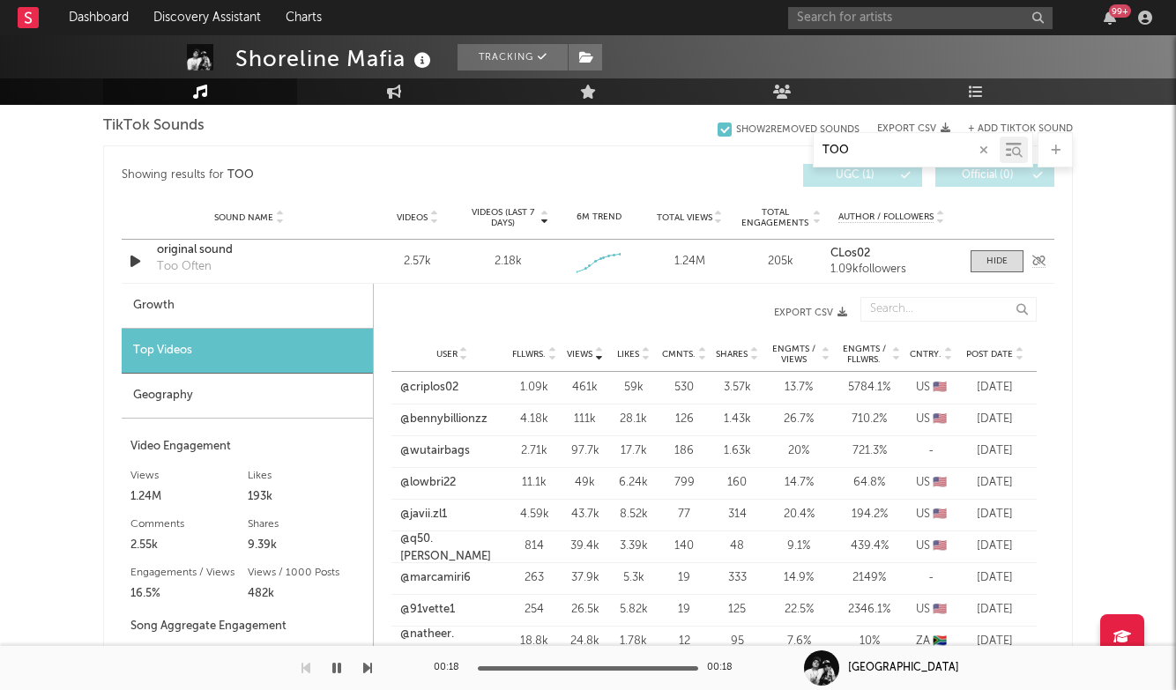
click at [854, 248] on strong "CLos02" at bounding box center [850, 253] width 40 height 11
click at [546, 354] on div at bounding box center [551, 353] width 11 height 13
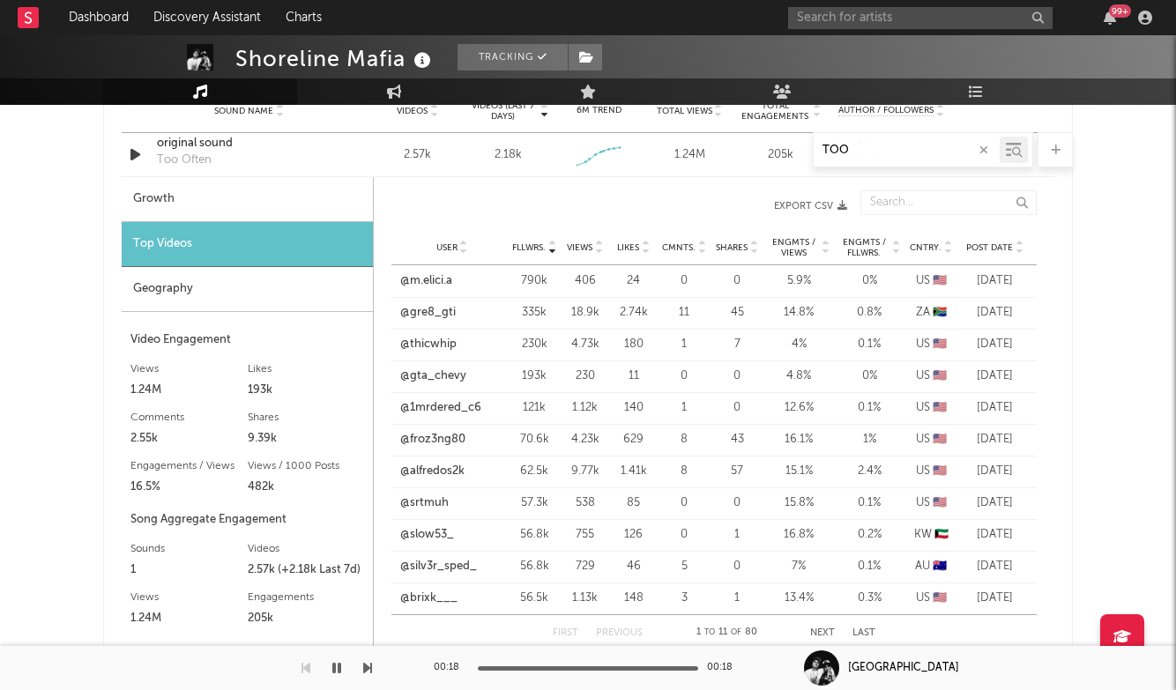
scroll to position [1095, 0]
click at [451, 467] on link "@alfredos2k" at bounding box center [432, 470] width 64 height 18
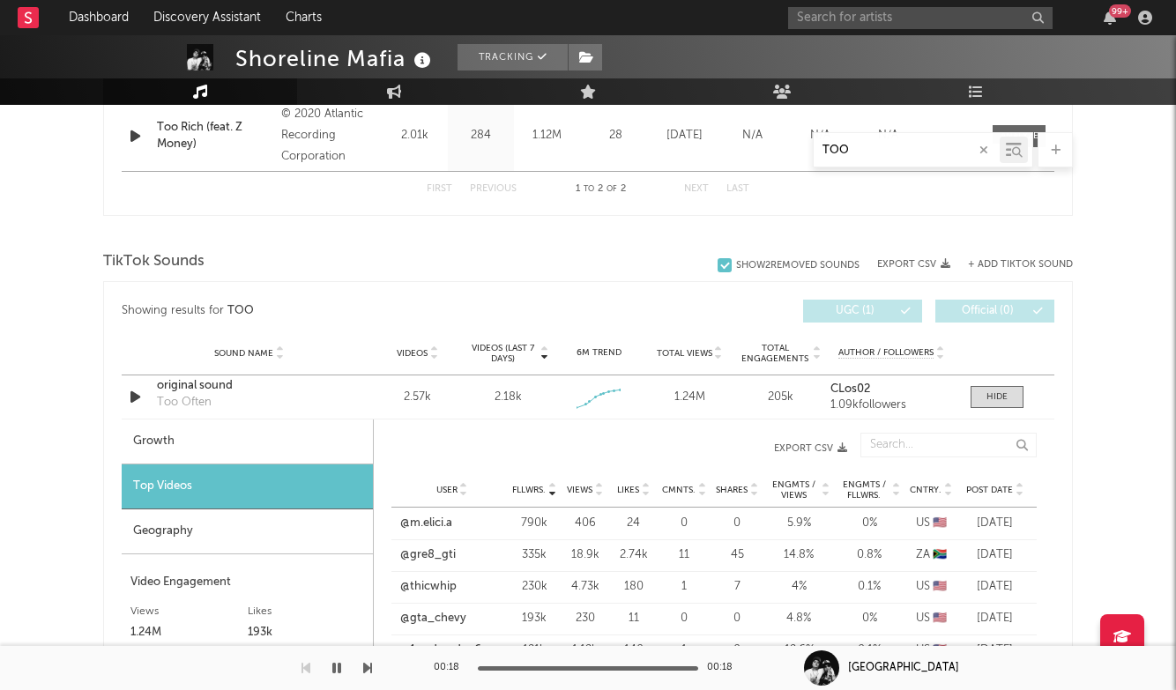
scroll to position [828, 0]
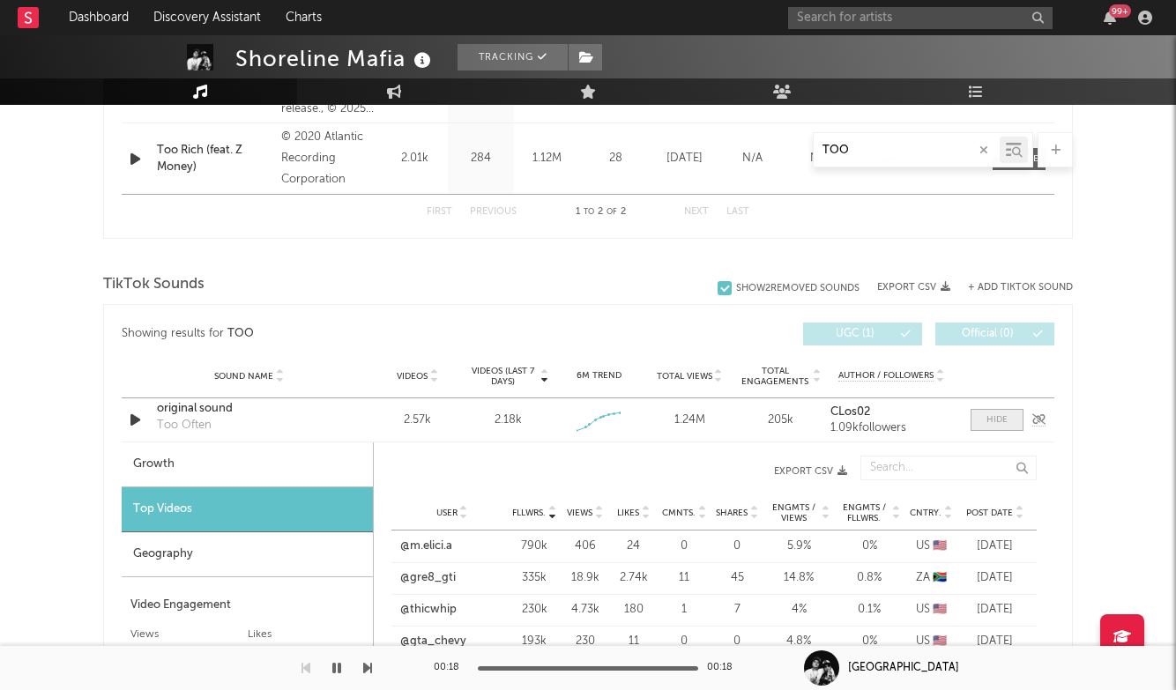
click at [1004, 420] on div at bounding box center [996, 419] width 21 height 13
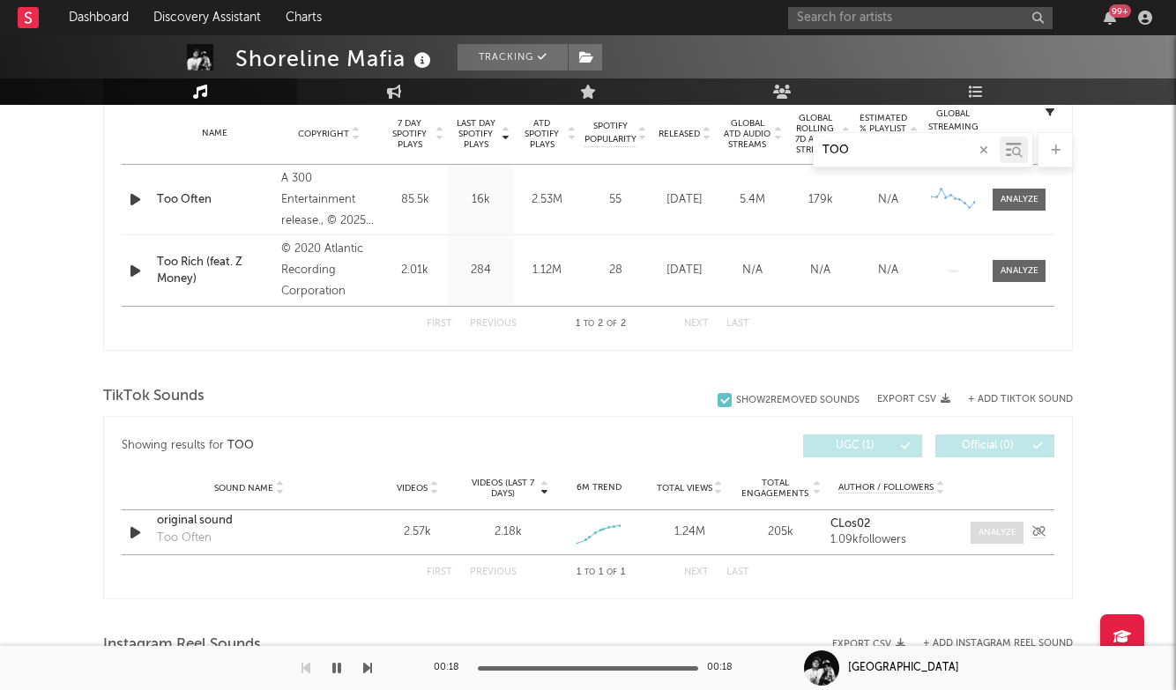
scroll to position [651, 0]
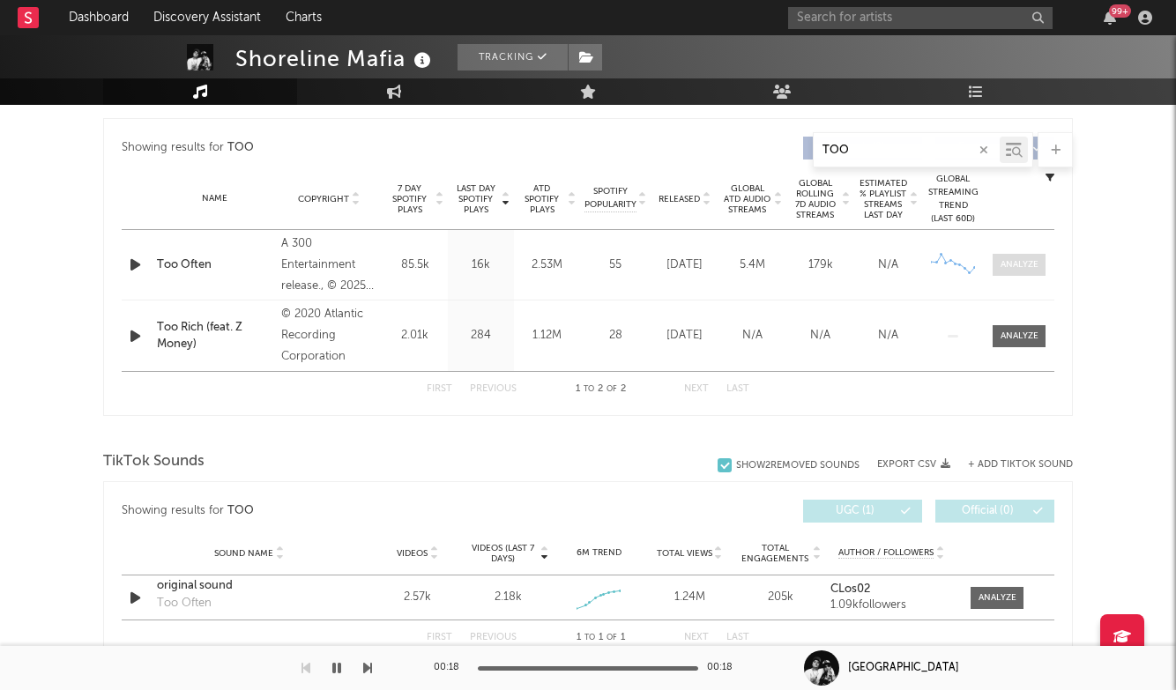
click at [1020, 260] on div at bounding box center [1020, 264] width 38 height 13
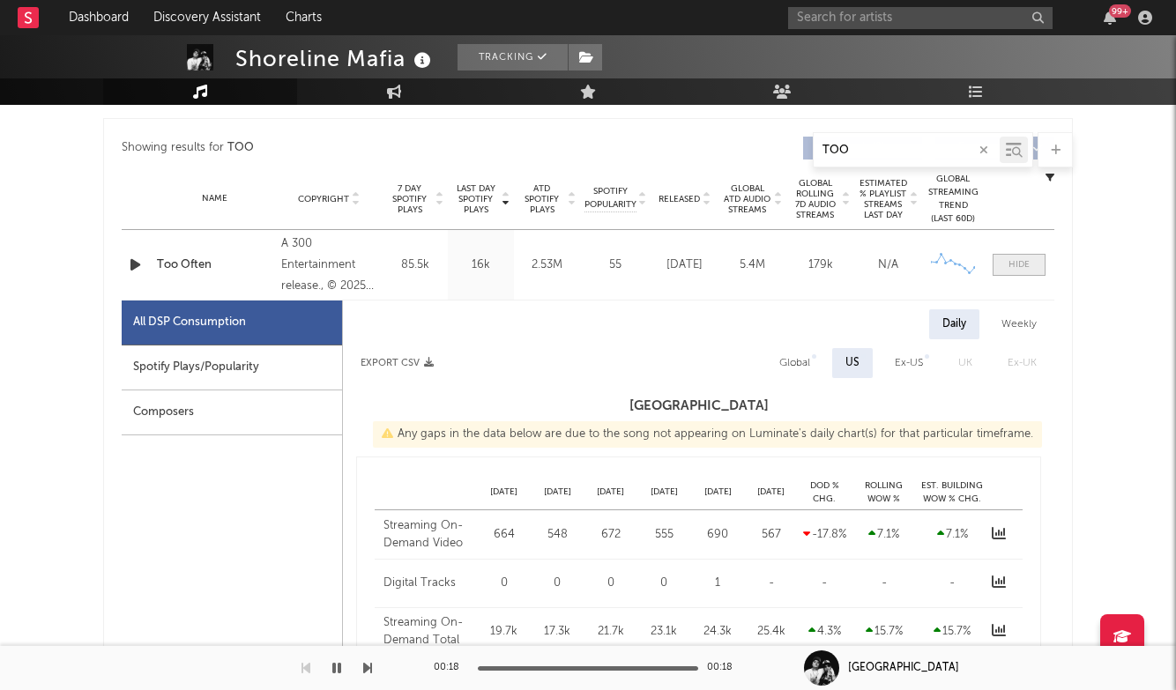
select select "1w"
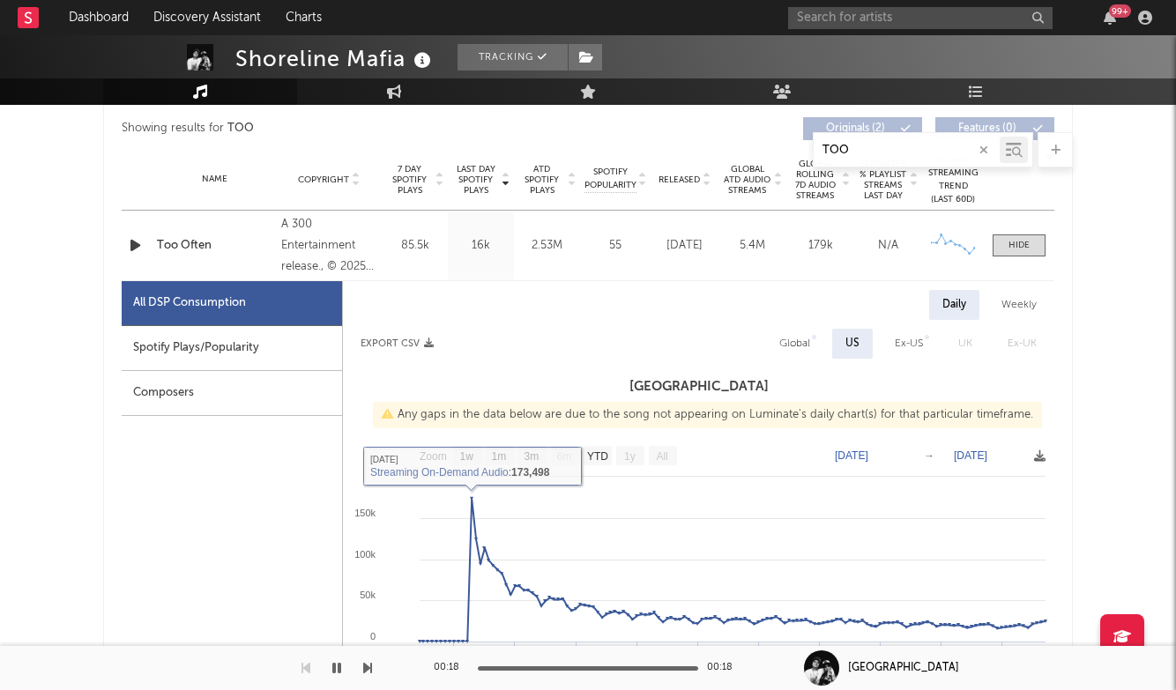
scroll to position [646, 0]
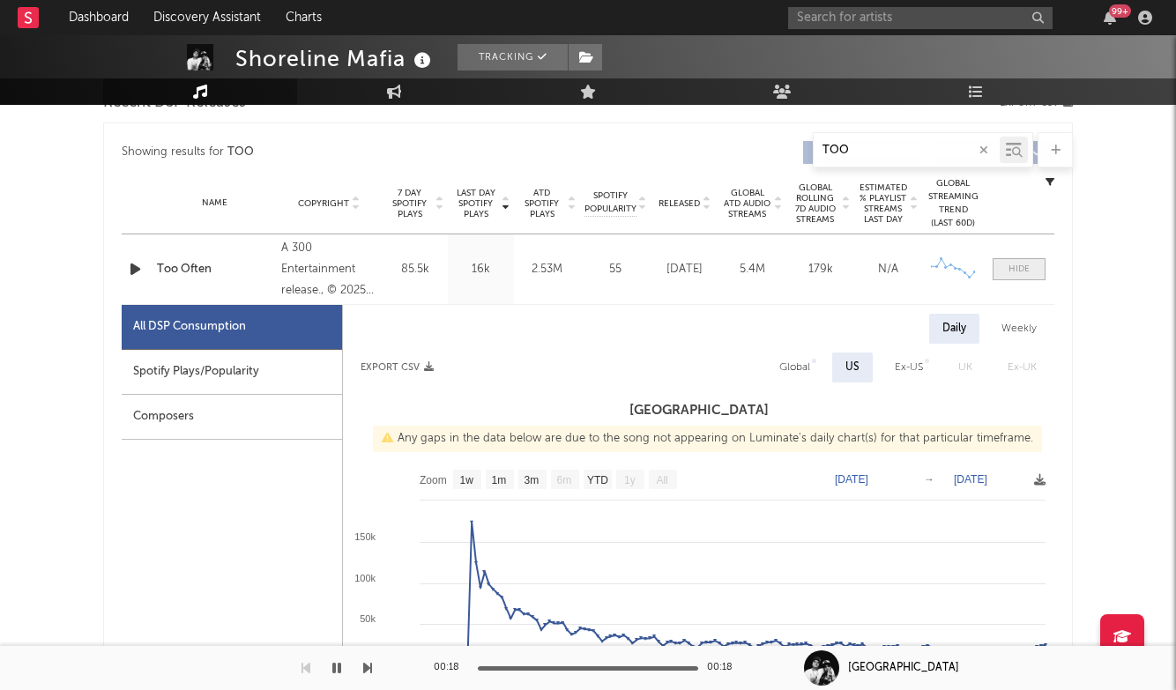
click at [1033, 269] on span at bounding box center [1019, 269] width 53 height 22
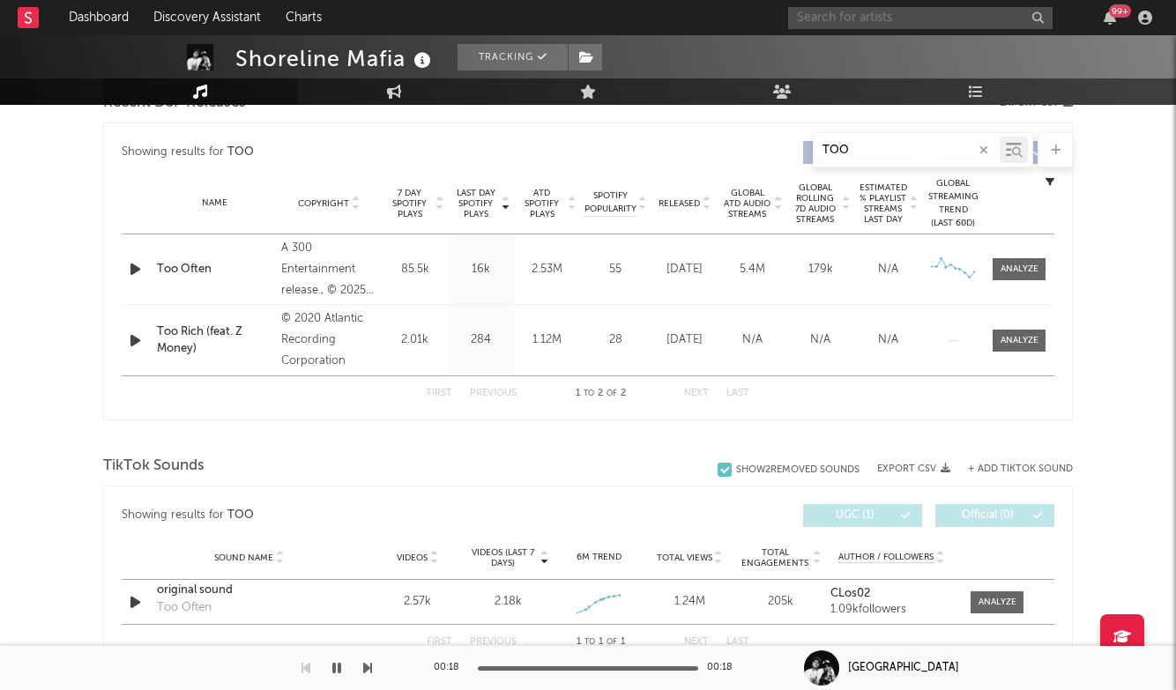
click at [863, 21] on input "text" at bounding box center [920, 18] width 264 height 22
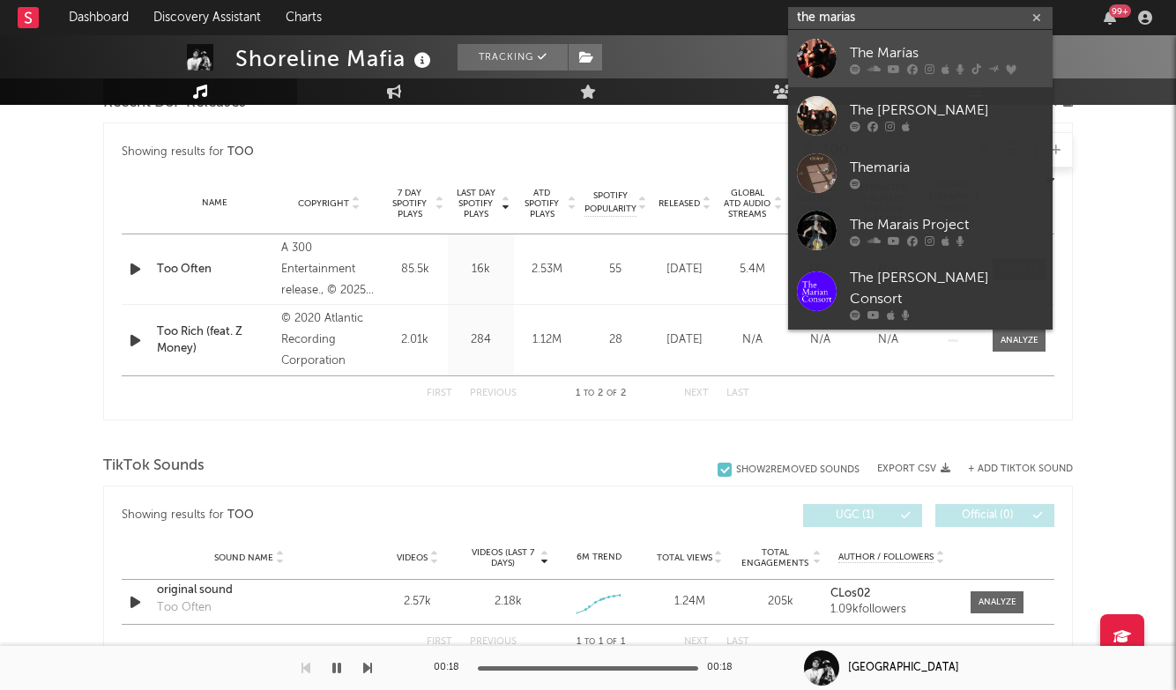
type input "the marias"
click at [895, 51] on div "The Marías" at bounding box center [947, 52] width 194 height 21
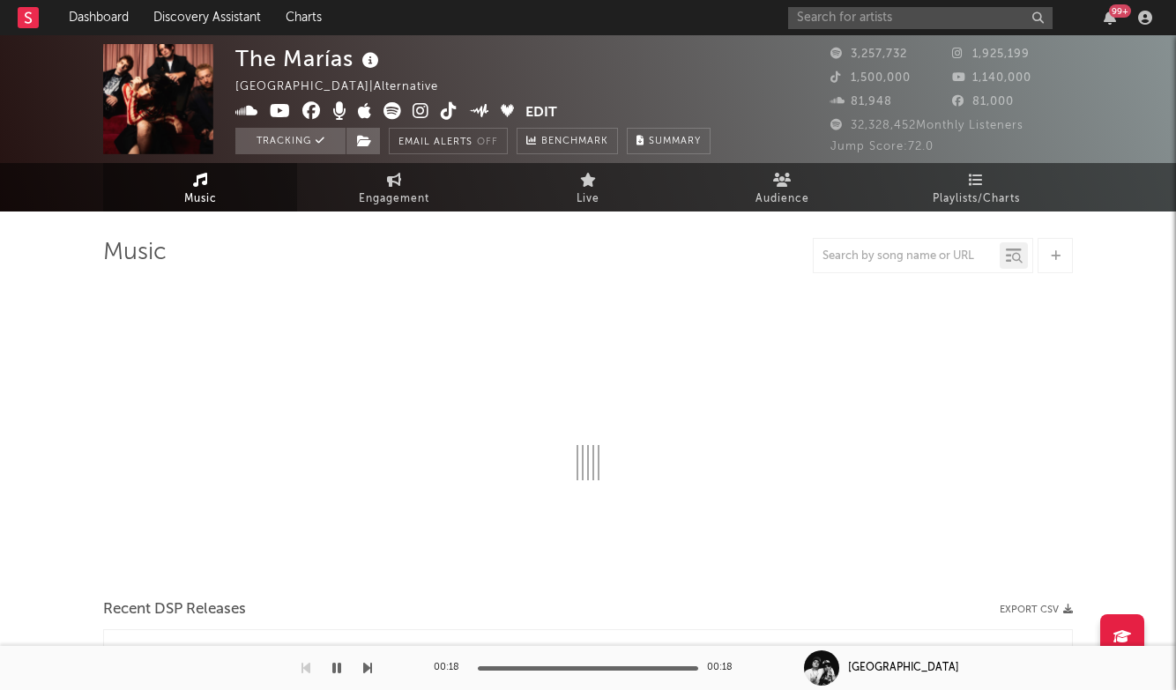
select select "6m"
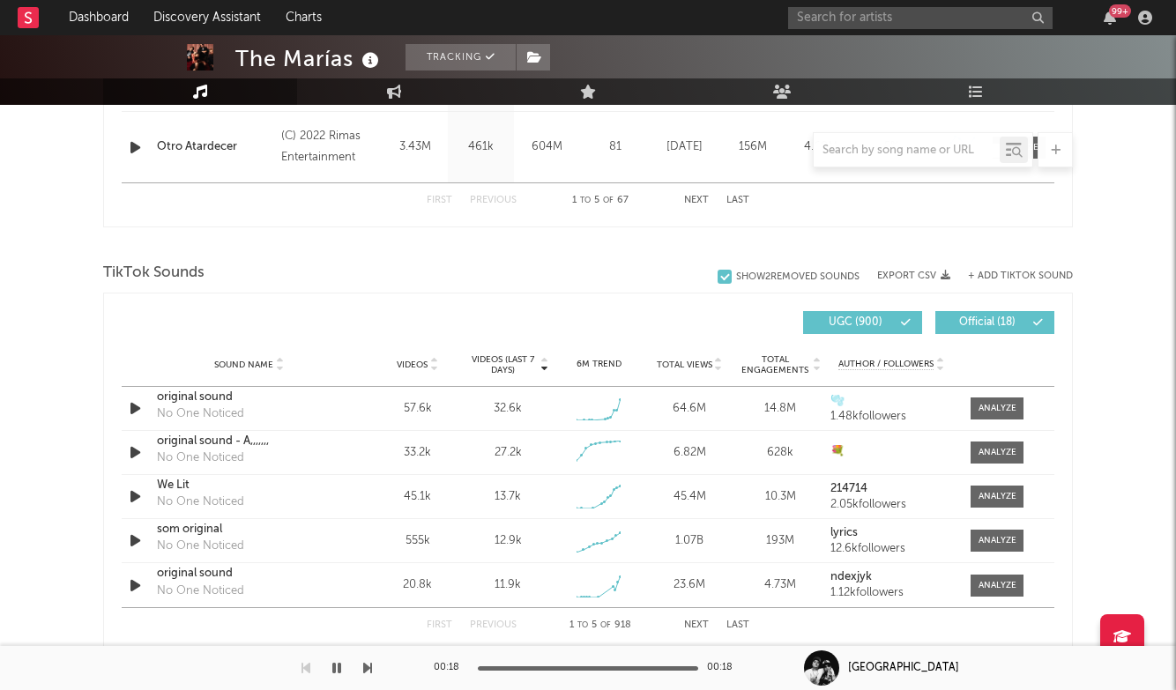
scroll to position [1053, 0]
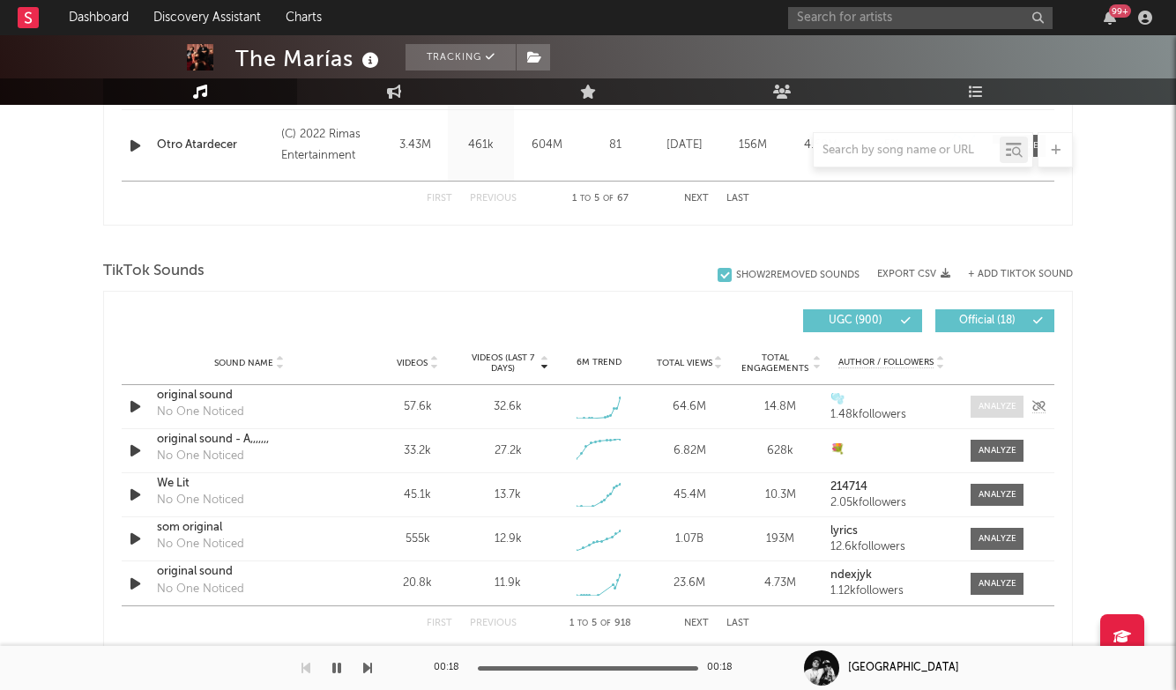
click at [1001, 397] on span at bounding box center [997, 407] width 53 height 22
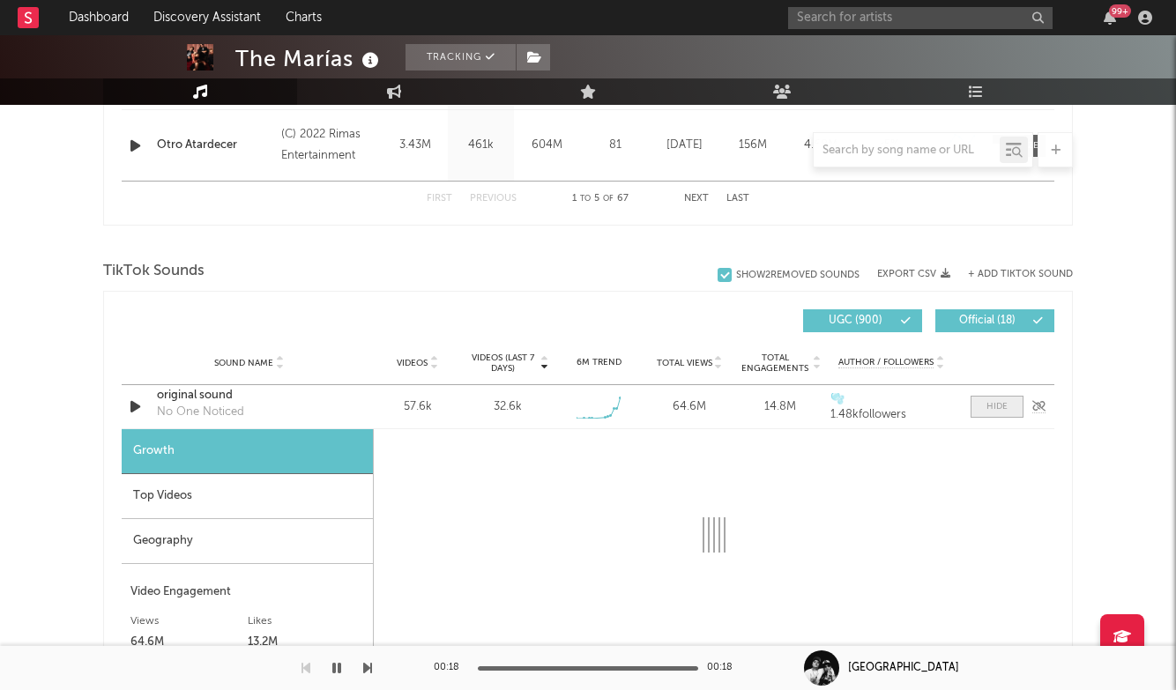
select select "1w"
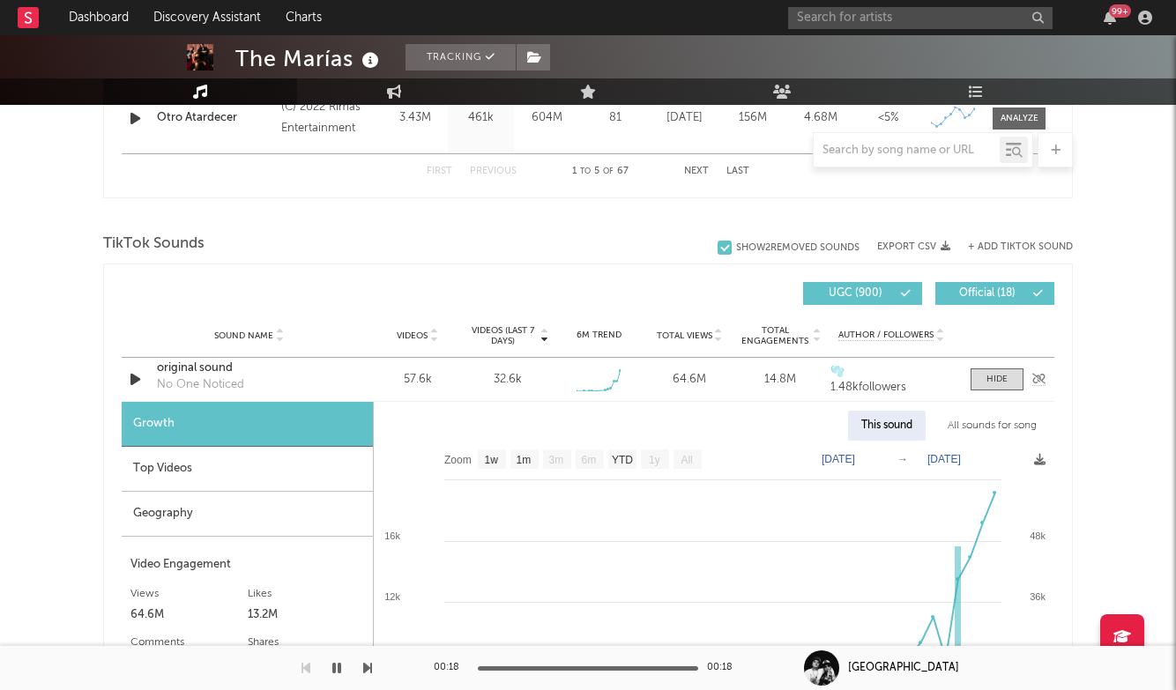
scroll to position [1090, 0]
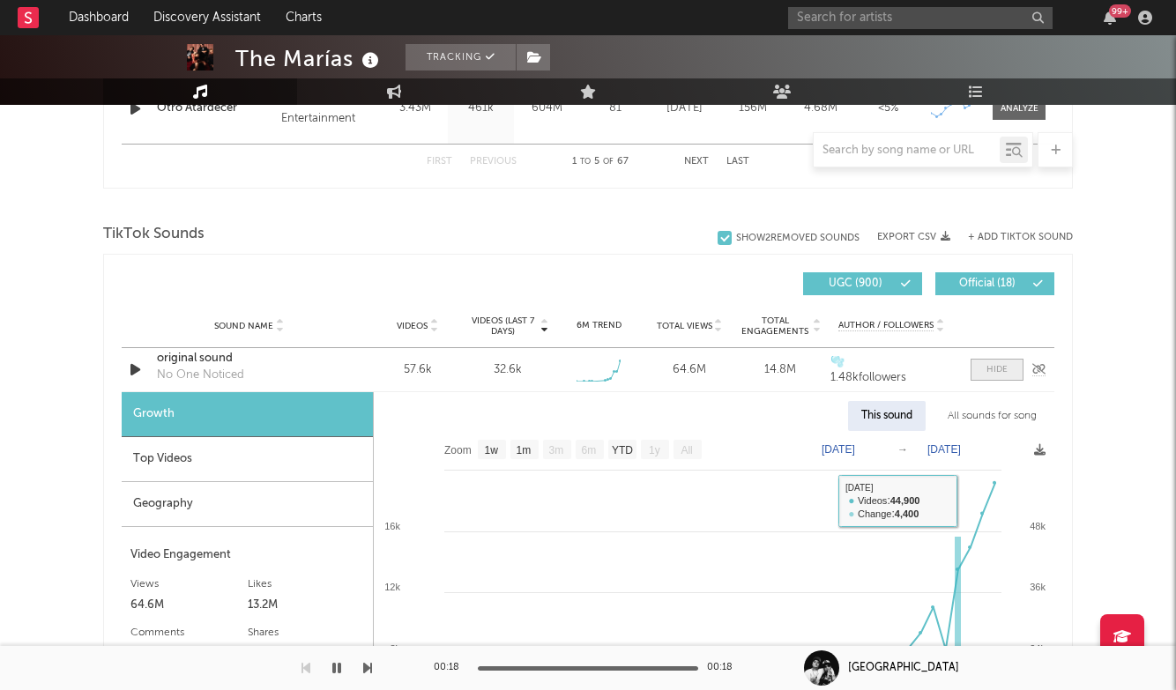
click at [986, 365] on div at bounding box center [996, 369] width 21 height 13
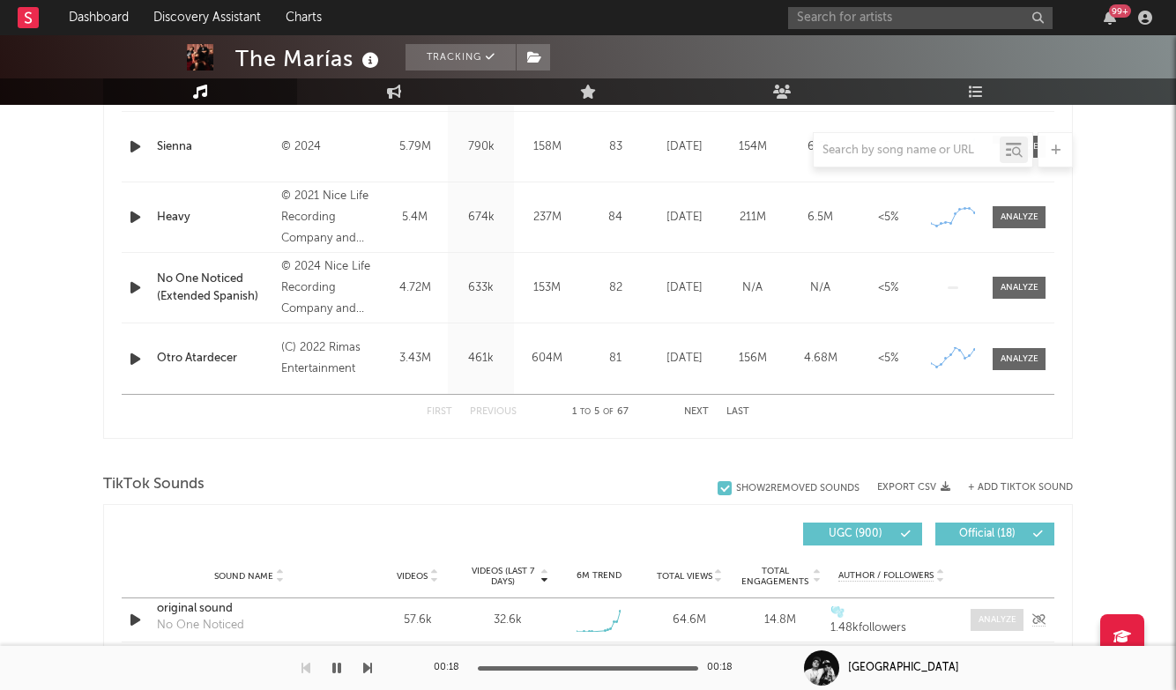
scroll to position [690, 0]
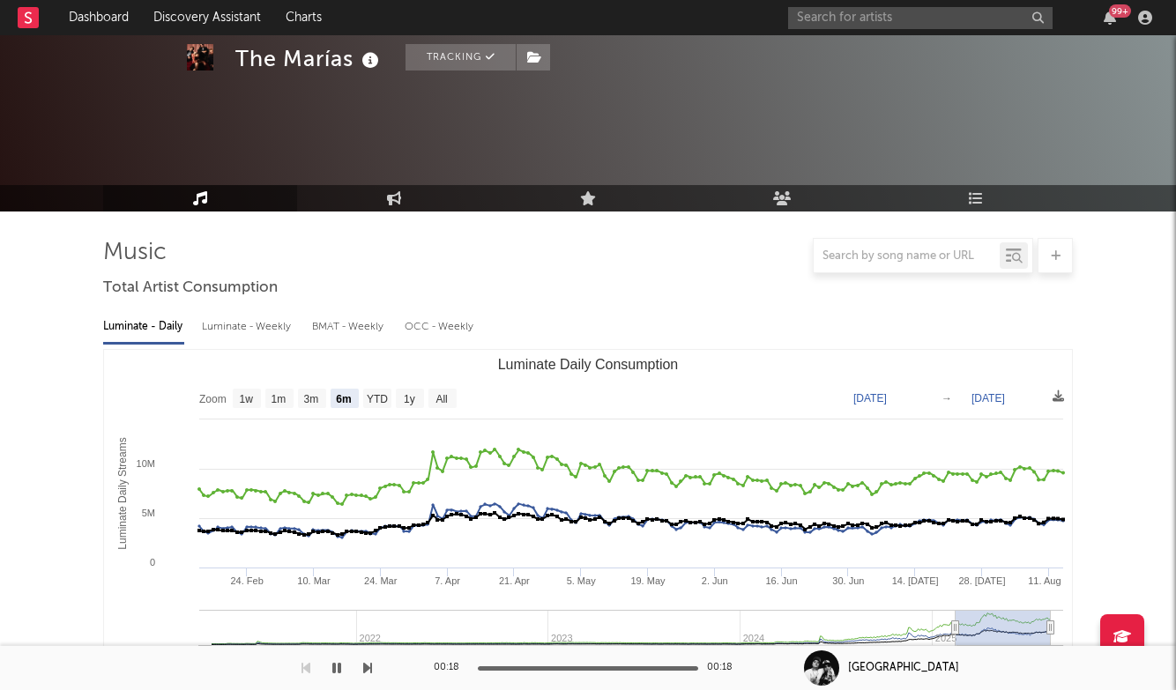
select select "6m"
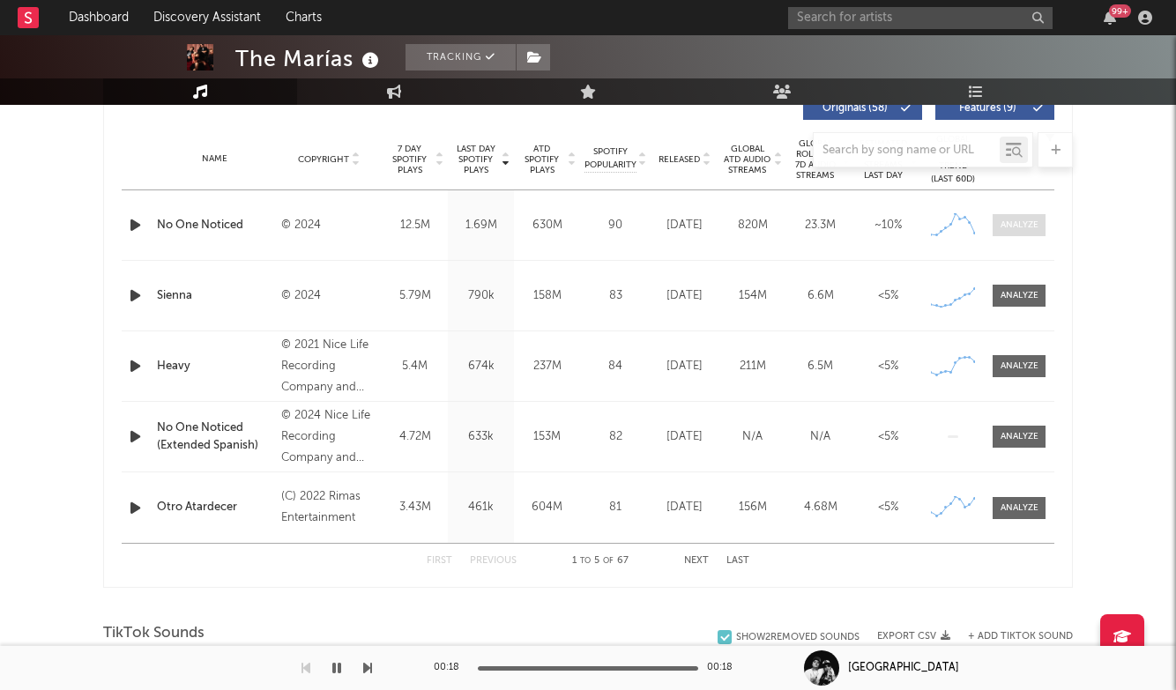
click at [1018, 229] on div at bounding box center [1020, 225] width 38 height 13
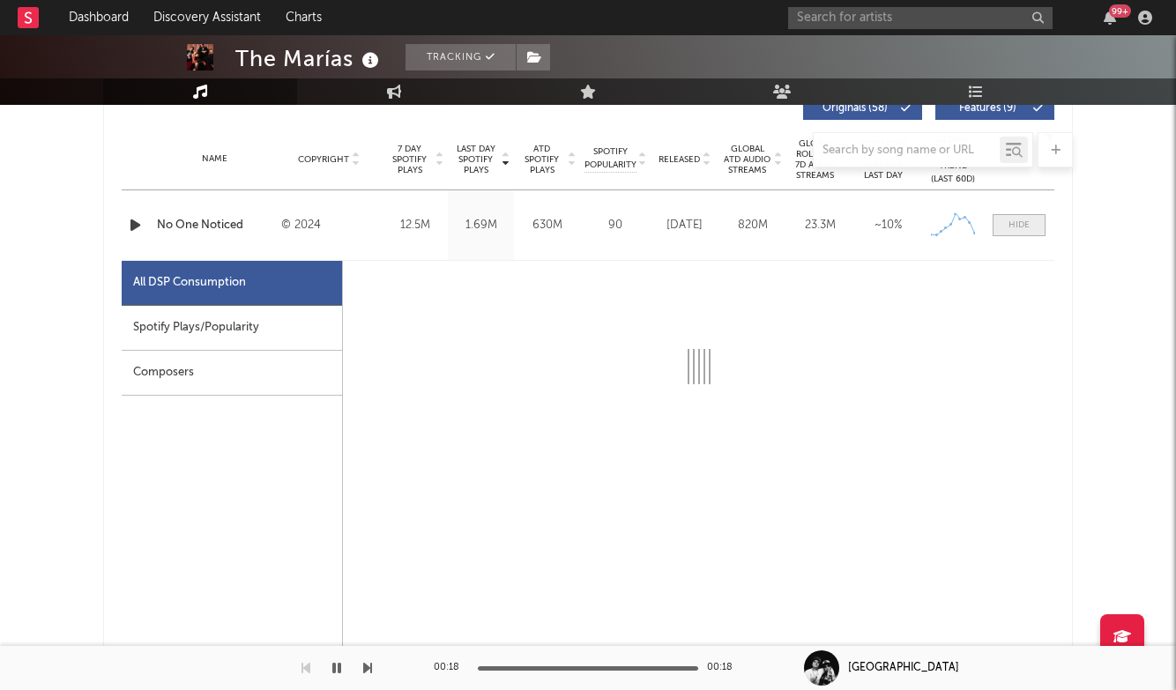
select select "6m"
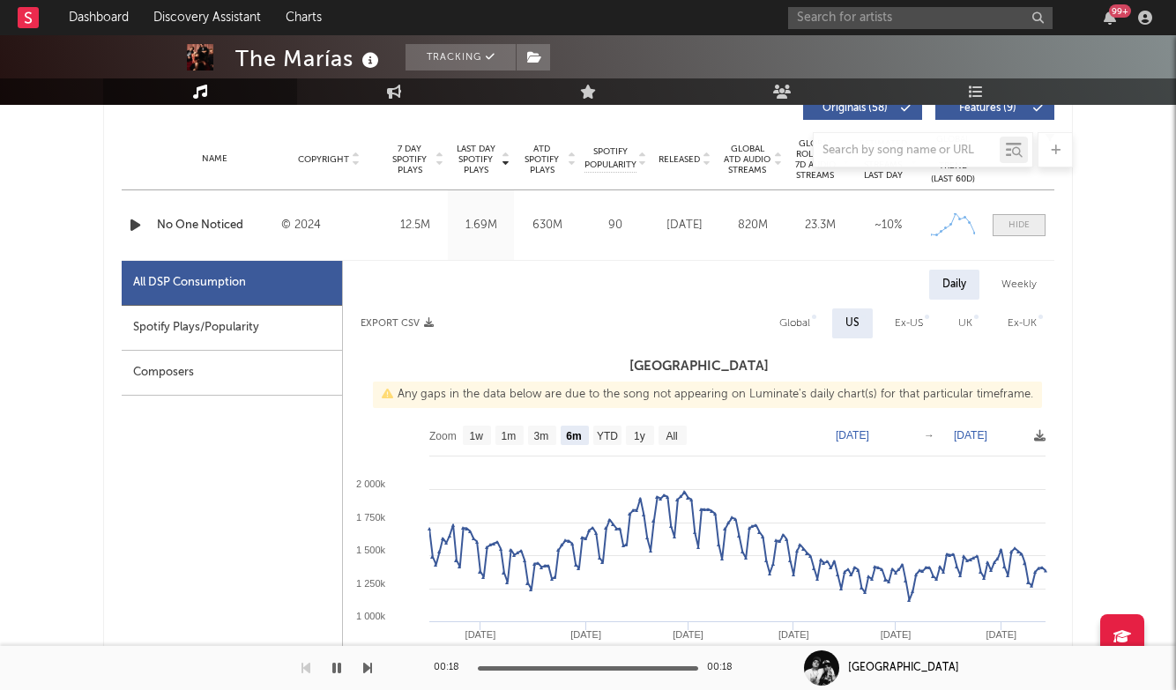
click at [1006, 217] on span at bounding box center [1019, 225] width 53 height 22
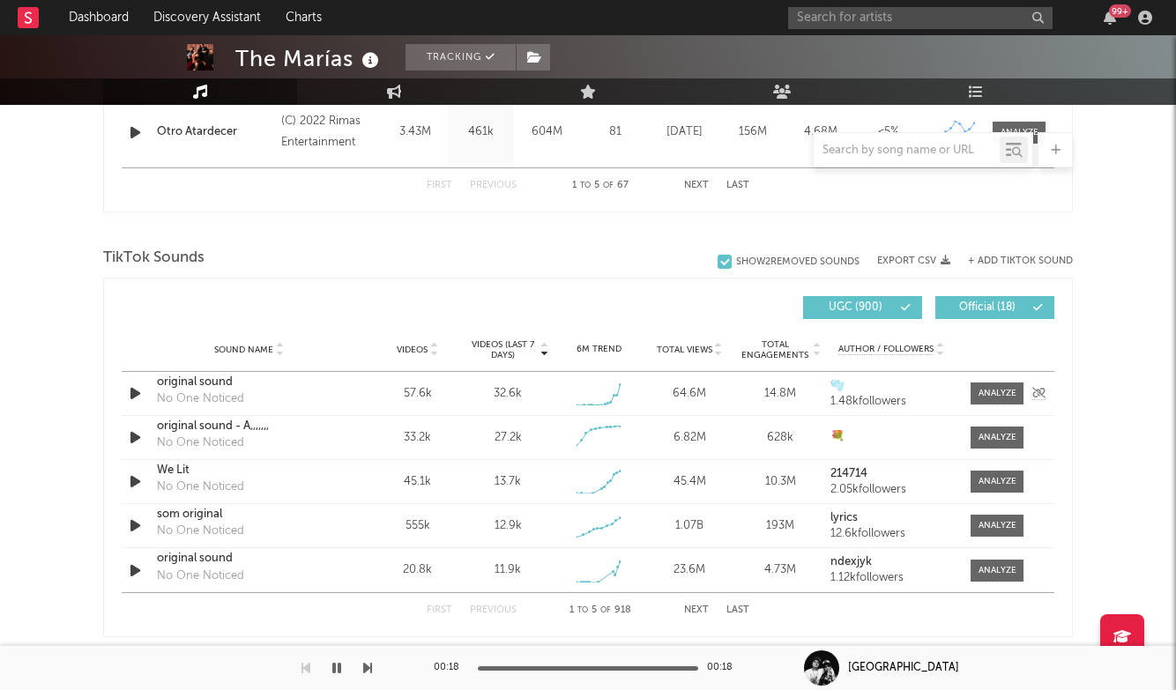
scroll to position [1074, 0]
